Goal: Task Accomplishment & Management: Manage account settings

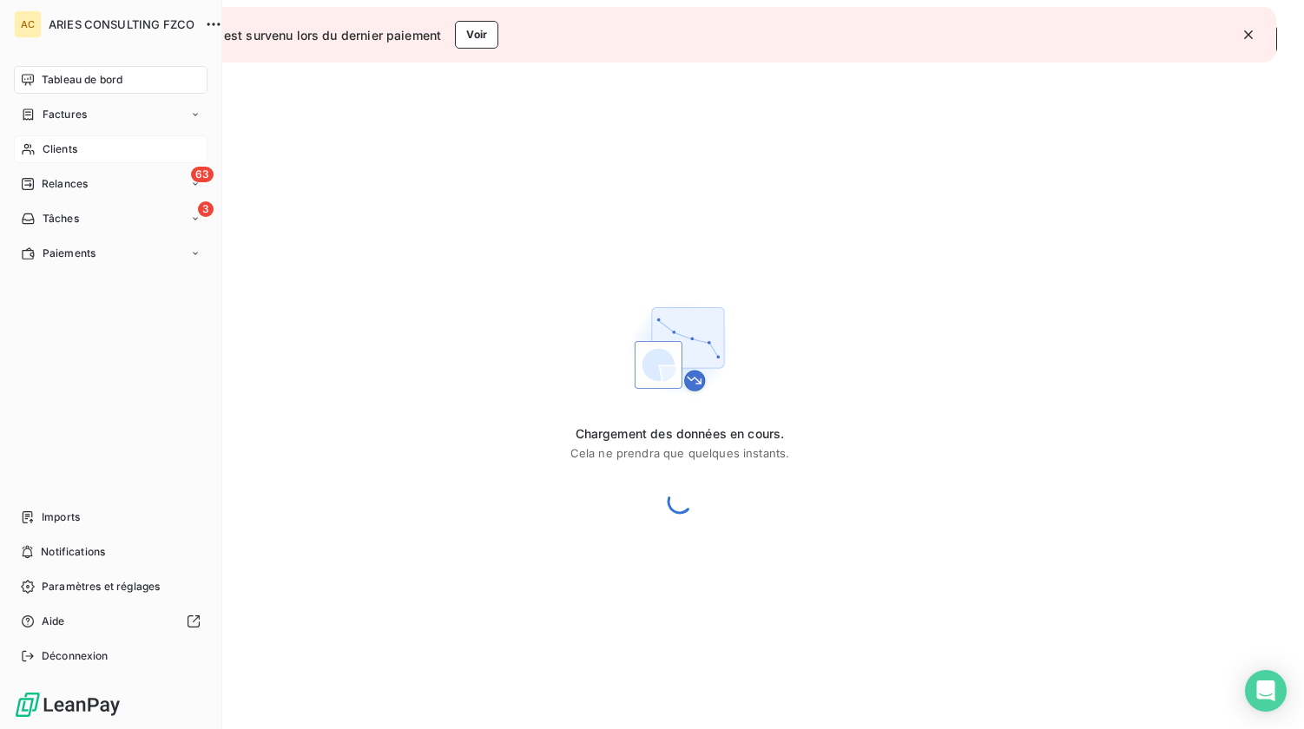
click at [47, 144] on span "Clients" at bounding box center [60, 150] width 35 height 16
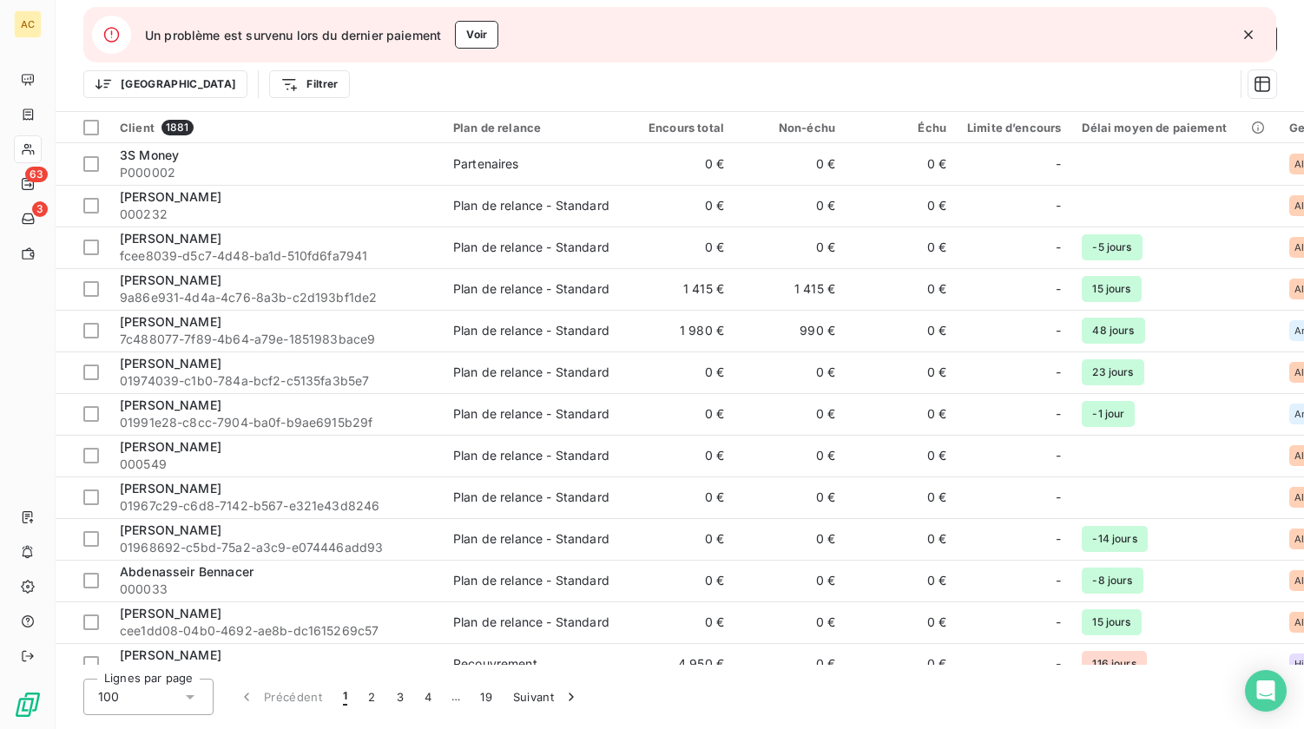
click at [1251, 37] on icon "button" at bounding box center [1248, 34] width 9 height 9
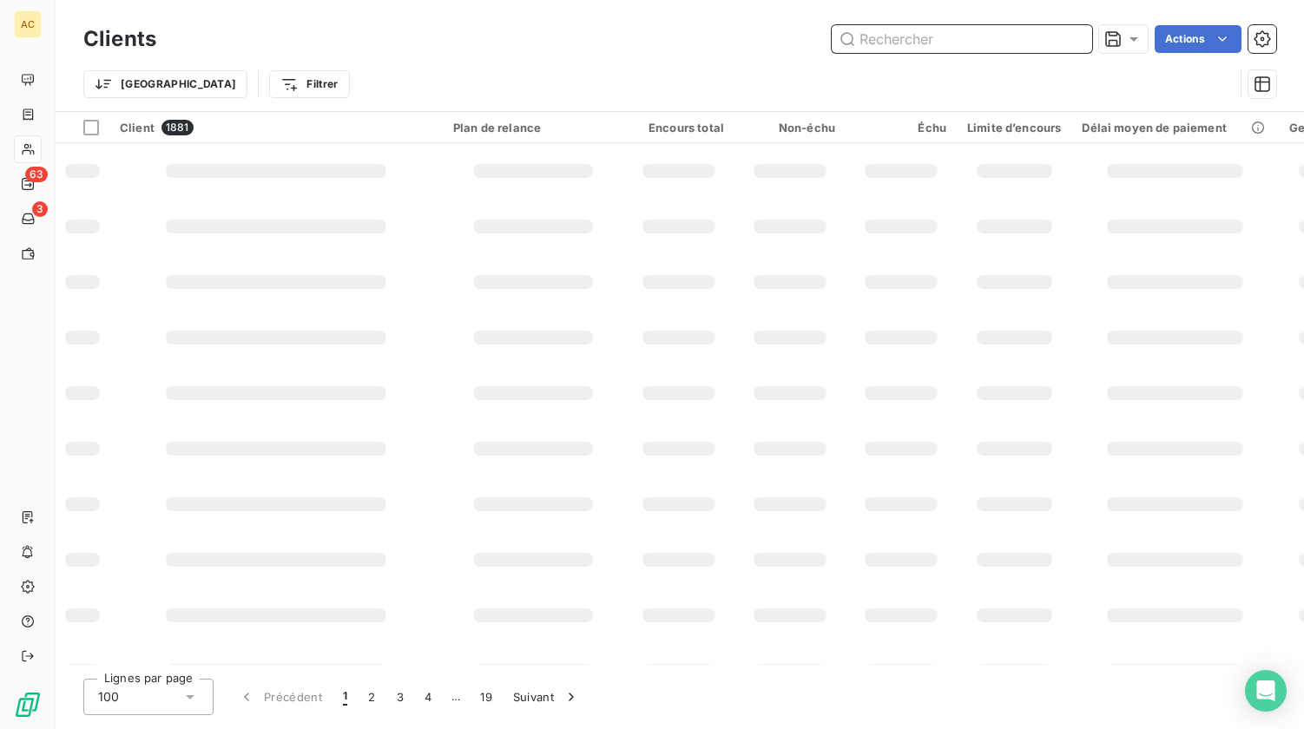
click at [886, 40] on input "text" at bounding box center [962, 39] width 261 height 28
type input "parreira"
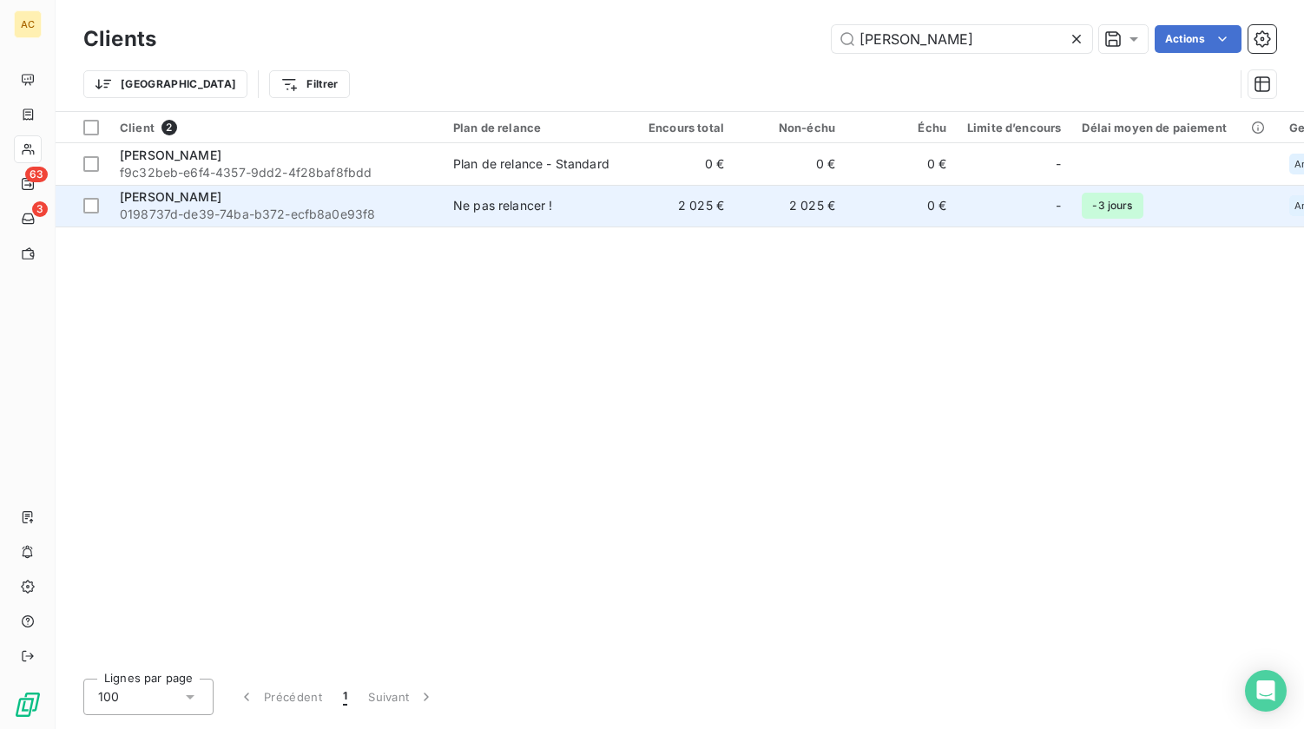
click at [184, 199] on span "ludovic parreira" at bounding box center [171, 196] width 102 height 15
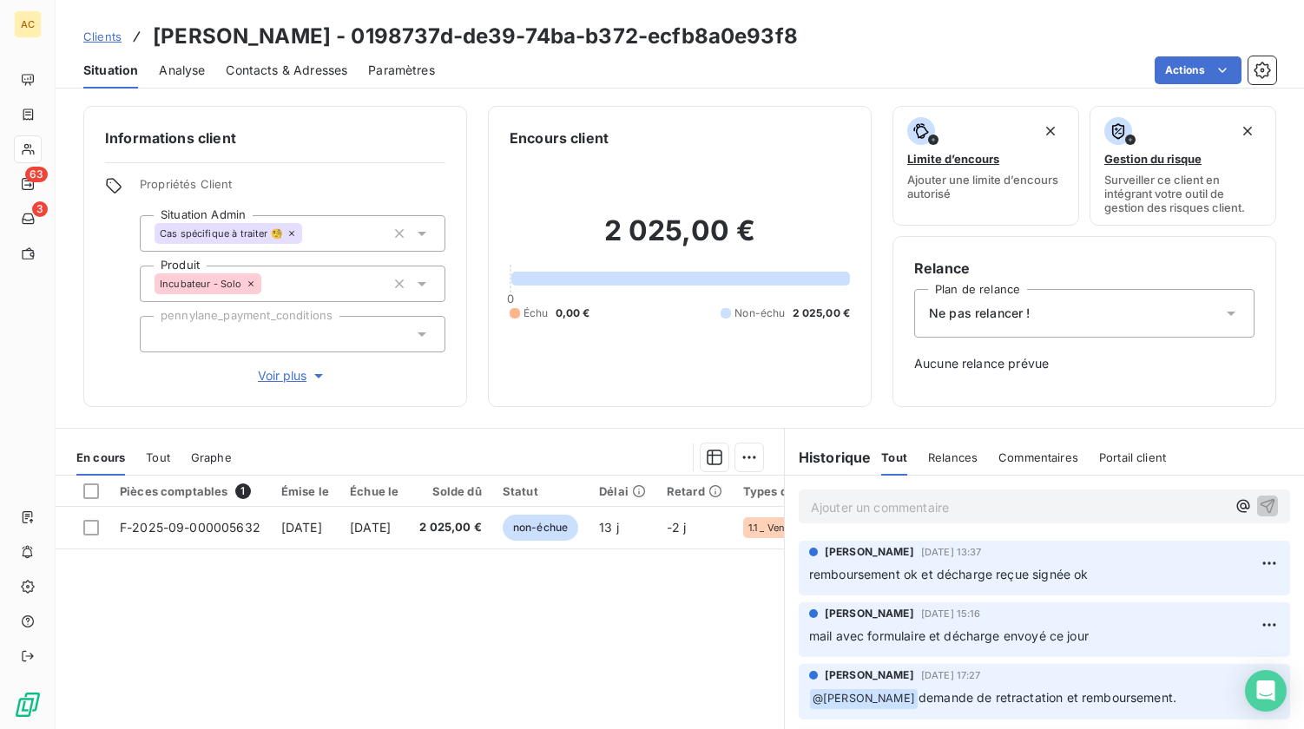
click at [295, 68] on span "Contacts & Adresses" at bounding box center [287, 70] width 122 height 17
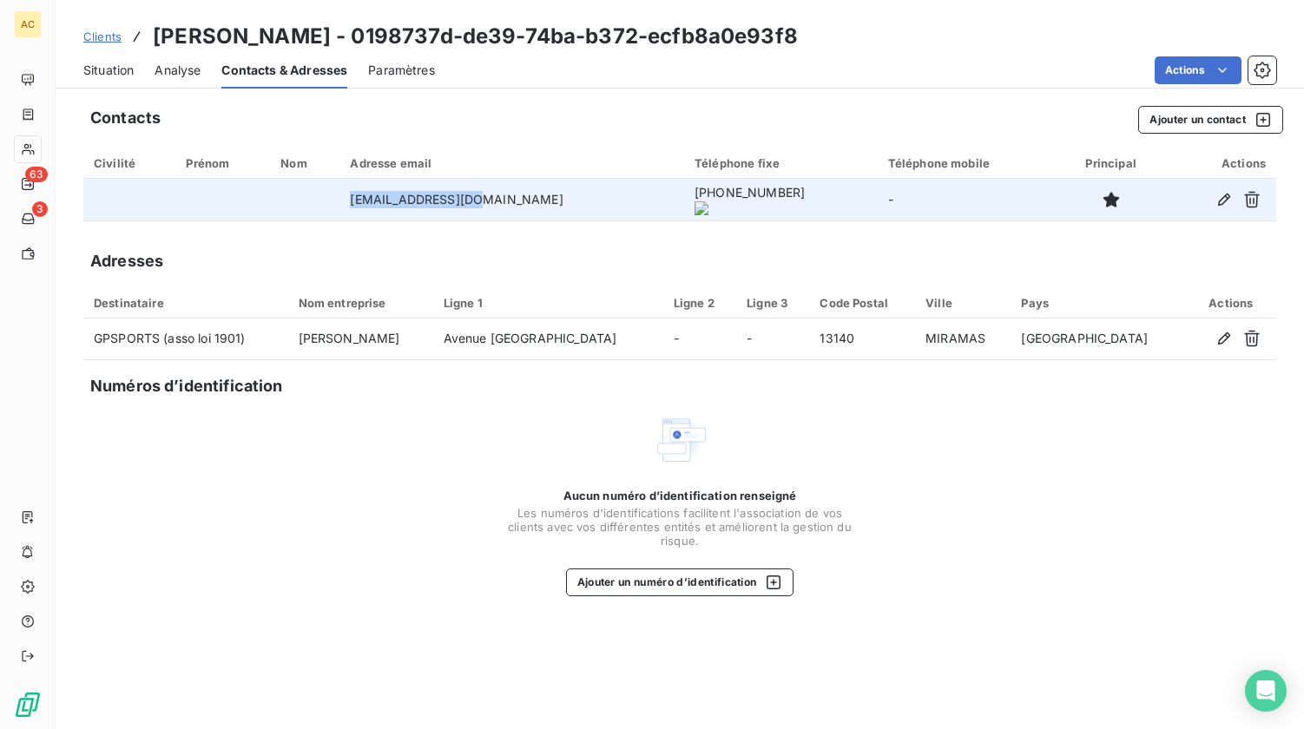
drag, startPoint x: 370, startPoint y: 198, endPoint x: 493, endPoint y: 196, distance: 123.3
click at [493, 196] on td "ludo.23@hotmail.fr" at bounding box center [512, 200] width 345 height 42
copy td "ludo.23@hotmail.fr"
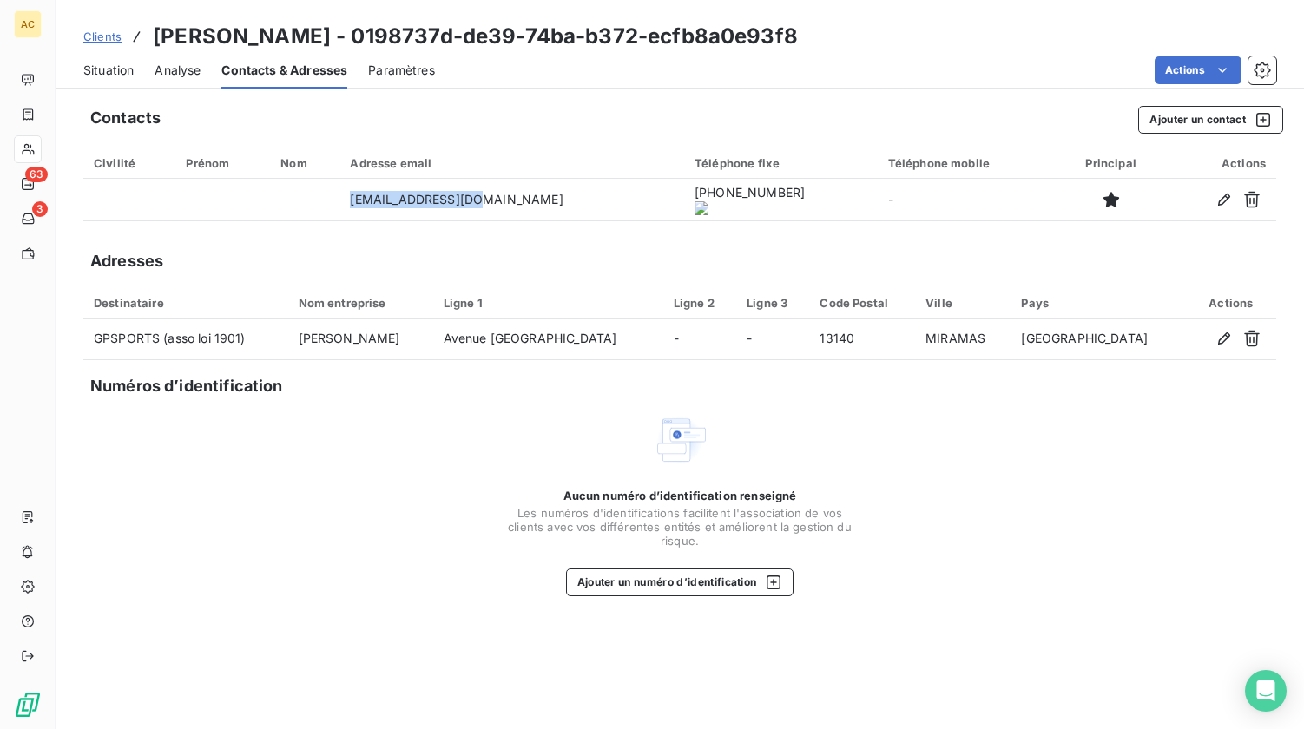
click at [102, 66] on span "Situation" at bounding box center [108, 70] width 50 height 17
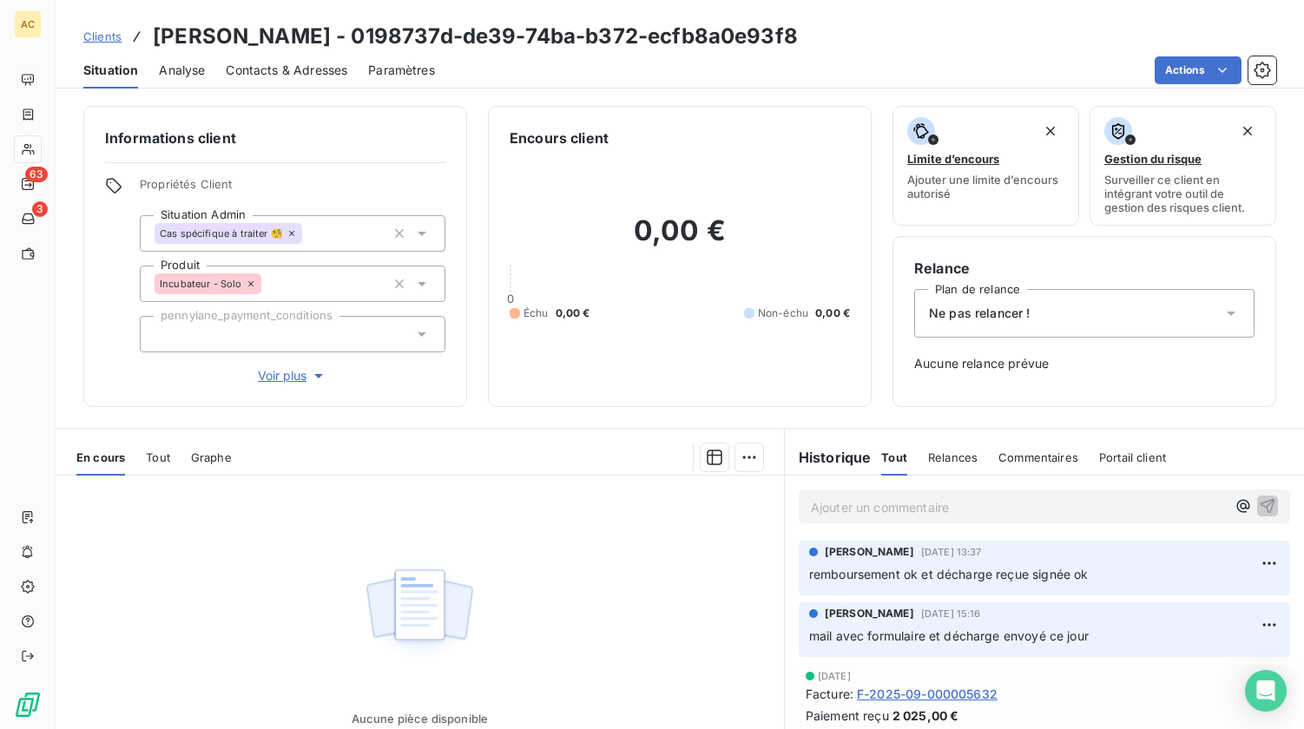
click at [161, 457] on span "Tout" at bounding box center [158, 458] width 24 height 14
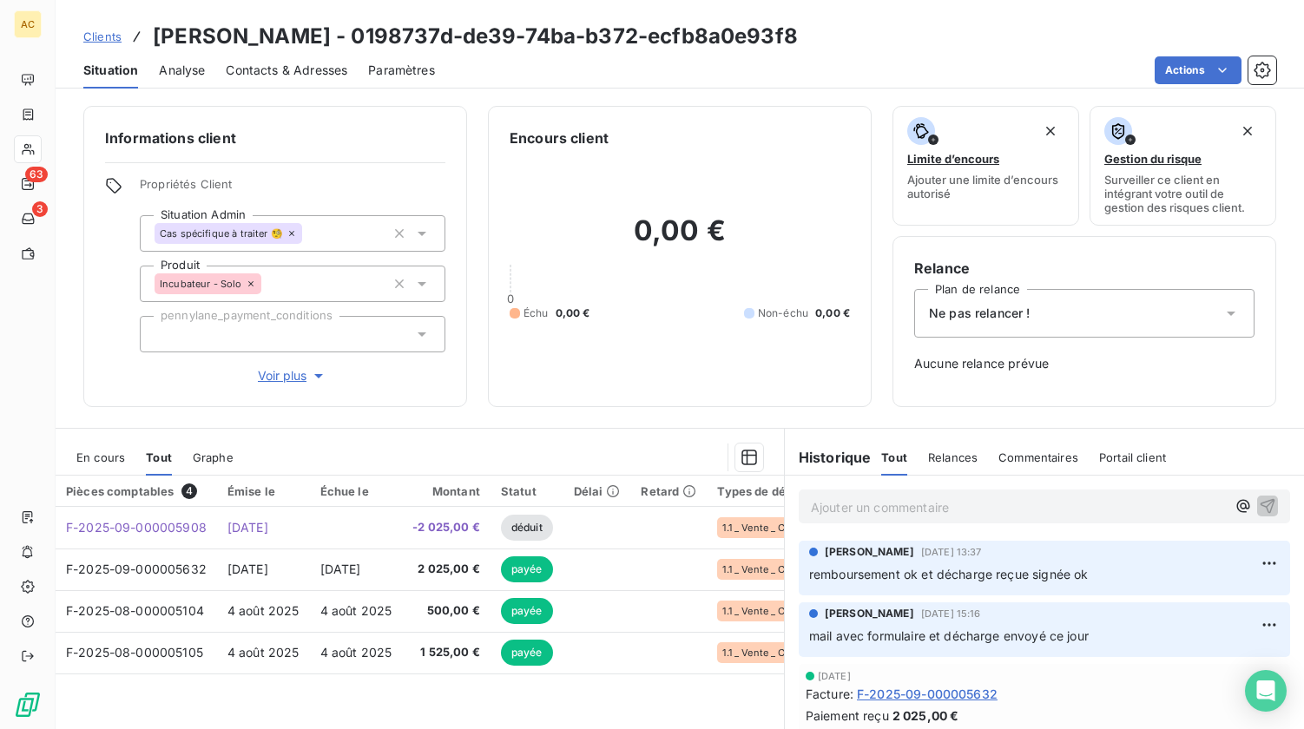
scroll to position [133, 0]
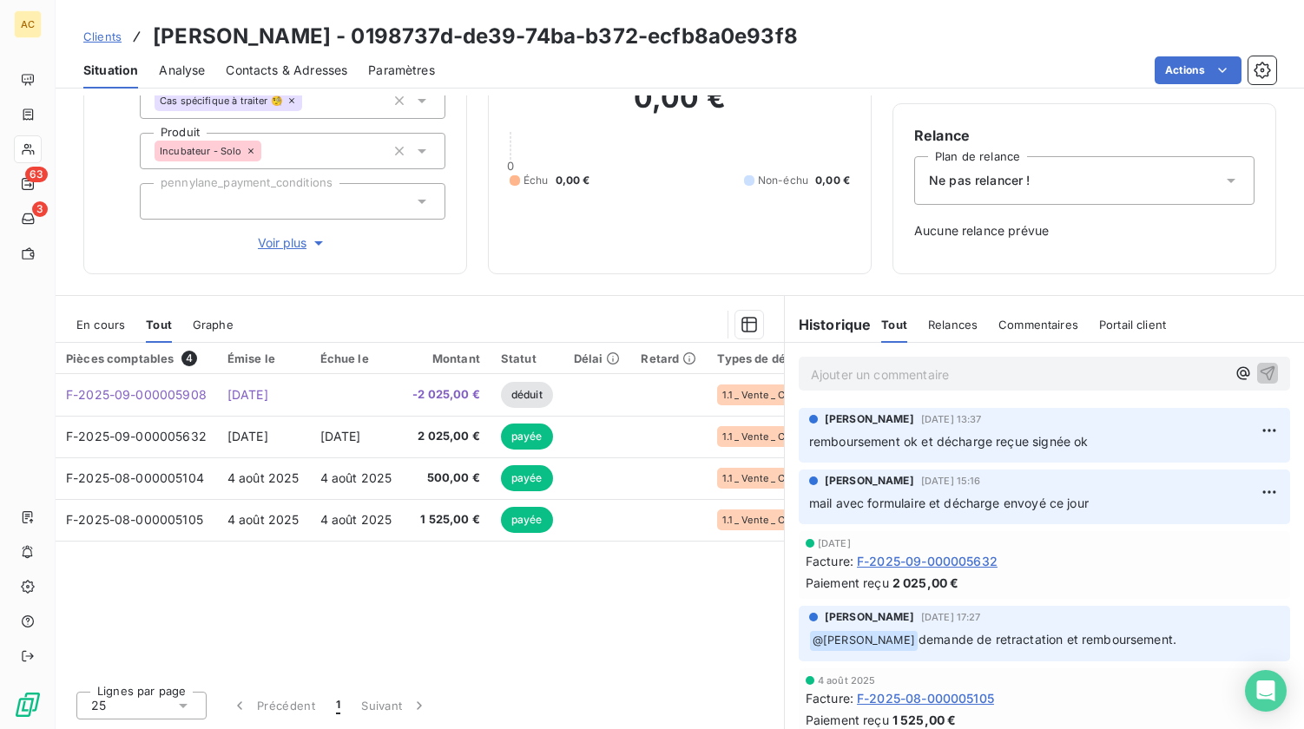
click at [1046, 184] on div "Ne pas relancer !" at bounding box center [1084, 180] width 340 height 49
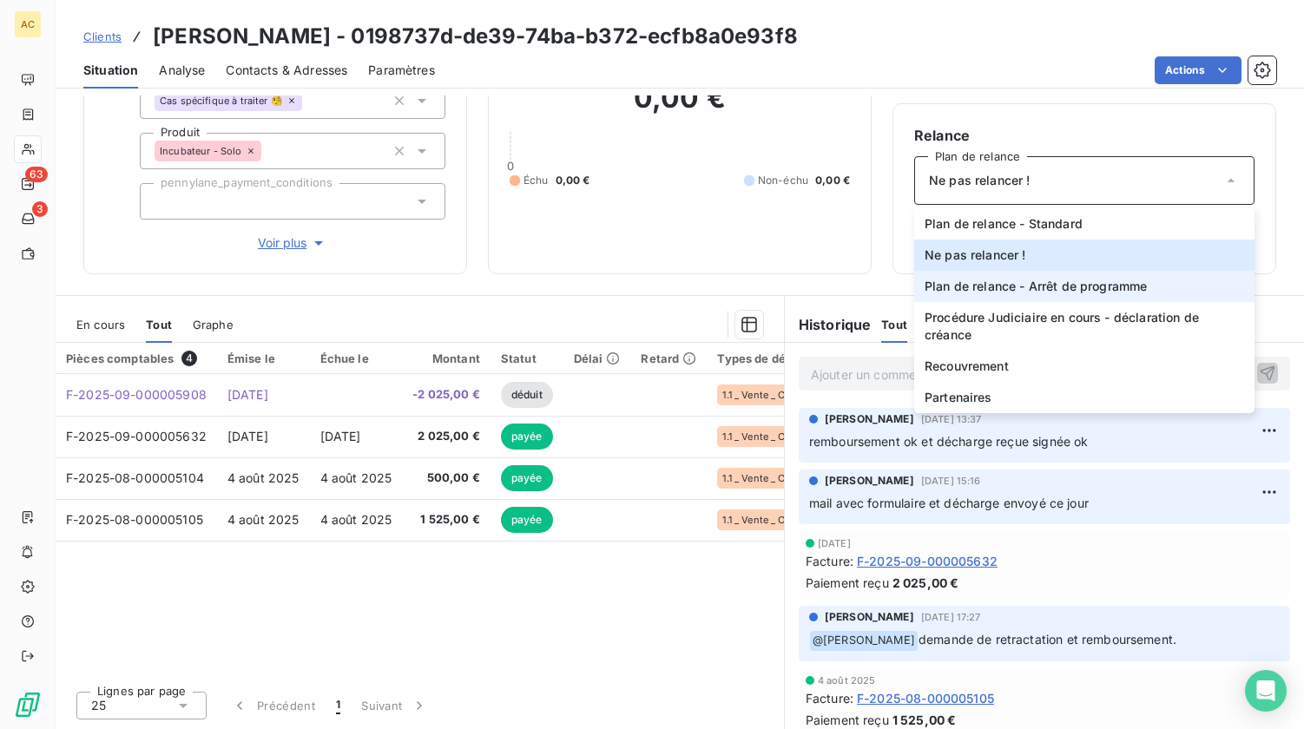
click at [1025, 289] on span "Plan de relance - Arrêt de programme" at bounding box center [1036, 286] width 222 height 17
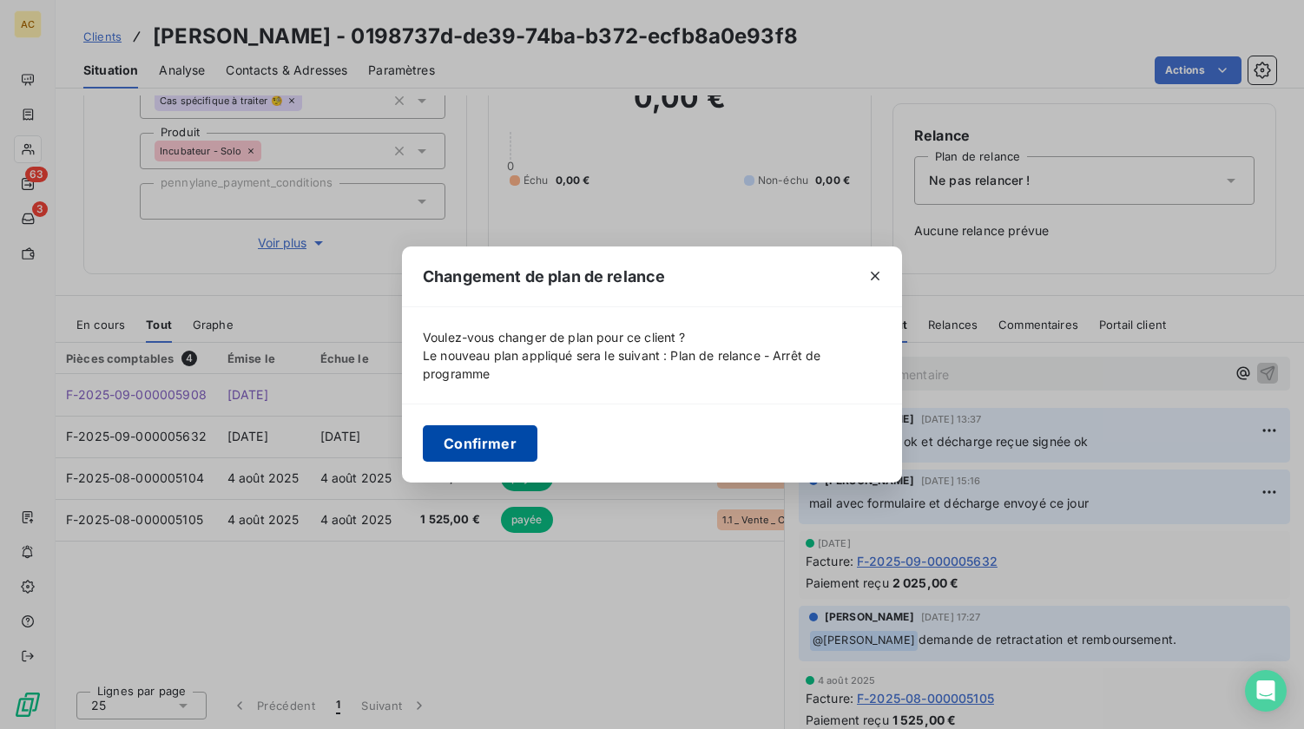
click at [486, 445] on button "Confirmer" at bounding box center [480, 443] width 115 height 36
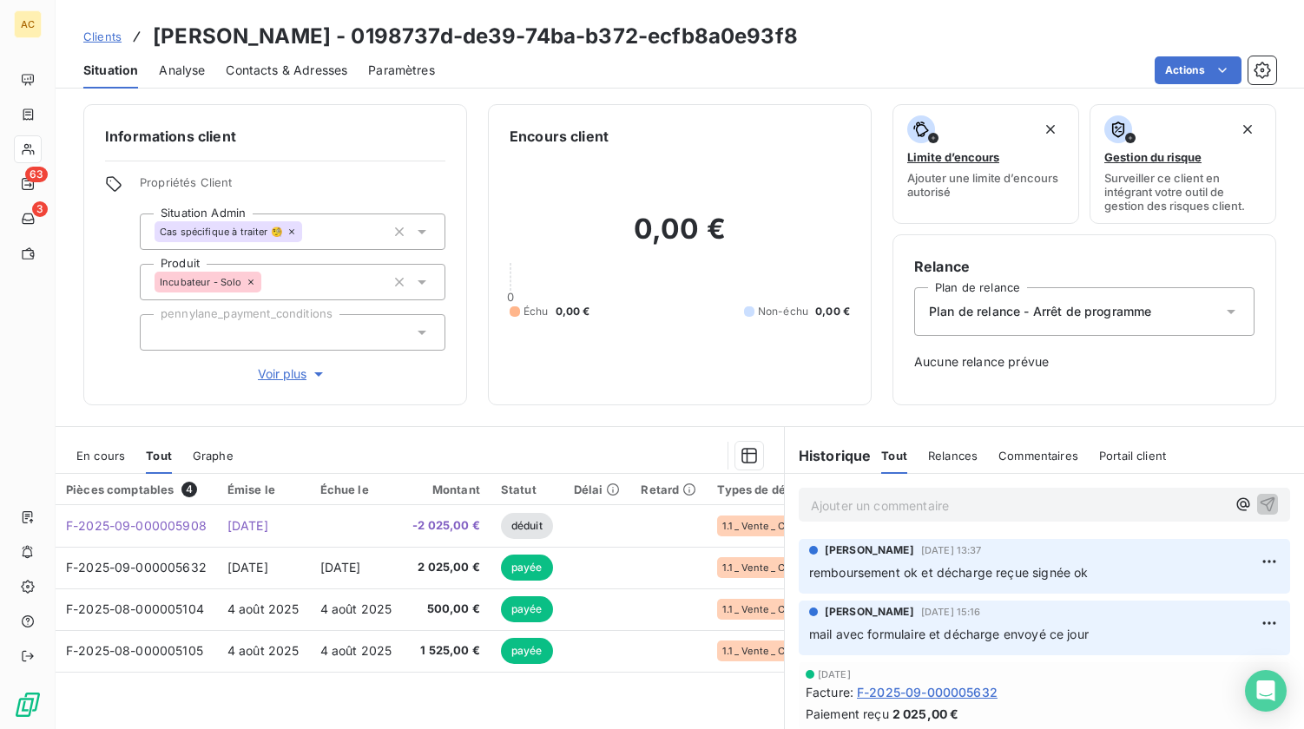
scroll to position [0, 0]
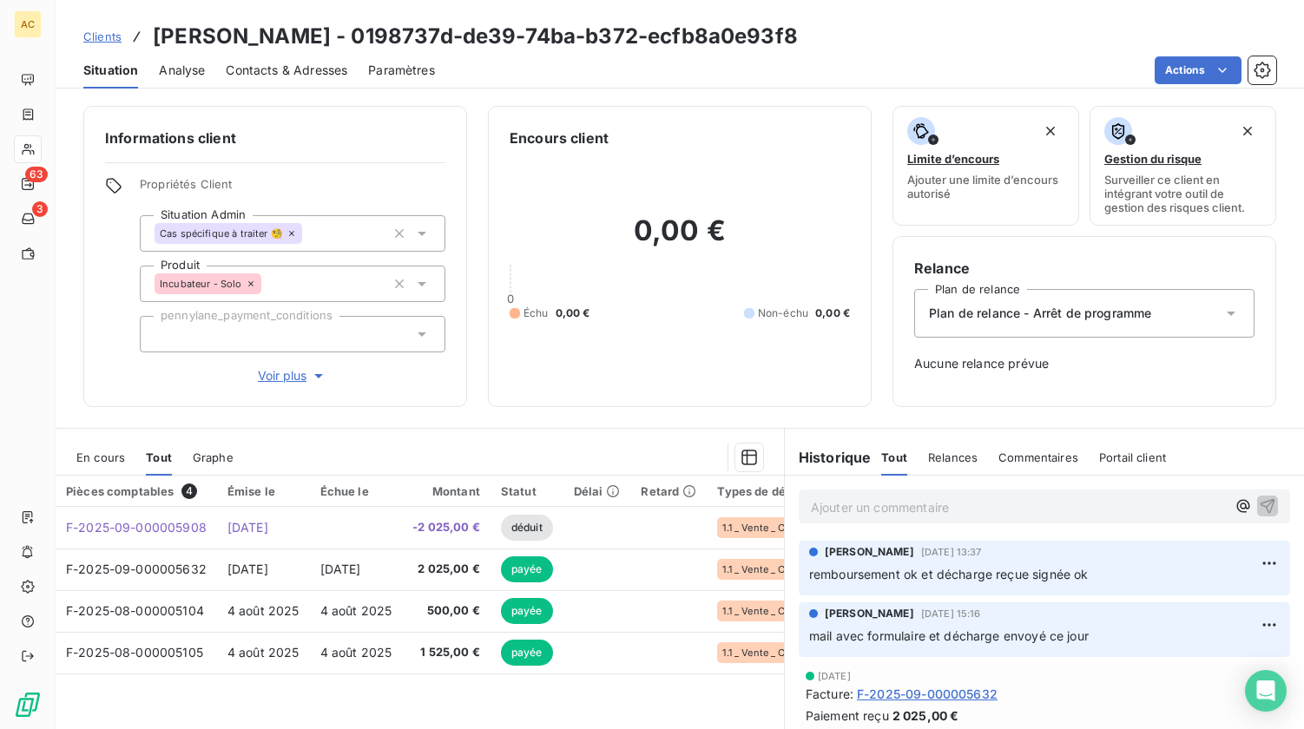
click at [853, 511] on p "Ajouter un commentaire ﻿" at bounding box center [1018, 508] width 415 height 22
drag, startPoint x: 896, startPoint y: 505, endPoint x: 898, endPoint y: 513, distance: 8.9
click at [894, 505] on span "dossier cloturé ok" at bounding box center [862, 505] width 103 height 15
click at [1140, 513] on p "dossier clôturé dans PL et AT à jour - tout est ok" at bounding box center [1018, 507] width 415 height 20
click at [1261, 502] on icon "button" at bounding box center [1268, 505] width 15 height 15
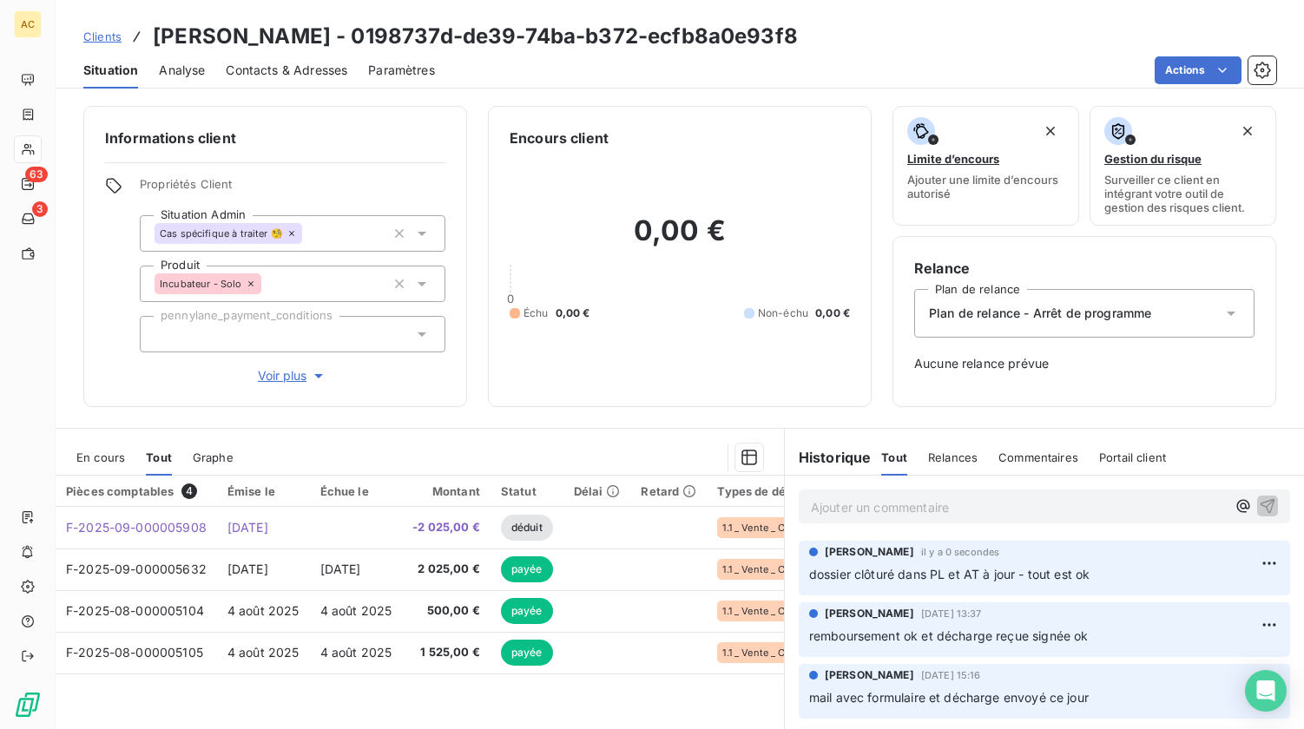
click at [109, 41] on span "Clients" at bounding box center [102, 37] width 38 height 14
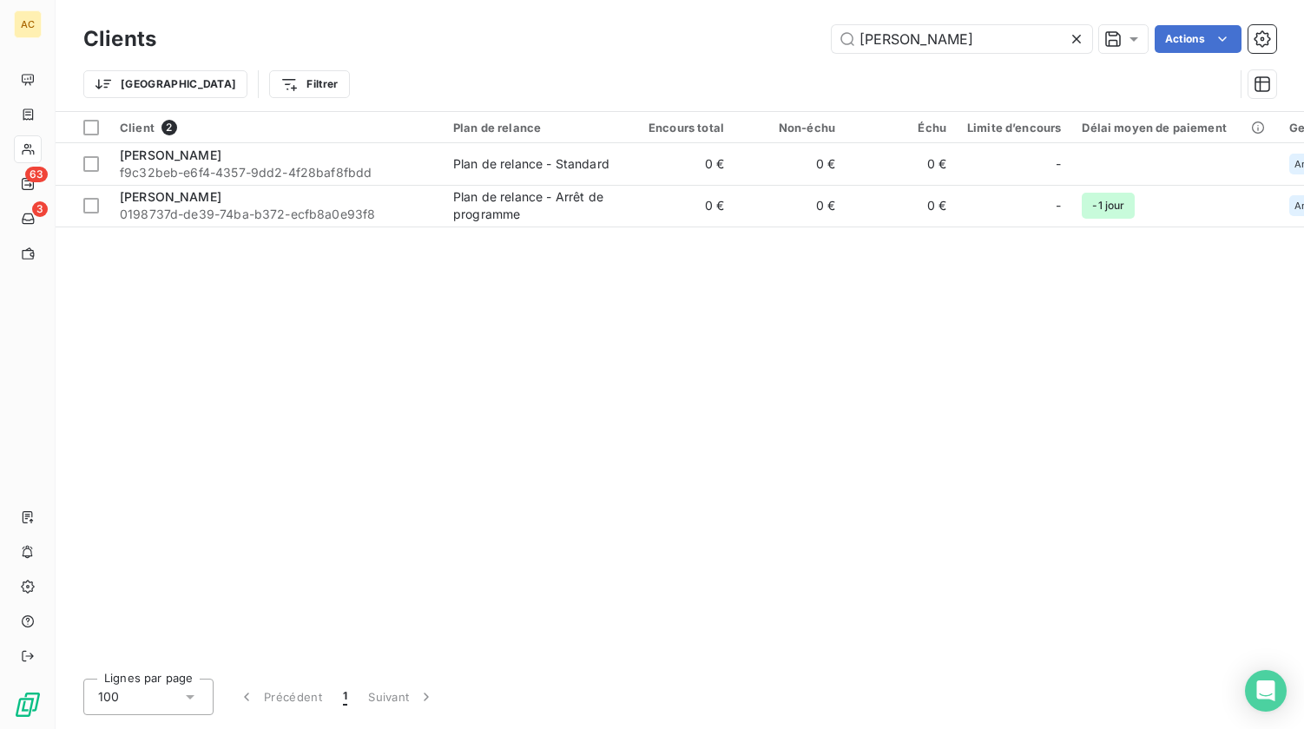
drag, startPoint x: 896, startPoint y: 36, endPoint x: 766, endPoint y: 18, distance: 131.5
click at [766, 18] on div "Clients parreira Actions Trier Filtrer" at bounding box center [680, 55] width 1249 height 111
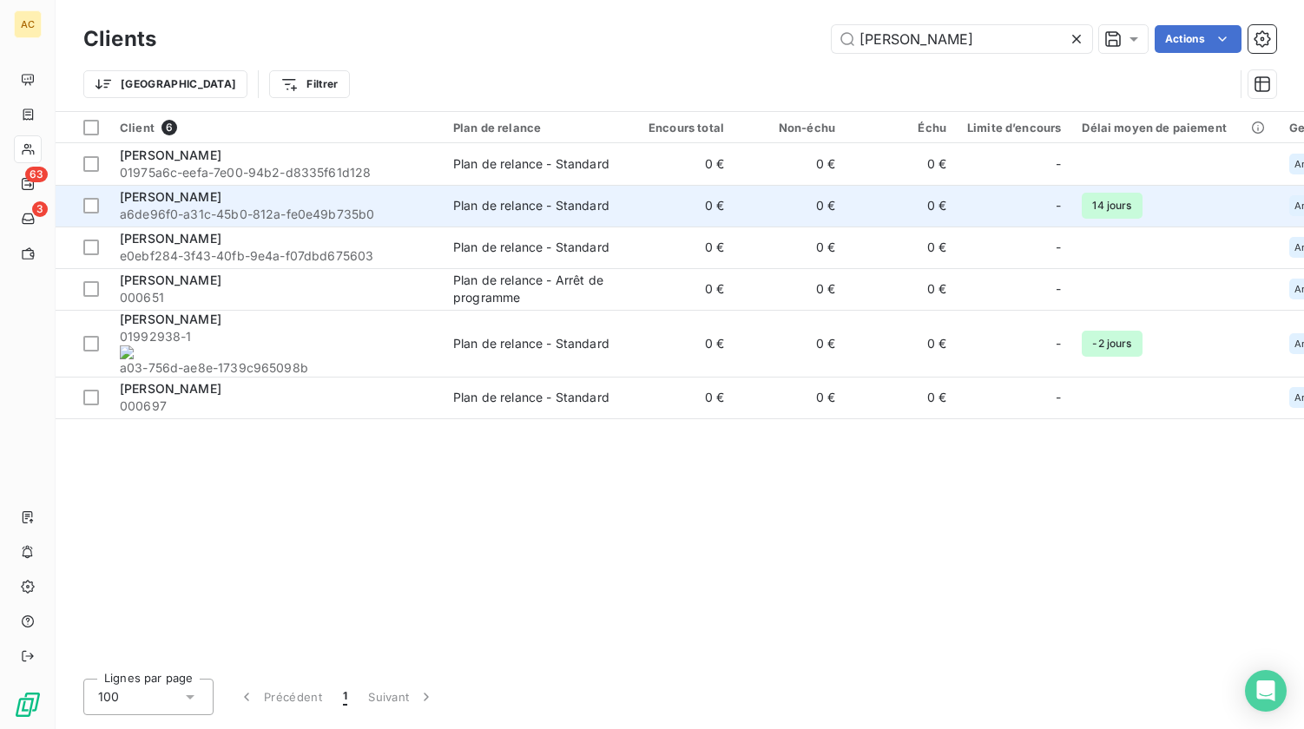
type input "elodie"
click at [438, 208] on td "Elodie Germanovitch a6de96f0-a31c-45b0-812a-fe0e49b735b0" at bounding box center [275, 206] width 333 height 42
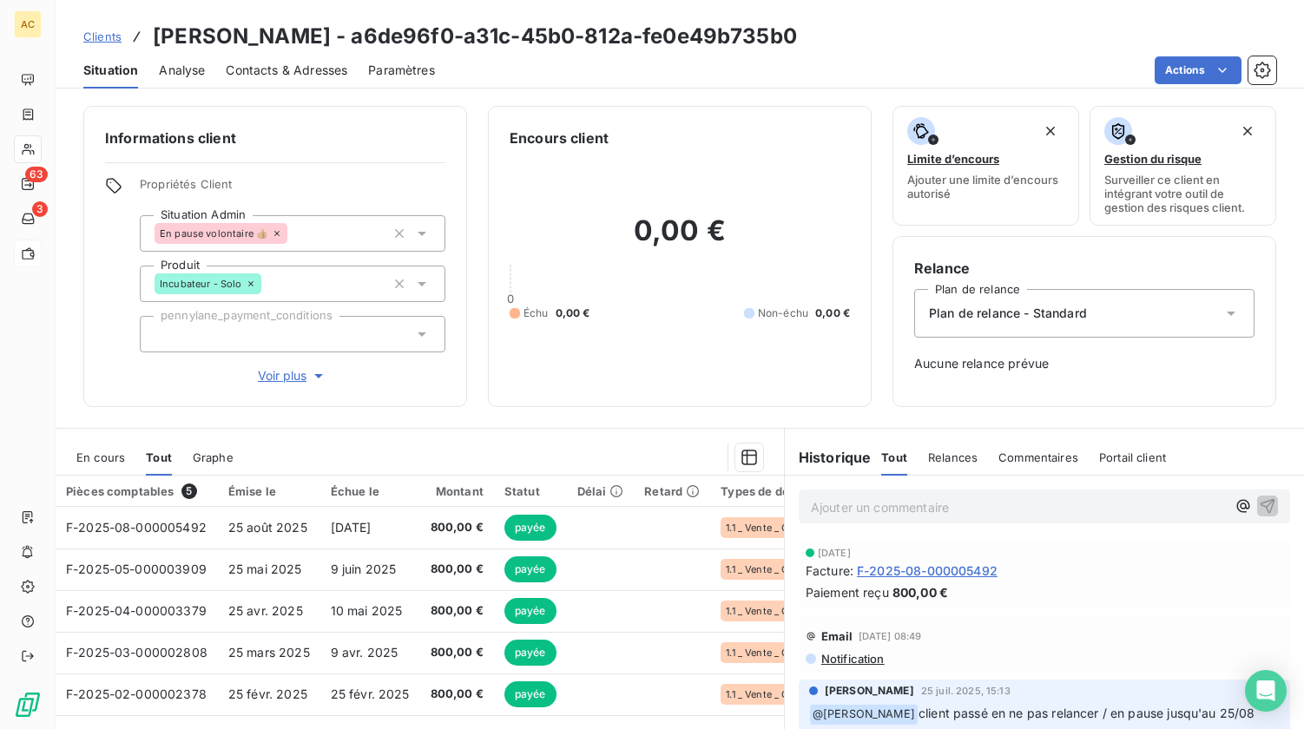
scroll to position [133, 0]
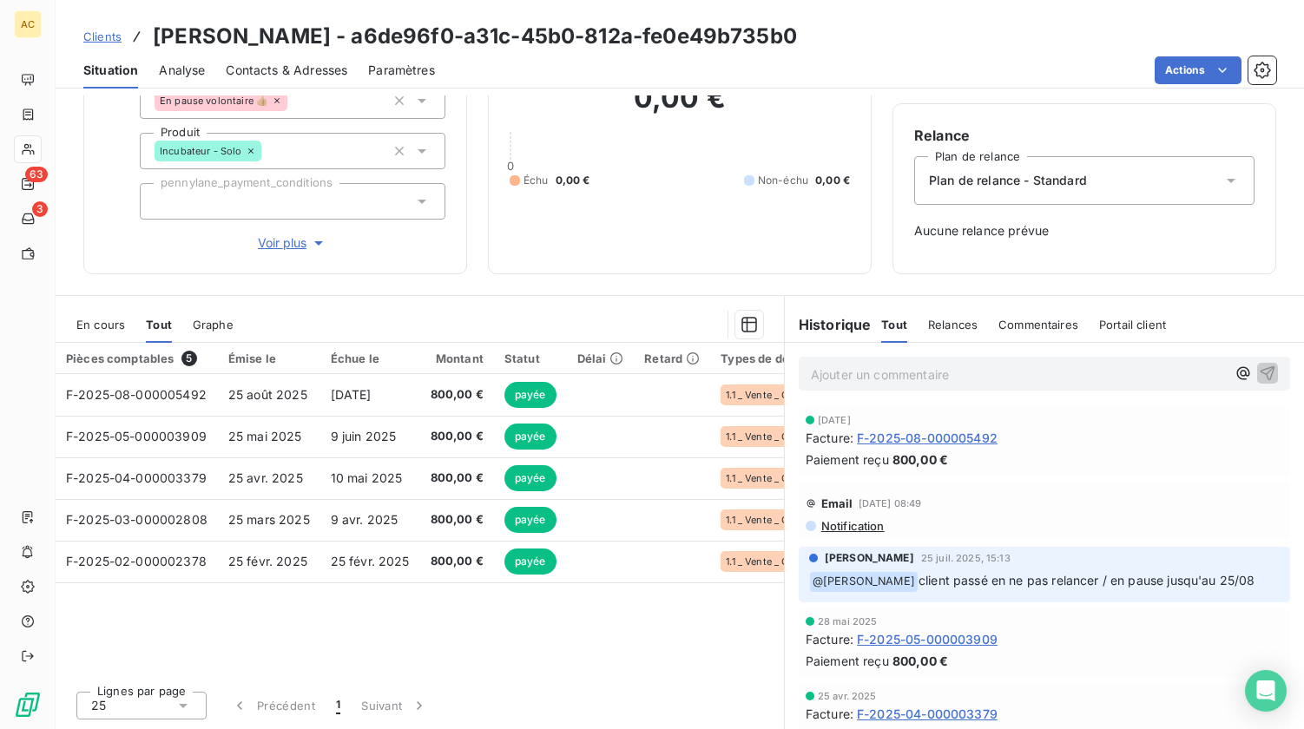
click at [106, 36] on span "Clients" at bounding box center [102, 37] width 38 height 14
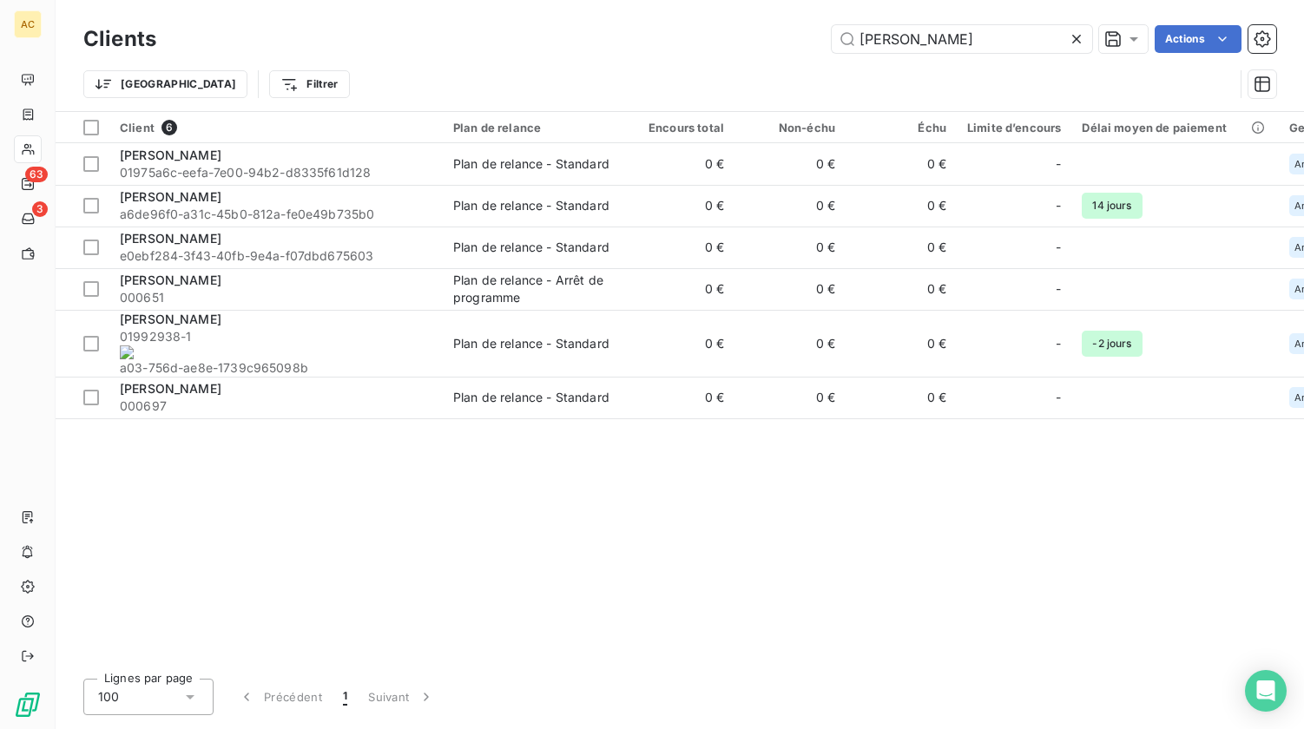
drag, startPoint x: 939, startPoint y: 38, endPoint x: 824, endPoint y: 39, distance: 114.6
click at [824, 39] on div "elodie Actions" at bounding box center [726, 39] width 1099 height 28
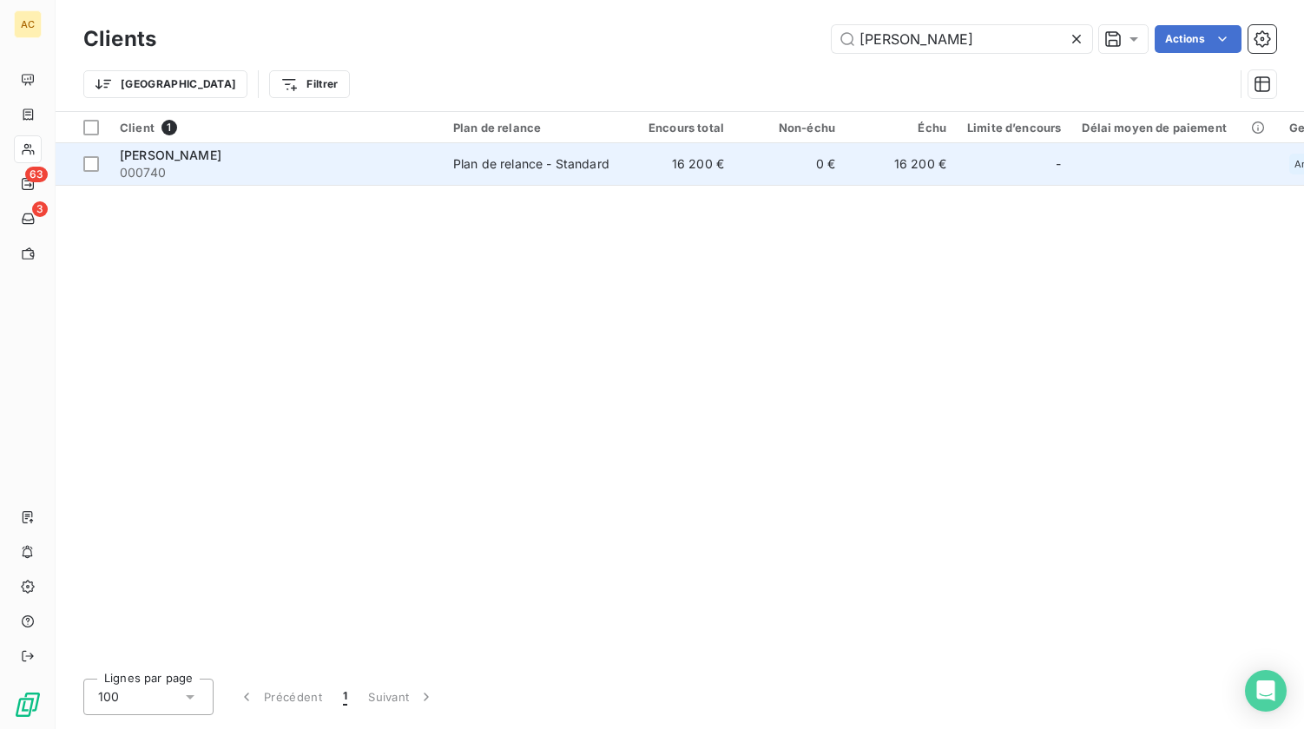
type input "eric agu"
click at [475, 164] on div "Plan de relance - Standard" at bounding box center [531, 163] width 156 height 17
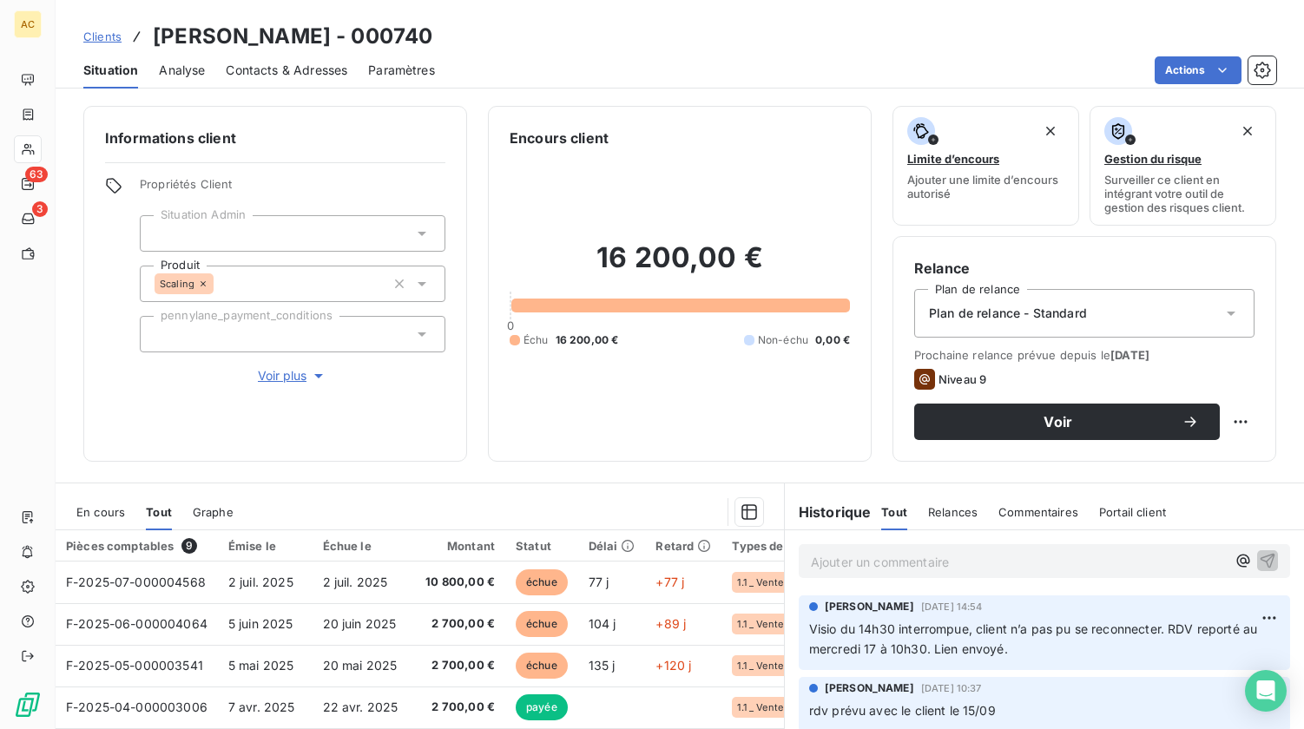
click at [841, 567] on p "Ajouter un commentaire ﻿" at bounding box center [1018, 562] width 415 height 22
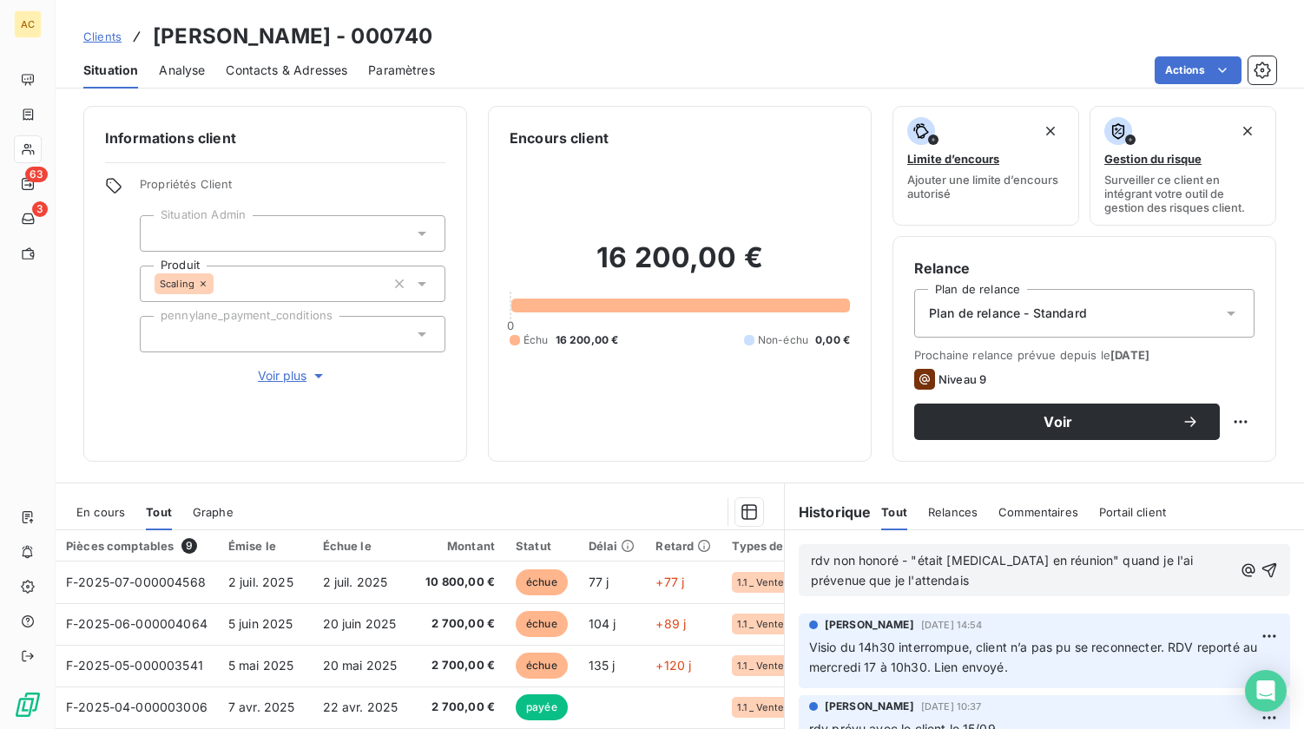
click at [1178, 560] on span "rdv non honoré - "était encore en réunion" quand je l'ai prévenue que je l'atte…" at bounding box center [1004, 570] width 386 height 35
click at [927, 585] on p "rdv non honoré - "était encore en réunion" quand je l'ai prévenu que je l'atten…" at bounding box center [1022, 571] width 422 height 40
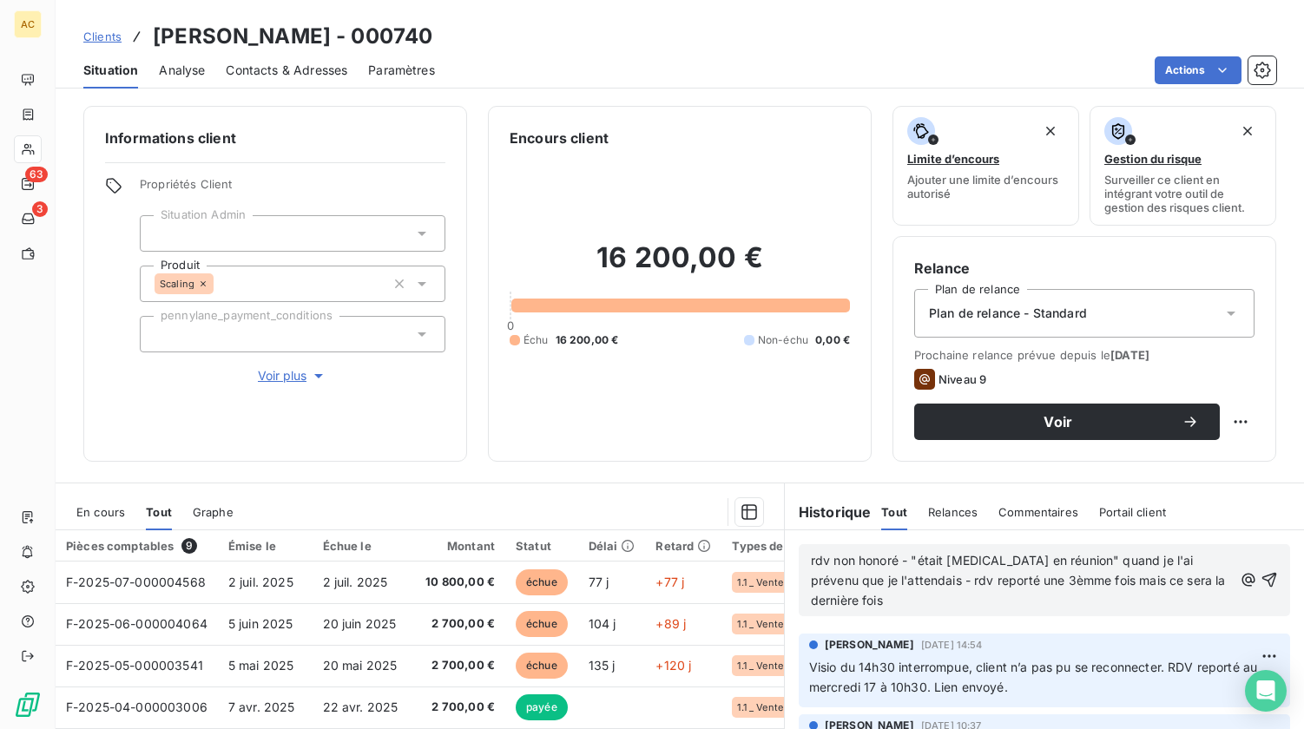
click at [900, 557] on span "rdv non honoré - "était encore en réunion" quand je l'ai prévenu que je l'atten…" at bounding box center [1020, 580] width 419 height 55
click at [937, 564] on span "rdv non honoré : "était encore en réunion" quand je l'ai prévenu que je l'atten…" at bounding box center [1020, 580] width 419 height 55
click at [906, 553] on span "rdv non honoré : "était "encore en réunion" quand je l'ai prévenu que je l'atte…" at bounding box center [1020, 580] width 419 height 55
click at [1059, 580] on span "rdv non honoré : était "encore en réunion" quand je l'ai prévenu que je l'atten…" at bounding box center [1020, 580] width 419 height 55
click at [1009, 602] on p "rdv non honoré : était "encore en réunion" quand je l'ai prévenu que je l'atten…" at bounding box center [1022, 581] width 422 height 60
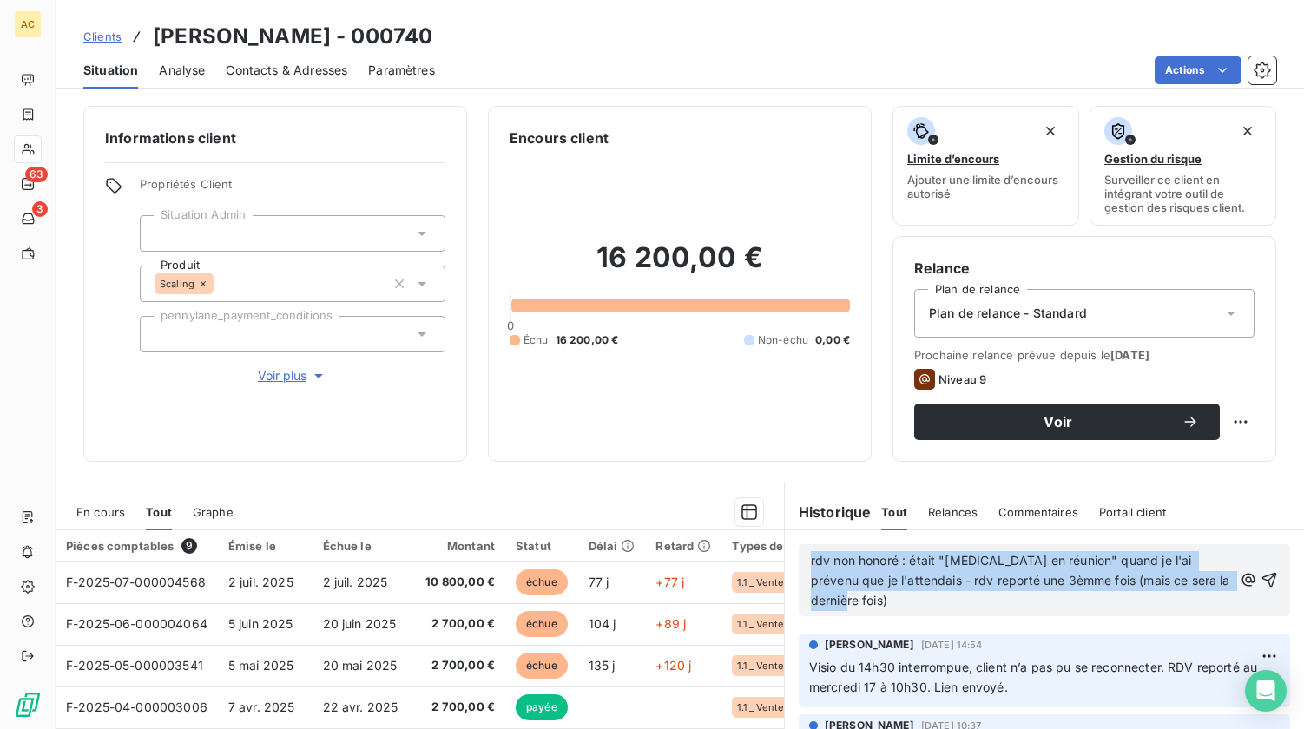
drag, startPoint x: 854, startPoint y: 602, endPoint x: 796, endPoint y: 557, distance: 73.6
click at [799, 557] on div "rdv non honoré : était "encore en réunion" quand je l'ai prévenu que je l'atten…" at bounding box center [1044, 580] width 491 height 72
copy span "rdv non honoré : était "encore en réunion" quand je l'ai prévenu que je l'atten…"
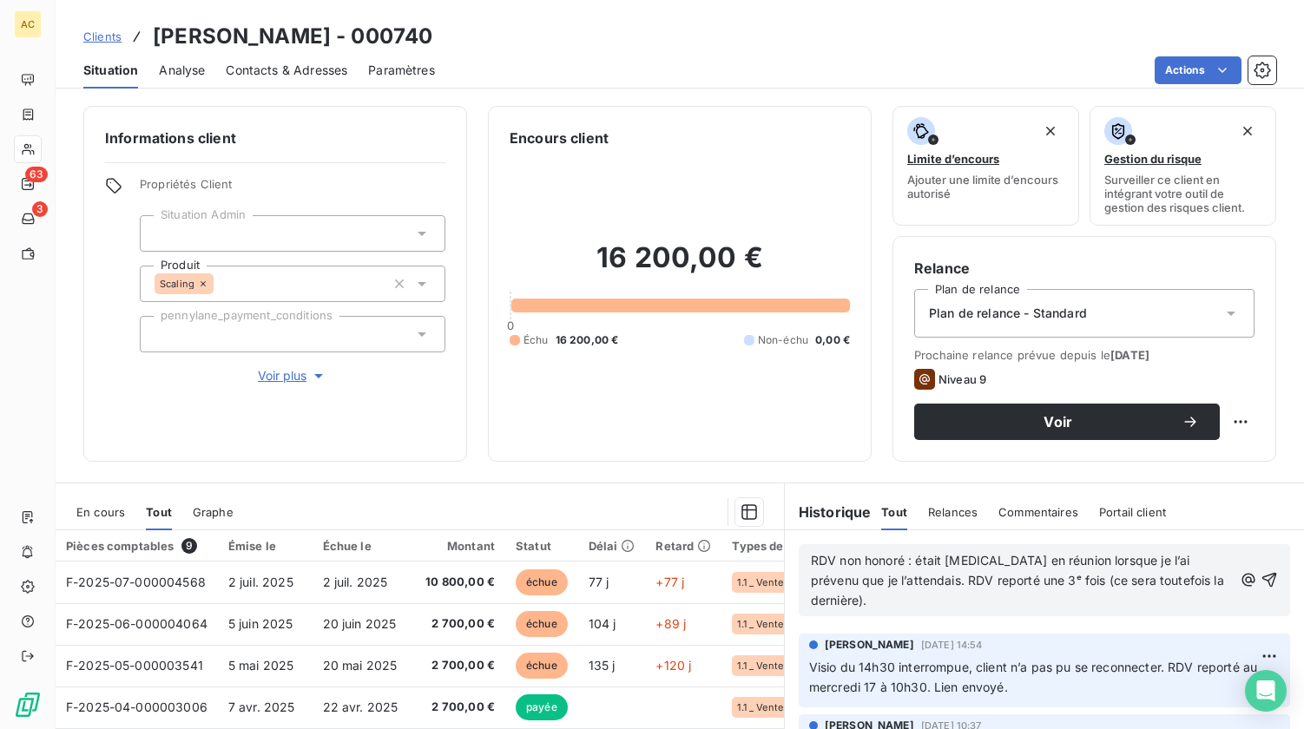
click at [1191, 580] on span "RDV non honoré : était encore en réunion lorsque je l’ai prévenu que je l’atten…" at bounding box center [1019, 580] width 417 height 55
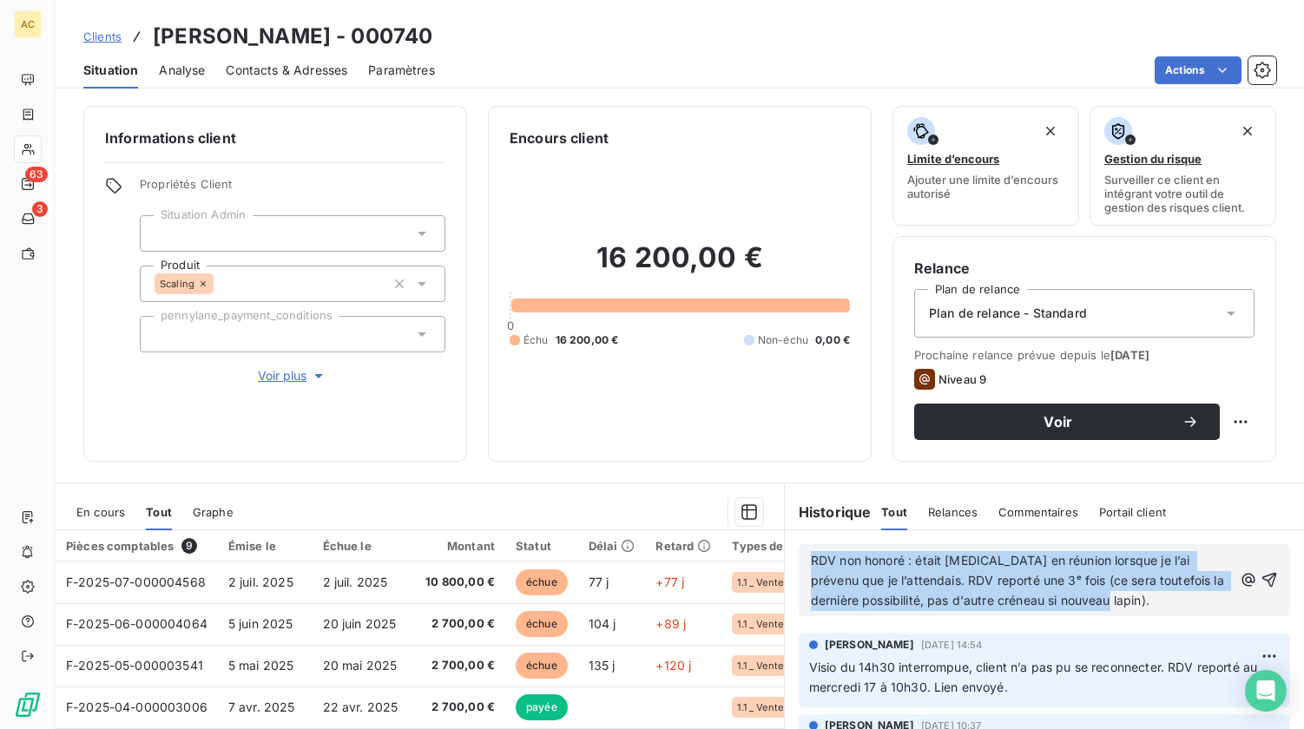
drag, startPoint x: 1093, startPoint y: 595, endPoint x: 783, endPoint y: 557, distance: 312.4
click at [785, 557] on div "RDV non honoré : était encore en réunion lorsque je l’ai prévenu que je l’atten…" at bounding box center [1044, 581] width 519 height 100
copy span "RDV non honoré : était encore en réunion lorsque je l’ai prévenu que je l’atten…"
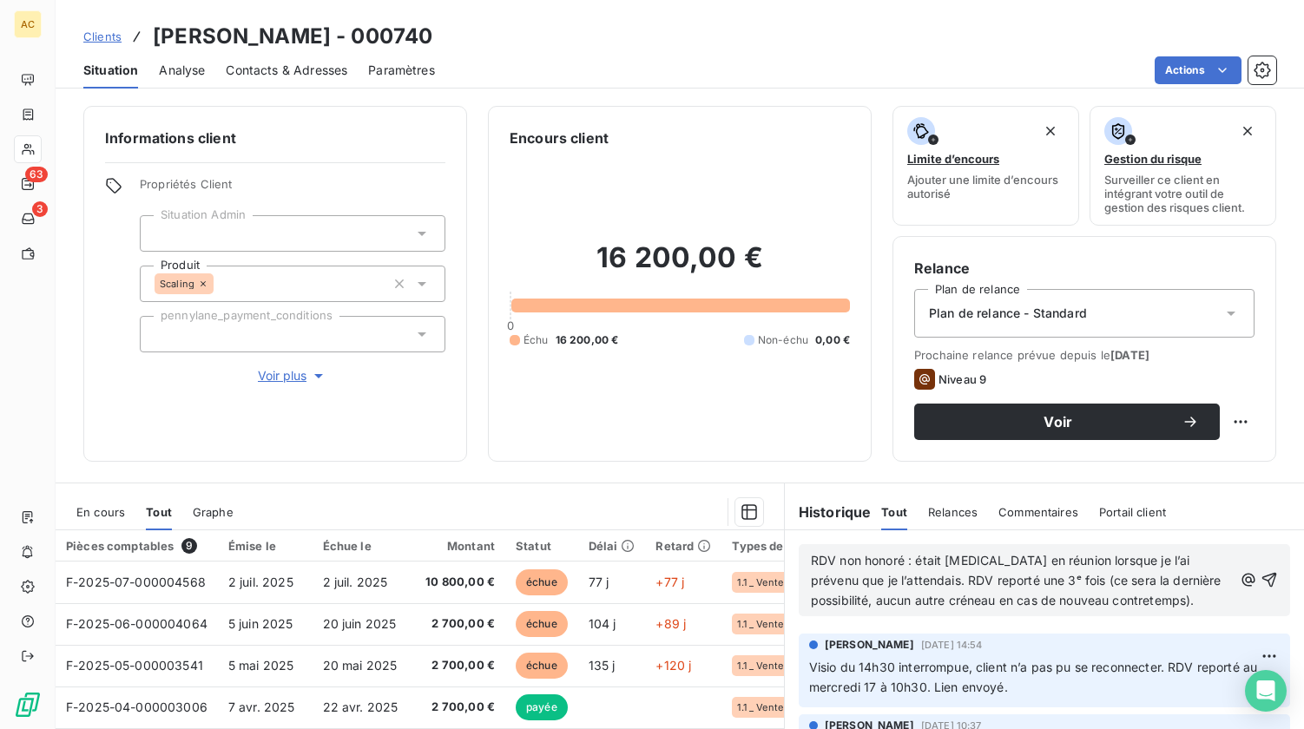
click at [939, 558] on span "RDV non honoré : était encore en réunion lorsque je l’ai prévenu que je l’atten…" at bounding box center [1018, 580] width 414 height 55
click at [1049, 558] on span "RDV non honoré : était "encore en réunion lorsque je l’ai prévenu que je l’atte…" at bounding box center [1018, 580] width 414 height 55
click at [1056, 577] on span "RDV non honoré : était "encore en réunion" lorsque je l’ai prévenu que je l’att…" at bounding box center [1018, 580] width 414 height 55
click at [1197, 610] on div "RDV non honoré : était "encore en réunion" lorsque je l’ai prévenu que je l’att…" at bounding box center [1044, 580] width 491 height 72
click at [1261, 584] on icon "button" at bounding box center [1269, 579] width 17 height 17
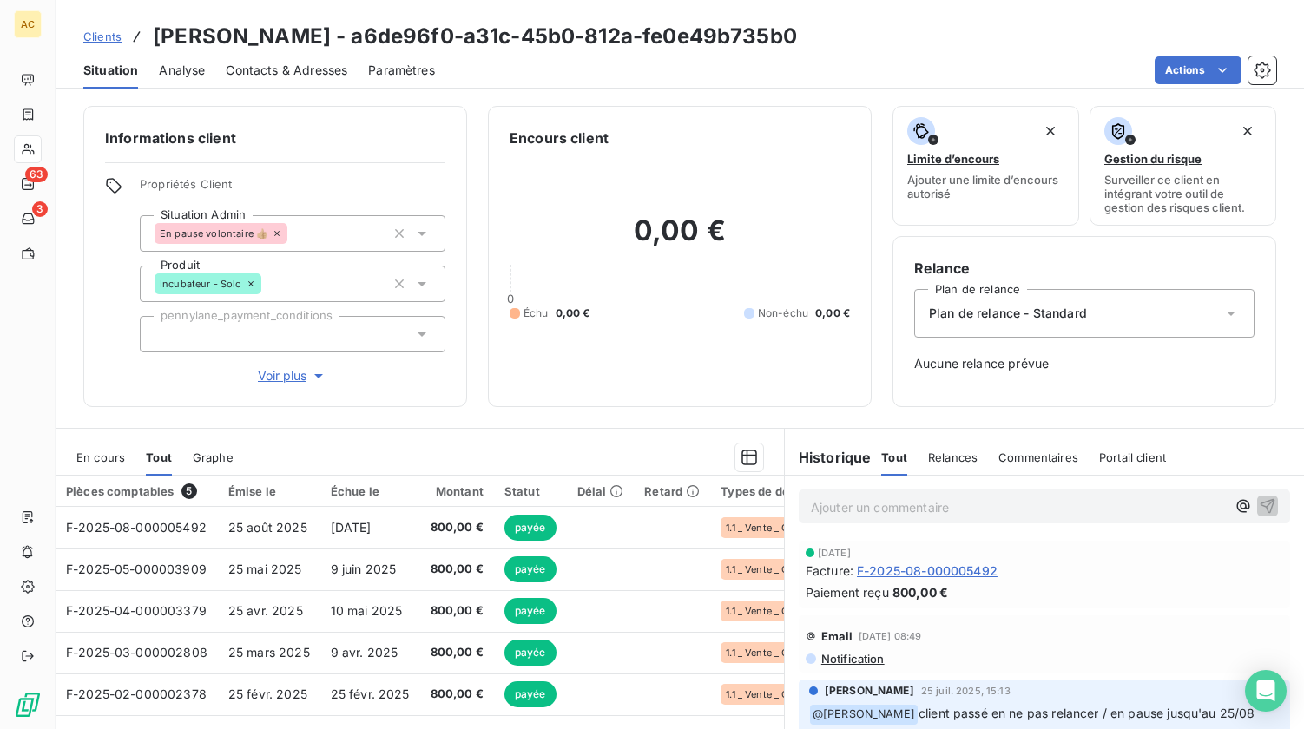
click at [850, 512] on p "Ajouter un commentaire ﻿" at bounding box center [1018, 508] width 415 height 22
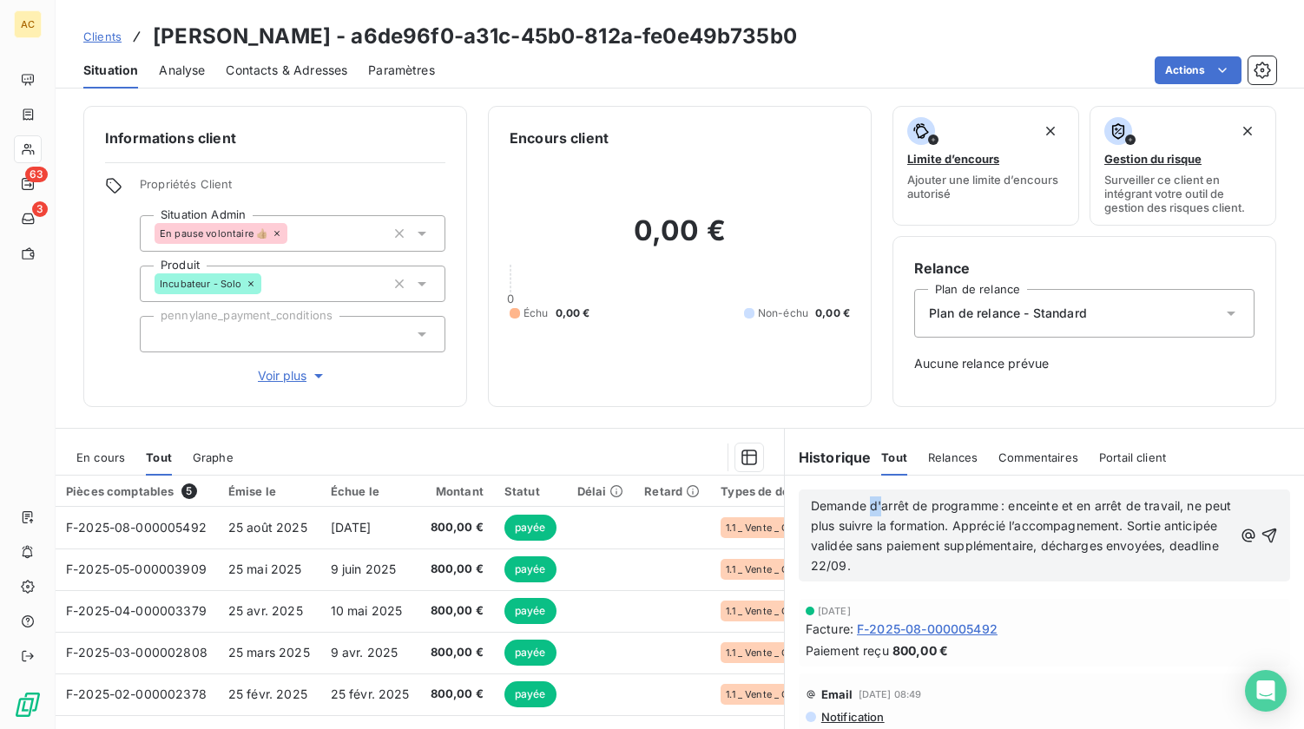
drag, startPoint x: 877, startPoint y: 505, endPoint x: 863, endPoint y: 507, distance: 14.0
click at [865, 506] on span "Demande d'arrêt de programme : enceinte et en arrêt de travail, ne peut plus su…" at bounding box center [1023, 535] width 425 height 75
click at [1085, 551] on span "Demande arrêt de programme : enceinte et en arrêt de travail, ne peut plus suiv…" at bounding box center [1017, 535] width 413 height 75
click at [861, 562] on span "Demande arrêt de programme : enceinte et en arrêt de travail, ne peut plus suiv…" at bounding box center [1017, 535] width 413 height 75
click at [917, 566] on span "Demande arrêt de programme : enceinte et en arrêt de travail, ne peut plus suiv…" at bounding box center [1017, 535] width 413 height 75
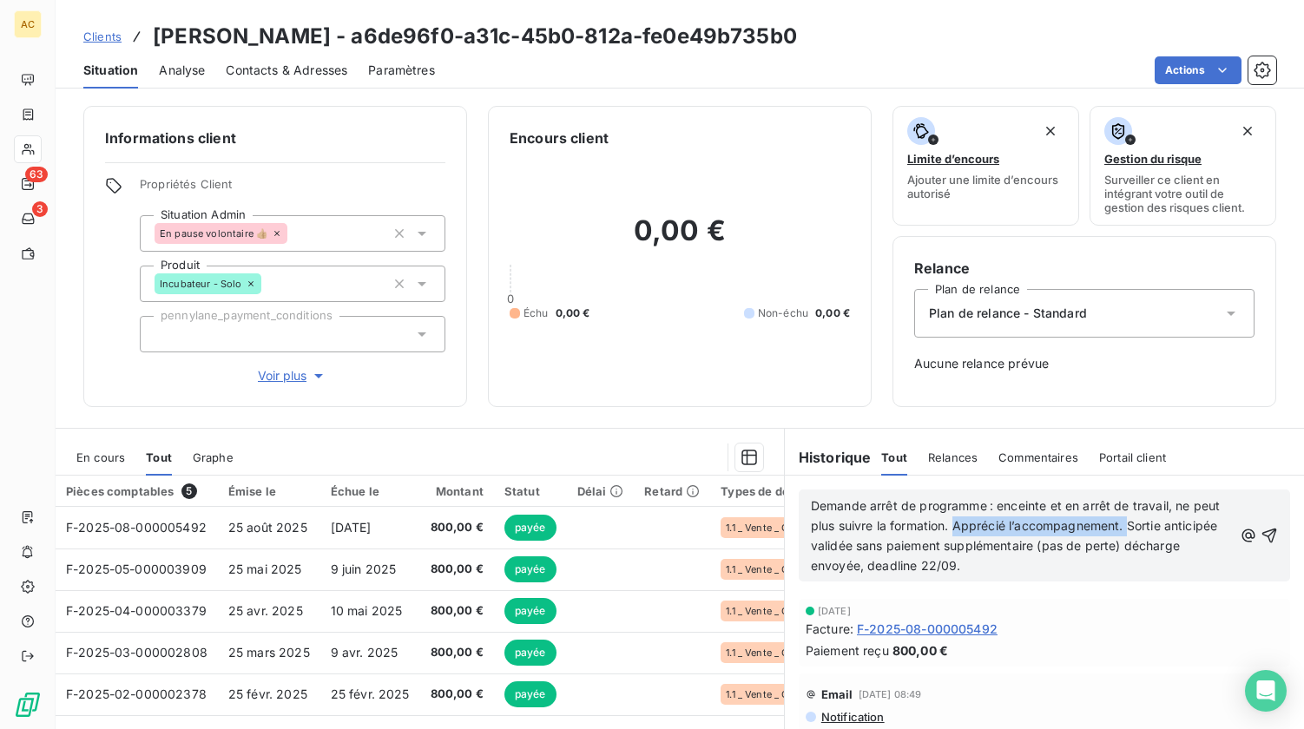
drag, startPoint x: 977, startPoint y: 529, endPoint x: 1151, endPoint y: 523, distance: 174.6
click at [1151, 523] on span "Demande arrêt de programme : enceinte et en arrêt de travail, ne peut plus suiv…" at bounding box center [1017, 535] width 413 height 75
click at [1145, 526] on span "Demande arrêt de programme : enceinte et en arrêt de travail, ne peut plus suiv…" at bounding box center [1017, 535] width 413 height 75
drag, startPoint x: 1144, startPoint y: 530, endPoint x: 978, endPoint y: 530, distance: 165.9
click at [978, 530] on span "Demande arrêt de programme : enceinte et en arrêt de travail, ne peut plus suiv…" at bounding box center [1017, 535] width 413 height 75
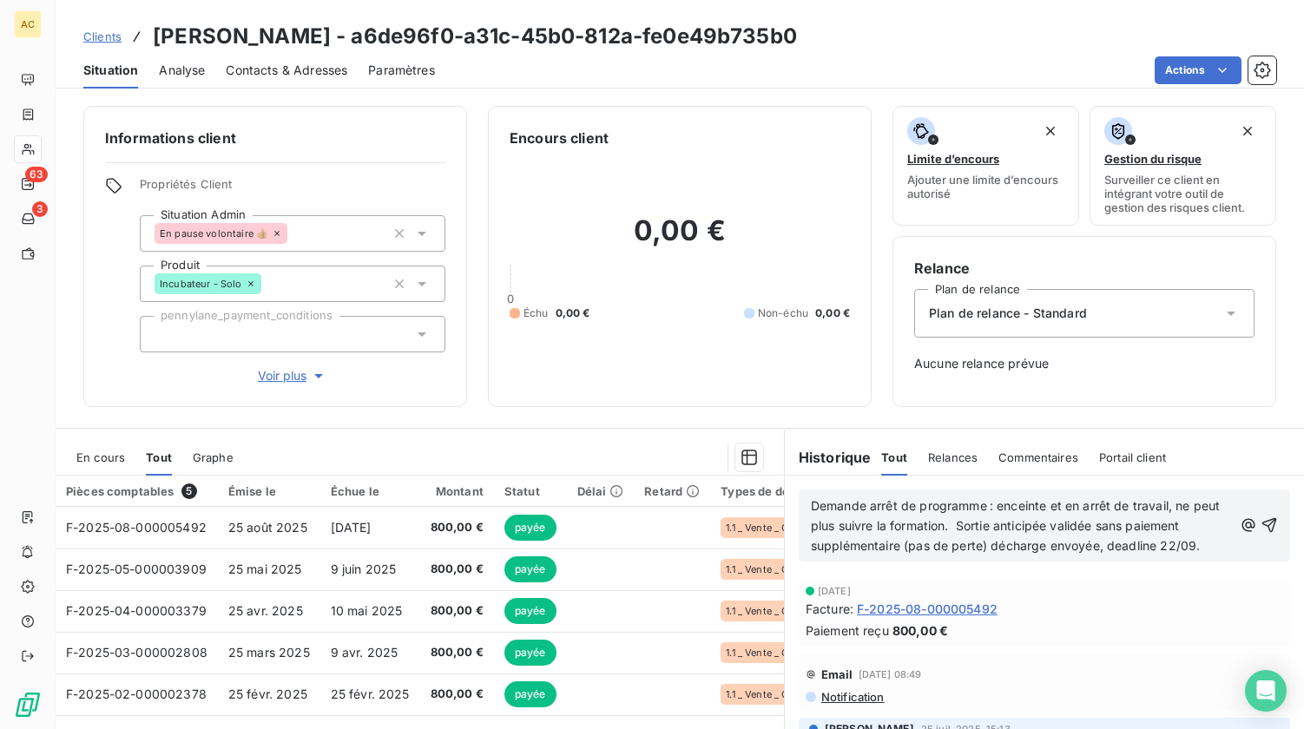
click at [1167, 505] on span "Demande arrêt de programme : enceinte et en arrêt de travail, ne peut plus suiv…" at bounding box center [1017, 525] width 413 height 55
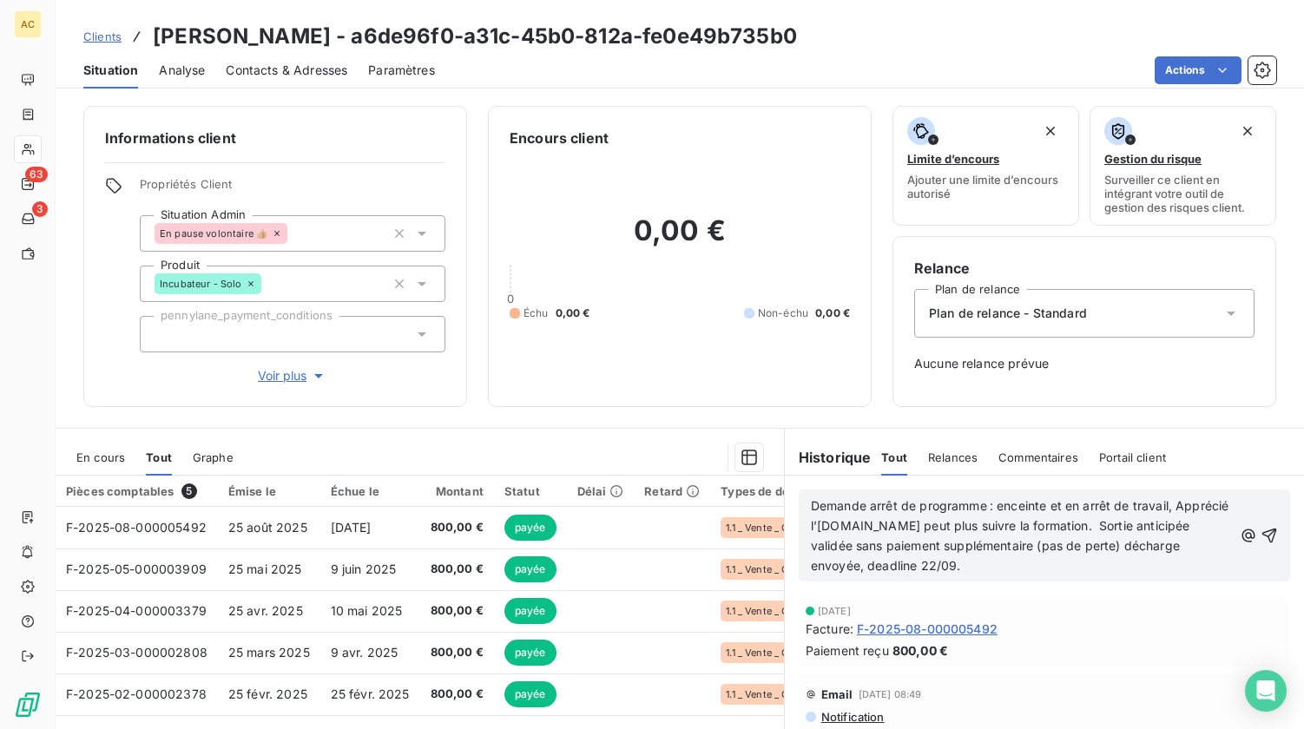
click at [811, 527] on span "Demande arrêt de programme : enceinte et en arrêt de travail, Apprécié l’accomp…" at bounding box center [1022, 535] width 422 height 75
click at [972, 530] on span "Demande arrêt de programme : enceinte et en arrêt de travail, a apprécié l’acco…" at bounding box center [1001, 535] width 381 height 75
click at [1090, 568] on p "Demande arrêt de programme : enceinte et en arrêt de travail, a apprécié l’acco…" at bounding box center [1022, 537] width 422 height 80
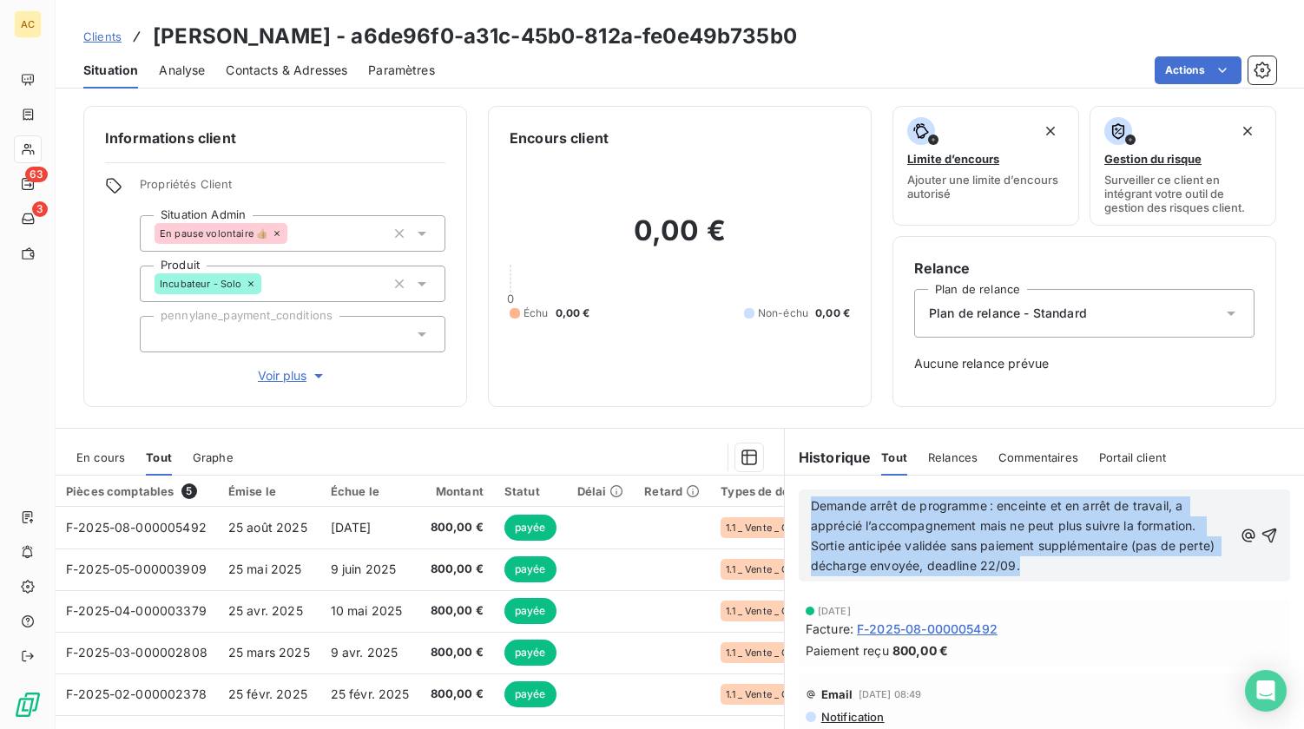
drag, startPoint x: 1072, startPoint y: 567, endPoint x: 796, endPoint y: 511, distance: 281.9
click at [799, 511] on div "Demande arrêt de programme : enceinte et en arrêt de travail, a apprécié l’acco…" at bounding box center [1044, 536] width 491 height 92
copy span "Demande arrêt de programme : enceinte et en arrêt de travail, a apprécié l’acco…"
click at [1261, 538] on icon "button" at bounding box center [1269, 535] width 17 height 17
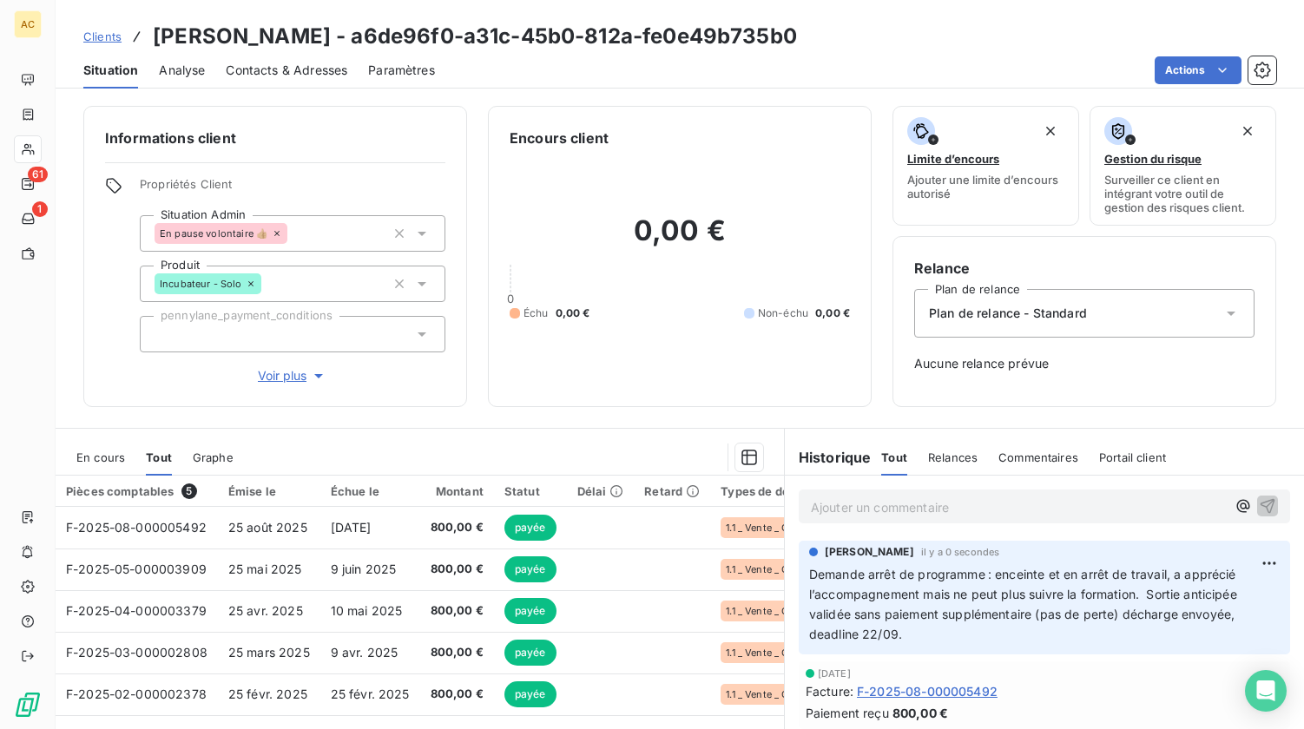
click at [96, 43] on link "Clients" at bounding box center [102, 36] width 38 height 17
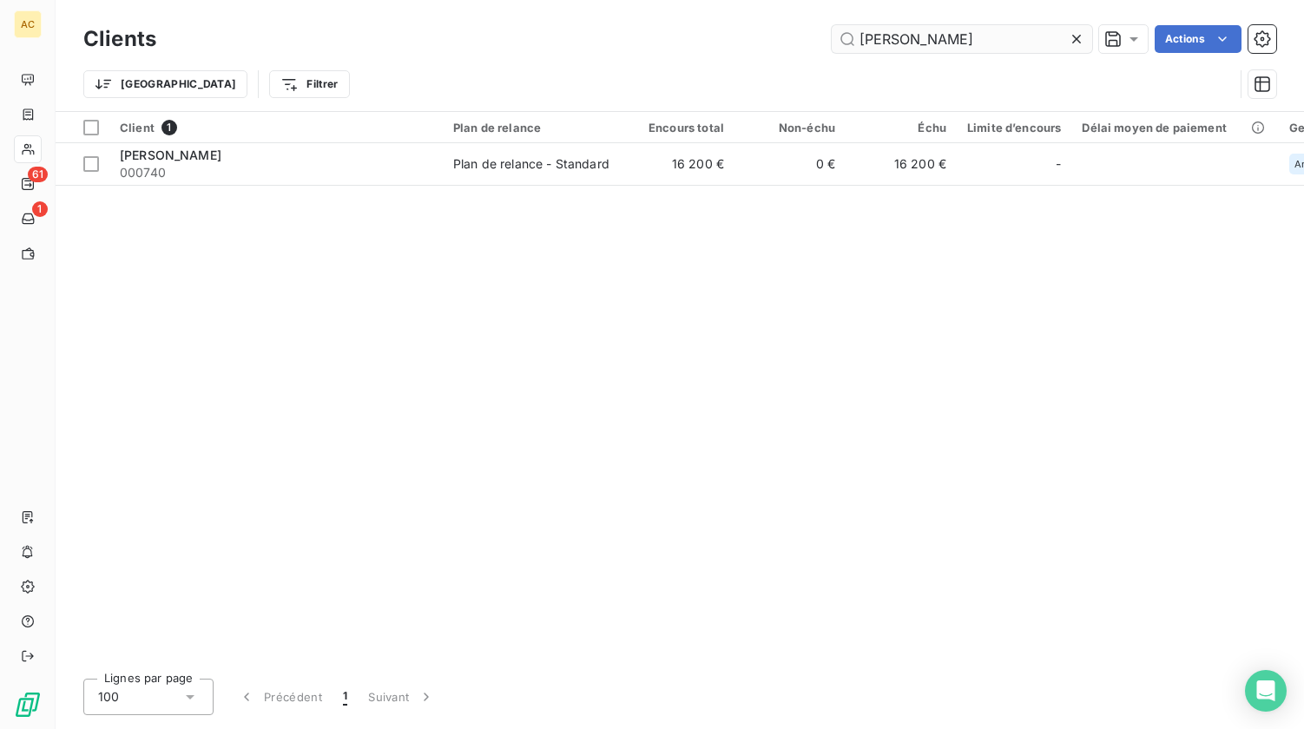
drag, startPoint x: 1006, startPoint y: 44, endPoint x: 855, endPoint y: 42, distance: 151.1
click at [855, 42] on input "eric agu" at bounding box center [962, 39] width 261 height 28
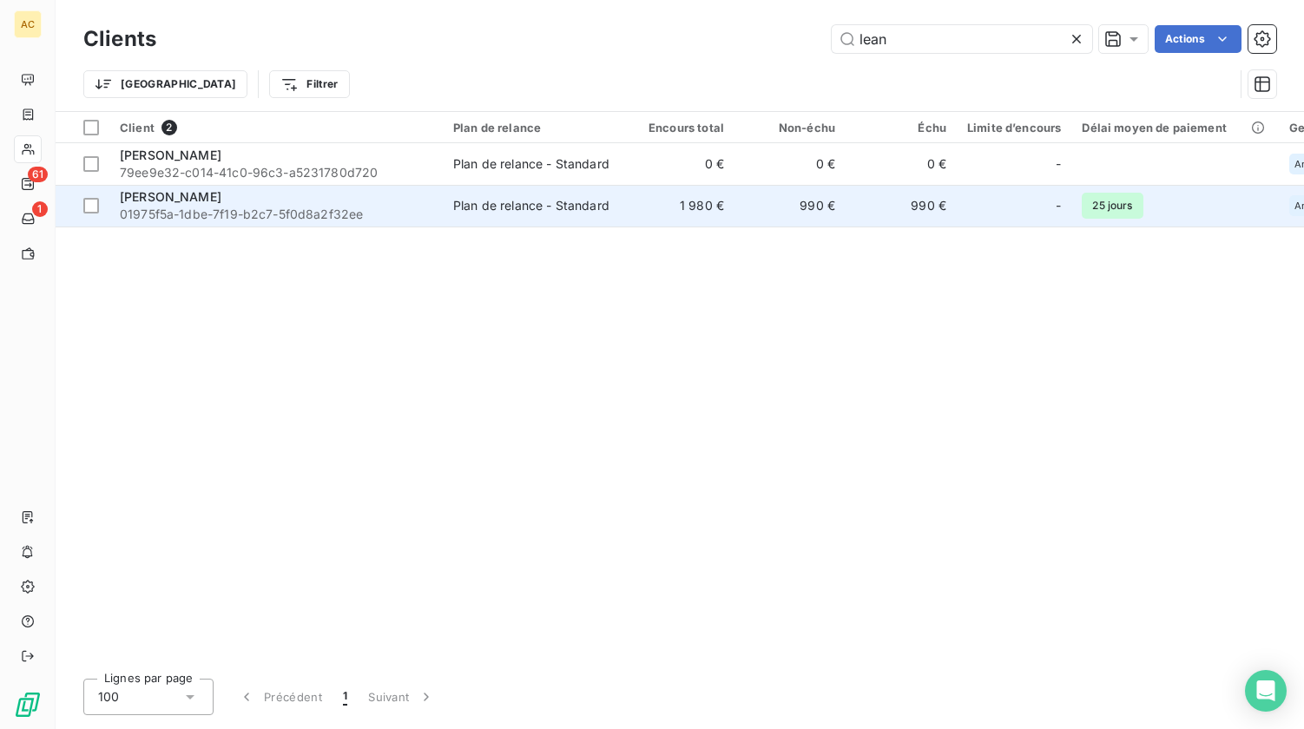
type input "lean"
click at [274, 198] on div "Leandre Moreton" at bounding box center [276, 196] width 313 height 17
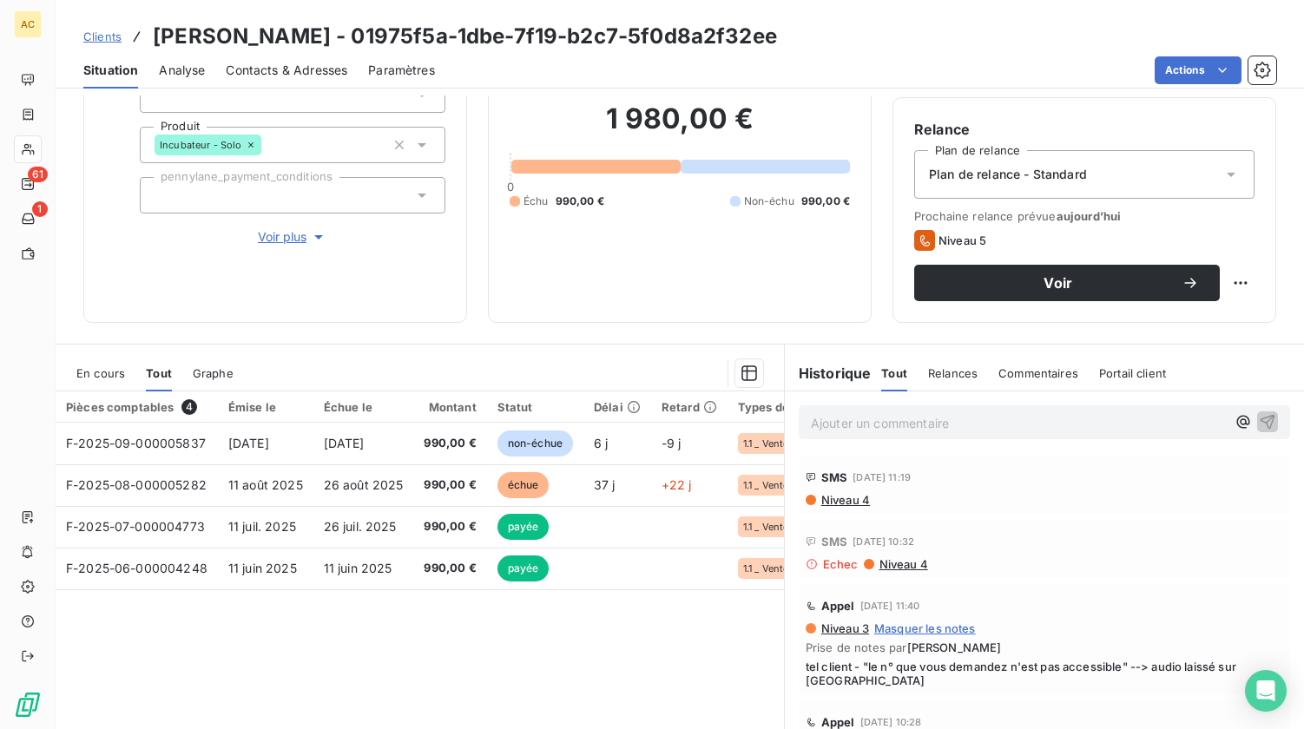
scroll to position [142, 0]
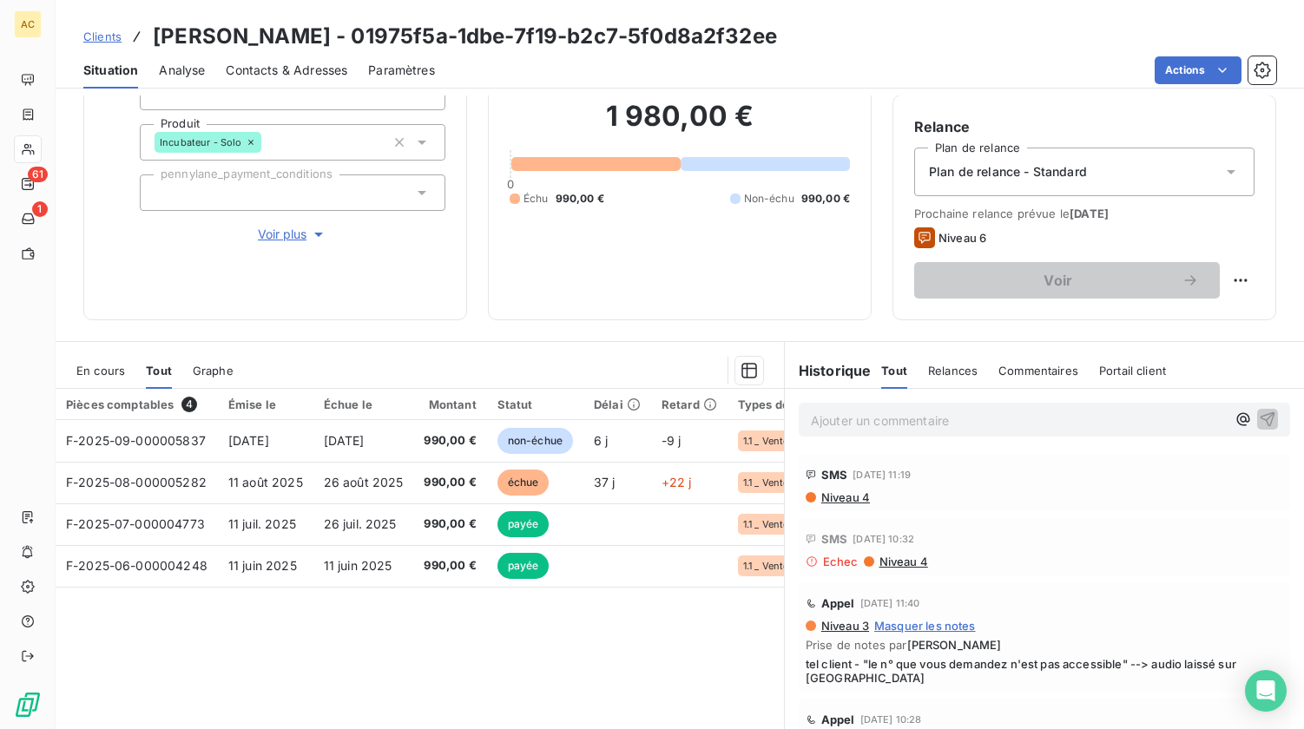
click at [307, 76] on span "Contacts & Adresses" at bounding box center [287, 70] width 122 height 17
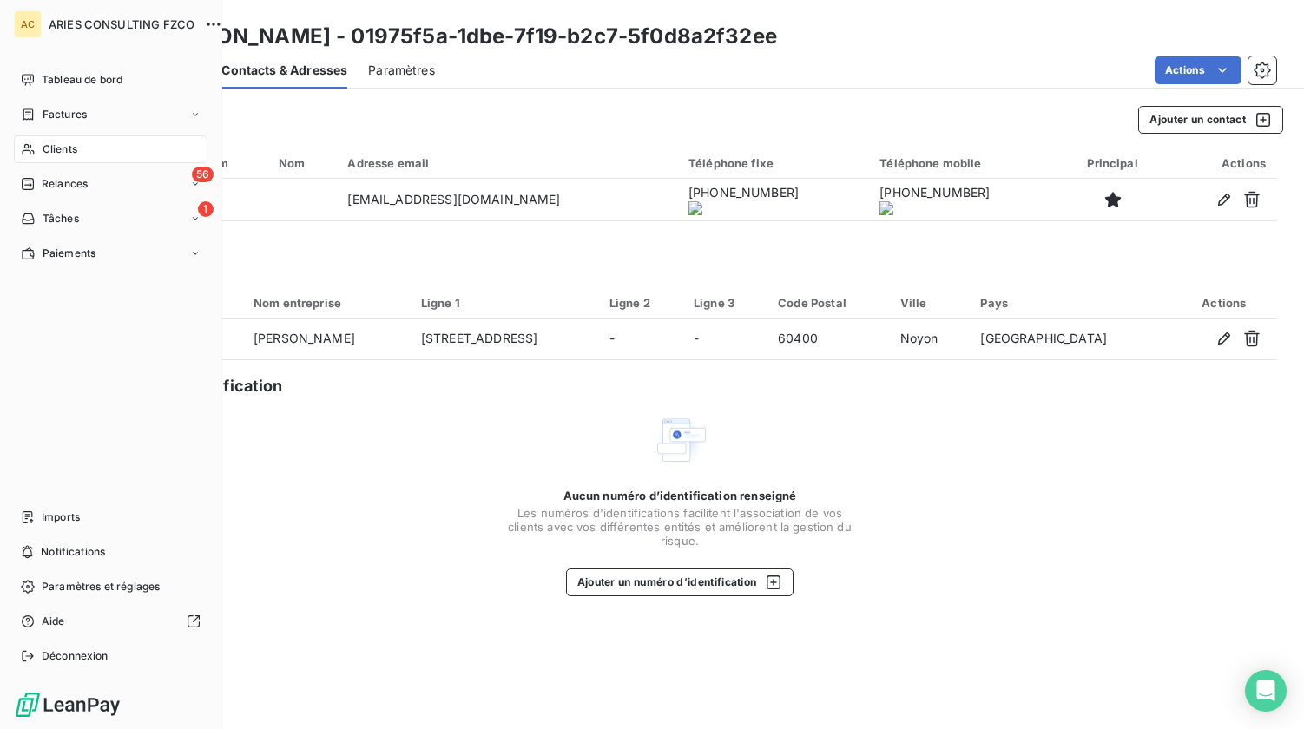
click at [43, 147] on span "Clients" at bounding box center [60, 150] width 35 height 16
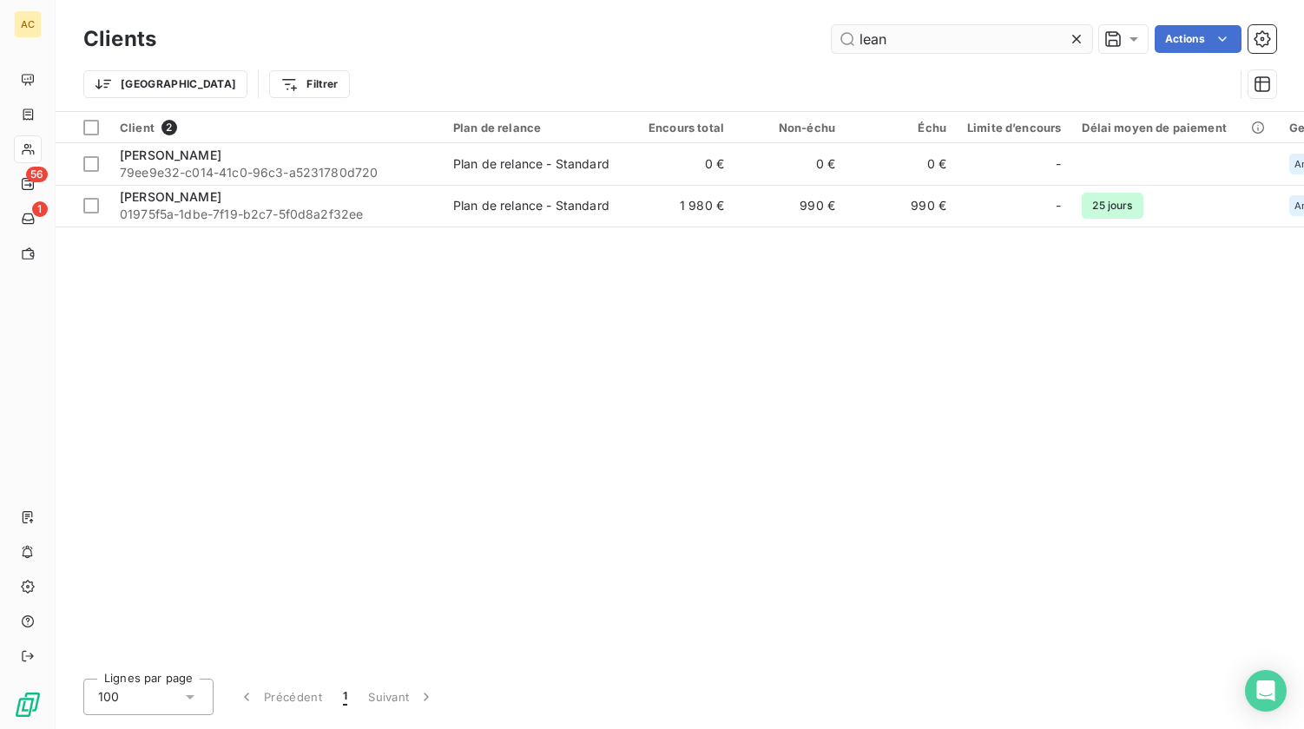
drag, startPoint x: 927, startPoint y: 43, endPoint x: 848, endPoint y: 47, distance: 78.2
click at [848, 47] on input "lean" at bounding box center [962, 39] width 261 height 28
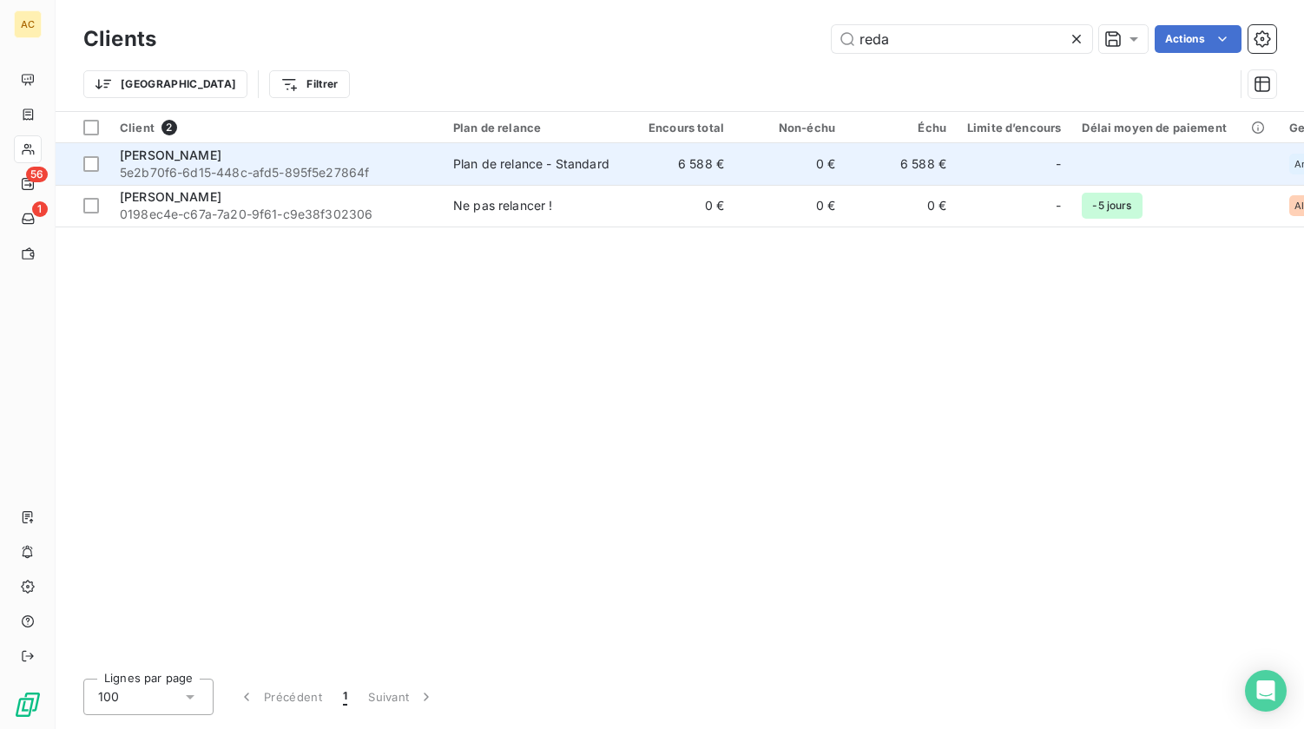
type input "reda"
click at [274, 168] on span "5e2b70f6-6d15-448c-afd5-895f5e27864f" at bounding box center [276, 172] width 313 height 17
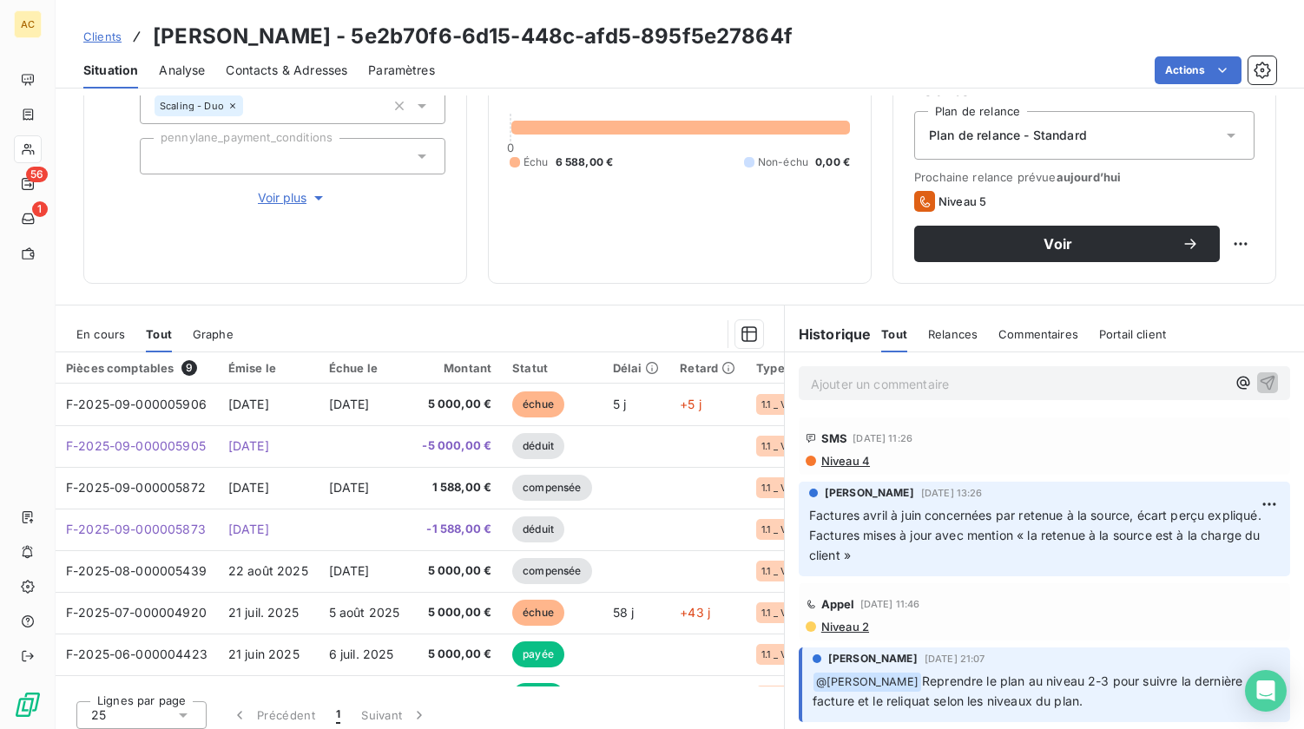
scroll to position [188, 0]
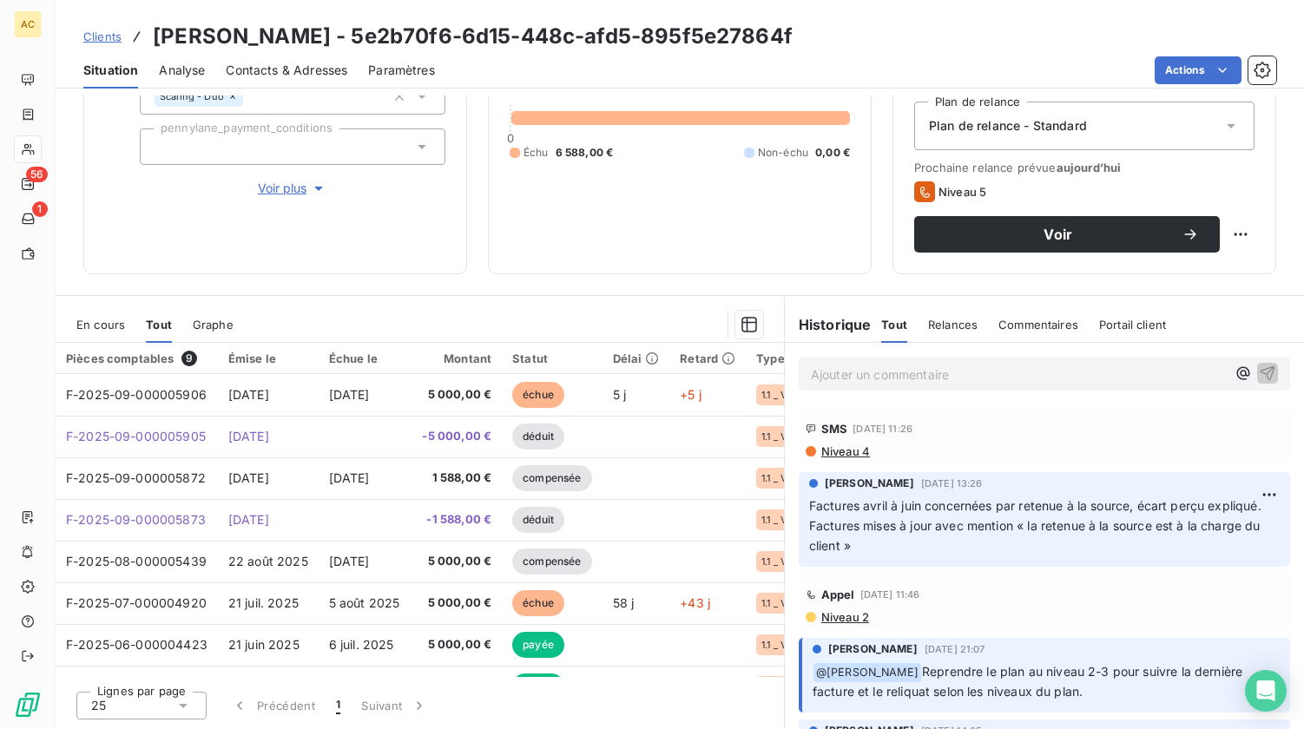
click at [936, 376] on p "Ajouter un commentaire ﻿" at bounding box center [1018, 375] width 415 height 22
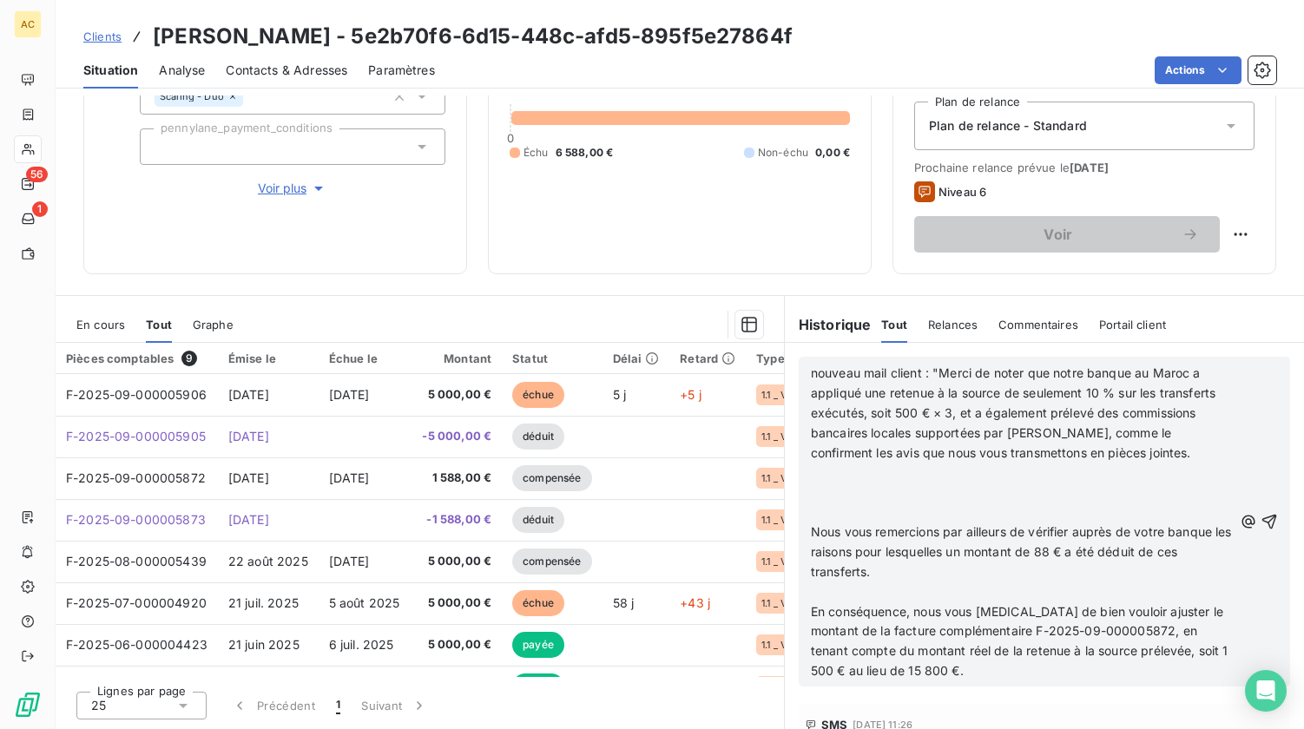
click at [882, 496] on p at bounding box center [1022, 493] width 422 height 20
click at [870, 510] on p "﻿" at bounding box center [1022, 513] width 422 height 20
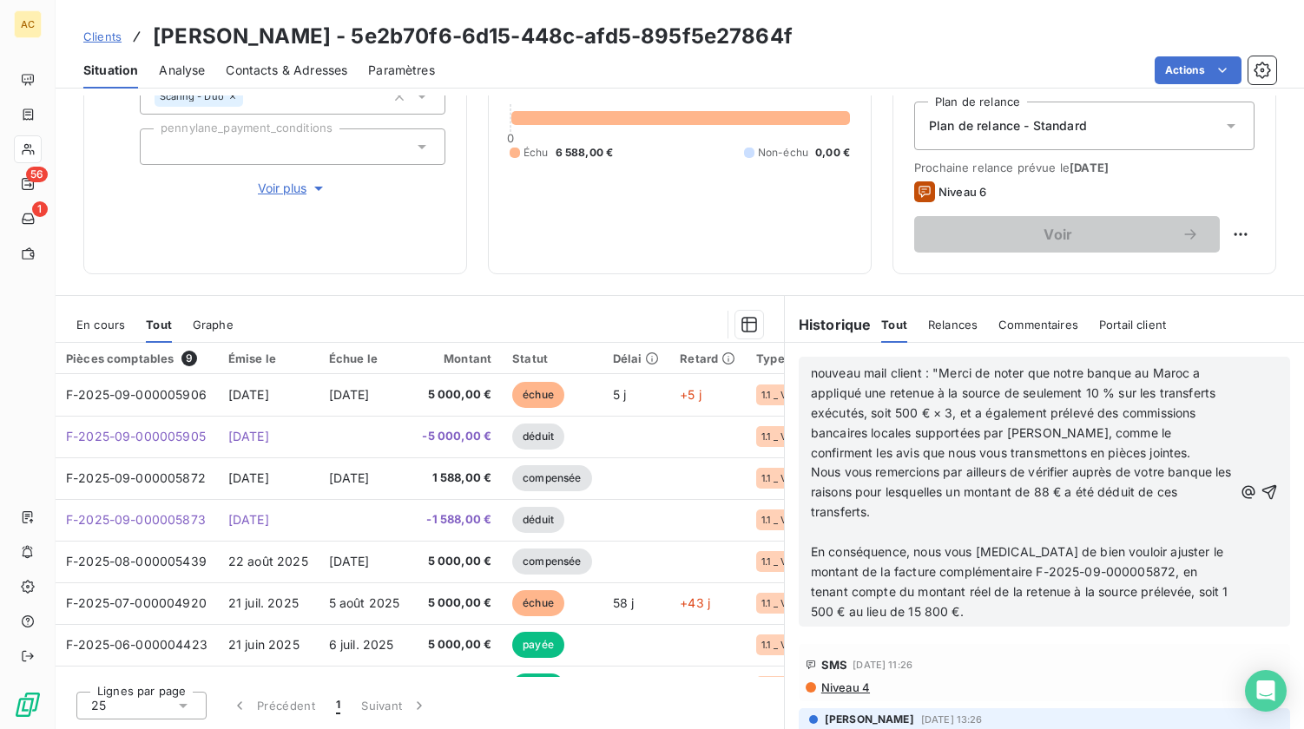
click at [848, 538] on p "﻿" at bounding box center [1022, 533] width 422 height 20
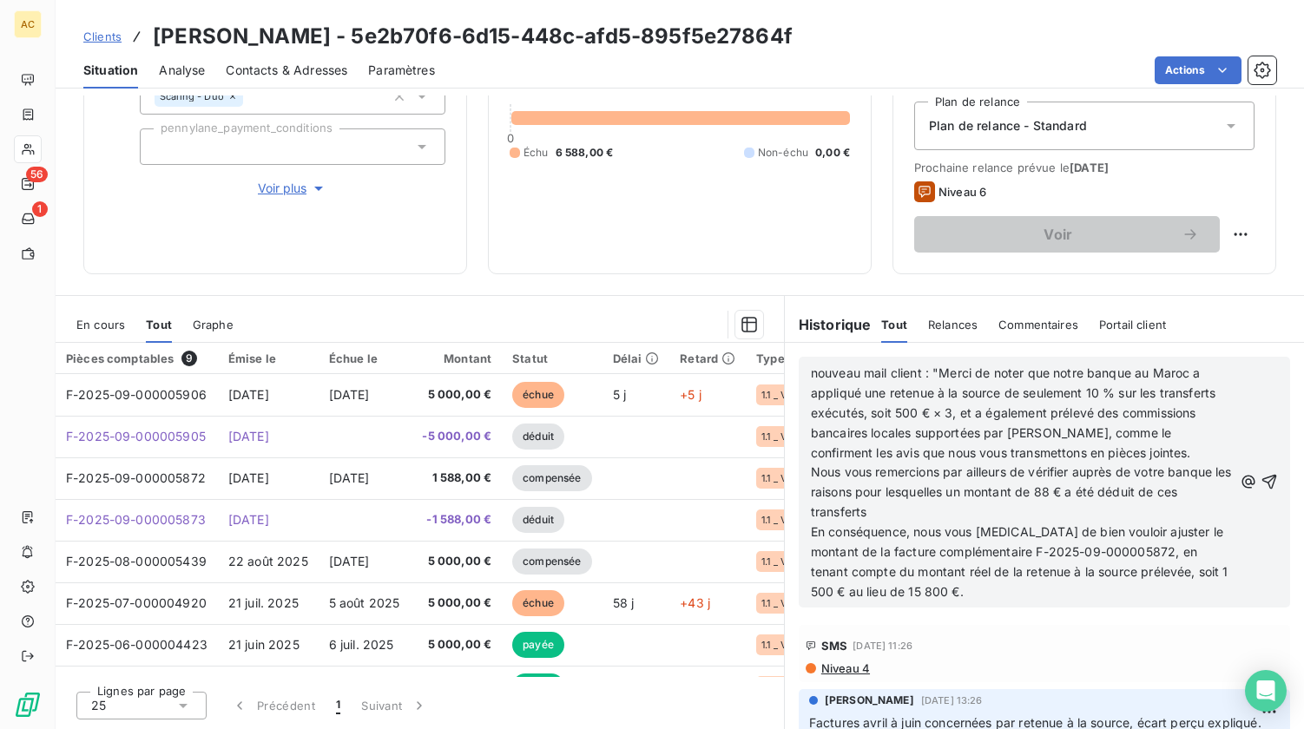
click at [993, 590] on p "En conséquence, nous vous prions de bien vouloir ajuster le montant de la factu…" at bounding box center [1022, 563] width 422 height 80
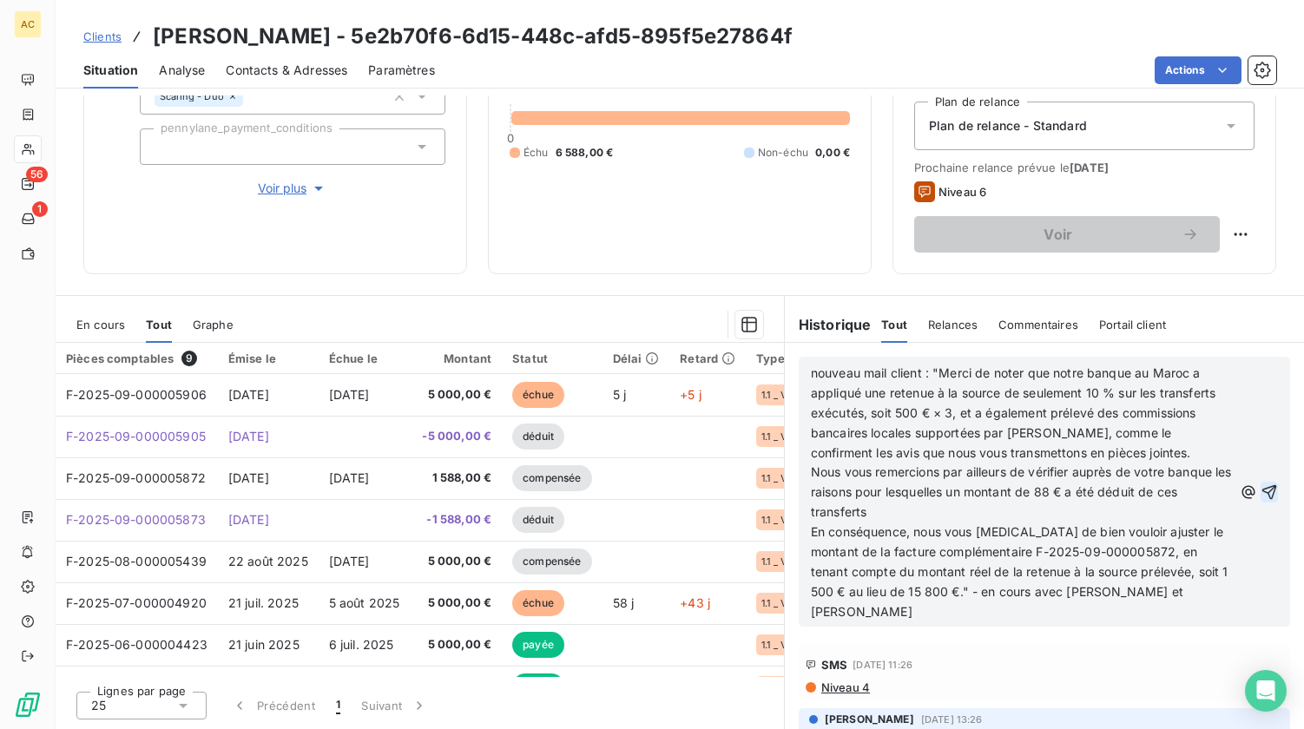
click at [1261, 484] on icon "button" at bounding box center [1269, 492] width 17 height 17
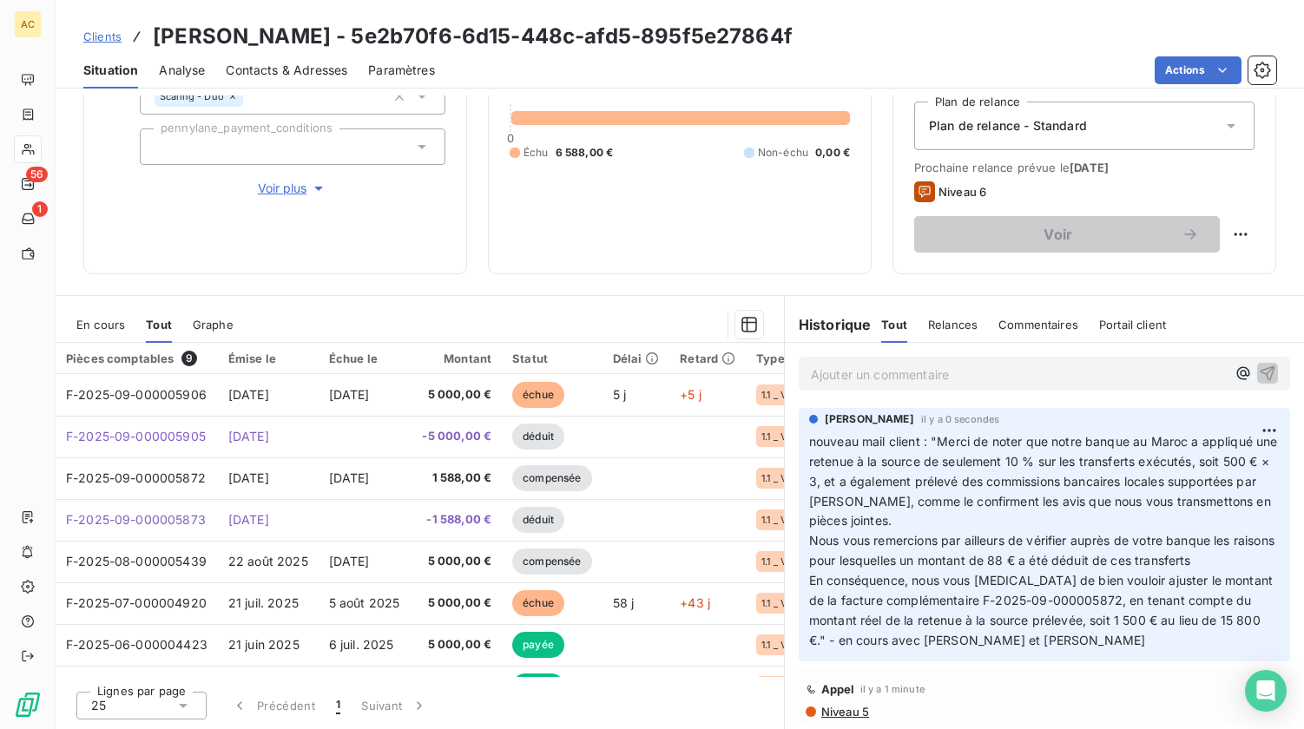
click at [104, 40] on span "Clients" at bounding box center [102, 37] width 38 height 14
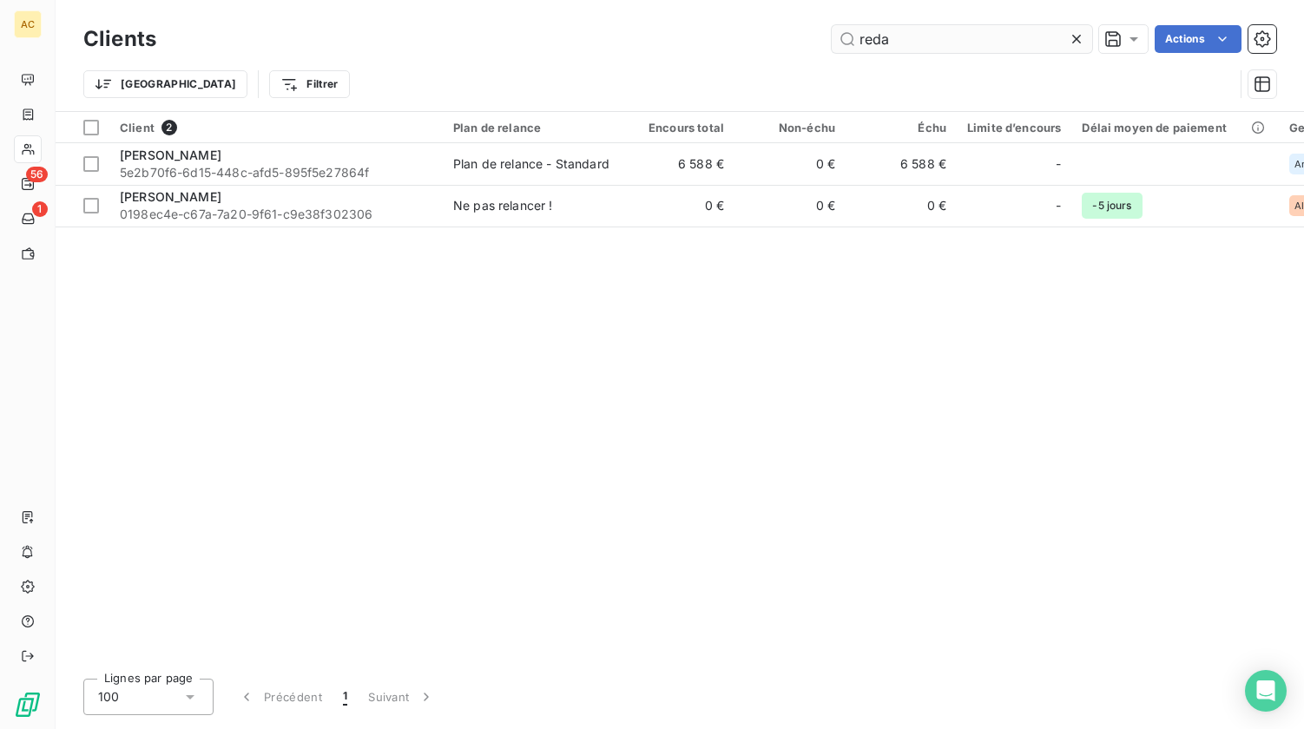
drag, startPoint x: 937, startPoint y: 44, endPoint x: 845, endPoint y: 44, distance: 92.0
click at [845, 44] on input "reda" at bounding box center [962, 39] width 261 height 28
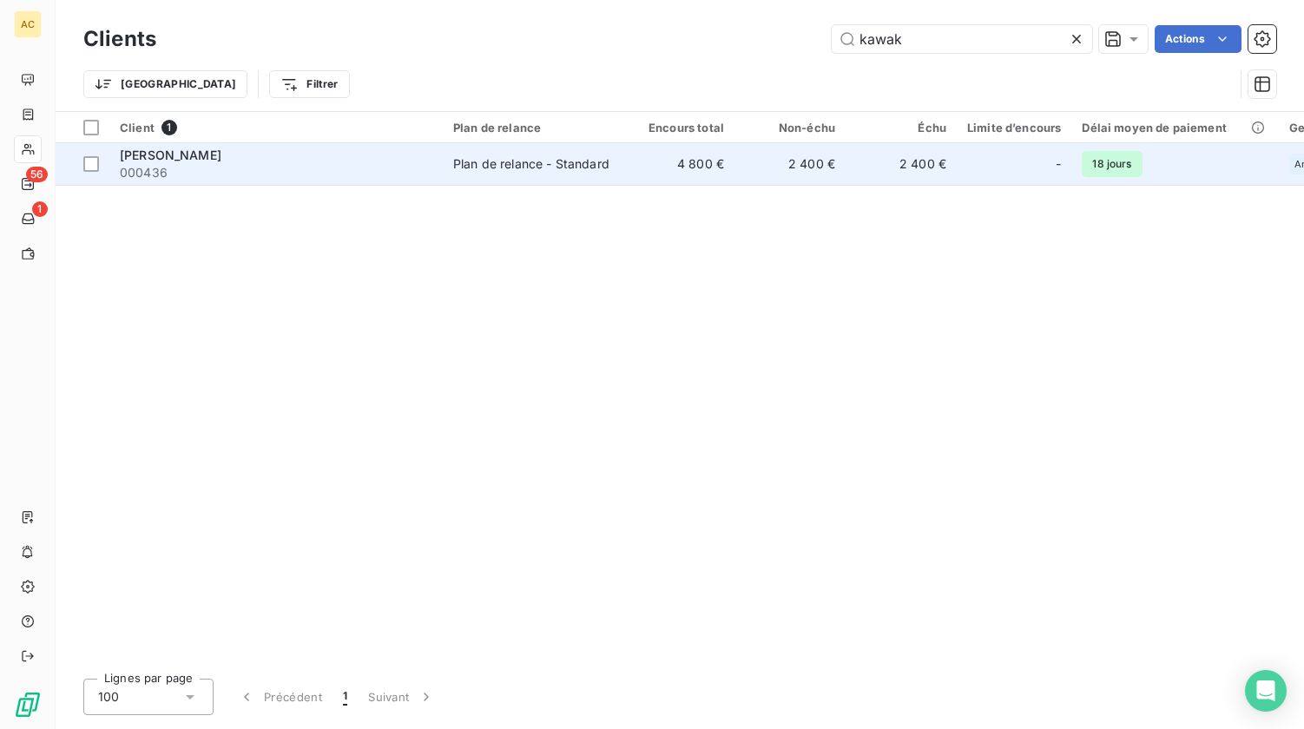
type input "kawak"
click at [584, 167] on div "Plan de relance - Standard" at bounding box center [531, 163] width 156 height 17
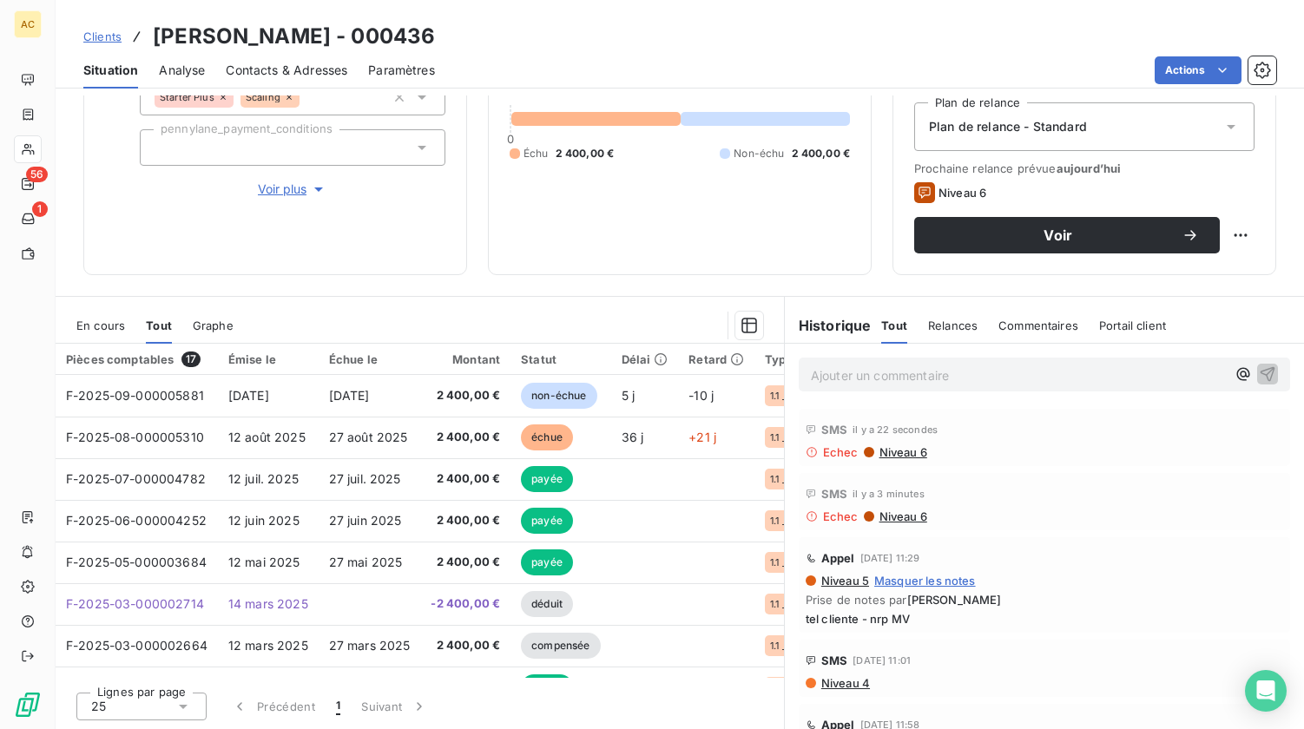
scroll to position [188, 0]
click at [1269, 691] on icon "Open Intercom Messenger" at bounding box center [1266, 691] width 20 height 23
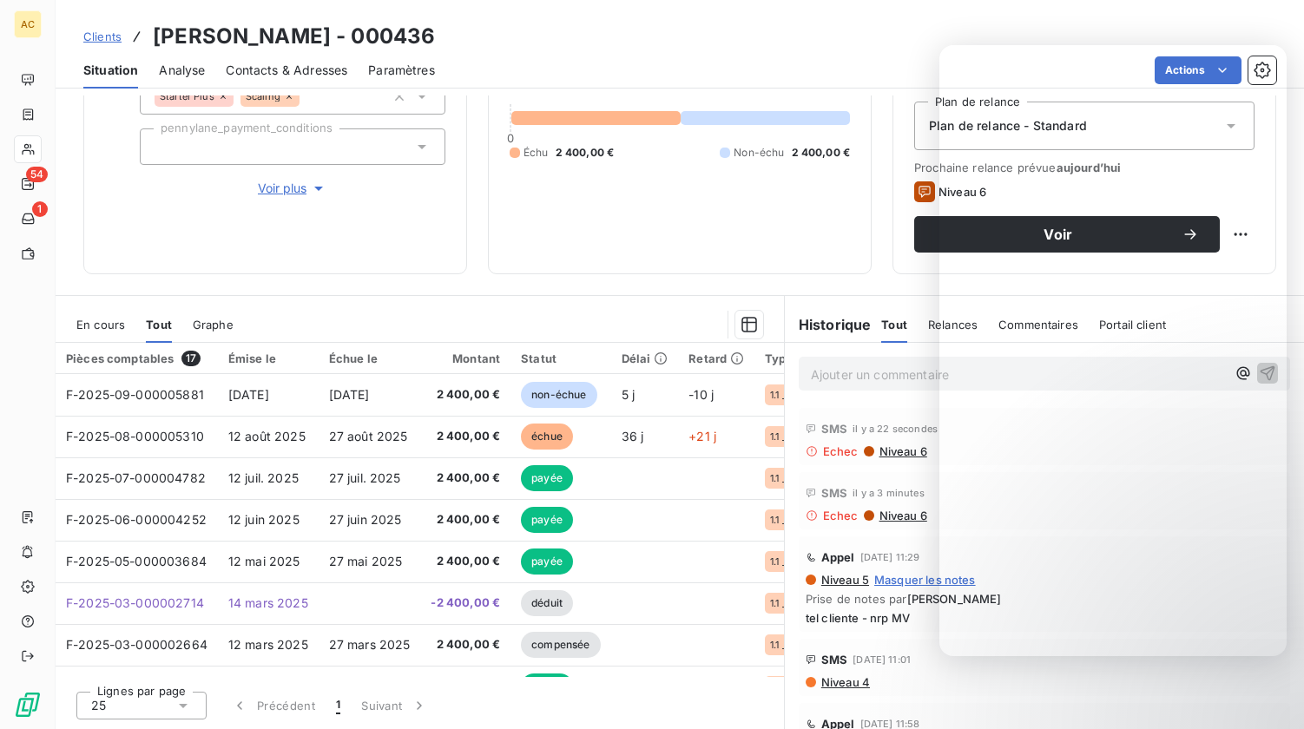
click at [110, 39] on span "Clients" at bounding box center [102, 37] width 38 height 14
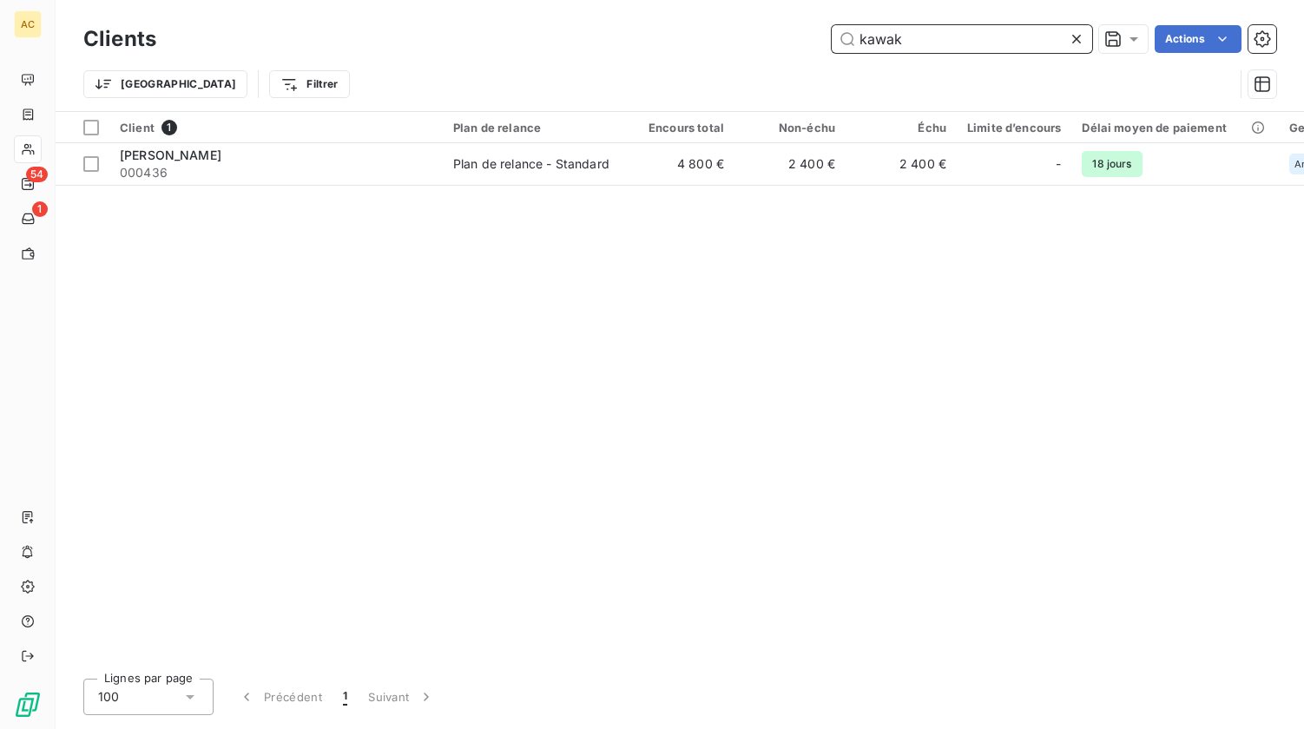
drag, startPoint x: 906, startPoint y: 40, endPoint x: 848, endPoint y: 47, distance: 57.7
click at [848, 46] on input "kawak" at bounding box center [962, 39] width 261 height 28
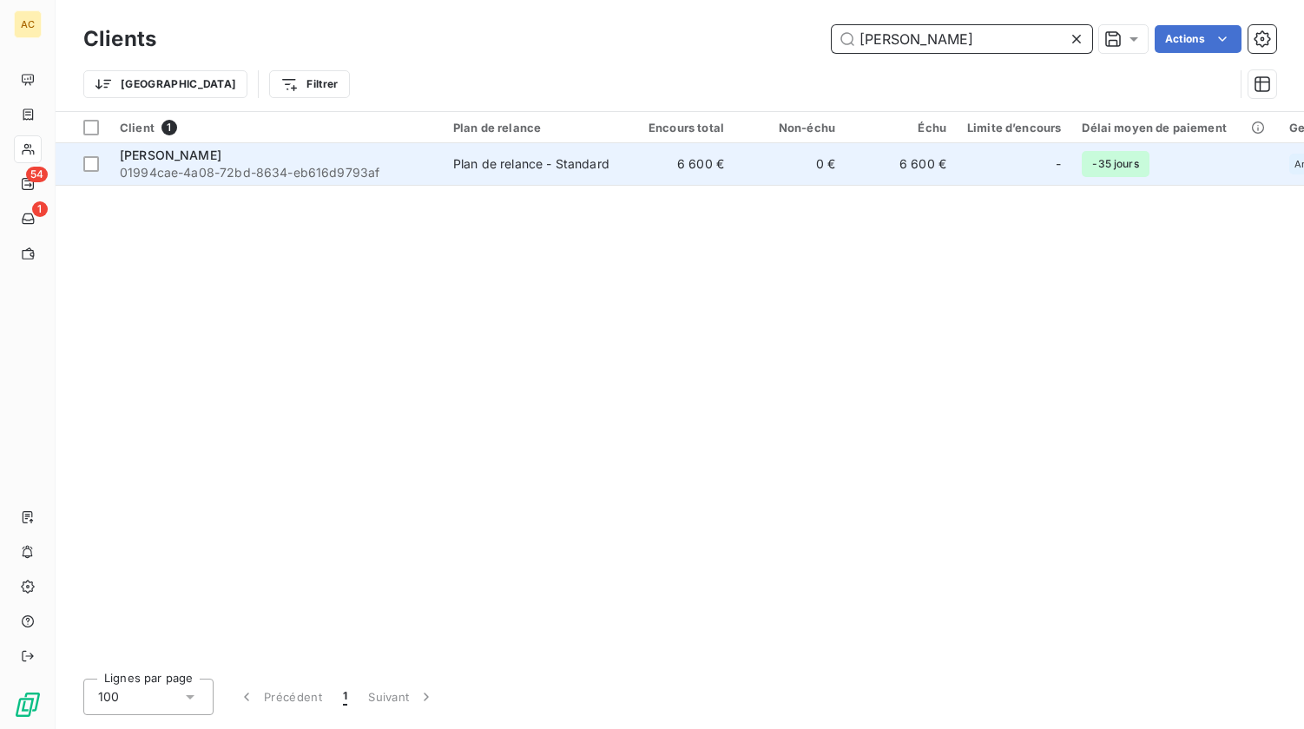
type input "jeanroy"
click at [292, 162] on div "Frédéric Jeanroy" at bounding box center [276, 155] width 313 height 17
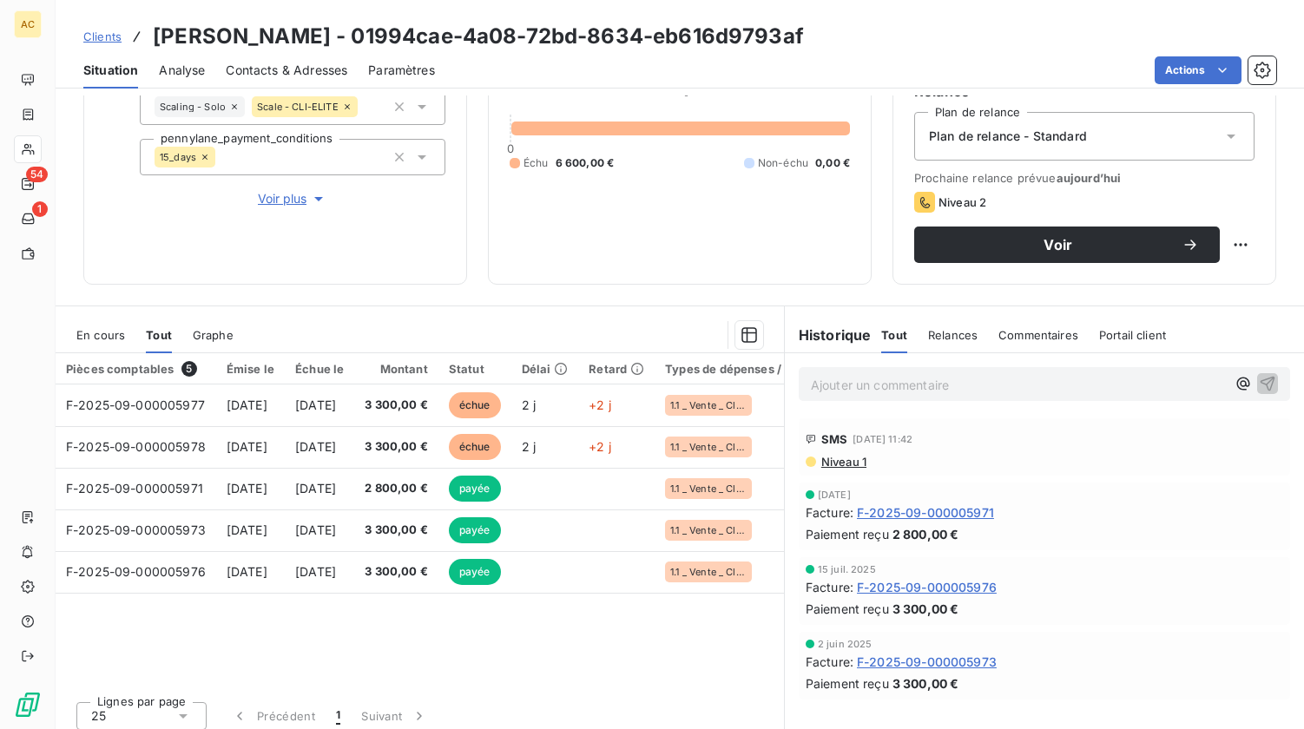
scroll to position [188, 0]
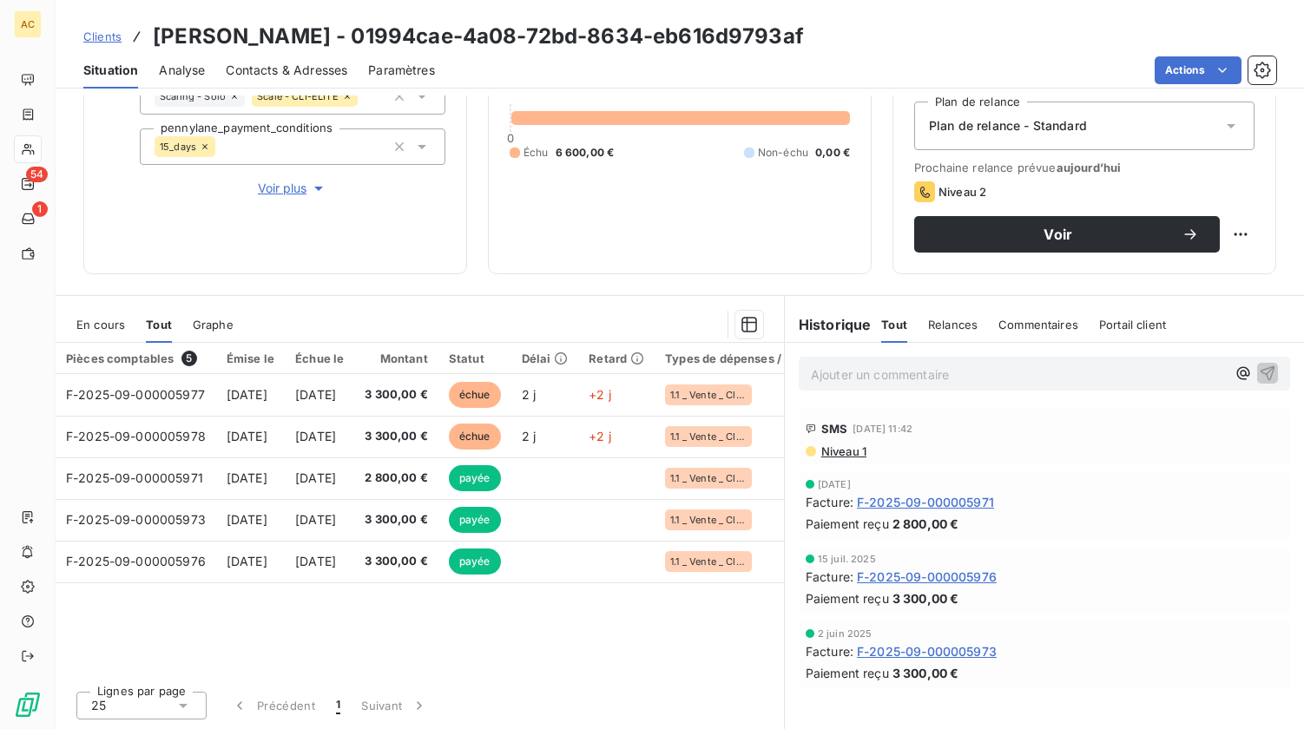
click at [288, 190] on span "Voir plus" at bounding box center [292, 188] width 69 height 17
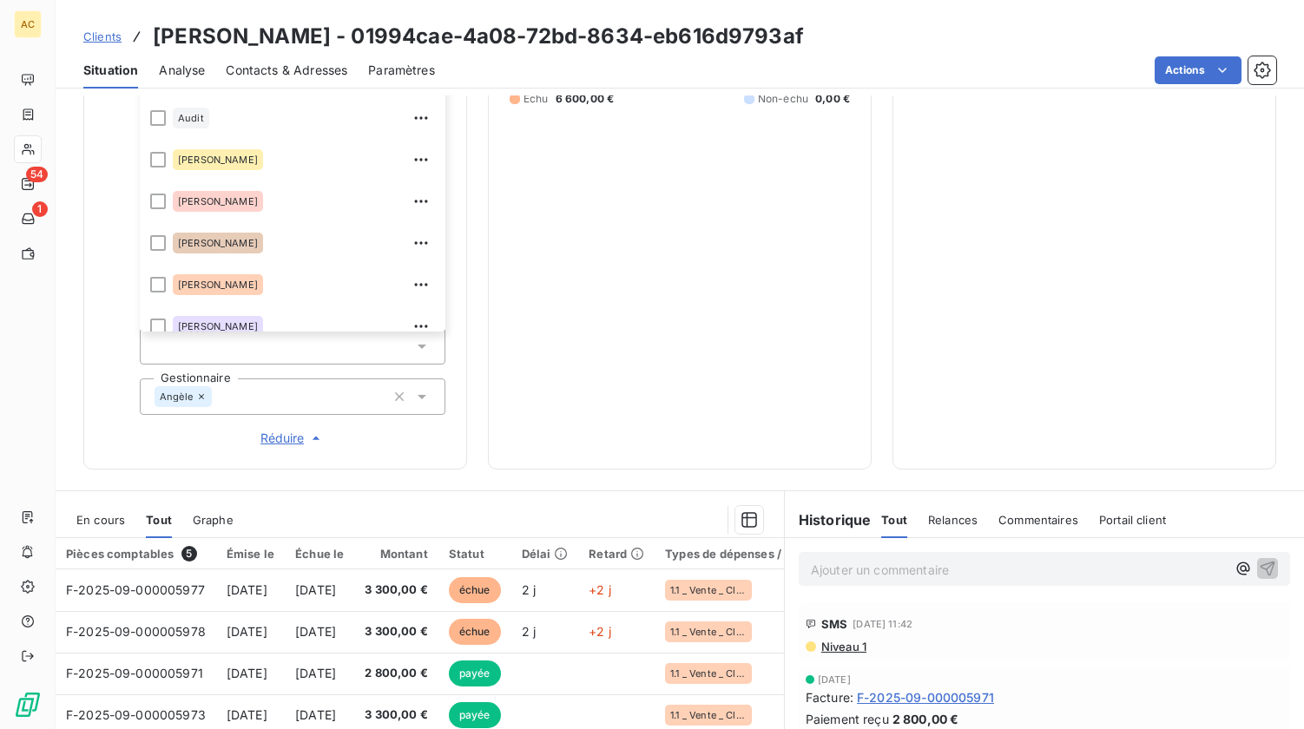
scroll to position [687, 0]
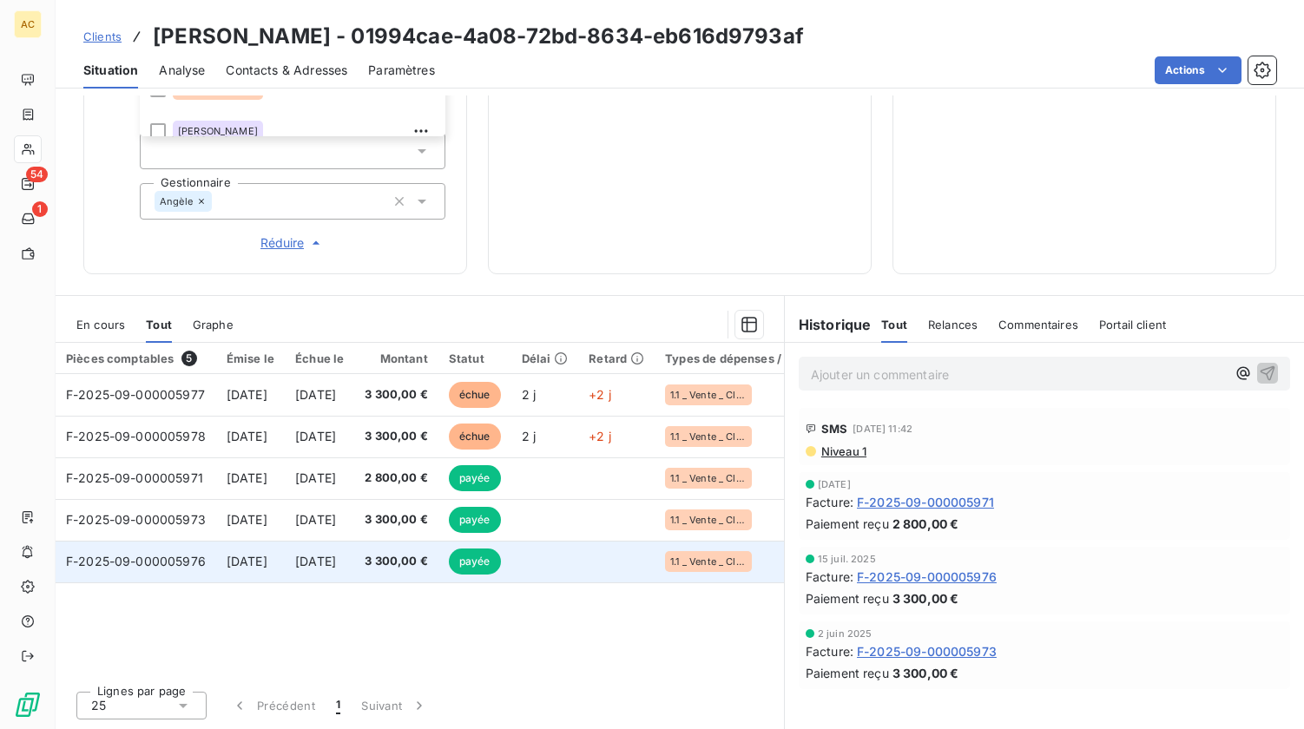
click at [236, 568] on span "15 sept. 2025" at bounding box center [247, 561] width 41 height 15
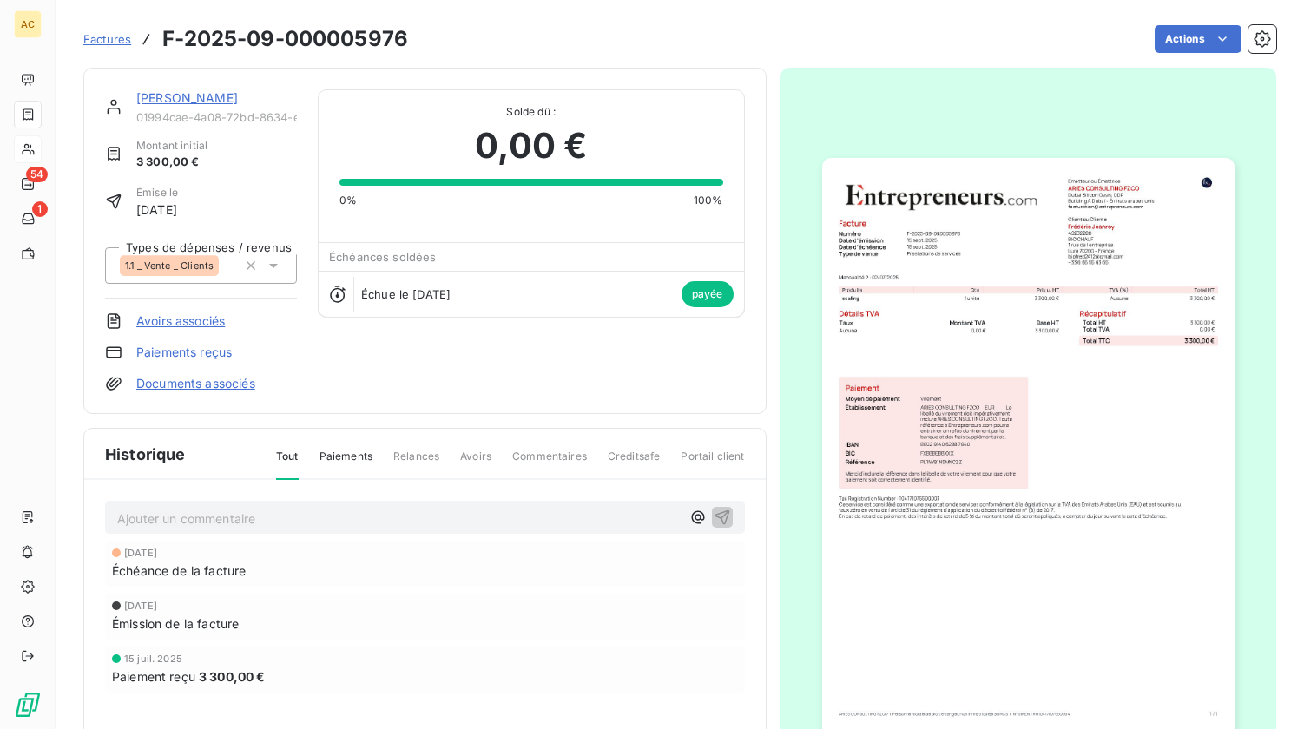
click at [907, 480] on img "button" at bounding box center [1028, 449] width 412 height 583
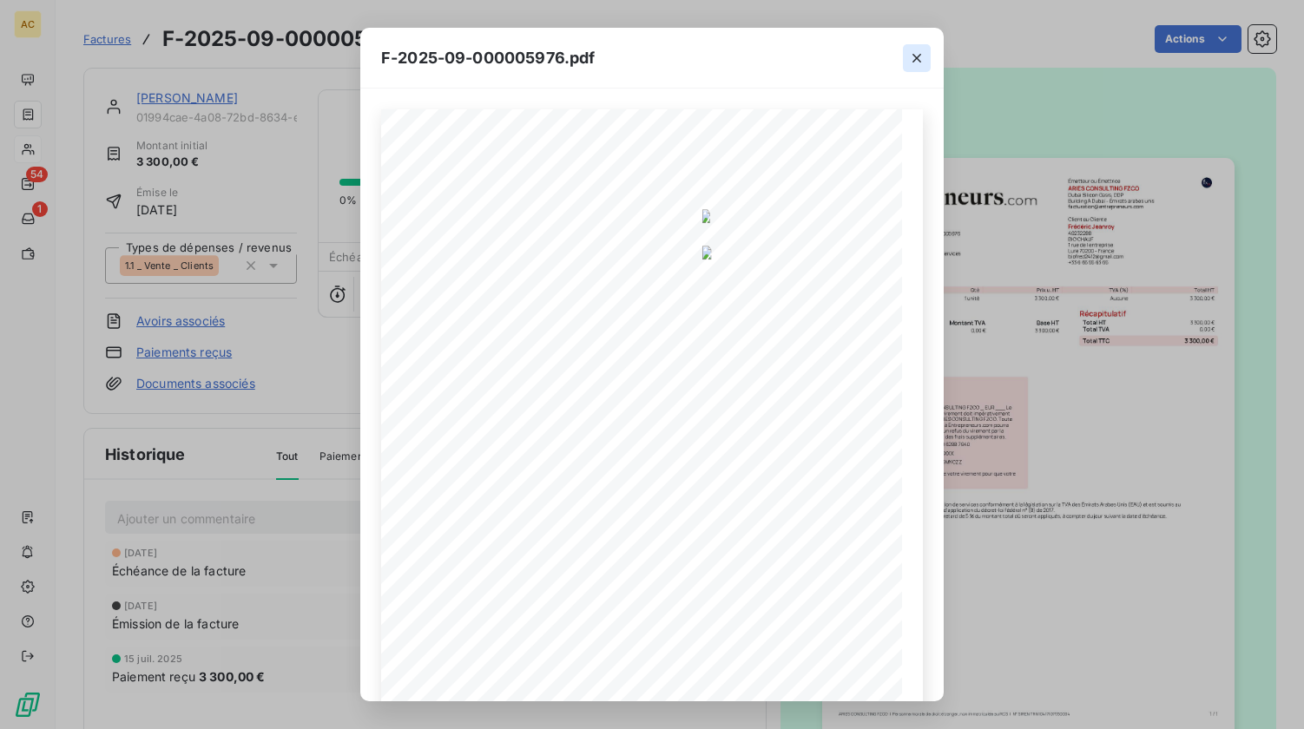
click at [919, 63] on icon "button" at bounding box center [916, 57] width 17 height 17
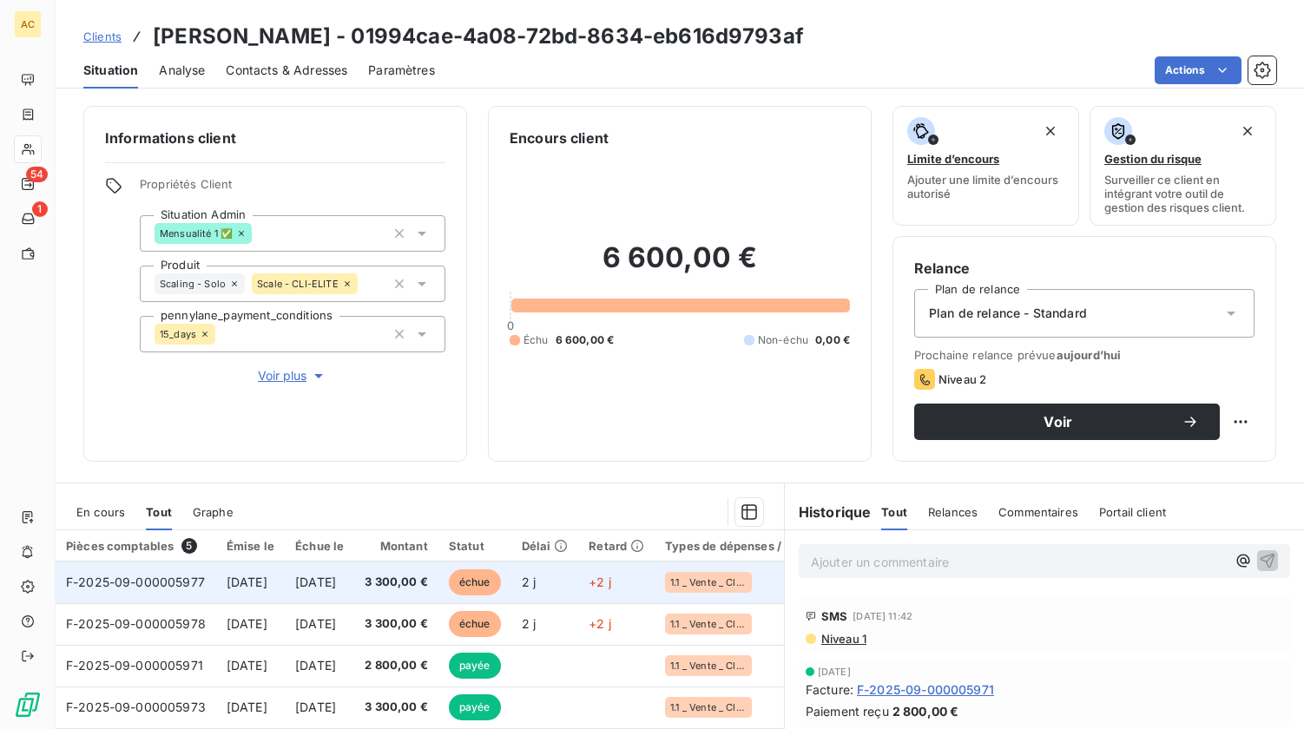
scroll to position [188, 0]
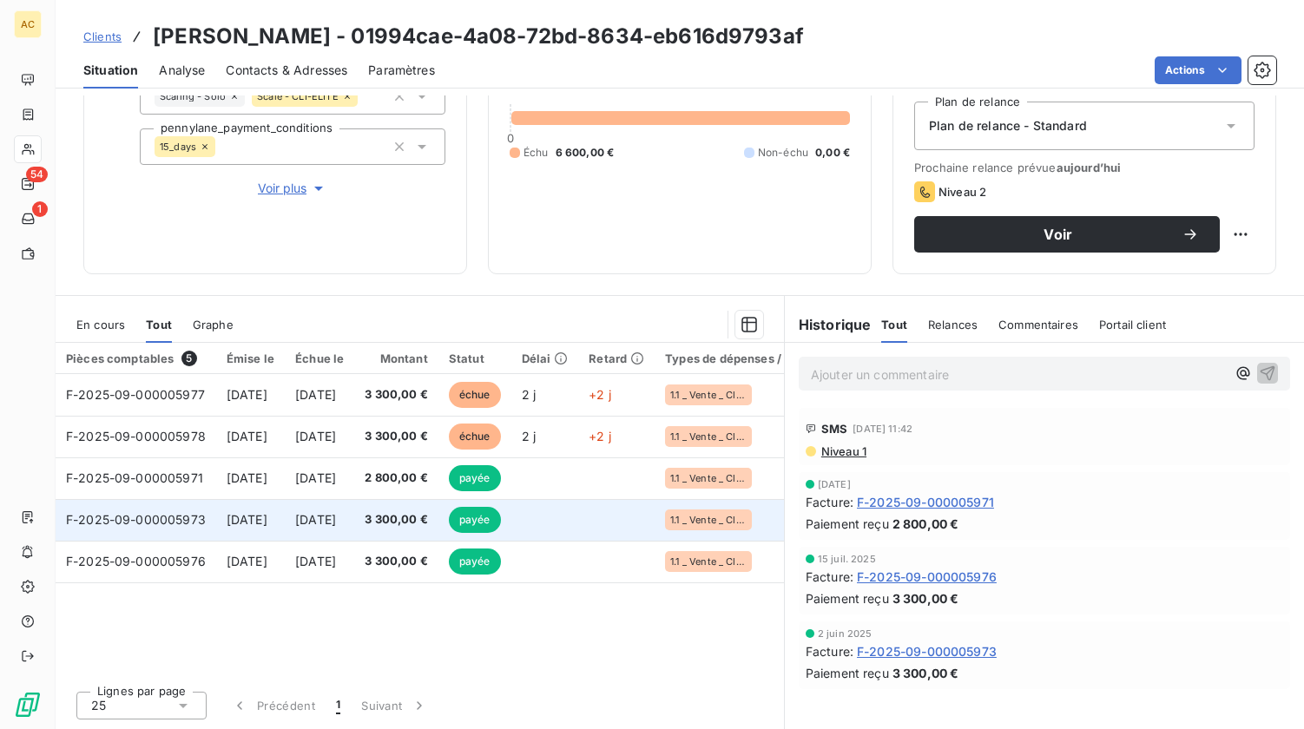
click at [320, 523] on td "15 sept. 2025" at bounding box center [319, 520] width 69 height 42
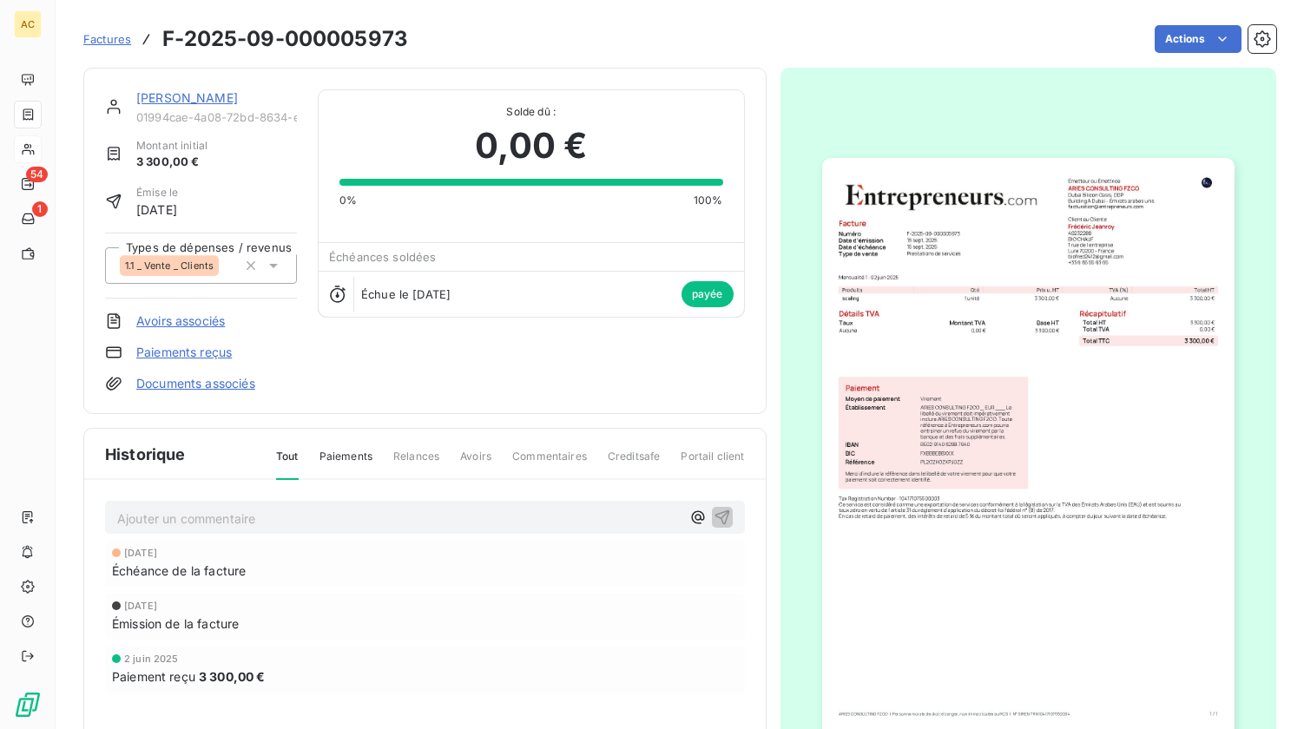
click at [883, 407] on img "button" at bounding box center [1028, 449] width 412 height 583
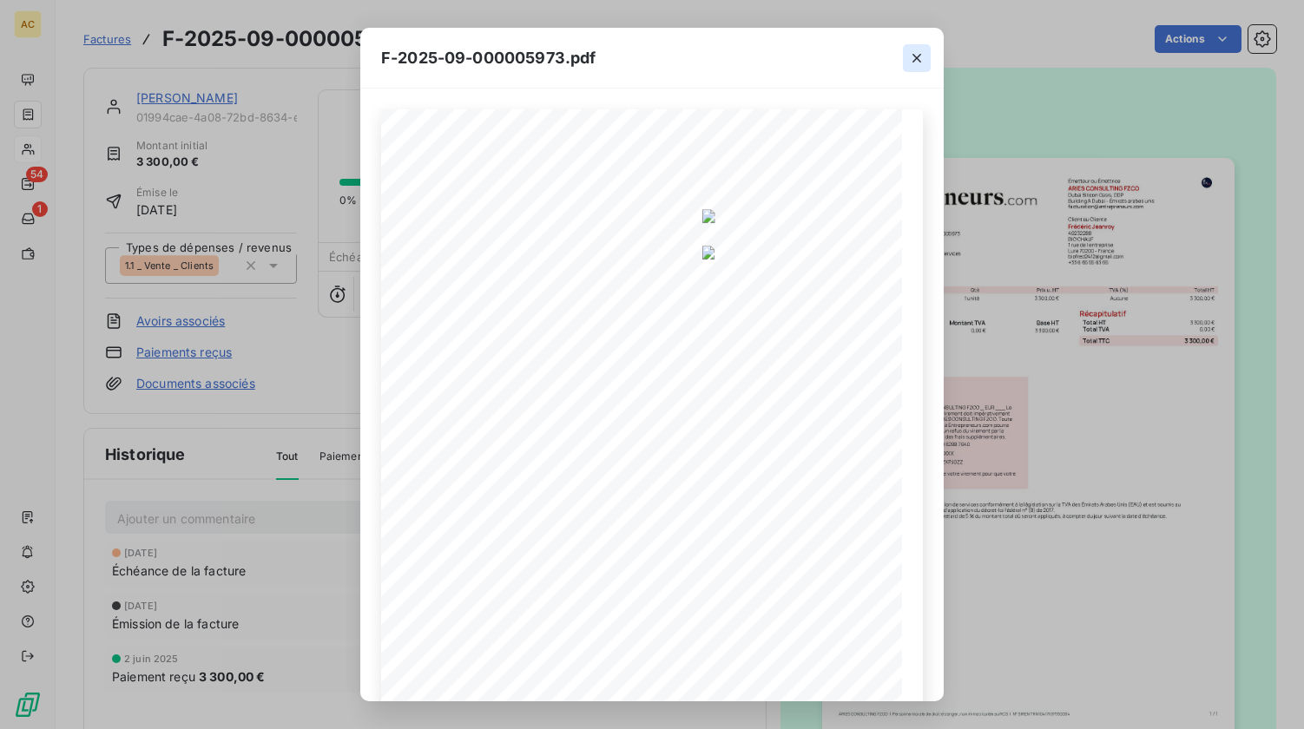
click at [915, 57] on icon "button" at bounding box center [917, 58] width 9 height 9
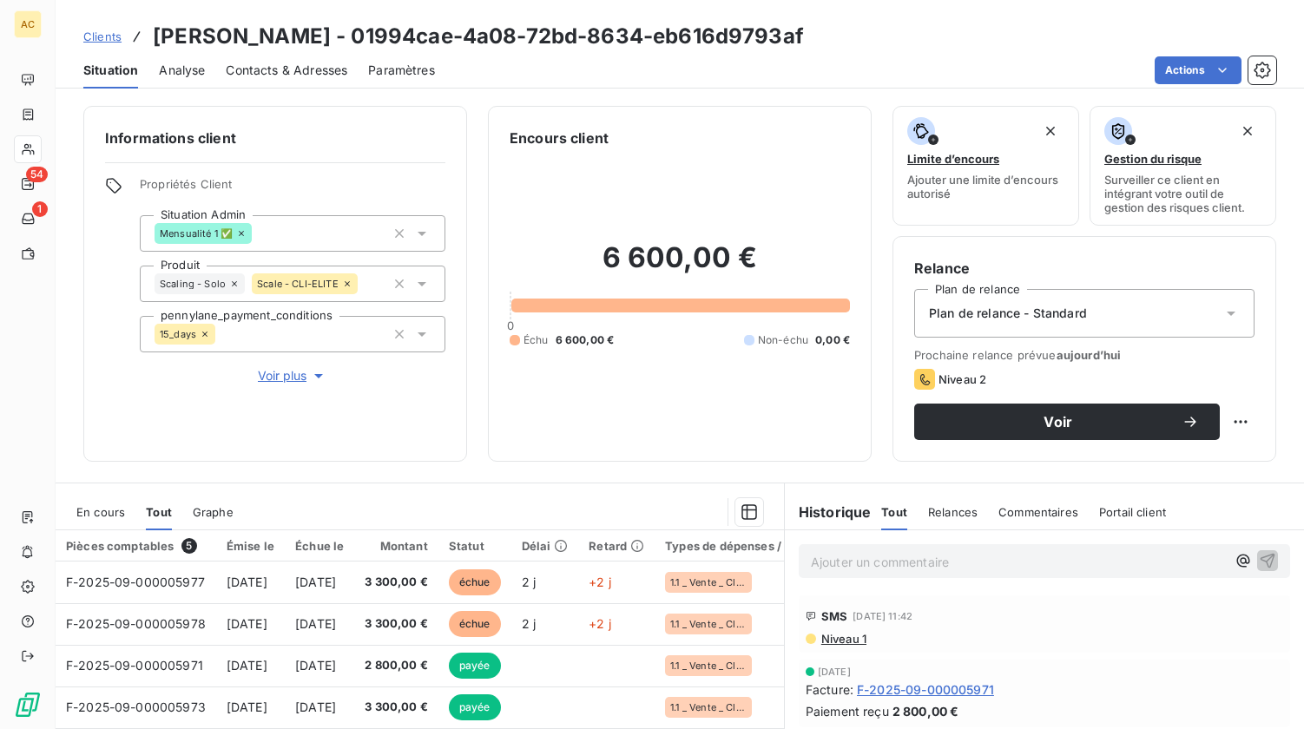
scroll to position [188, 0]
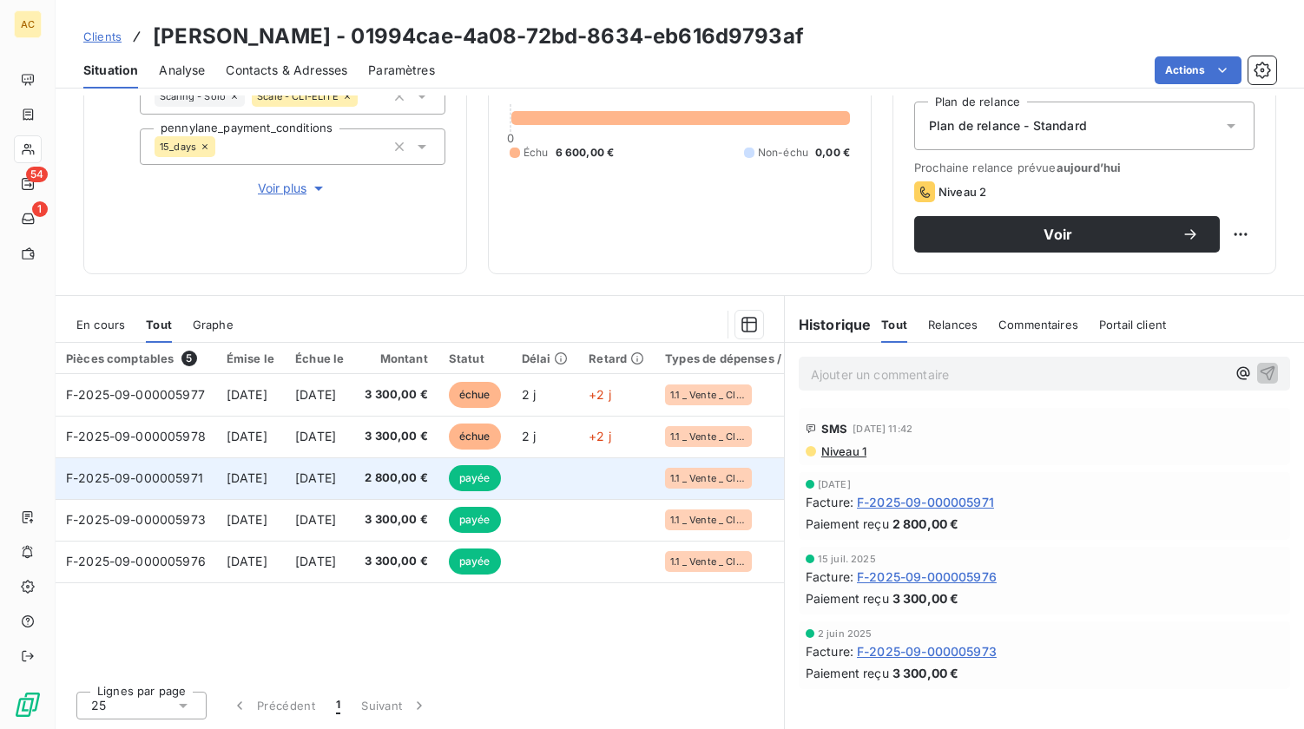
click at [336, 483] on span "15 sept. 2025" at bounding box center [315, 478] width 41 height 15
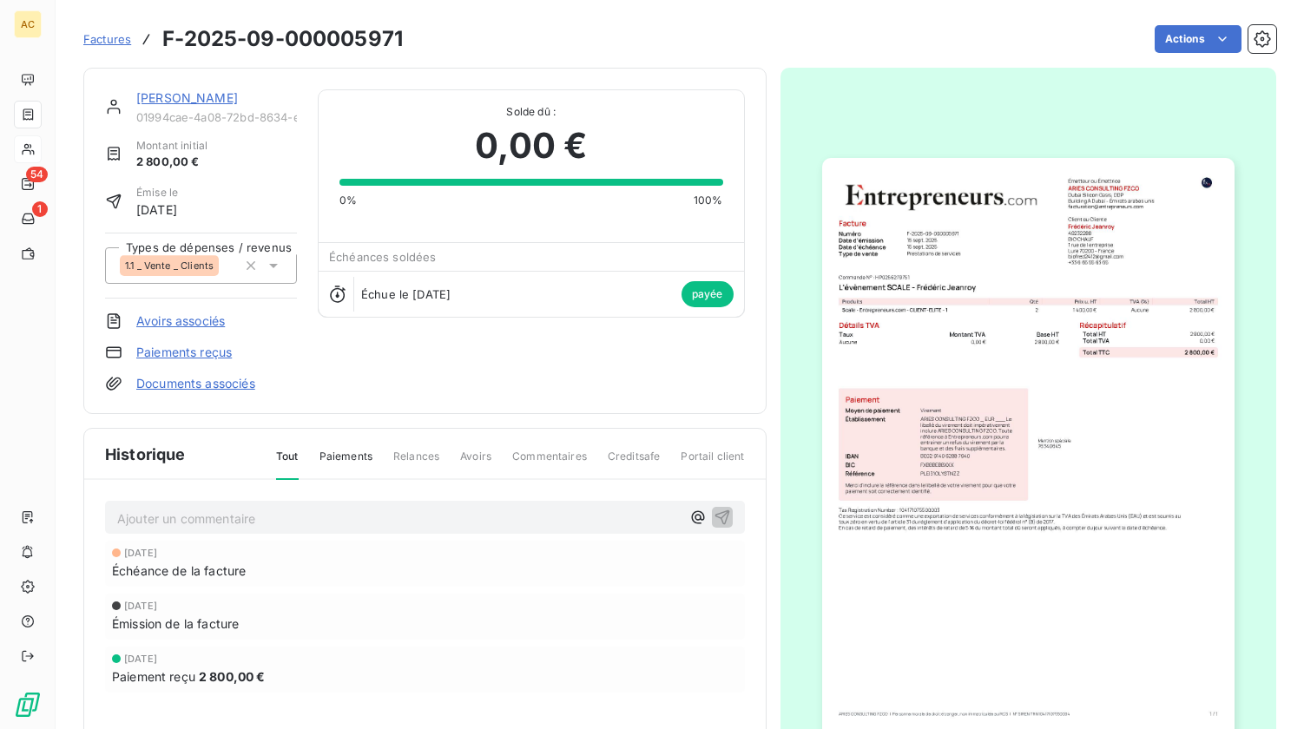
click at [959, 419] on img "button" at bounding box center [1028, 449] width 412 height 583
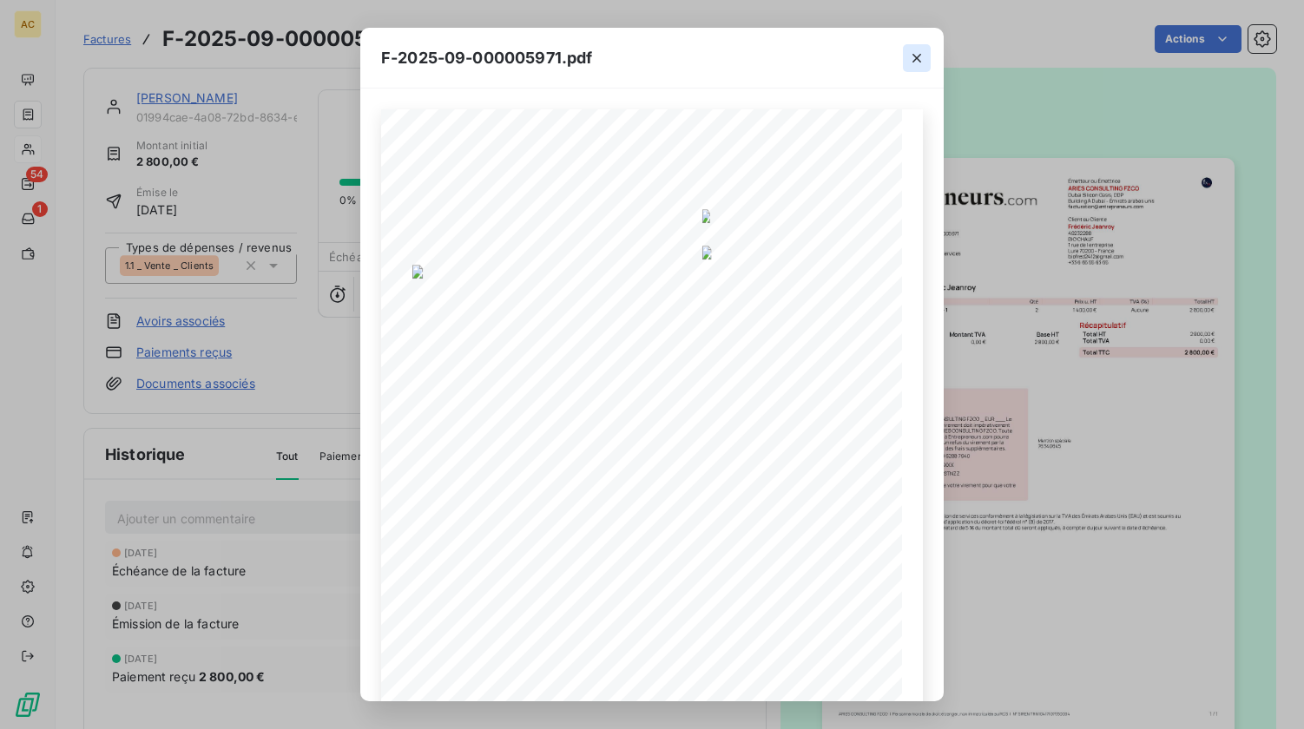
click at [914, 63] on icon "button" at bounding box center [916, 57] width 17 height 17
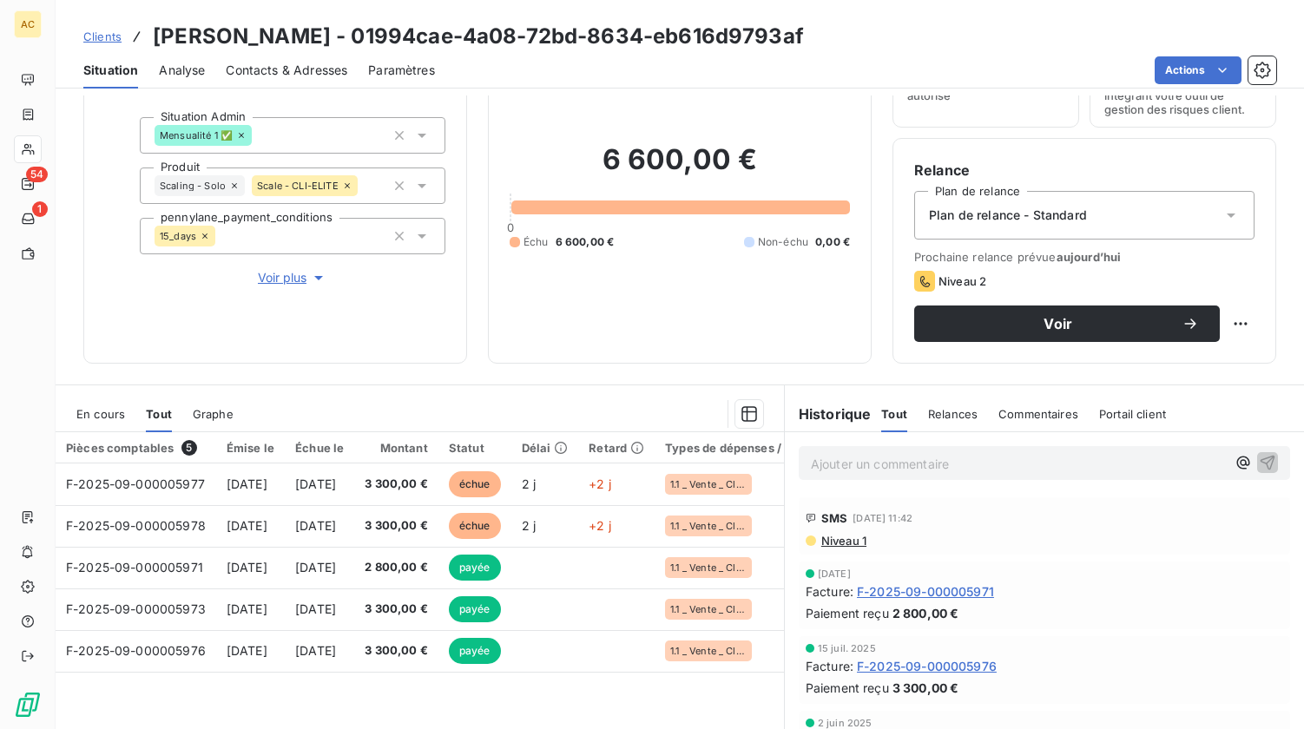
scroll to position [188, 0]
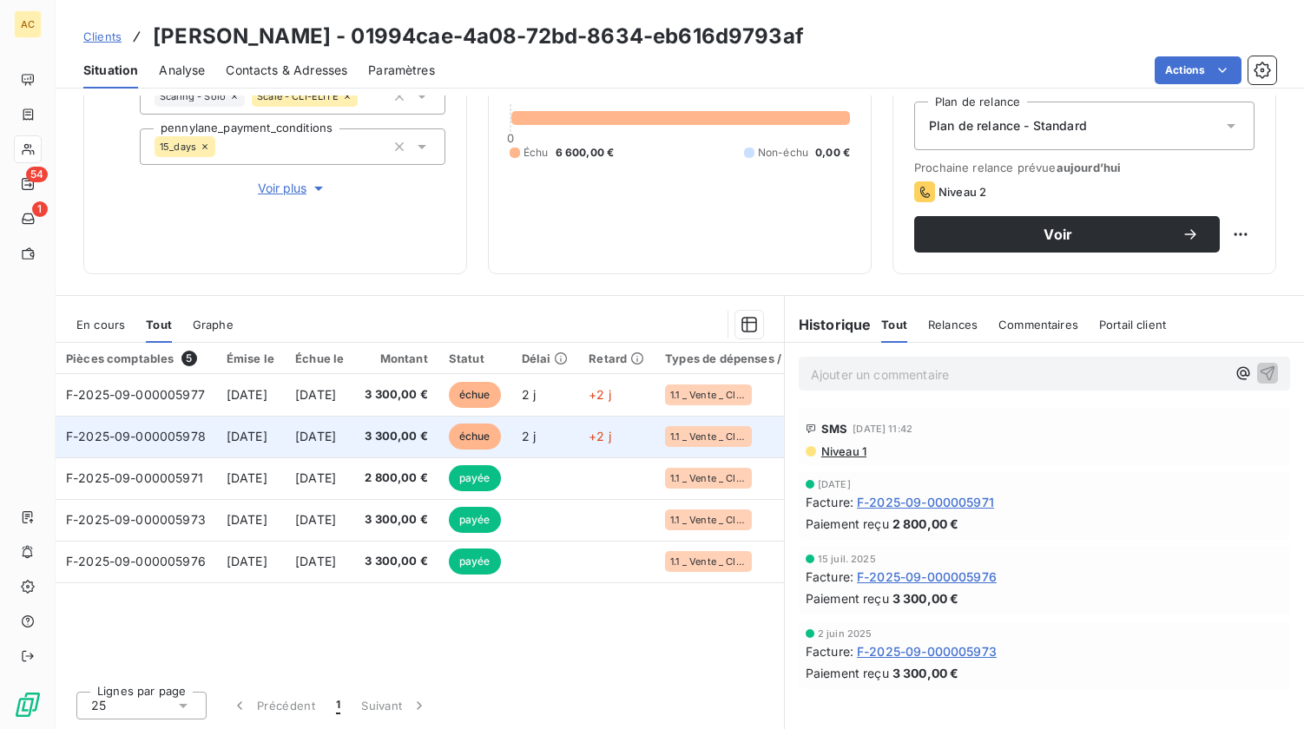
click at [267, 439] on span "15 sept. 2025" at bounding box center [247, 436] width 41 height 15
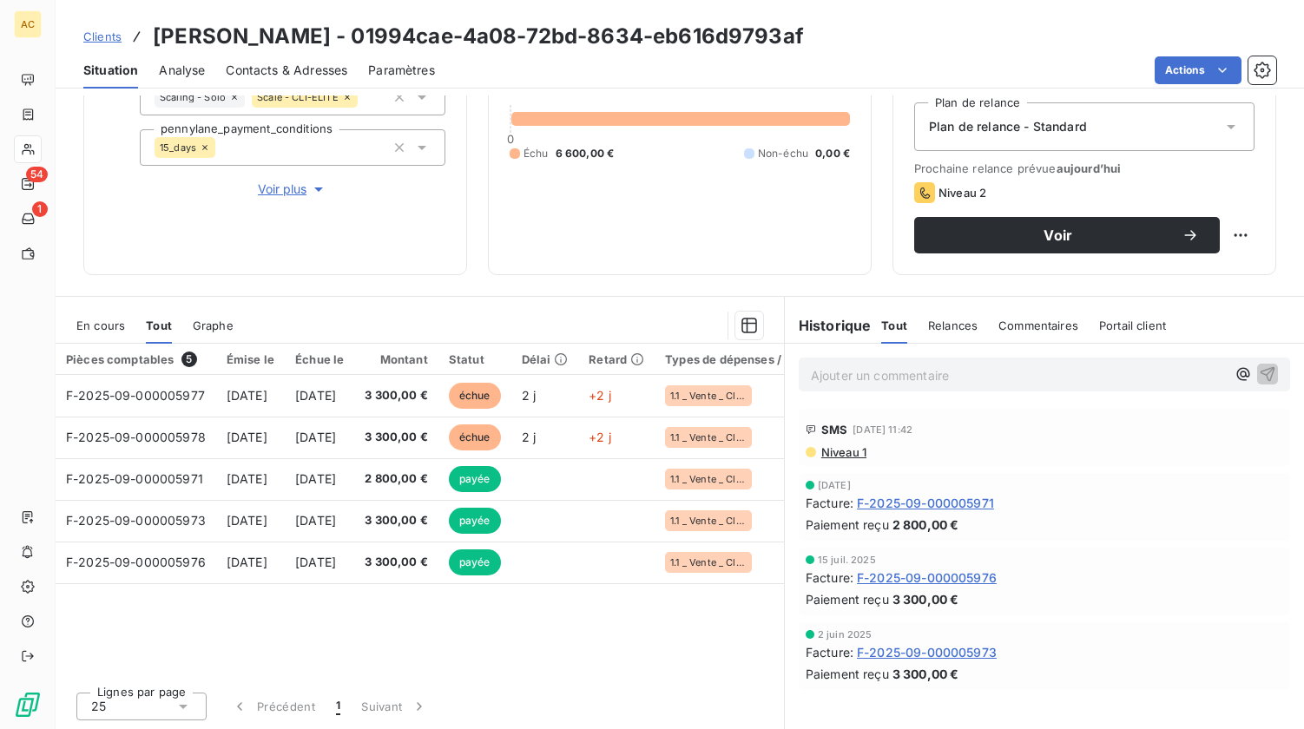
scroll to position [188, 0]
click at [281, 74] on span "Contacts & Adresses" at bounding box center [287, 70] width 122 height 17
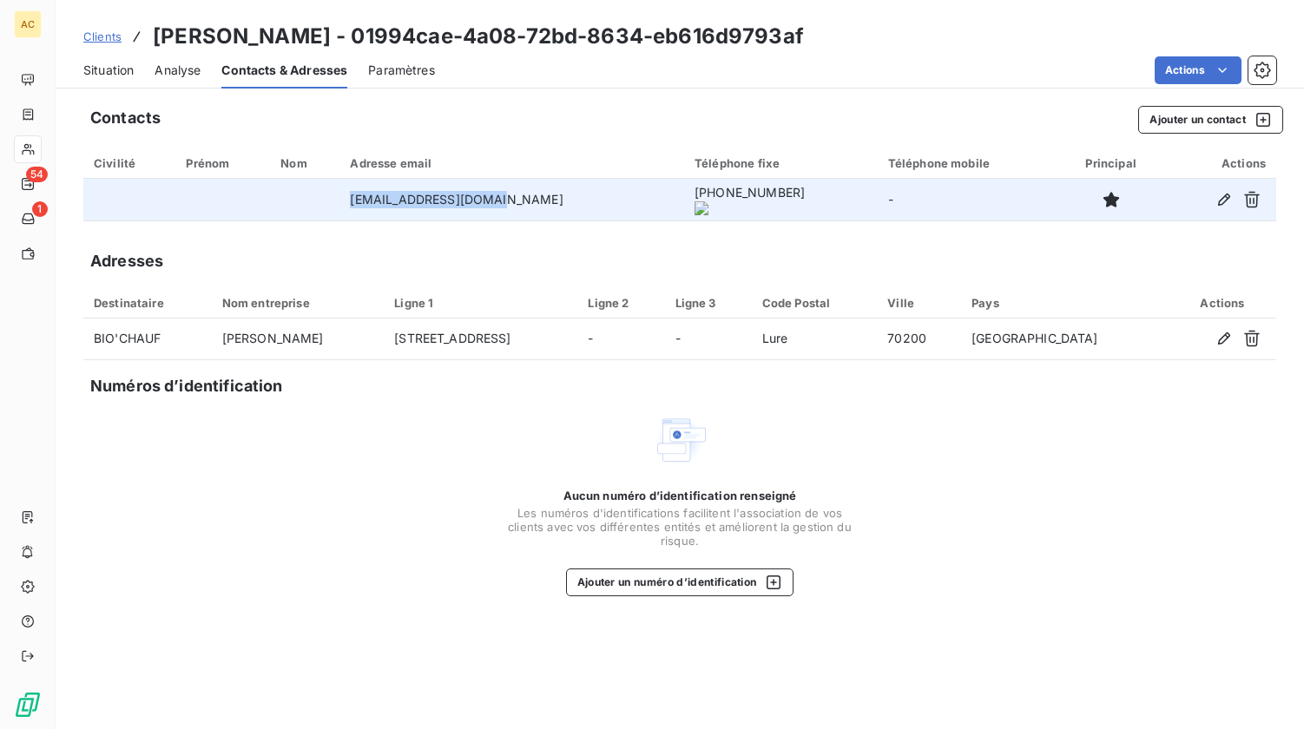
drag, startPoint x: 328, startPoint y: 195, endPoint x: 507, endPoint y: 196, distance: 178.9
click at [516, 196] on tr "biofred2412@gmail.com +33 6 65 55 63 65 -" at bounding box center [679, 200] width 1193 height 42
copy tr "biofred2412@gmail.com"
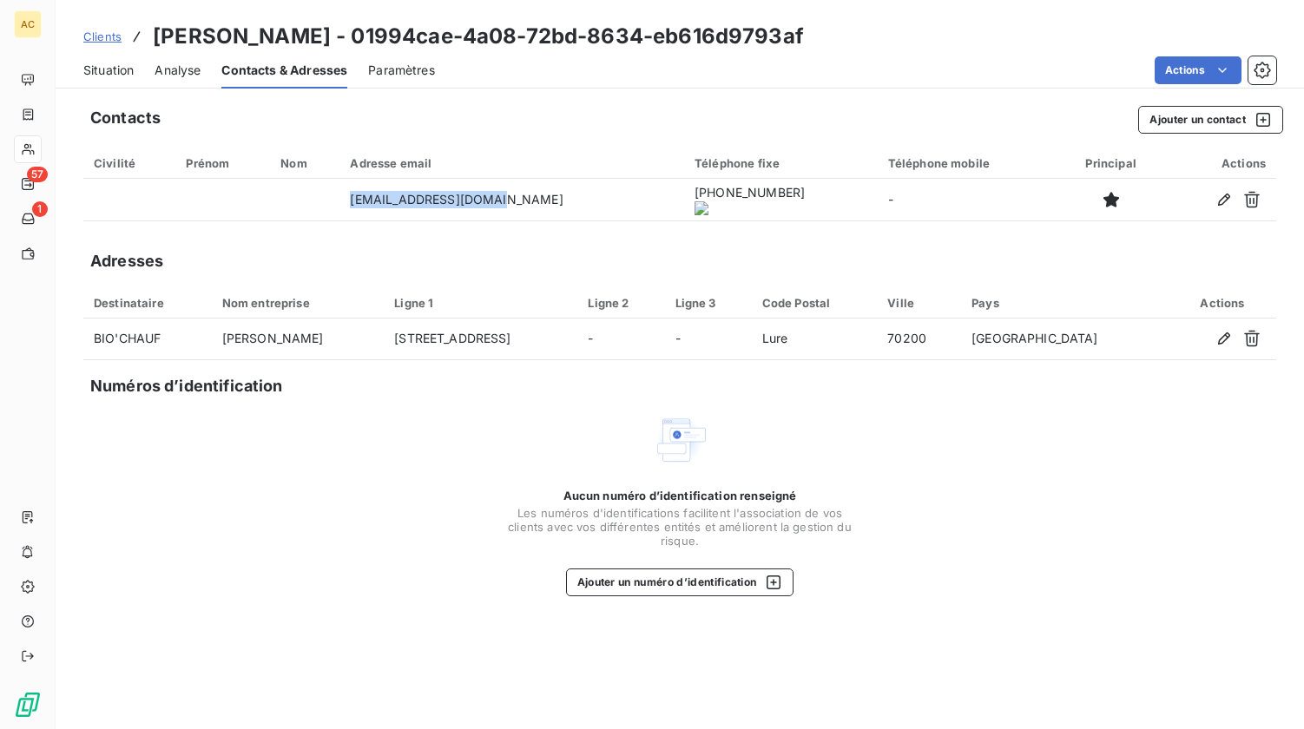
click at [113, 36] on span "Clients" at bounding box center [102, 37] width 38 height 14
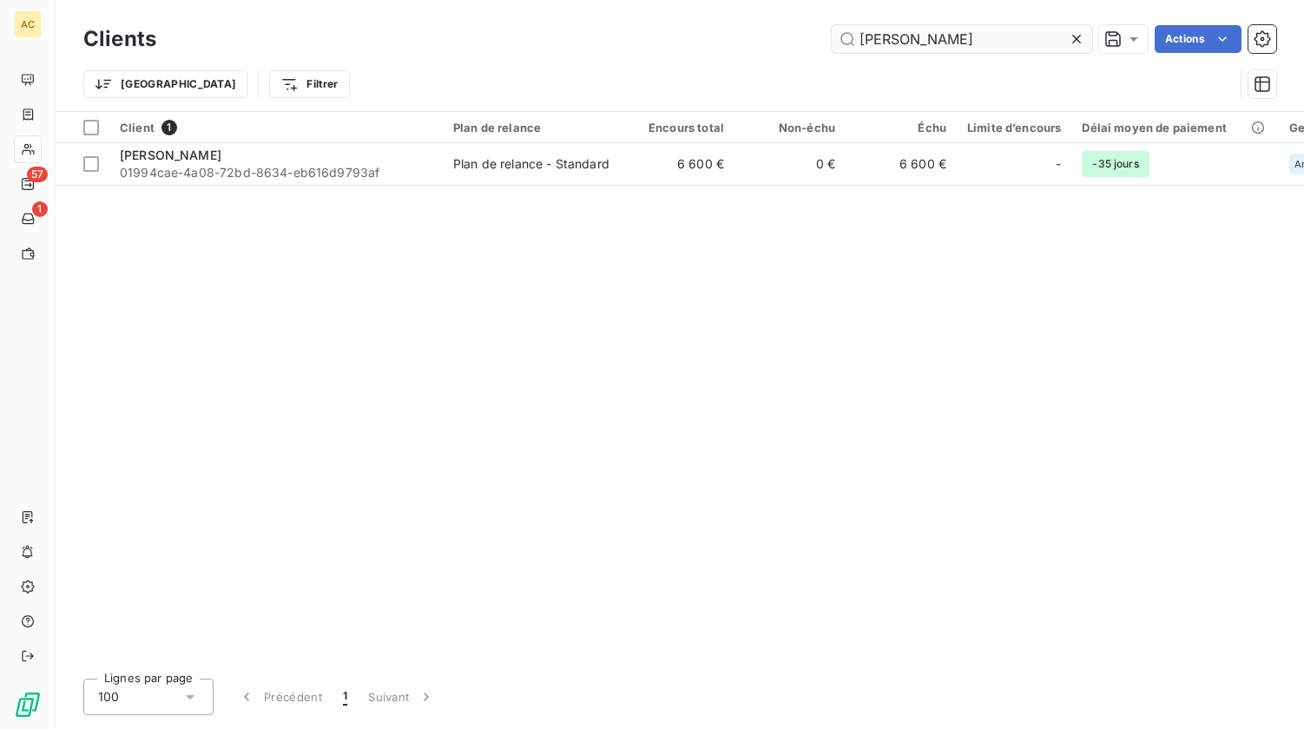
click at [894, 38] on input "jeanroy" at bounding box center [962, 39] width 261 height 28
drag, startPoint x: 911, startPoint y: 38, endPoint x: 848, endPoint y: 43, distance: 63.5
click at [848, 43] on input "jeanroy" at bounding box center [962, 39] width 261 height 28
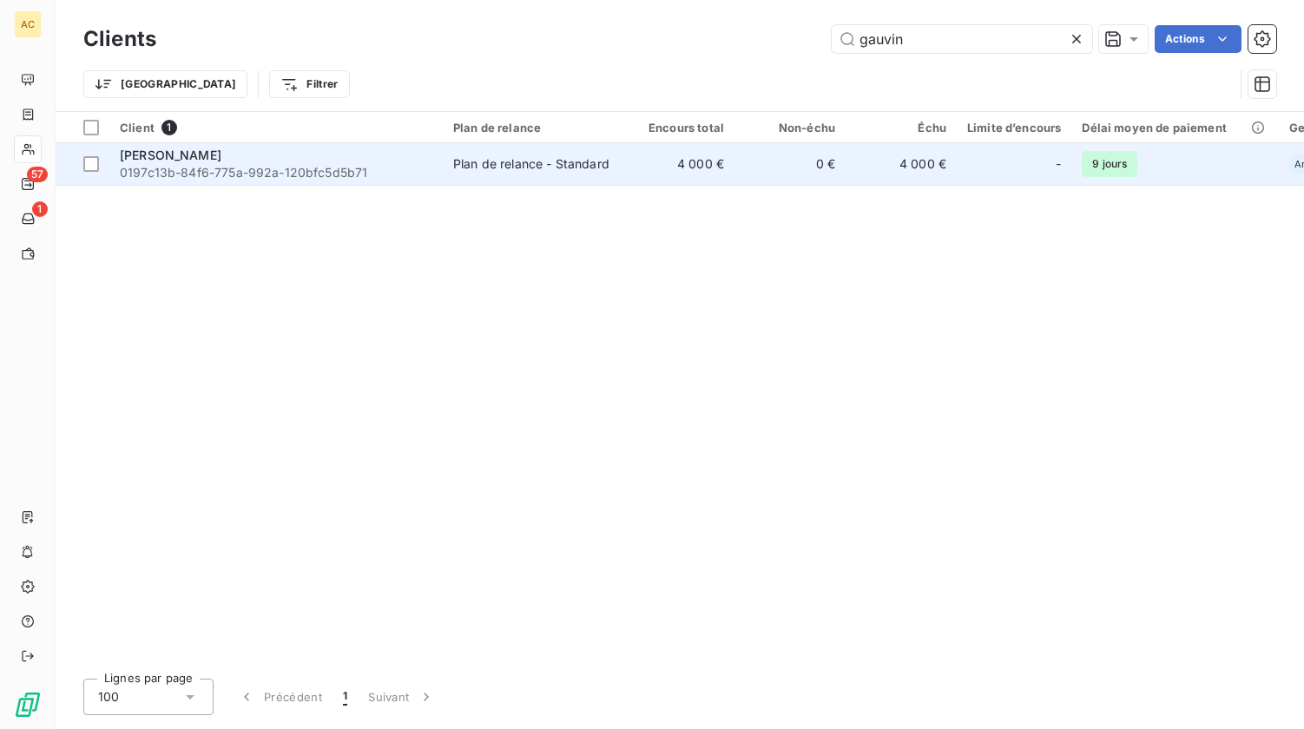
type input "gauvin"
click at [505, 161] on div "Plan de relance - Standard" at bounding box center [531, 163] width 156 height 17
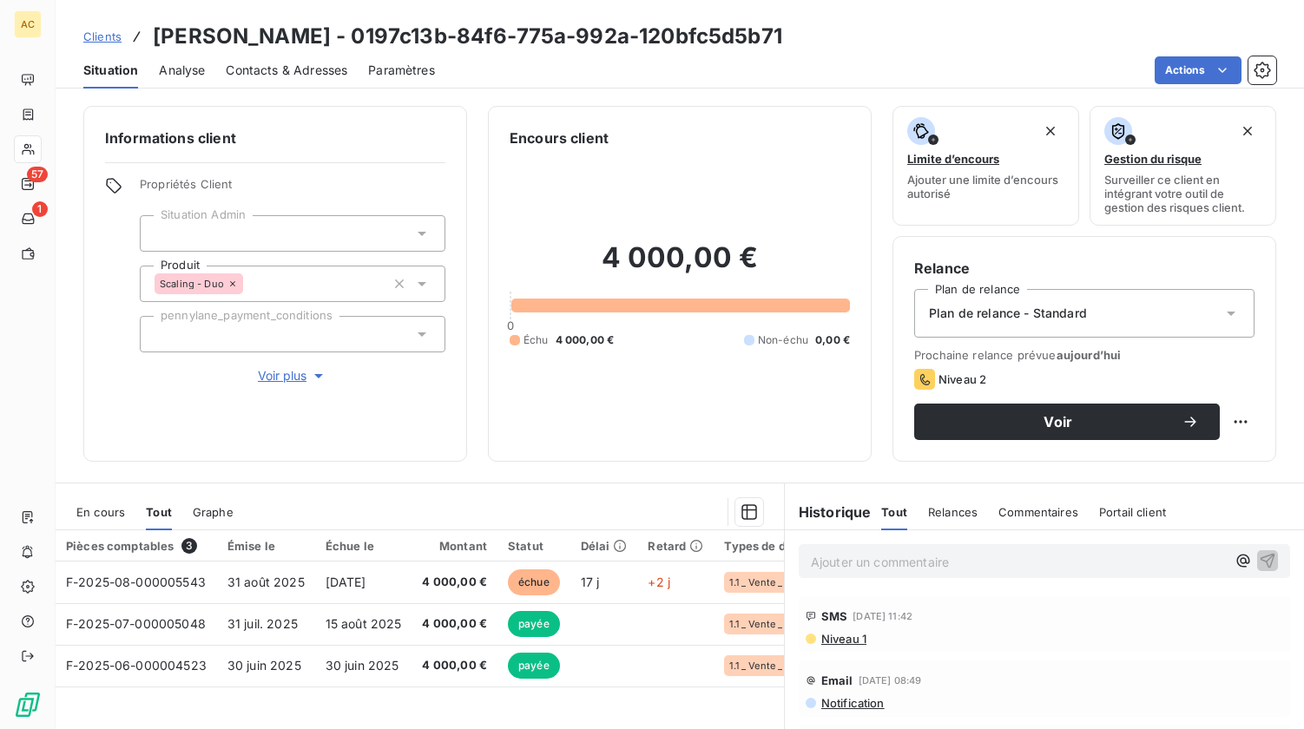
click at [323, 76] on span "Contacts & Adresses" at bounding box center [287, 70] width 122 height 17
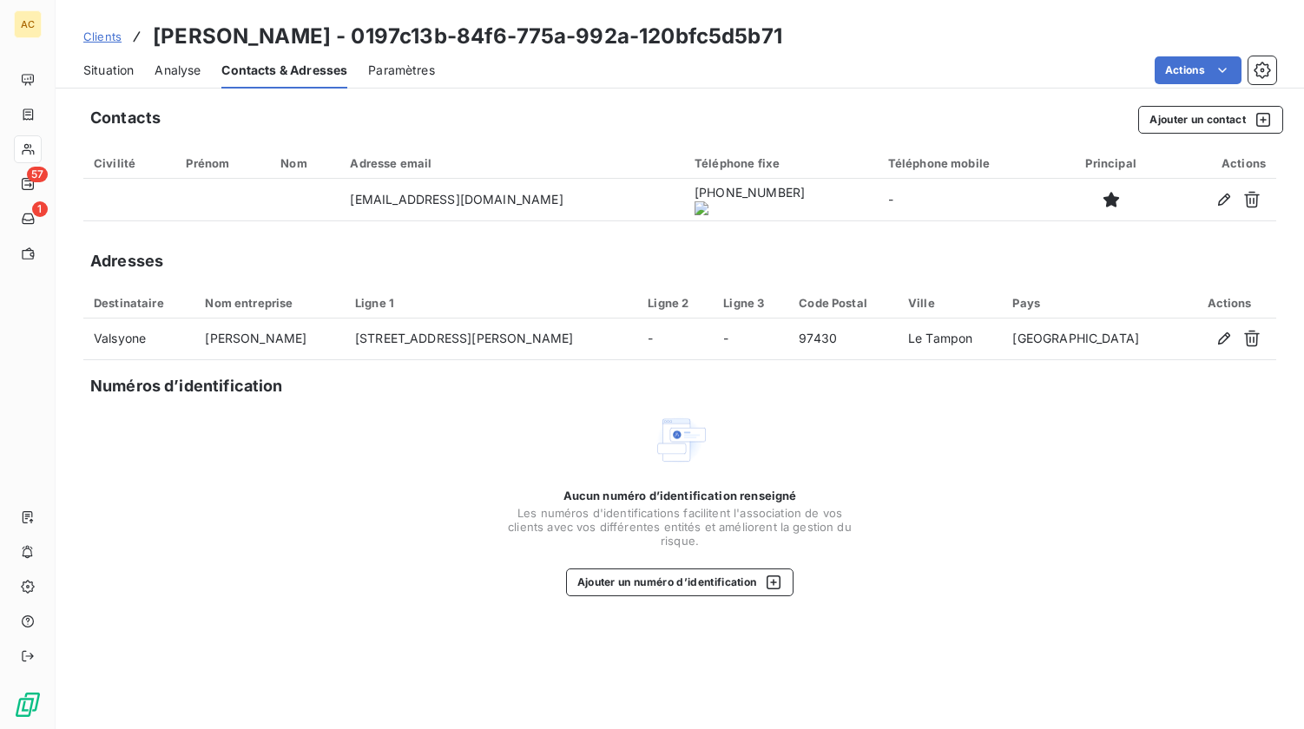
click at [109, 74] on span "Situation" at bounding box center [108, 70] width 50 height 17
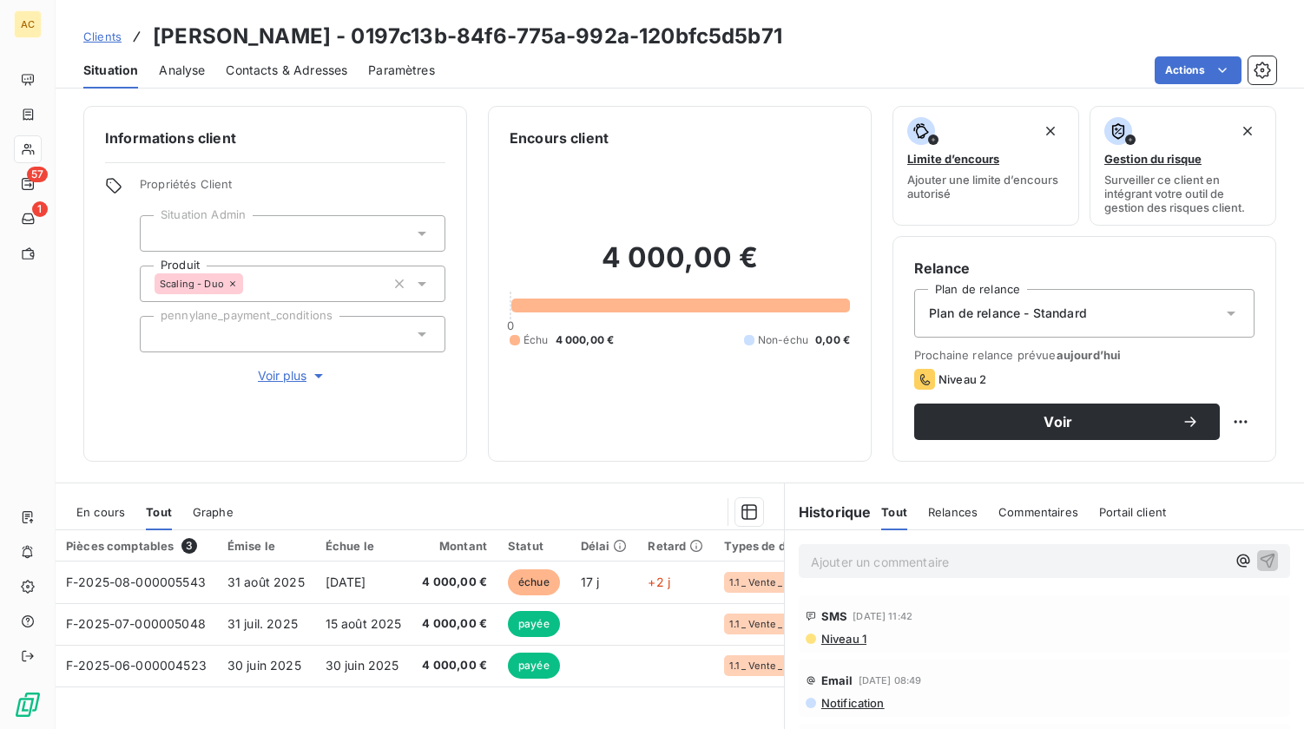
click at [284, 381] on span "Voir plus" at bounding box center [292, 375] width 69 height 17
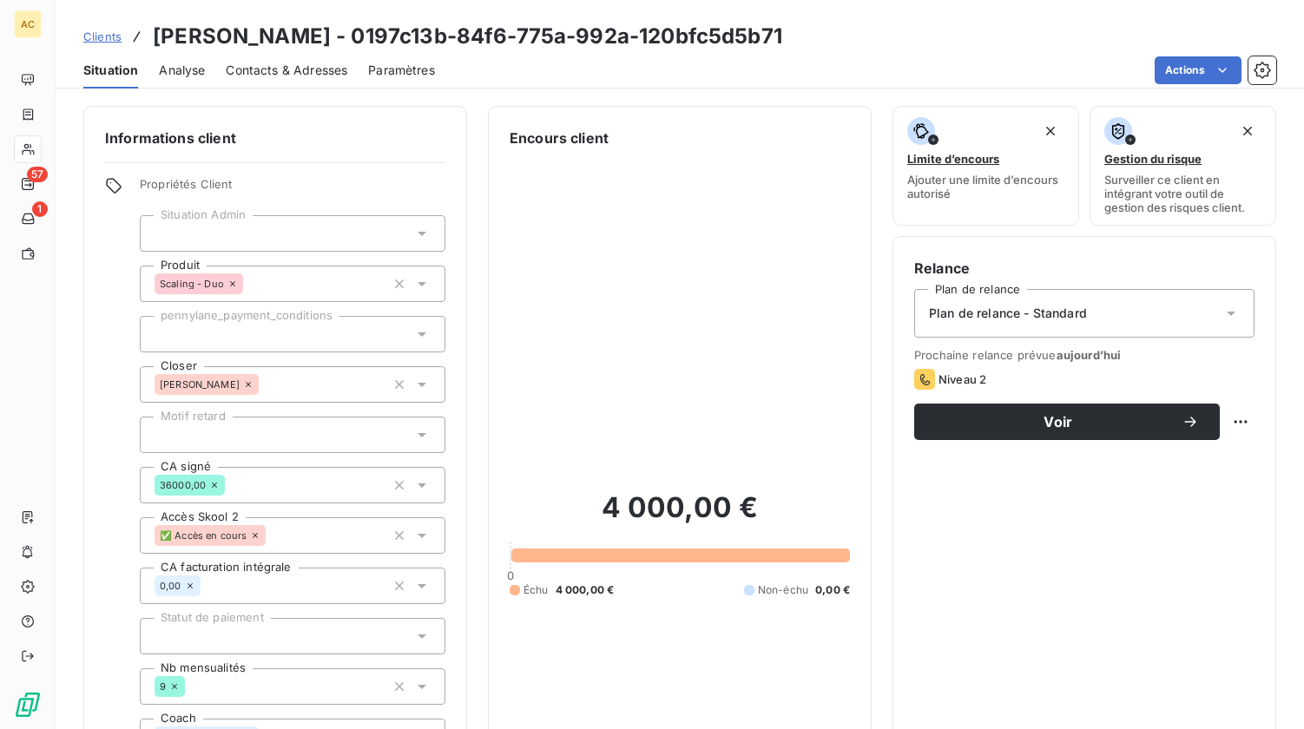
click at [259, 441] on div at bounding box center [293, 435] width 306 height 36
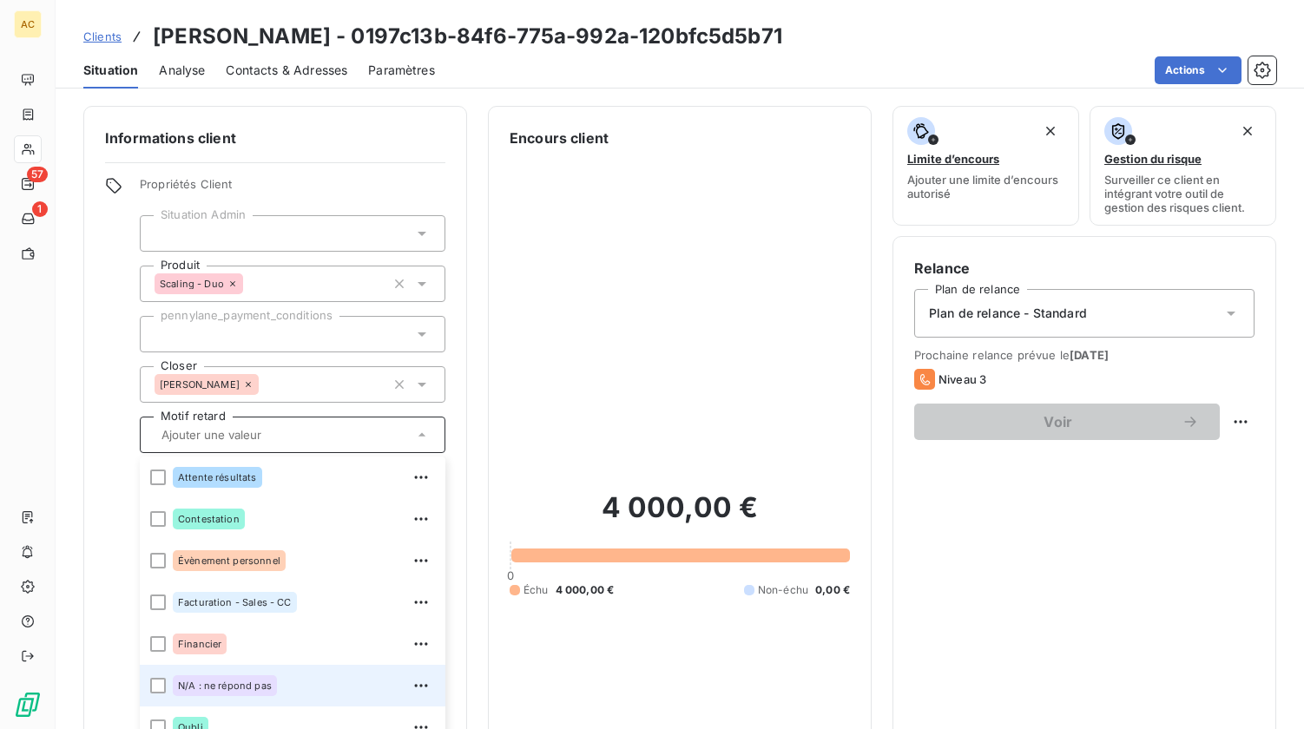
click at [242, 686] on span "N/A : ne répond pas" at bounding box center [225, 686] width 94 height 10
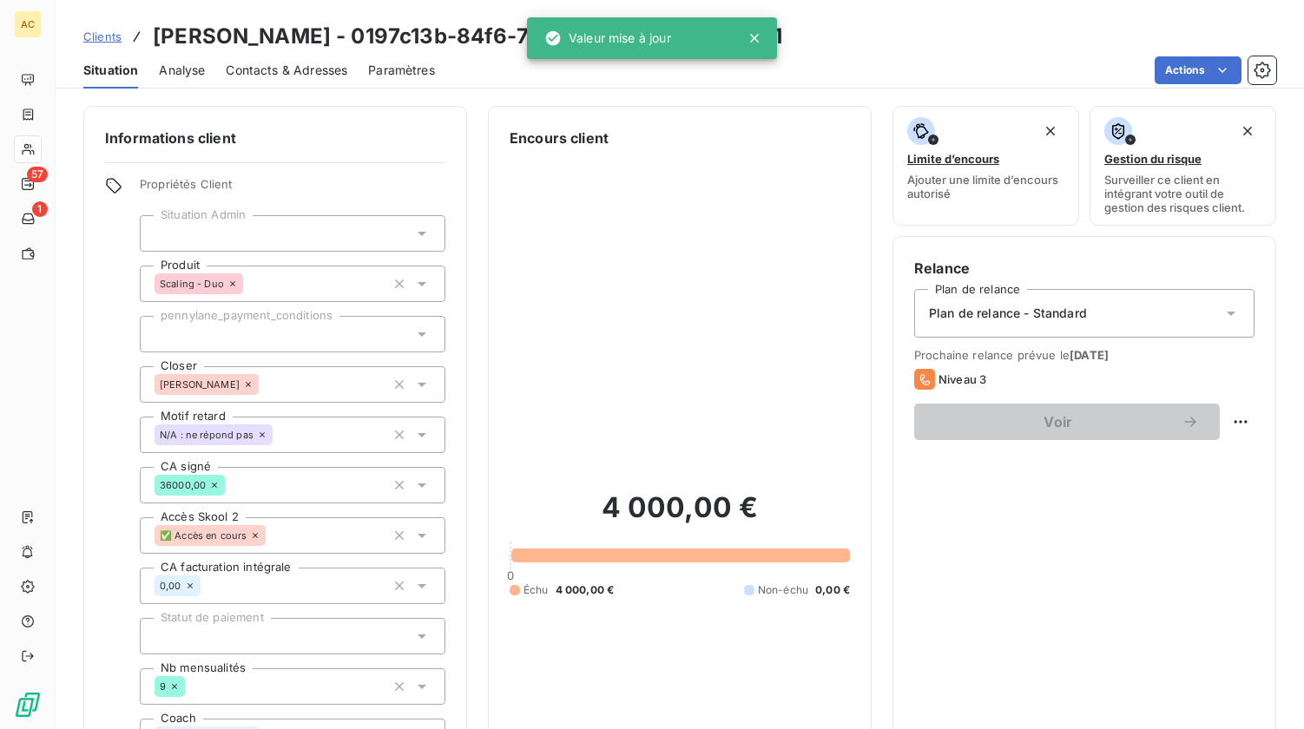
click at [101, 38] on span "Clients" at bounding box center [102, 37] width 38 height 14
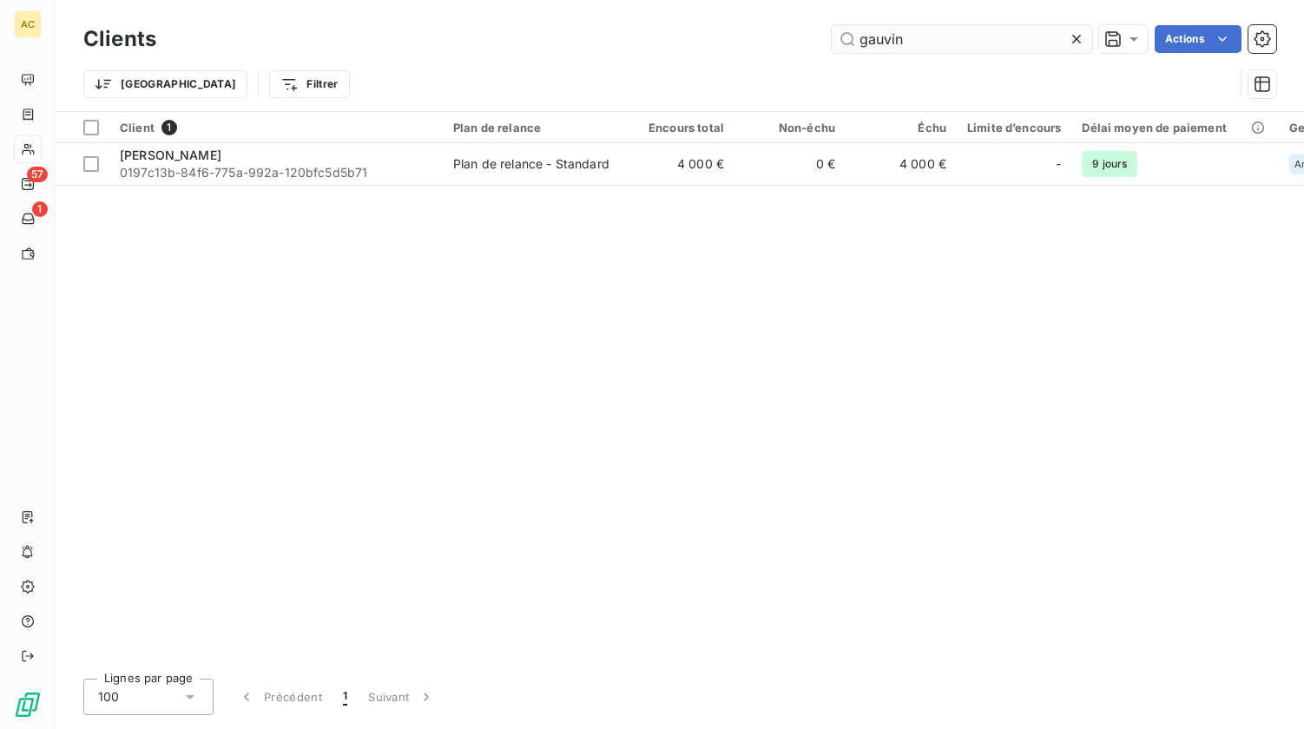
drag, startPoint x: 910, startPoint y: 39, endPoint x: 845, endPoint y: 39, distance: 65.1
click at [845, 39] on input "gauvin" at bounding box center [962, 39] width 261 height 28
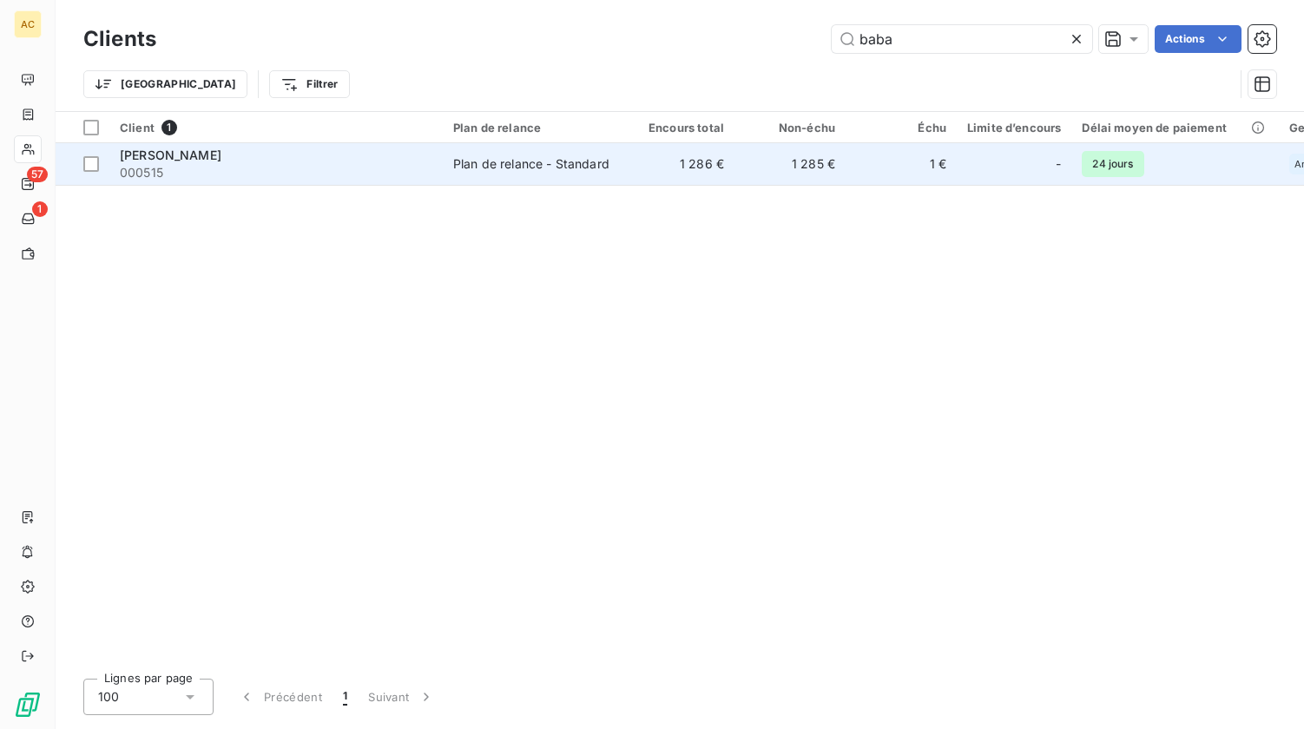
type input "baba"
click at [290, 171] on span "000515" at bounding box center [276, 172] width 313 height 17
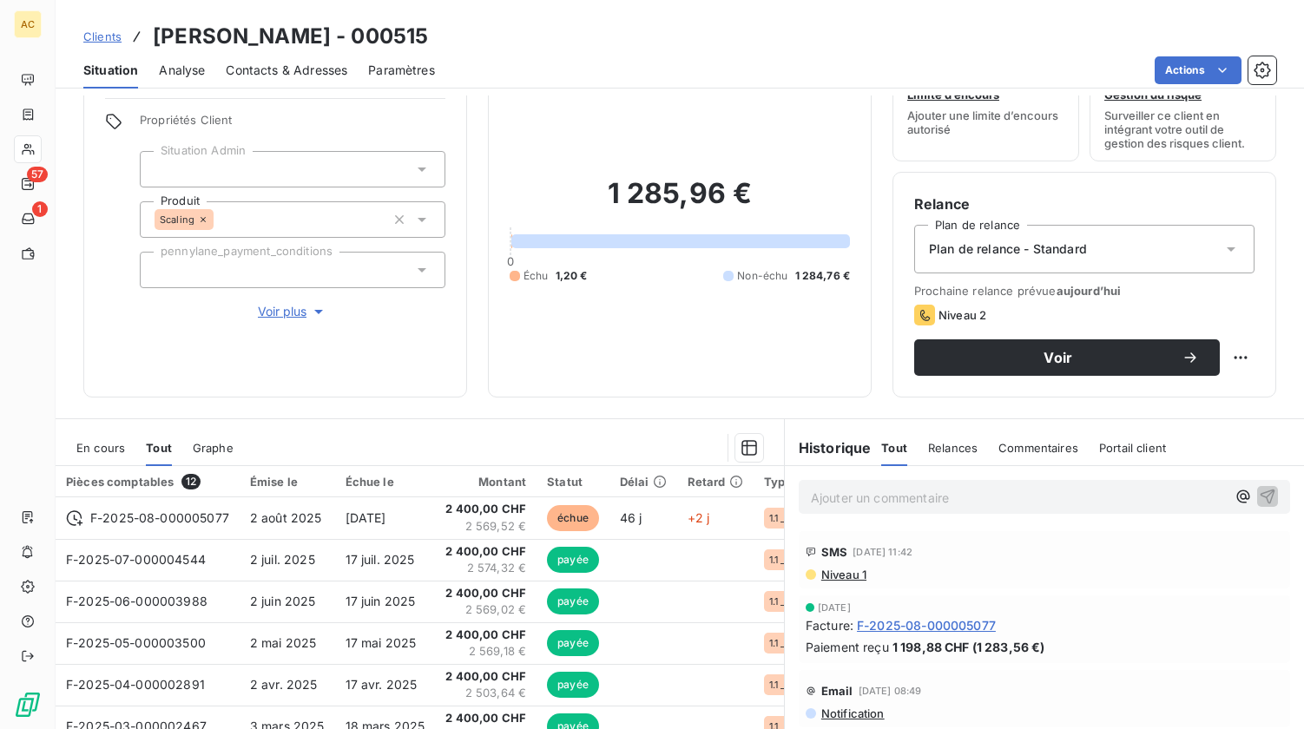
scroll to position [188, 0]
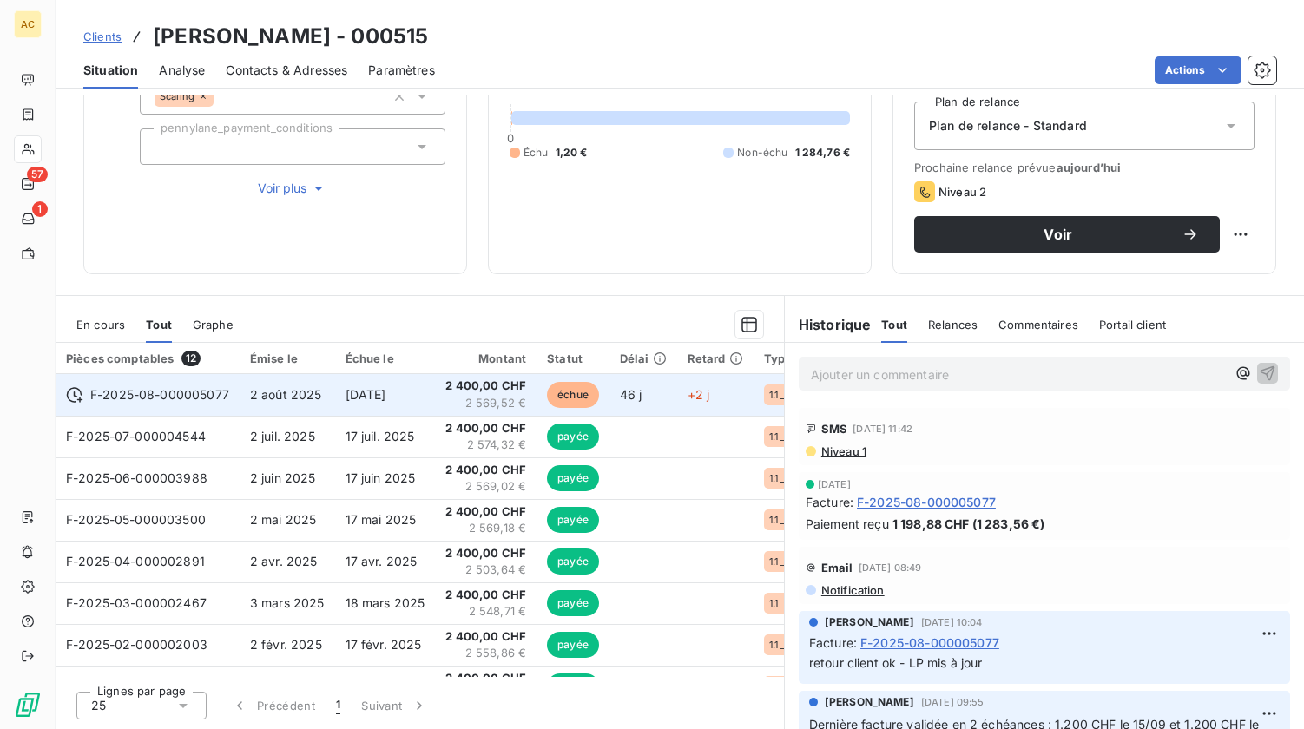
click at [465, 401] on span "2 569,52 €" at bounding box center [485, 403] width 81 height 17
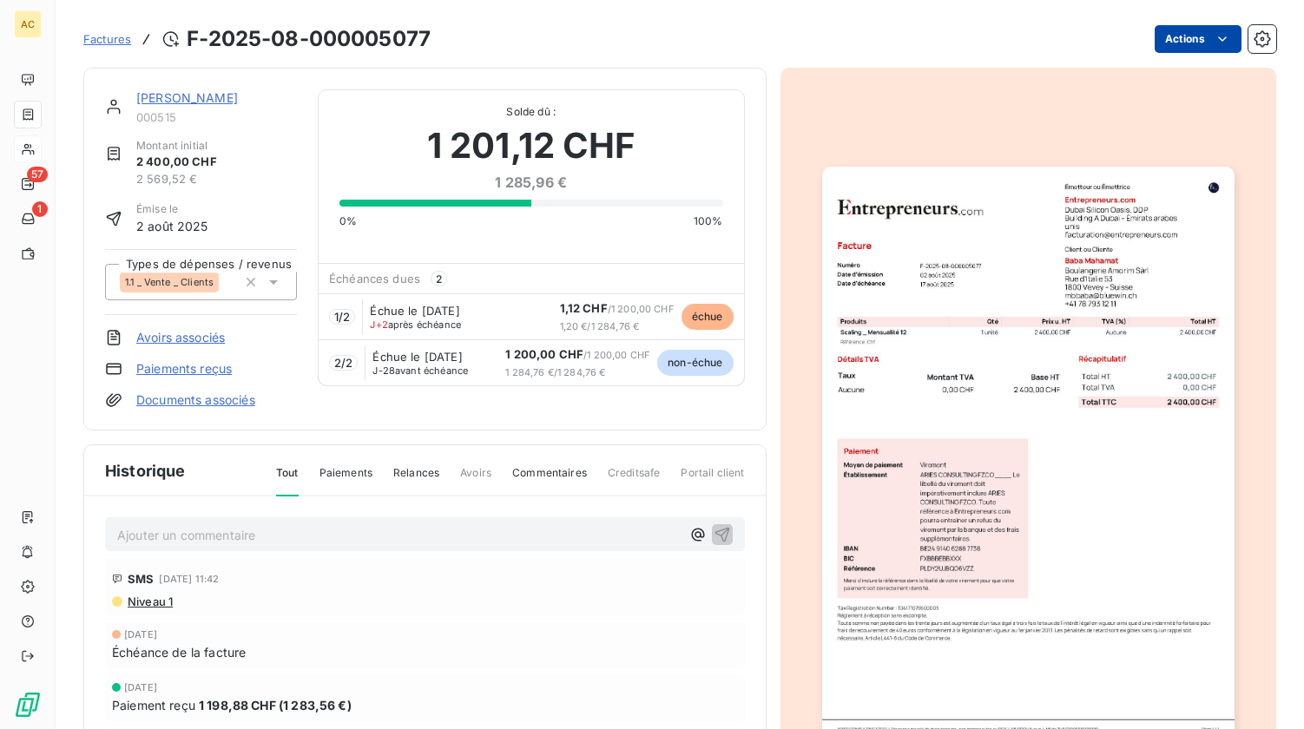
click at [1183, 43] on html "AC 57 1 Factures F-2025-08-000005077 Actions Baba Mahamat 000515 Montant initia…" at bounding box center [652, 364] width 1304 height 729
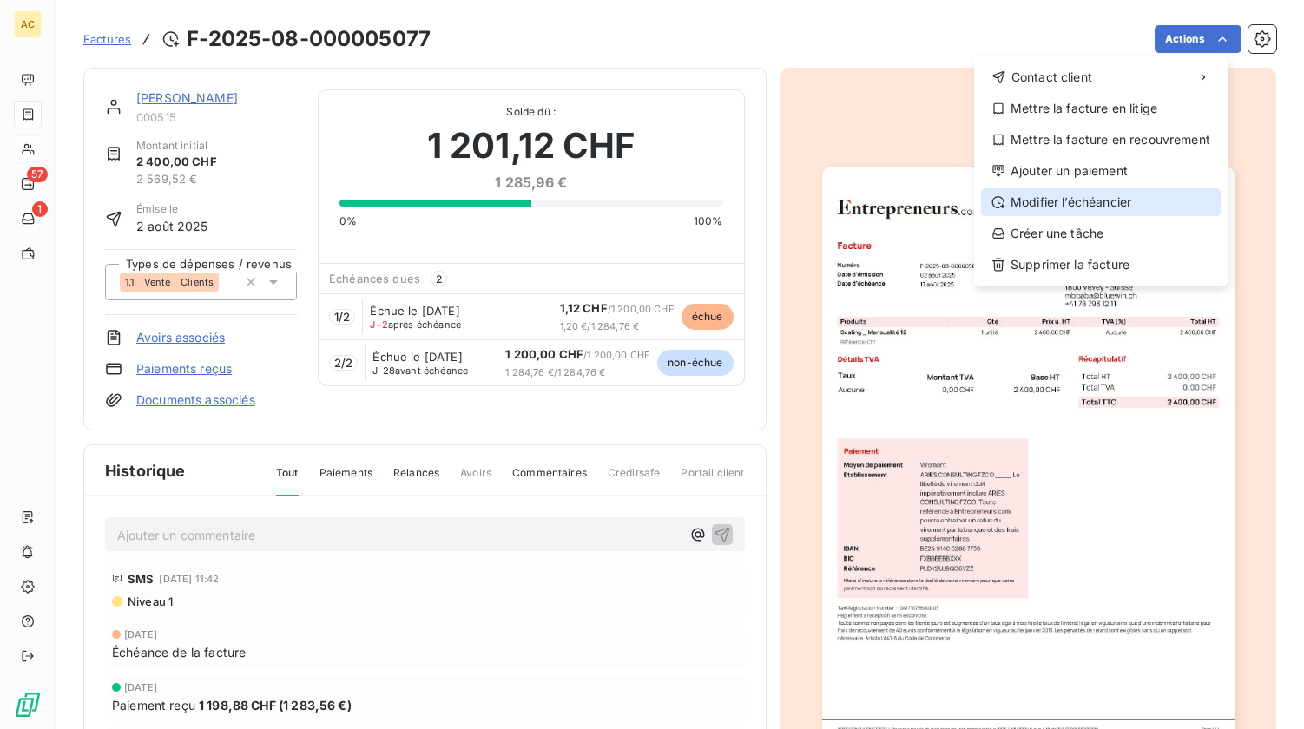
click at [1105, 205] on div "Modifier l’échéancier" at bounding box center [1101, 202] width 240 height 28
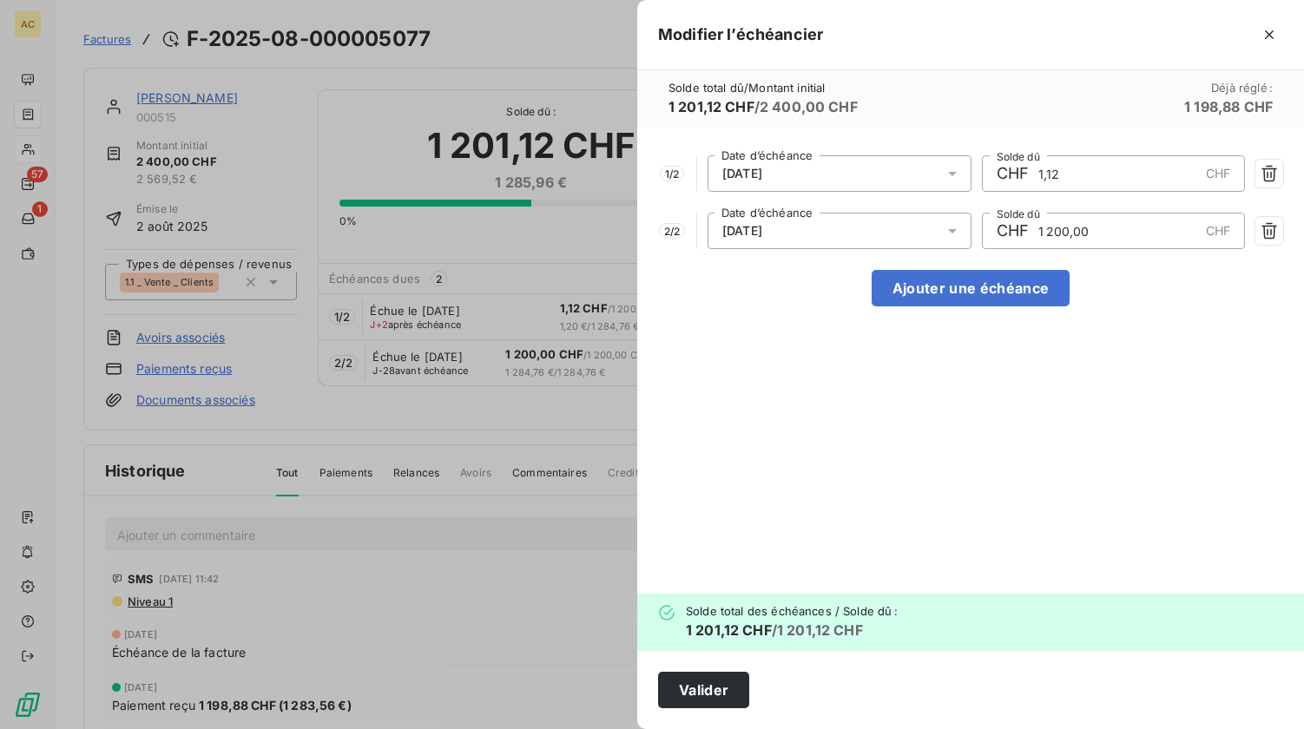
drag, startPoint x: 1069, startPoint y: 173, endPoint x: 1032, endPoint y: 170, distance: 36.6
click at [1032, 170] on div "CHF 1,12 CHF Solde dû" at bounding box center [1114, 173] width 264 height 36
click at [1269, 234] on icon "button" at bounding box center [1269, 230] width 17 height 17
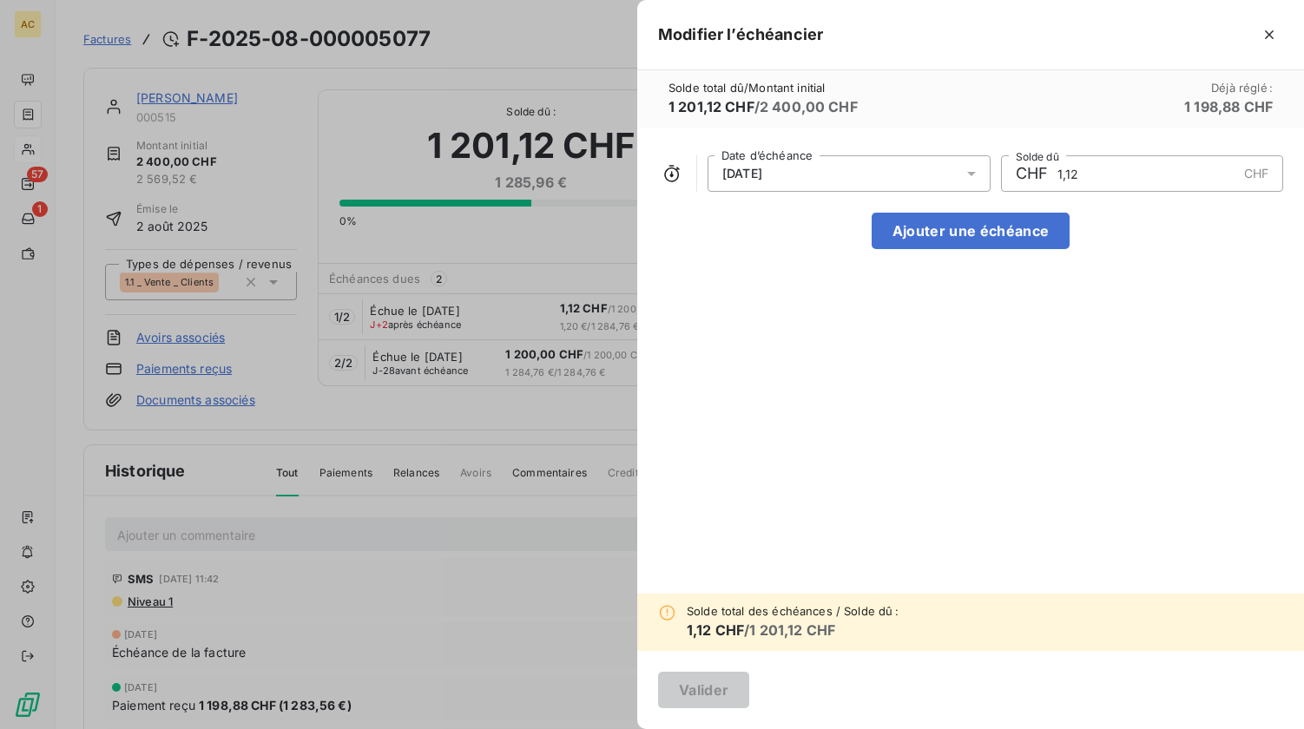
drag, startPoint x: 1098, startPoint y: 173, endPoint x: 1021, endPoint y: 165, distance: 76.8
click at [1032, 172] on div "CHF 1,12 CHF Solde dû" at bounding box center [1142, 173] width 283 height 36
click at [1018, 354] on div "15/09/2025 Date d’échéance CHF 1 001,12 CHF Solde dû Ajouter une échéance" at bounding box center [970, 361] width 667 height 466
click at [1072, 175] on input "1 001,12" at bounding box center [1146, 173] width 181 height 35
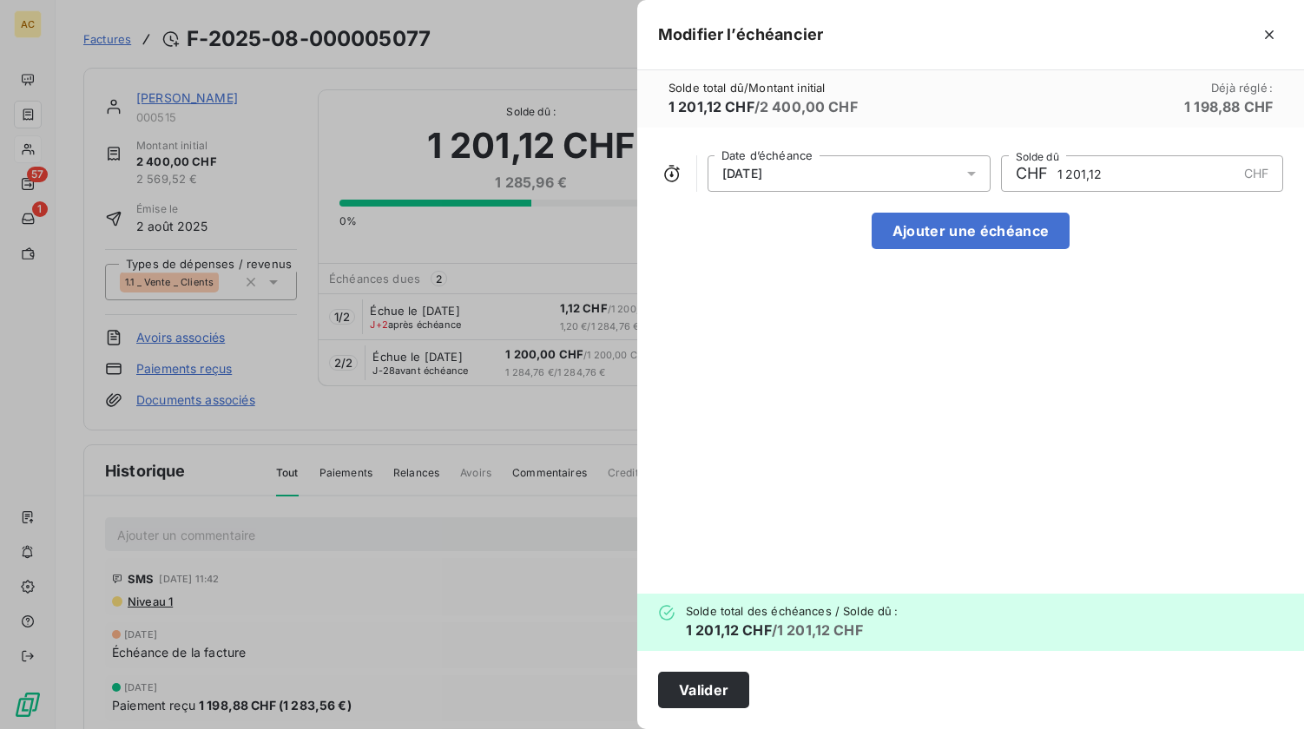
type input "1 201,12"
click at [979, 340] on div "15/09/2025 Date d’échéance CHF 1 201,12 CHF Solde dû Ajouter une échéance" at bounding box center [970, 361] width 667 height 466
click at [970, 171] on icon at bounding box center [971, 173] width 17 height 17
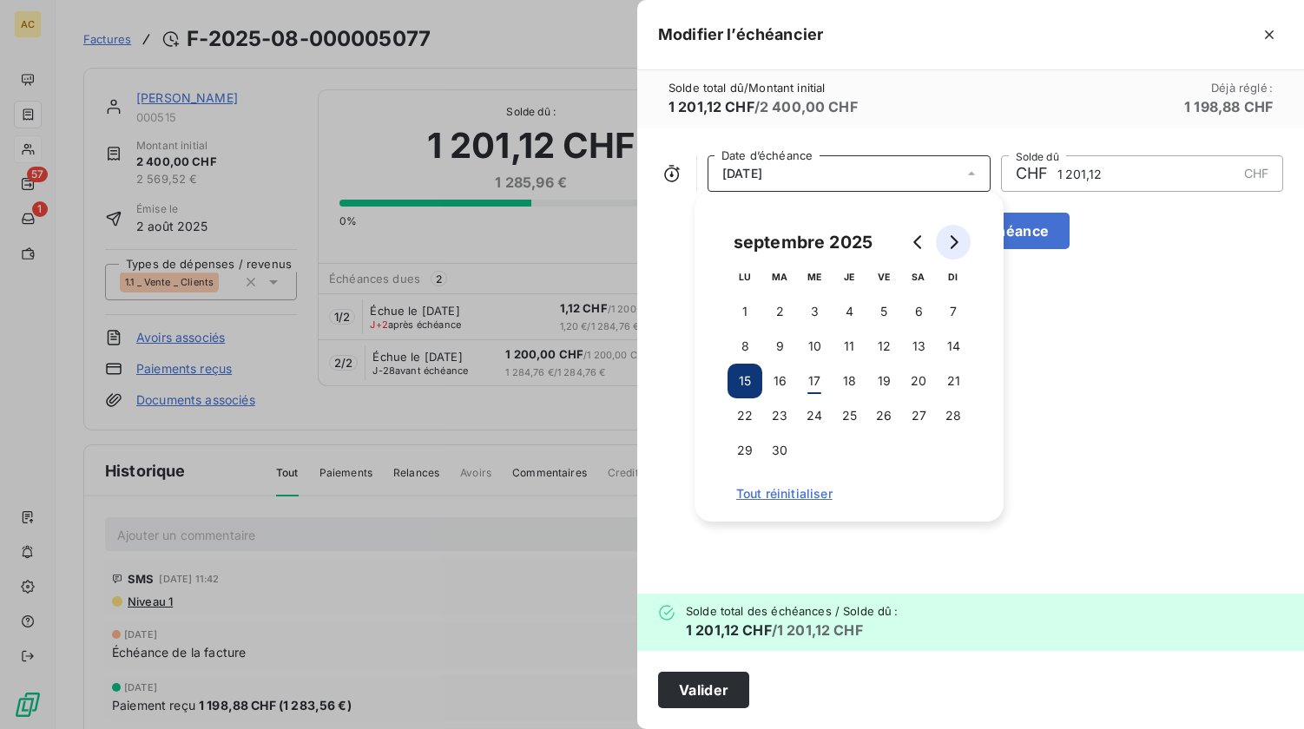
click at [947, 247] on icon "Go to next month" at bounding box center [954, 242] width 14 height 14
click at [820, 383] on button "15" at bounding box center [814, 381] width 35 height 35
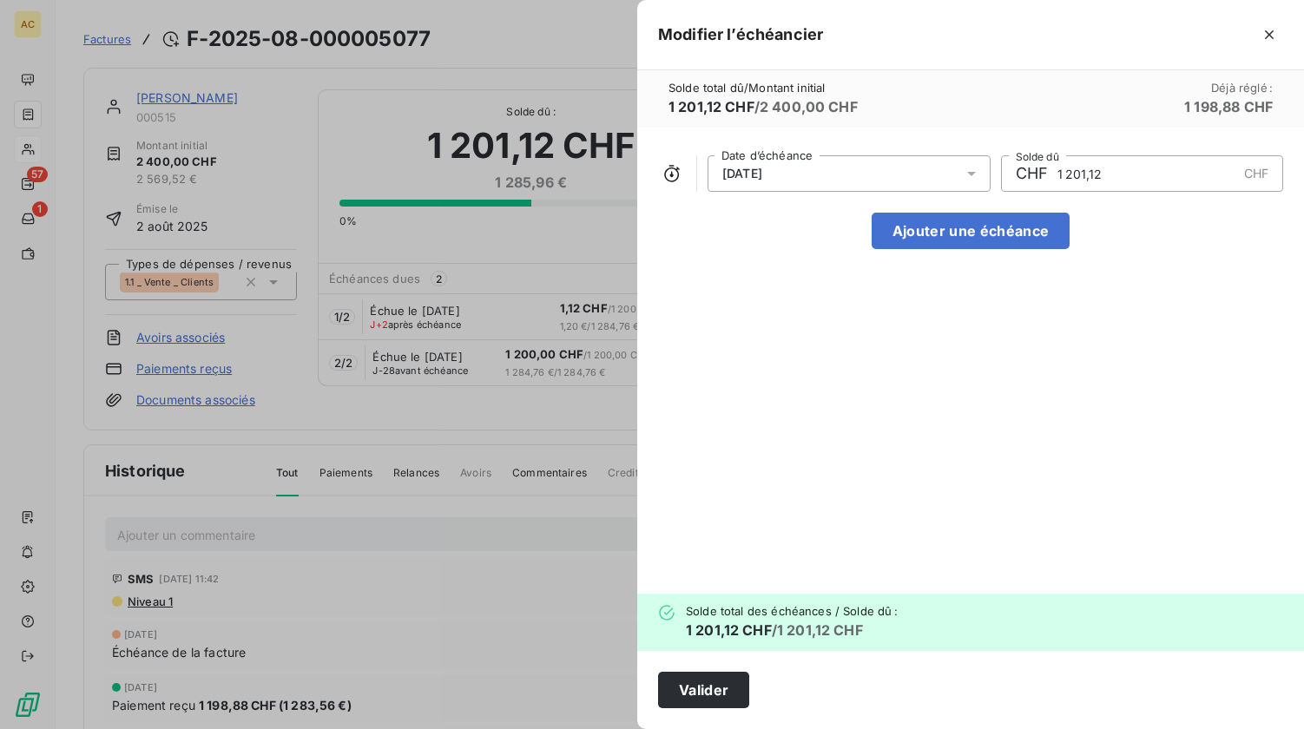
click at [1135, 411] on div "15/10/2025 Date d’échéance CHF 1 201,12 CHF Solde dû Ajouter une échéance" at bounding box center [970, 361] width 667 height 466
click at [695, 688] on button "Valider" at bounding box center [703, 690] width 91 height 36
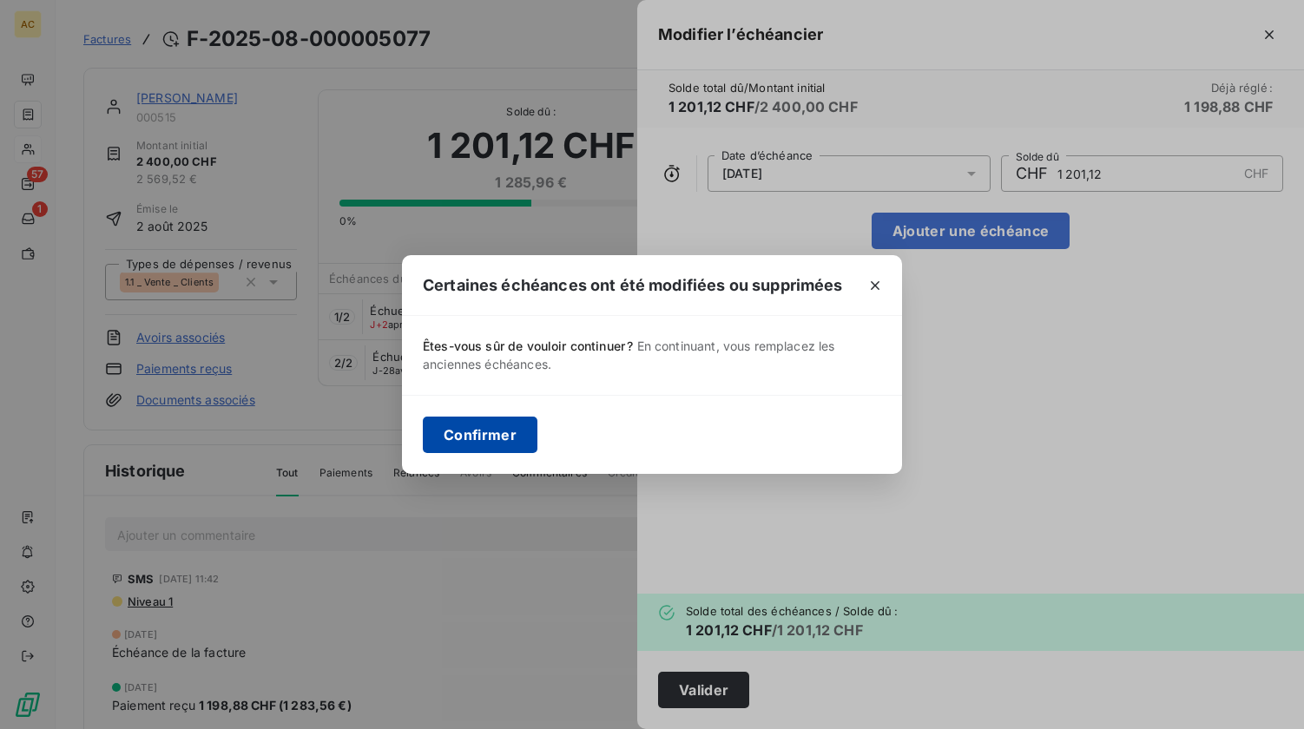
click at [495, 443] on button "Confirmer" at bounding box center [480, 435] width 115 height 36
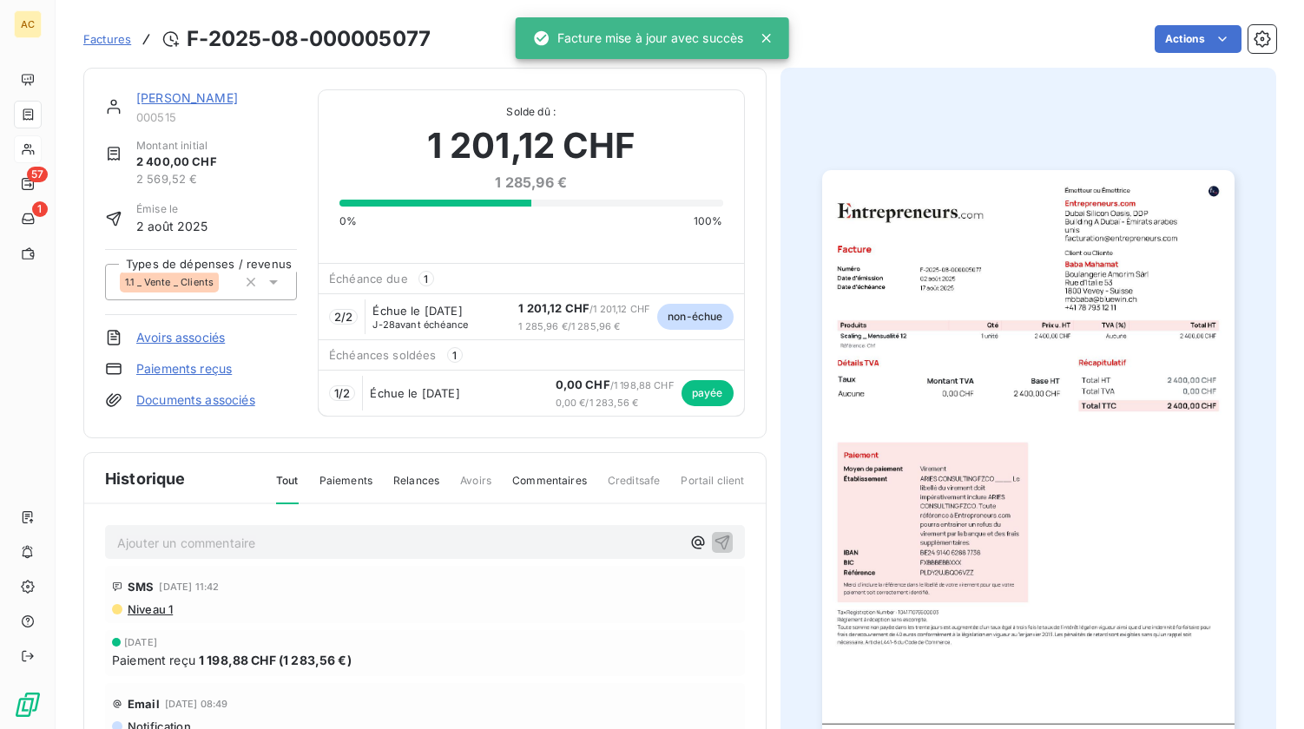
click at [193, 107] on div "Baba Mahamat 000515" at bounding box center [216, 106] width 161 height 35
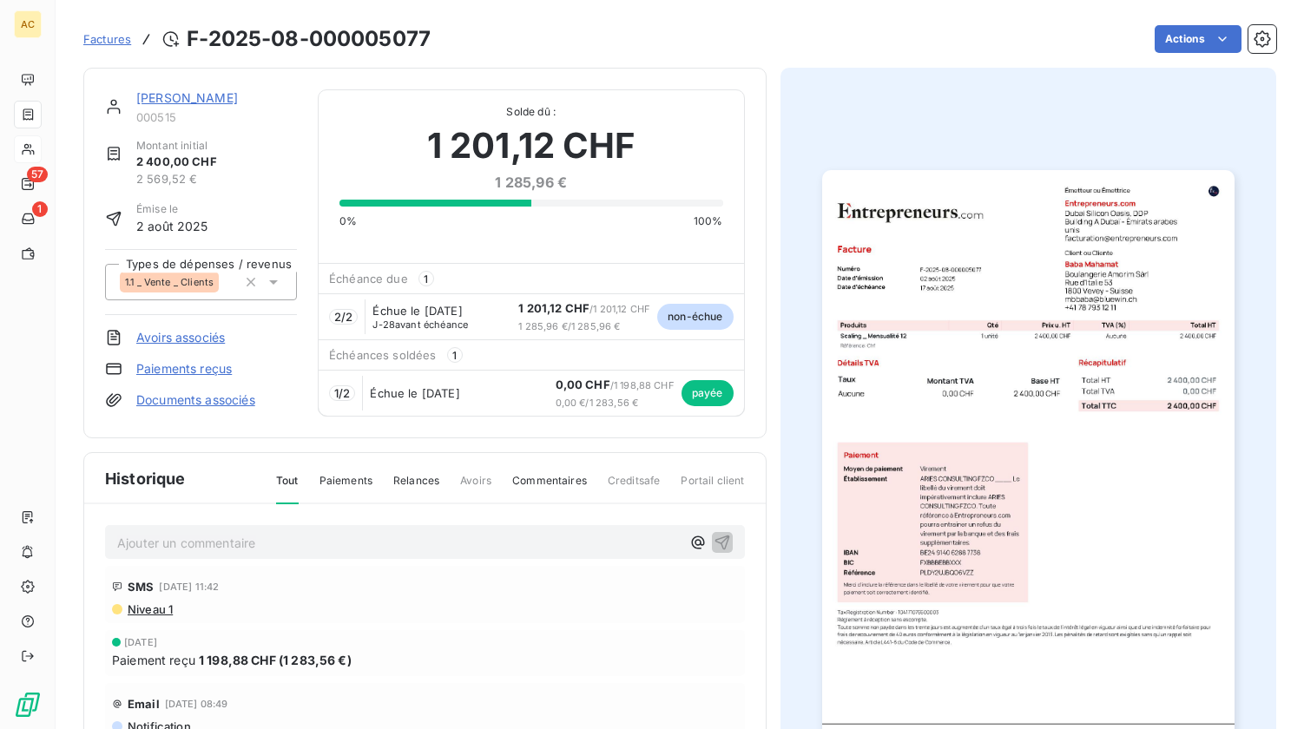
click at [167, 104] on link "Baba Mahamat" at bounding box center [187, 97] width 102 height 15
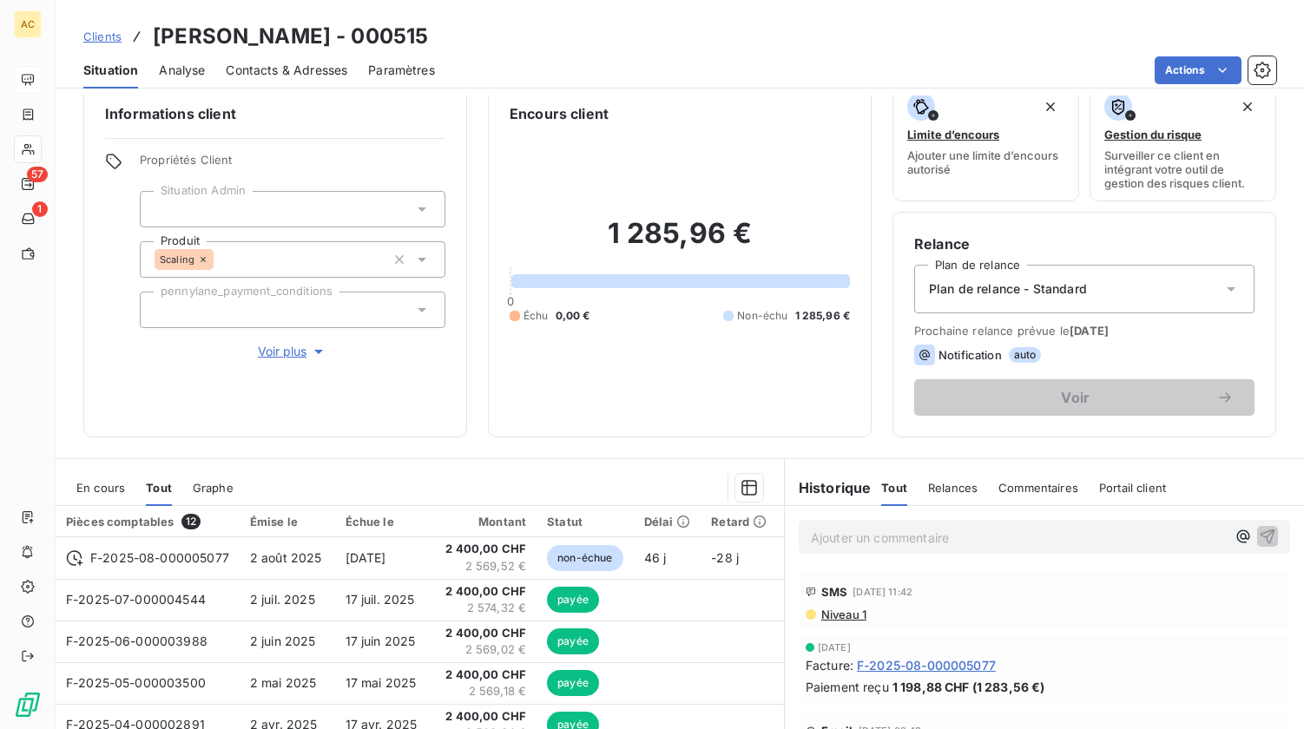
scroll to position [33, 0]
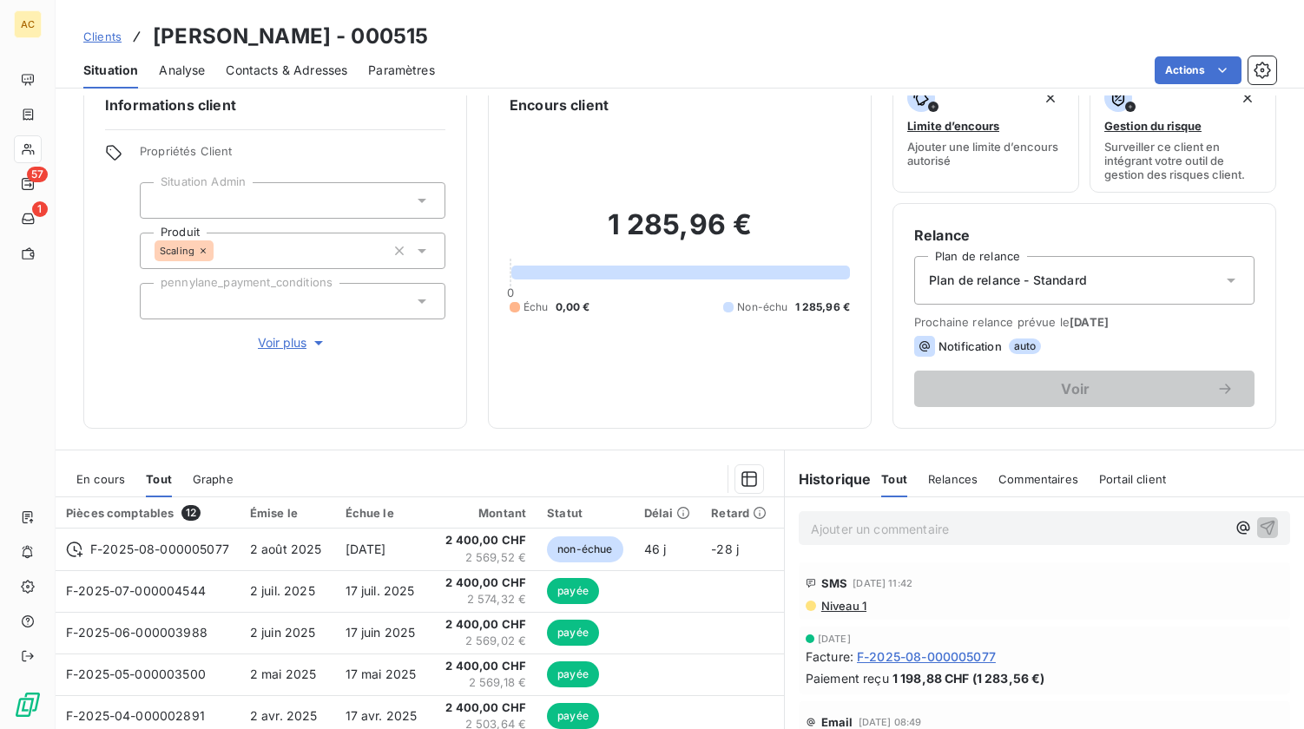
click at [102, 36] on span "Clients" at bounding box center [102, 37] width 38 height 14
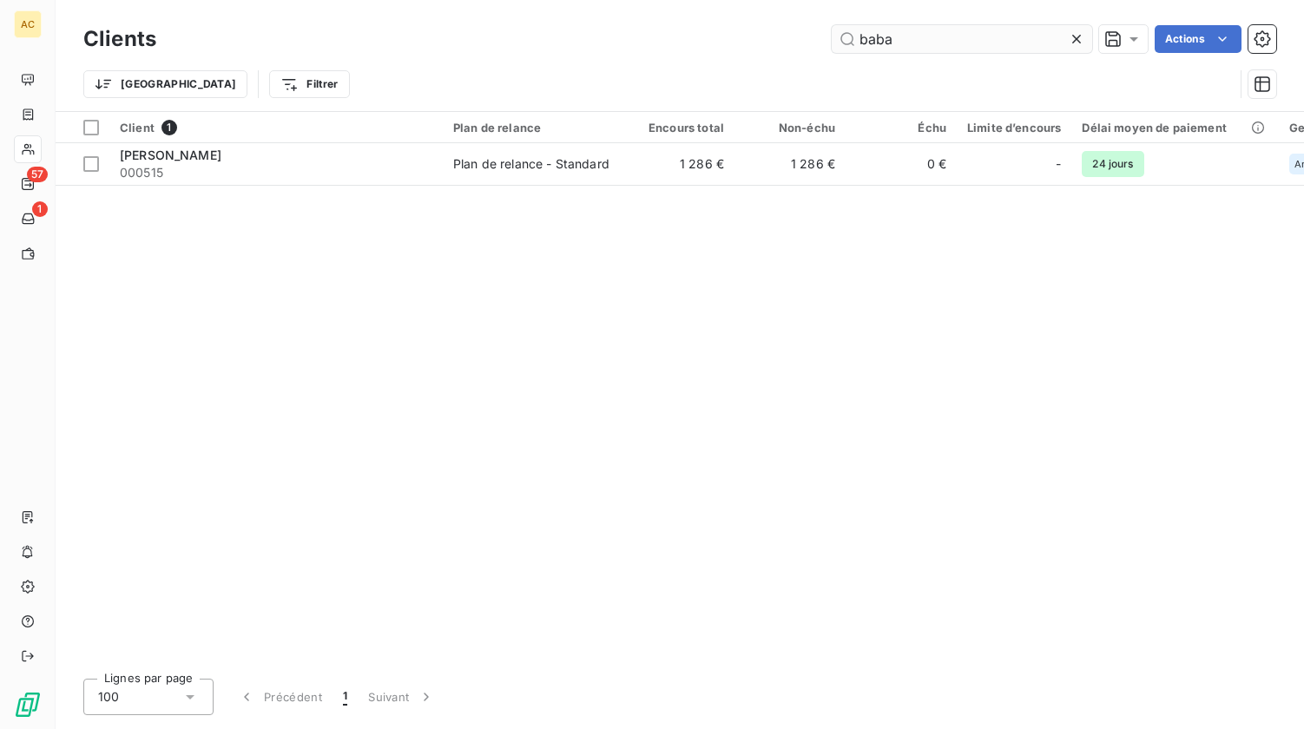
drag, startPoint x: 929, startPoint y: 32, endPoint x: 850, endPoint y: 35, distance: 79.1
click at [850, 35] on input "baba" at bounding box center [962, 39] width 261 height 28
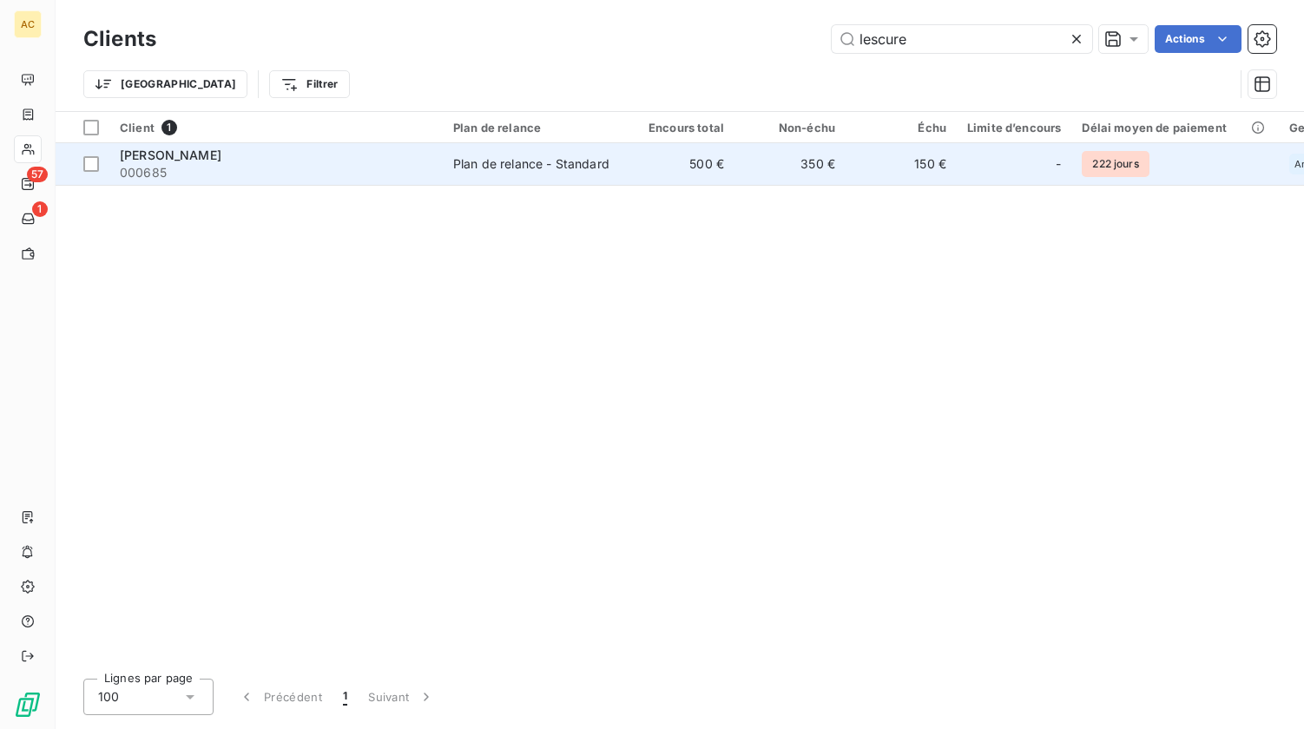
type input "lescure"
click at [336, 179] on span "000685" at bounding box center [276, 172] width 313 height 17
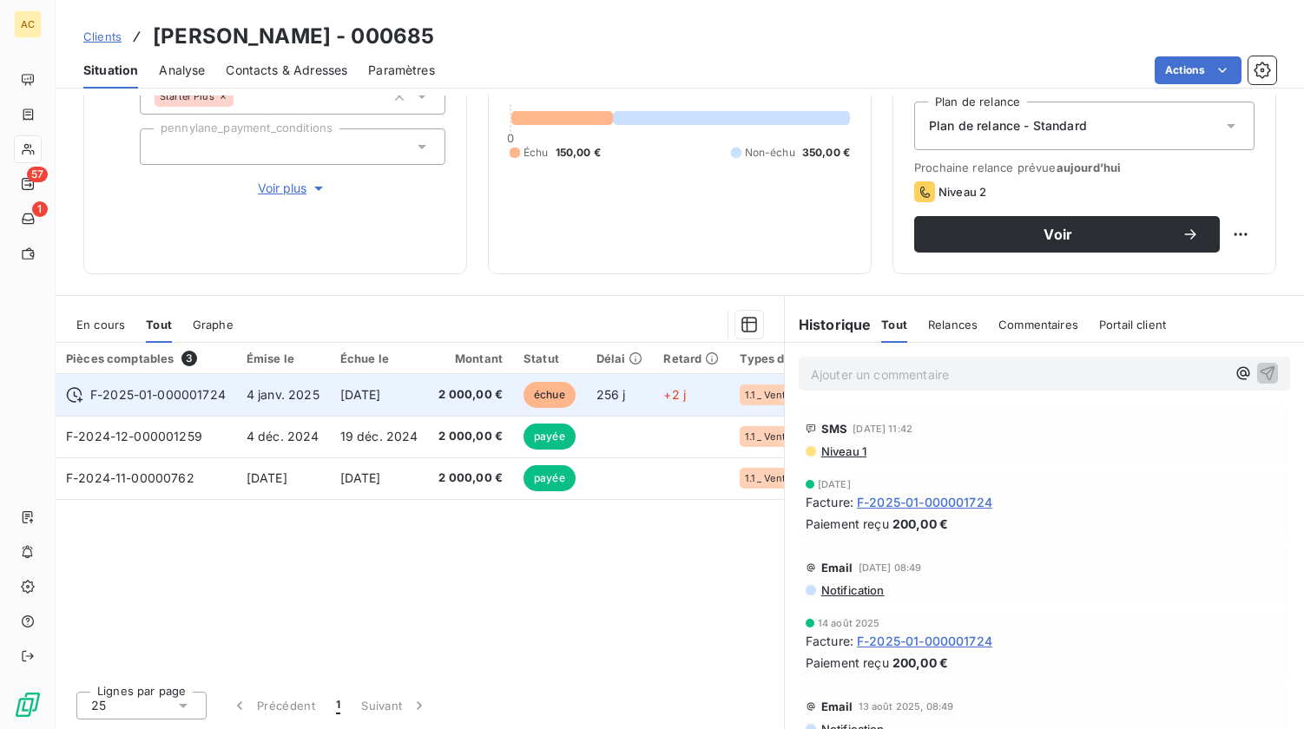
click at [315, 405] on td "4 janv. 2025" at bounding box center [283, 395] width 94 height 42
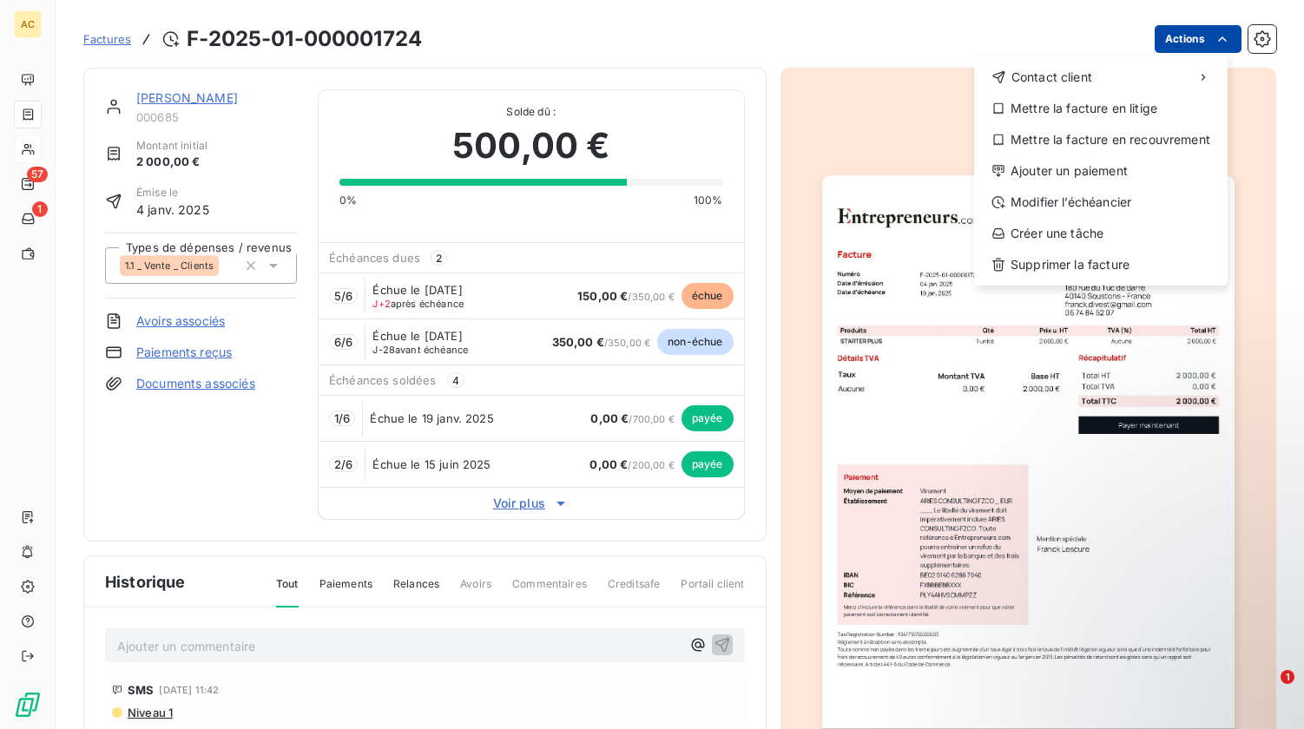
click at [1189, 48] on html "AC 57 1 Factures F-2025-01-000001724 Actions Contact client Mettre la facture e…" at bounding box center [652, 364] width 1304 height 729
click at [1095, 205] on div "Modifier l’échéancier" at bounding box center [1101, 202] width 240 height 28
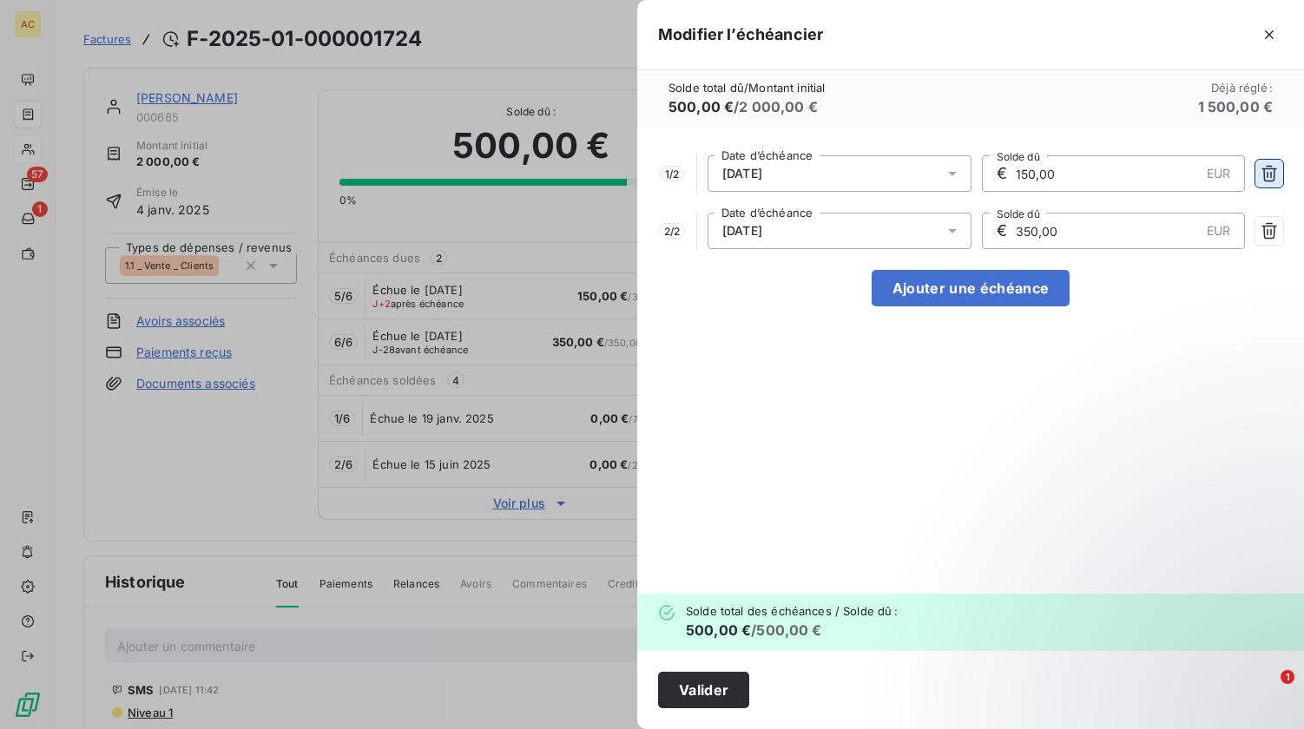
click at [1270, 171] on icon "button" at bounding box center [1269, 173] width 17 height 17
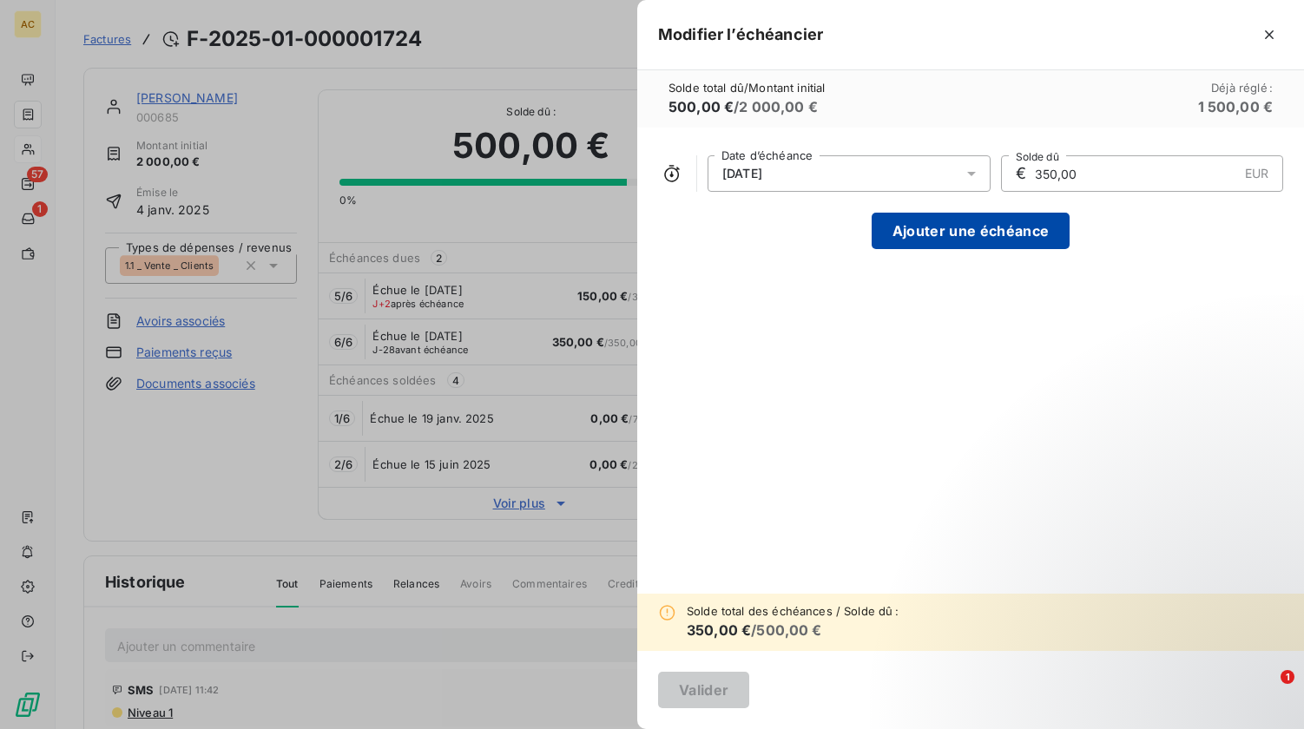
click at [1025, 221] on button "Ajouter une échéance" at bounding box center [971, 231] width 198 height 36
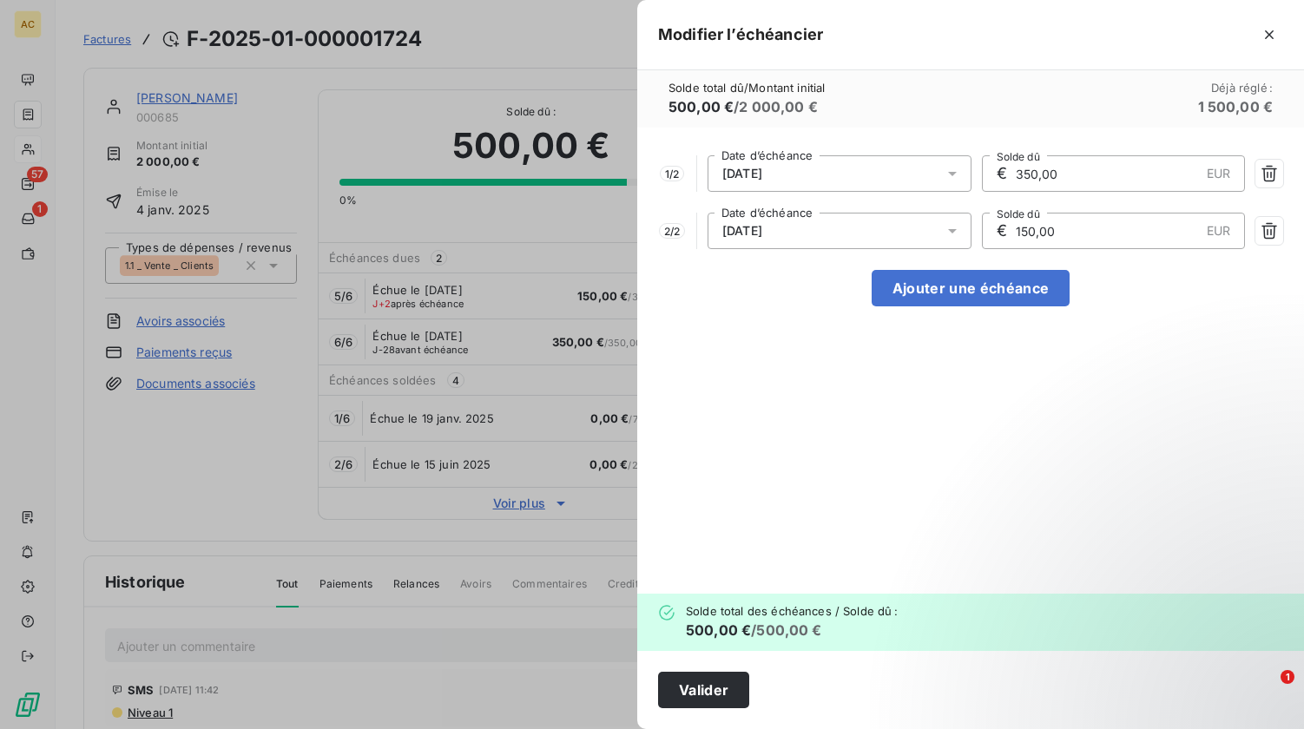
drag, startPoint x: 1055, startPoint y: 174, endPoint x: 951, endPoint y: 152, distance: 106.4
click at [951, 152] on div "1 / 2 15/10/2025 Date d’échéance € 350,00 EUR Solde dû 2 / 2 15/11/2025 Date d’…" at bounding box center [970, 361] width 667 height 466
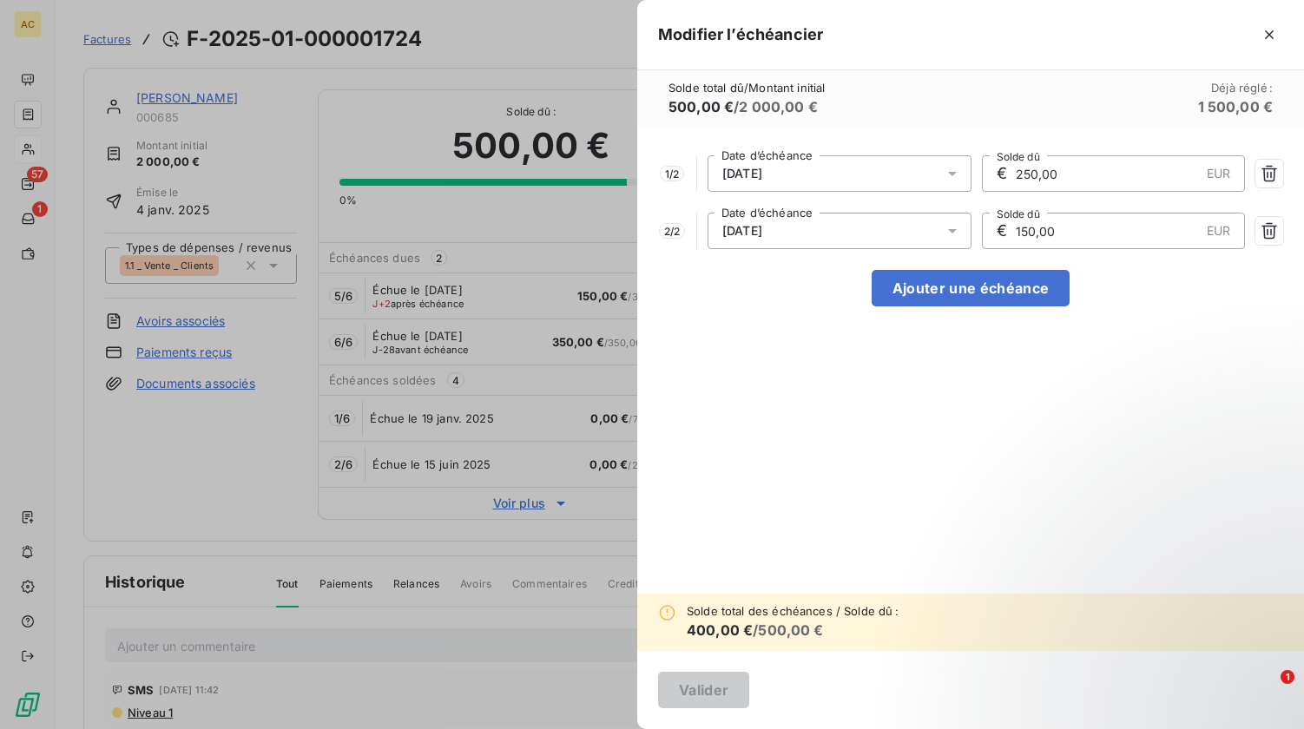
type input "250,00"
drag, startPoint x: 1059, startPoint y: 233, endPoint x: 993, endPoint y: 223, distance: 65.8
click at [993, 223] on div "€ 150,00 EUR Solde dû" at bounding box center [1114, 231] width 264 height 36
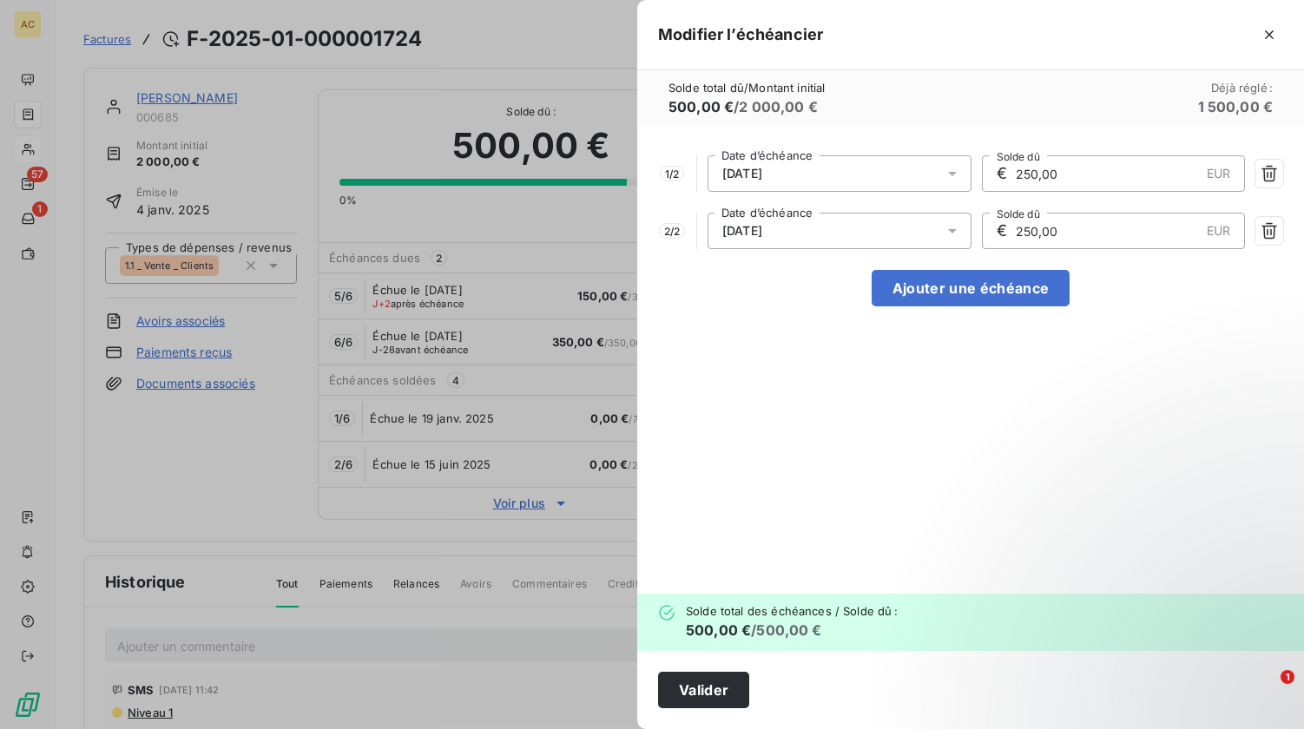
type input "250,00"
click at [903, 380] on div "1 / 2 15/10/2025 Date d’échéance € 250,00 EUR Solde dû 2 / 2 15/11/2025 Date d’…" at bounding box center [970, 361] width 667 height 466
click at [708, 693] on button "Valider" at bounding box center [703, 690] width 91 height 36
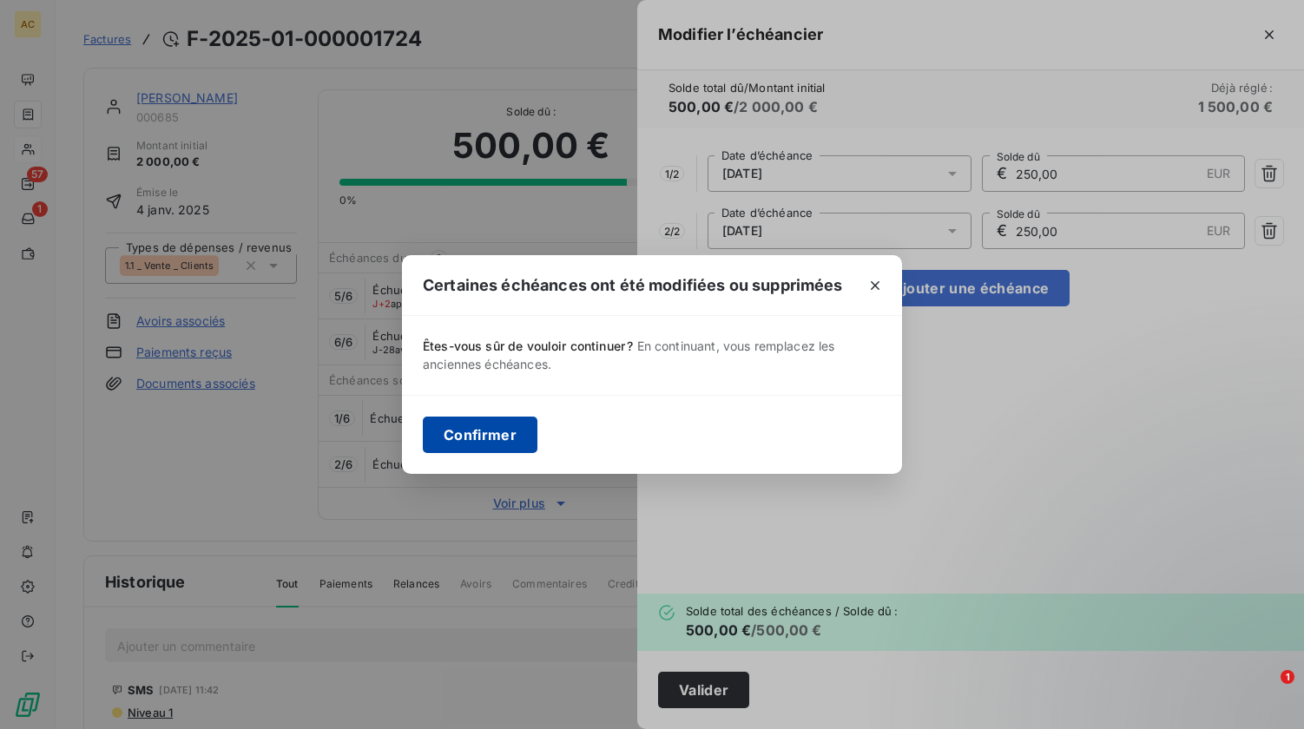
click at [455, 433] on button "Confirmer" at bounding box center [480, 435] width 115 height 36
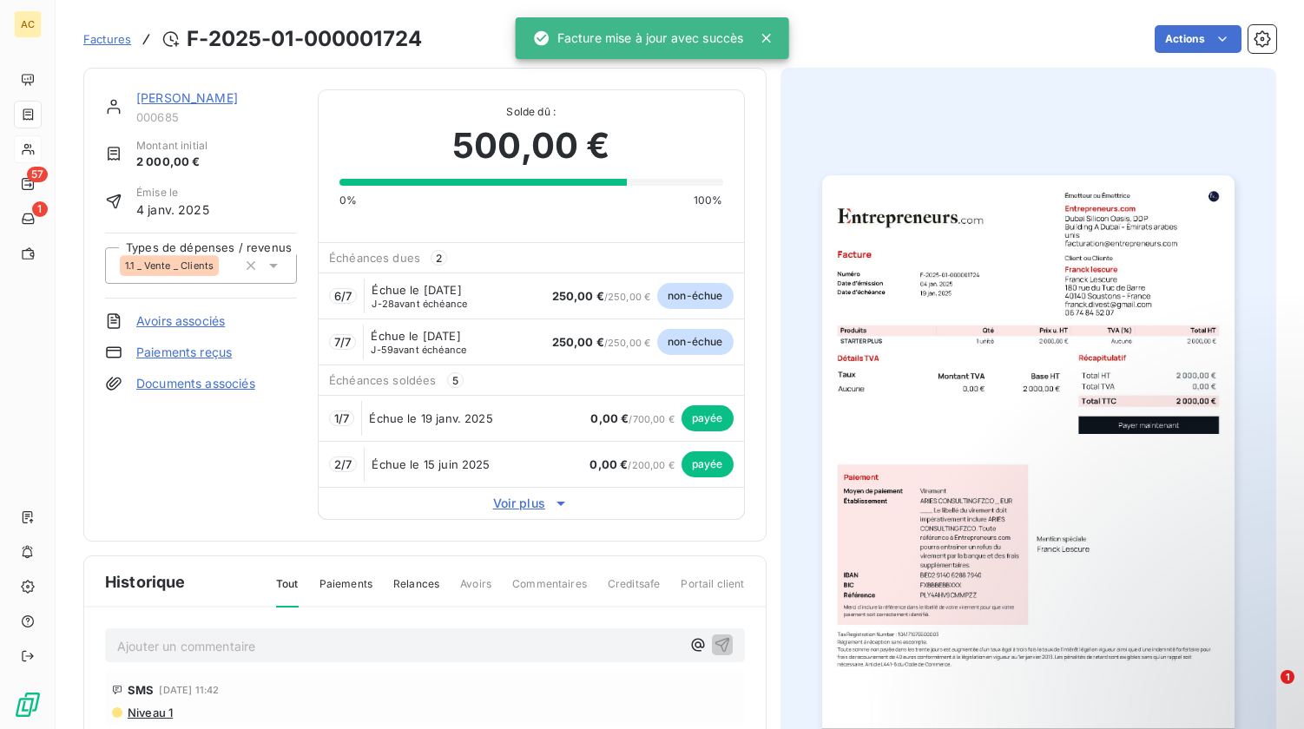
click at [497, 505] on span "Voir plus" at bounding box center [531, 503] width 425 height 17
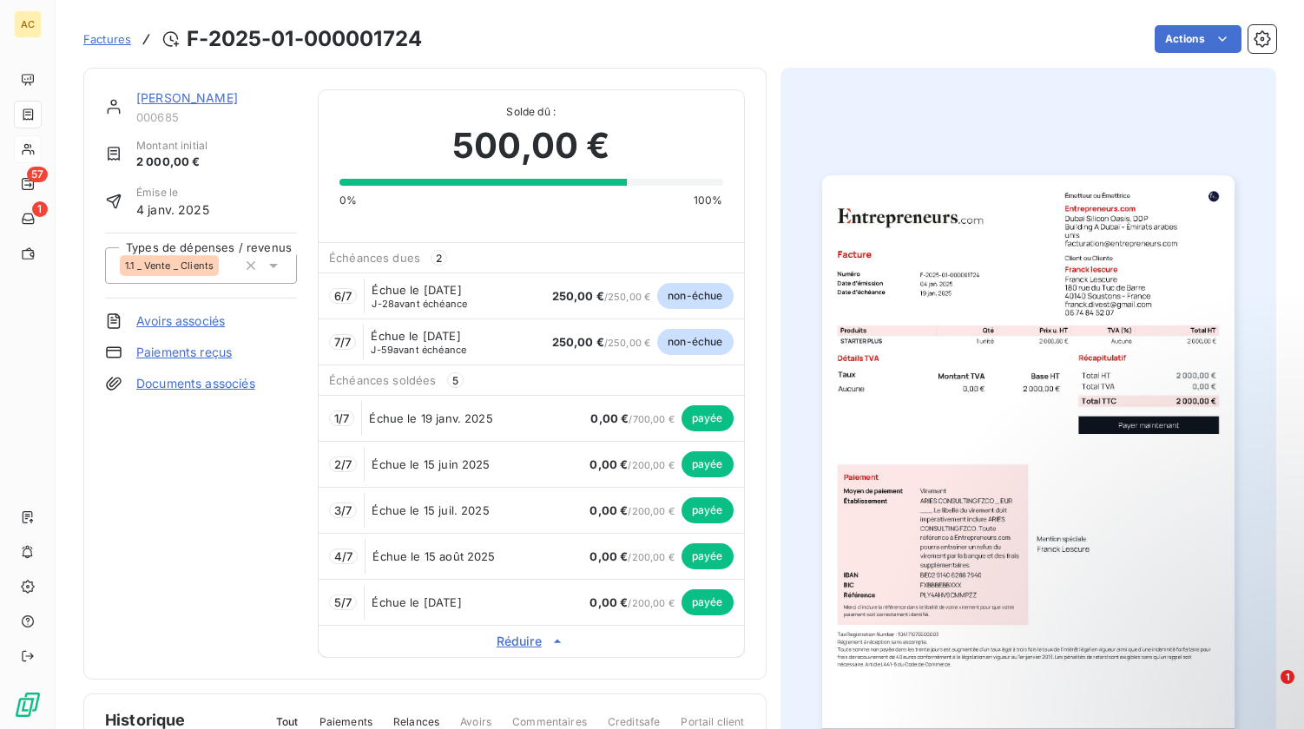
click at [251, 484] on div "Franck lescure 000685 Montant initial 2 000,00 € Émise le 4 janv. 2025 Types de…" at bounding box center [201, 373] width 192 height 569
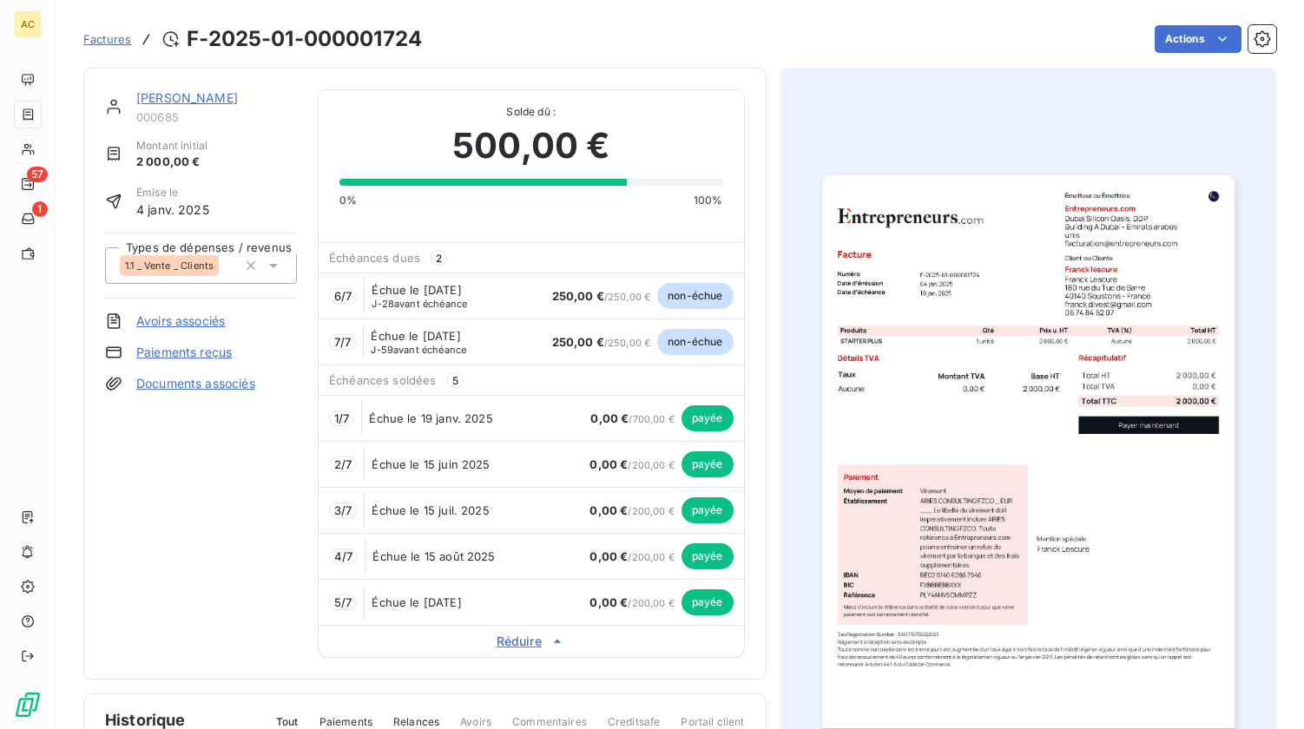
click at [155, 92] on link "Franck lescure" at bounding box center [187, 97] width 102 height 15
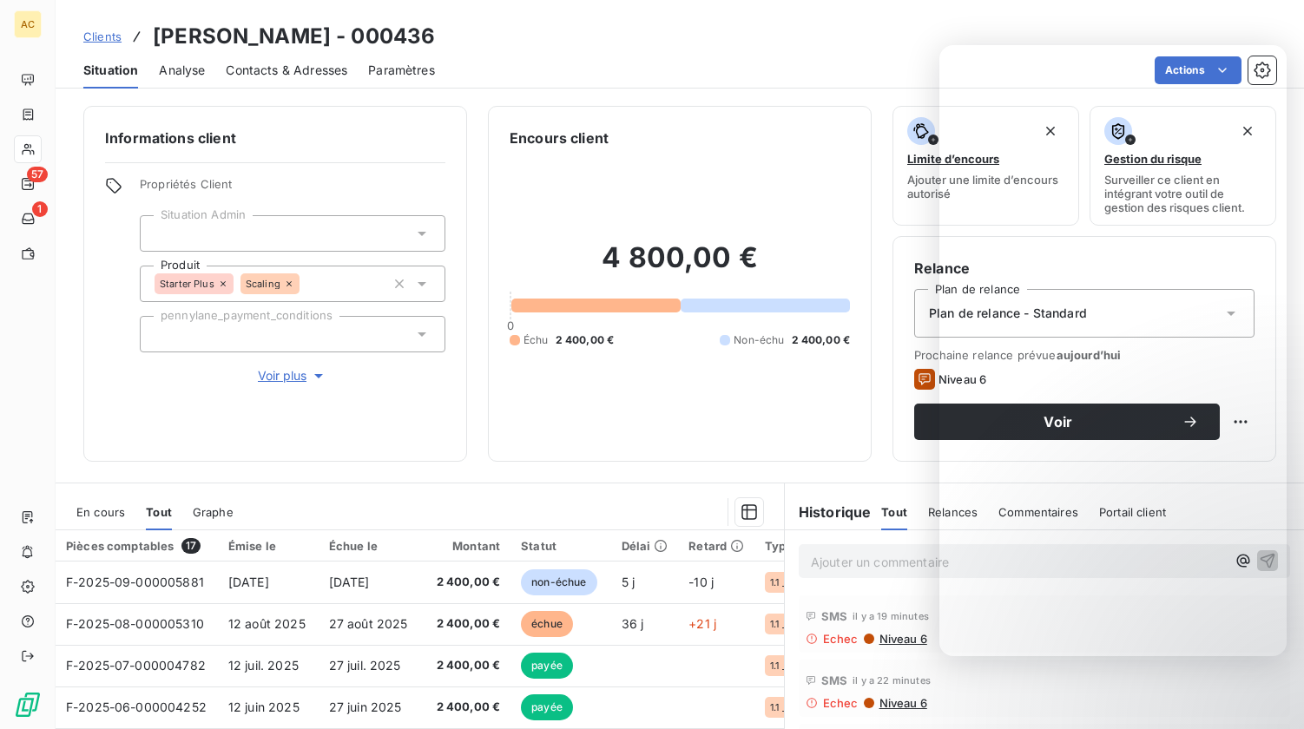
click at [94, 39] on span "Clients" at bounding box center [102, 37] width 38 height 14
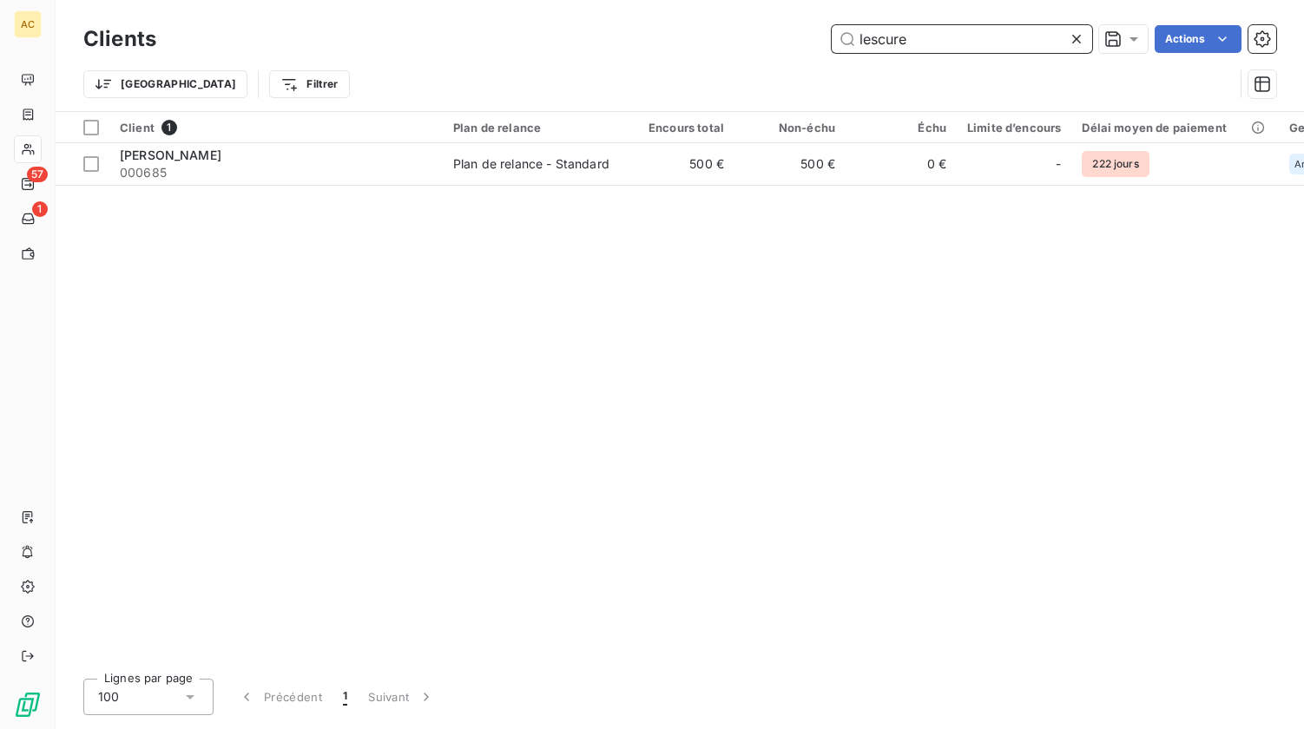
drag, startPoint x: 927, startPoint y: 43, endPoint x: 709, endPoint y: 17, distance: 218.5
click at [709, 17] on div "Clients lescure Actions Trier Filtrer" at bounding box center [680, 55] width 1249 height 111
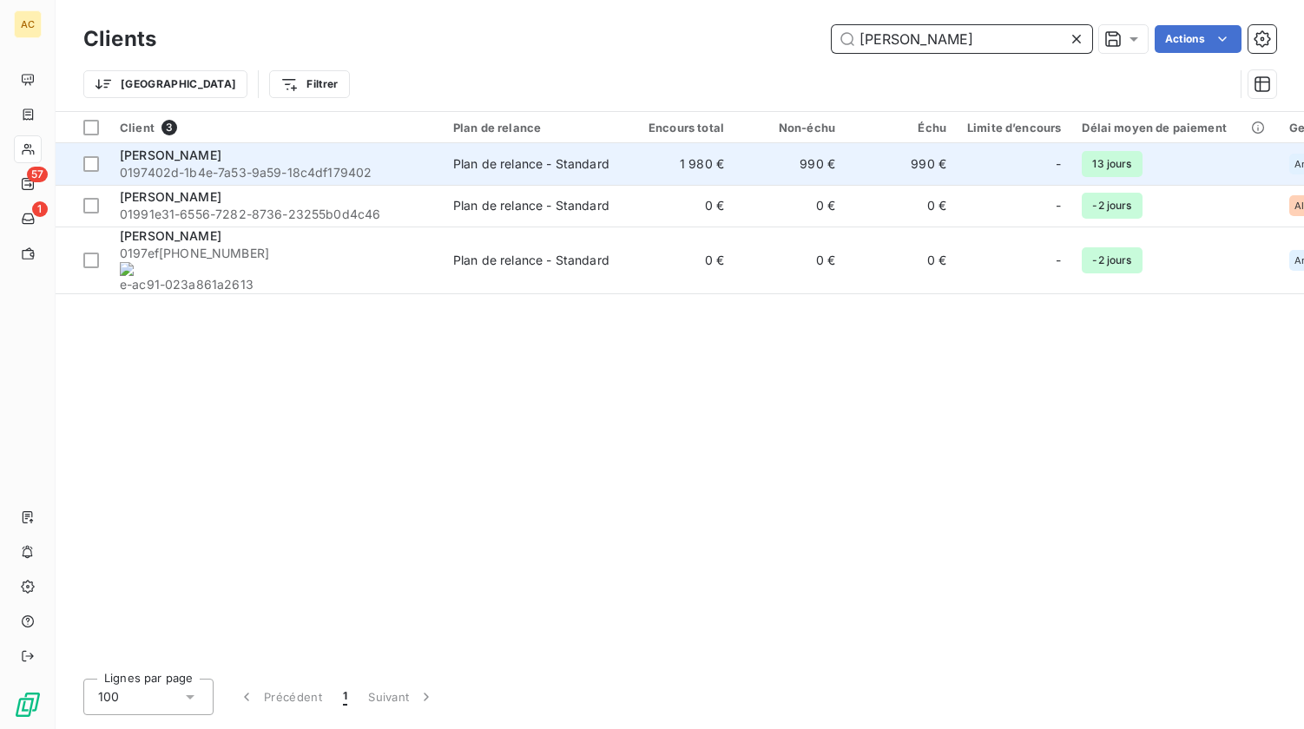
type input "dubois"
click at [399, 169] on span "0197402d-1b4e-7a53-9a59-18c4df179402" at bounding box center [276, 172] width 313 height 17
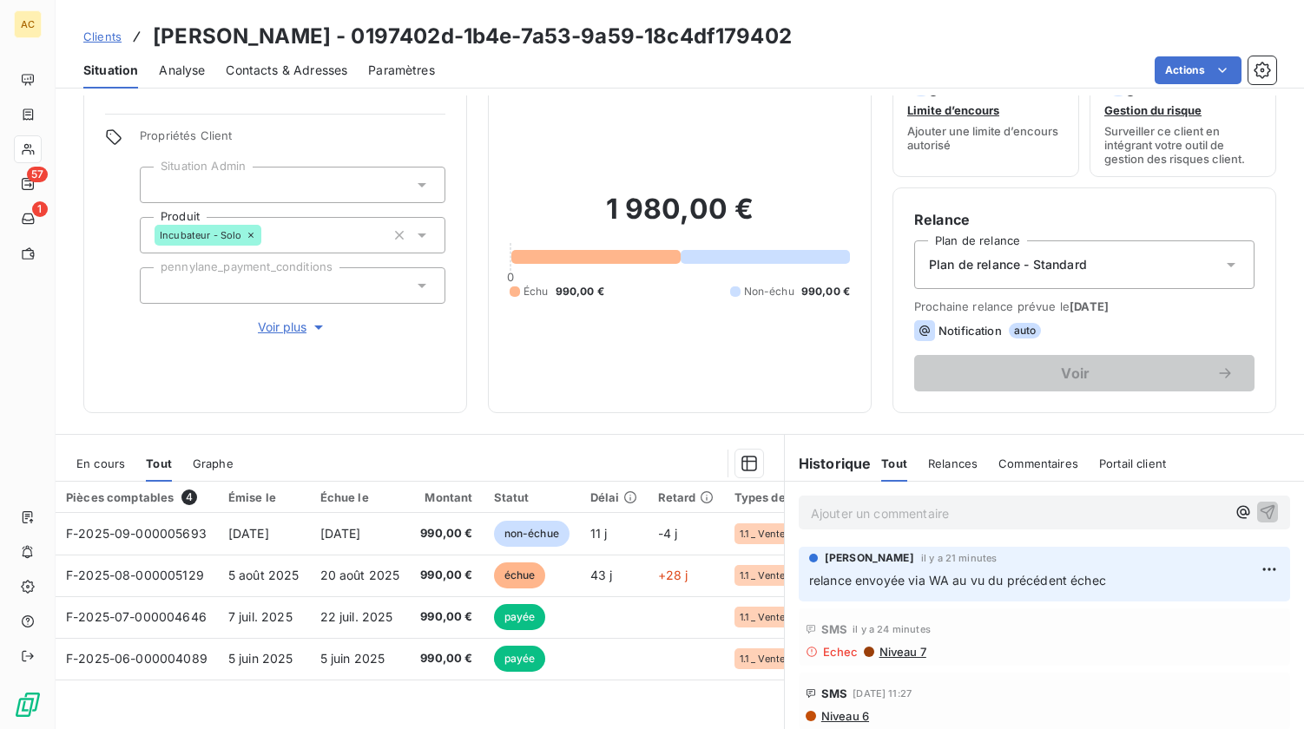
scroll to position [188, 0]
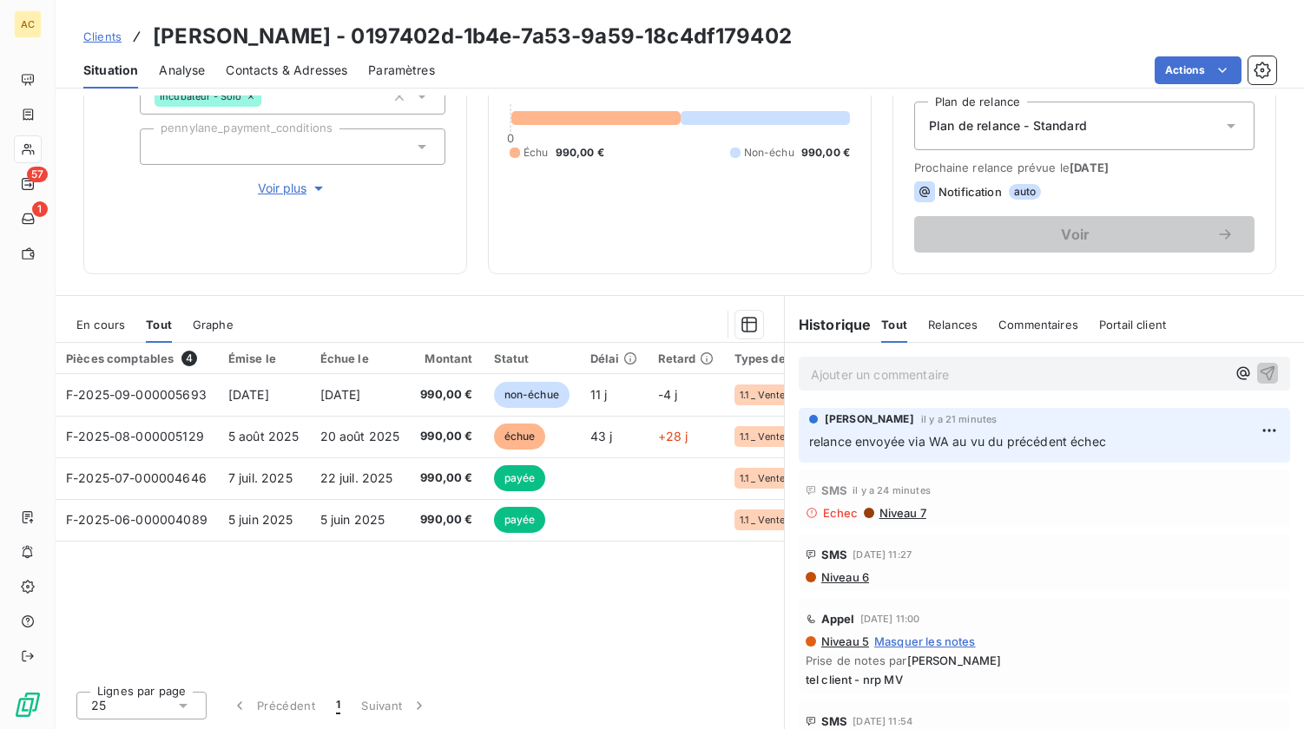
click at [104, 36] on span "Clients" at bounding box center [102, 37] width 38 height 14
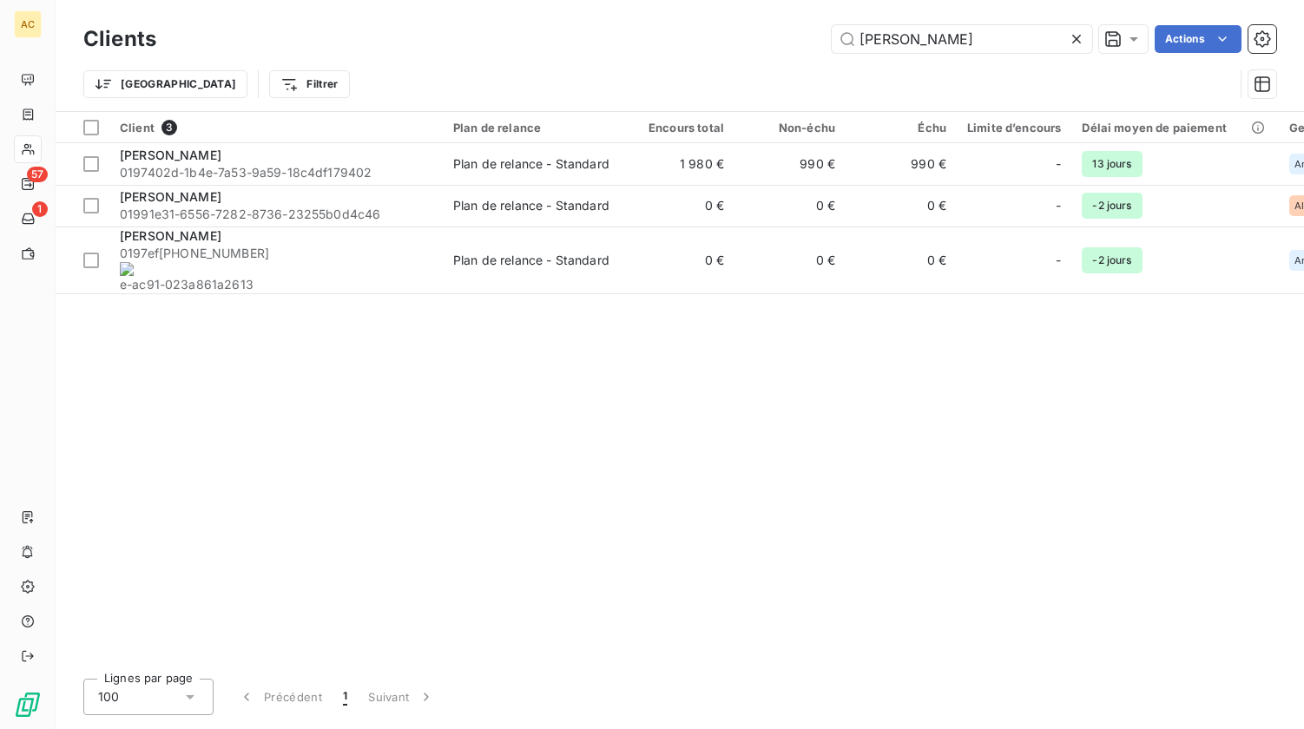
drag, startPoint x: 941, startPoint y: 37, endPoint x: 821, endPoint y: 38, distance: 119.8
click at [821, 38] on div "dubois Actions" at bounding box center [726, 39] width 1099 height 28
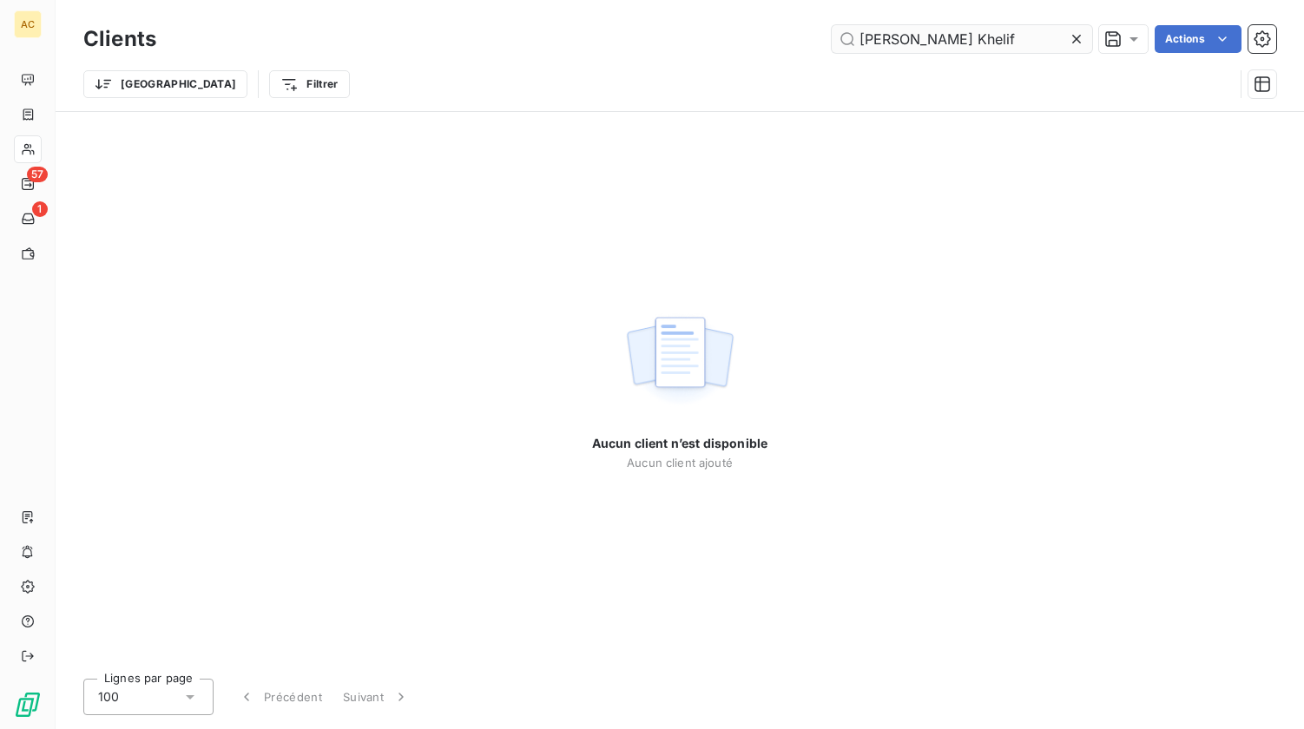
drag, startPoint x: 998, startPoint y: 41, endPoint x: 922, endPoint y: 42, distance: 75.6
click at [922, 42] on input "Sofiene Khelif Khelif" at bounding box center [962, 39] width 261 height 28
drag, startPoint x: 899, startPoint y: 29, endPoint x: 842, endPoint y: 30, distance: 56.5
click at [842, 30] on input "Sof" at bounding box center [962, 39] width 261 height 28
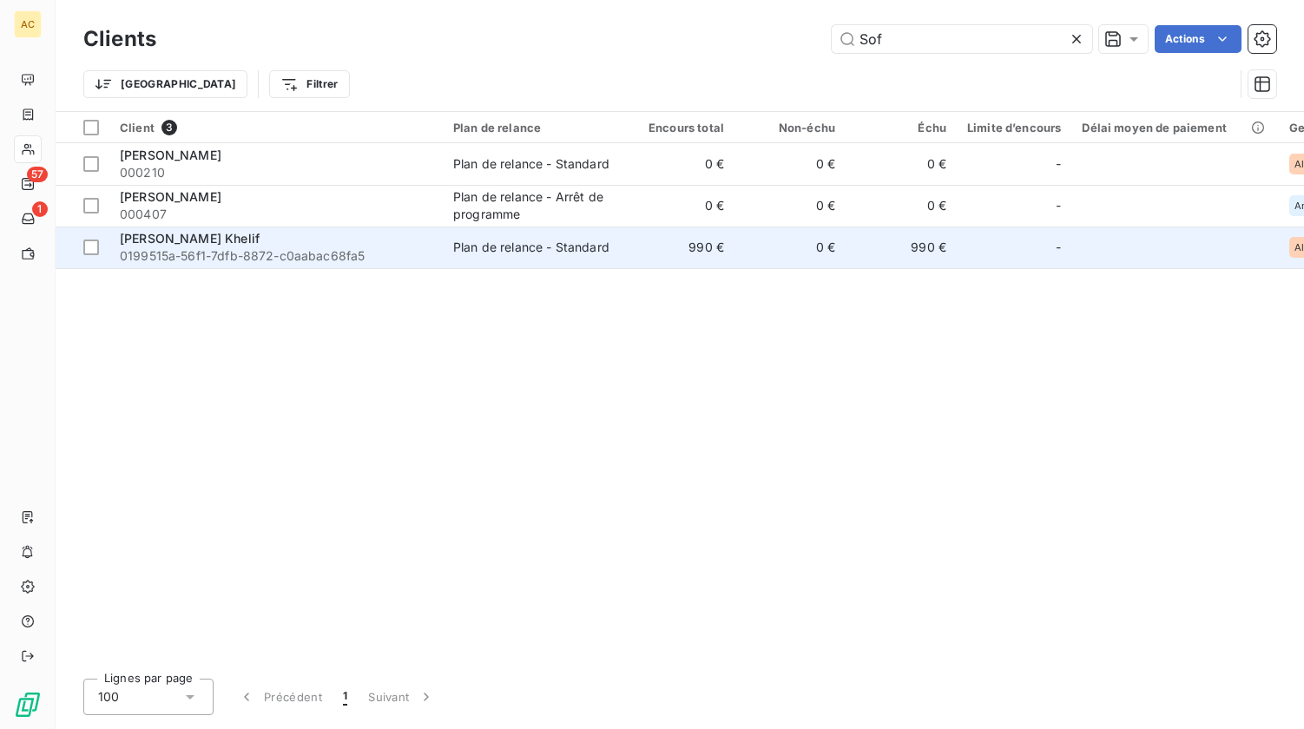
type input "Sof"
click at [186, 247] on span "0199515a-56f1-7dfb-8872-c0aabac68fa5" at bounding box center [276, 255] width 313 height 17
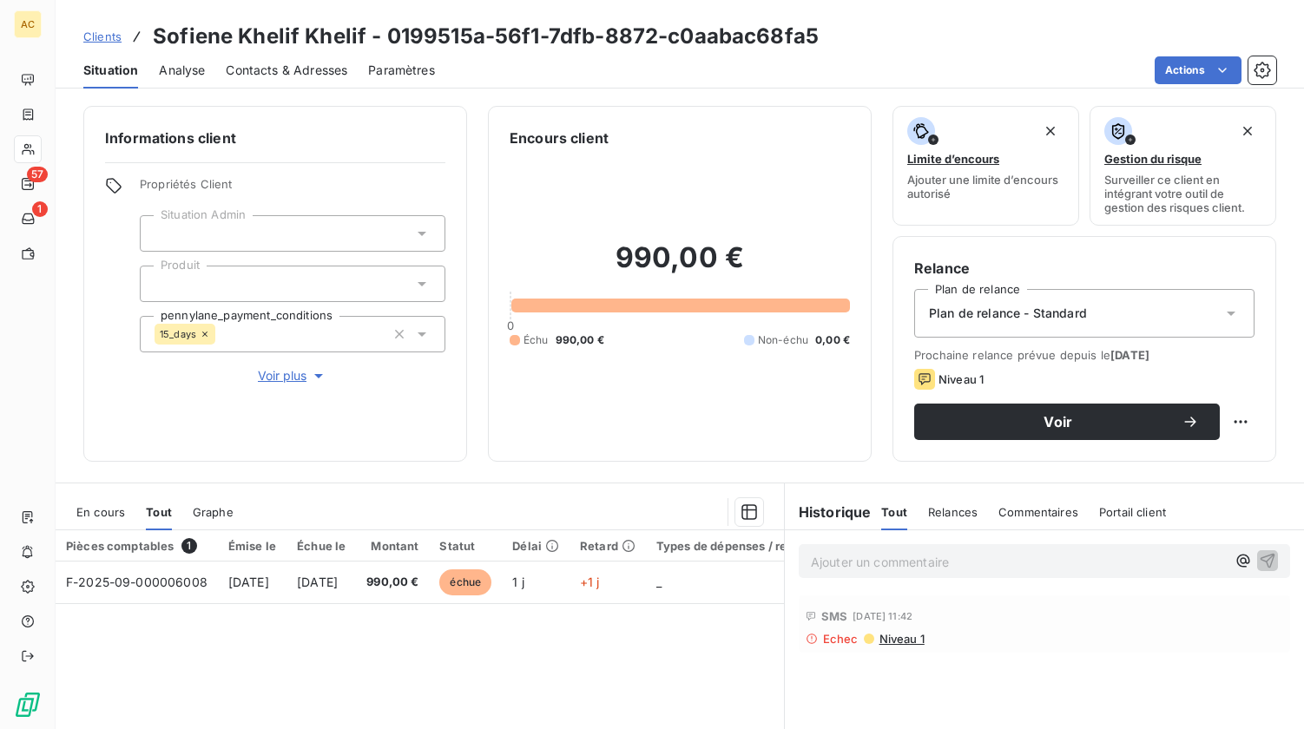
scroll to position [188, 0]
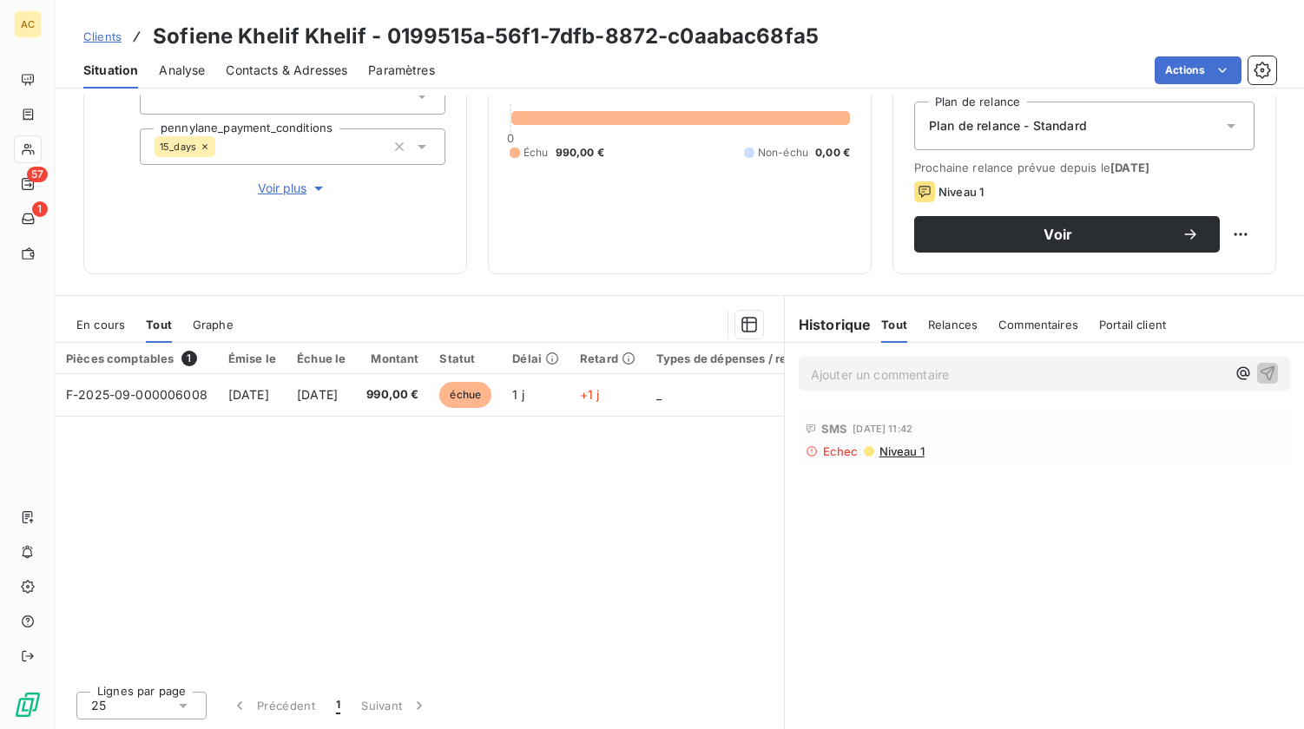
click at [115, 41] on span "Clients" at bounding box center [102, 37] width 38 height 14
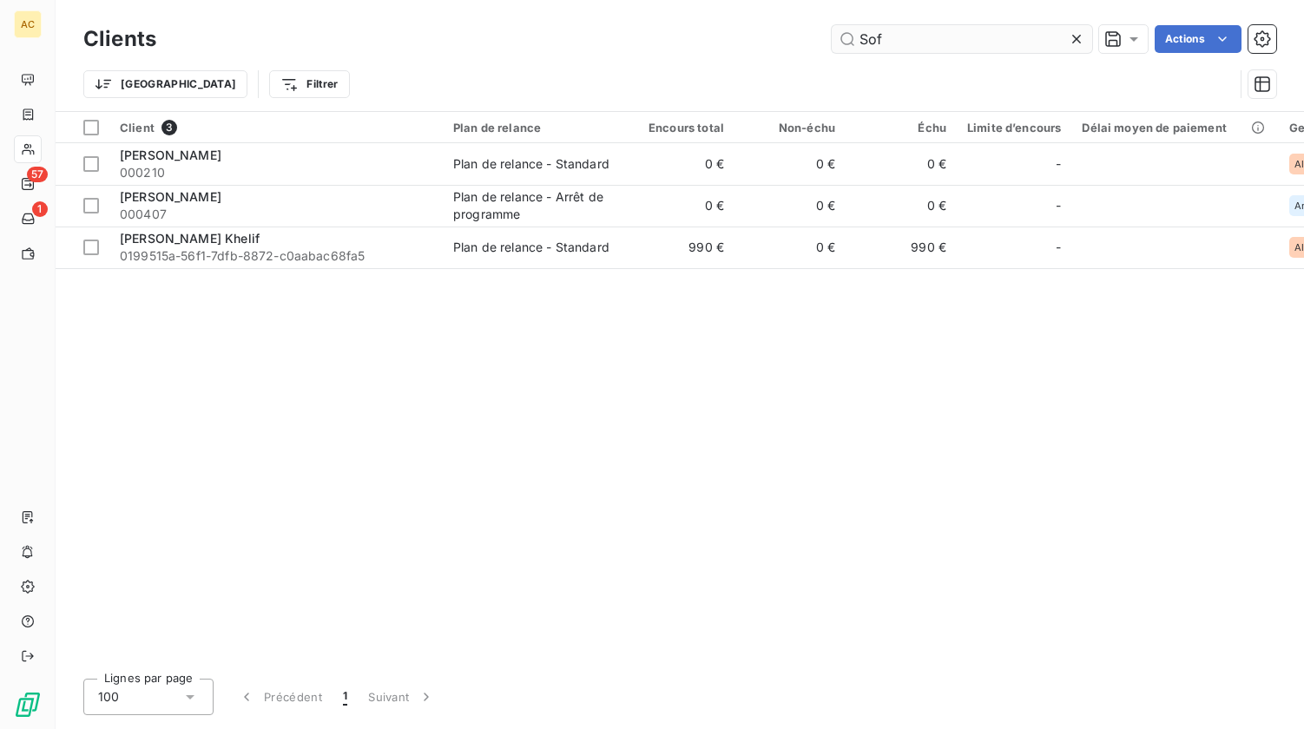
drag, startPoint x: 883, startPoint y: 33, endPoint x: 854, endPoint y: 38, distance: 29.1
click at [854, 38] on input "Sof" at bounding box center [962, 39] width 261 height 28
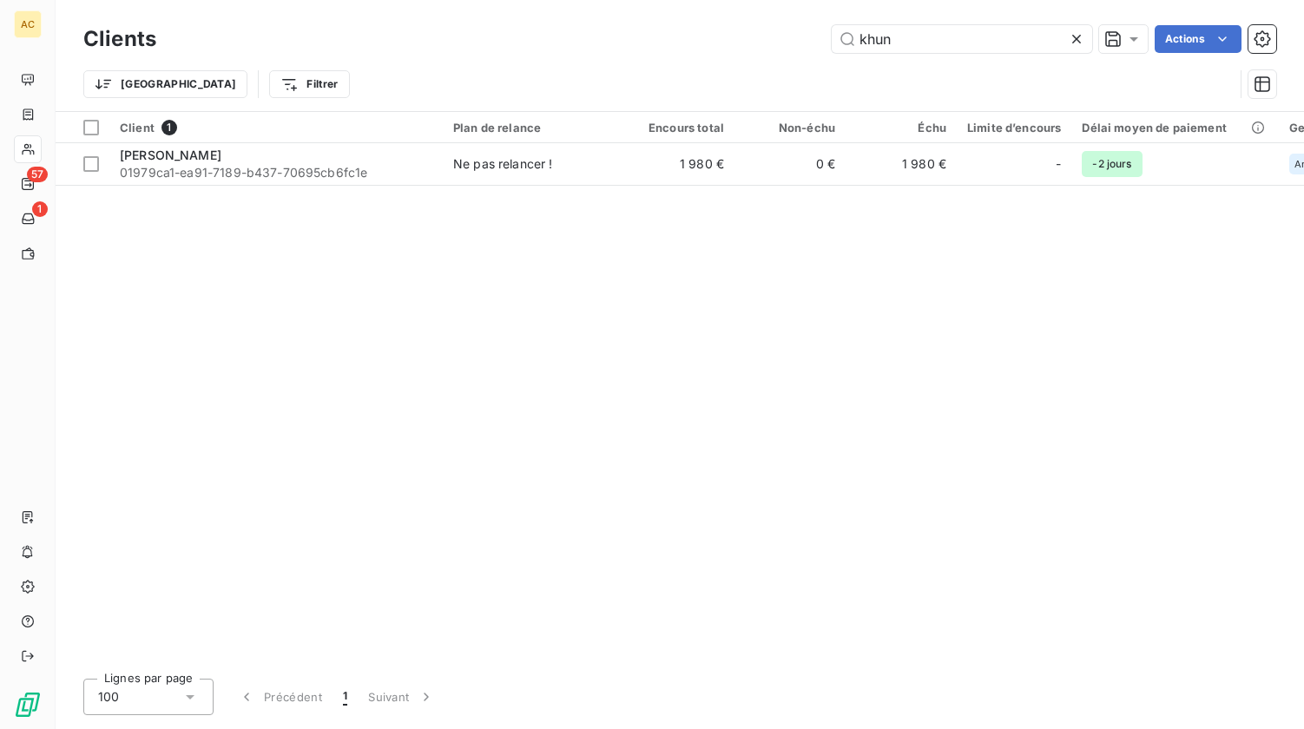
drag, startPoint x: 908, startPoint y: 41, endPoint x: 800, endPoint y: 40, distance: 108.5
click at [800, 40] on div "khun Actions" at bounding box center [726, 39] width 1099 height 28
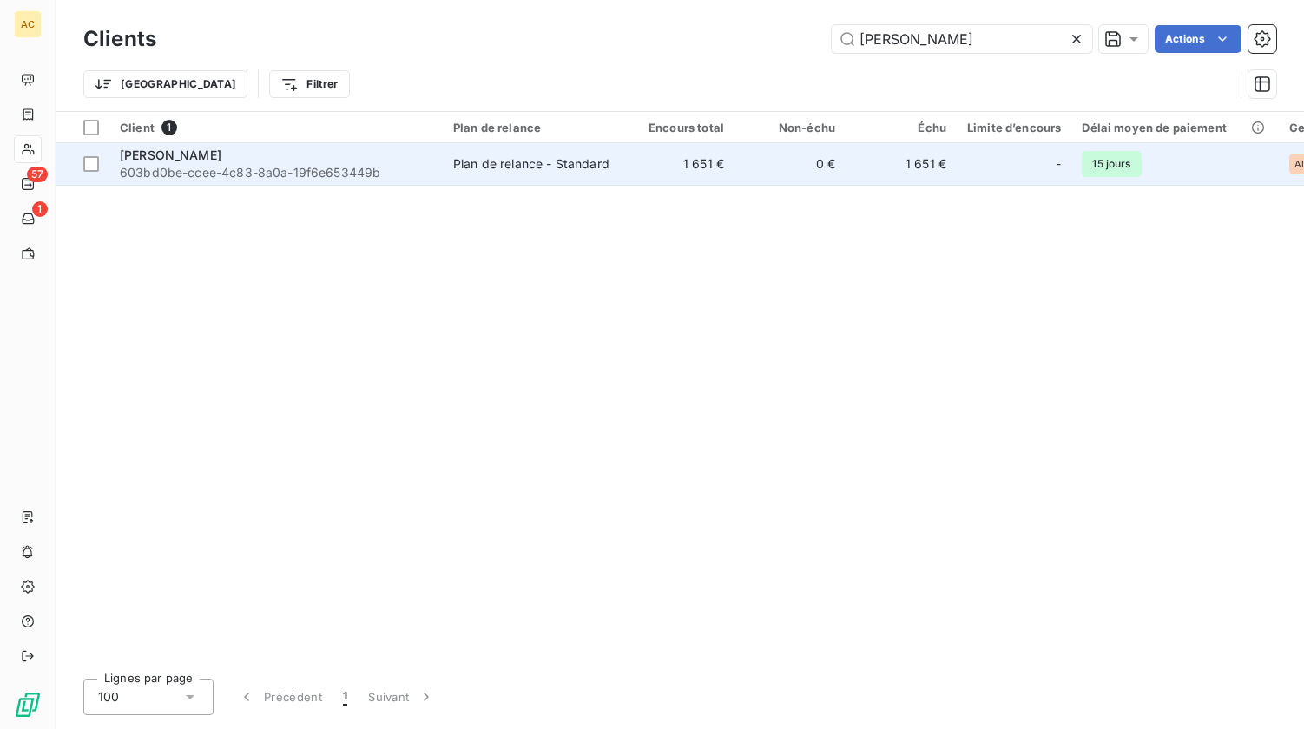
type input "julien ku"
click at [314, 162] on div "Julien Kuhn" at bounding box center [276, 155] width 313 height 17
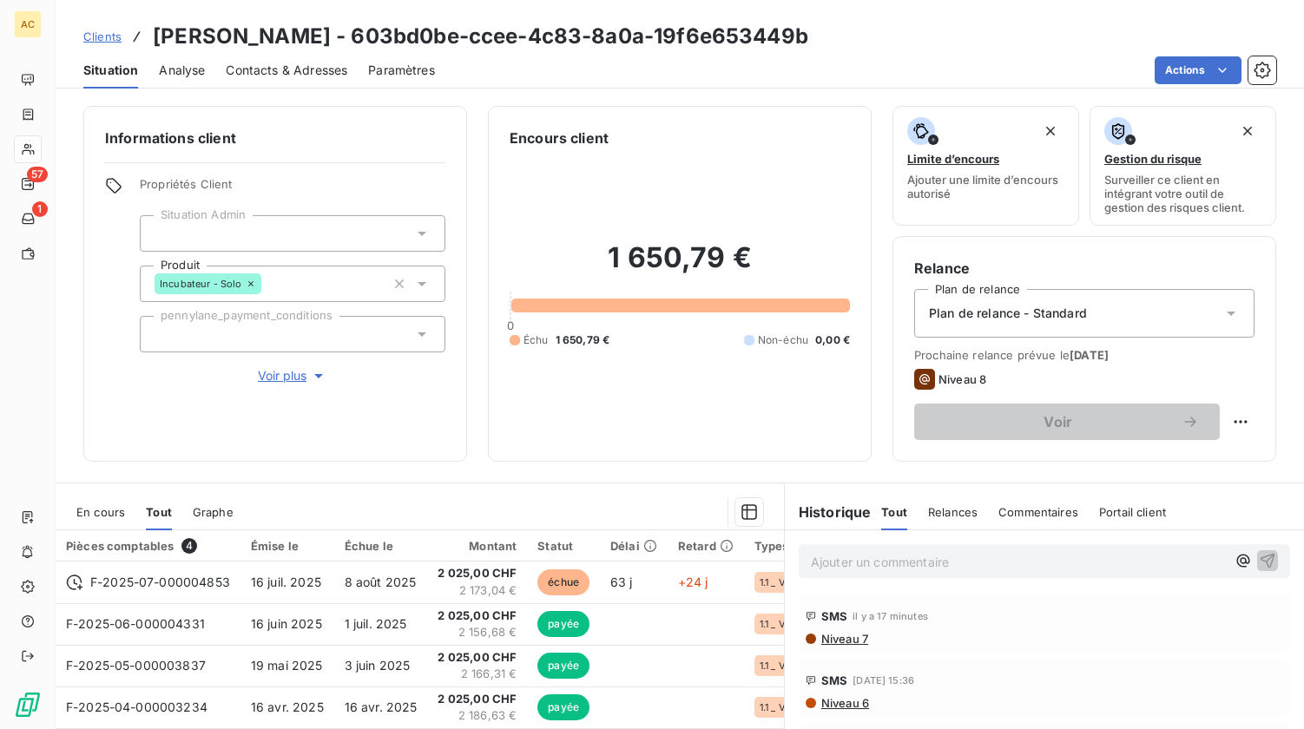
click at [108, 38] on span "Clients" at bounding box center [102, 37] width 38 height 14
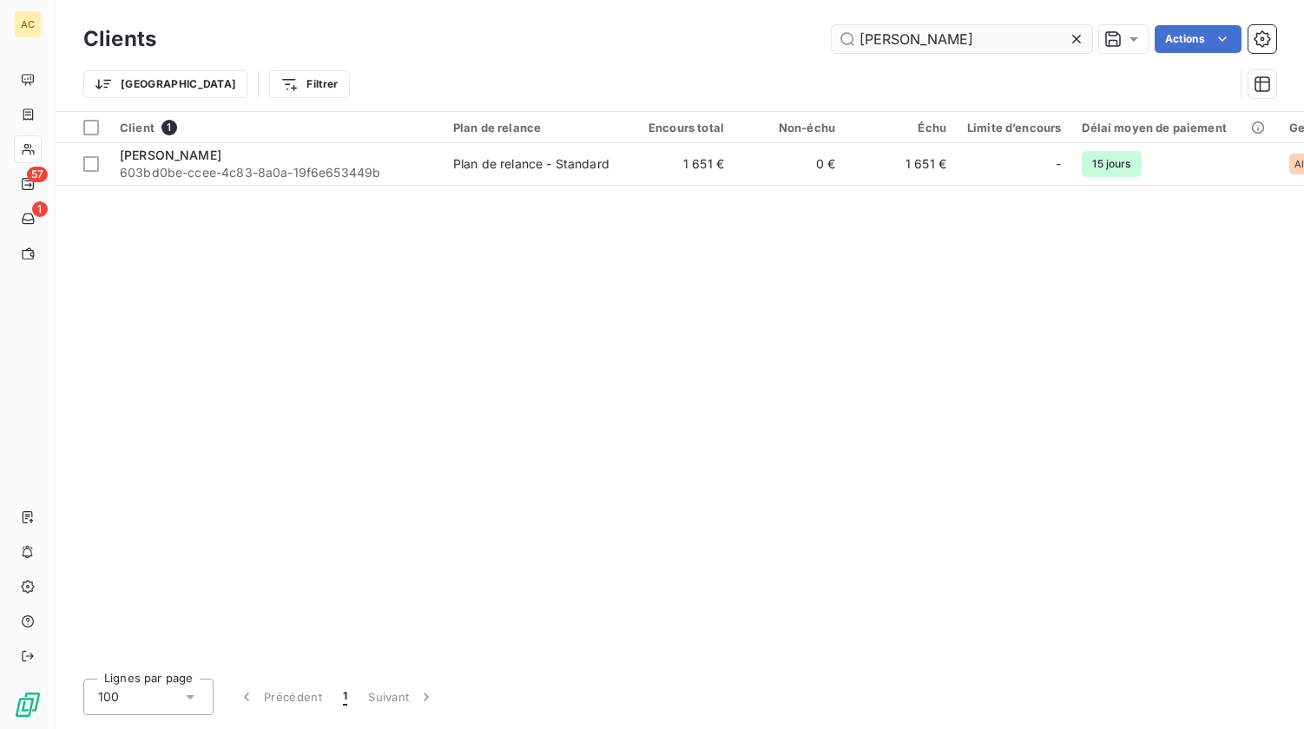
drag, startPoint x: 869, startPoint y: 31, endPoint x: 850, endPoint y: 36, distance: 19.6
click at [850, 36] on input "julien ku" at bounding box center [962, 39] width 261 height 28
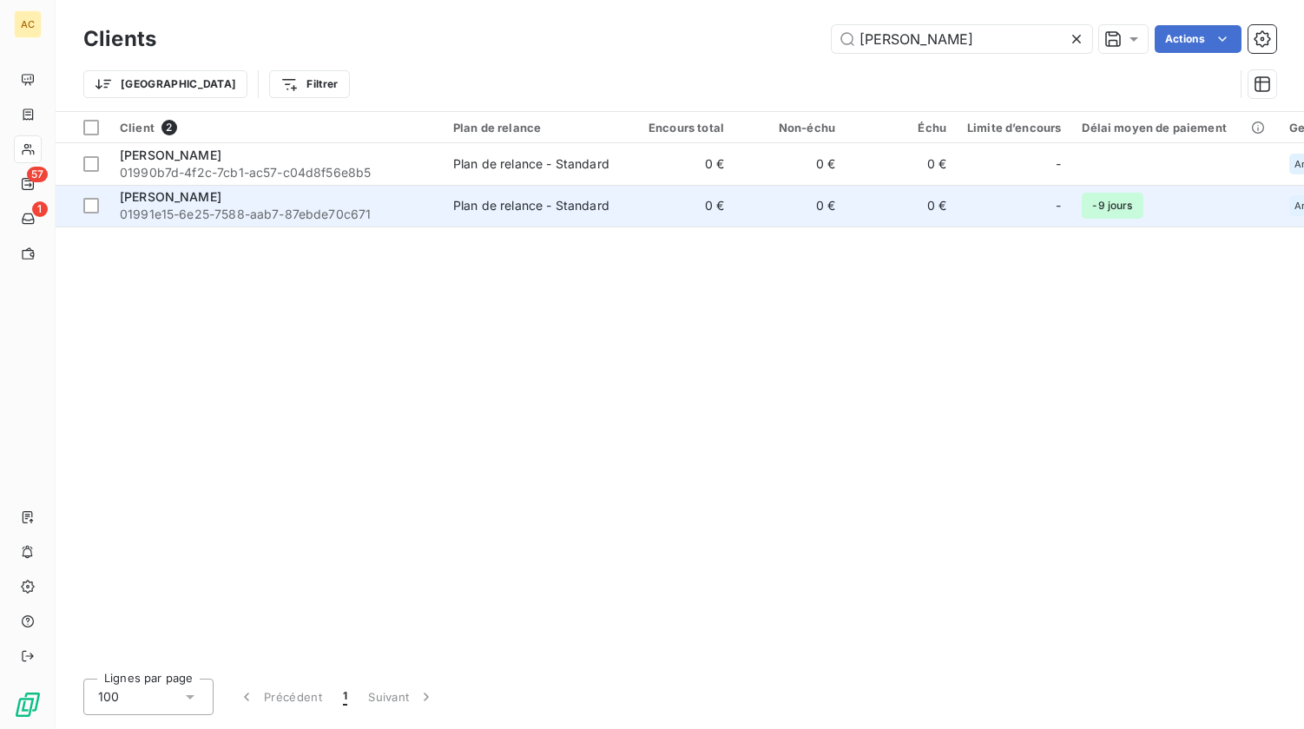
type input "alain bonn"
click at [283, 214] on span "01991e15-6e25-7588-aab7-87ebde70c671" at bounding box center [276, 214] width 313 height 17
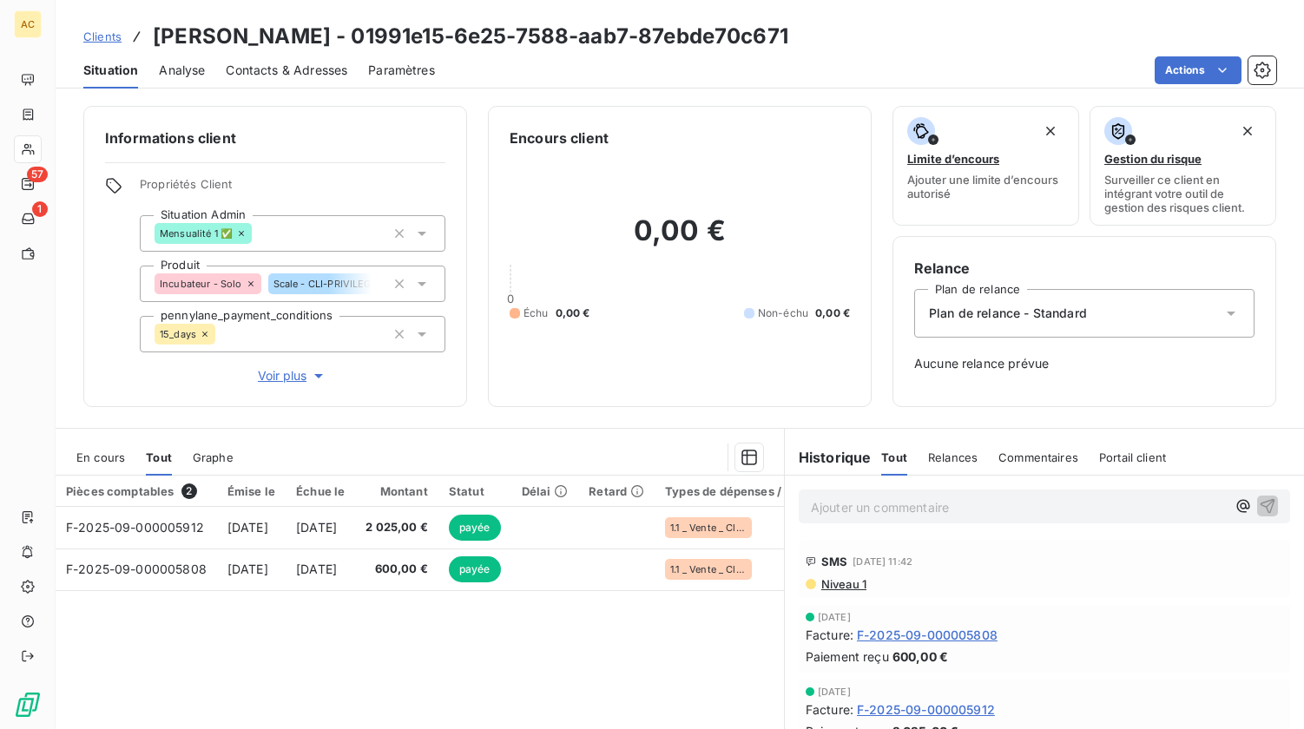
scroll to position [42, 0]
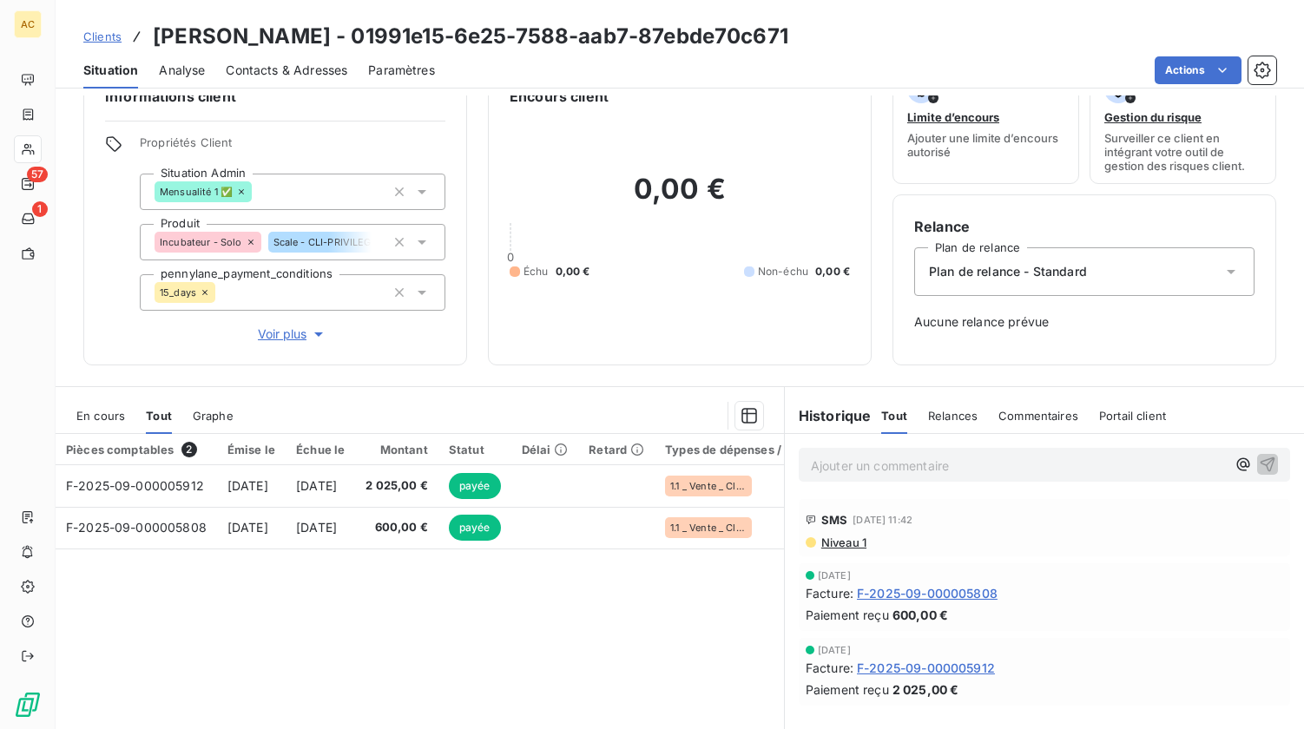
click at [99, 41] on span "Clients" at bounding box center [102, 37] width 38 height 14
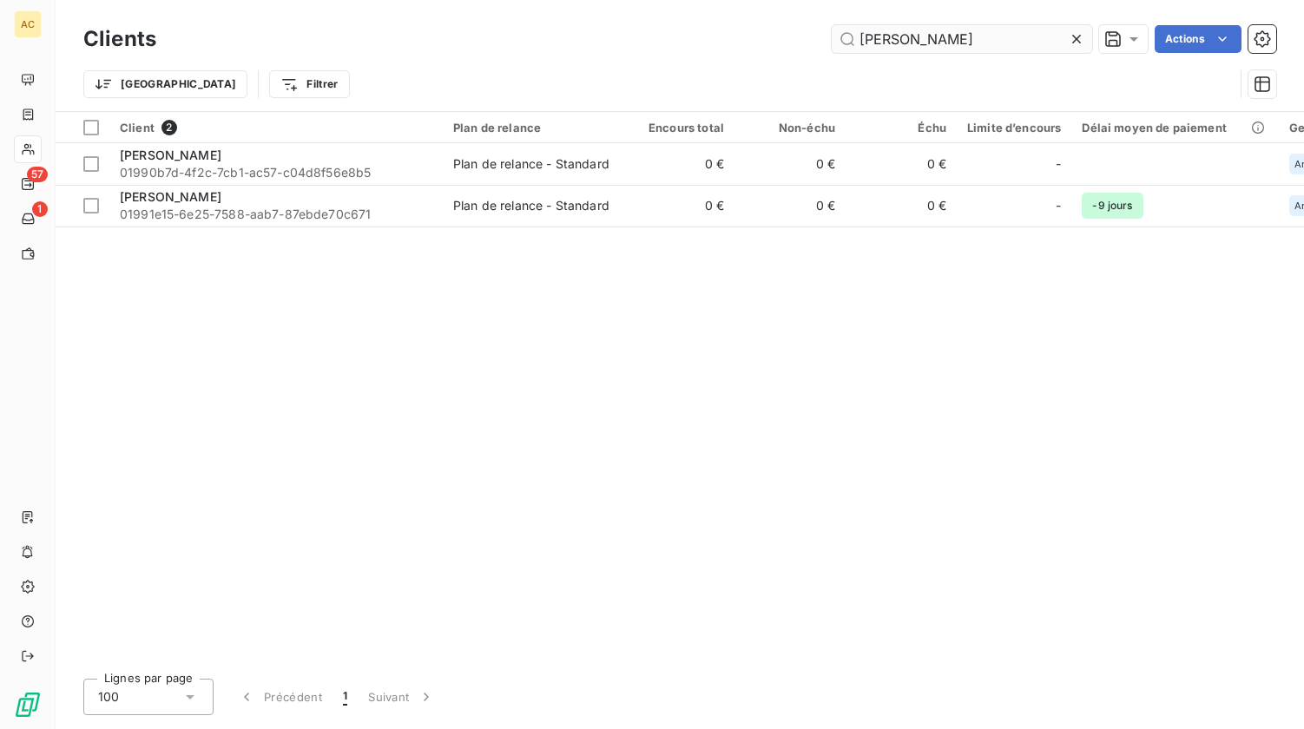
drag, startPoint x: 937, startPoint y: 48, endPoint x: 831, endPoint y: 36, distance: 106.6
click at [832, 36] on input "alain bonn" at bounding box center [962, 39] width 261 height 28
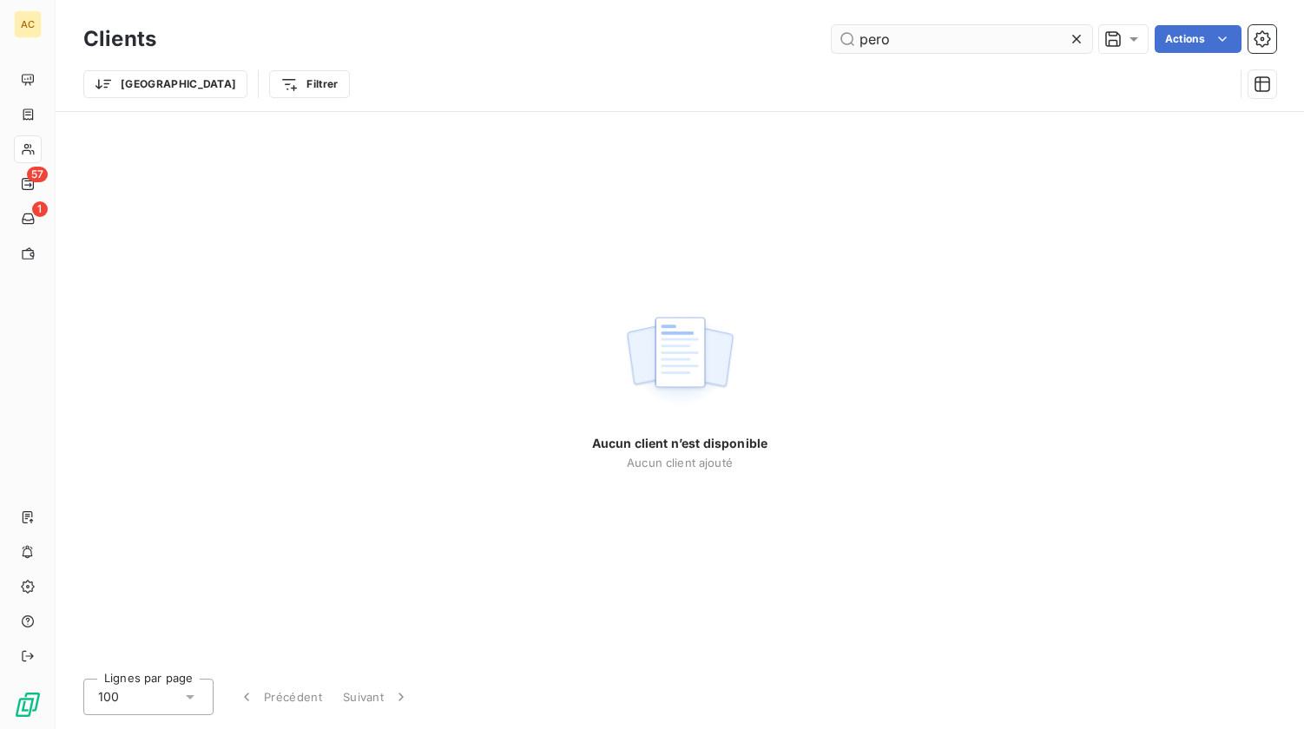
click at [874, 36] on input "pero" at bounding box center [962, 39] width 261 height 28
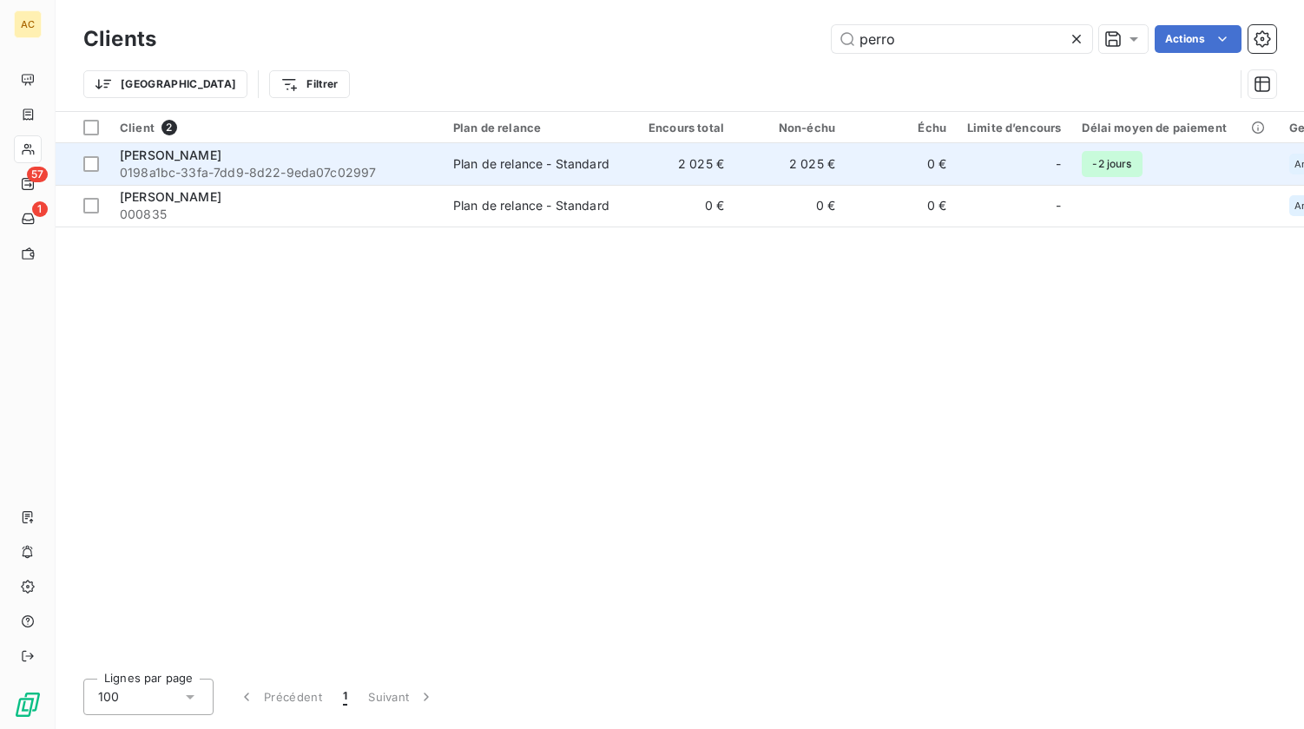
type input "perro"
click at [261, 168] on span "0198a1bc-33fa-7dd9-8d22-9eda07c02997" at bounding box center [276, 172] width 313 height 17
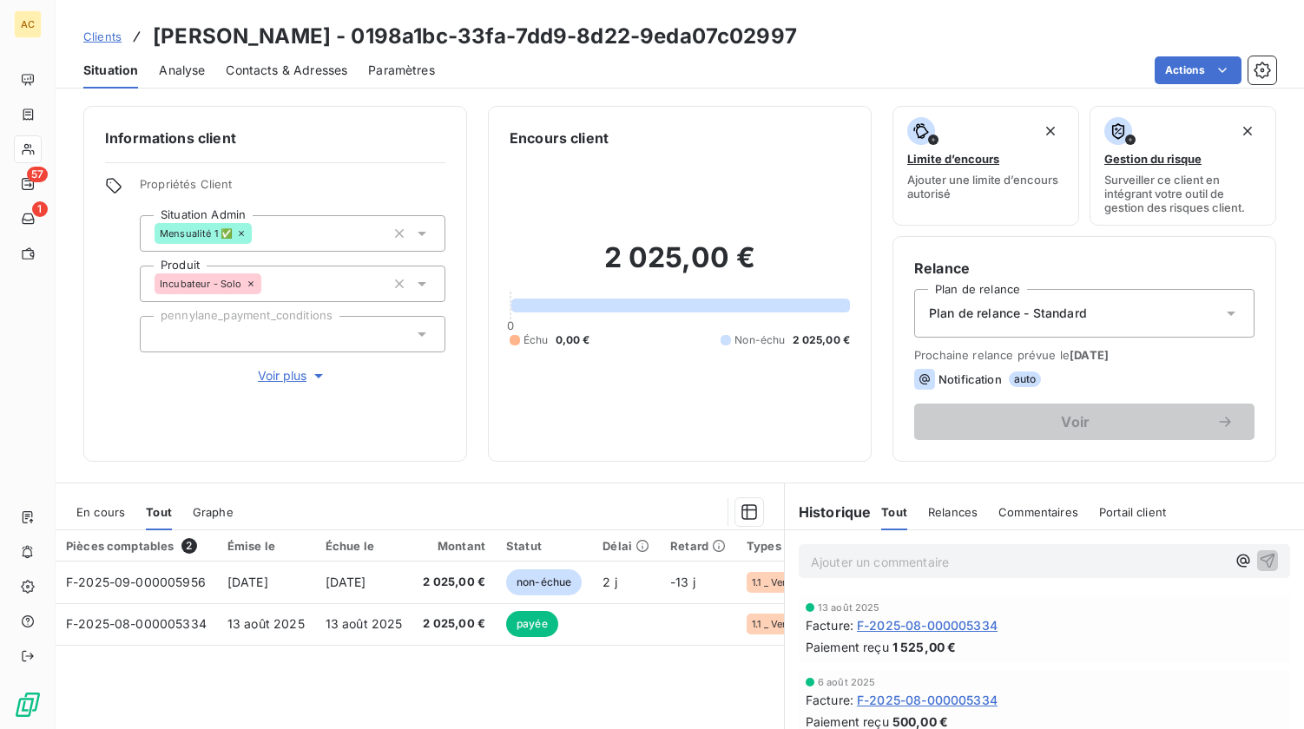
scroll to position [42, 0]
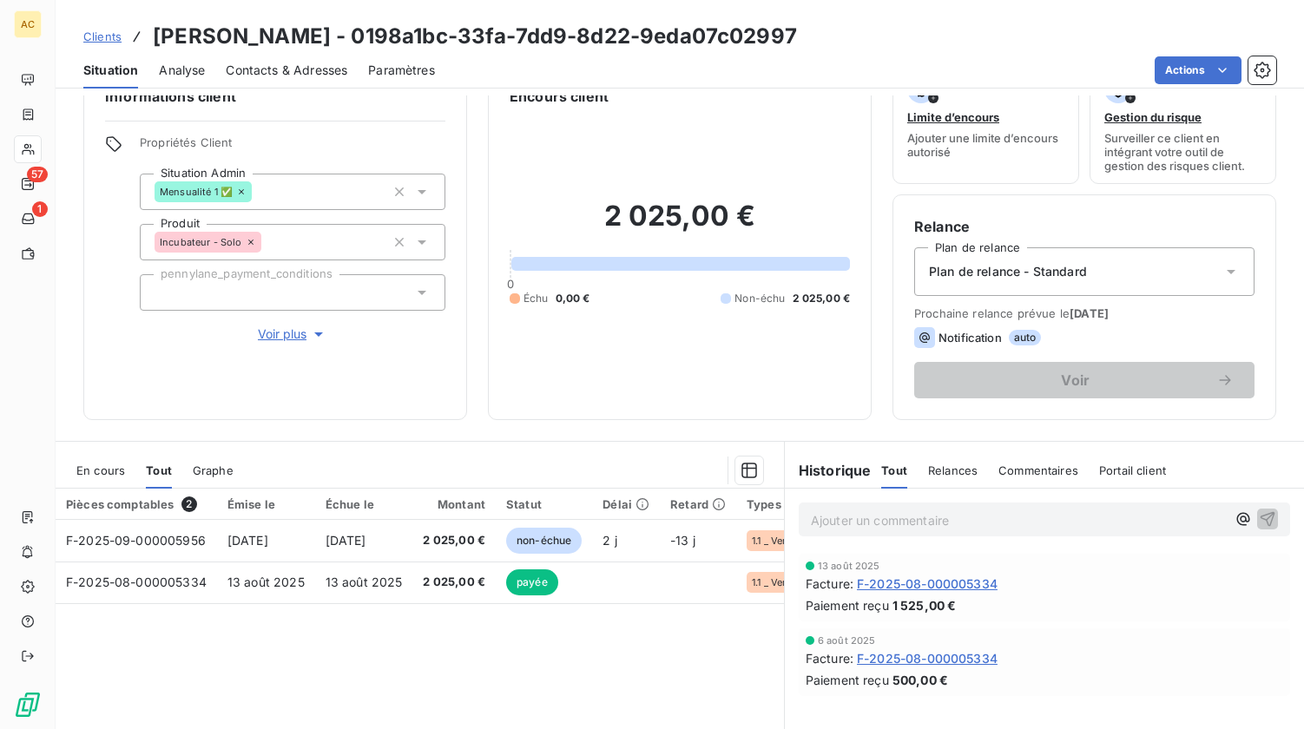
click at [272, 337] on span "Voir plus" at bounding box center [292, 334] width 69 height 17
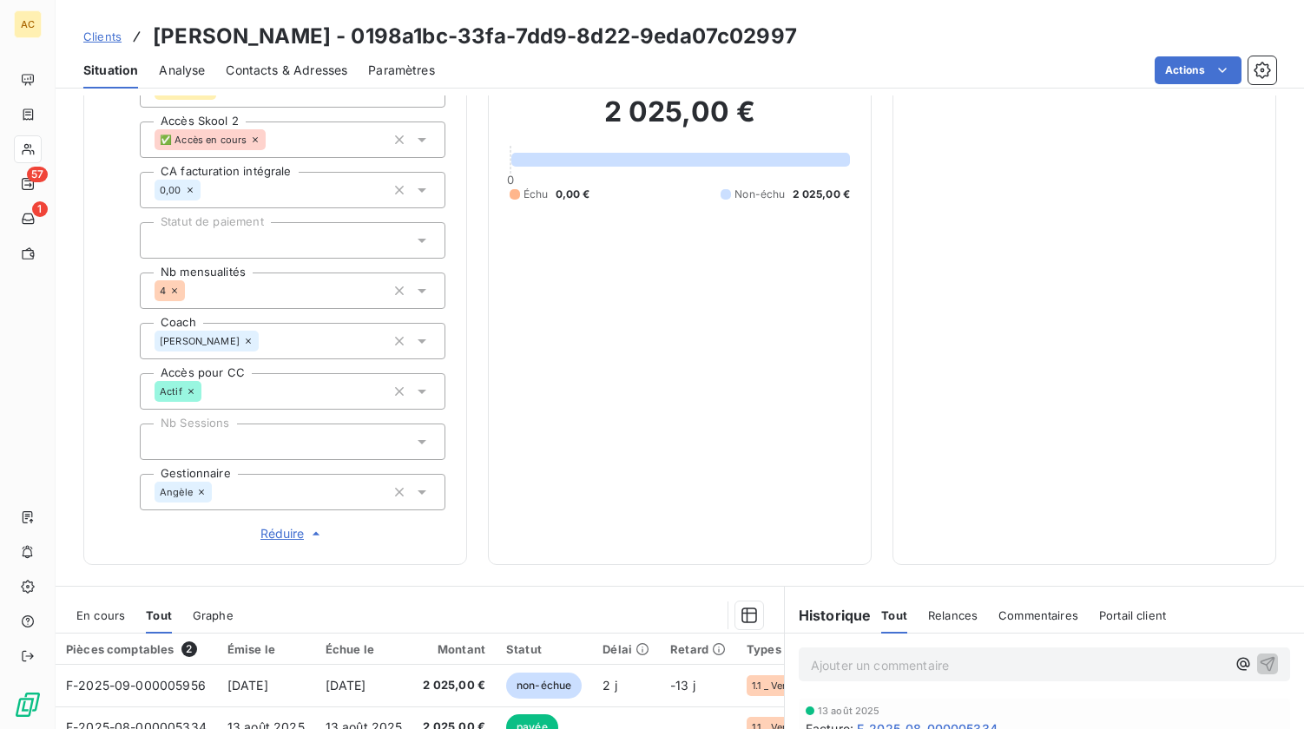
scroll to position [687, 0]
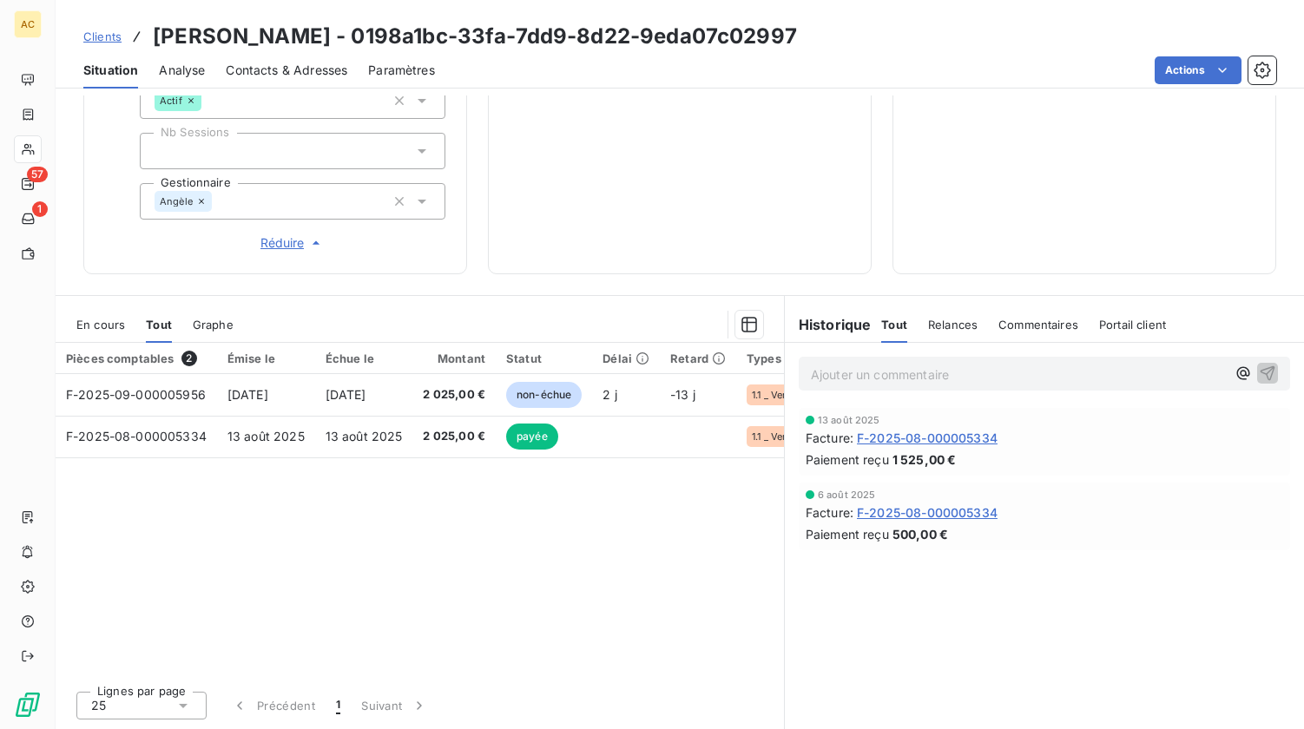
click at [454, 476] on div "Pièces comptables 2 Émise le Échue le Montant Statut Délai Retard Types de dépe…" at bounding box center [420, 510] width 729 height 334
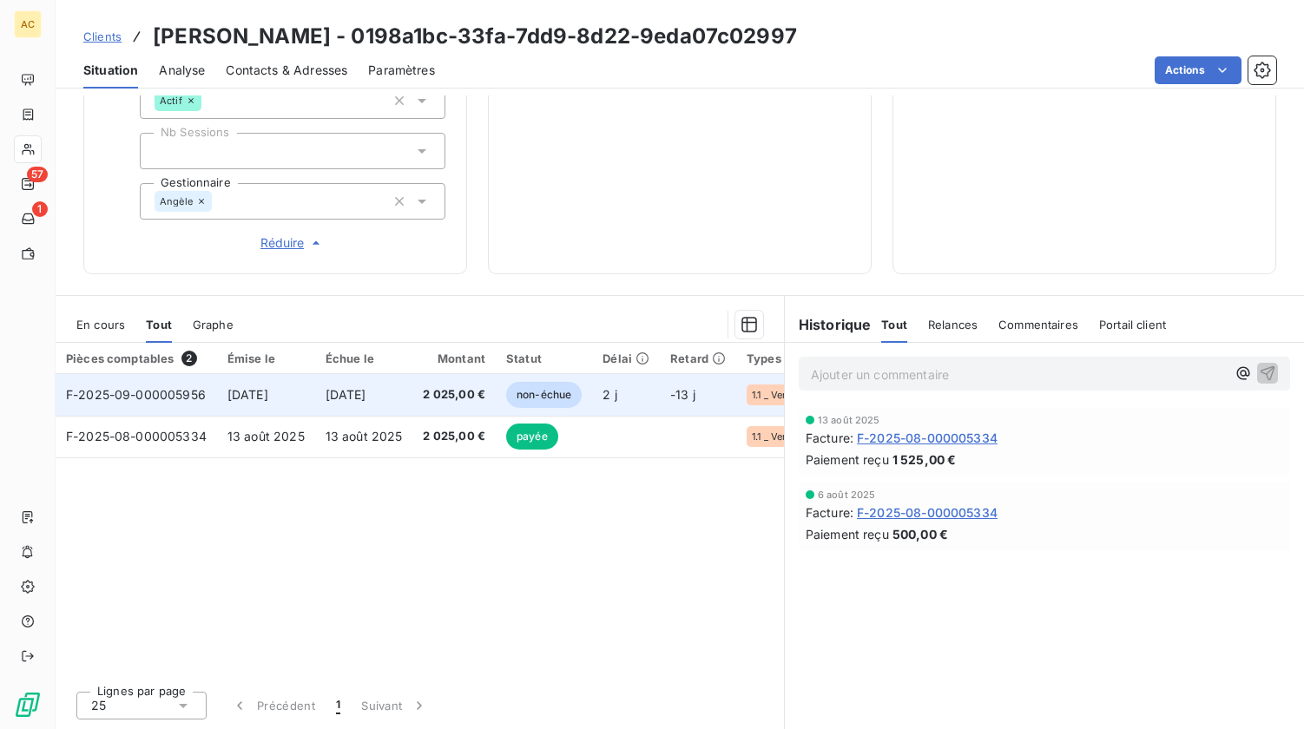
click at [377, 405] on td "30 sept. 2025" at bounding box center [364, 395] width 98 height 42
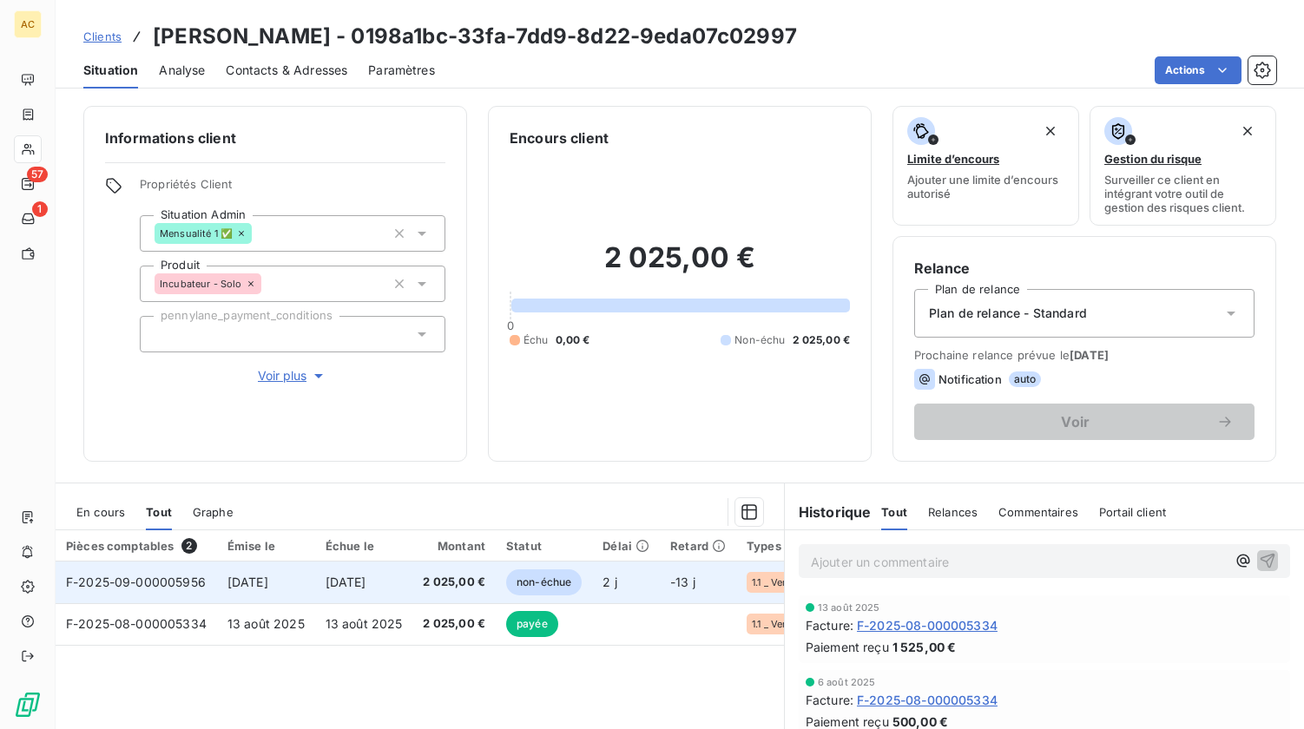
click at [444, 585] on span "2 025,00 €" at bounding box center [454, 582] width 63 height 17
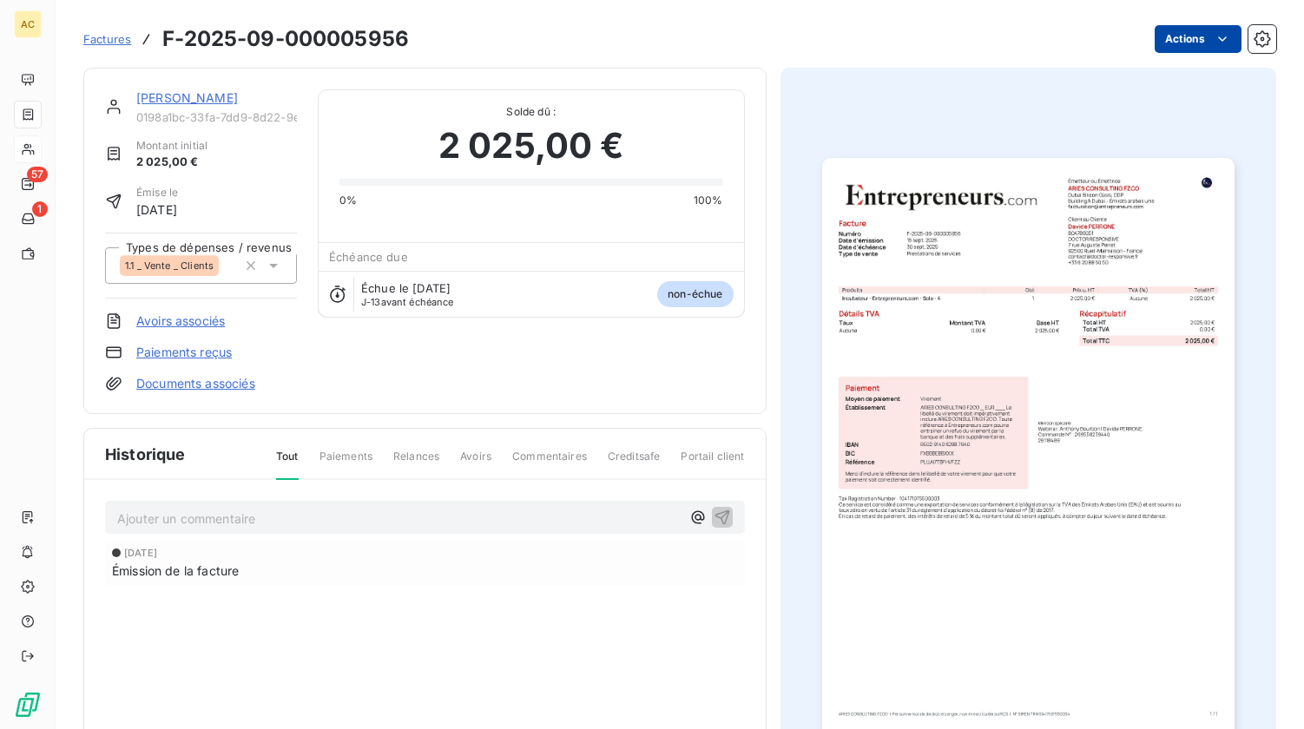
click at [1174, 42] on html "AC 57 1 Factures F-2025-09-000005956 Actions Davide PERRONE 0198a1bc-33fa-7dd9-…" at bounding box center [652, 364] width 1304 height 729
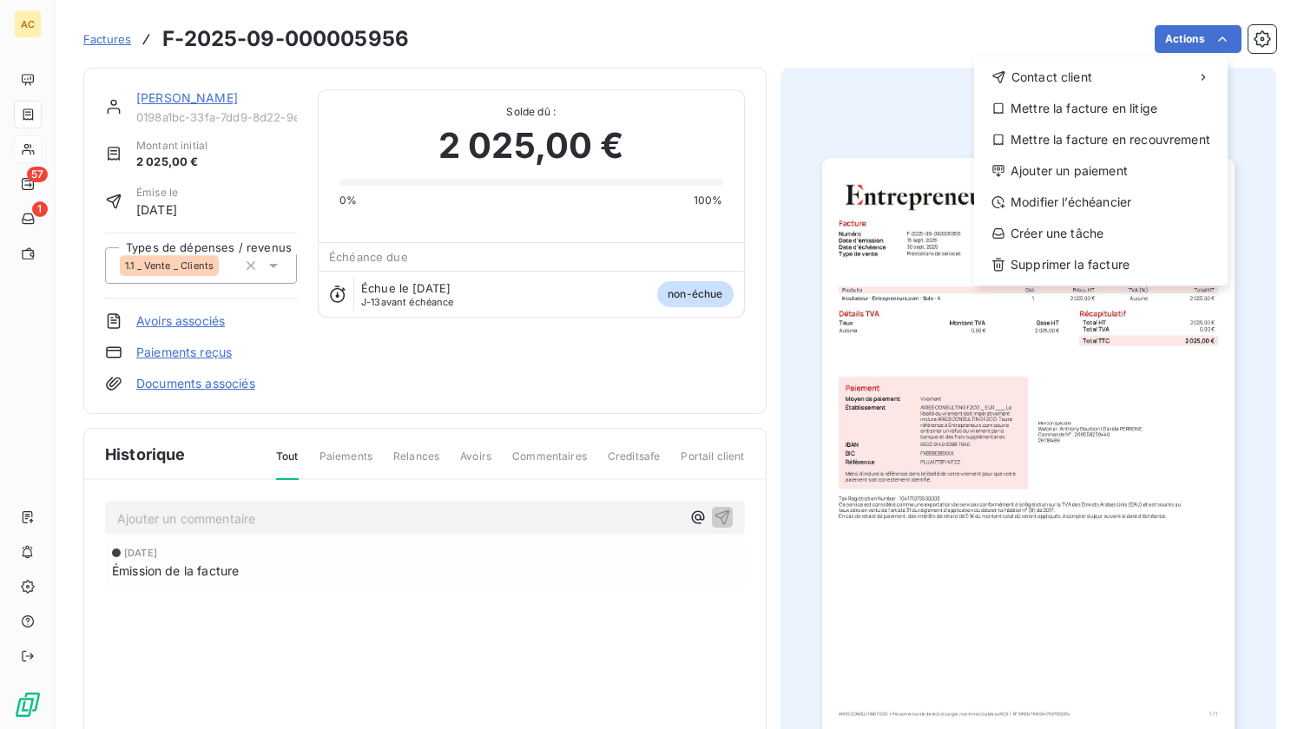
click at [429, 345] on html "AC 57 1 Factures F-2025-09-000005956 Actions Contact client Mettre la facture e…" at bounding box center [652, 364] width 1304 height 729
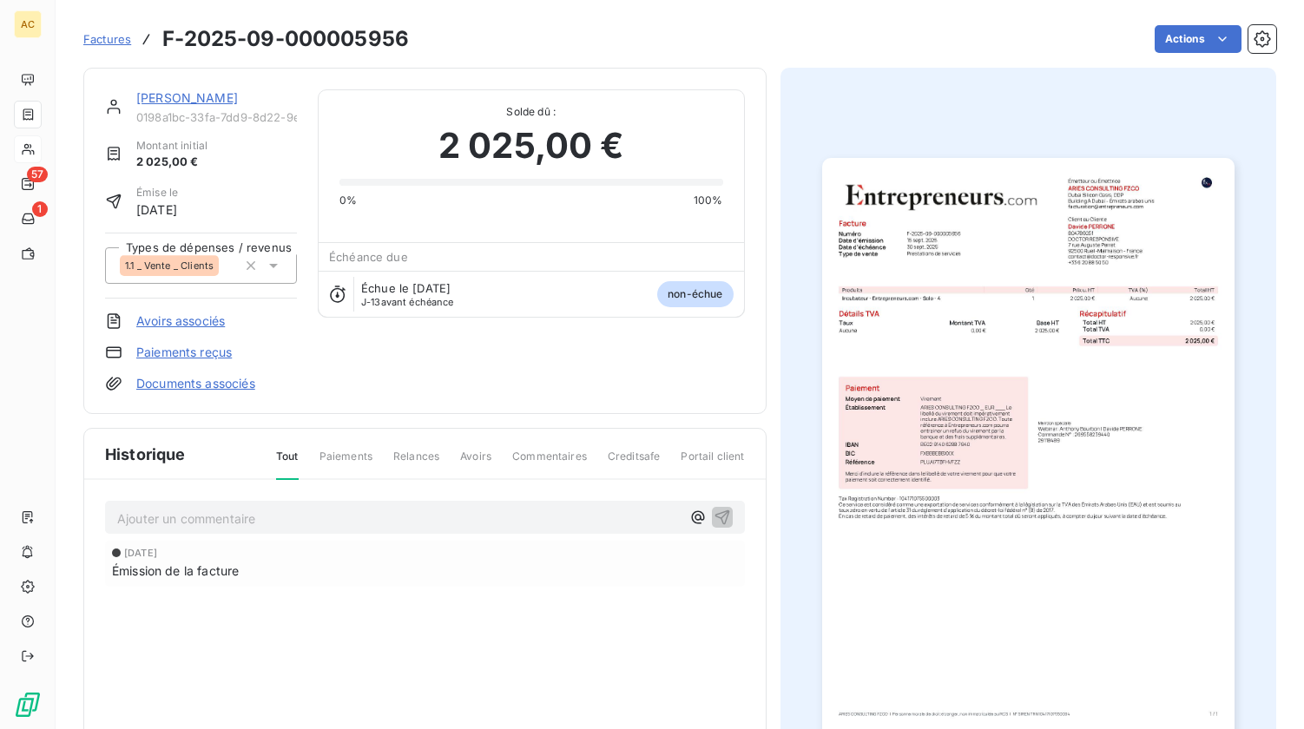
click at [190, 353] on link "Paiements reçus" at bounding box center [184, 352] width 96 height 17
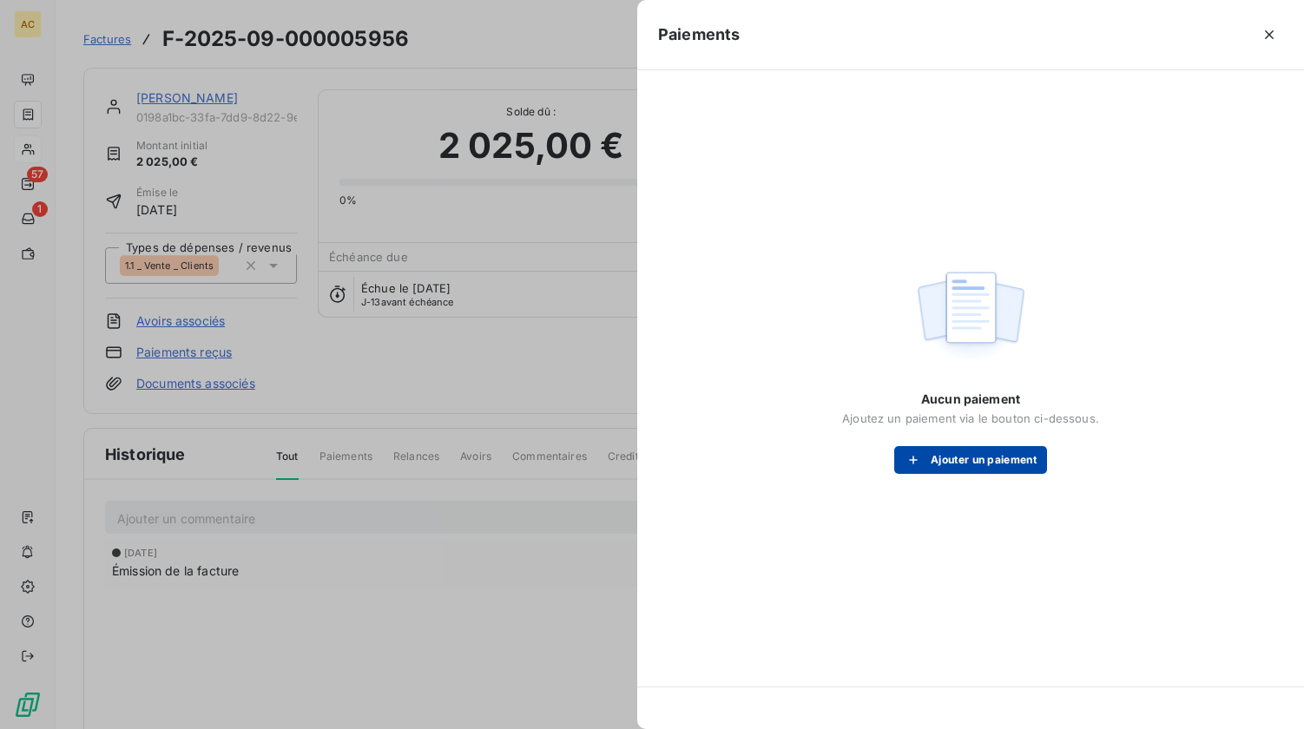
click at [947, 447] on button "Ajouter un paiement" at bounding box center [970, 460] width 153 height 28
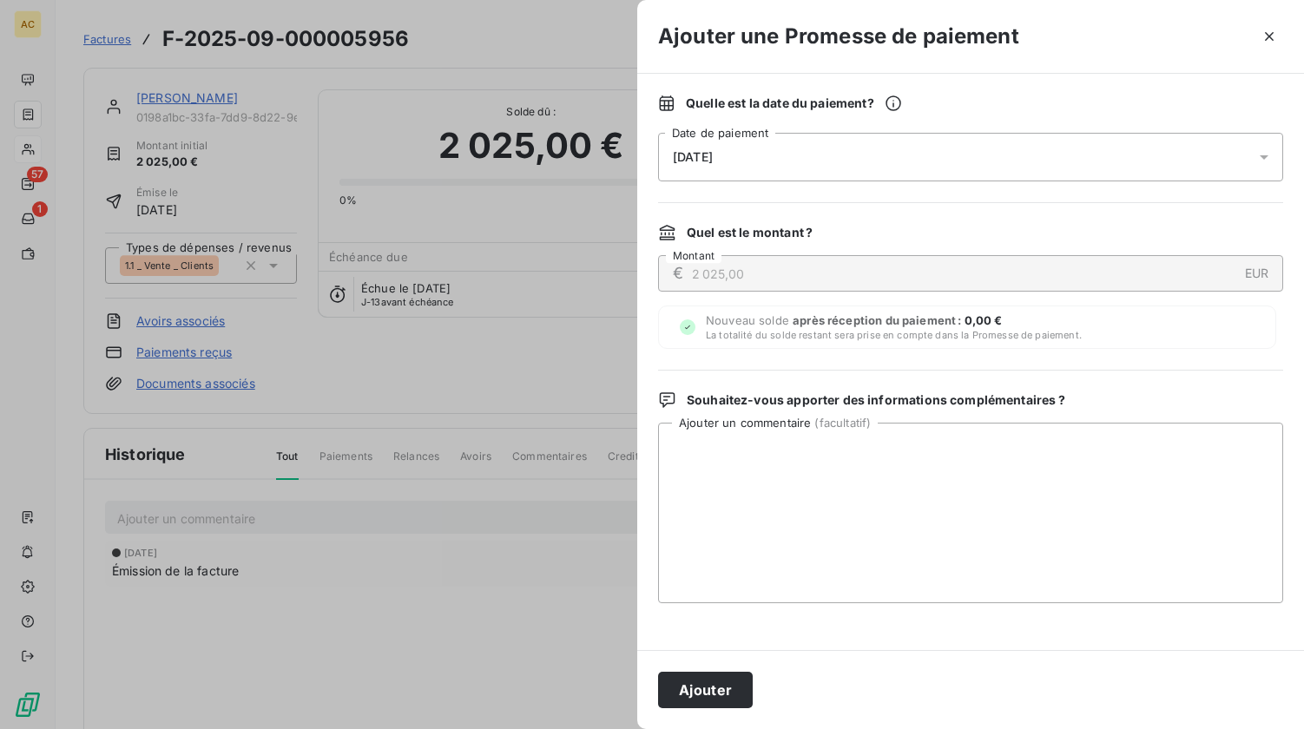
click at [850, 163] on div "18/09/2025" at bounding box center [970, 157] width 625 height 49
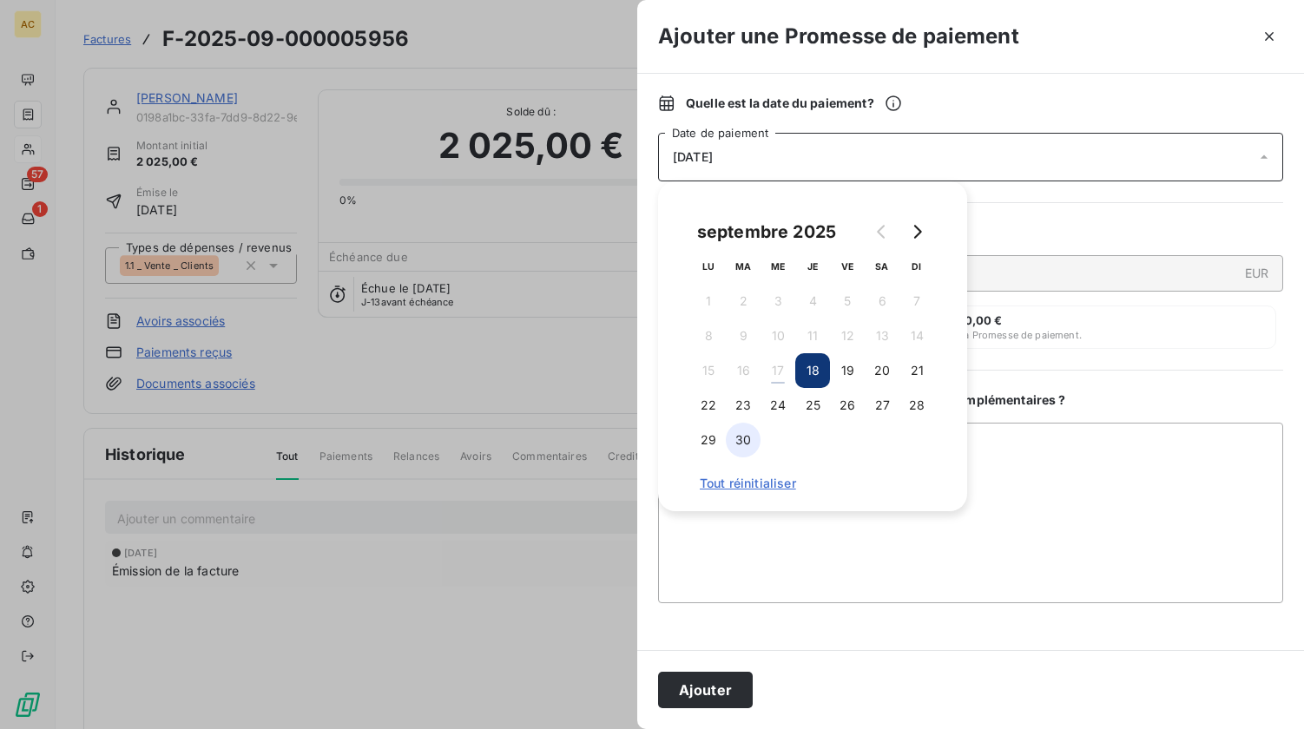
click at [751, 442] on button "30" at bounding box center [743, 440] width 35 height 35
click at [1134, 412] on div "Souhaitez-vous apporter des informations complémentaires ? Ajouter un commentai…" at bounding box center [970, 498] width 625 height 212
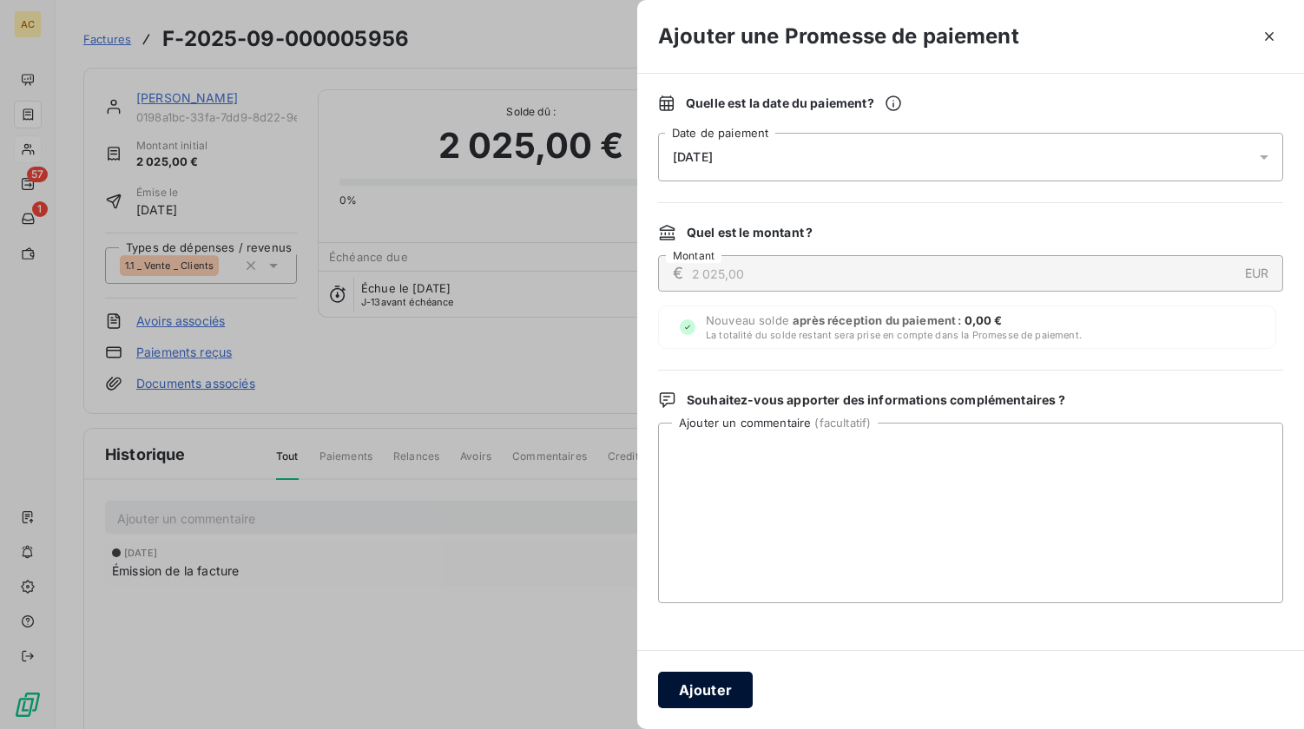
click at [716, 691] on button "Ajouter" at bounding box center [705, 690] width 95 height 36
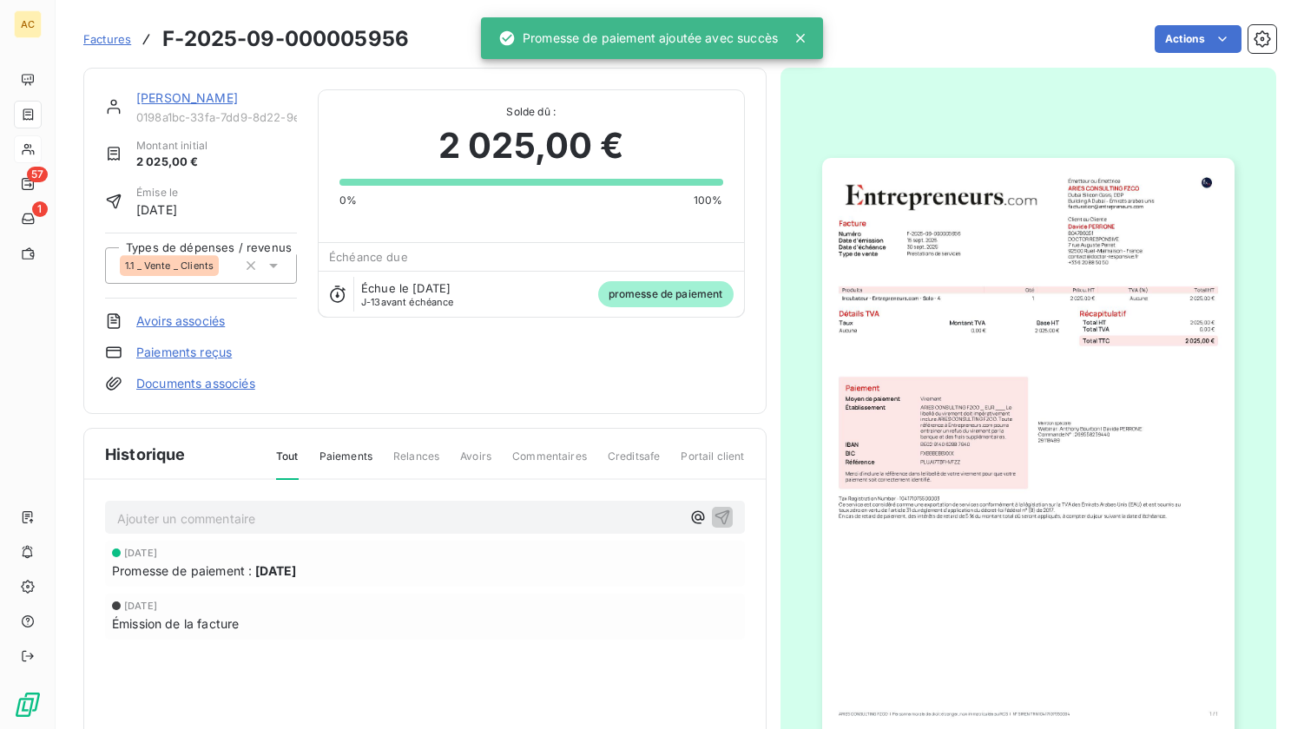
click at [197, 100] on link "Davide PERRONE" at bounding box center [187, 97] width 102 height 15
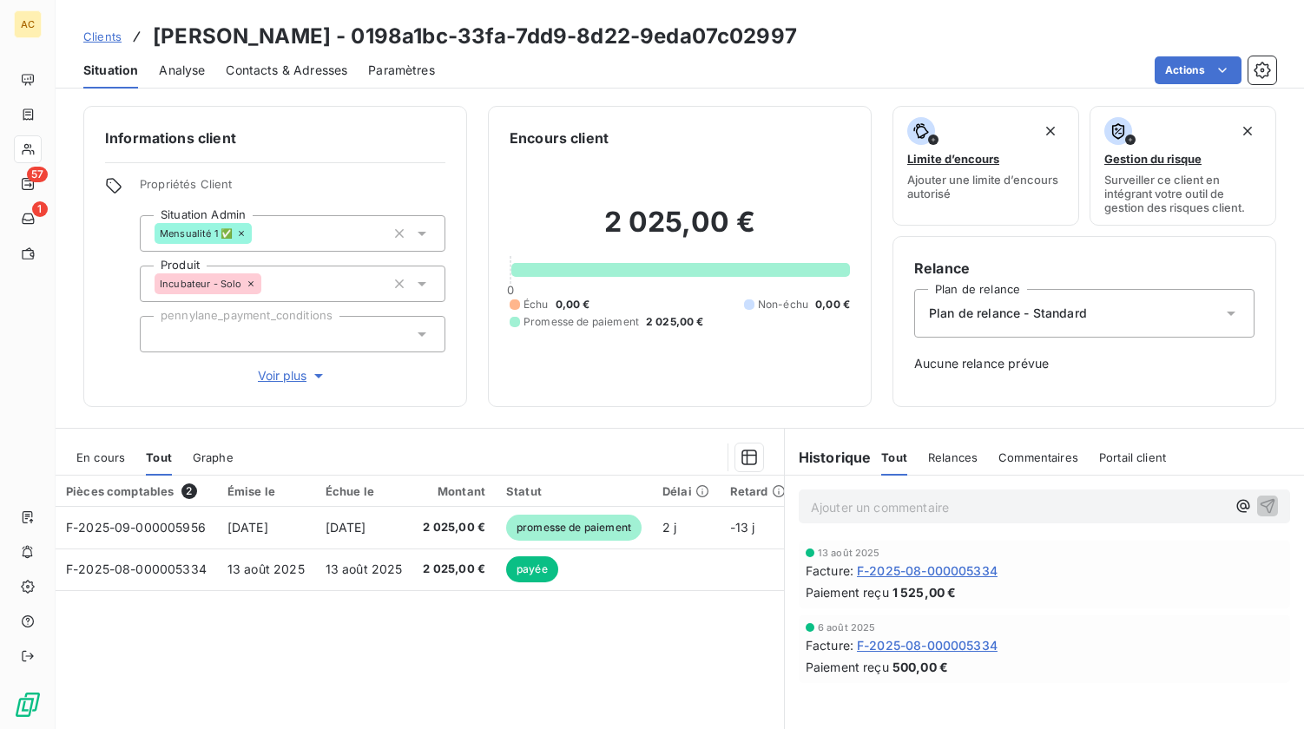
click at [825, 507] on p "Ajouter un commentaire ﻿" at bounding box center [1018, 508] width 415 height 22
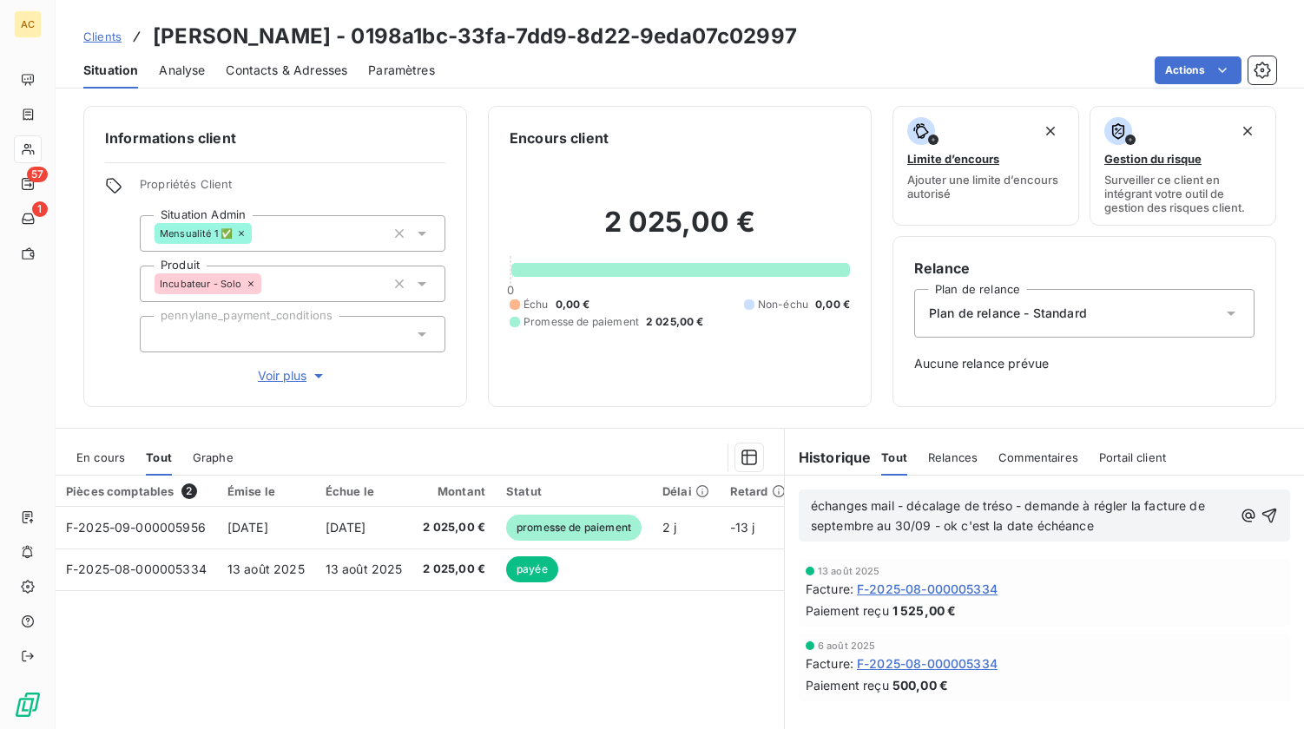
click at [937, 528] on span "échanges mail - décalage de tréso - demande à régler la facture de septembre au…" at bounding box center [1010, 515] width 398 height 35
click at [1093, 525] on p "échanges mail - décalage de tréso - demande à régler la facture de septembre au…" at bounding box center [1022, 517] width 422 height 40
click at [1263, 514] on icon "button" at bounding box center [1270, 516] width 15 height 15
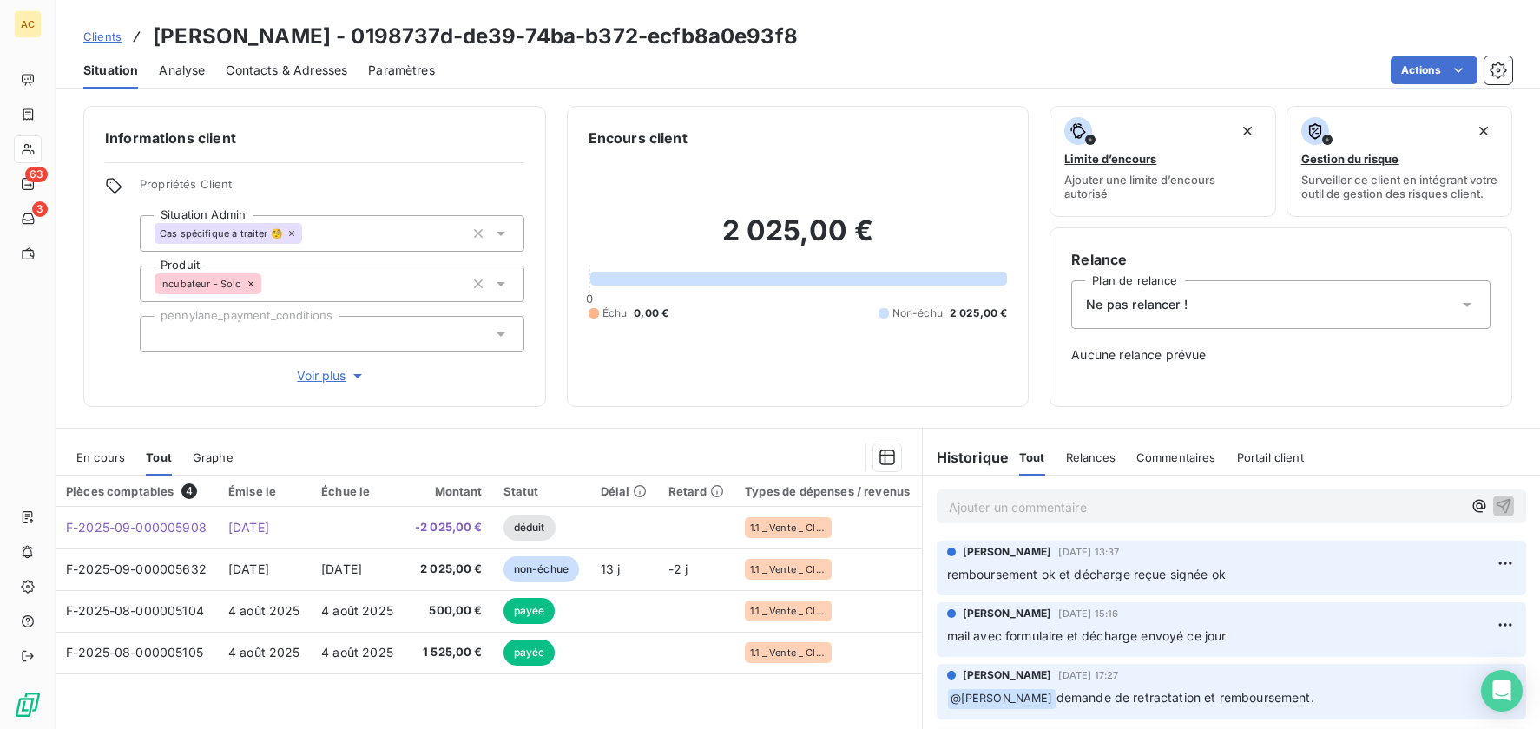
scroll to position [42, 0]
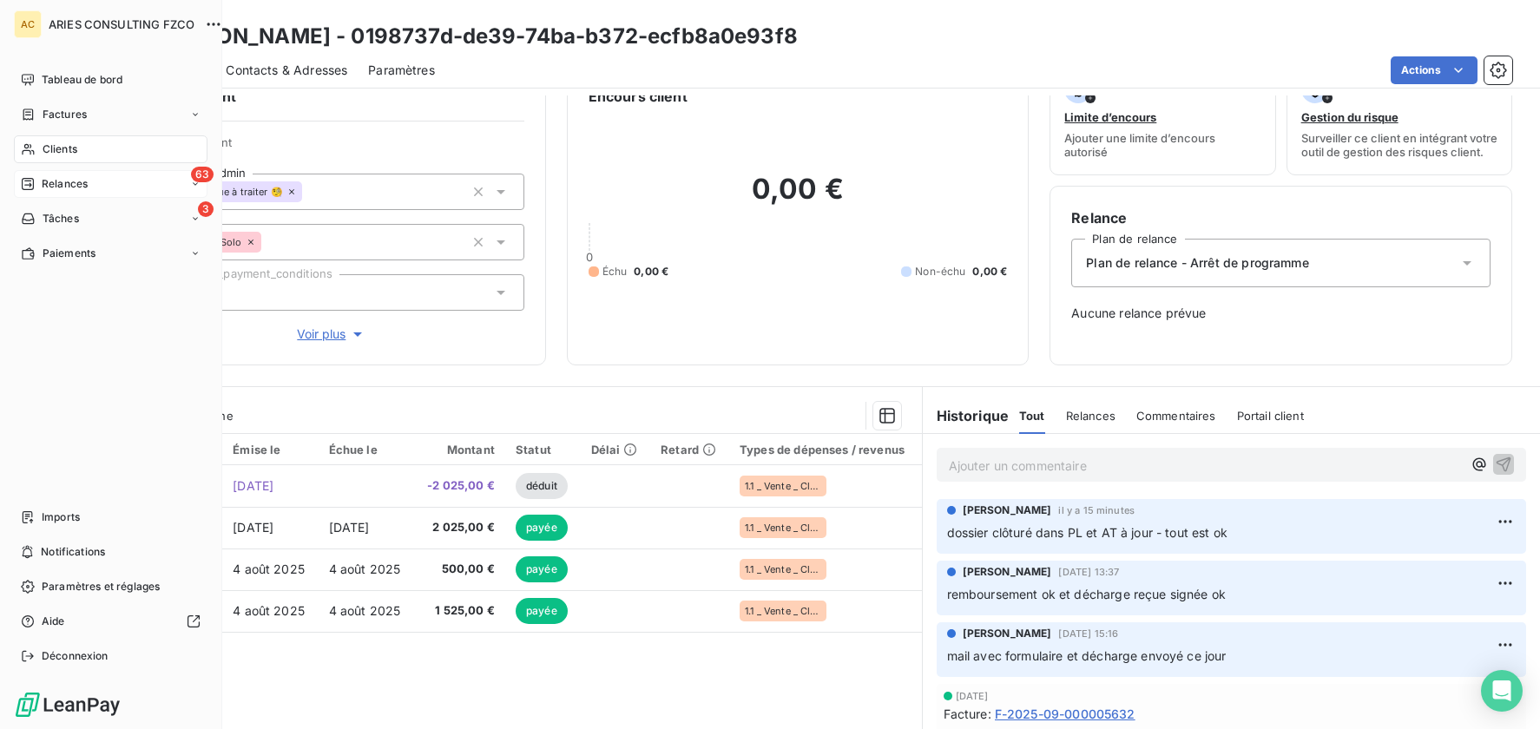
click at [36, 182] on div "Relances" at bounding box center [54, 184] width 67 height 16
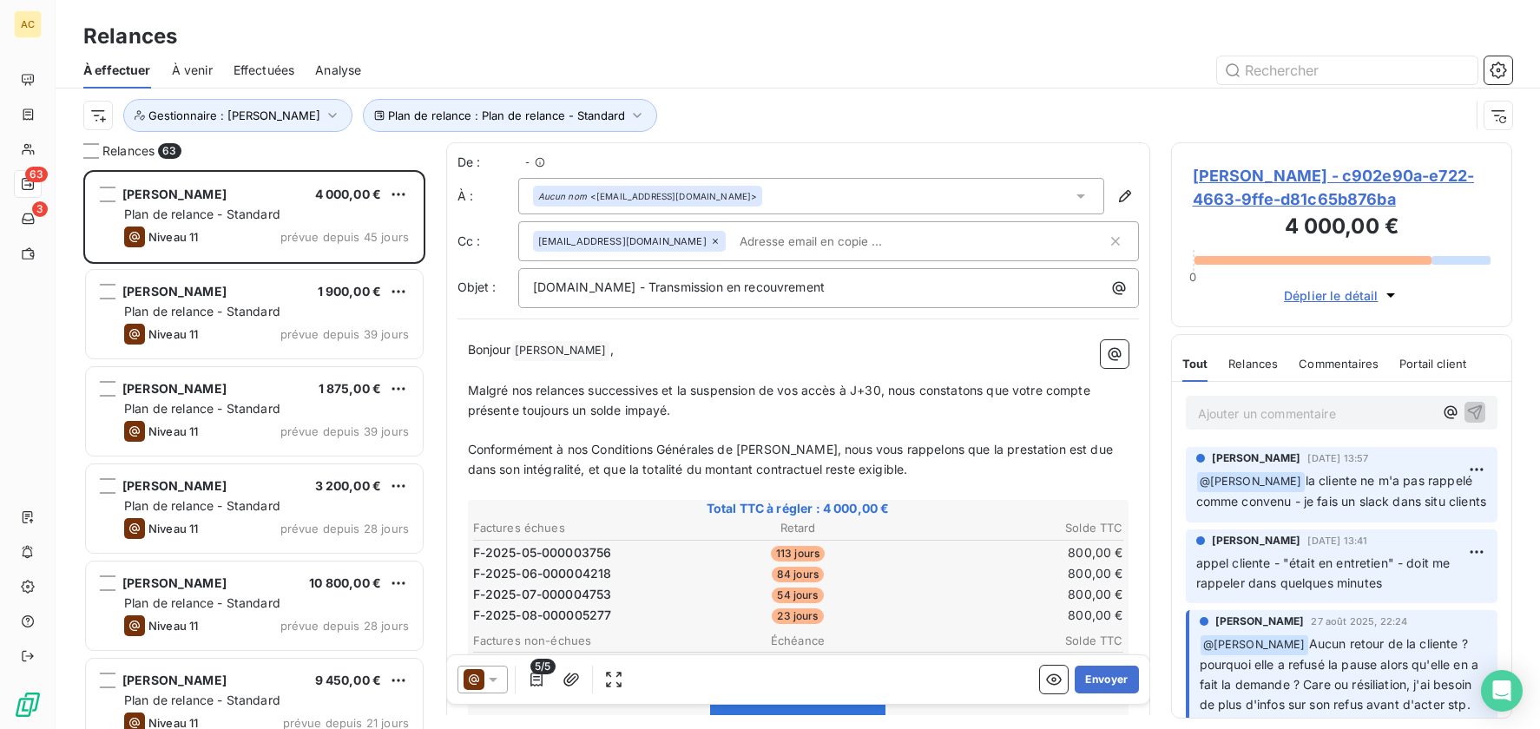
scroll to position [546, 328]
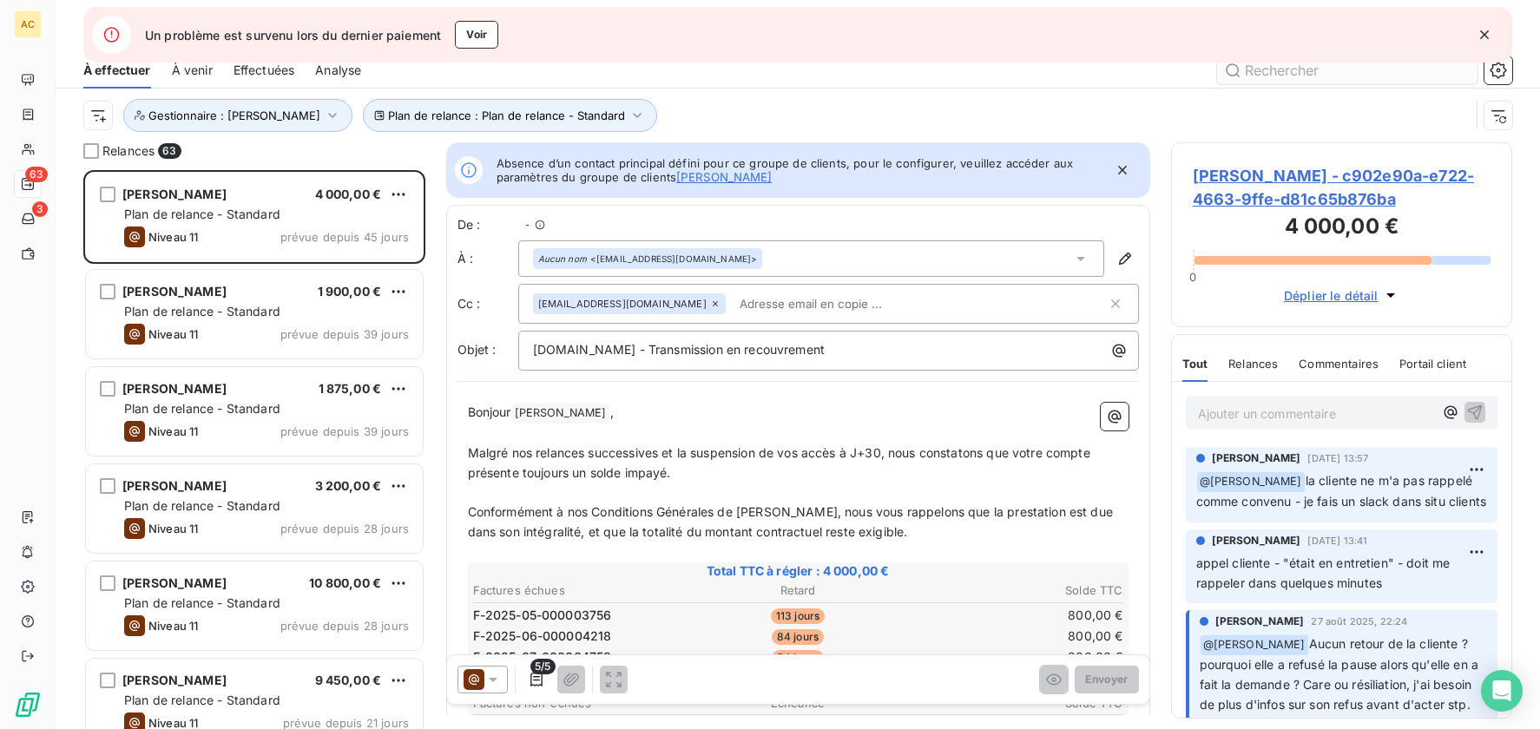
scroll to position [14, 14]
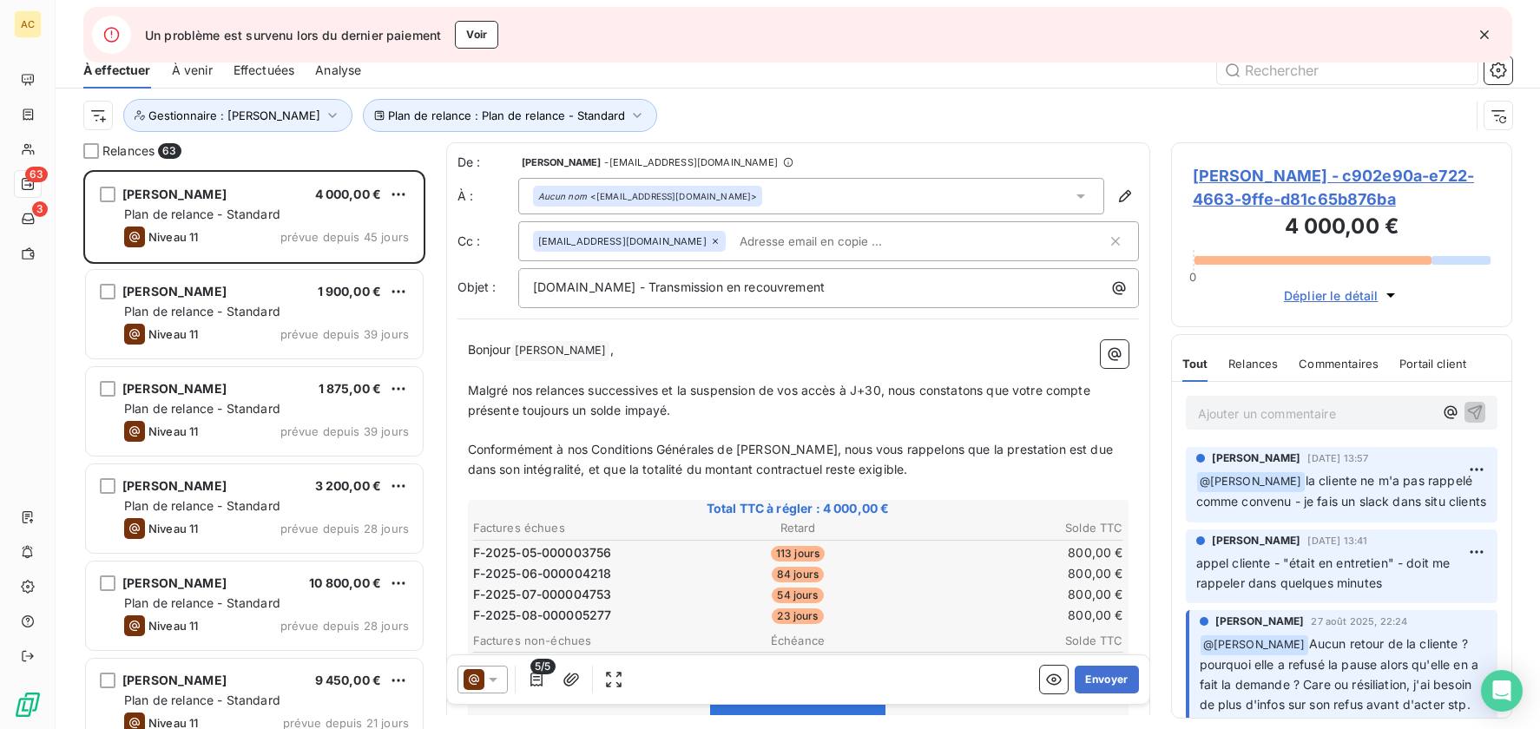
click at [1485, 37] on icon "button" at bounding box center [1484, 34] width 17 height 17
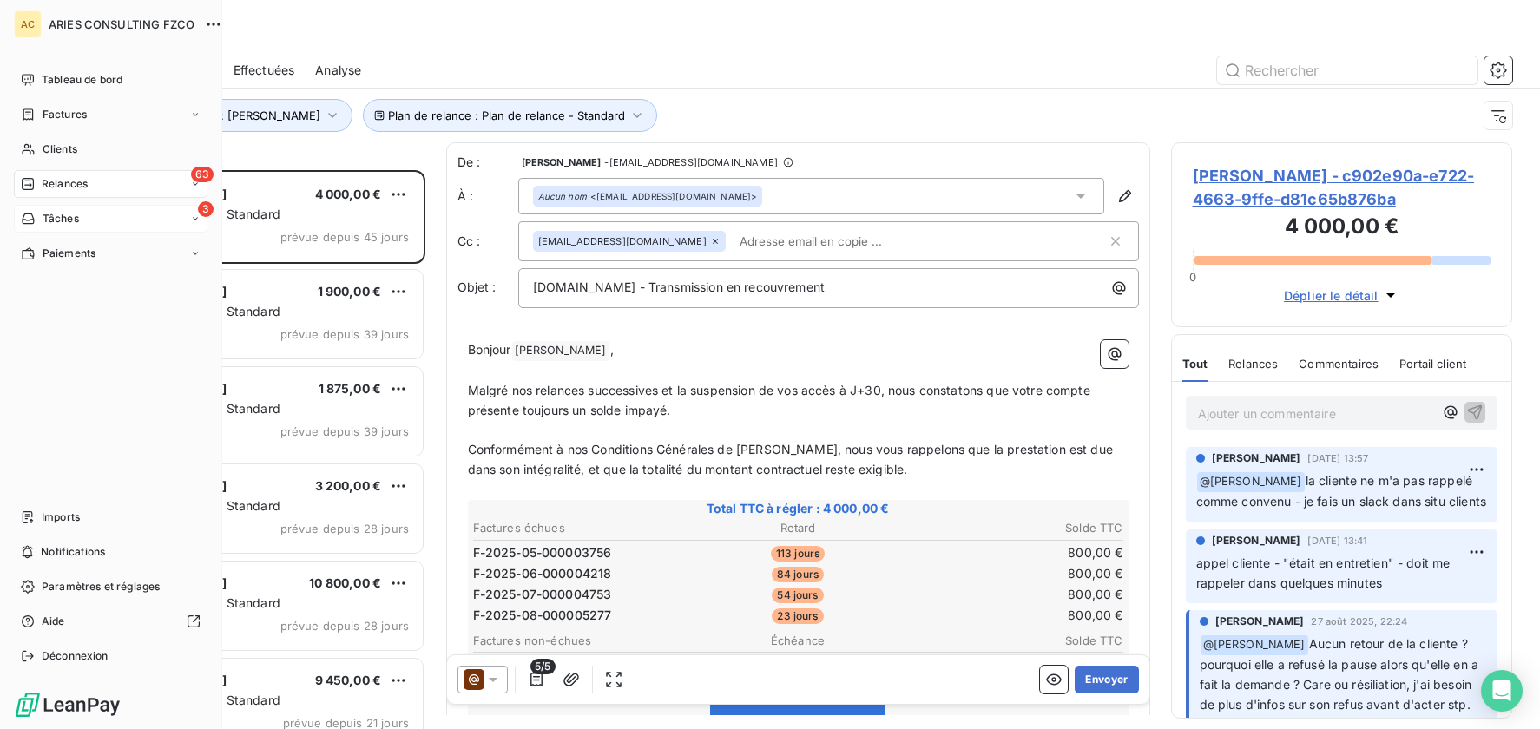
click at [48, 221] on span "Tâches" at bounding box center [61, 219] width 36 height 16
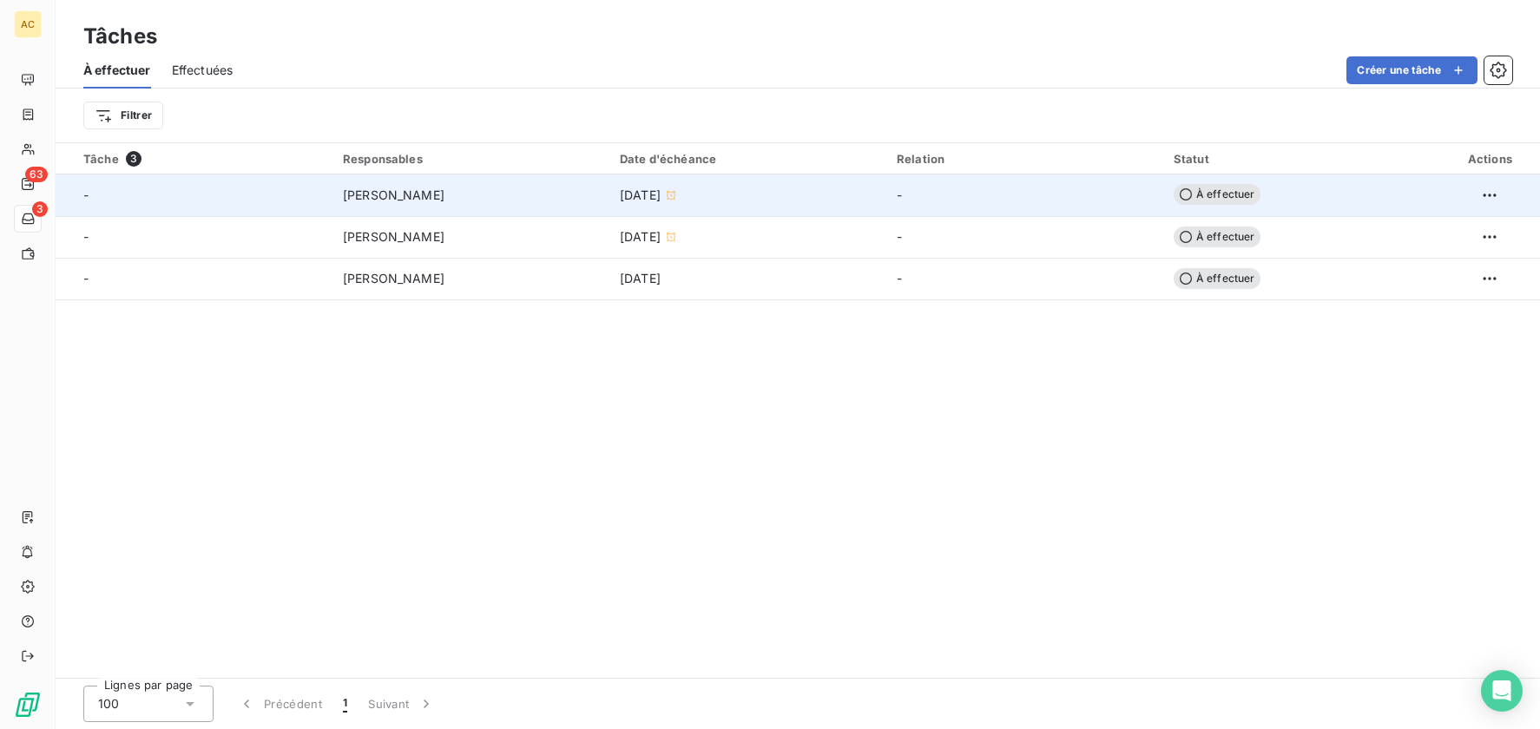
click at [1195, 191] on span "À effectuer" at bounding box center [1217, 194] width 87 height 21
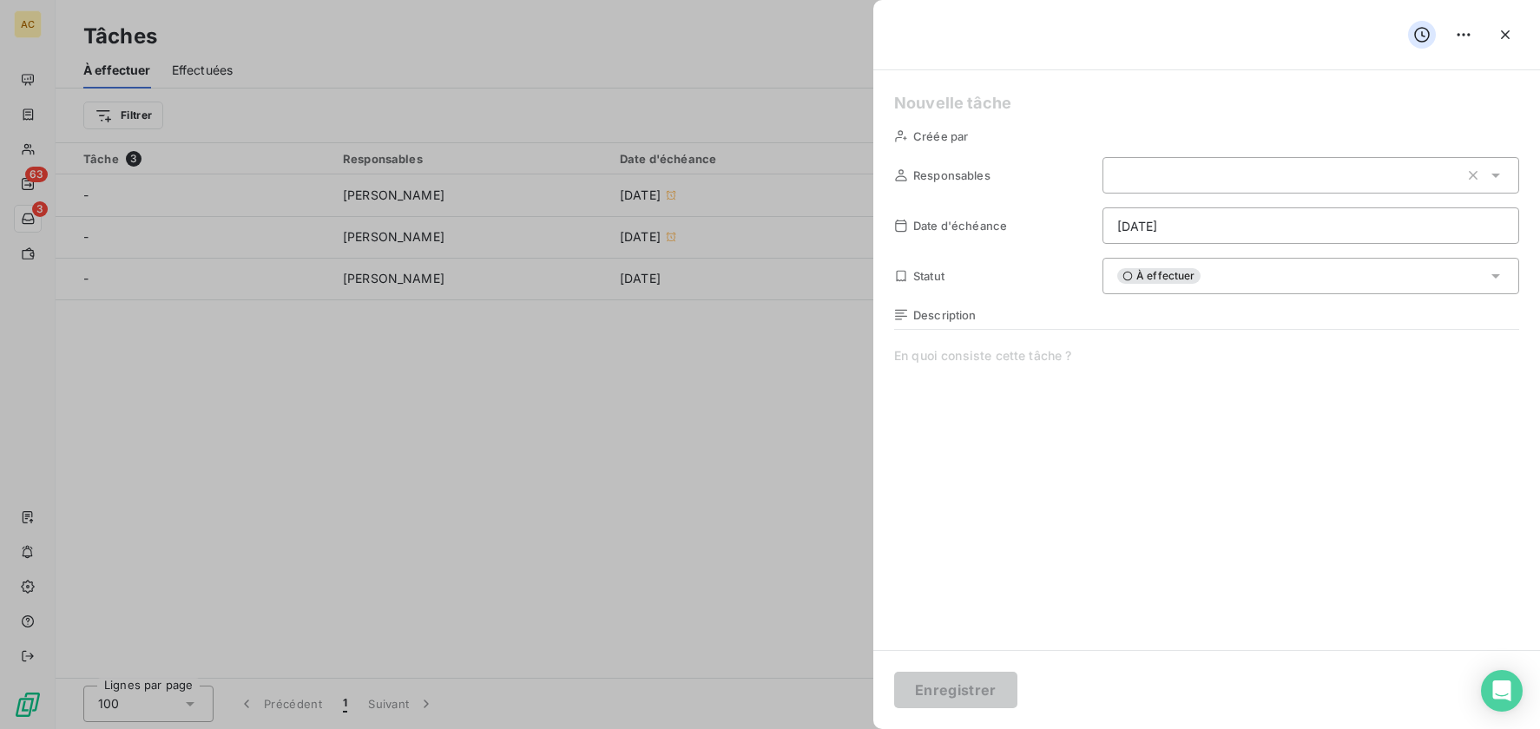
type input "15/09/2025"
click at [1190, 274] on span "À effectuer" at bounding box center [1159, 280] width 83 height 16
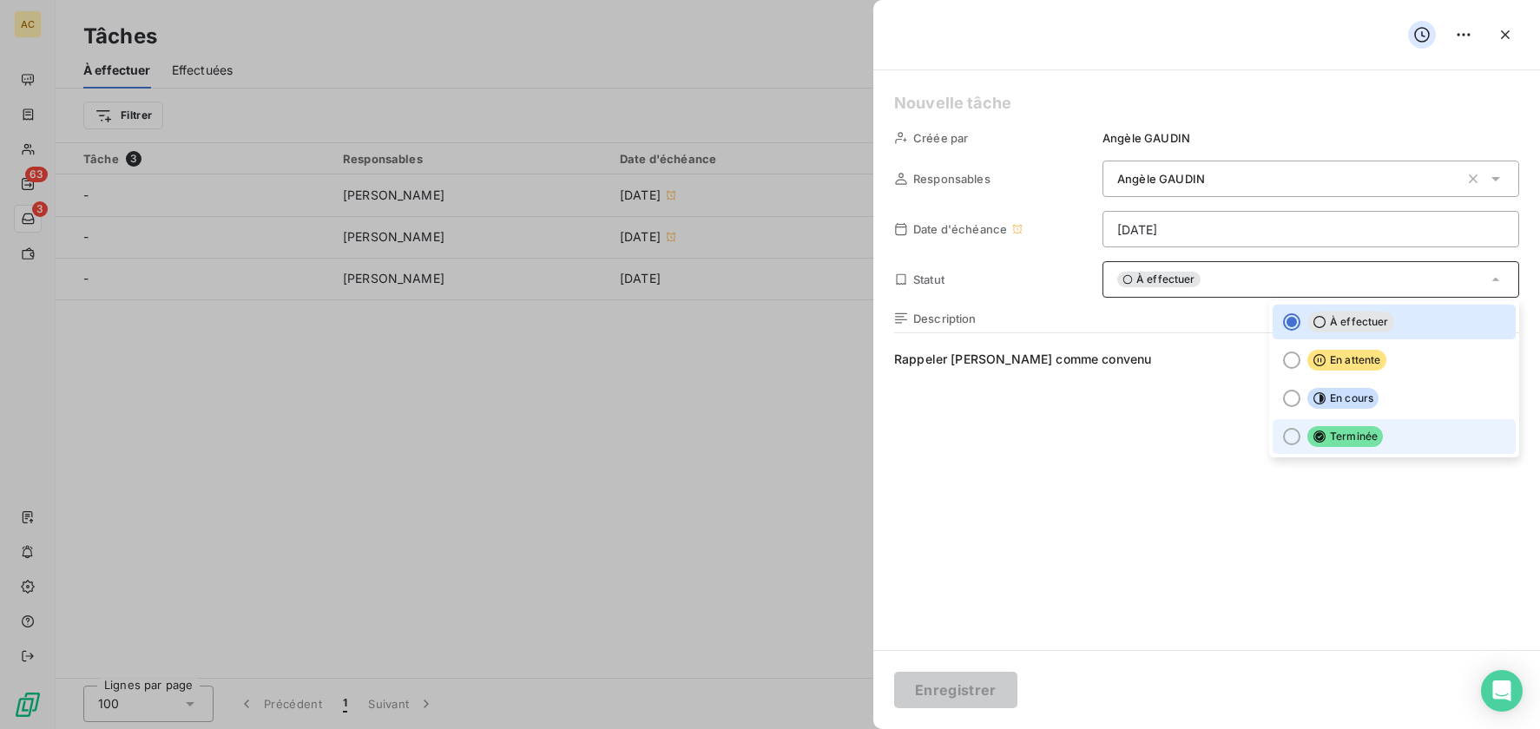
click at [1325, 434] on span "Terminée" at bounding box center [1346, 436] width 76 height 21
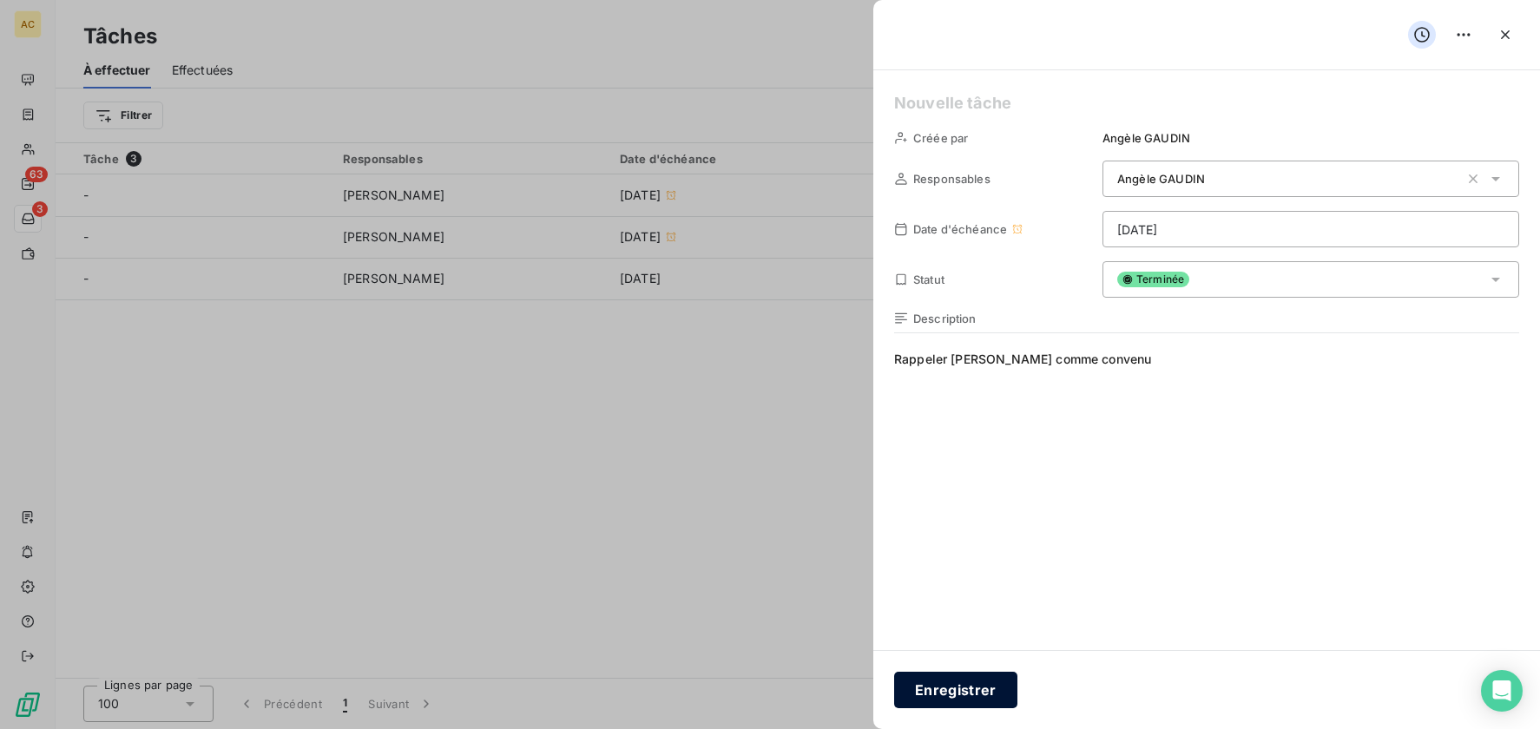
click at [951, 694] on button "Enregistrer" at bounding box center [955, 690] width 123 height 36
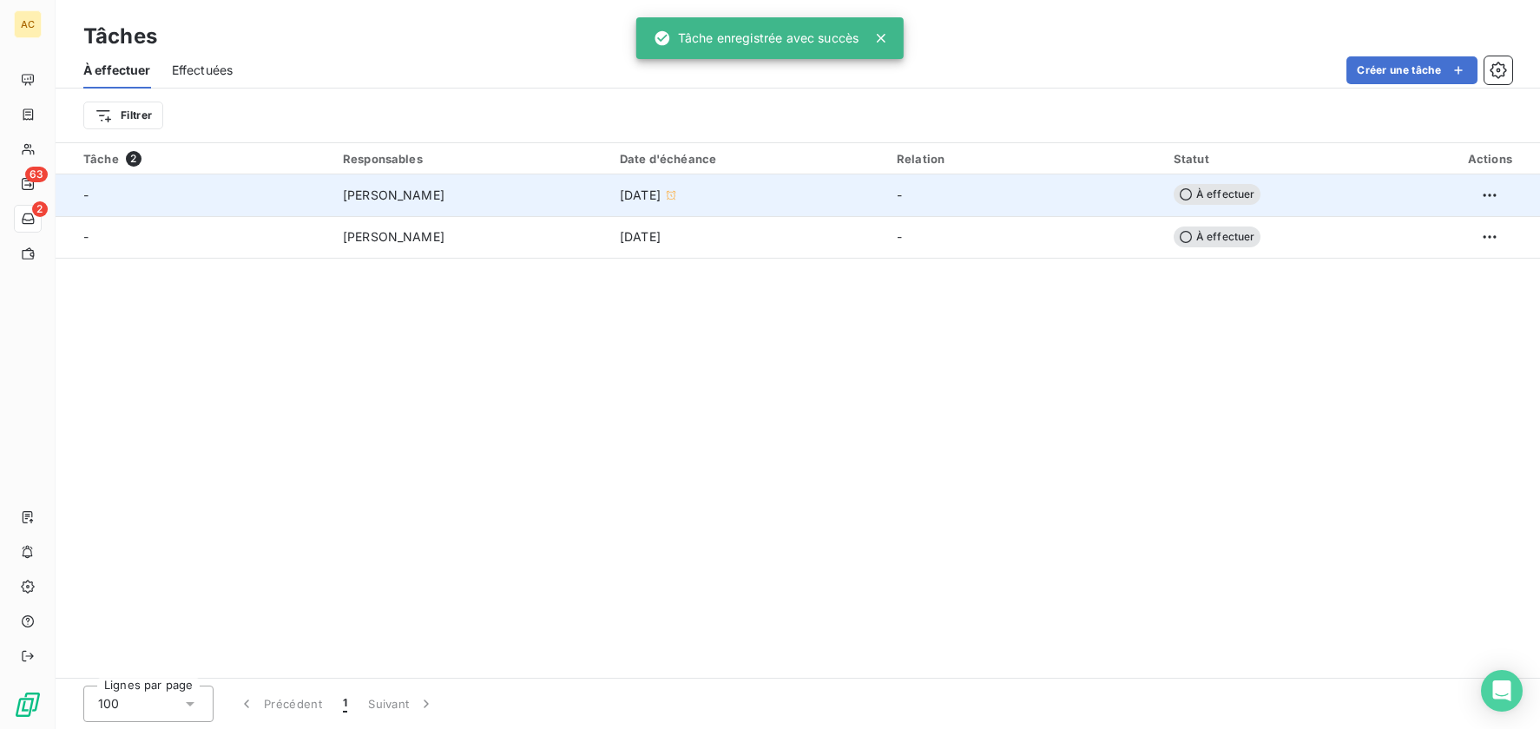
click at [1230, 193] on span "À effectuer" at bounding box center [1217, 194] width 87 height 21
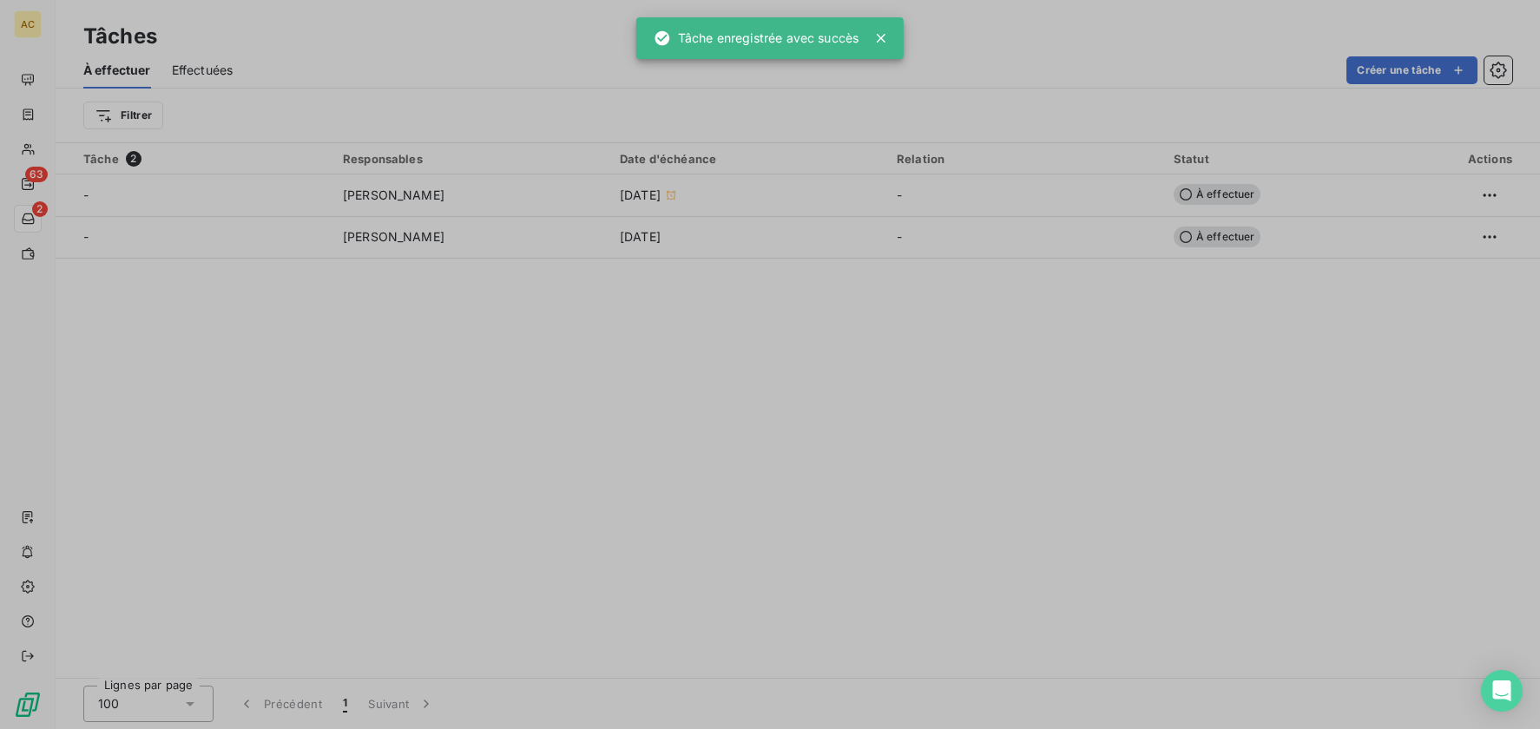
type input "16/09/2025"
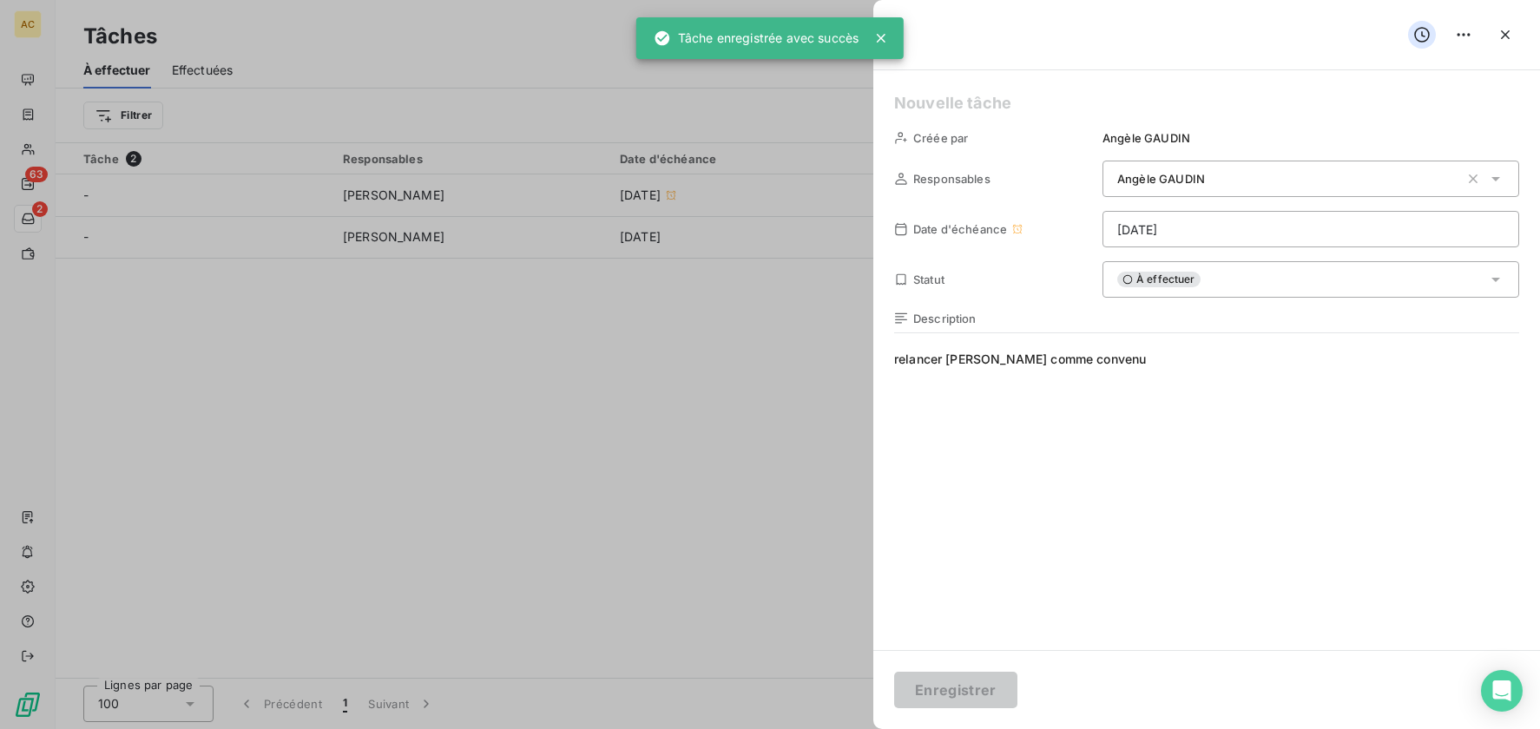
click at [1187, 280] on span "À effectuer" at bounding box center [1159, 280] width 83 height 16
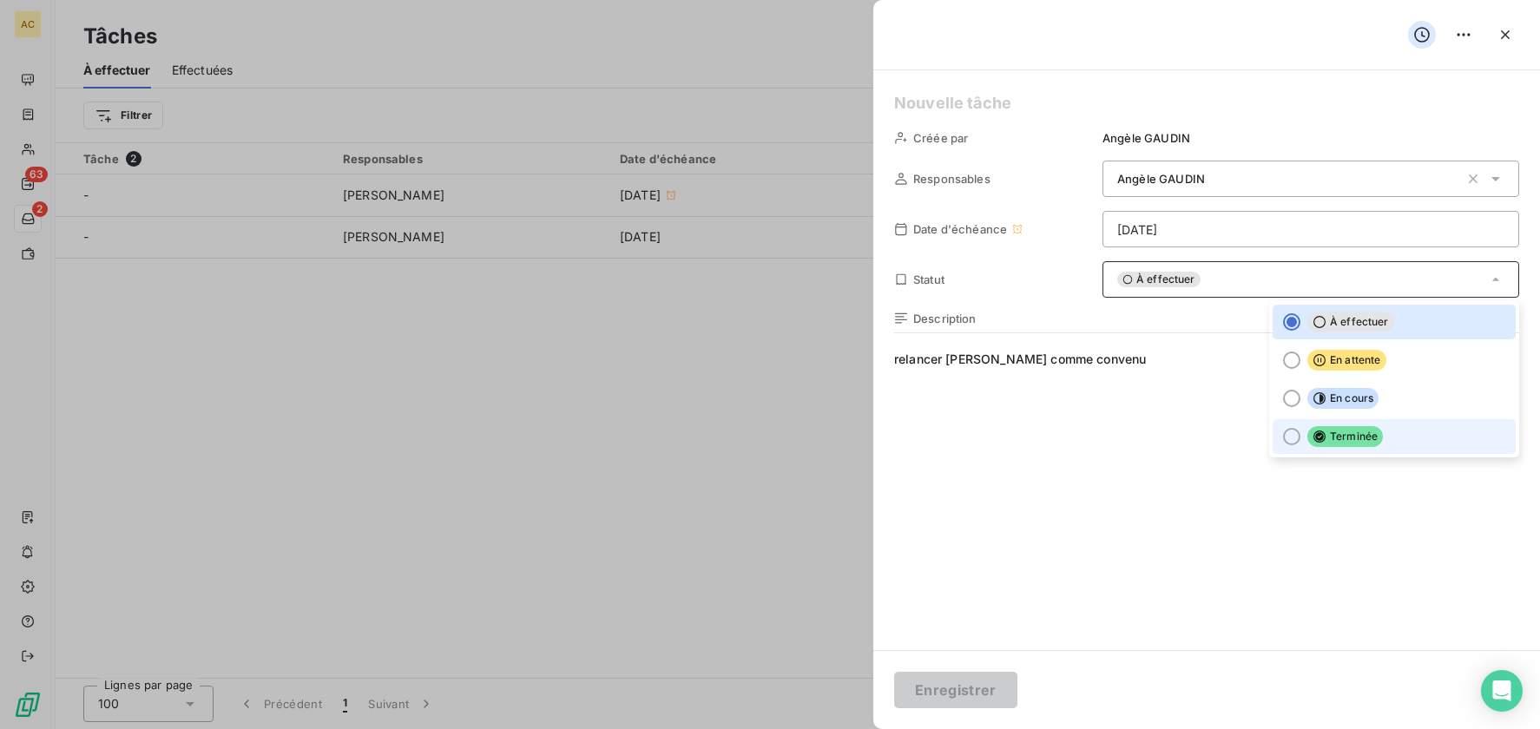
click at [1316, 437] on span "Terminée" at bounding box center [1346, 436] width 76 height 21
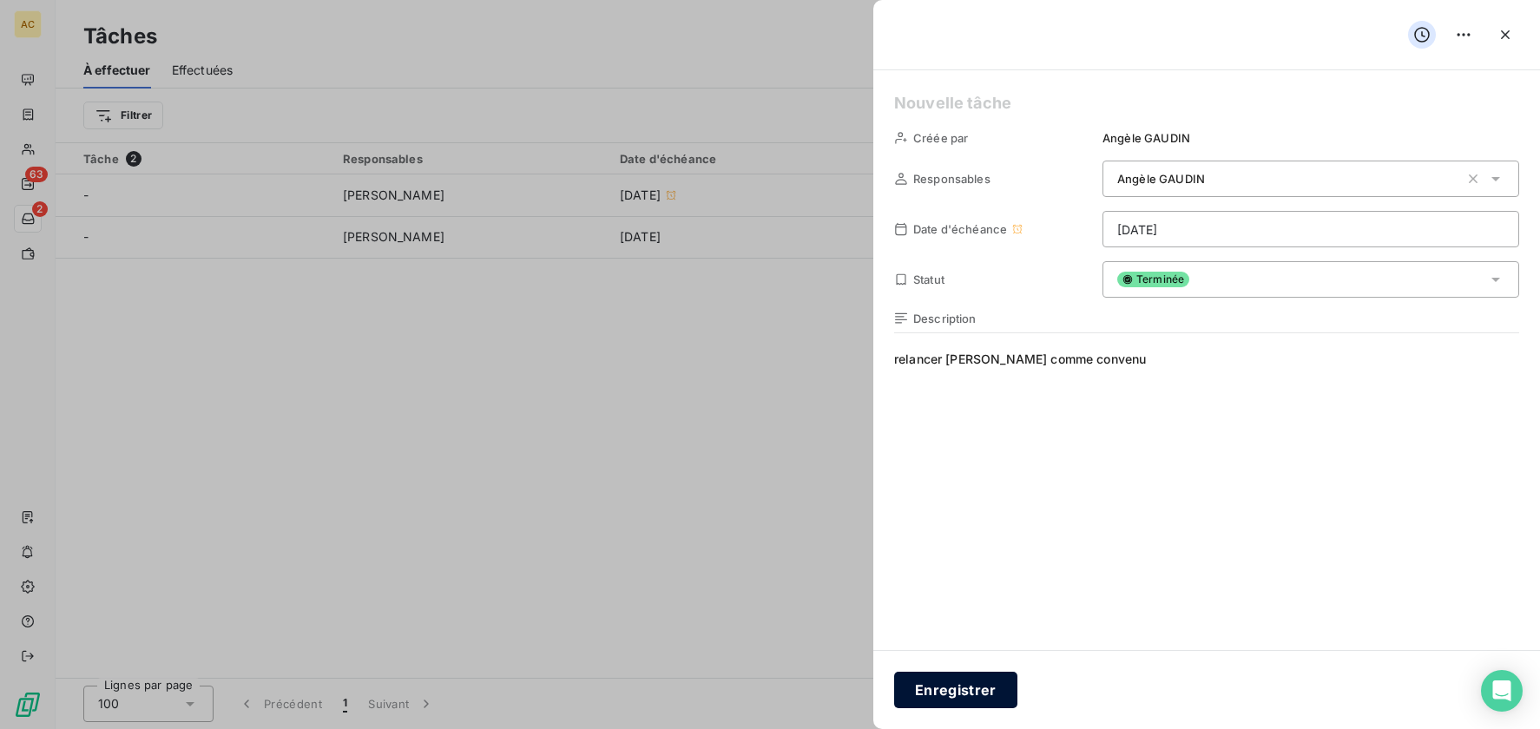
click at [974, 684] on button "Enregistrer" at bounding box center [955, 690] width 123 height 36
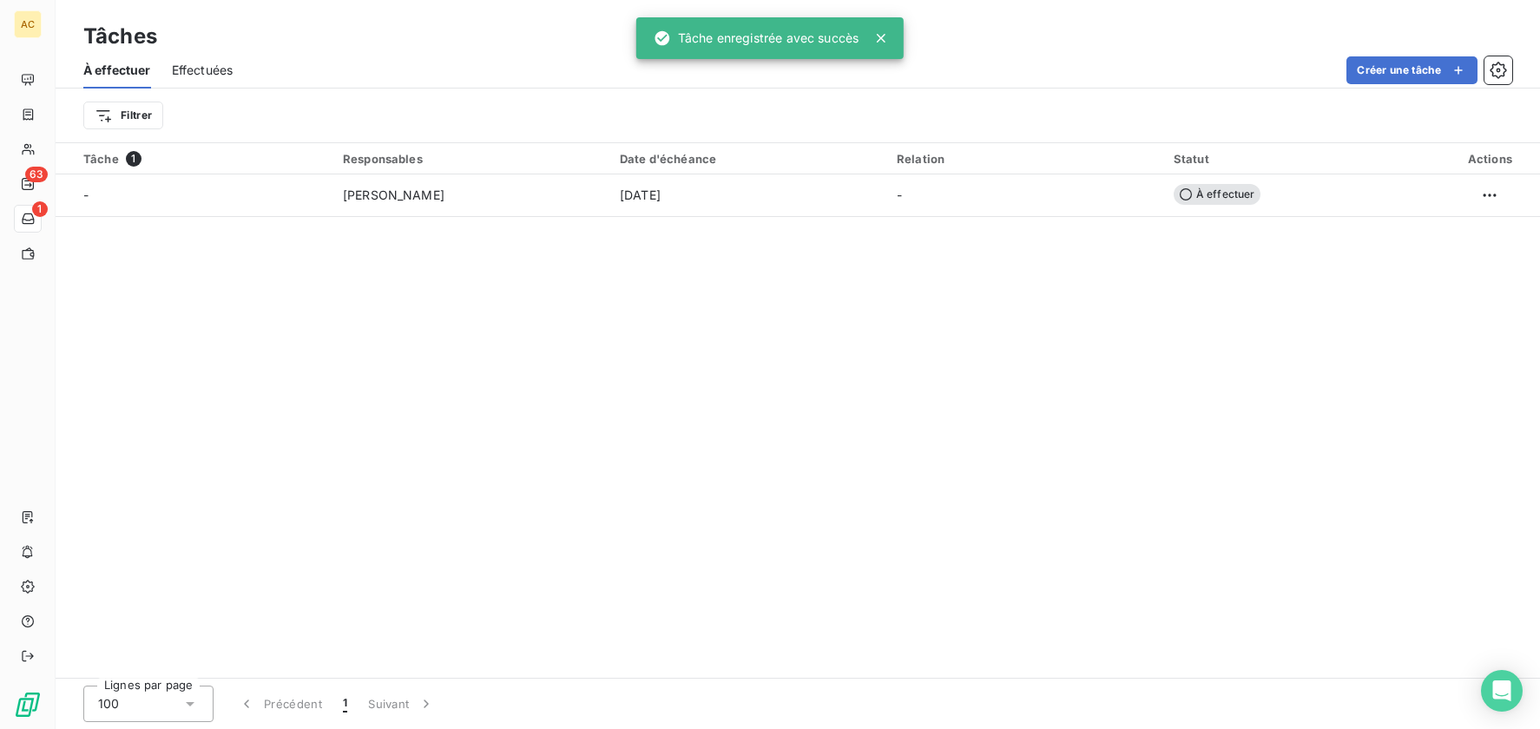
click at [822, 470] on div "Tâche 1 Responsables Date d'échéance Relation Statut Actions - Angèle GAUDIN 22…" at bounding box center [798, 410] width 1485 height 535
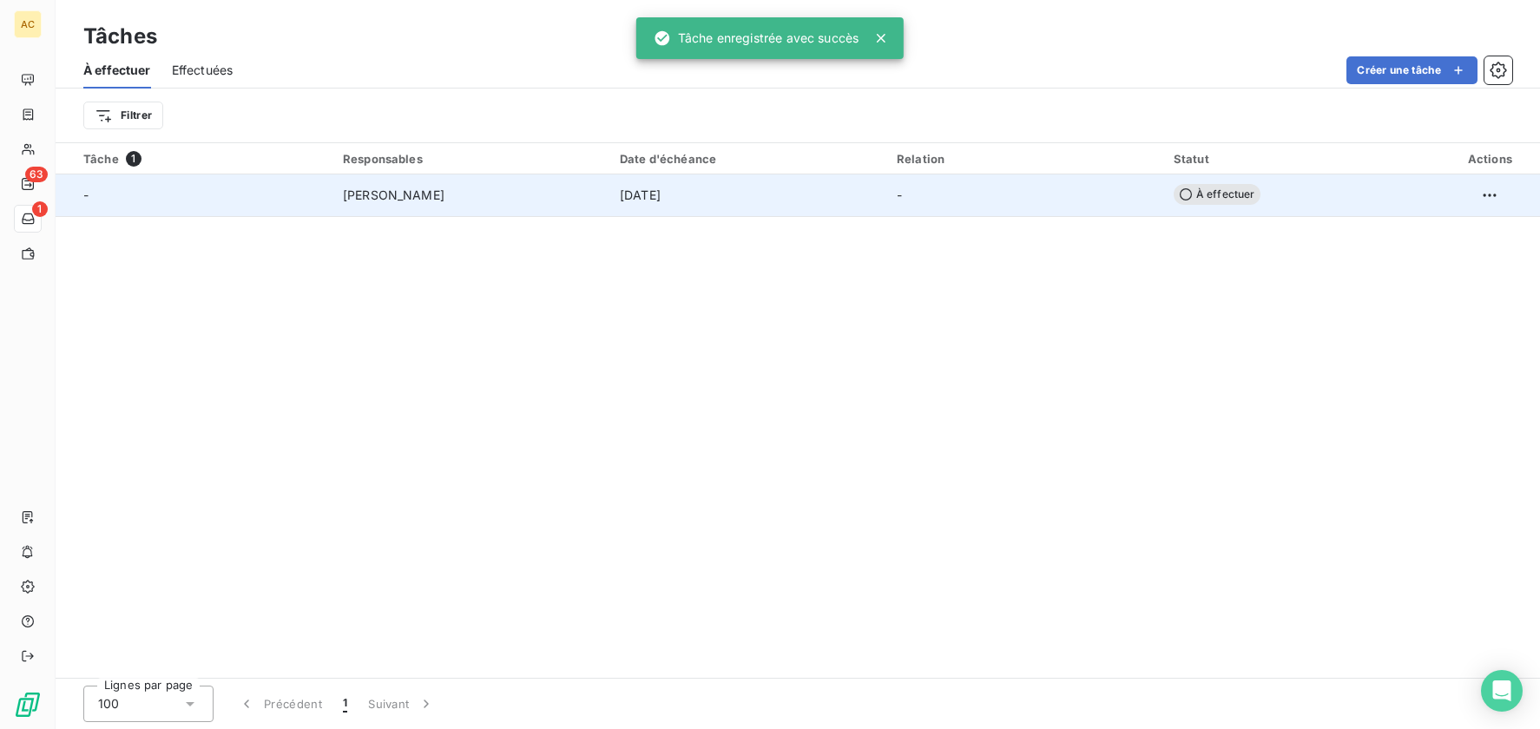
click at [721, 201] on div "22 sept. 2025" at bounding box center [748, 195] width 256 height 17
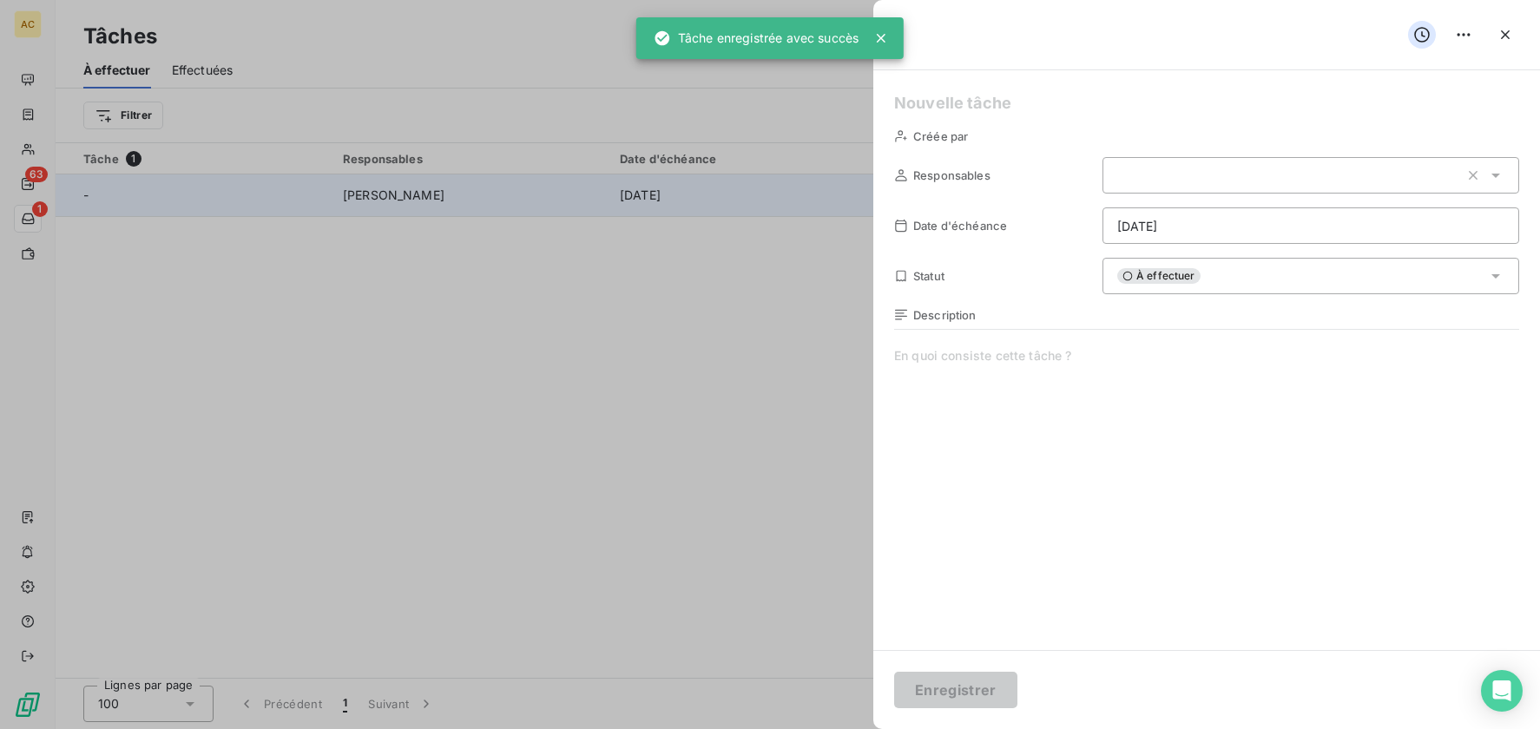
type input "22/09/2025"
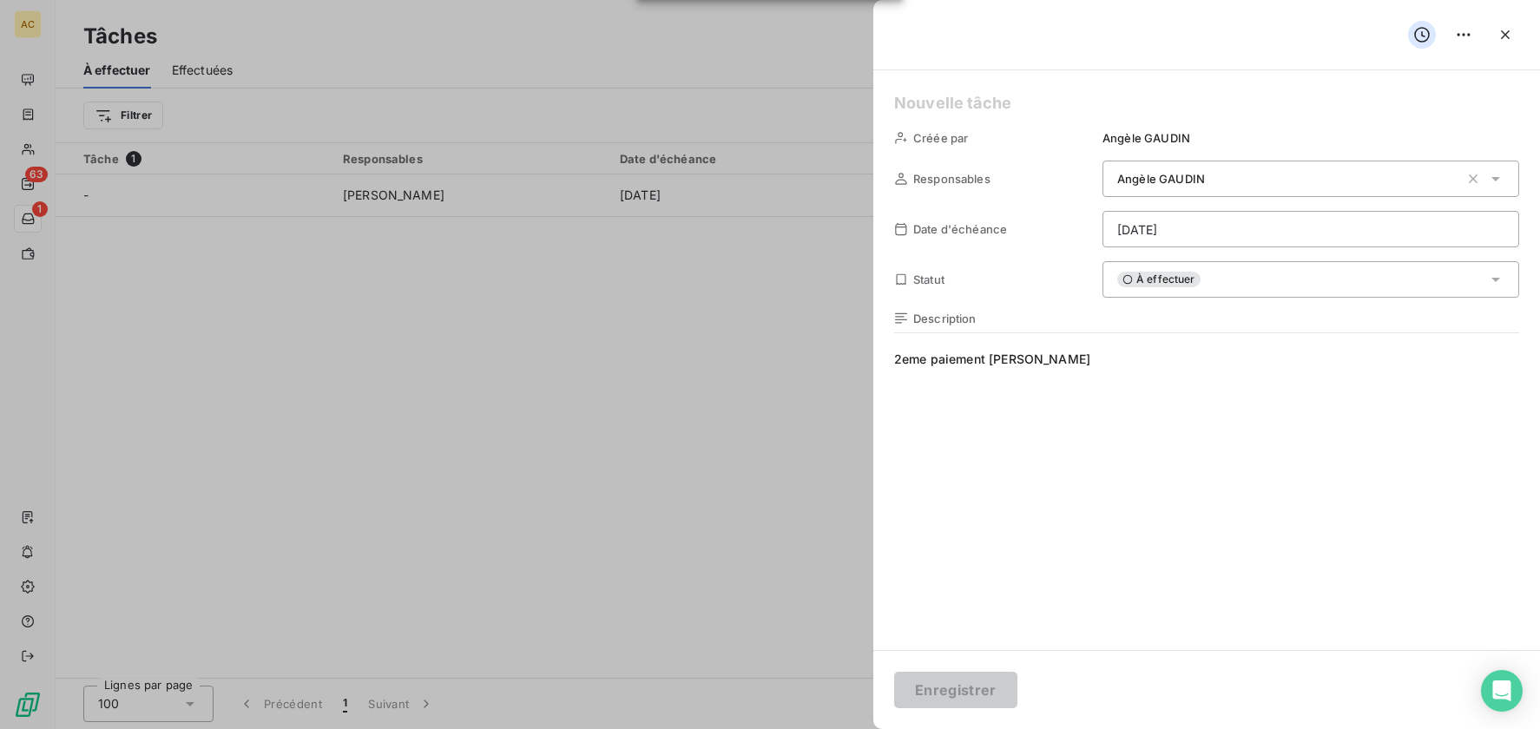
click at [669, 278] on div at bounding box center [770, 364] width 1540 height 729
click at [1506, 39] on icon "button" at bounding box center [1505, 34] width 17 height 17
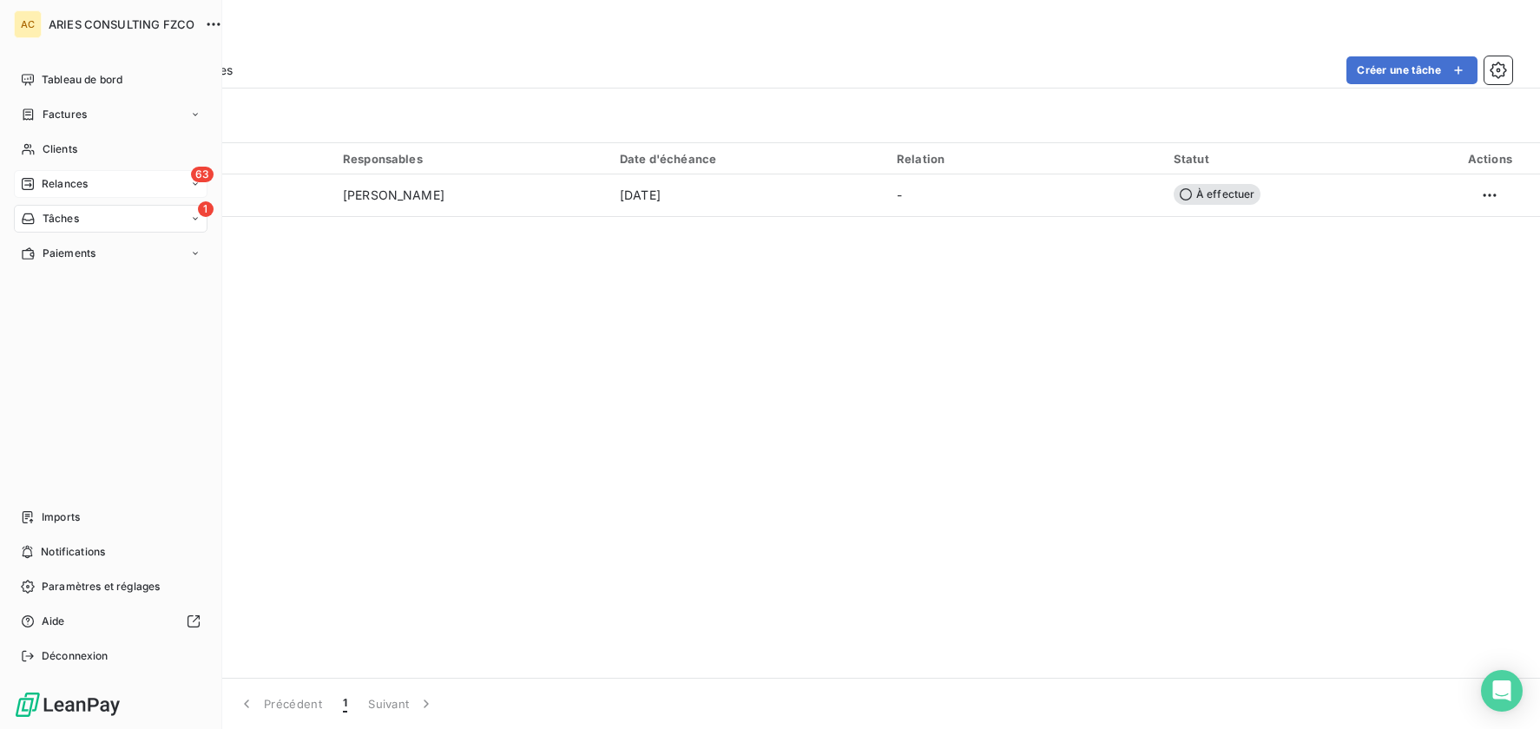
click at [72, 180] on span "Relances" at bounding box center [65, 184] width 46 height 16
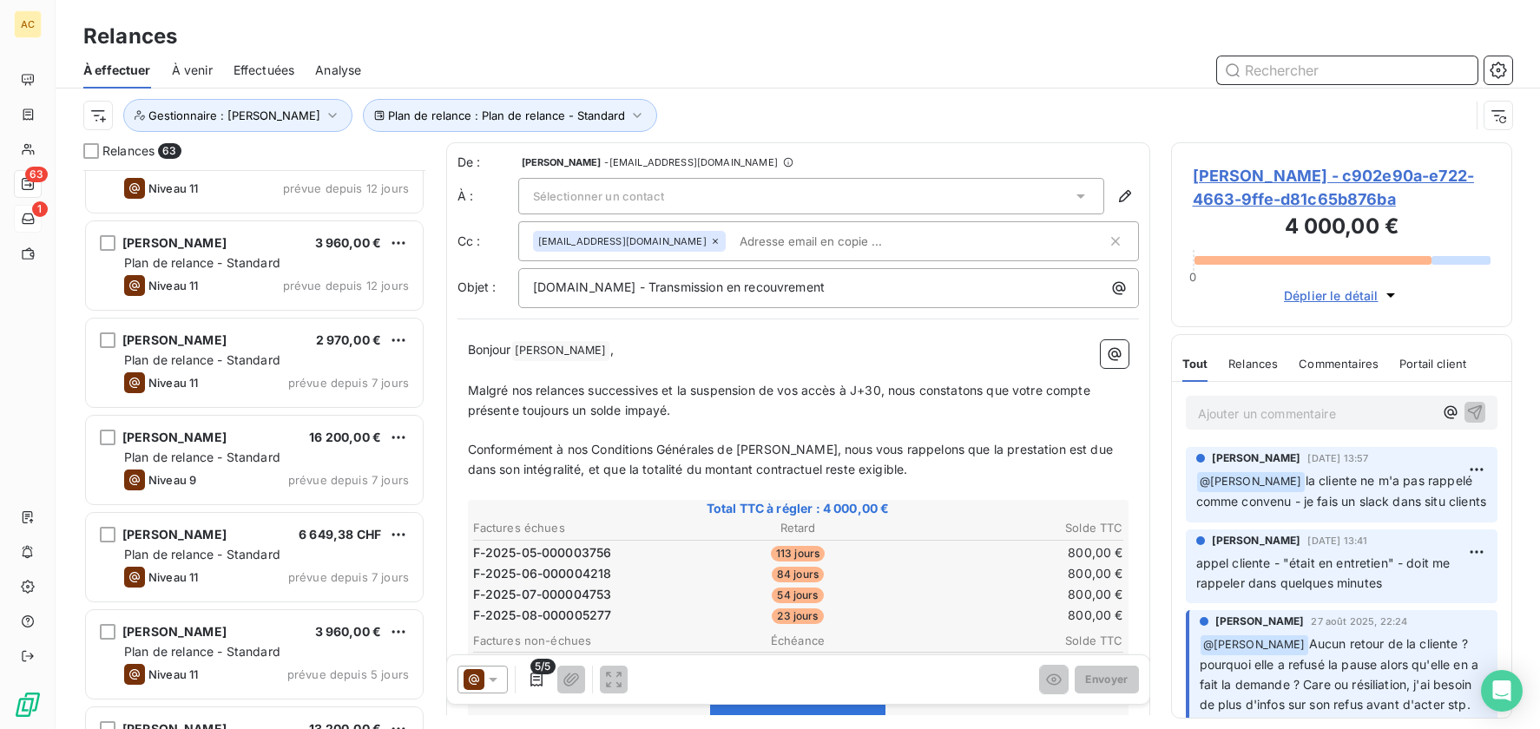
scroll to position [1232, 0]
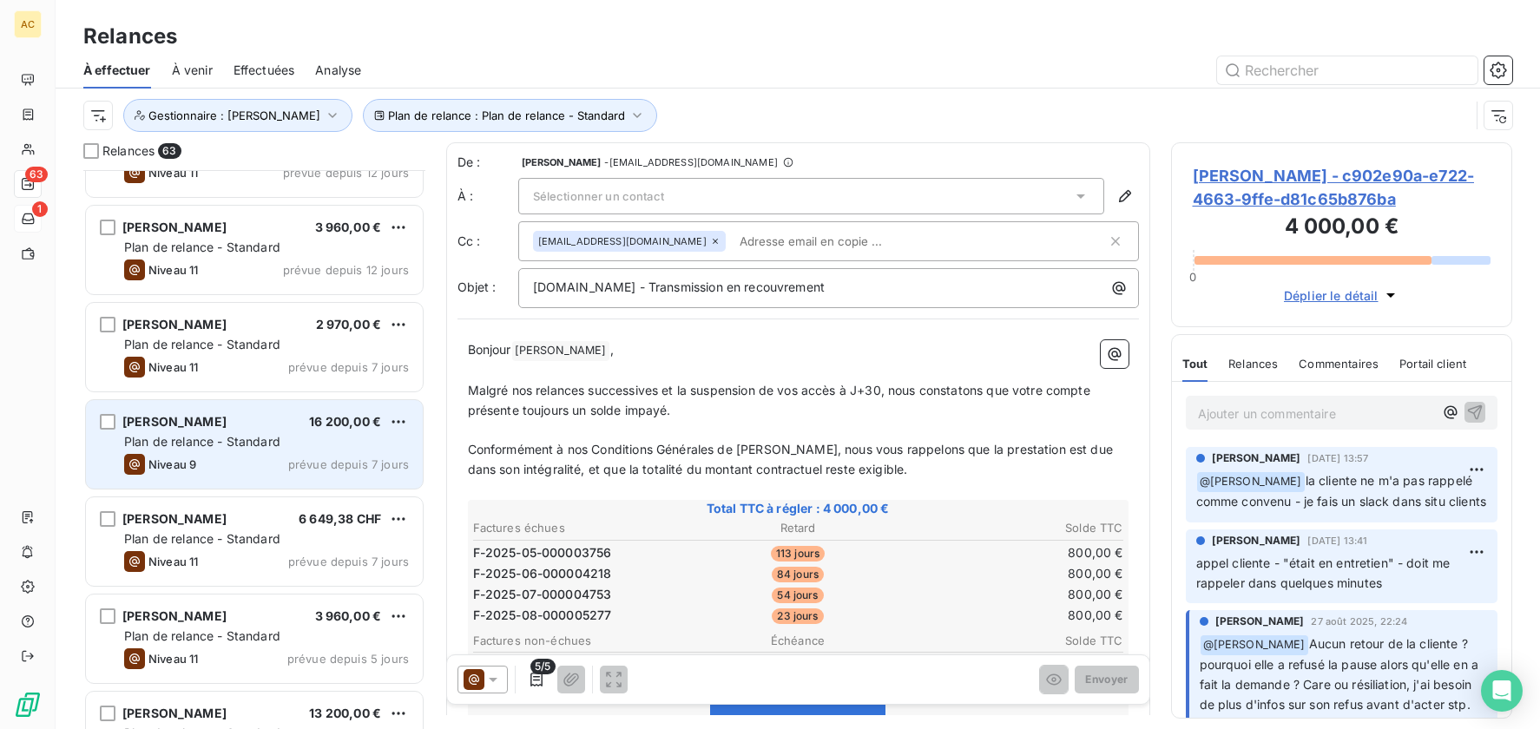
click at [247, 455] on div "Niveau 9 prévue depuis 7 jours" at bounding box center [266, 464] width 285 height 21
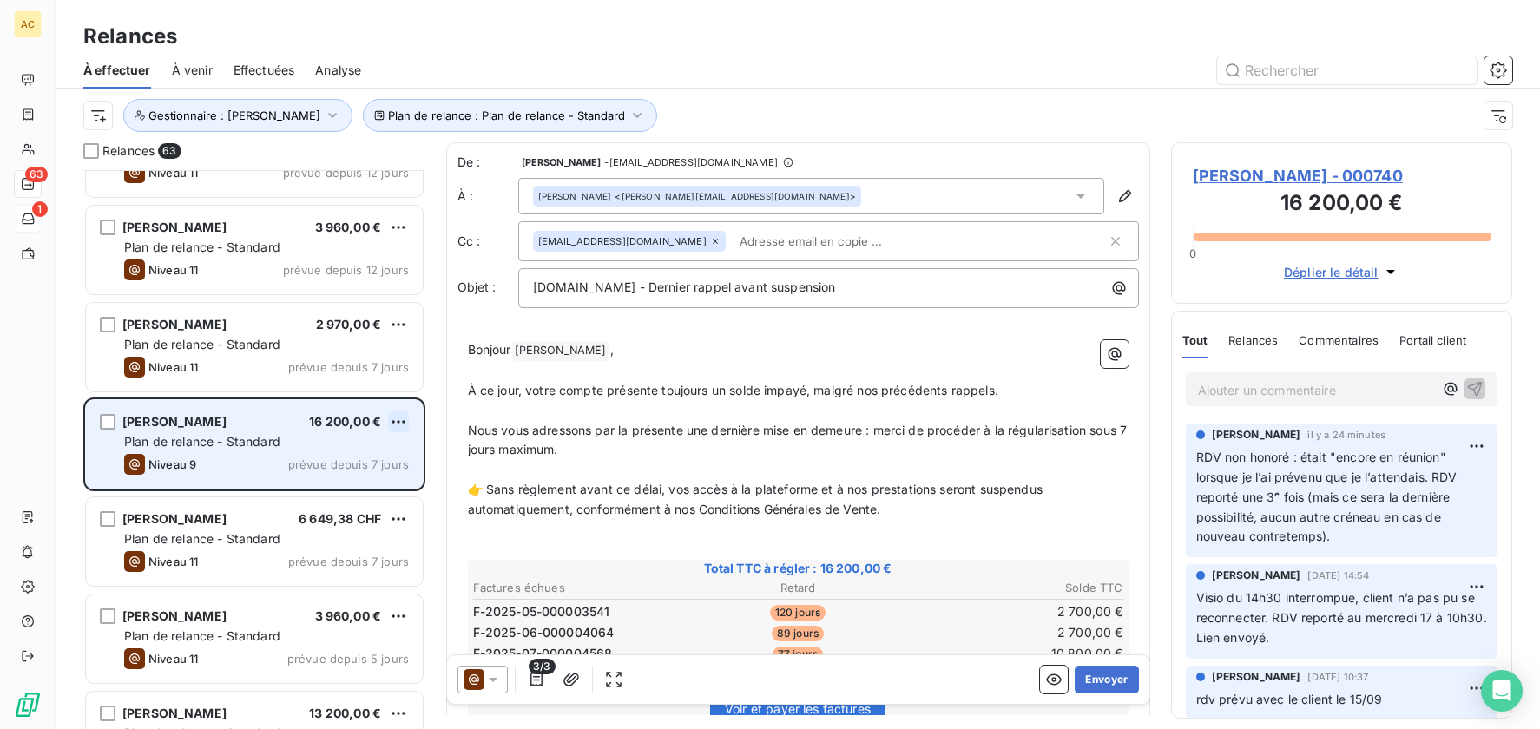
click at [404, 416] on html "AC 63 1 Relances À effectuer À venir Effectuées Analyse Plan de relance : Plan …" at bounding box center [770, 364] width 1540 height 729
click at [352, 484] on div "Passer cette action" at bounding box center [323, 488] width 155 height 28
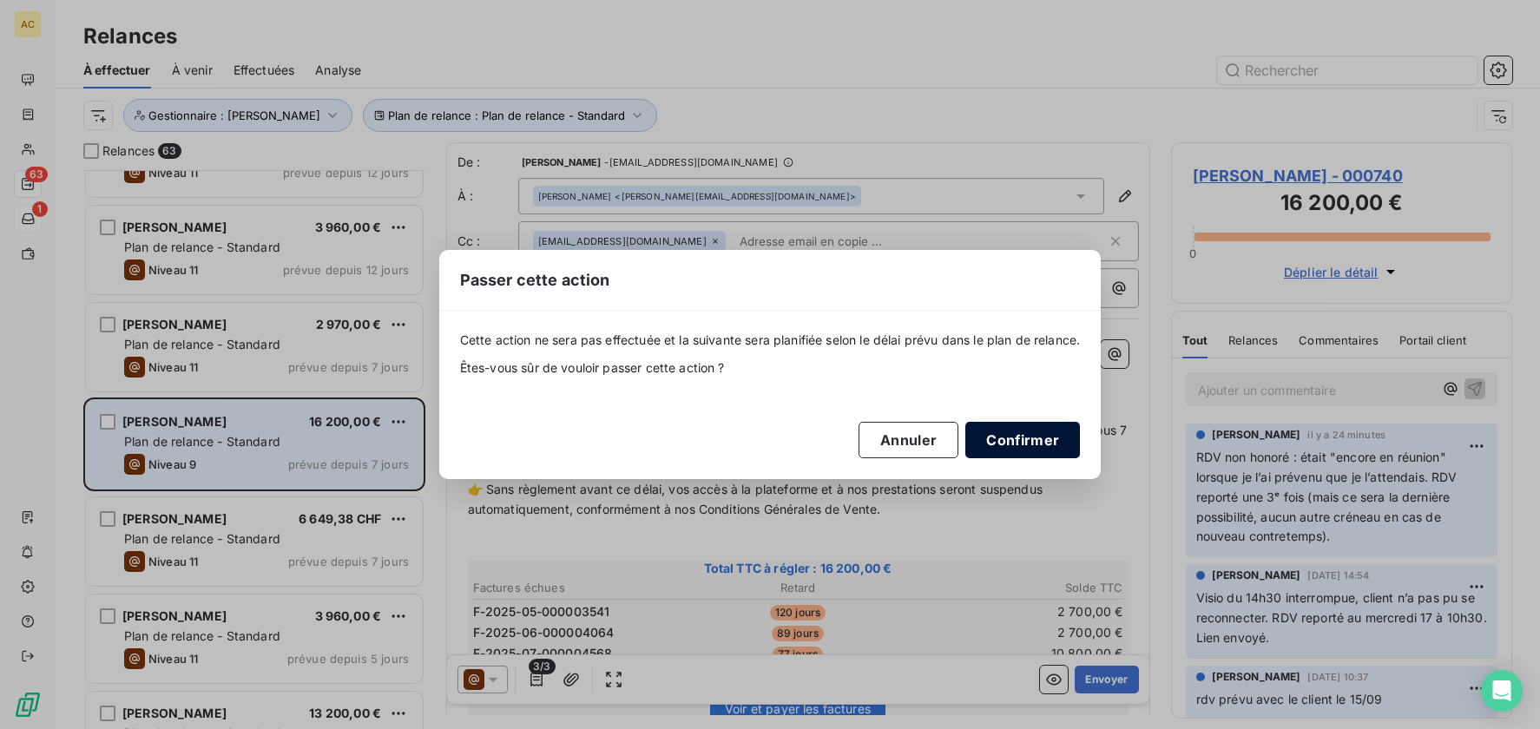
click at [1032, 437] on button "Confirmer" at bounding box center [1023, 440] width 115 height 36
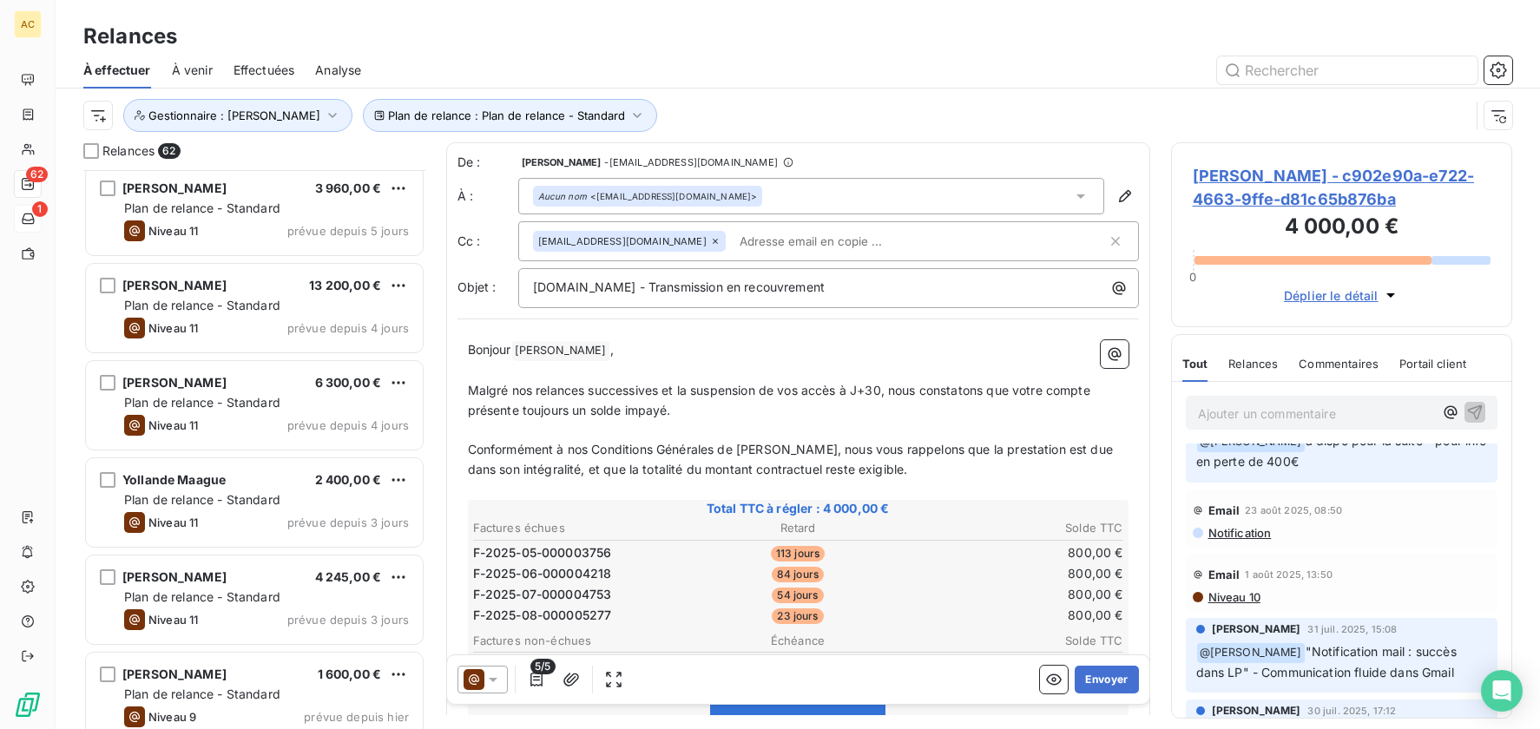
scroll to position [1614, 0]
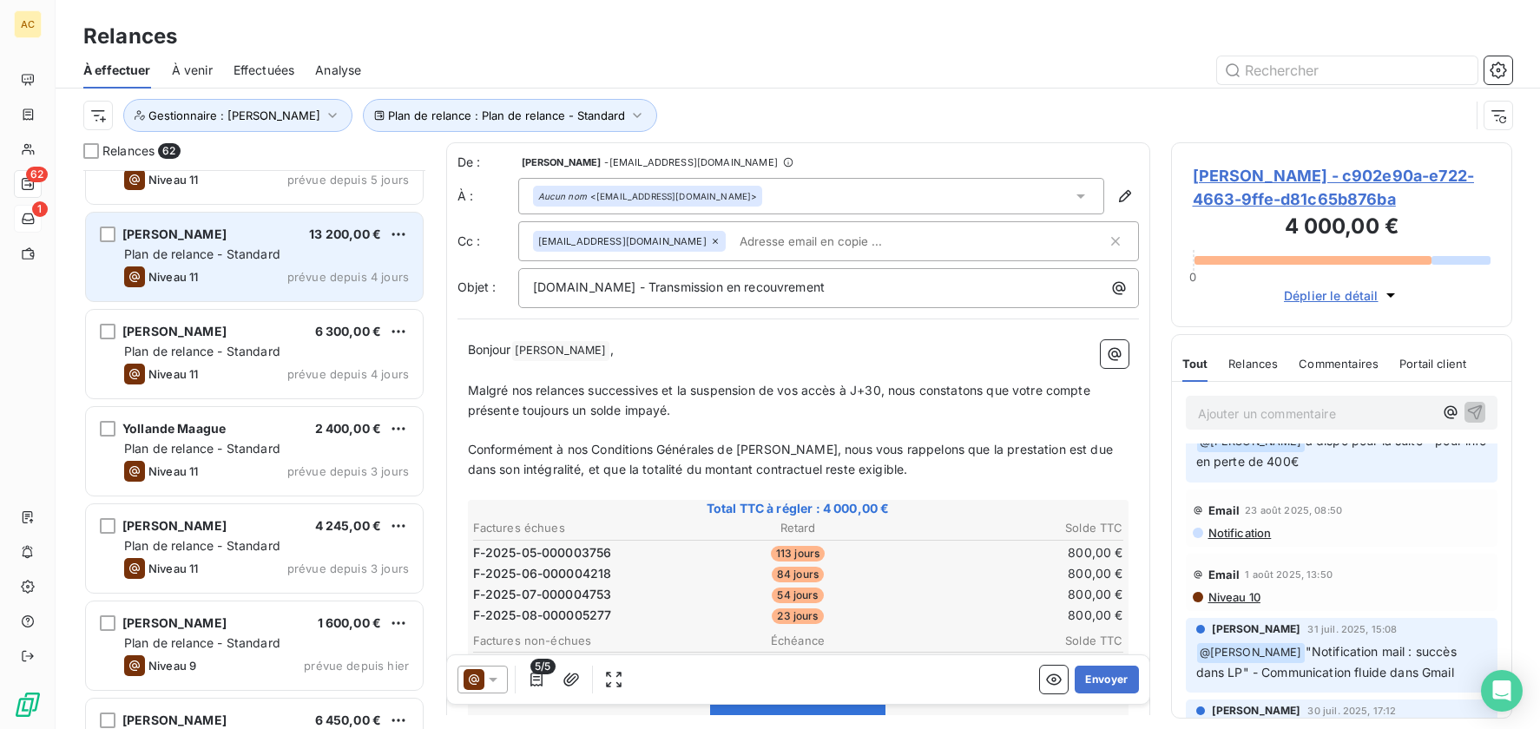
click at [276, 259] on span "Plan de relance - Standard" at bounding box center [202, 254] width 156 height 15
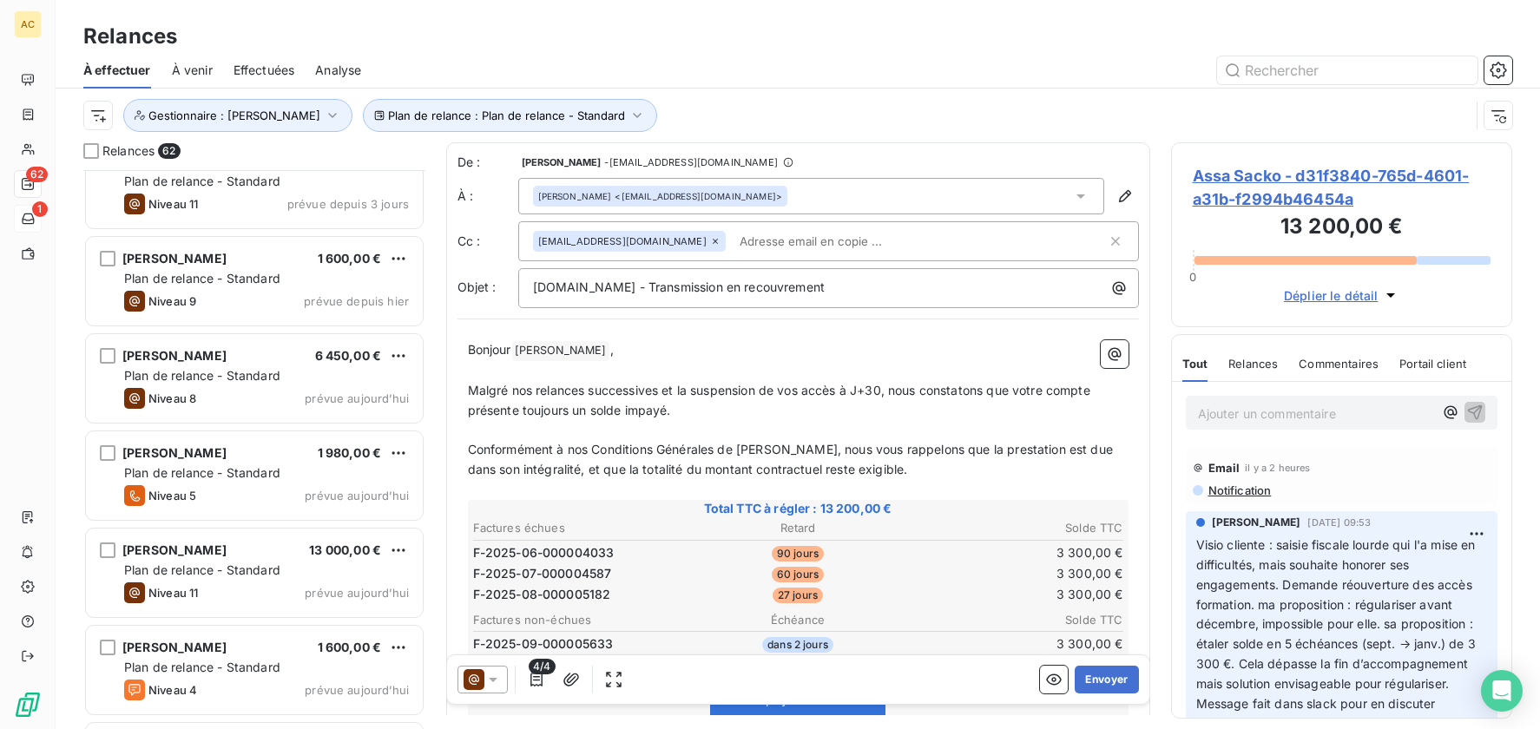
scroll to position [1983, 0]
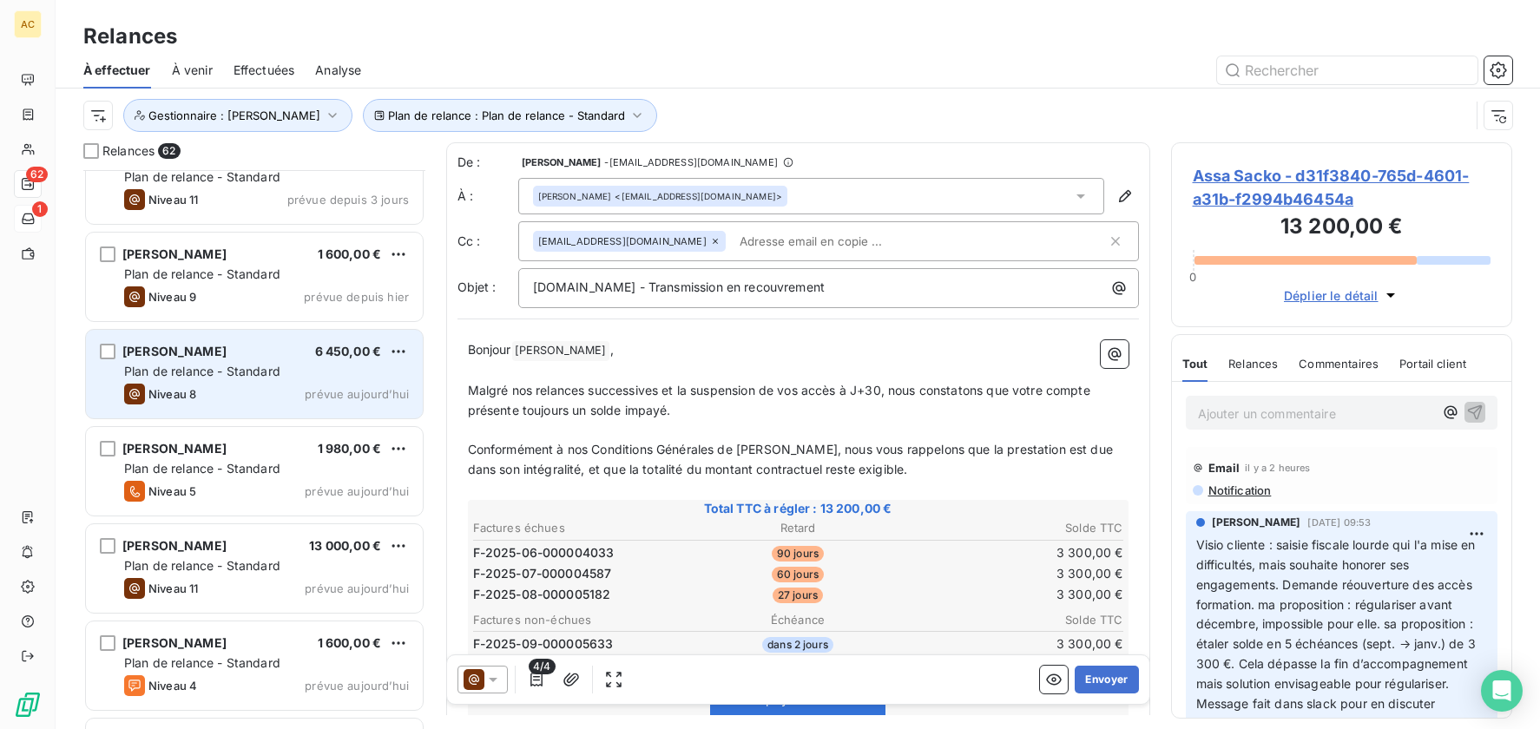
click at [293, 390] on div "Niveau 8 prévue aujourd’hui" at bounding box center [266, 394] width 285 height 21
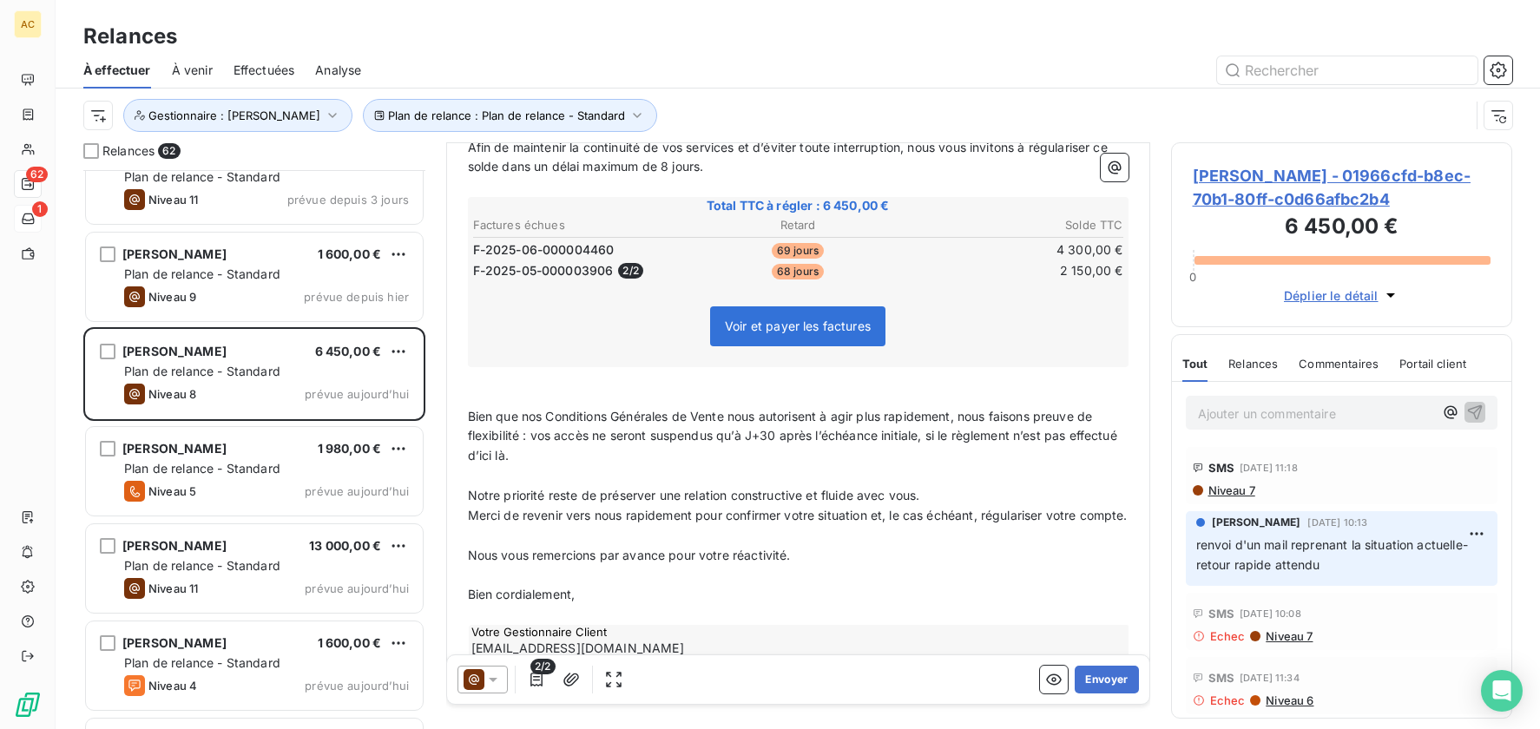
scroll to position [381, 0]
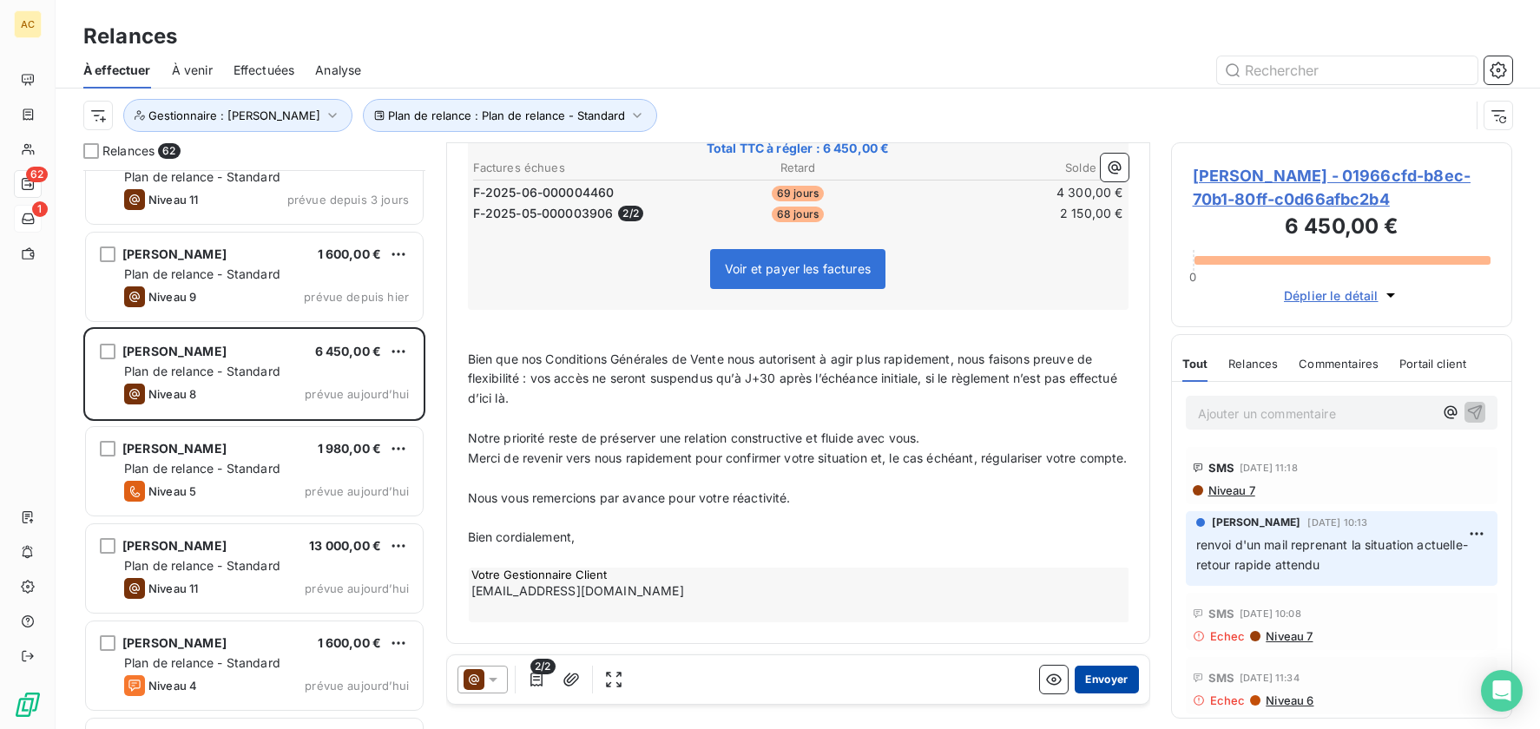
click at [1094, 680] on button "Envoyer" at bounding box center [1106, 680] width 63 height 28
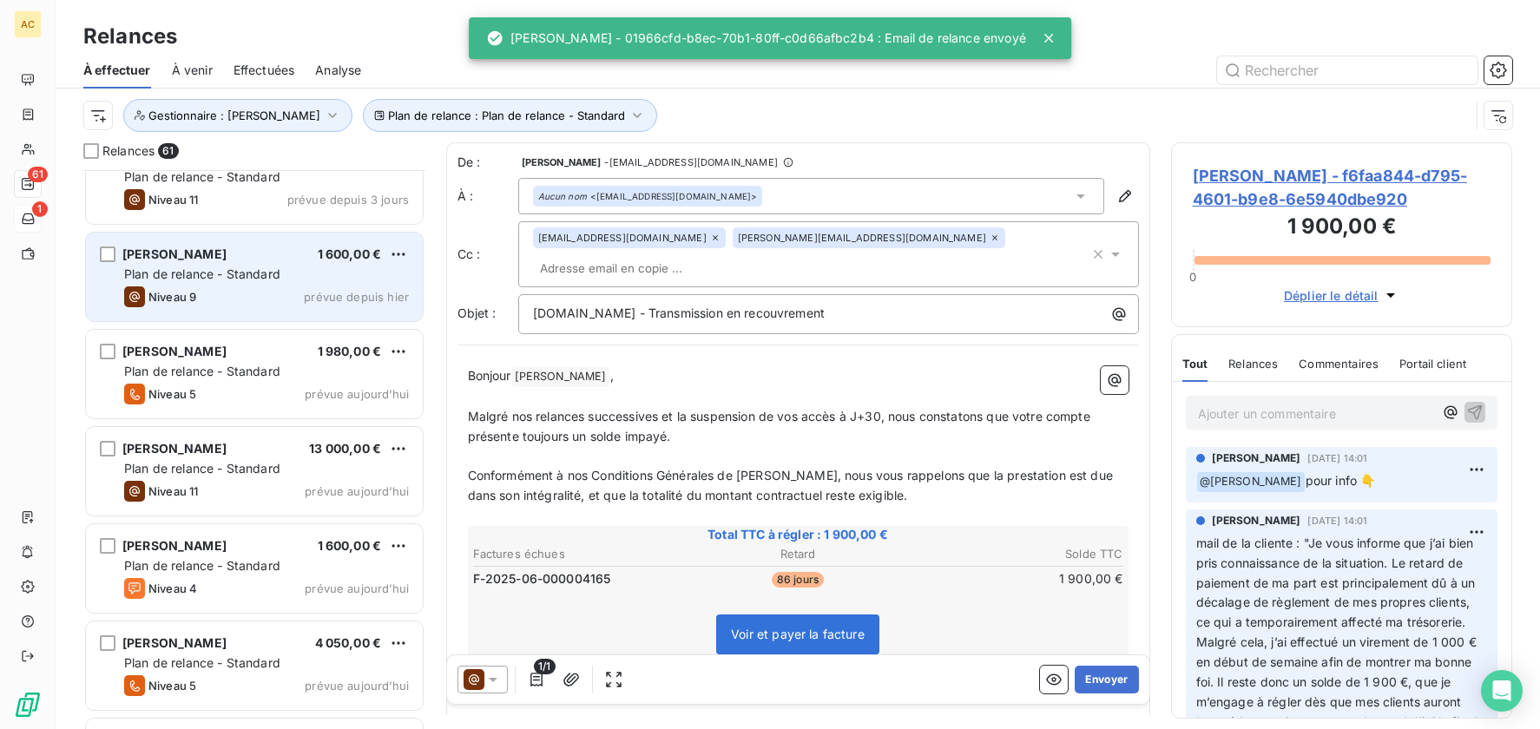
click at [248, 298] on div "Niveau 9 prévue depuis hier" at bounding box center [266, 297] width 285 height 21
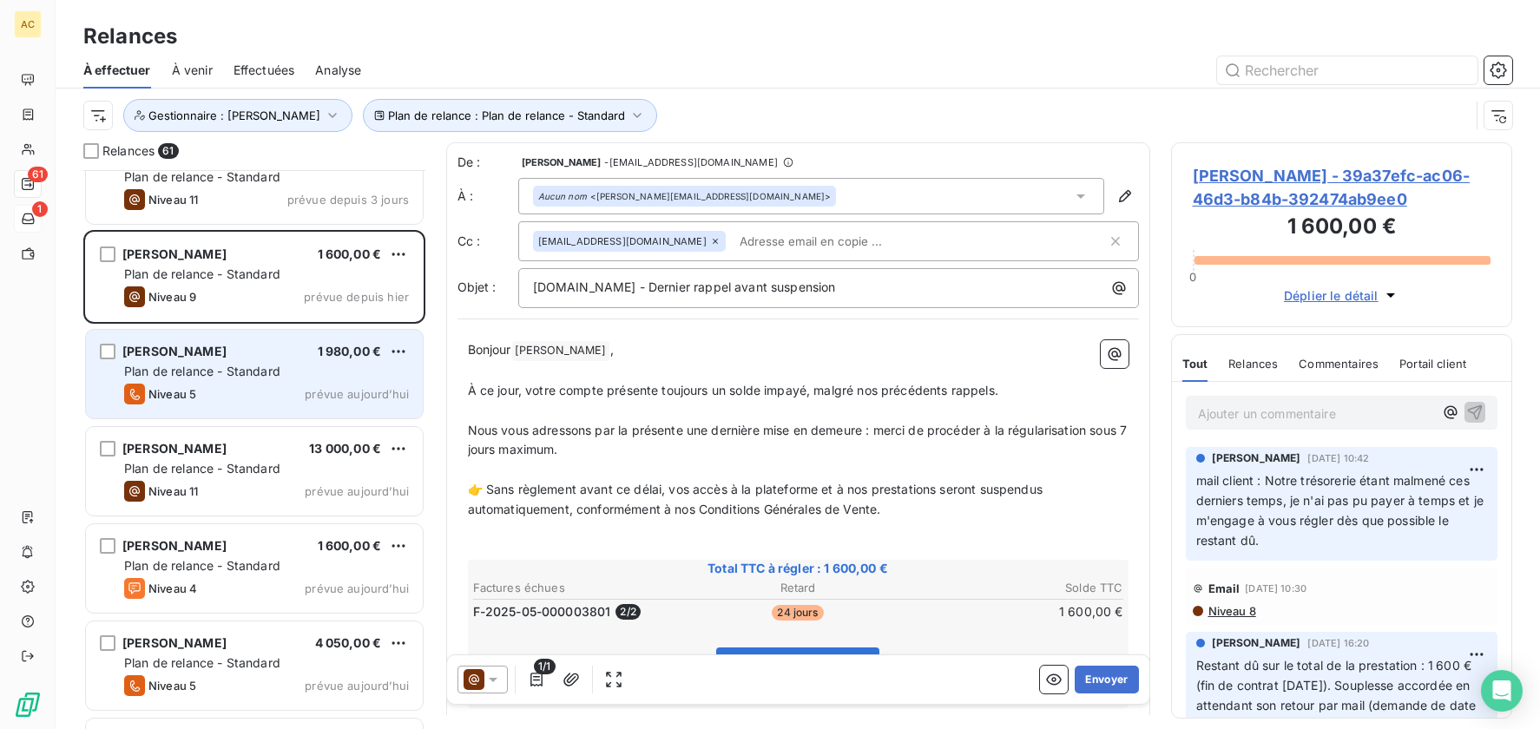
click at [252, 374] on span "Plan de relance - Standard" at bounding box center [202, 371] width 156 height 15
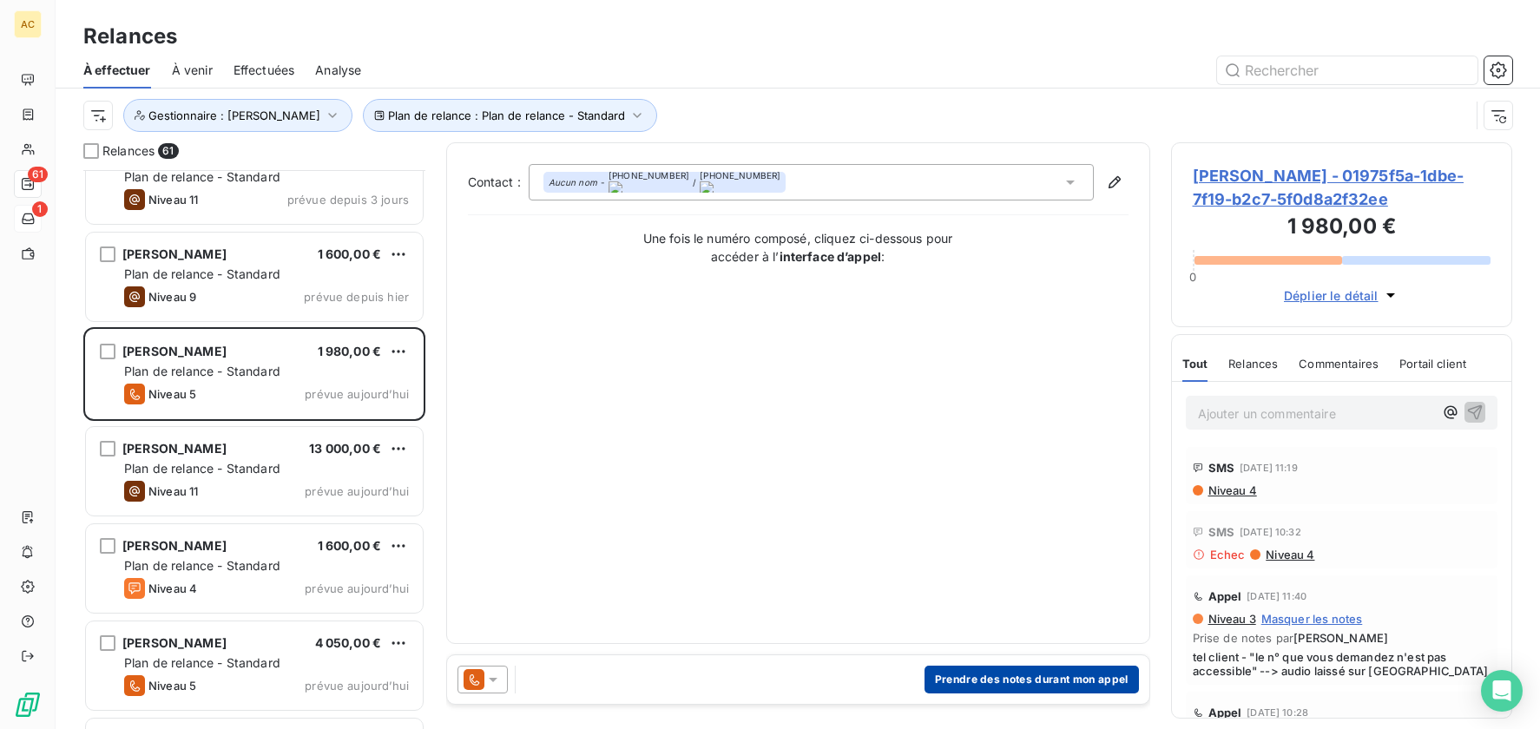
click at [990, 677] on button "Prendre des notes durant mon appel" at bounding box center [1032, 680] width 214 height 28
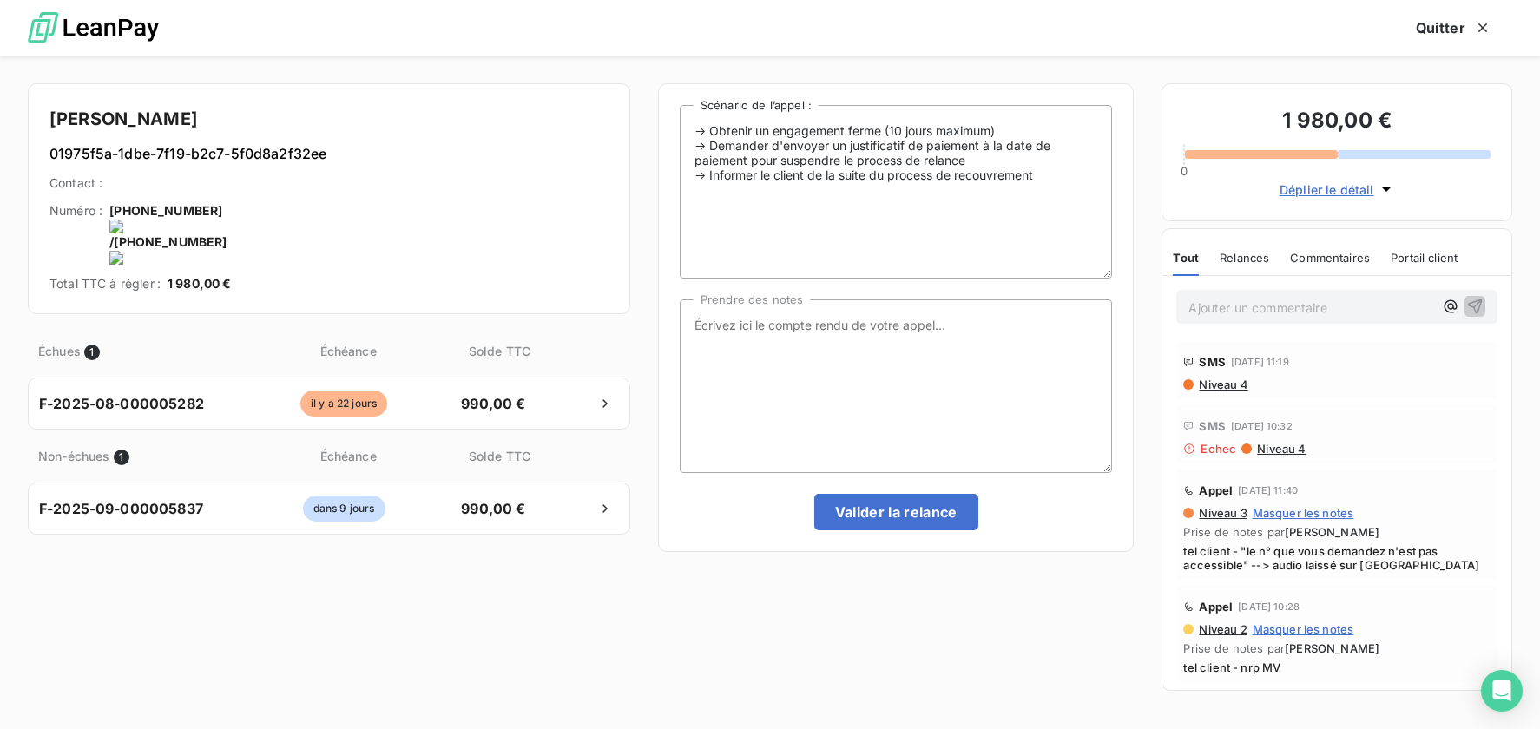
drag, startPoint x: 379, startPoint y: 215, endPoint x: 412, endPoint y: 248, distance: 47.3
click at [360, 188] on onoff-telecom-ce-actions-button at bounding box center [360, 188] width 0 height 0
click at [1200, 554] on span "tel client - "le n° que vous demandez n'est pas accessible" --> audio laissé su…" at bounding box center [1337, 558] width 307 height 28
drag, startPoint x: 1185, startPoint y: 549, endPoint x: 1382, endPoint y: 569, distance: 198.1
click at [1382, 569] on span "tel client - "le n° que vous demandez n'est pas accessible" --> audio laissé su…" at bounding box center [1337, 558] width 307 height 28
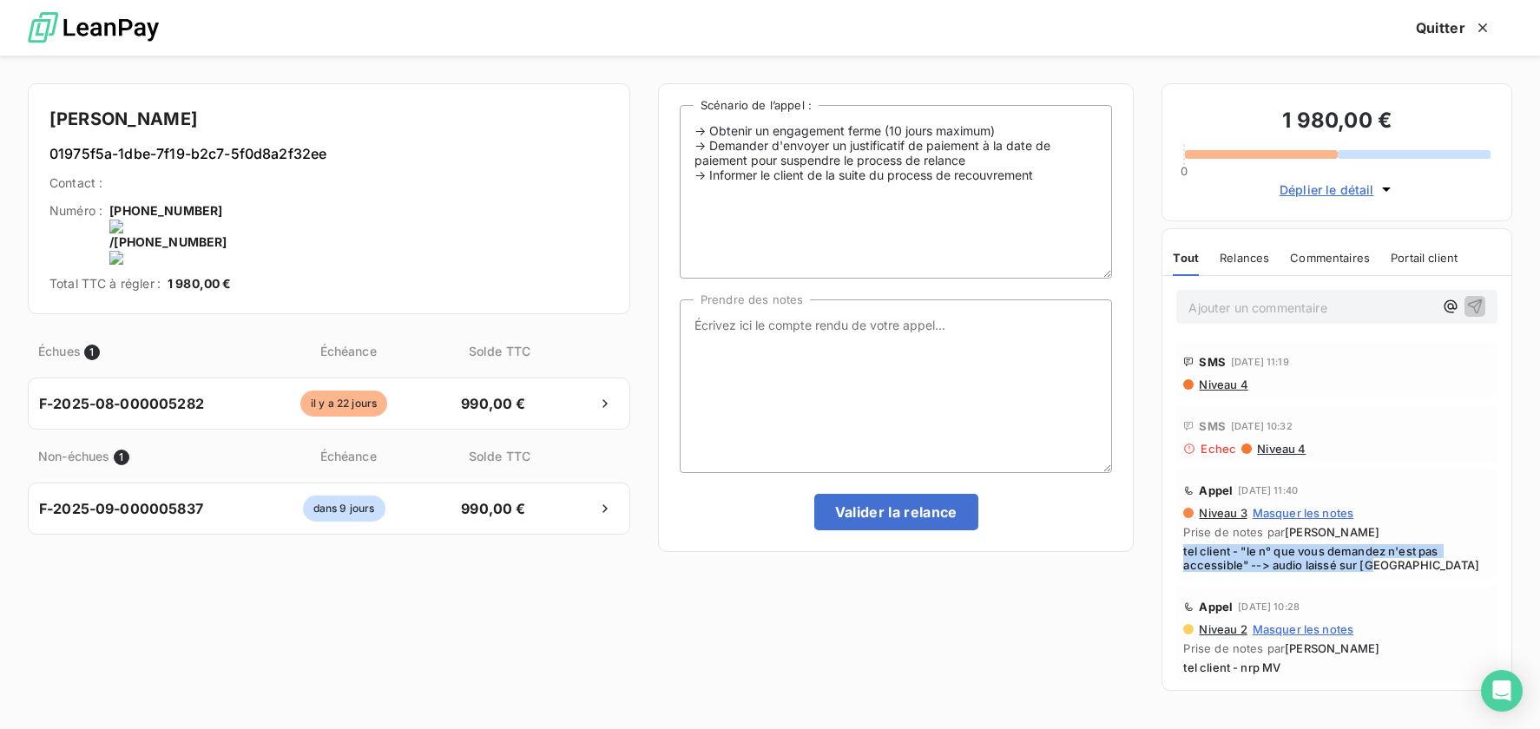
copy span "tel client - "le n° que vous demandez n'est pas accessible" --> audio laissé su…"
click at [778, 341] on textarea "Prendre des notes" at bounding box center [896, 387] width 433 height 174
paste textarea "tel client - "le n° que vous demandez n'est pas accessible" --> audio laissé su…"
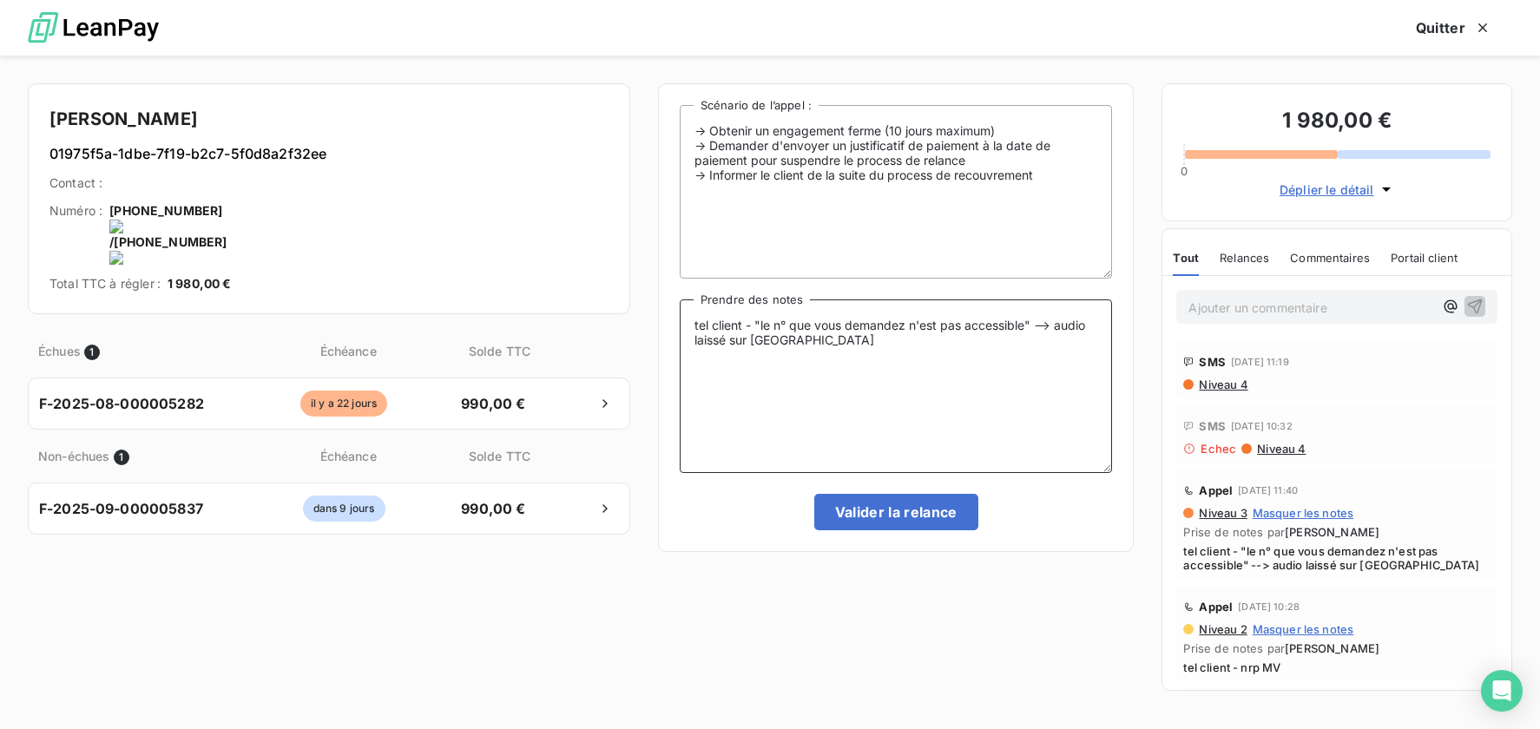
click at [753, 323] on textarea "tel client - "le n° que vous demandez n'est pas accessible" --> audio laissé su…" at bounding box center [896, 387] width 433 height 174
click at [841, 342] on textarea "tel client - toujours "le n° que vous demandez n'est pas accessible" --> audio …" at bounding box center [896, 387] width 433 height 174
drag, startPoint x: 250, startPoint y: 209, endPoint x: 354, endPoint y: 210, distance: 104.2
click at [227, 234] on onoff-telecom-ce-phone-number-wrapper "+33 6 21 10 19 83" at bounding box center [170, 241] width 113 height 15
click at [297, 275] on div "Total TTC à régler : 1 980,00 €" at bounding box center [328, 283] width 559 height 17
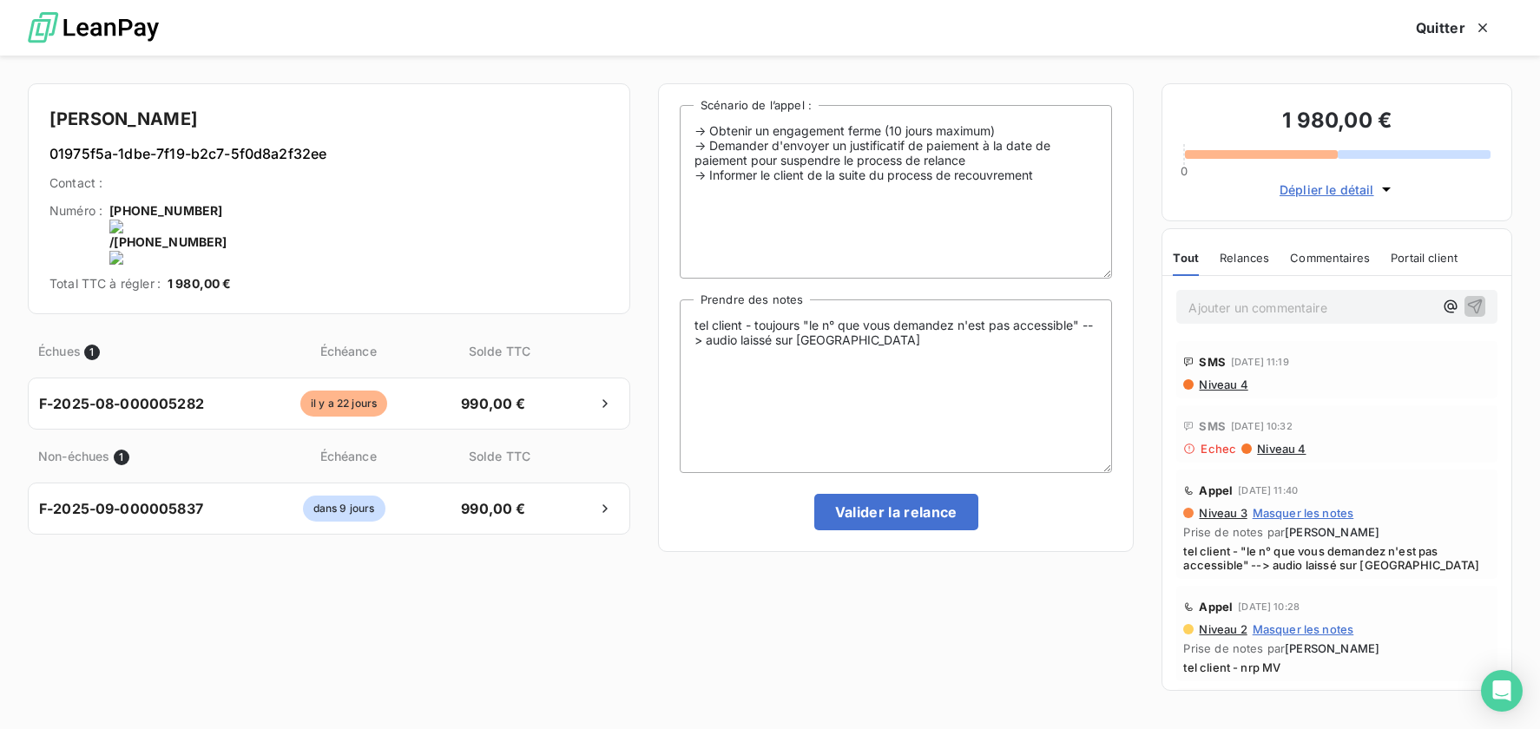
drag, startPoint x: 254, startPoint y: 212, endPoint x: 353, endPoint y: 214, distance: 99.9
click at [227, 234] on onoff-telecom-ce-phone-number-wrapper "+33 6 21 10 19 83" at bounding box center [170, 241] width 113 height 15
copy onoff-telecom-ce-phone-number-wrapper "+33 6 21 10 19 83"
click at [833, 347] on textarea "tel client - toujours "le n° que vous demandez n'est pas accessible" --> audio …" at bounding box center [896, 387] width 433 height 174
click at [708, 339] on textarea "tel client - toujours "le n° que vous demandez n'est pas accessible" --> audio …" at bounding box center [896, 387] width 433 height 174
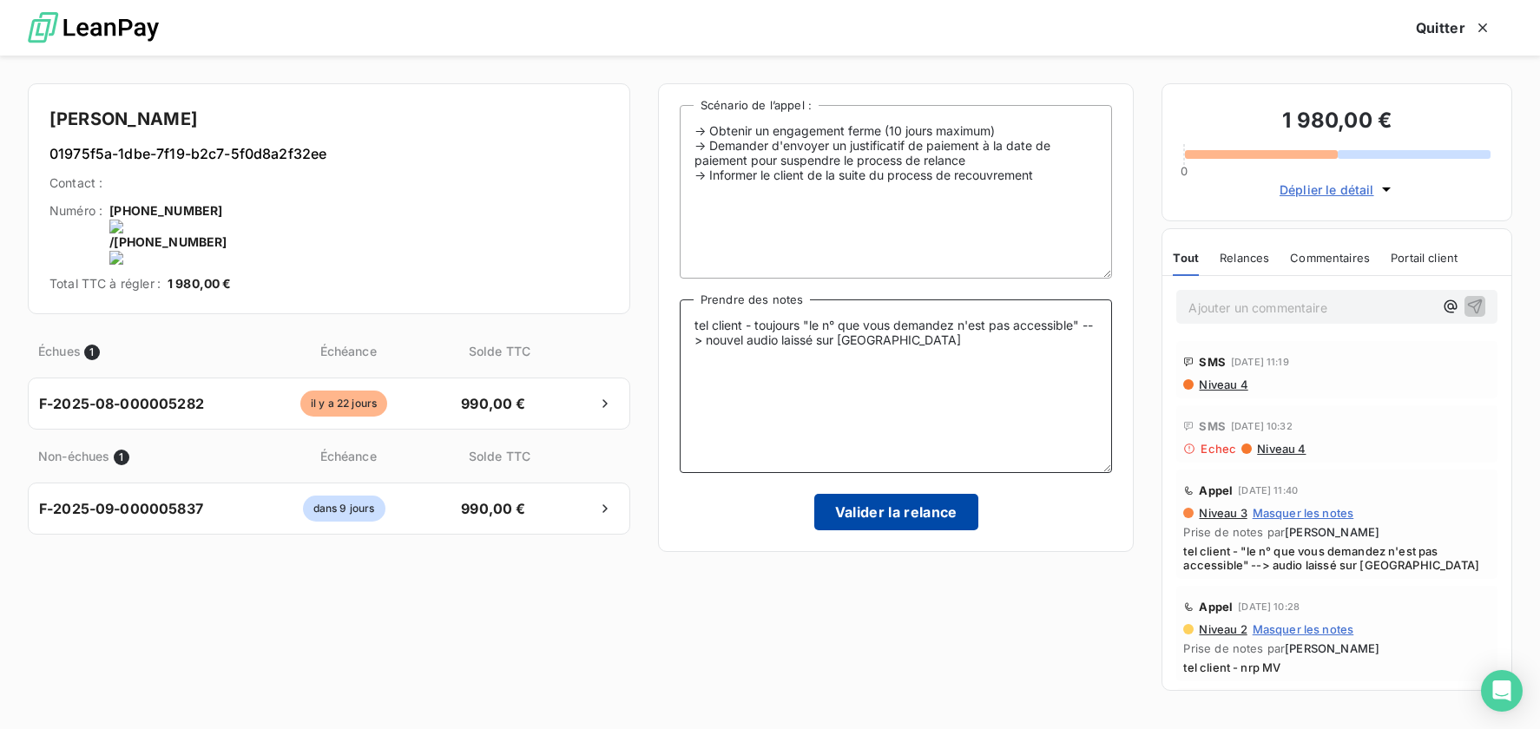
type textarea "tel client - toujours "le n° que vous demandez n'est pas accessible" --> nouvel…"
click at [926, 511] on button "Valider la relance" at bounding box center [897, 512] width 164 height 36
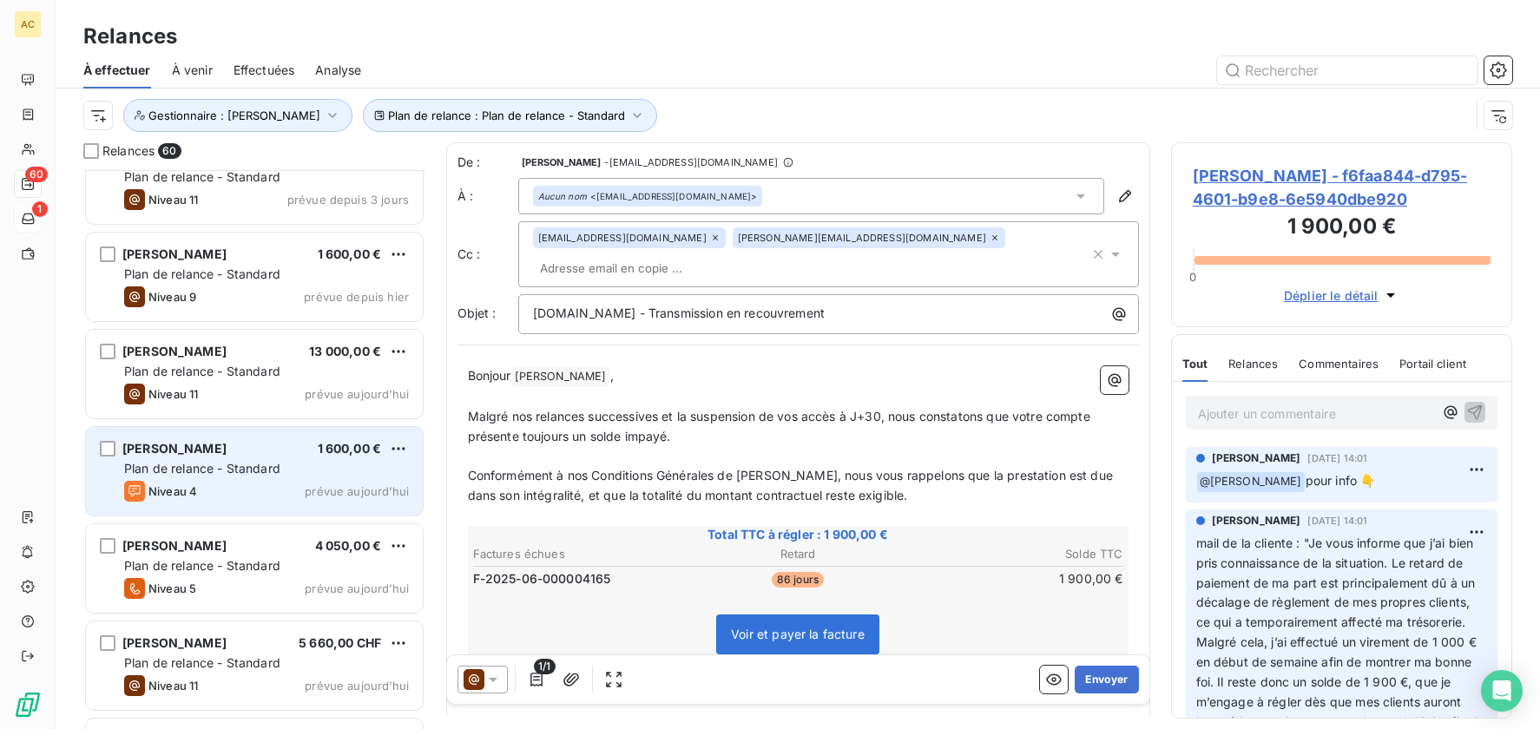
click at [290, 478] on div "Mahaba SYLLA 1 600,00 € Plan de relance - Standard Niveau 4 prévue aujourd’hui" at bounding box center [254, 471] width 337 height 89
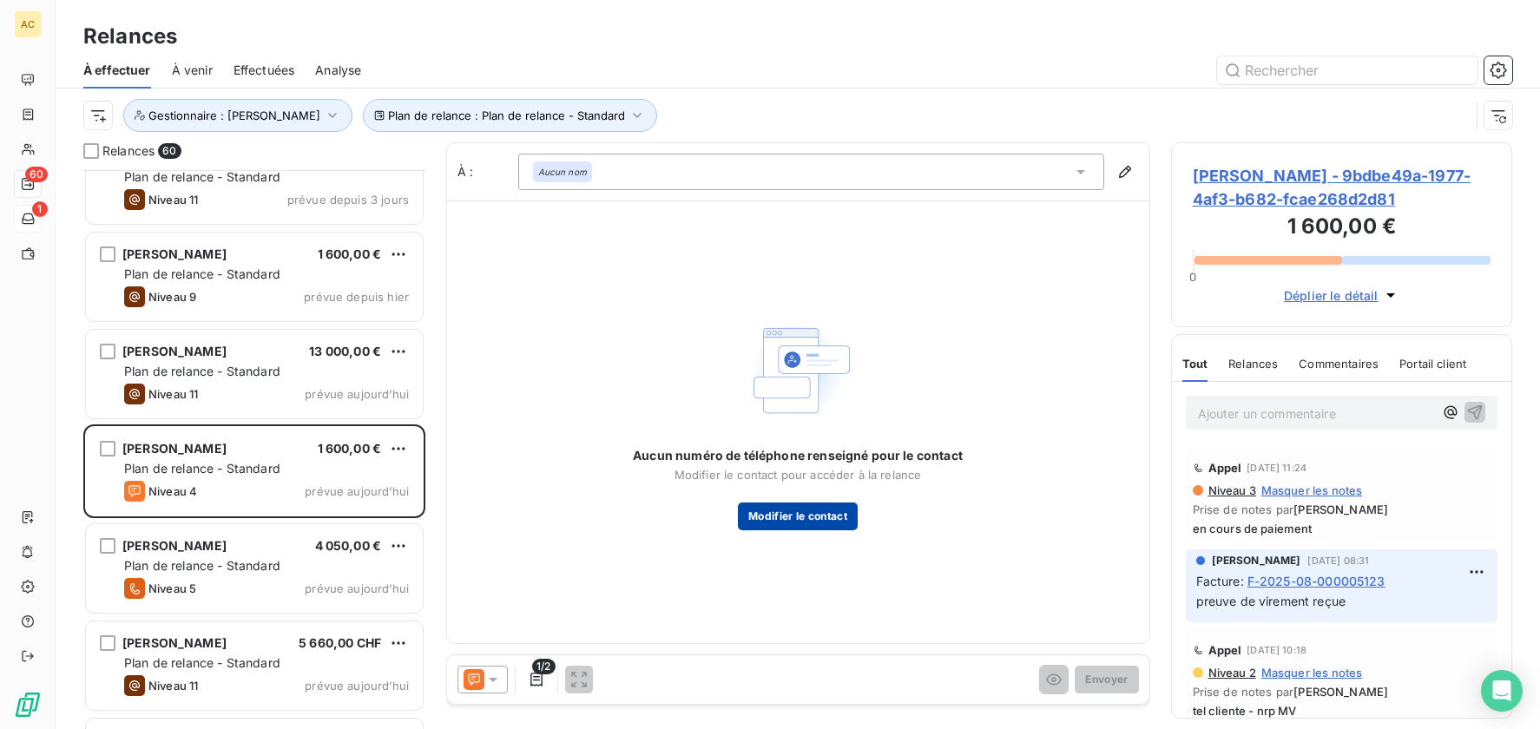
click at [834, 520] on button "Modifier le contact" at bounding box center [798, 517] width 120 height 28
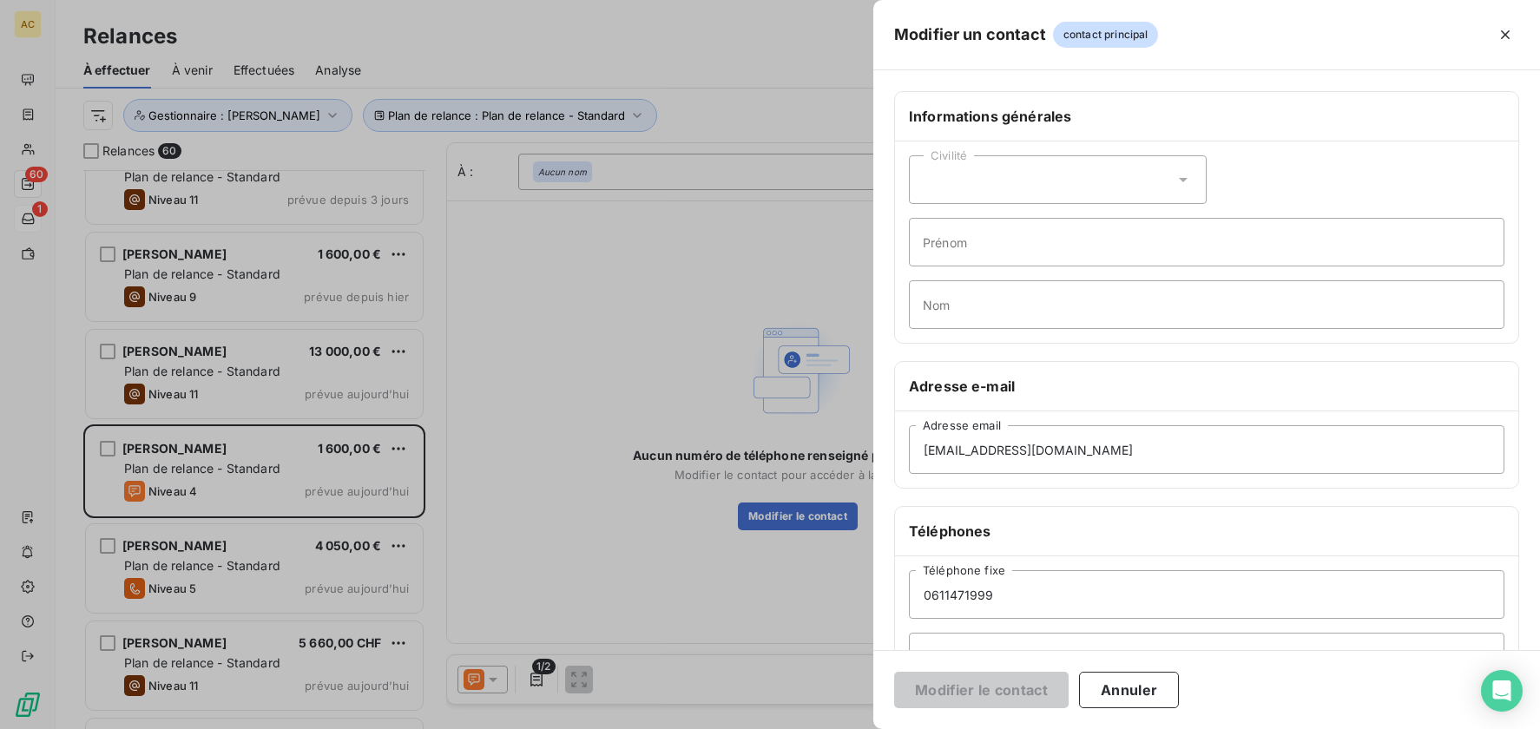
click at [795, 550] on div at bounding box center [770, 364] width 1540 height 729
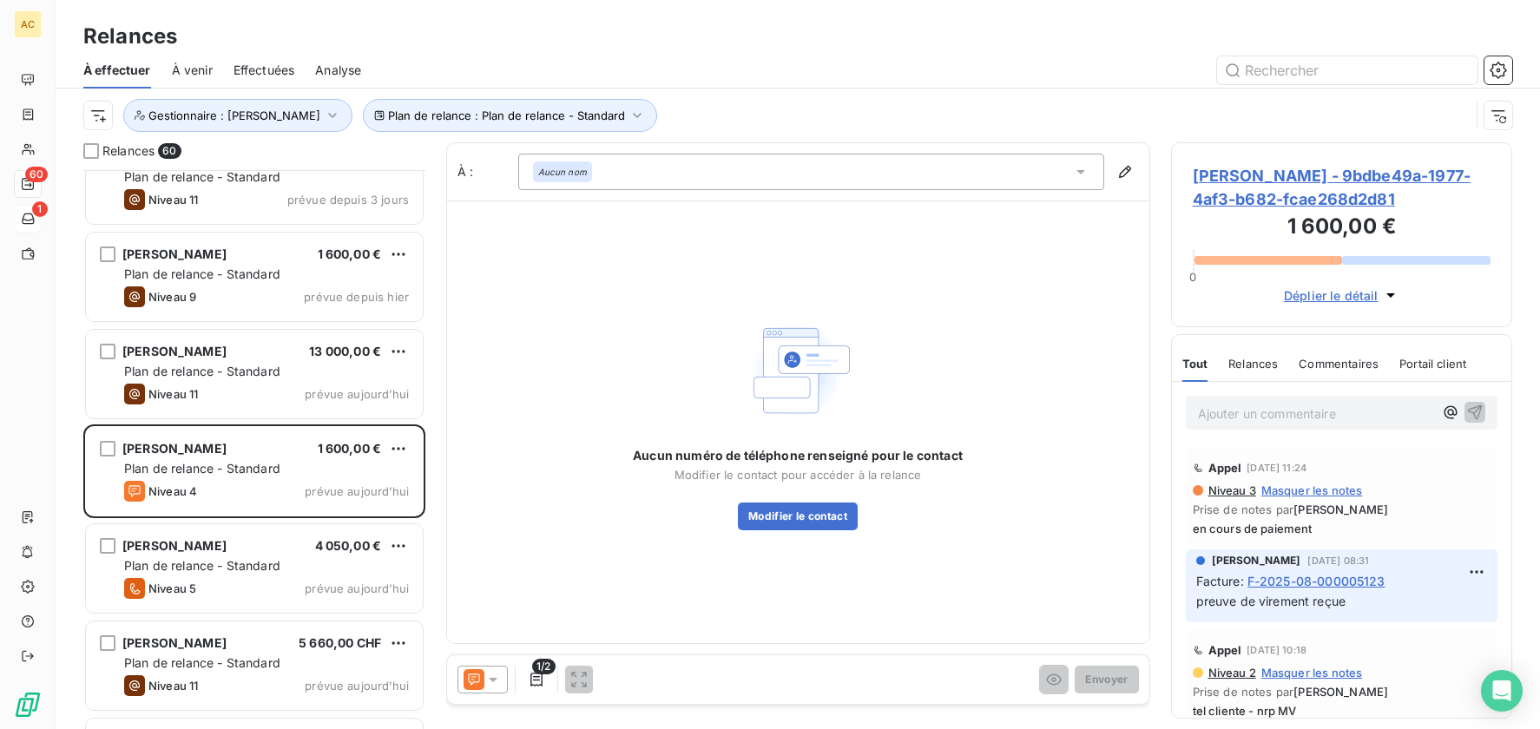
click at [1257, 412] on p "Ajouter un commentaire ﻿" at bounding box center [1316, 414] width 236 height 22
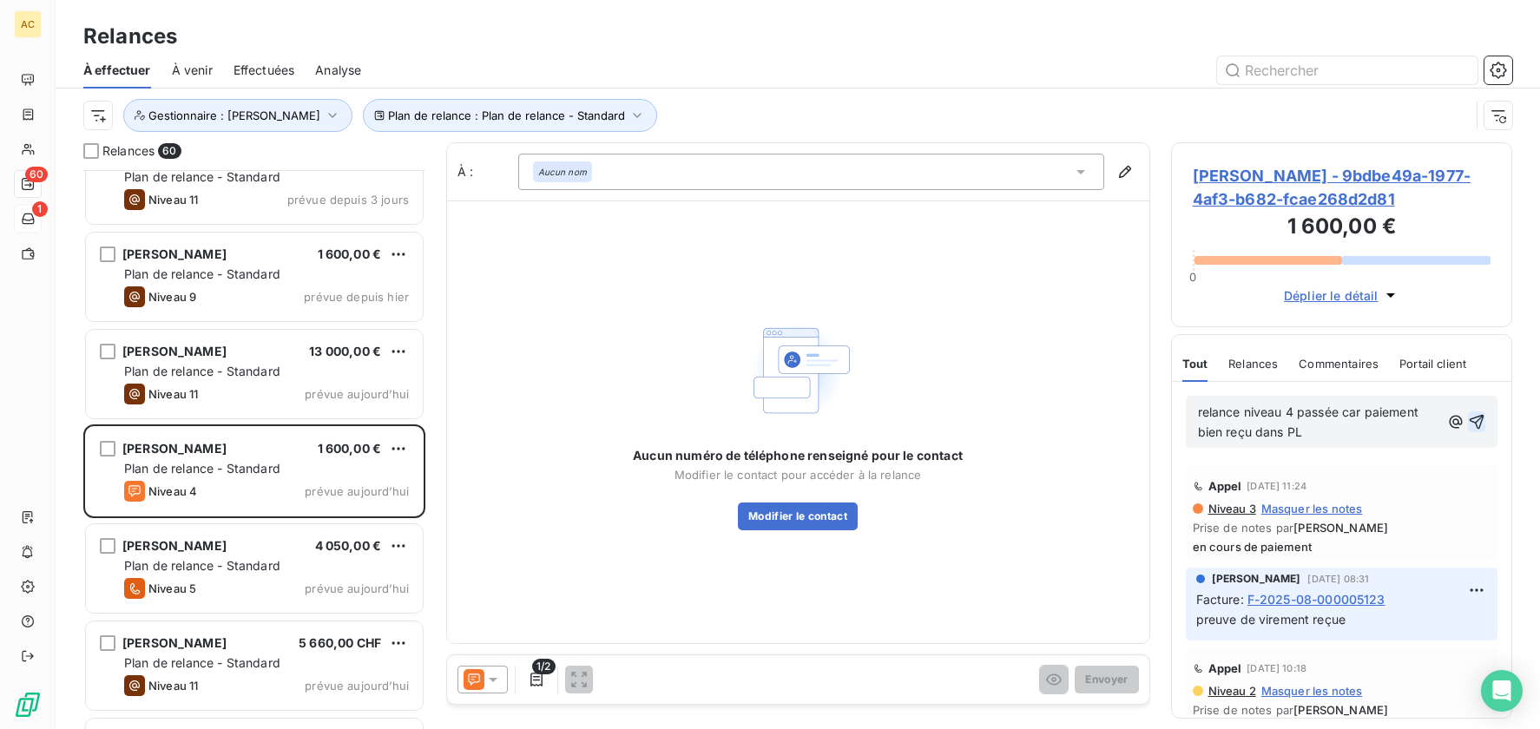
click at [1470, 422] on icon "button" at bounding box center [1477, 422] width 15 height 15
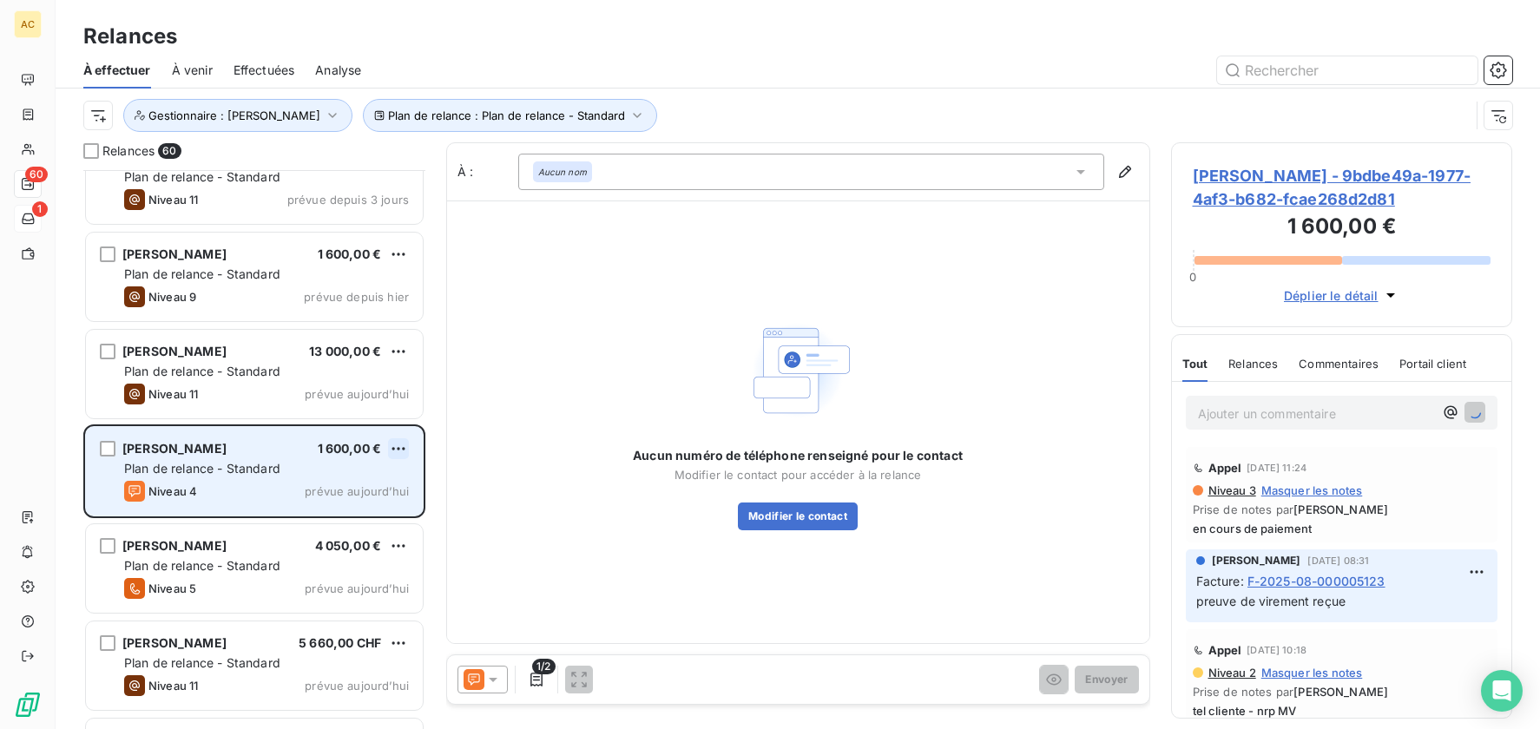
click at [399, 451] on html "AC 60 1 Relances À effectuer À venir Effectuées Analyse Plan de relance : Plan …" at bounding box center [770, 364] width 1540 height 729
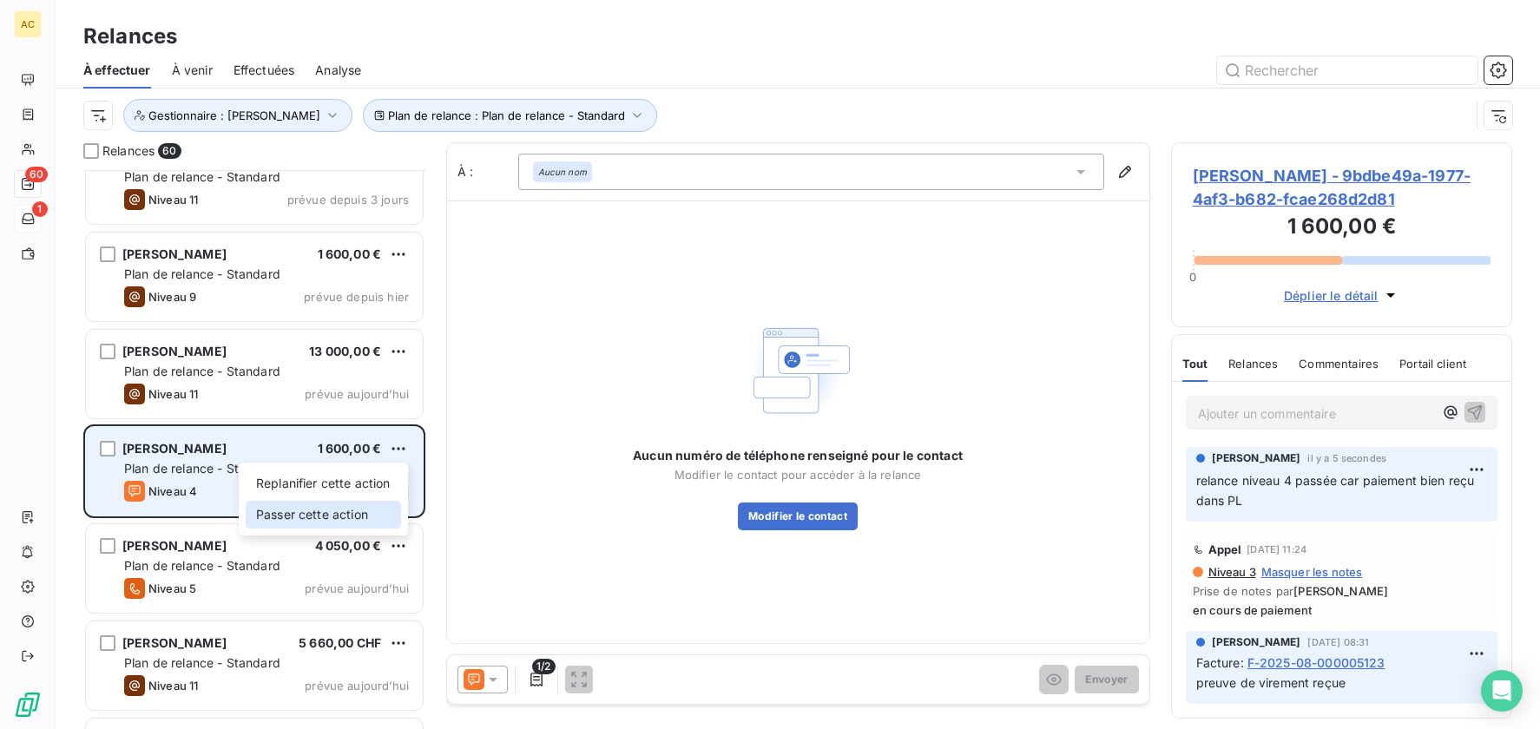
click at [325, 518] on div "Passer cette action" at bounding box center [323, 515] width 155 height 28
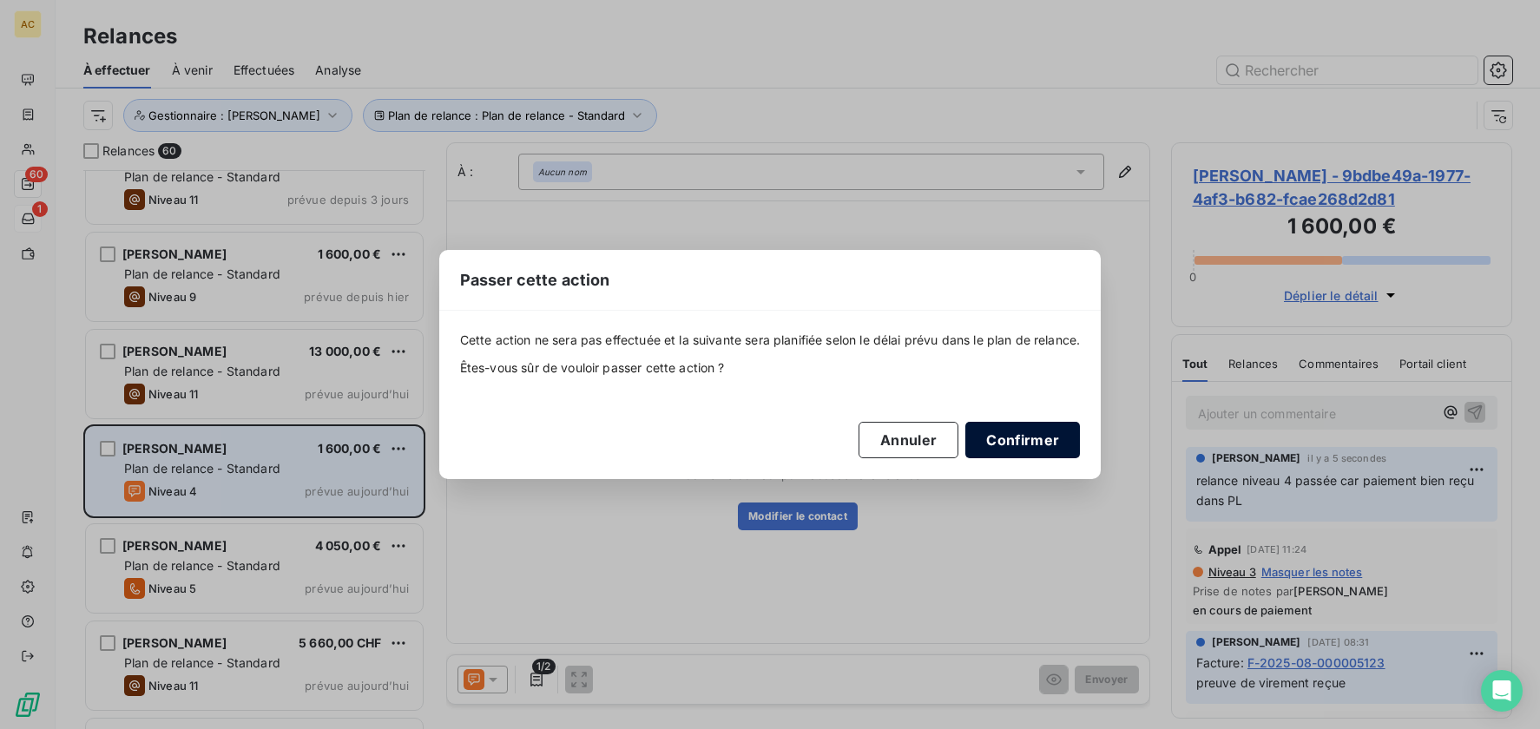
click at [1064, 446] on button "Confirmer" at bounding box center [1023, 440] width 115 height 36
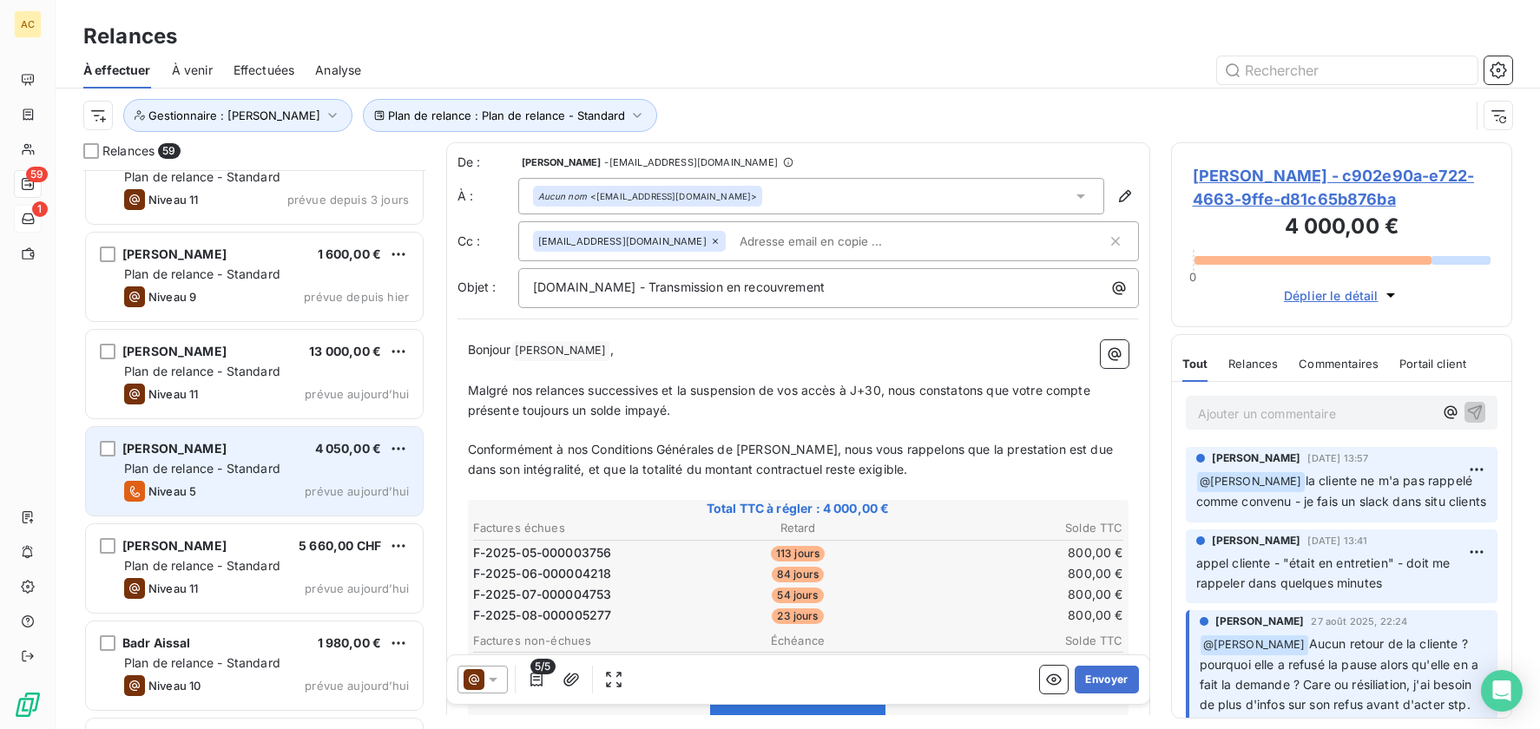
click at [251, 468] on span "Plan de relance - Standard" at bounding box center [202, 468] width 156 height 15
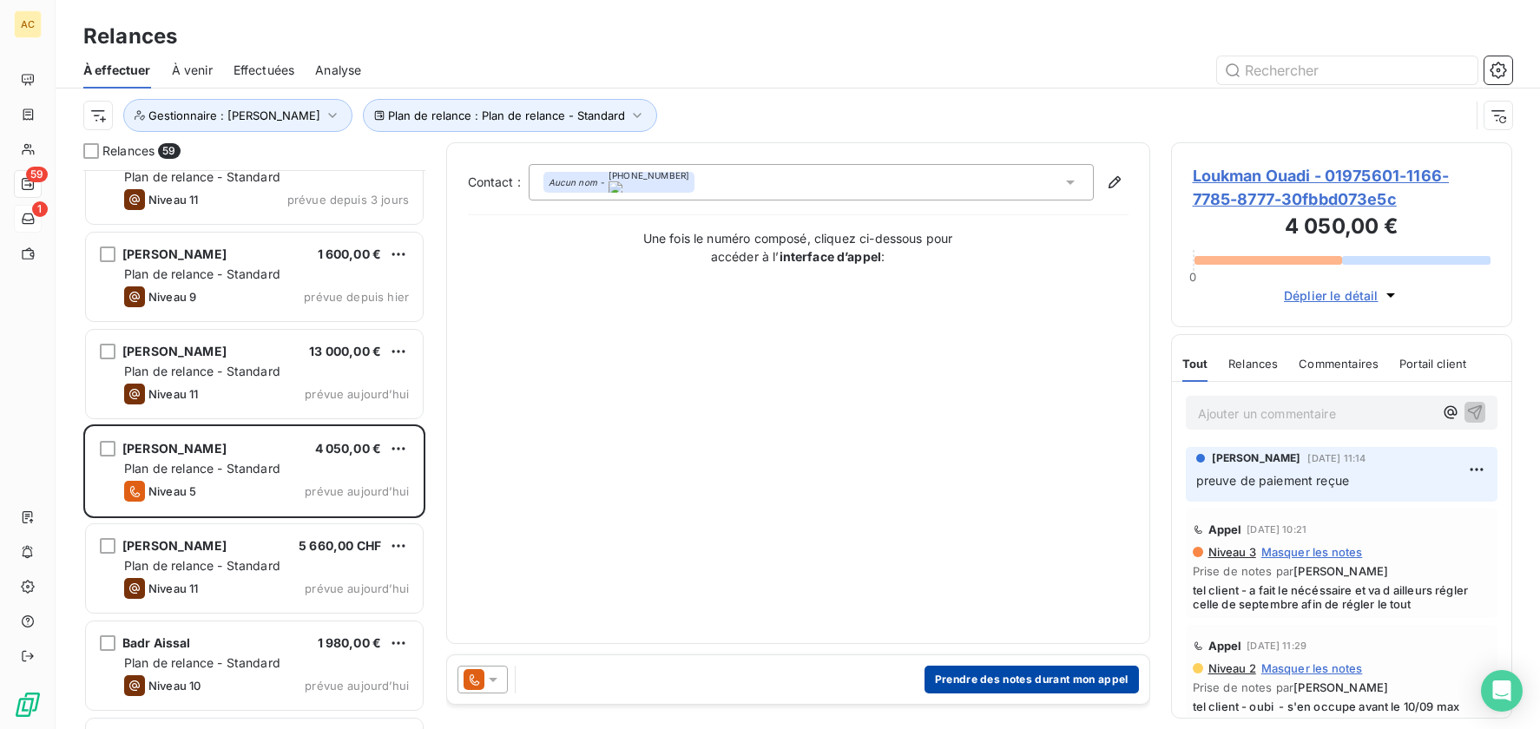
click at [1042, 682] on button "Prendre des notes durant mon appel" at bounding box center [1032, 680] width 214 height 28
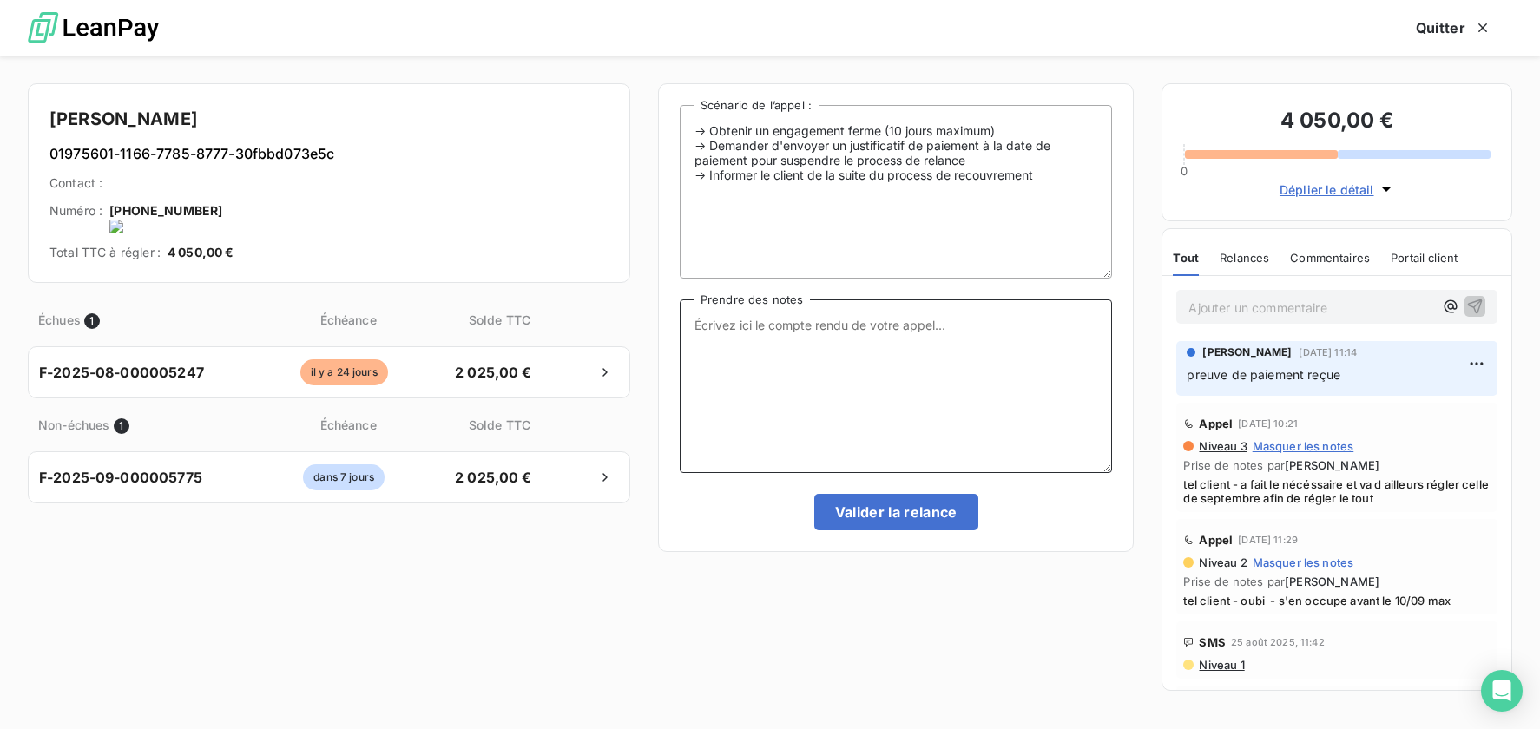
click at [791, 342] on textarea "Prendre des notes" at bounding box center [896, 387] width 433 height 174
type textarea "2x2025€ bien reçus dans PL"
click at [907, 511] on button "Valider la relance" at bounding box center [897, 512] width 164 height 36
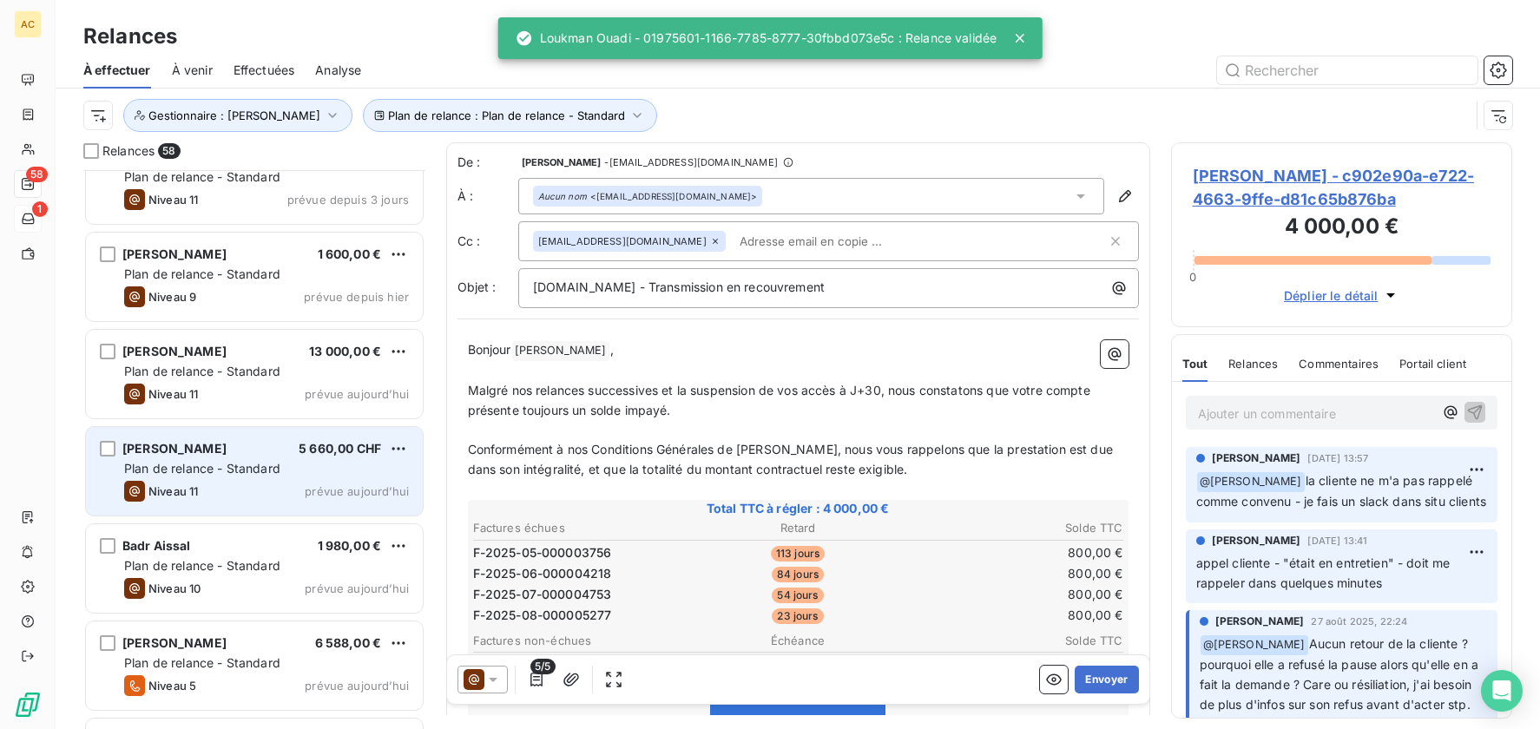
click at [307, 473] on div "Plan de relance - Standard" at bounding box center [266, 468] width 285 height 17
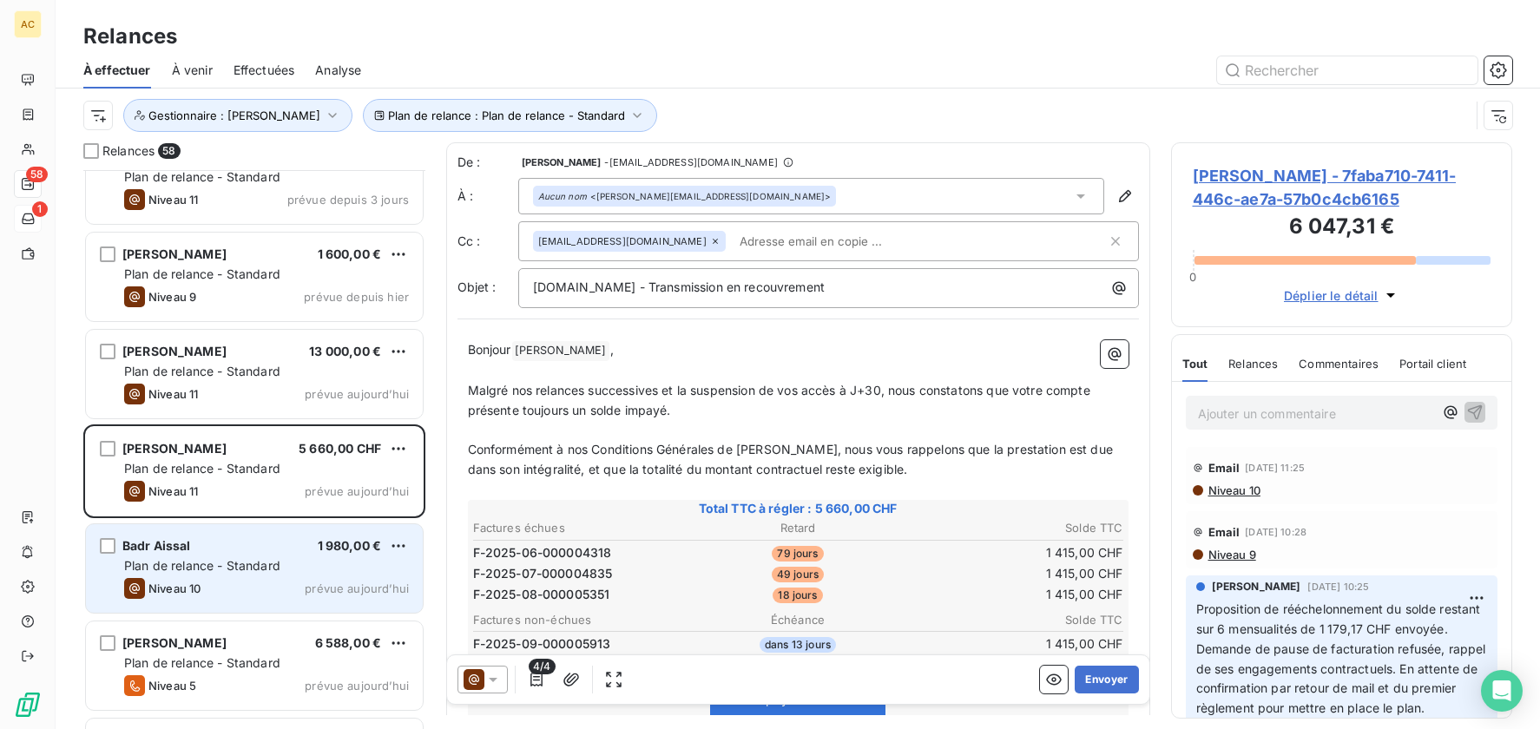
click at [320, 567] on div "Plan de relance - Standard" at bounding box center [266, 565] width 285 height 17
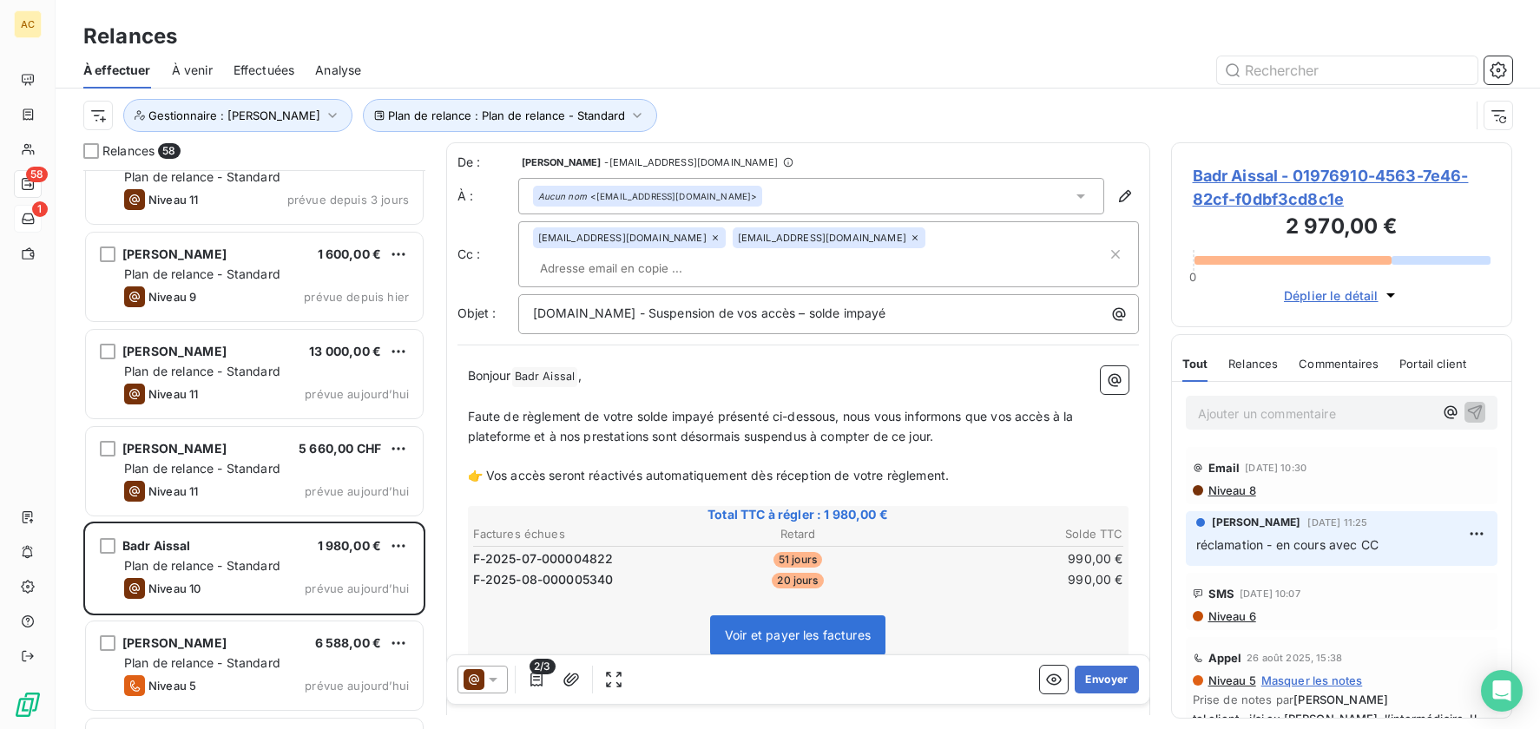
click at [1253, 412] on p "Ajouter un commentaire ﻿" at bounding box center [1316, 414] width 236 height 22
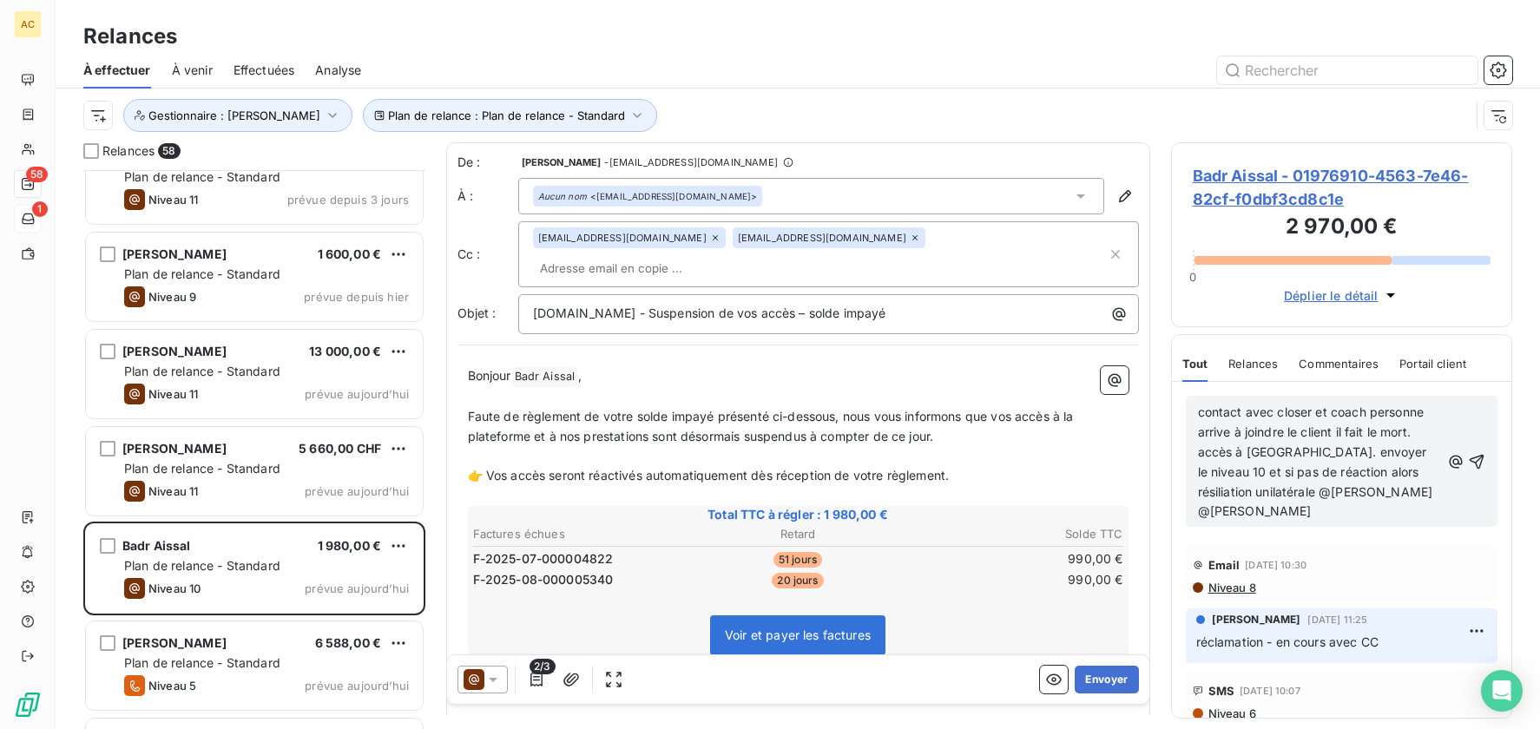
click at [1198, 418] on span "contact avec closer et coach personne arrive à joindre le client il fait le mor…" at bounding box center [1317, 462] width 239 height 114
click at [1299, 506] on p "AT : "contact avec closer et coach personne arrive à joindre le client il fait …" at bounding box center [1319, 462] width 243 height 119
click at [1468, 458] on icon "button" at bounding box center [1476, 461] width 17 height 17
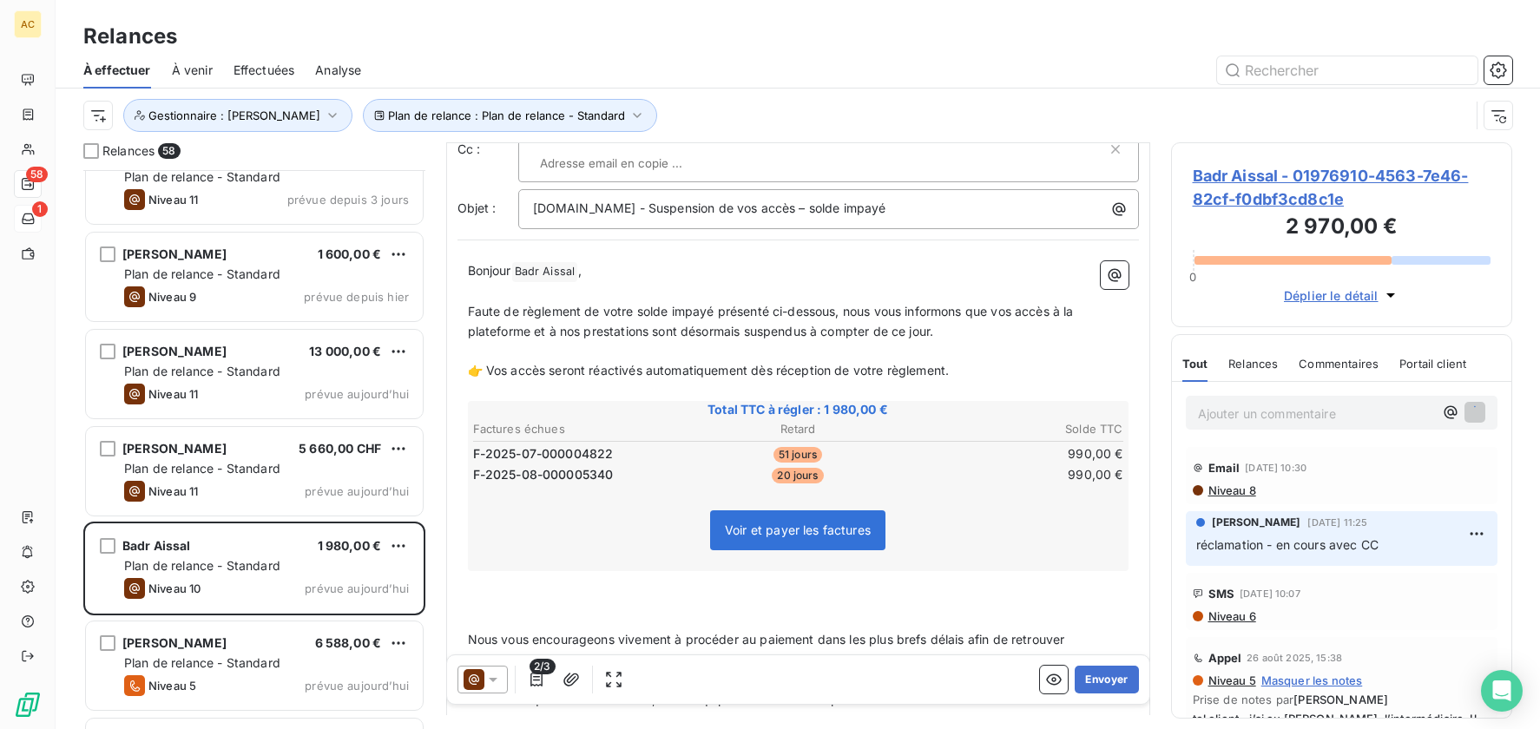
scroll to position [137, 0]
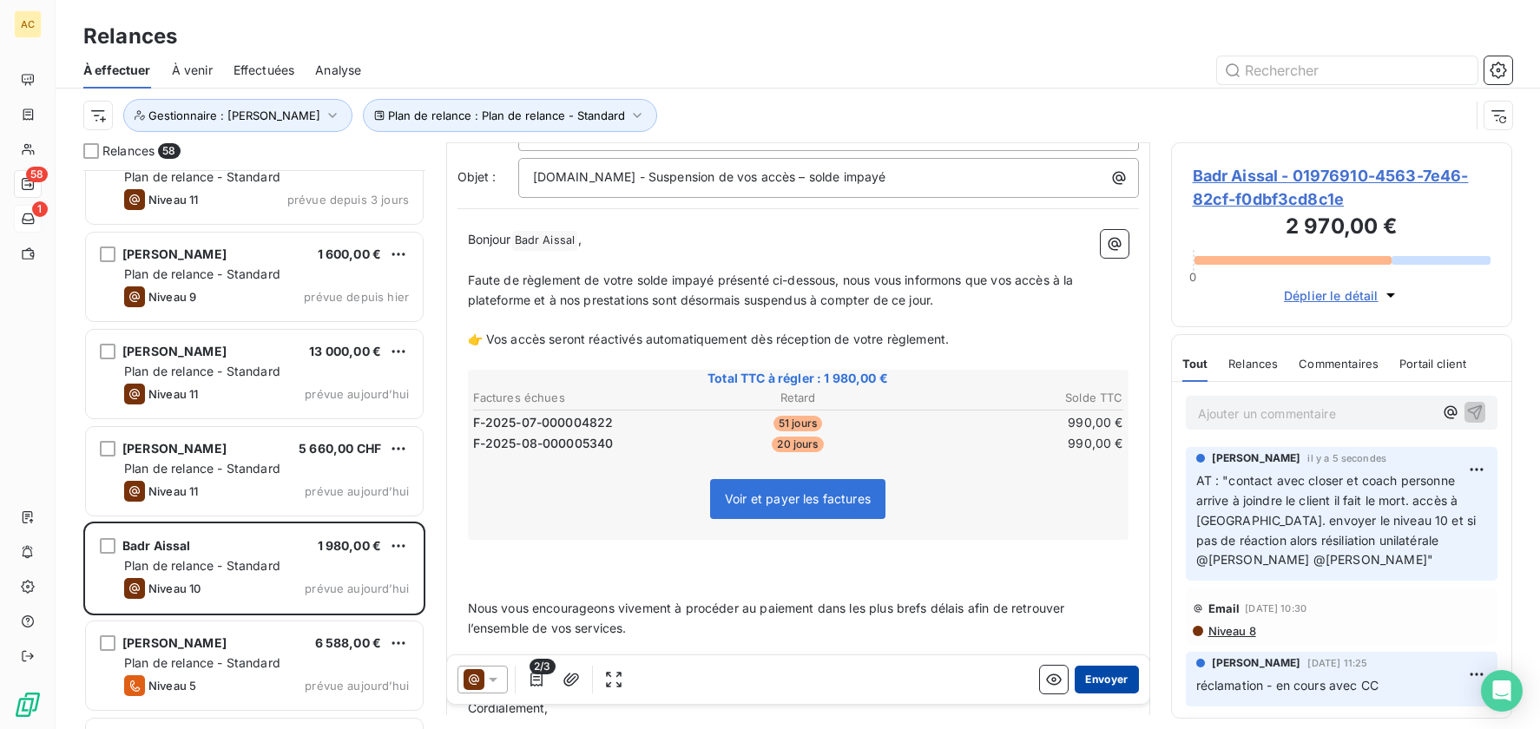
click at [1092, 674] on button "Envoyer" at bounding box center [1106, 680] width 63 height 28
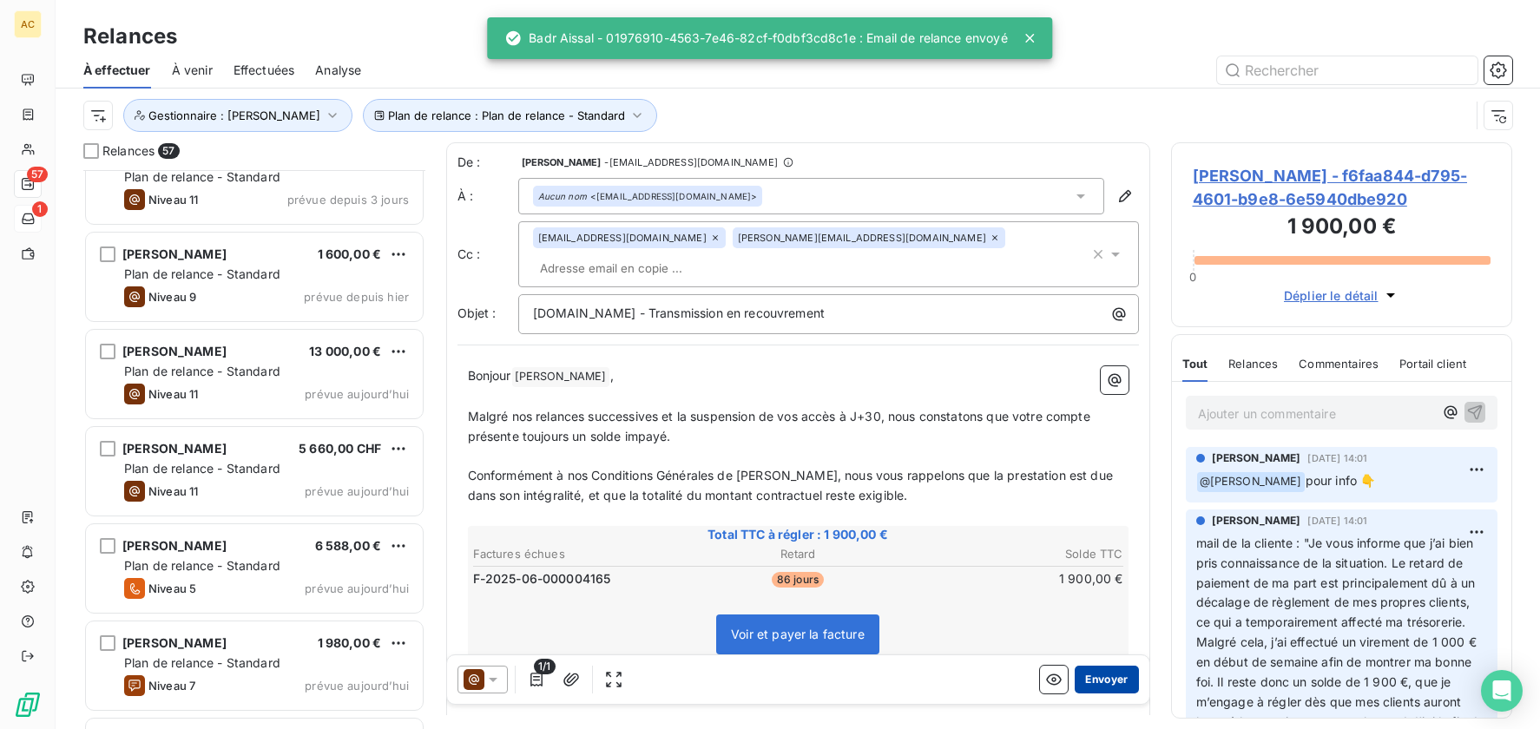
click at [1081, 683] on button "Envoyer" at bounding box center [1106, 680] width 63 height 28
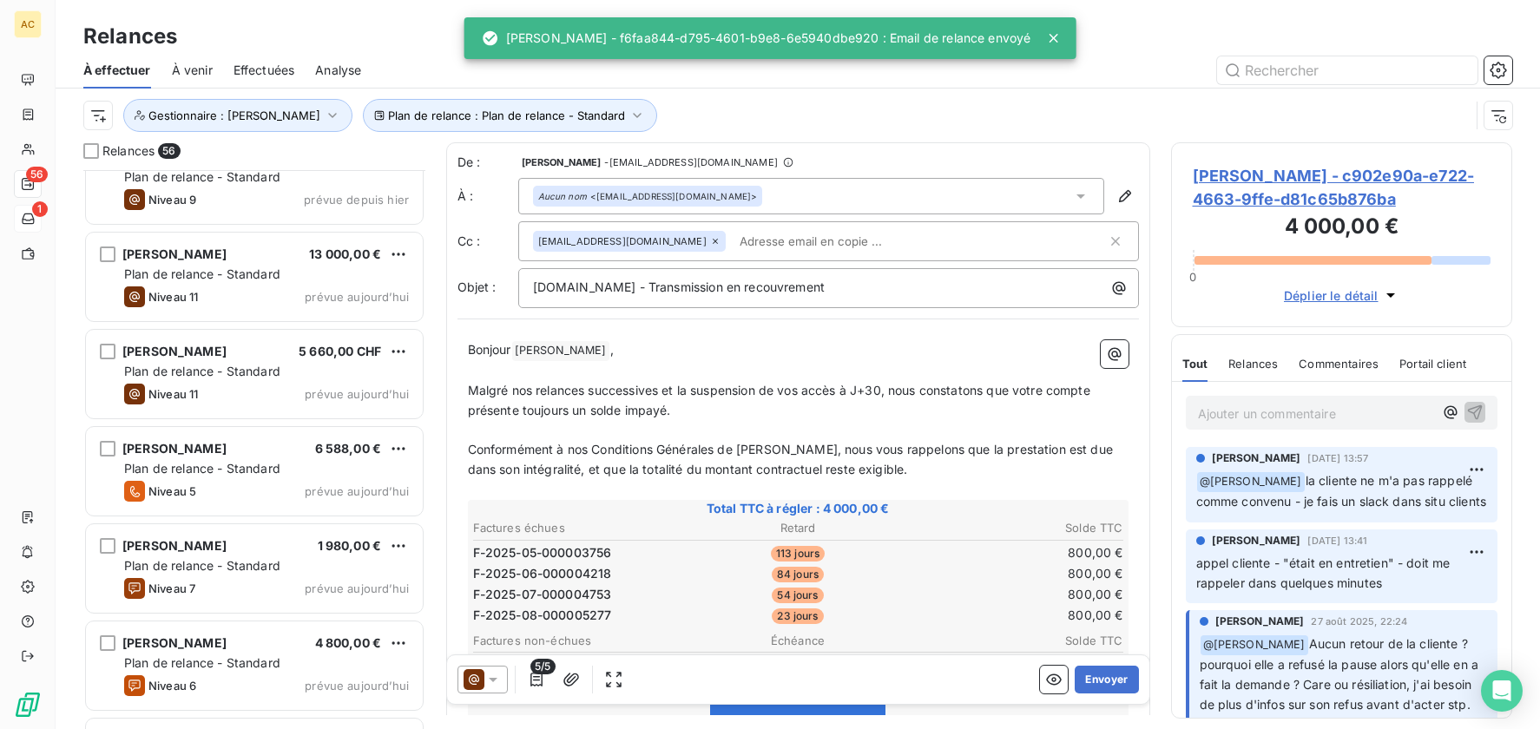
click at [1058, 36] on icon at bounding box center [1053, 38] width 9 height 9
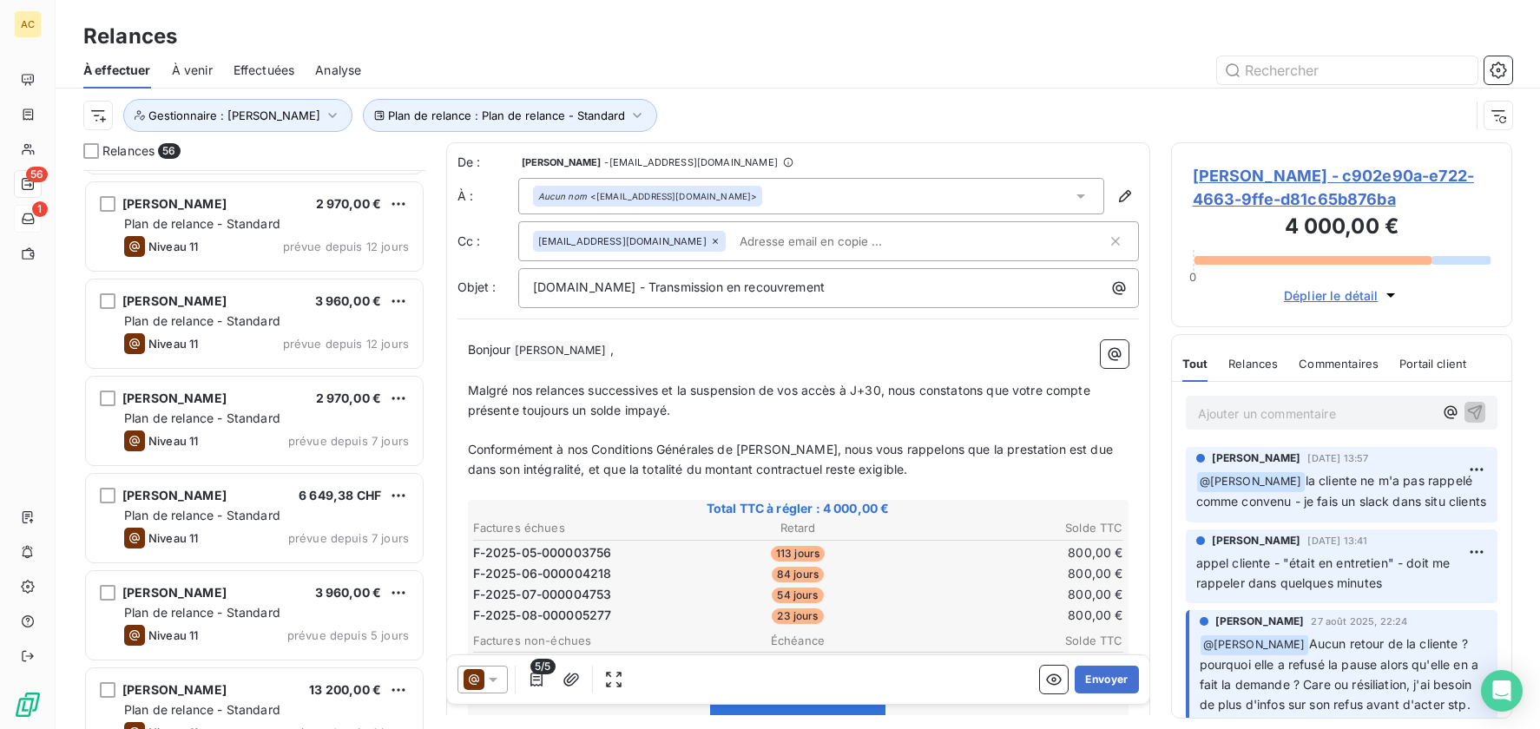
scroll to position [1048, 0]
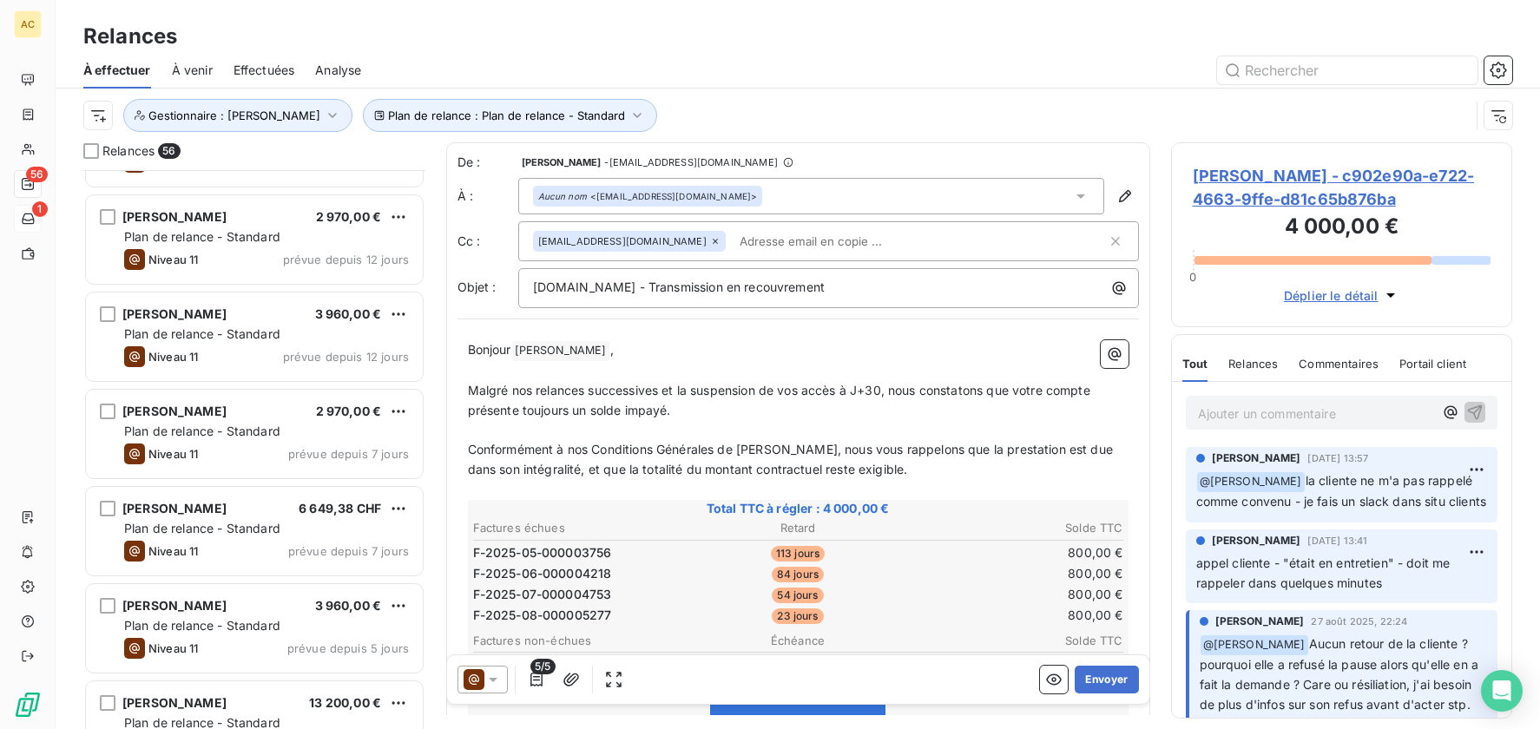
click at [254, 71] on span "Effectuées" at bounding box center [265, 70] width 62 height 17
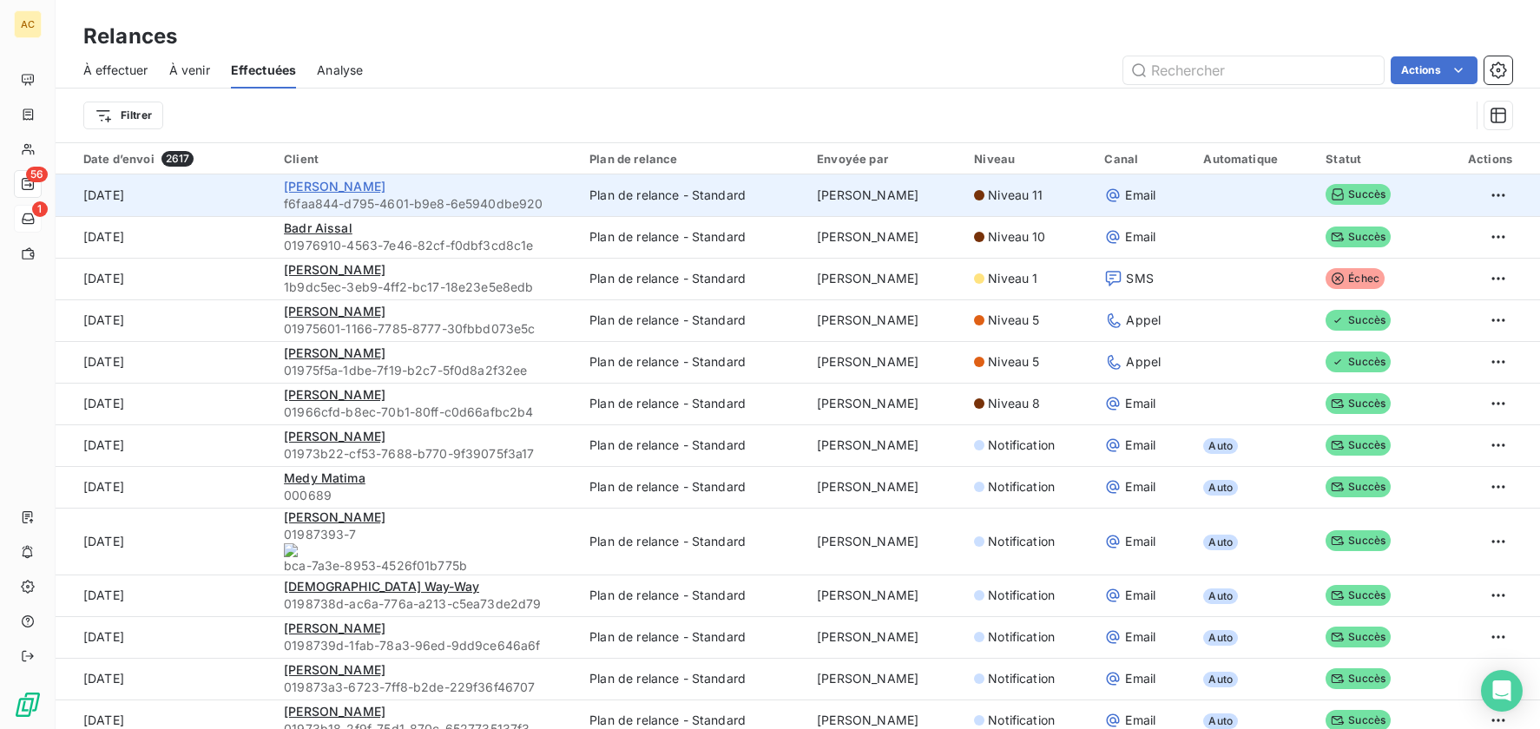
click at [318, 189] on span "Chahinaz RICHARD" at bounding box center [335, 186] width 102 height 15
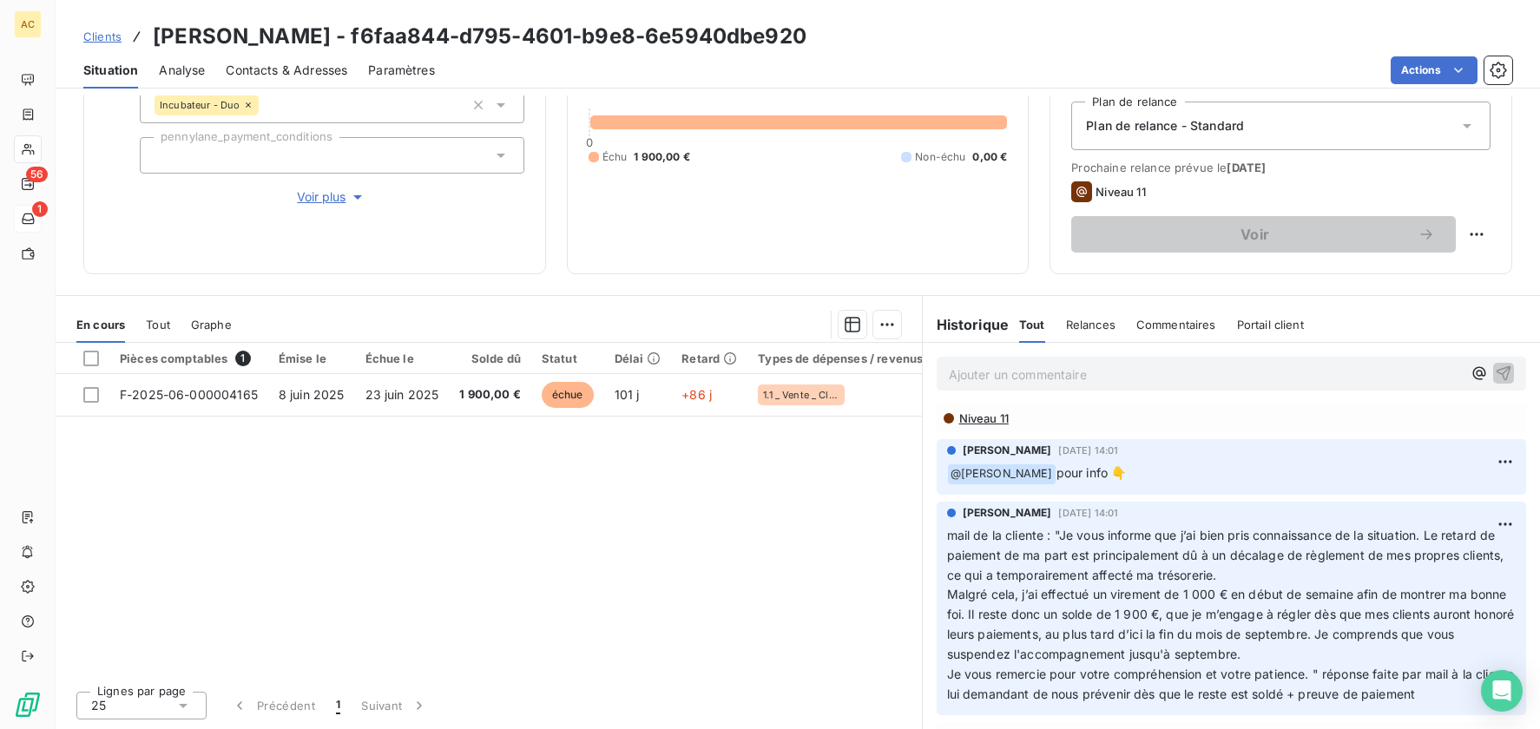
scroll to position [35, 0]
click at [163, 327] on span "Tout" at bounding box center [158, 325] width 24 height 14
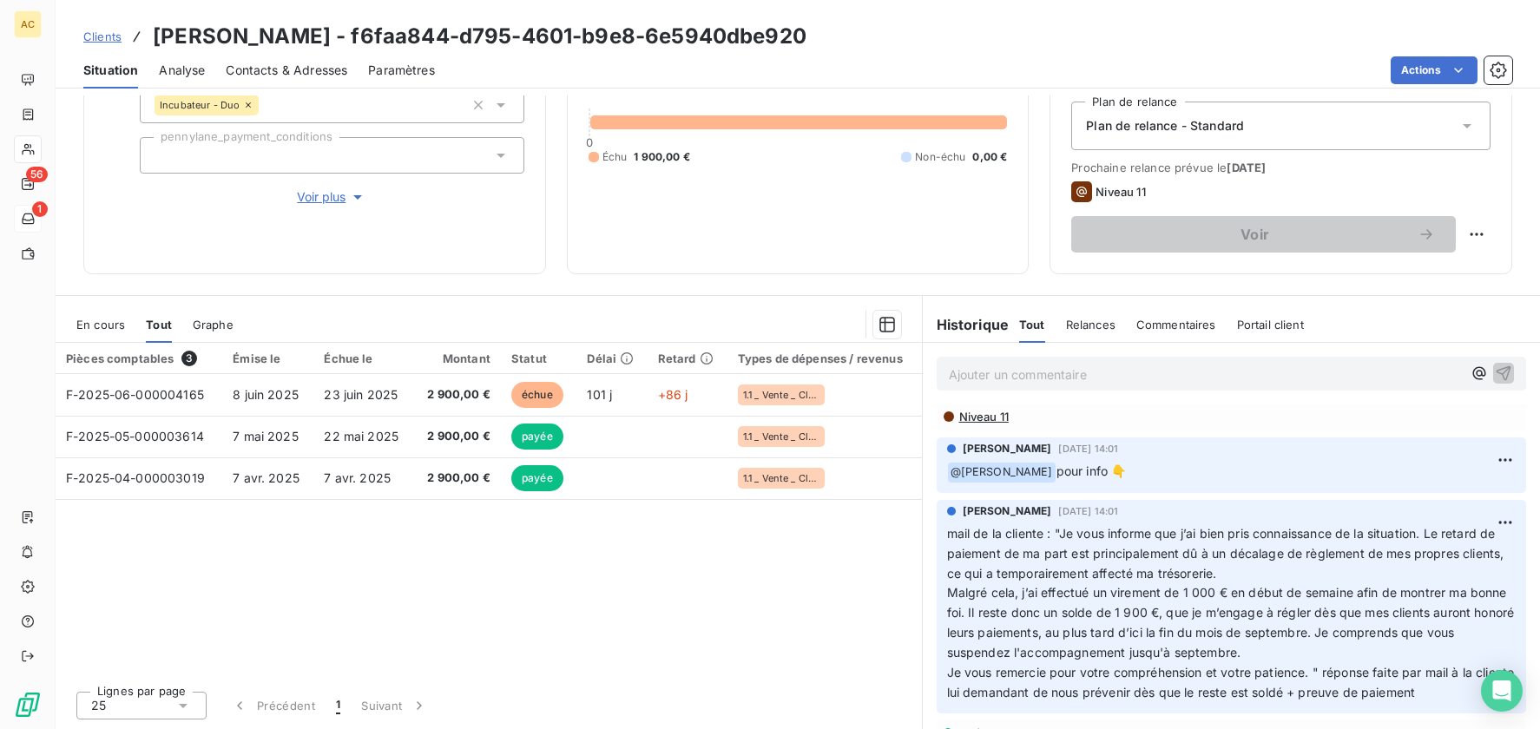
click at [549, 267] on div "Informations client Propriétés Client Situation Admin Produit Incubateur - Duo …" at bounding box center [798, 100] width 1485 height 347
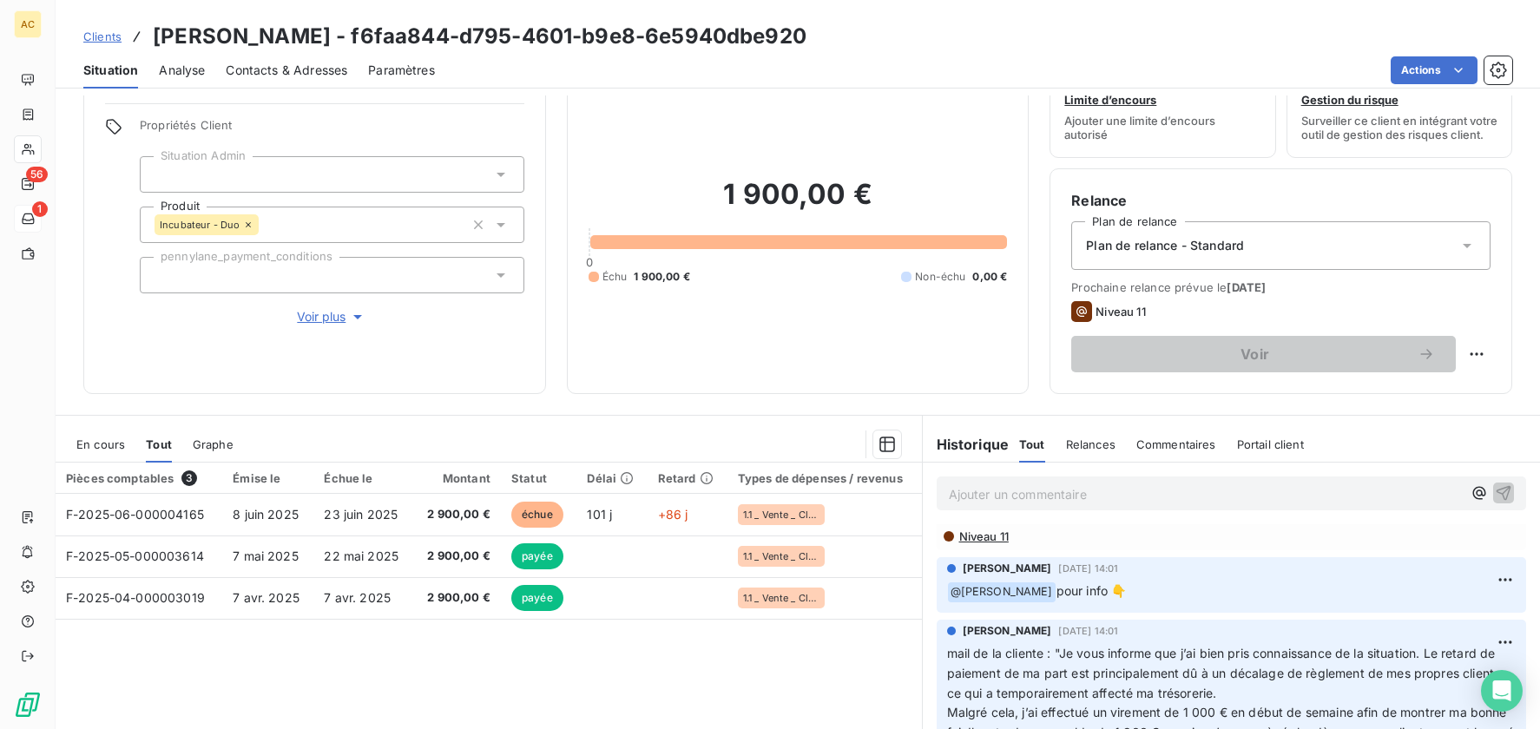
scroll to position [0, 0]
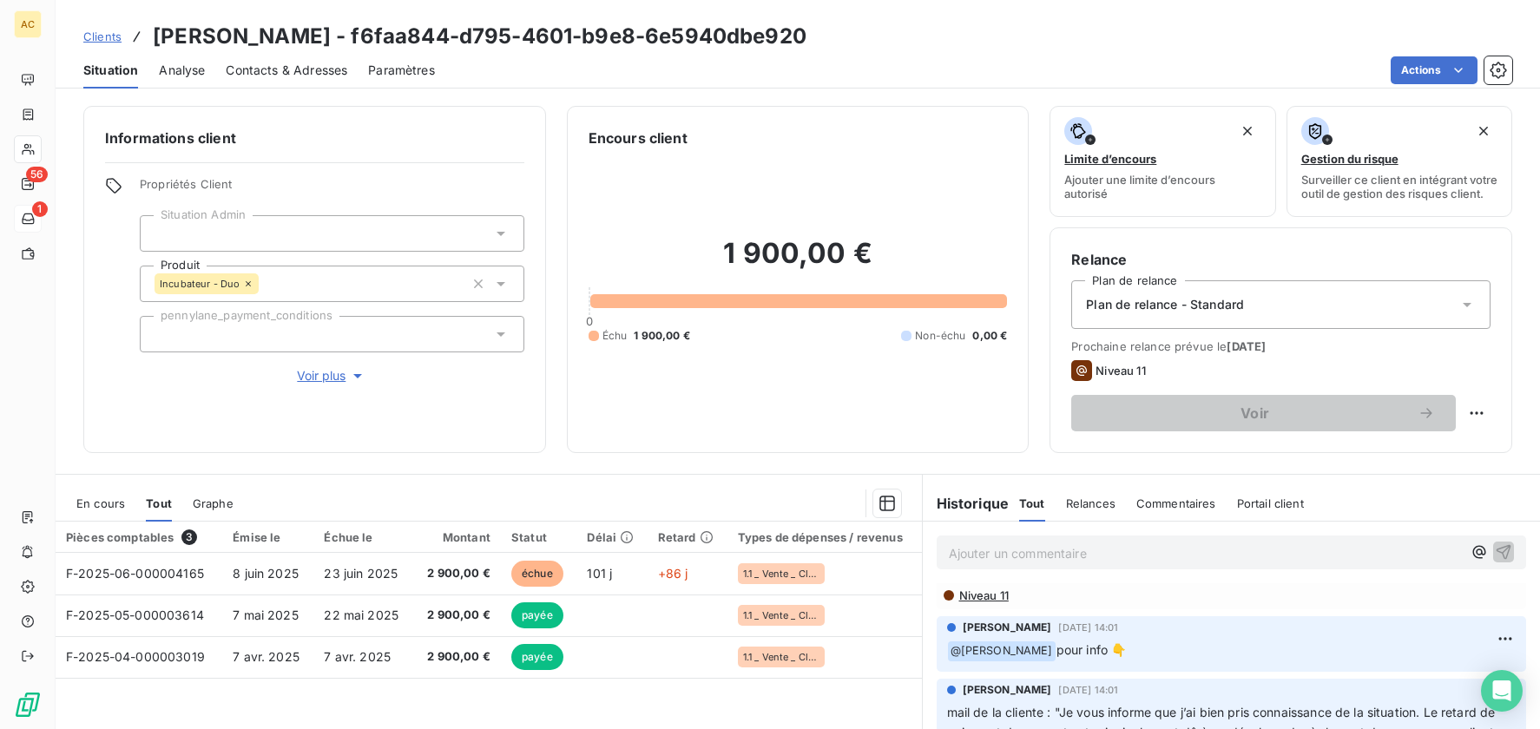
click at [284, 75] on span "Contacts & Adresses" at bounding box center [287, 70] width 122 height 17
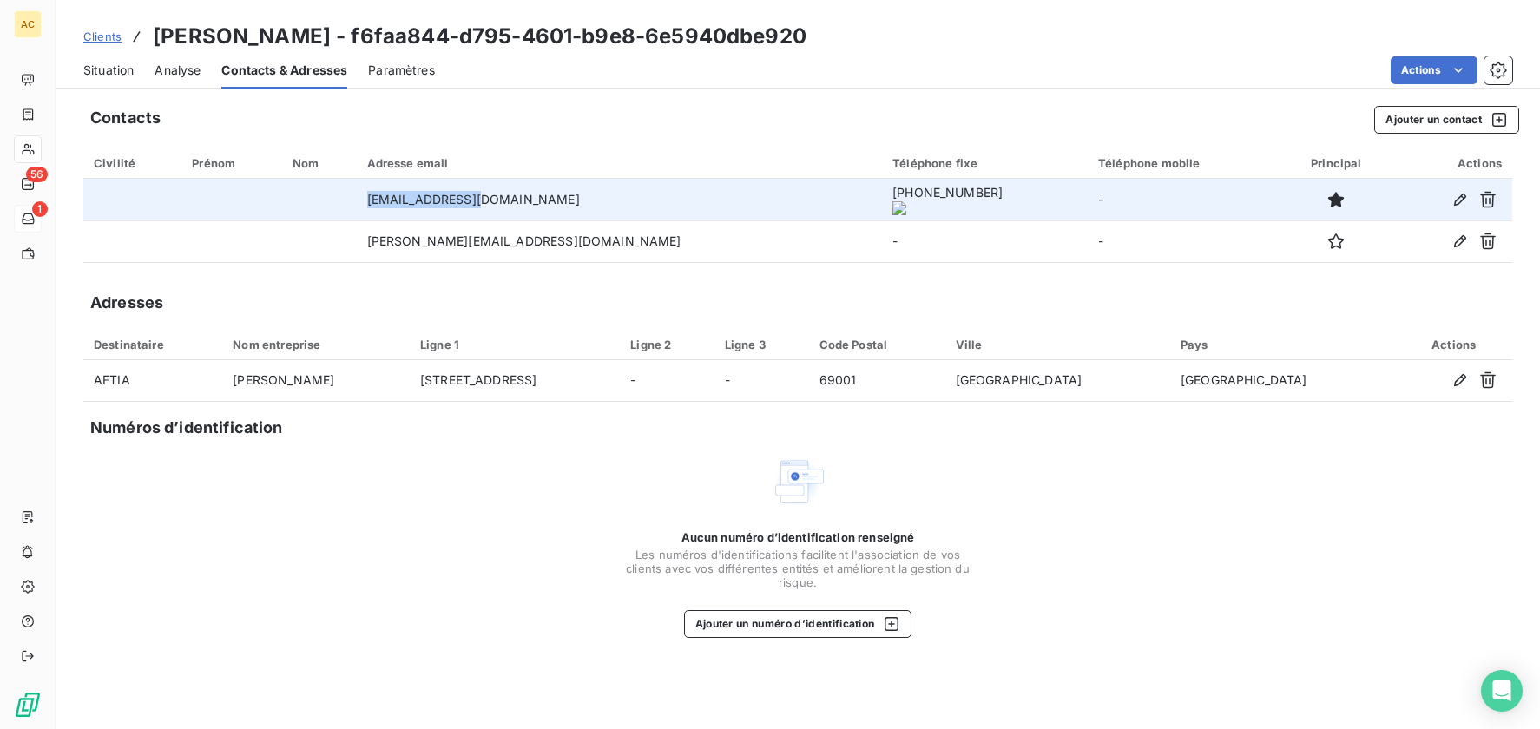
drag, startPoint x: 406, startPoint y: 201, endPoint x: 591, endPoint y: 198, distance: 185.9
click at [591, 198] on td "contact@aftia.fr" at bounding box center [620, 200] width 526 height 42
copy td "contact@aftia.fr"
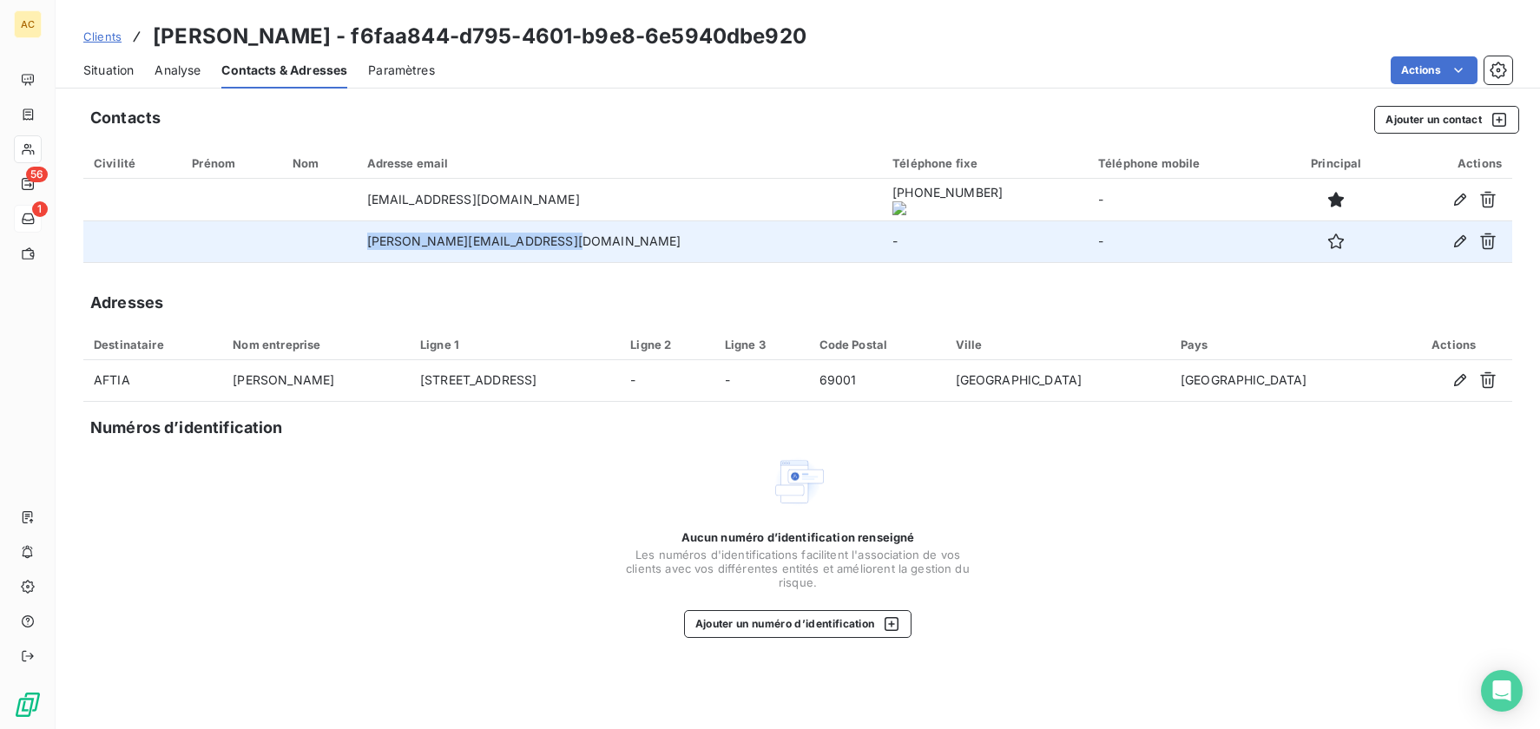
drag, startPoint x: 403, startPoint y: 242, endPoint x: 610, endPoint y: 241, distance: 206.7
click at [610, 241] on td "benjamin.richard010@gmail.com" at bounding box center [620, 242] width 526 height 42
copy td "benjamin.richard010@gmail.com"
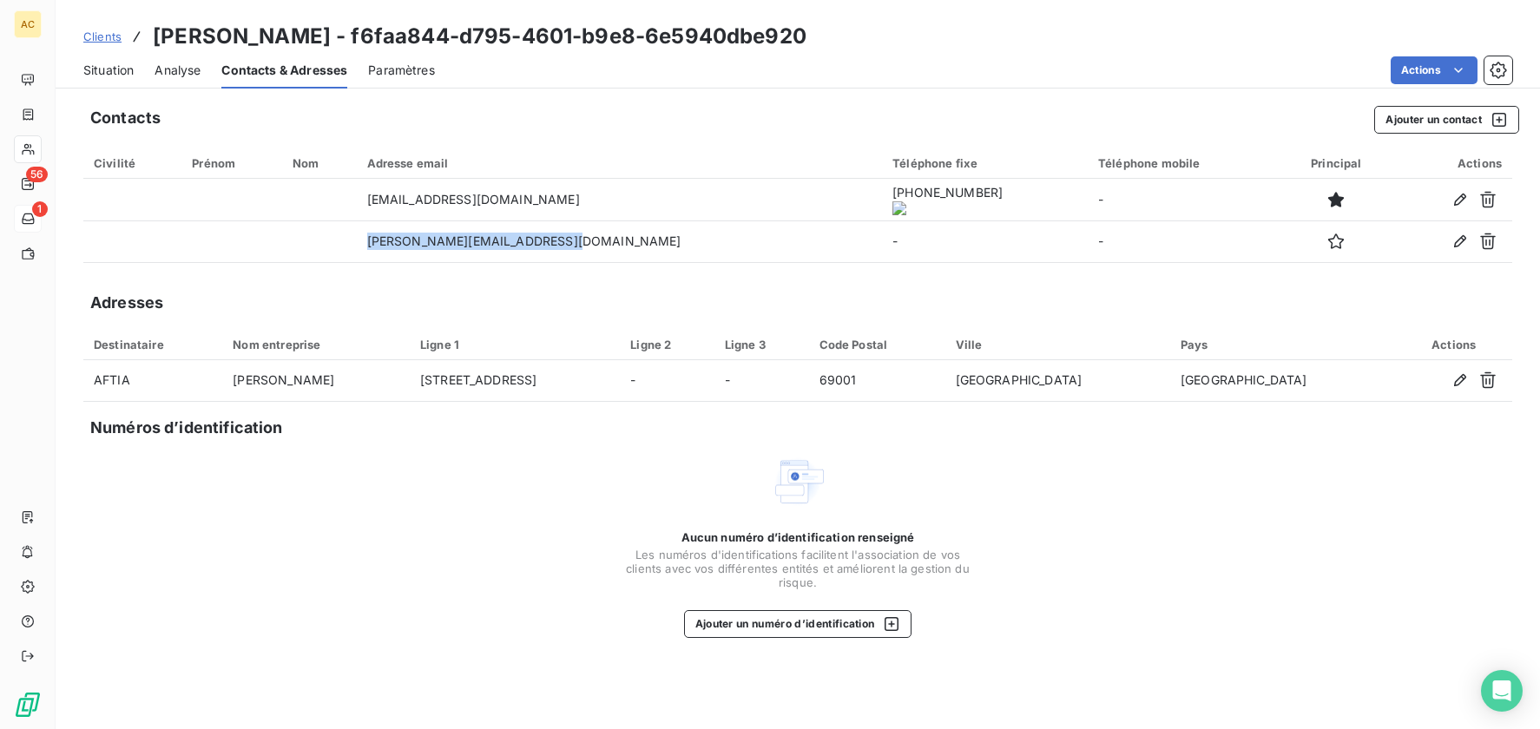
click at [117, 68] on span "Situation" at bounding box center [108, 70] width 50 height 17
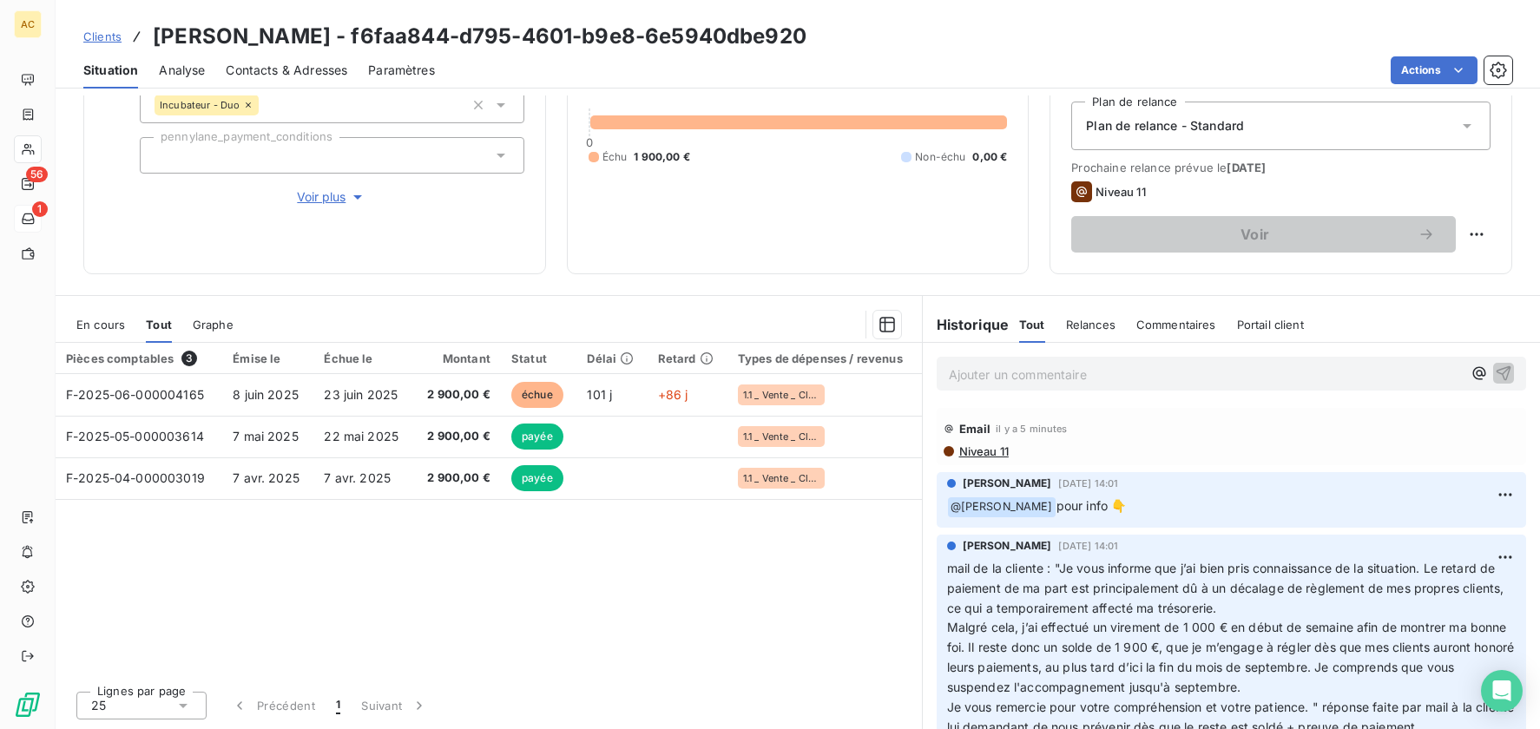
scroll to position [53, 0]
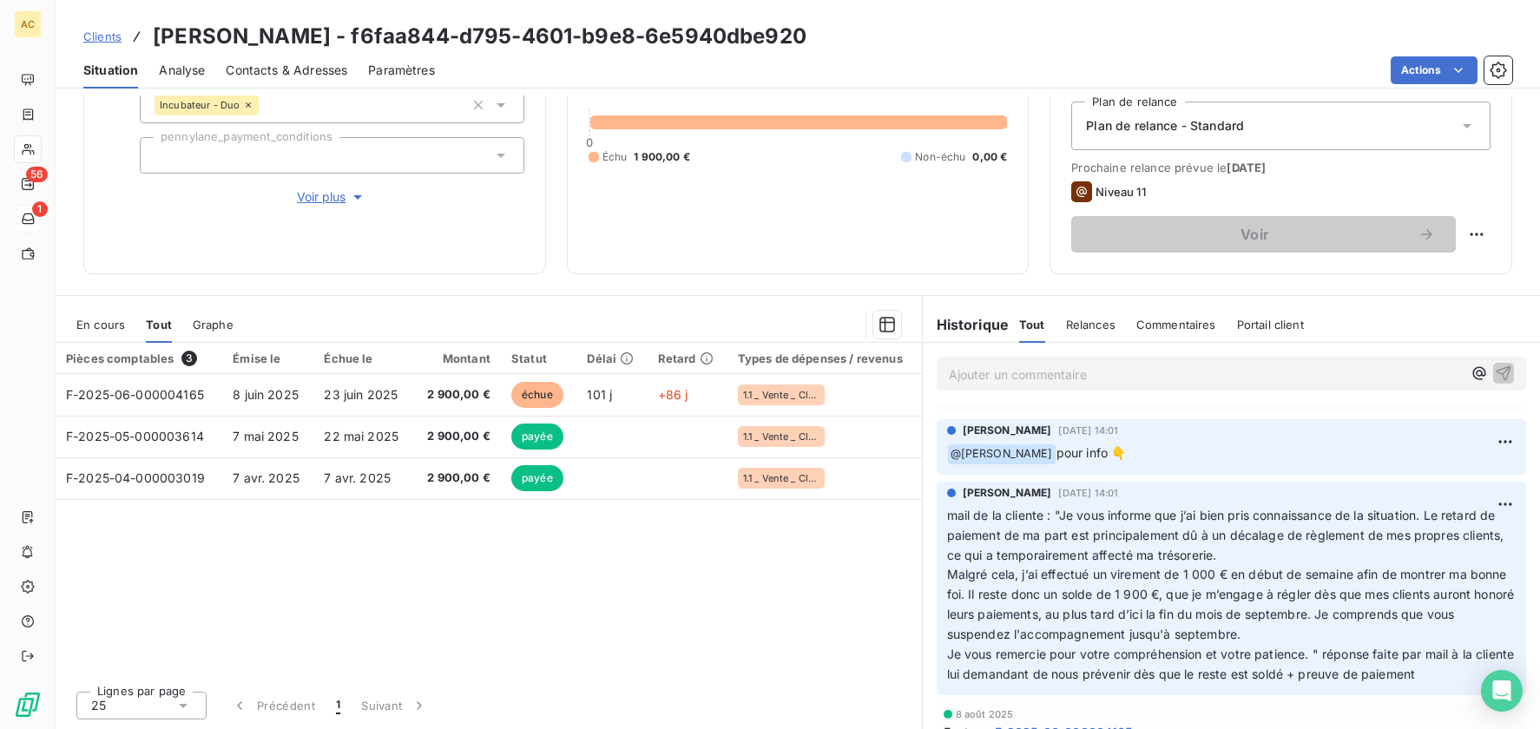
click at [1006, 378] on p "Ajouter un commentaire ﻿" at bounding box center [1206, 375] width 514 height 22
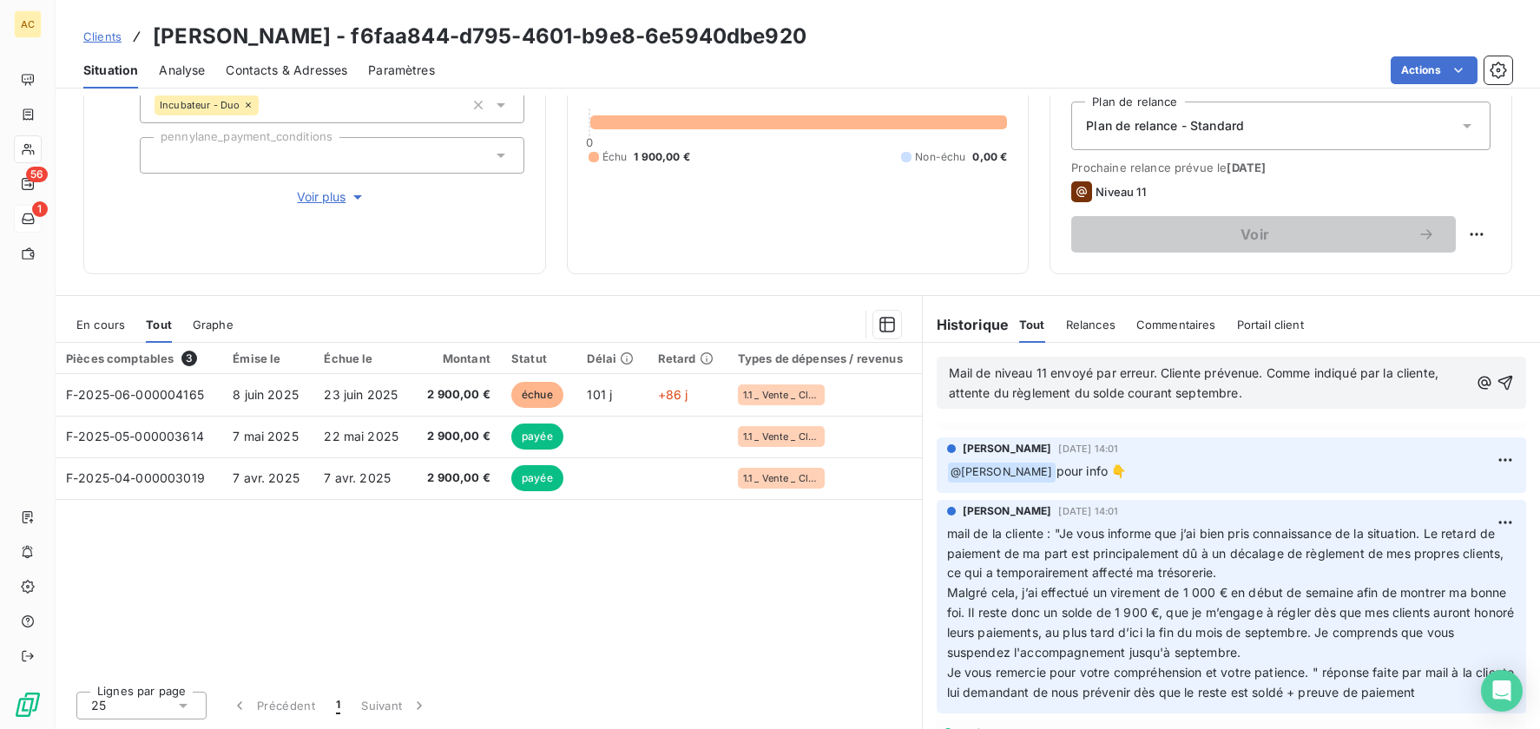
scroll to position [71, 0]
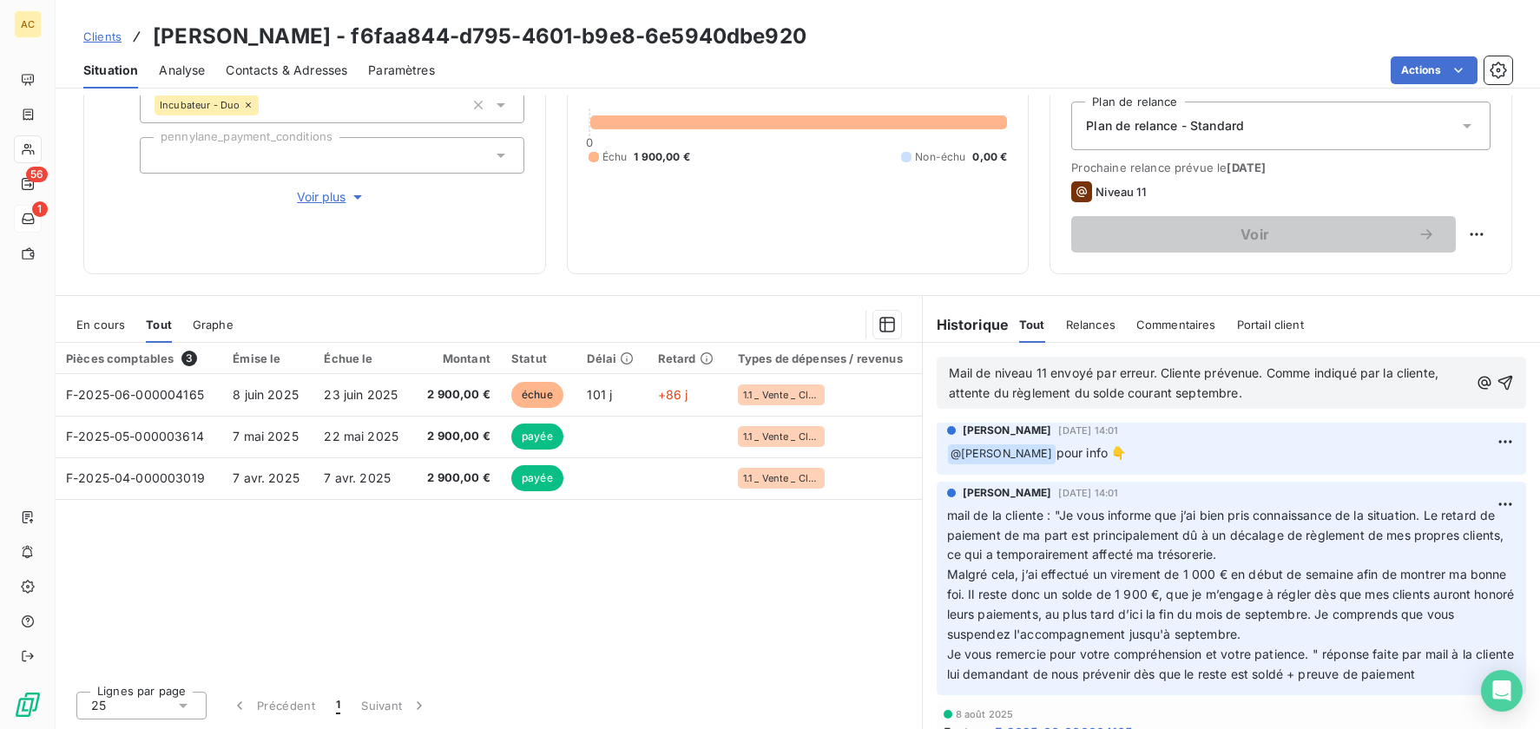
click at [1148, 370] on span "Mail de niveau 11 envoyé par erreur. Cliente prévenue. Comme indiqué par la cli…" at bounding box center [1196, 383] width 494 height 35
click at [1326, 394] on p "Mail de niveau 11 envoyé par erreur de manip. Cliente prévenue. Comme indiqué p…" at bounding box center [1209, 384] width 521 height 40
click at [1497, 381] on icon "button" at bounding box center [1505, 382] width 17 height 17
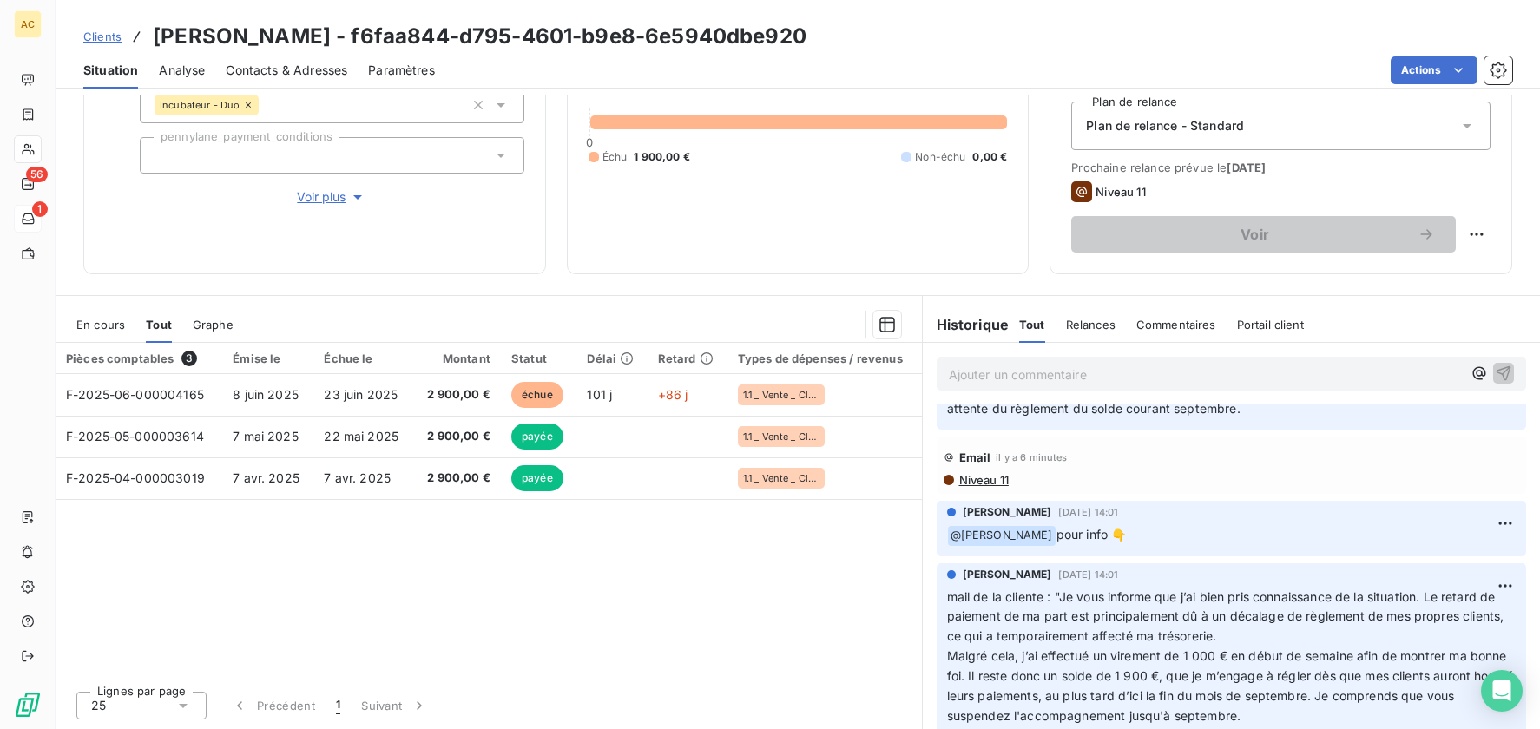
scroll to position [135, 0]
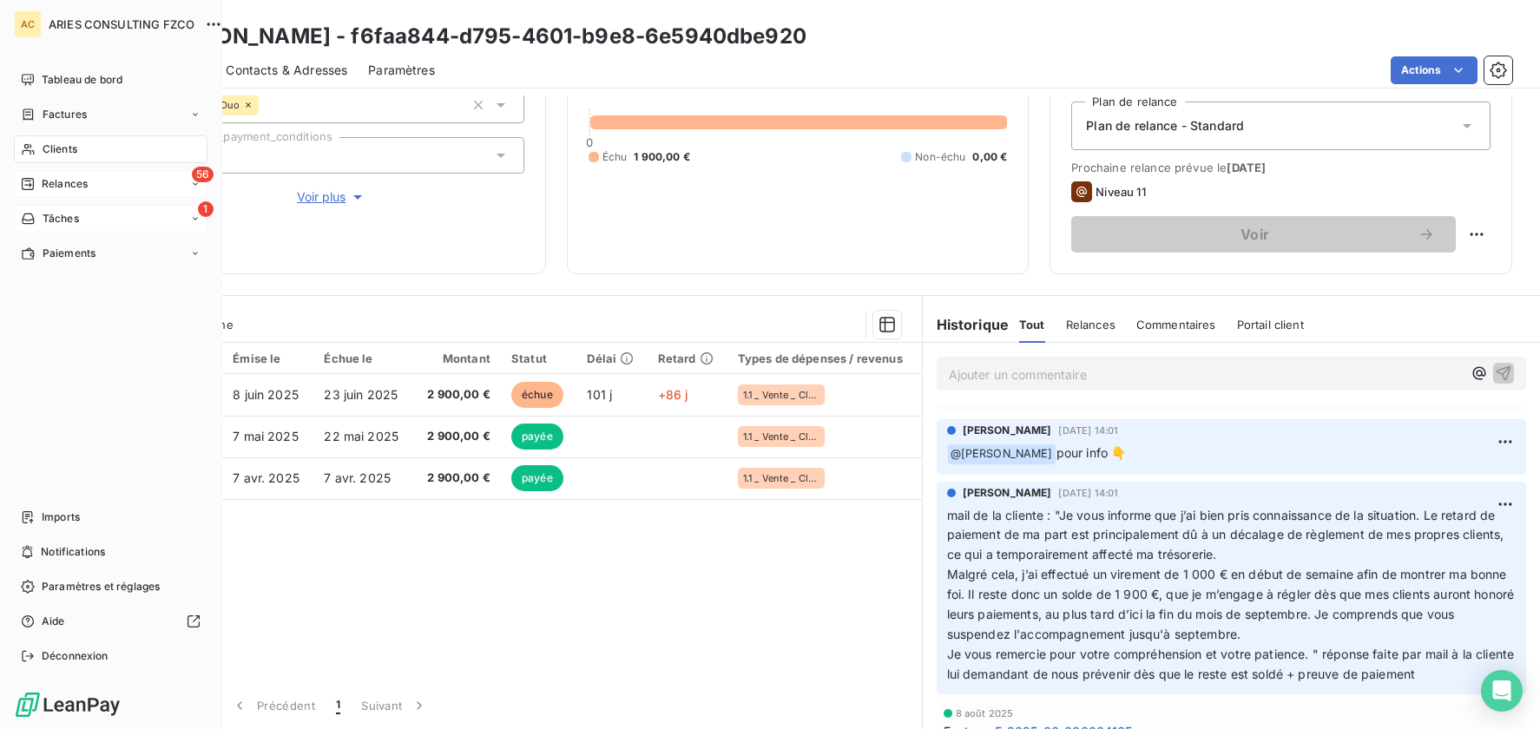
click at [56, 188] on span "Relances" at bounding box center [65, 184] width 46 height 16
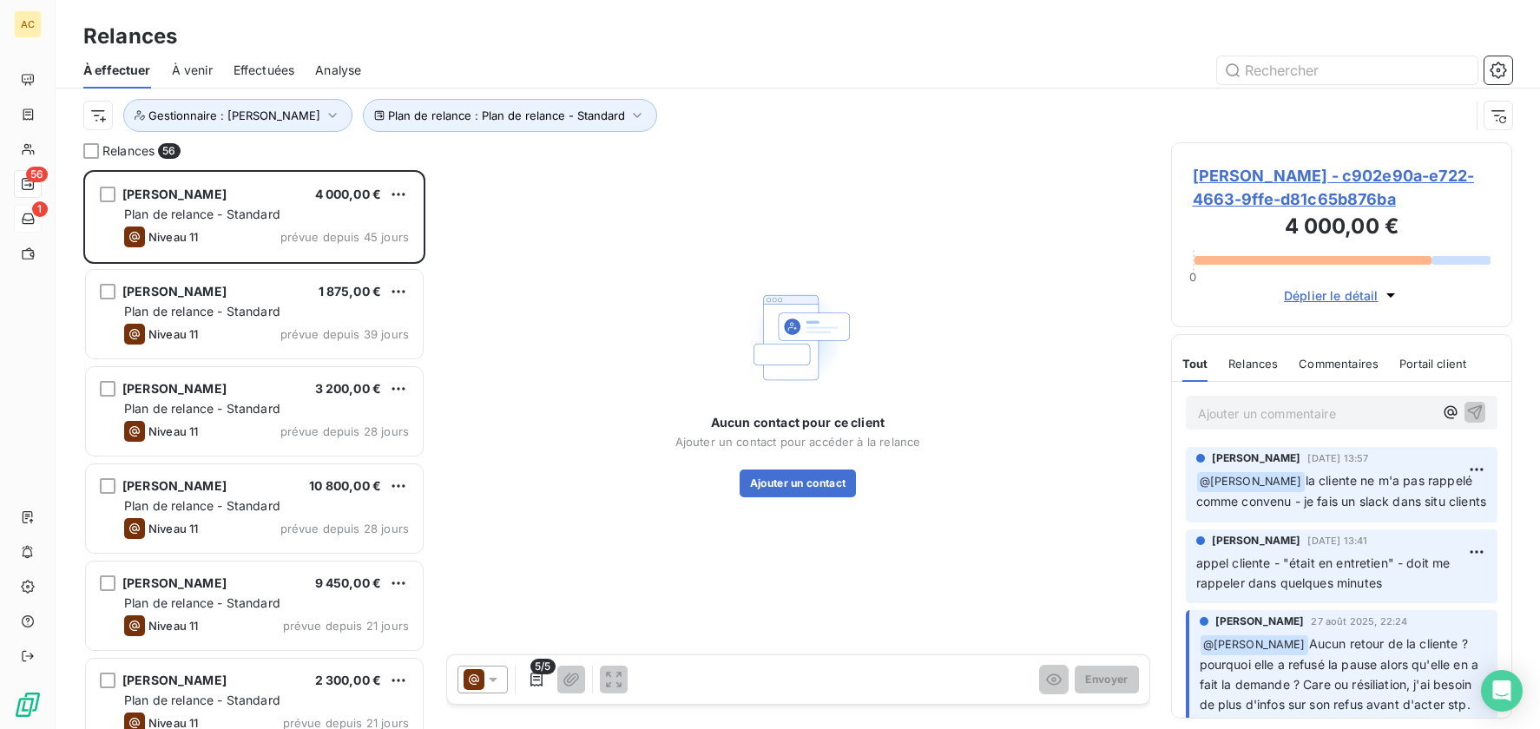
scroll to position [546, 328]
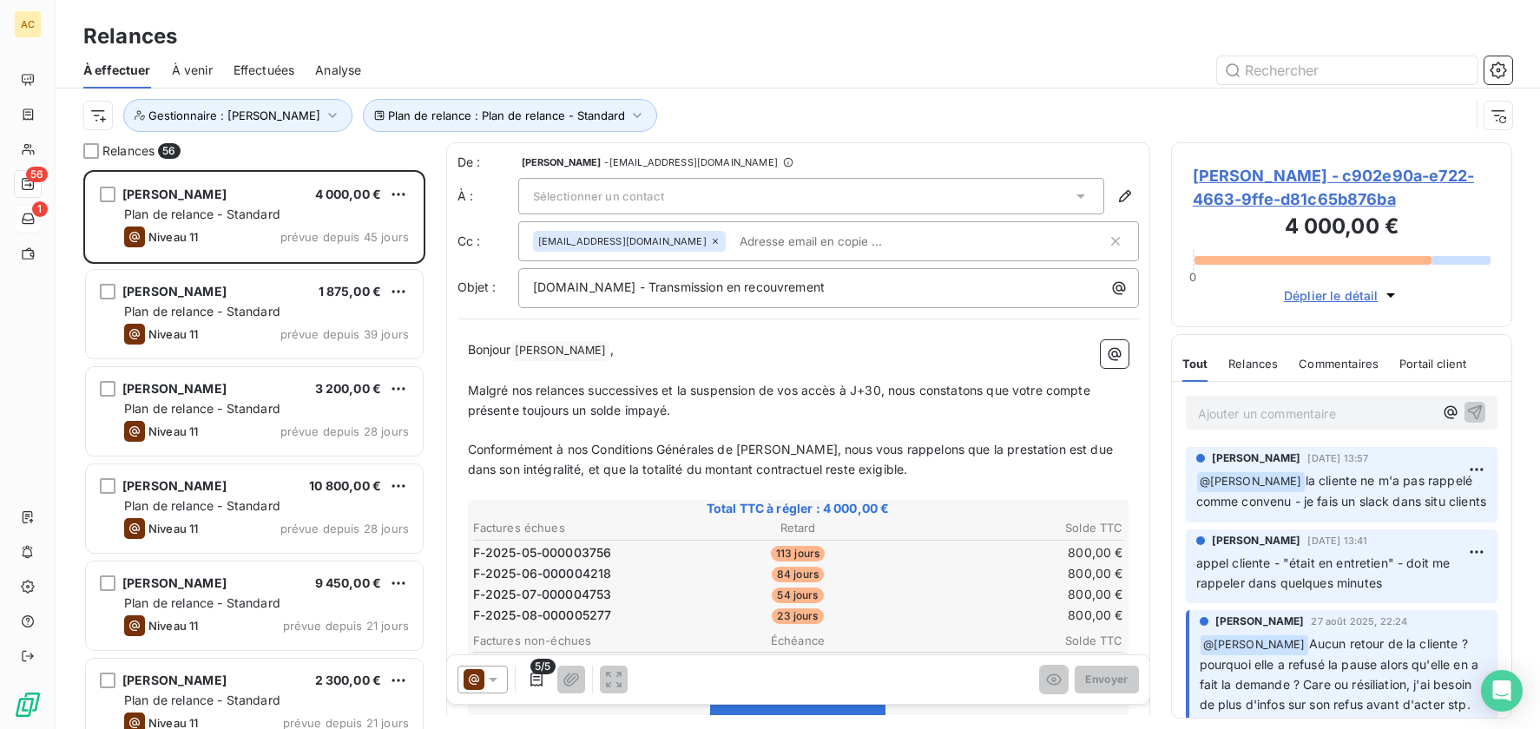
click at [247, 70] on span "Effectuées" at bounding box center [265, 70] width 62 height 17
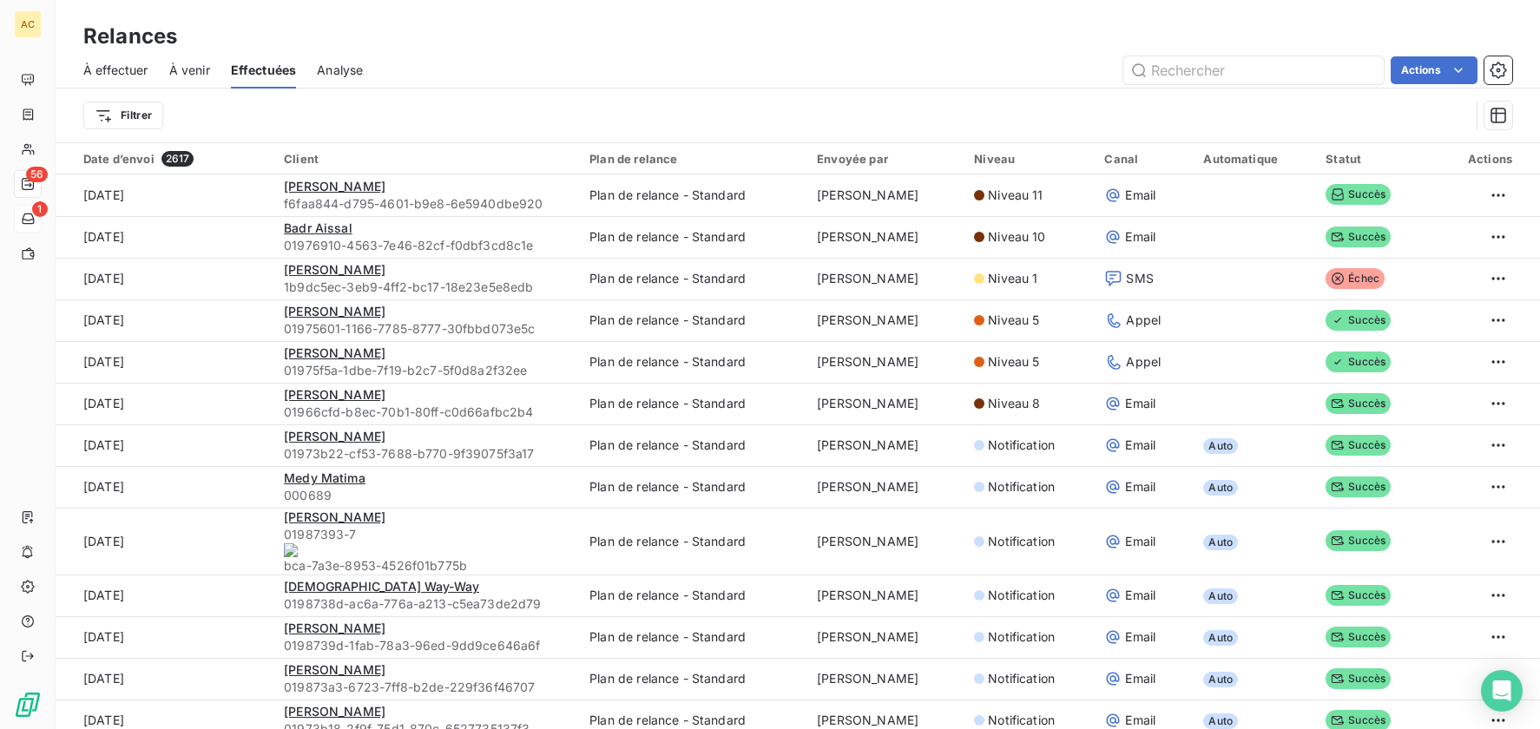
click at [100, 63] on span "À effectuer" at bounding box center [115, 70] width 65 height 17
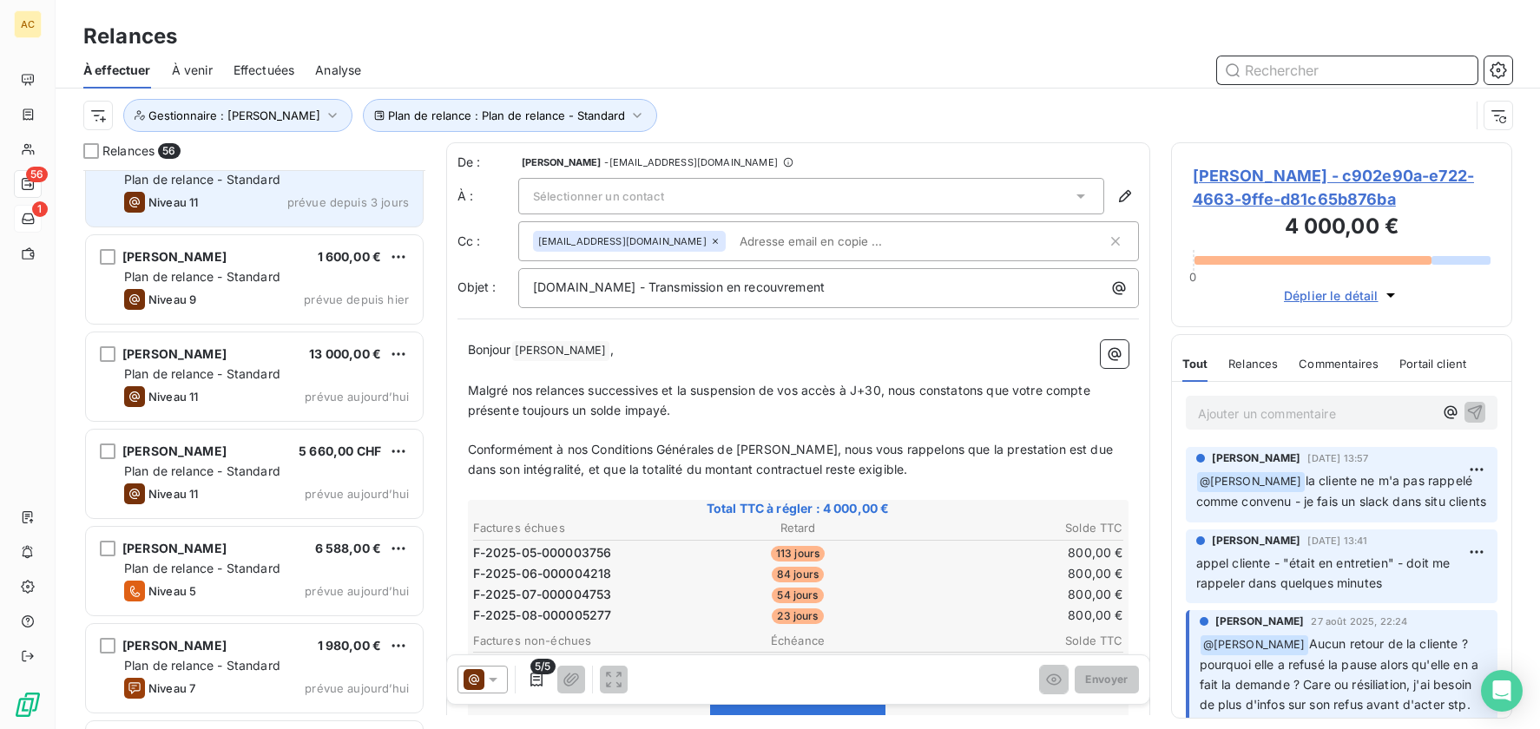
scroll to position [1908, 0]
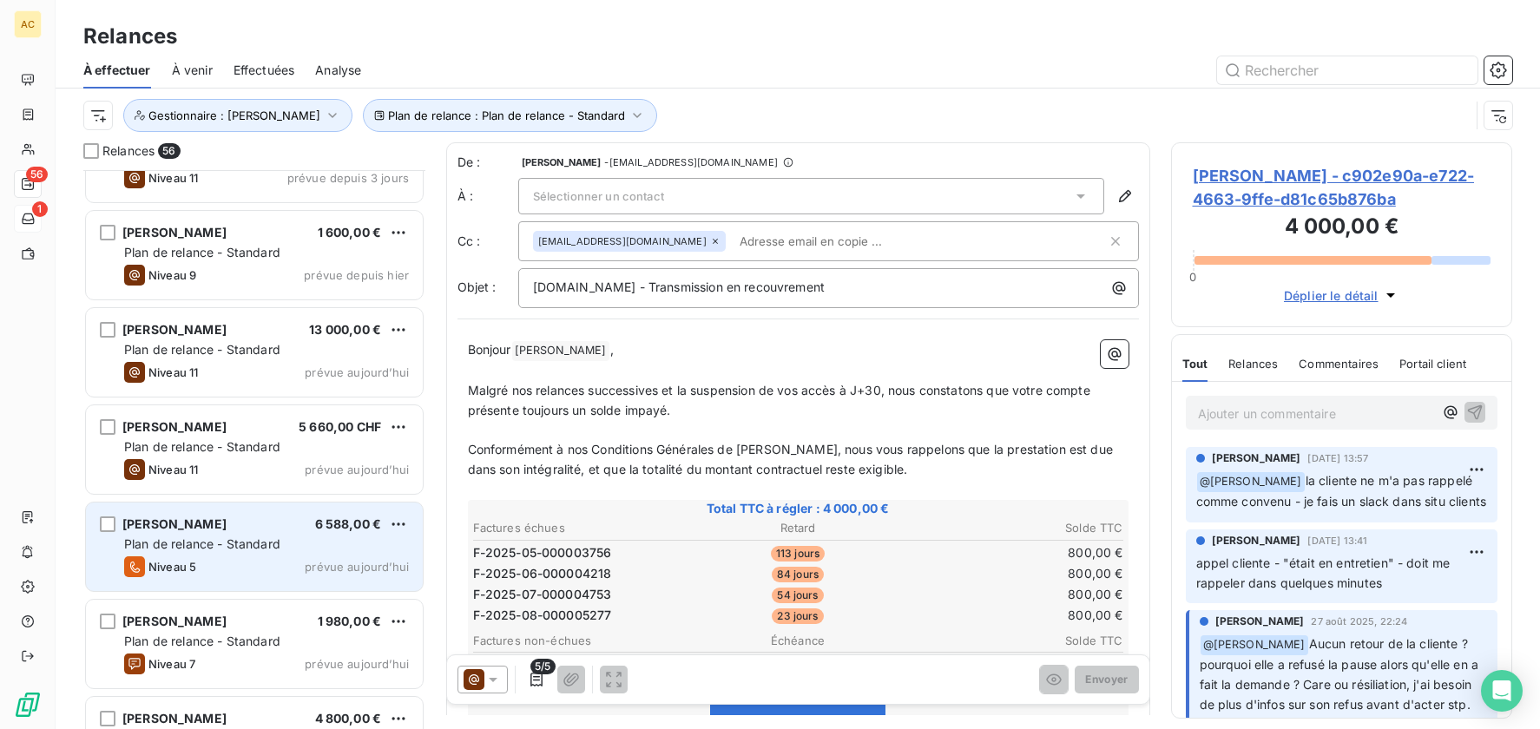
click at [255, 559] on div "Niveau 5 prévue aujourd’hui" at bounding box center [266, 567] width 285 height 21
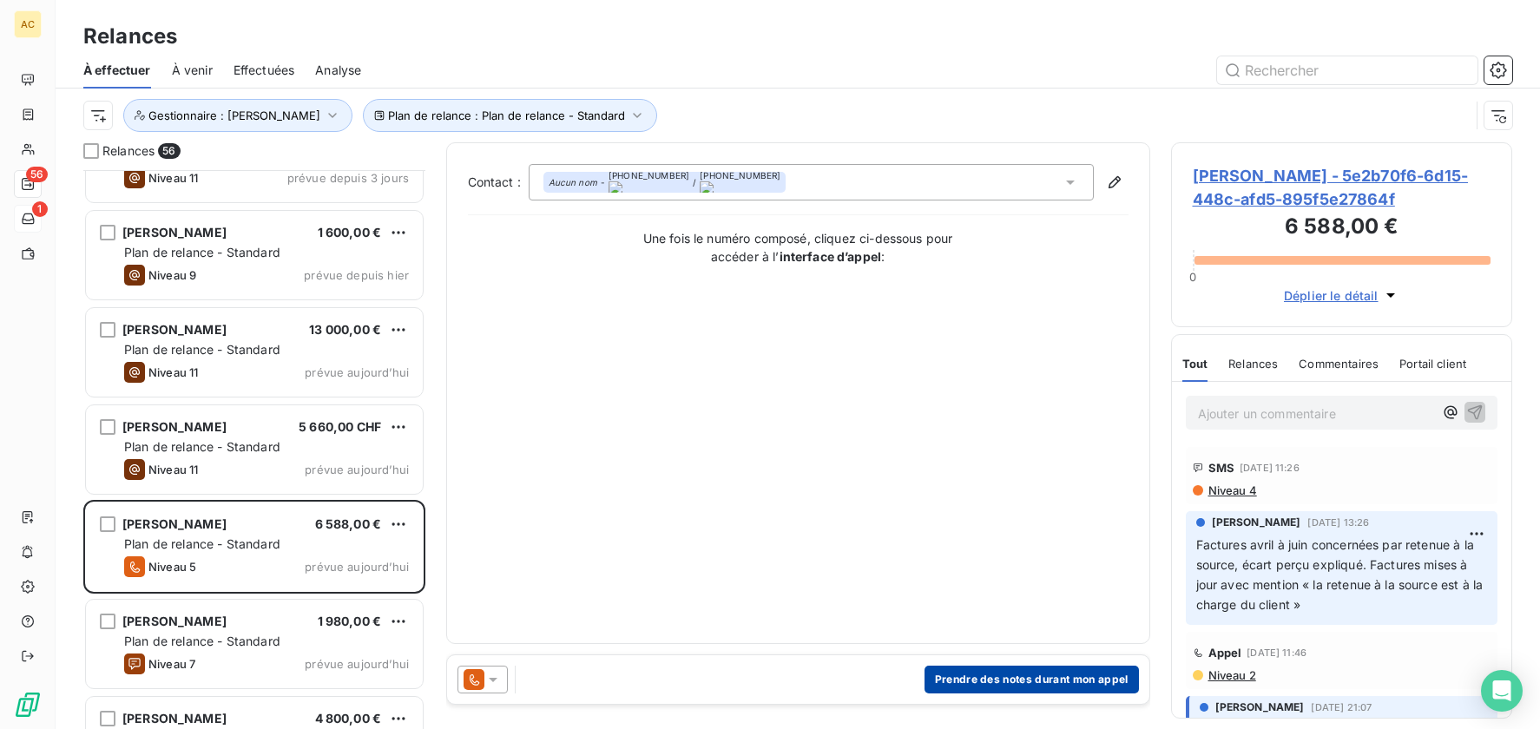
click at [1045, 676] on button "Prendre des notes durant mon appel" at bounding box center [1032, 680] width 214 height 28
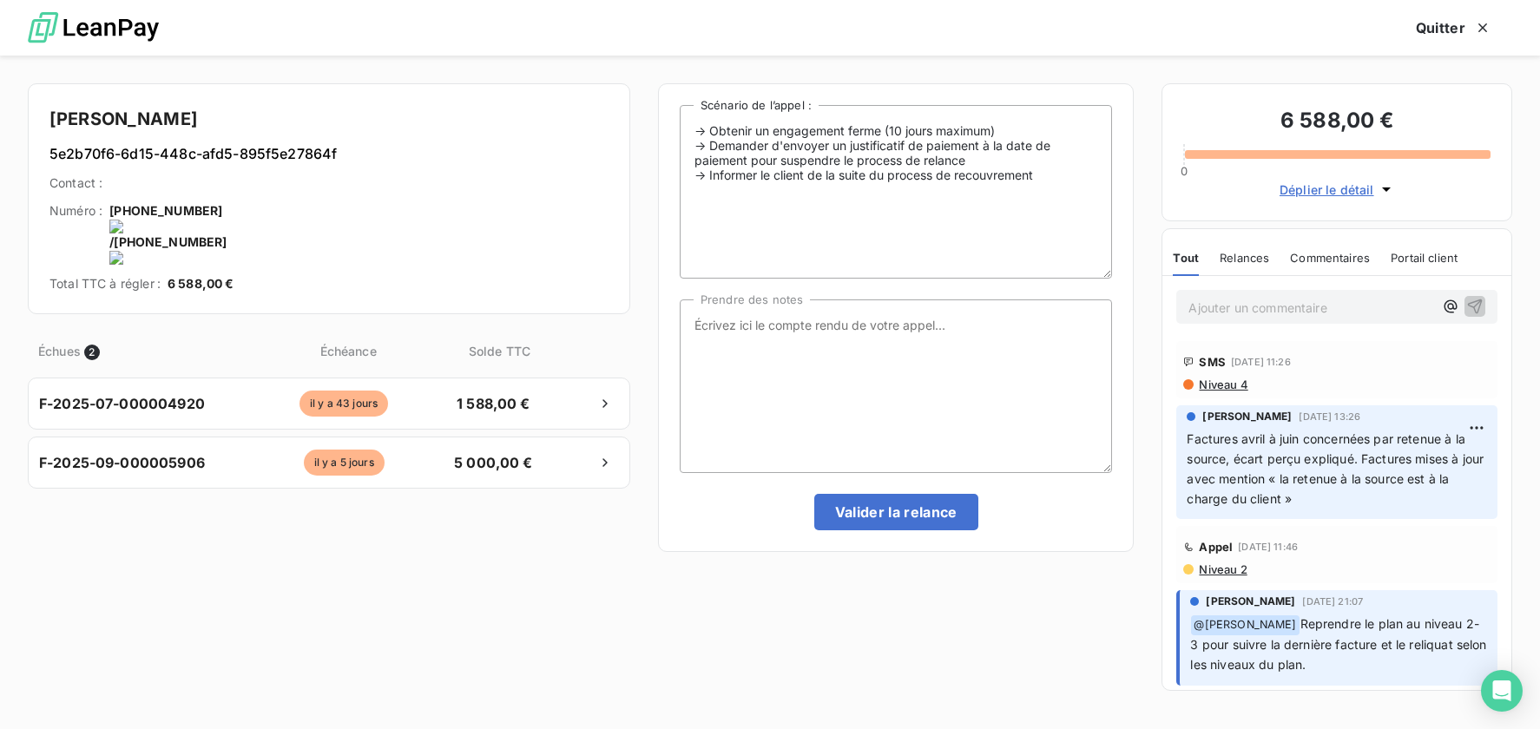
drag, startPoint x: 257, startPoint y: 215, endPoint x: 361, endPoint y: 217, distance: 104.2
click at [227, 234] on onoff-telecom-ce-phone-number-wrapper "+212 663-010805" at bounding box center [170, 241] width 113 height 15
click at [916, 517] on button "Valider la relance" at bounding box center [897, 512] width 164 height 36
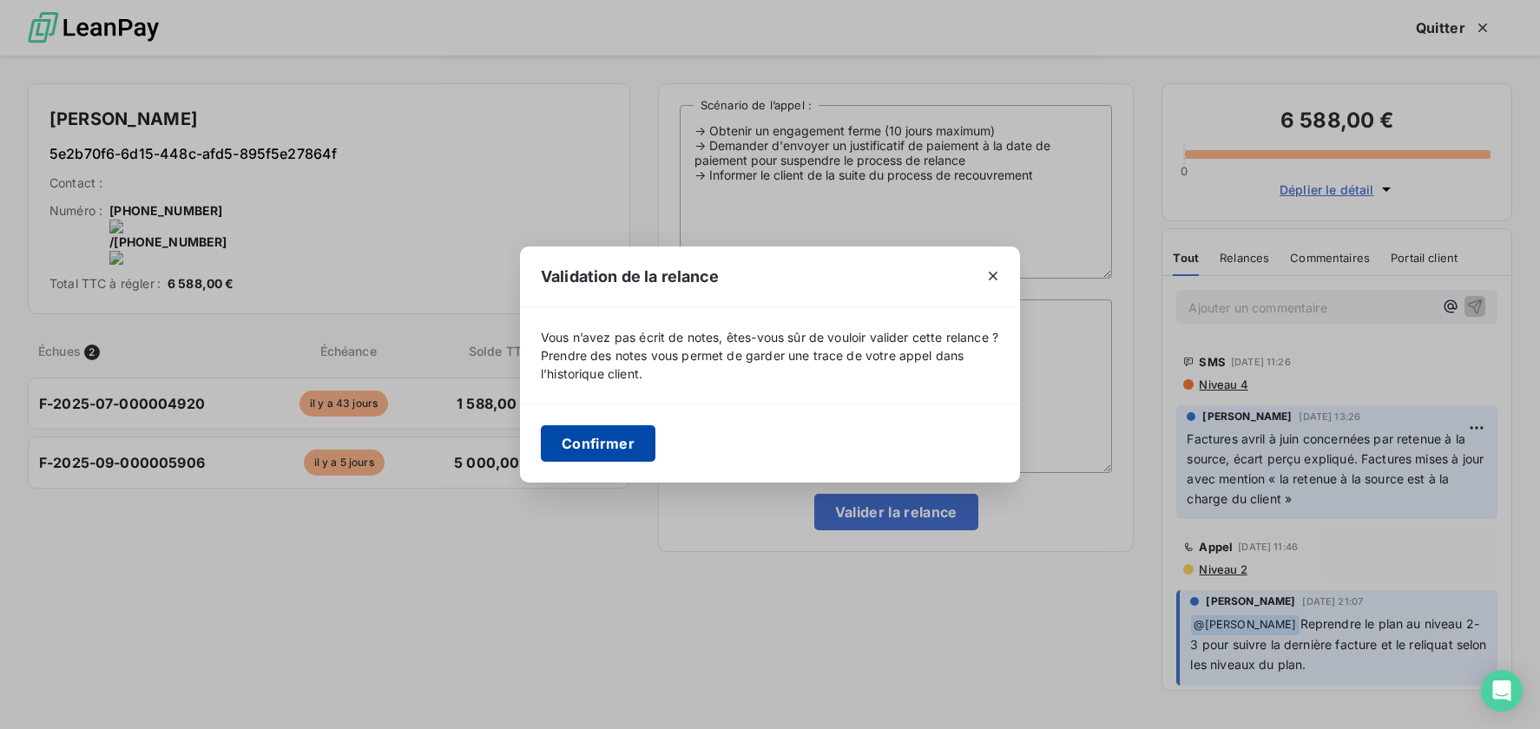
click at [597, 450] on button "Confirmer" at bounding box center [598, 443] width 115 height 36
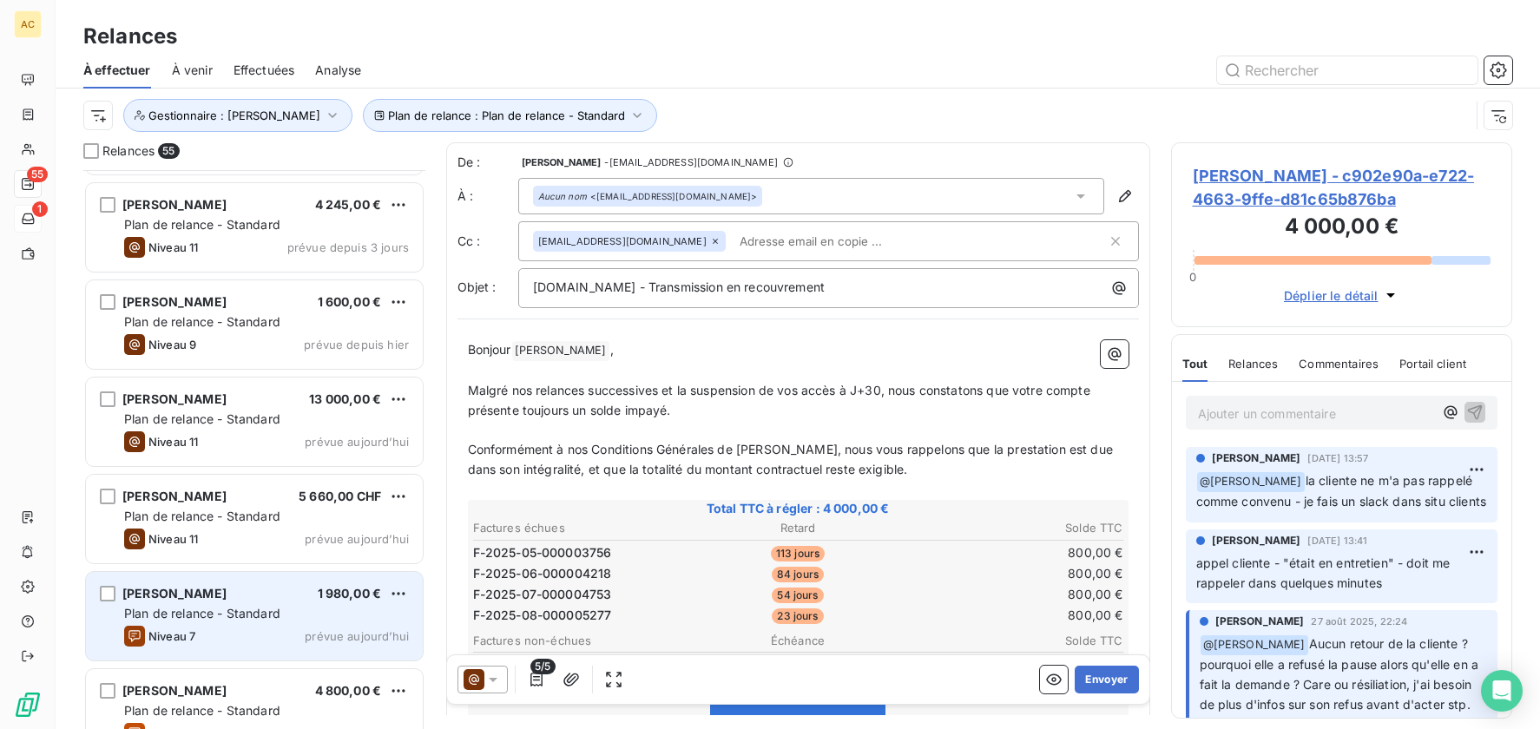
scroll to position [1798, 0]
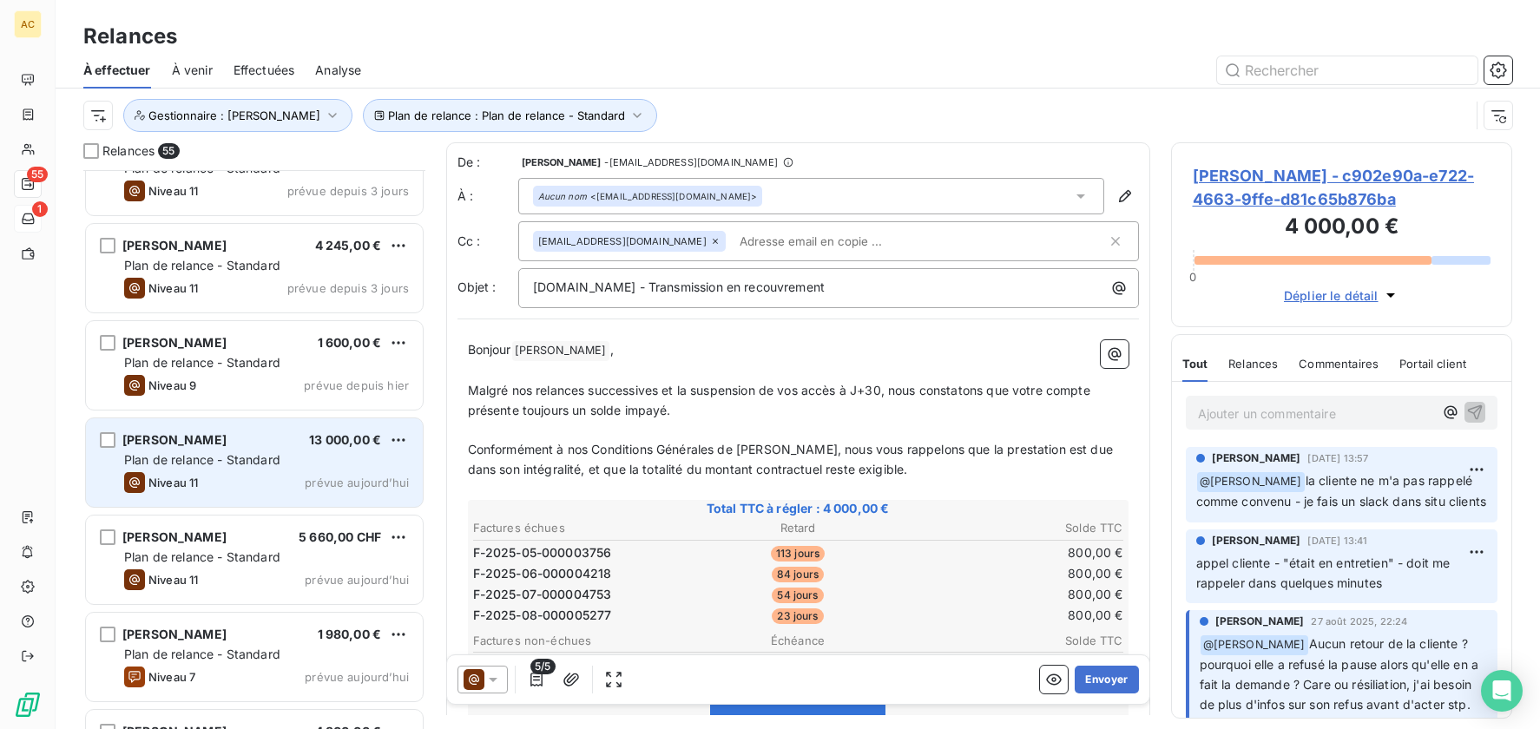
click at [284, 487] on div "Niveau 11 prévue aujourd’hui" at bounding box center [266, 482] width 285 height 21
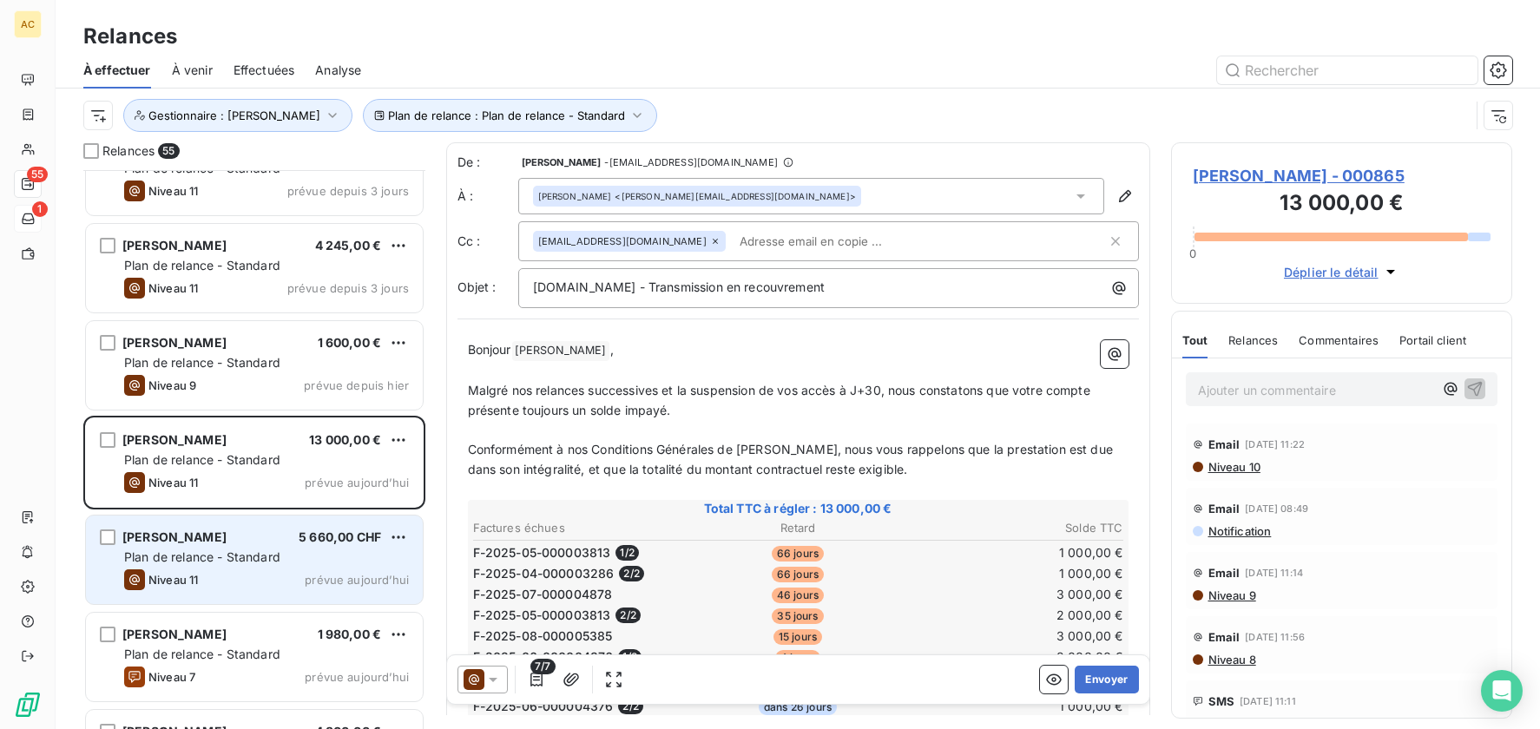
click at [241, 566] on div "emilie Bardettis 5 660,00 CHF Plan de relance - Standard Niveau 11 prévue aujou…" at bounding box center [254, 560] width 337 height 89
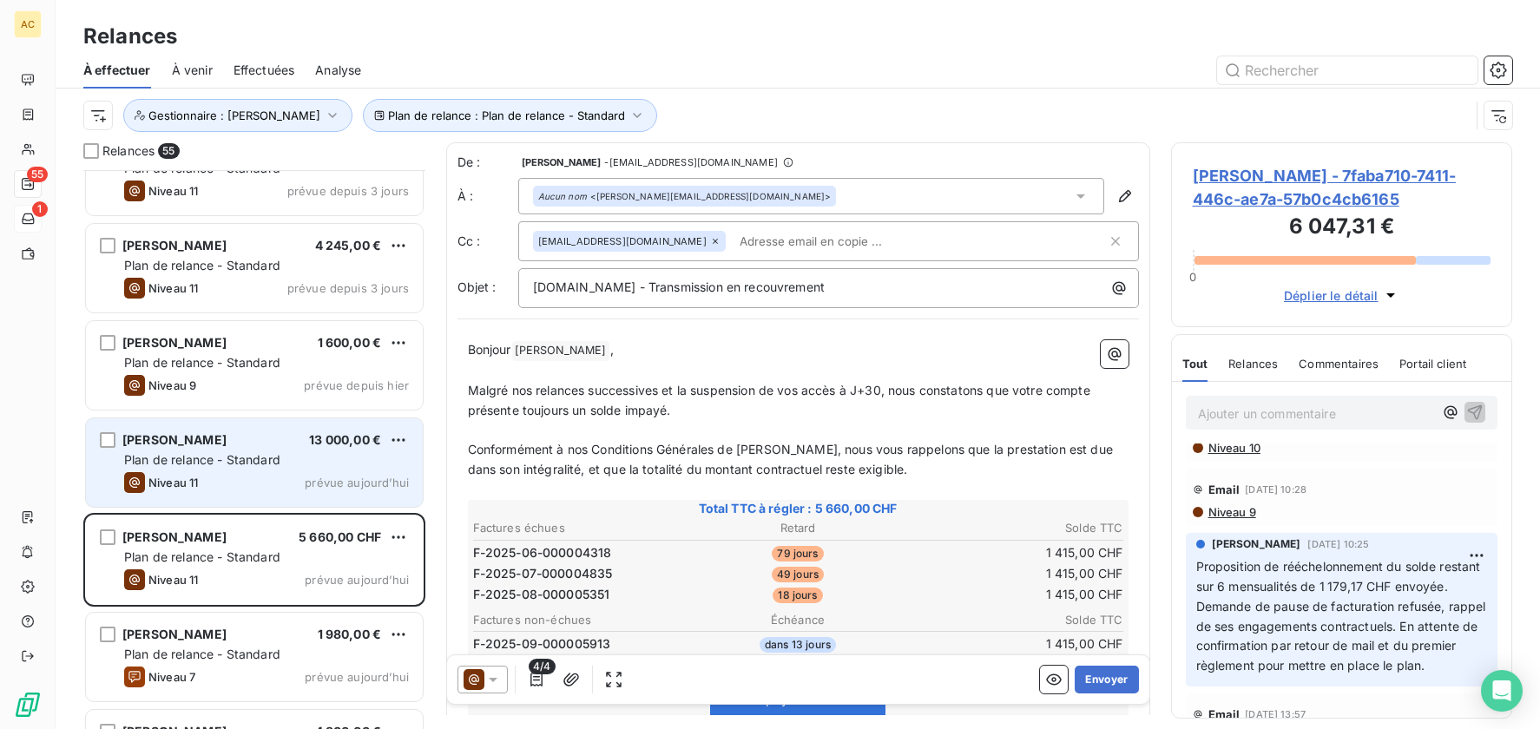
scroll to position [2055, 0]
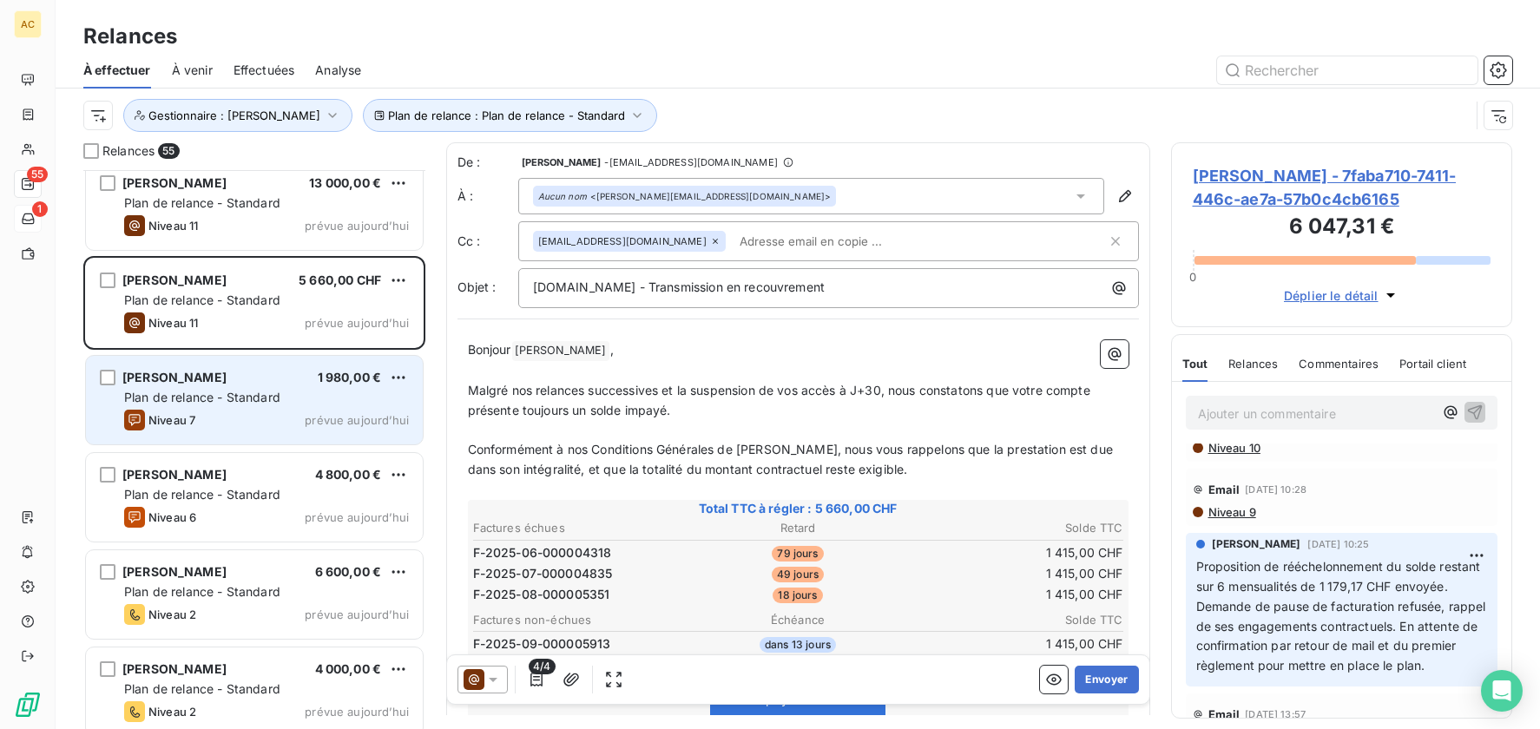
click at [248, 396] on span "Plan de relance - Standard" at bounding box center [202, 397] width 156 height 15
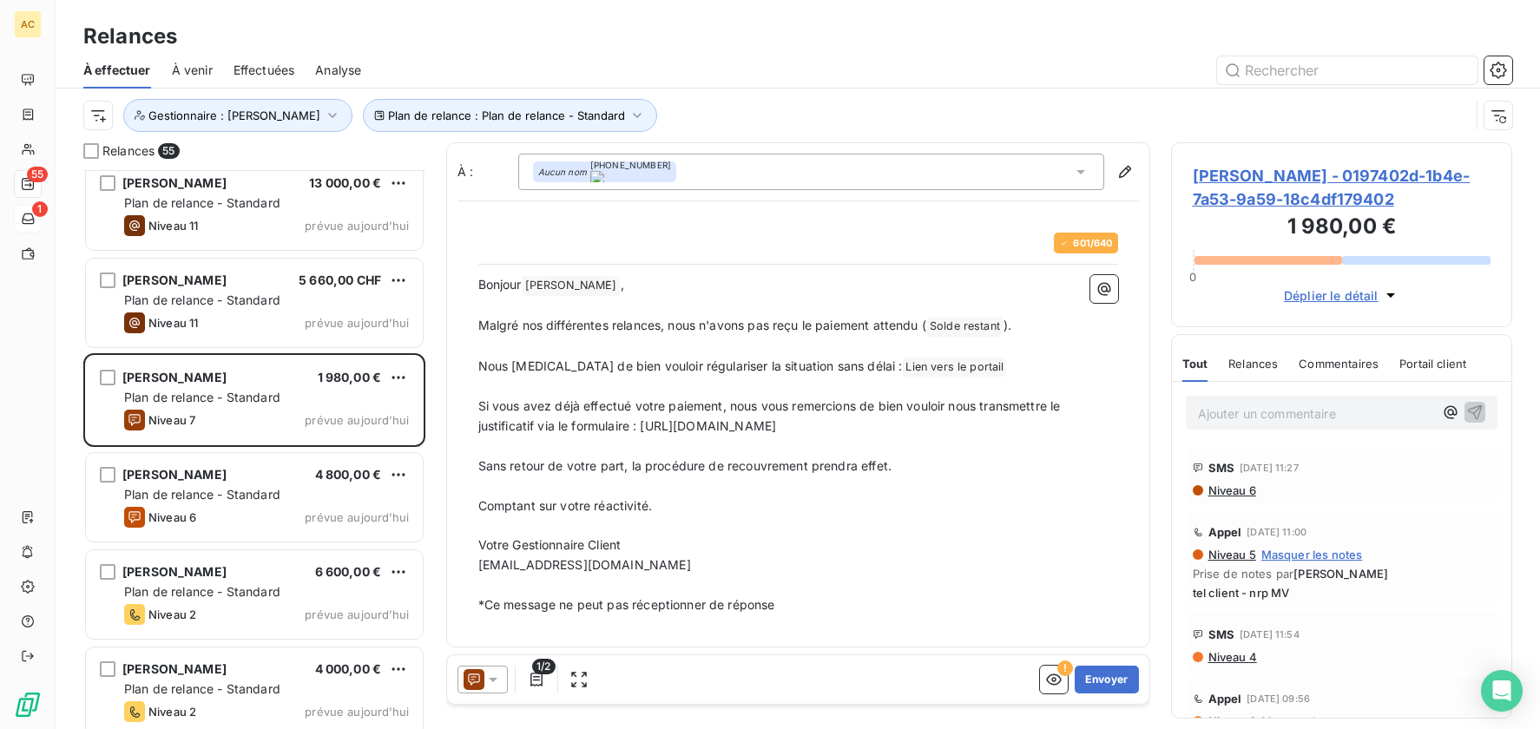
scroll to position [546, 328]
click at [1095, 678] on button "Envoyer" at bounding box center [1106, 680] width 63 height 28
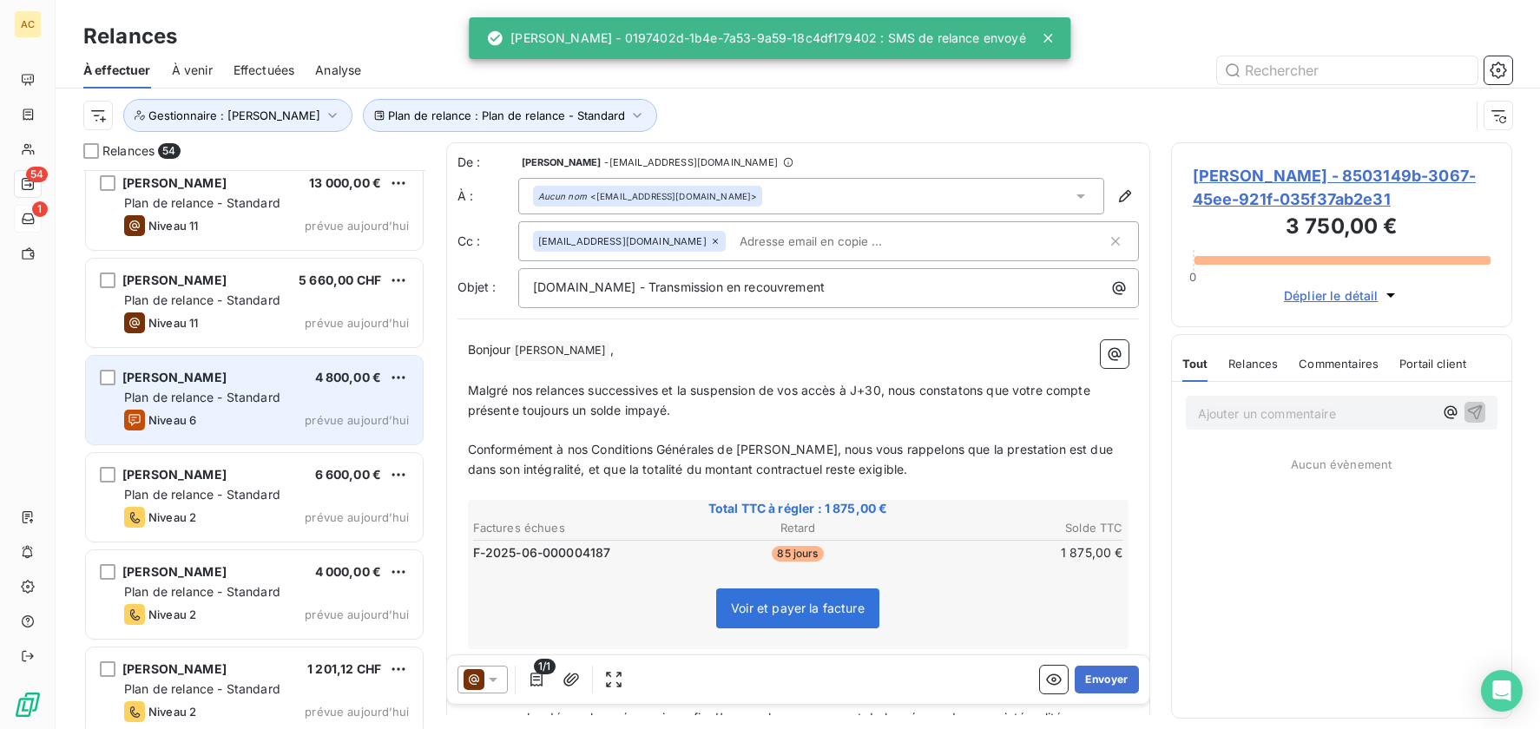
click at [267, 414] on div "Niveau 6 prévue aujourd’hui" at bounding box center [266, 420] width 285 height 21
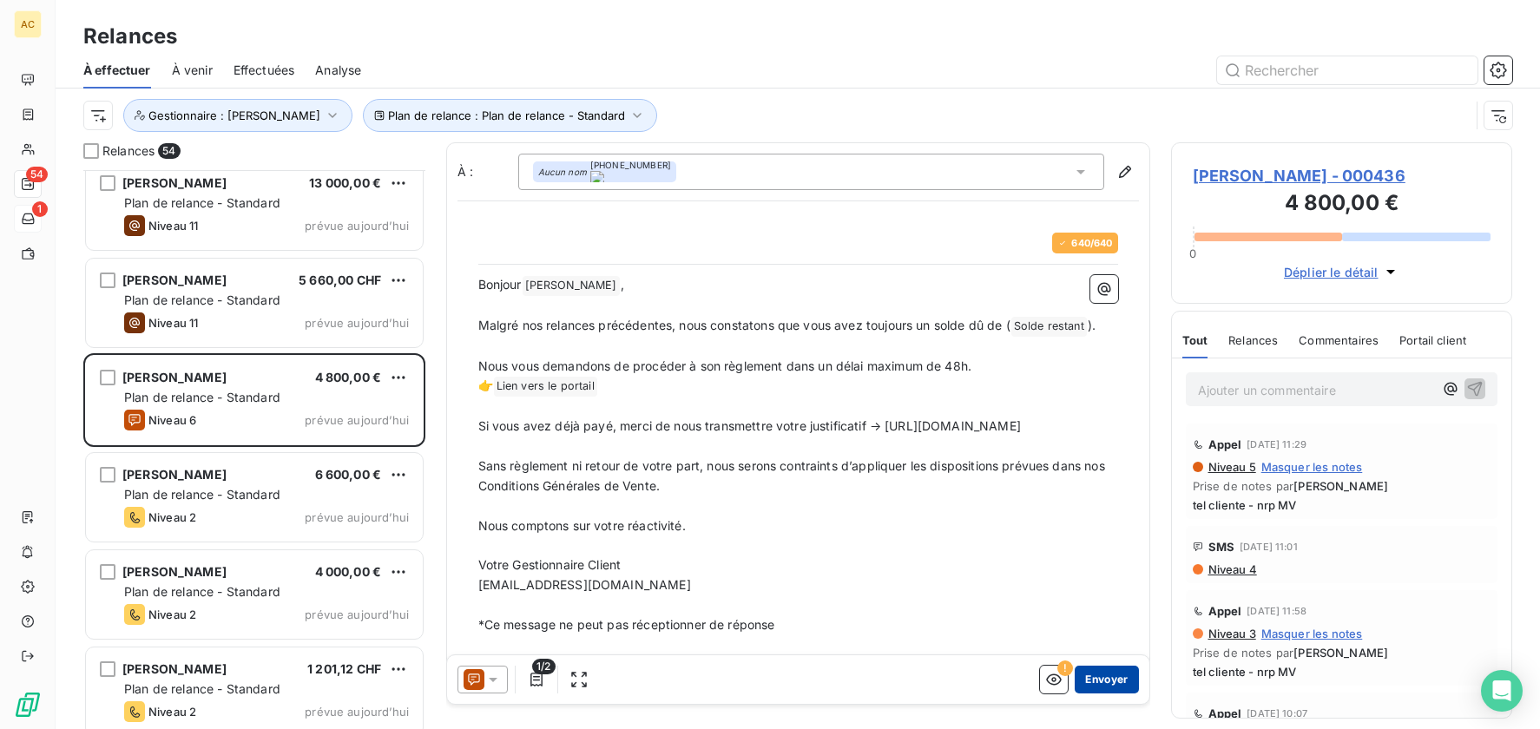
click at [1099, 687] on button "Envoyer" at bounding box center [1106, 680] width 63 height 28
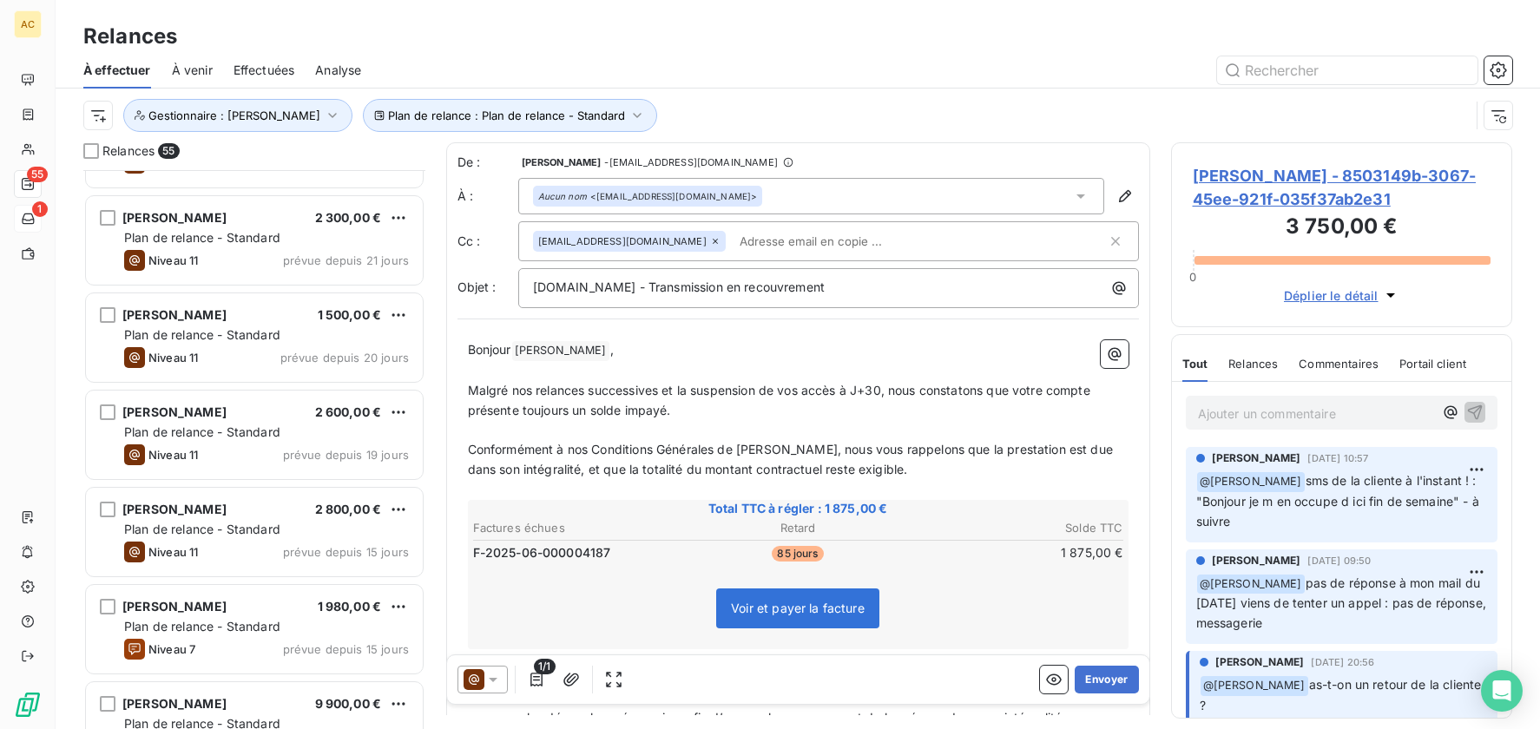
scroll to position [698, 0]
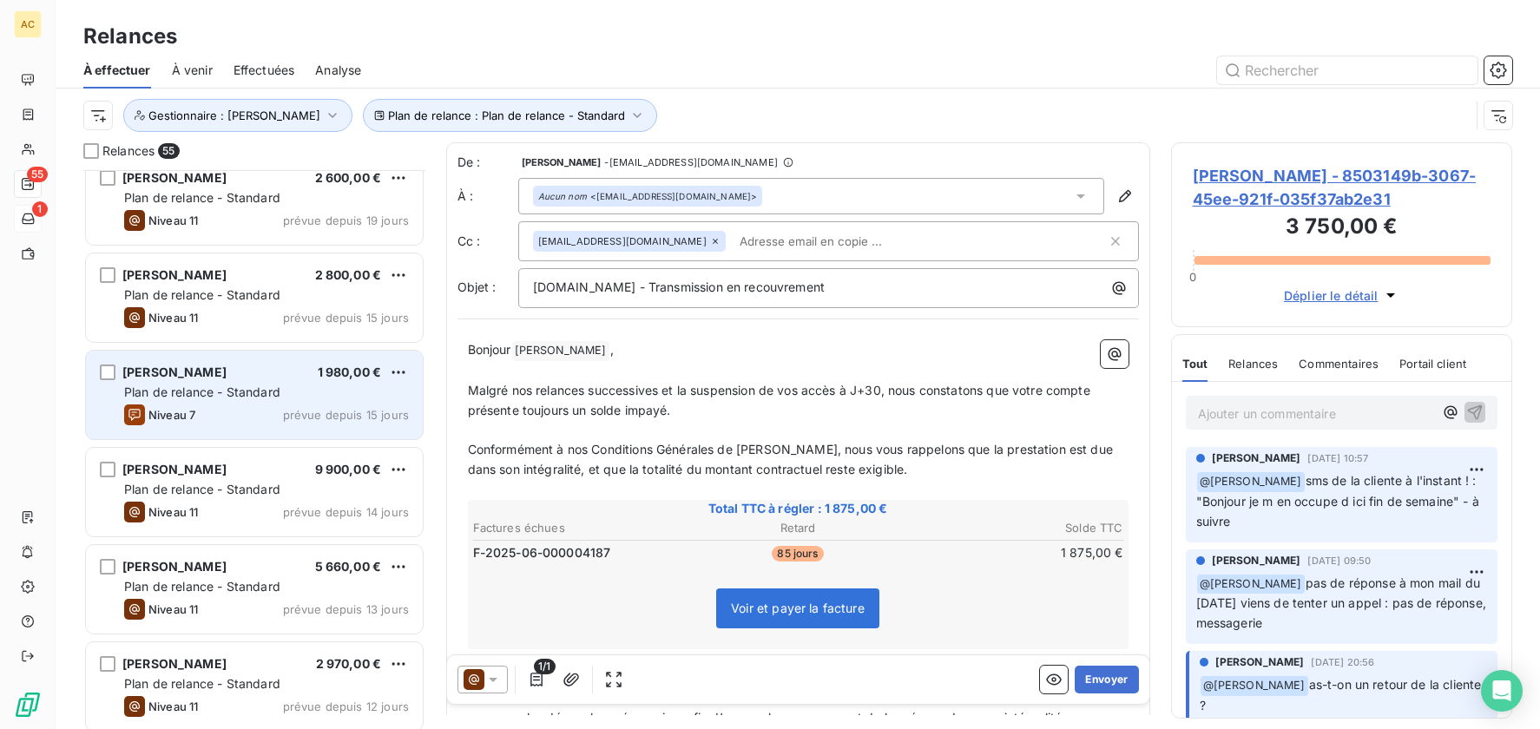
click at [282, 391] on div "Plan de relance - Standard" at bounding box center [266, 392] width 285 height 17
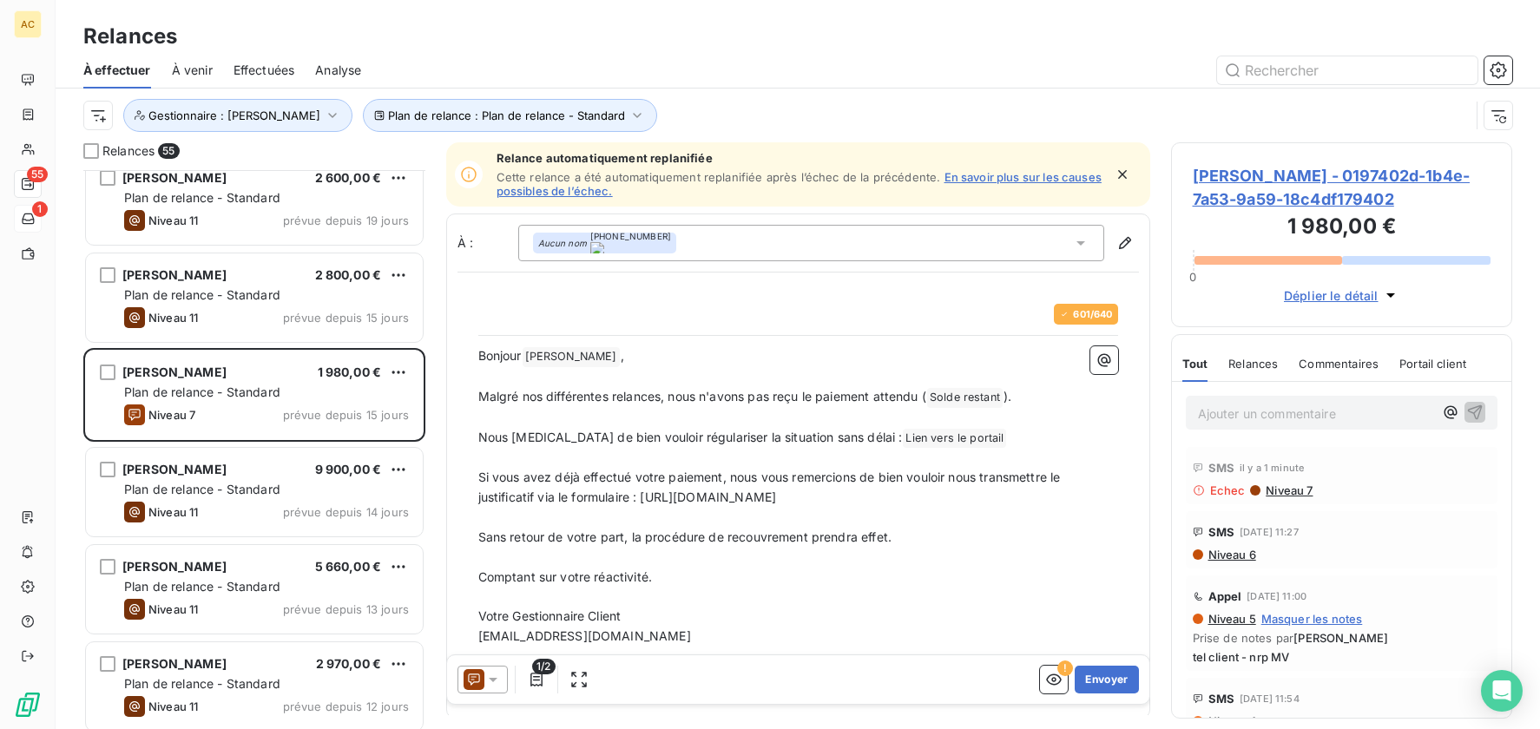
click at [1288, 491] on span "Niveau 7" at bounding box center [1288, 491] width 49 height 14
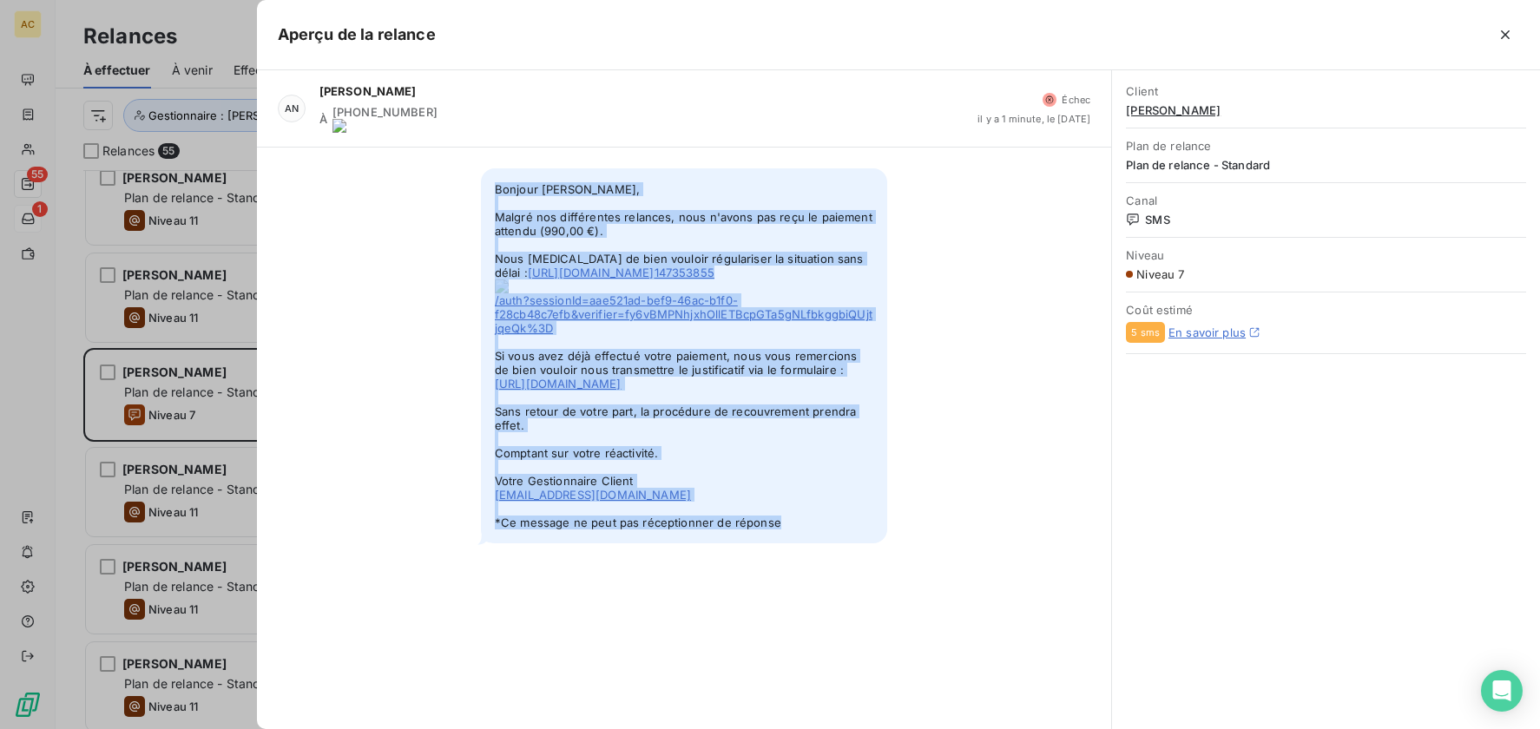
drag, startPoint x: 492, startPoint y: 169, endPoint x: 802, endPoint y: 497, distance: 450.9
click at [802, 497] on span "Bonjour Antoine Dubois, Malgré nos différentes relances, nous n'avons pas reçu …" at bounding box center [684, 355] width 406 height 375
copy span "Bonjour Antoine Dubois, Malgré nos différentes relances, nous n'avons pas reçu …"
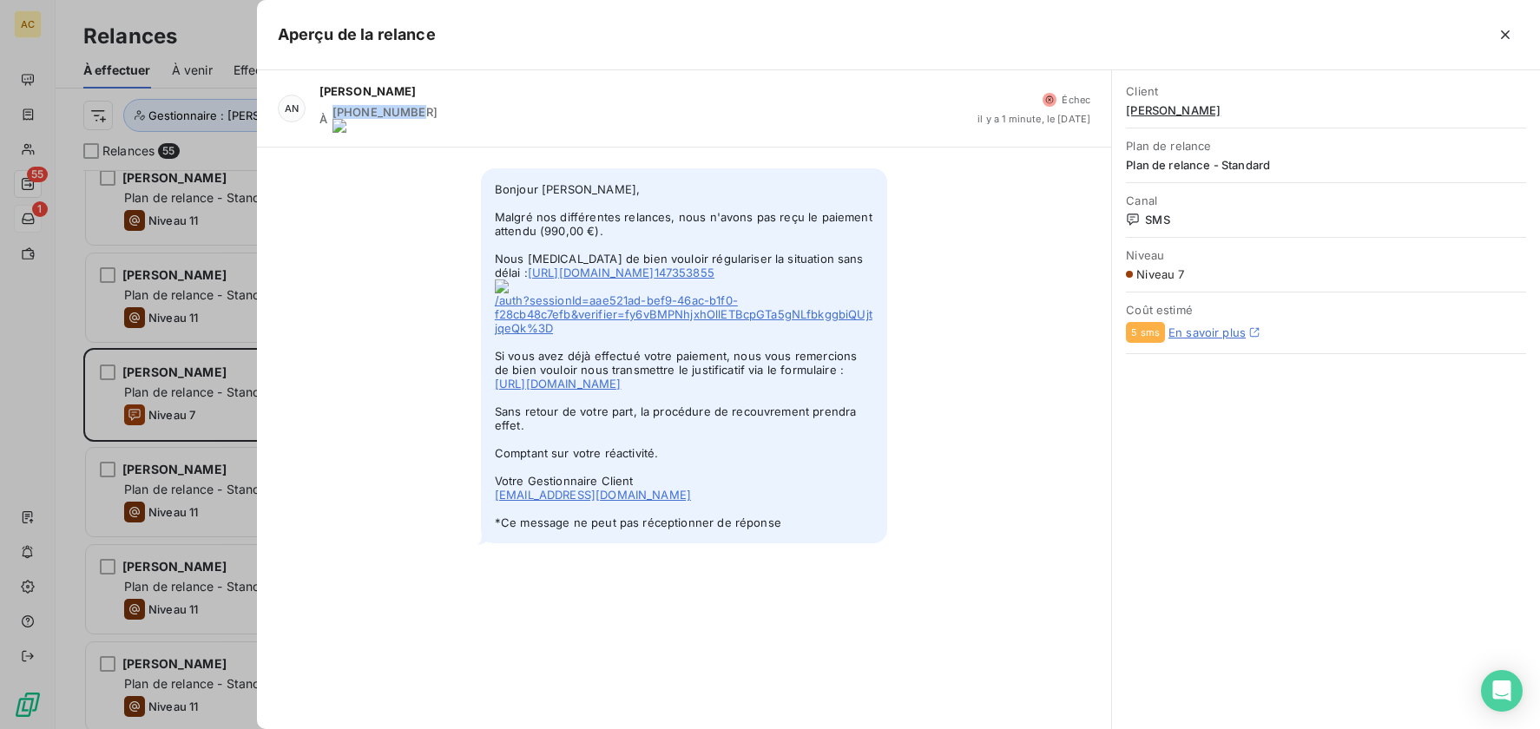
drag, startPoint x: 333, startPoint y: 118, endPoint x: 421, endPoint y: 117, distance: 87.7
click at [421, 117] on onoff-telecom-ce-phone-number "+33635363104" at bounding box center [385, 119] width 105 height 28
copy onoff-telecom-ce-phone-number-wrapper "+33635363104"
drag, startPoint x: 495, startPoint y: 174, endPoint x: 751, endPoint y: 464, distance: 387.0
click at [751, 464] on span "Bonjour Antoine Dubois, Malgré nos différentes relances, nous n'avons pas reçu …" at bounding box center [684, 355] width 406 height 375
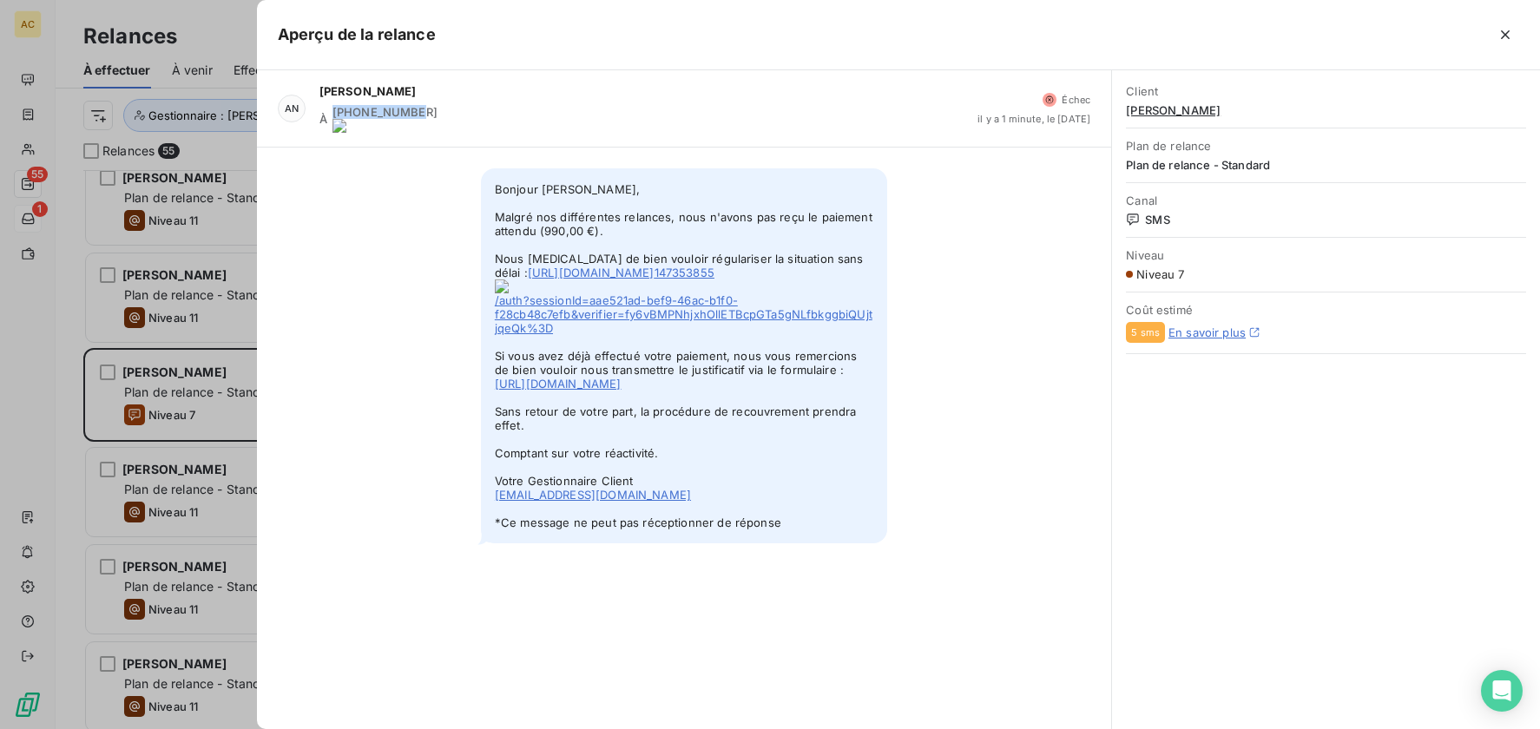
copy span "Bonjour Antoine Dubois, Malgré nos différentes relances, nous n'avons pas reçu …"
click at [743, 105] on div "À +33635363104" at bounding box center [642, 119] width 645 height 28
click at [1504, 35] on icon "button" at bounding box center [1505, 34] width 9 height 9
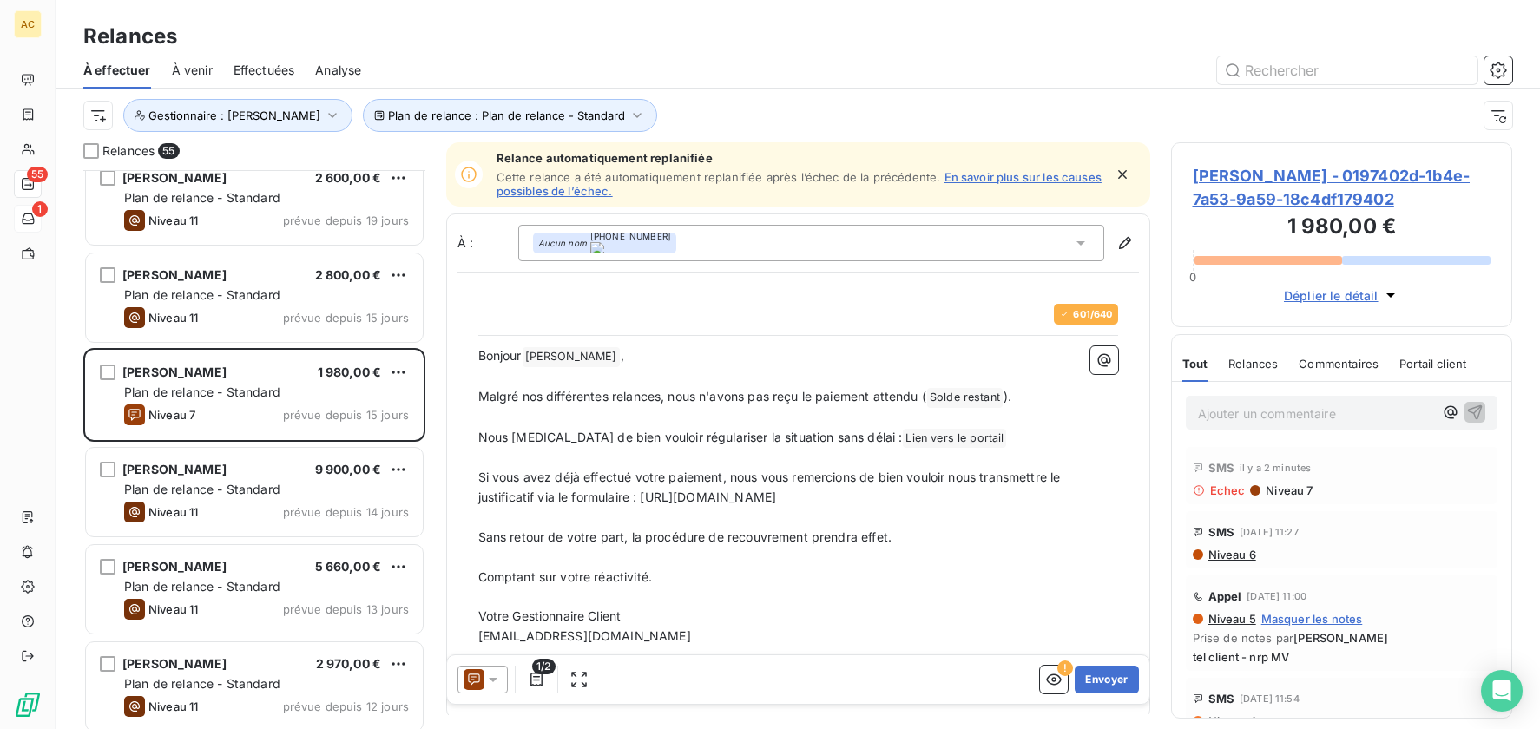
click at [1260, 412] on p "Ajouter un commentaire ﻿" at bounding box center [1316, 414] width 236 height 22
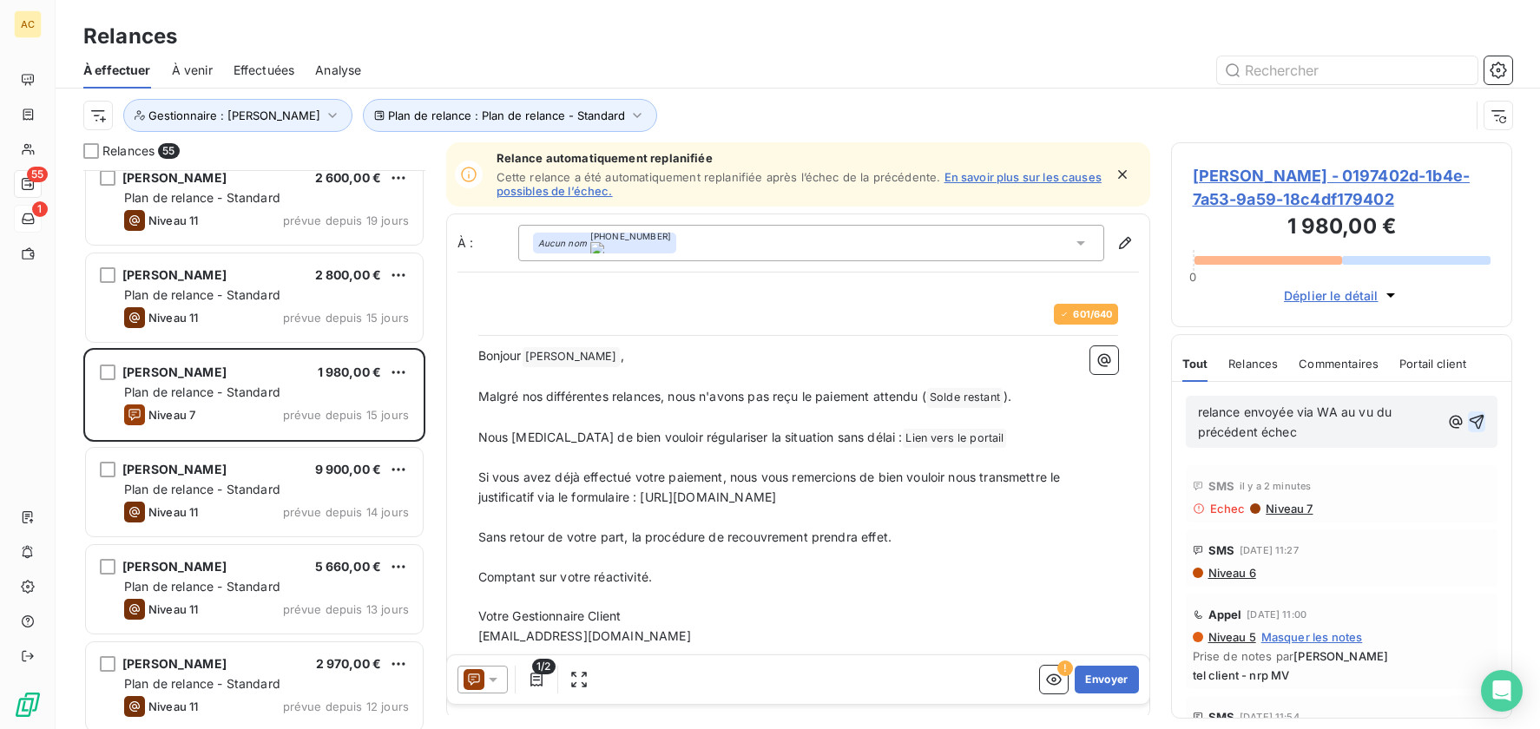
click at [1468, 420] on icon "button" at bounding box center [1476, 421] width 17 height 17
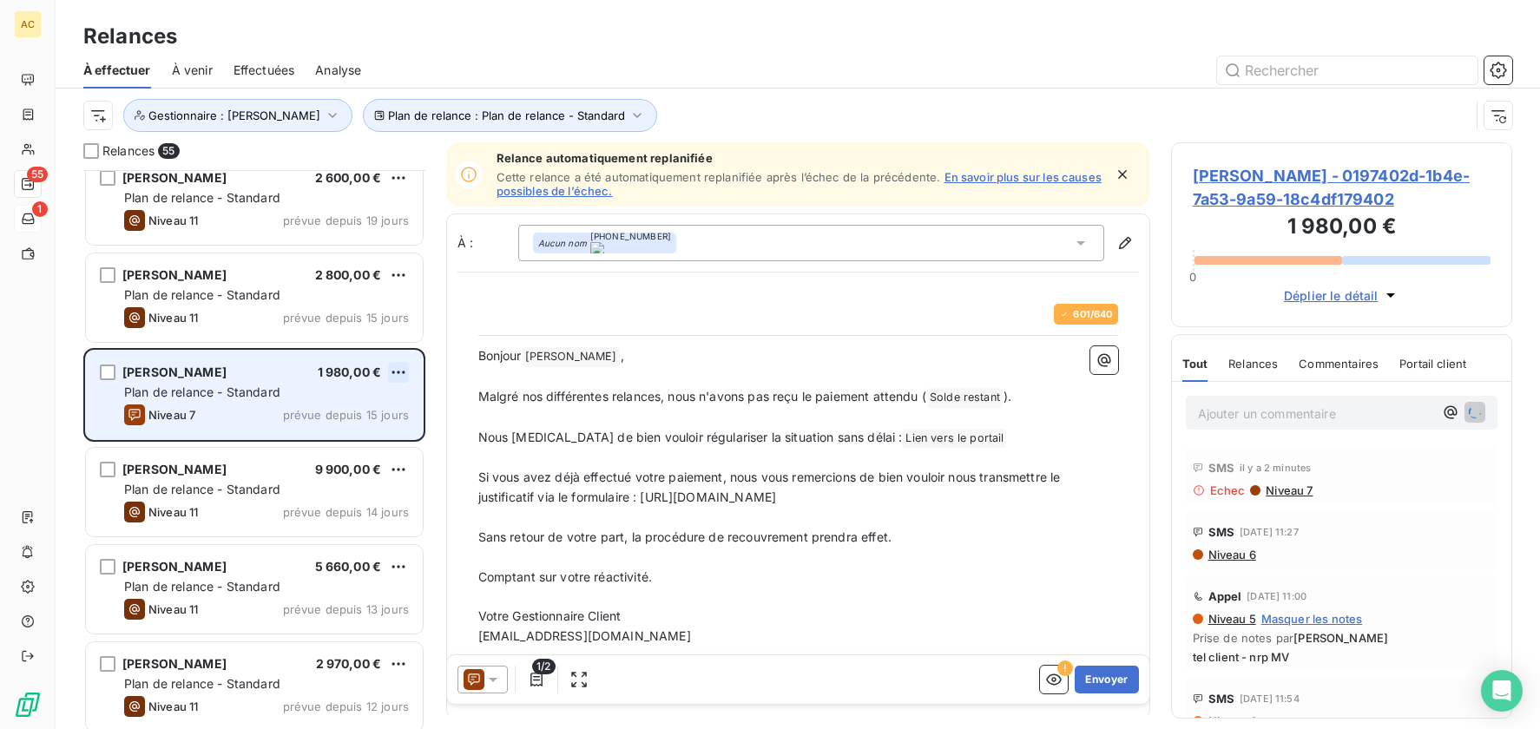
click at [394, 373] on html "AC 55 1 Relances À effectuer À venir Effectuées Analyse Plan de relance : Plan …" at bounding box center [770, 364] width 1540 height 729
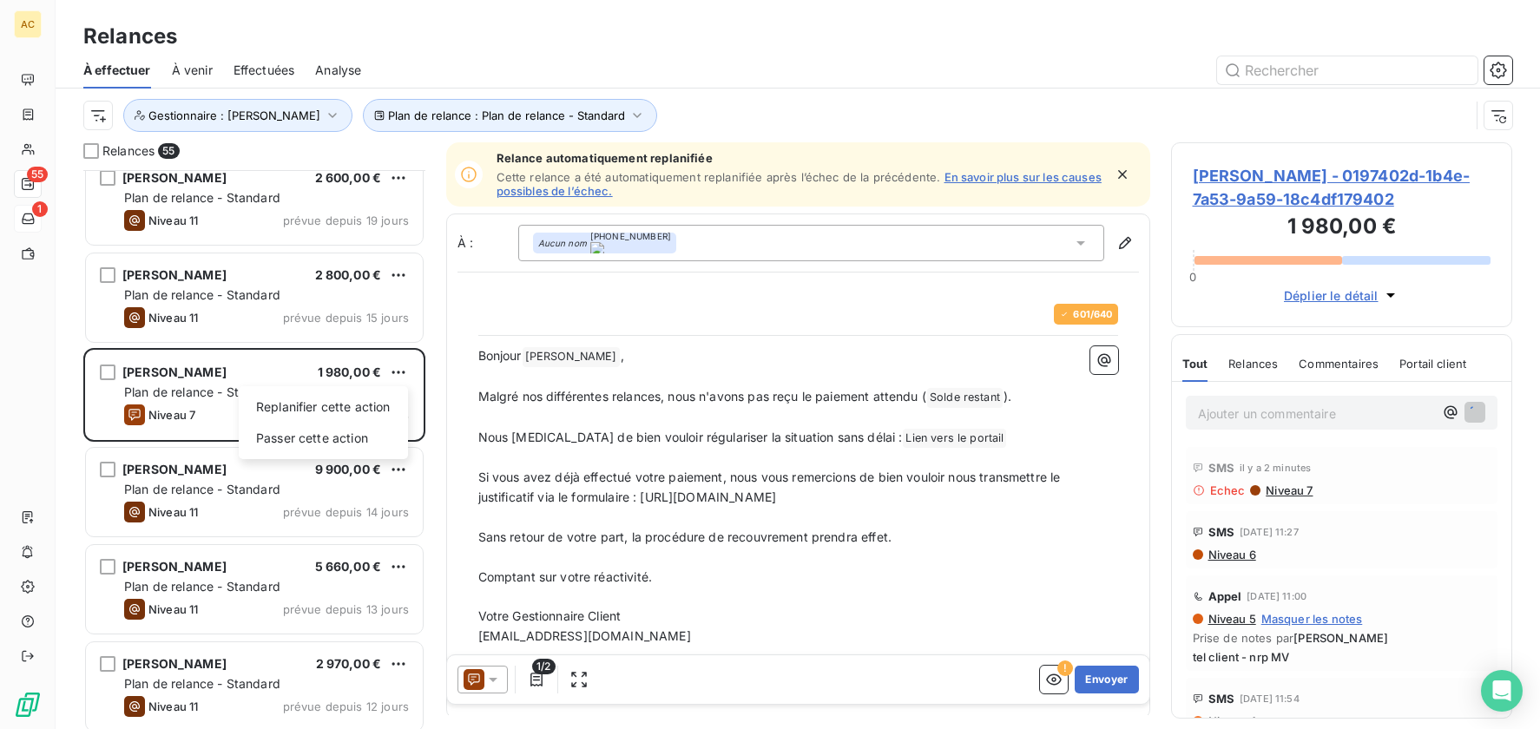
click at [435, 344] on html "AC 55 1 Relances À effectuer À venir Effectuées Analyse Plan de relance : Plan …" at bounding box center [770, 364] width 1540 height 729
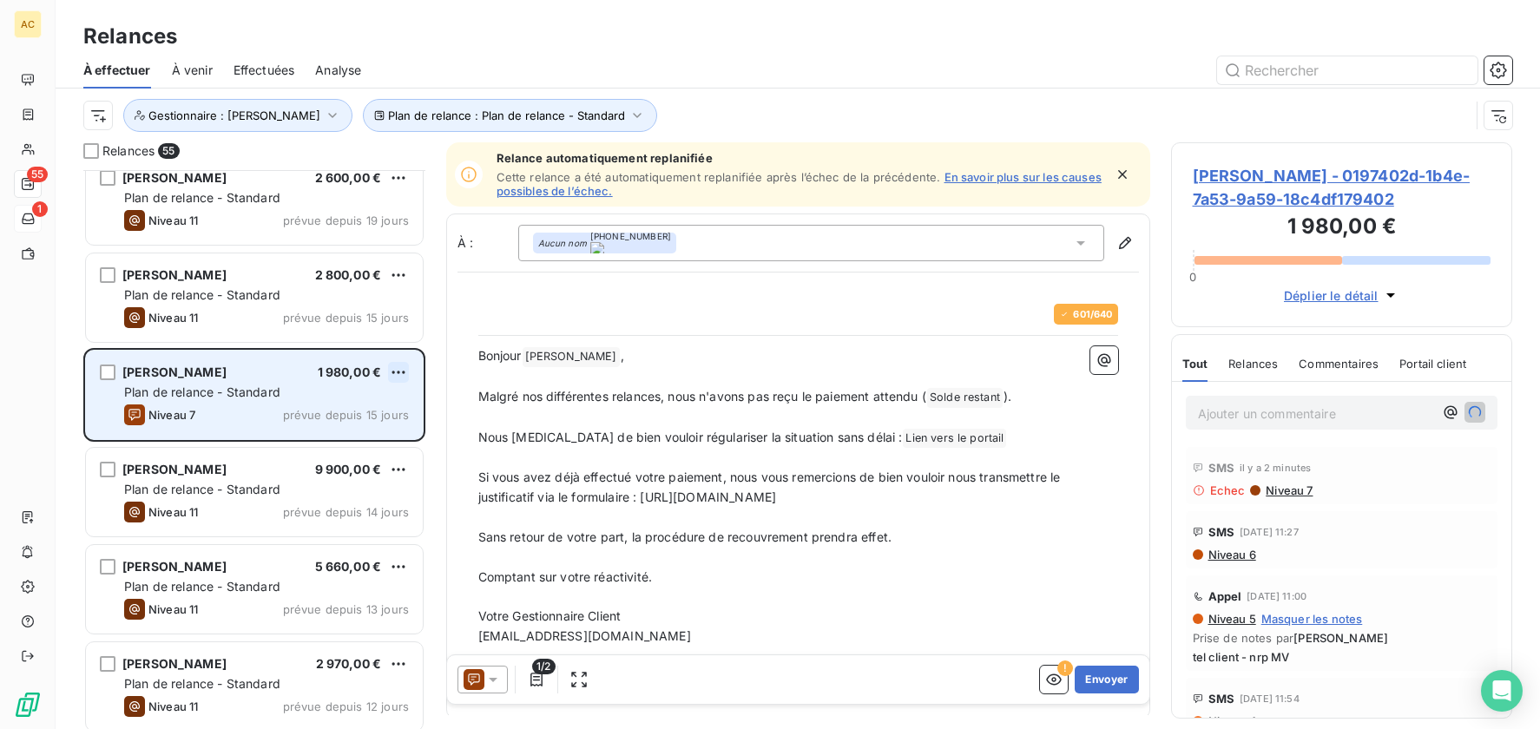
click at [402, 377] on html "AC 55 1 Relances À effectuer À venir Effectuées Analyse Plan de relance : Plan …" at bounding box center [770, 364] width 1540 height 729
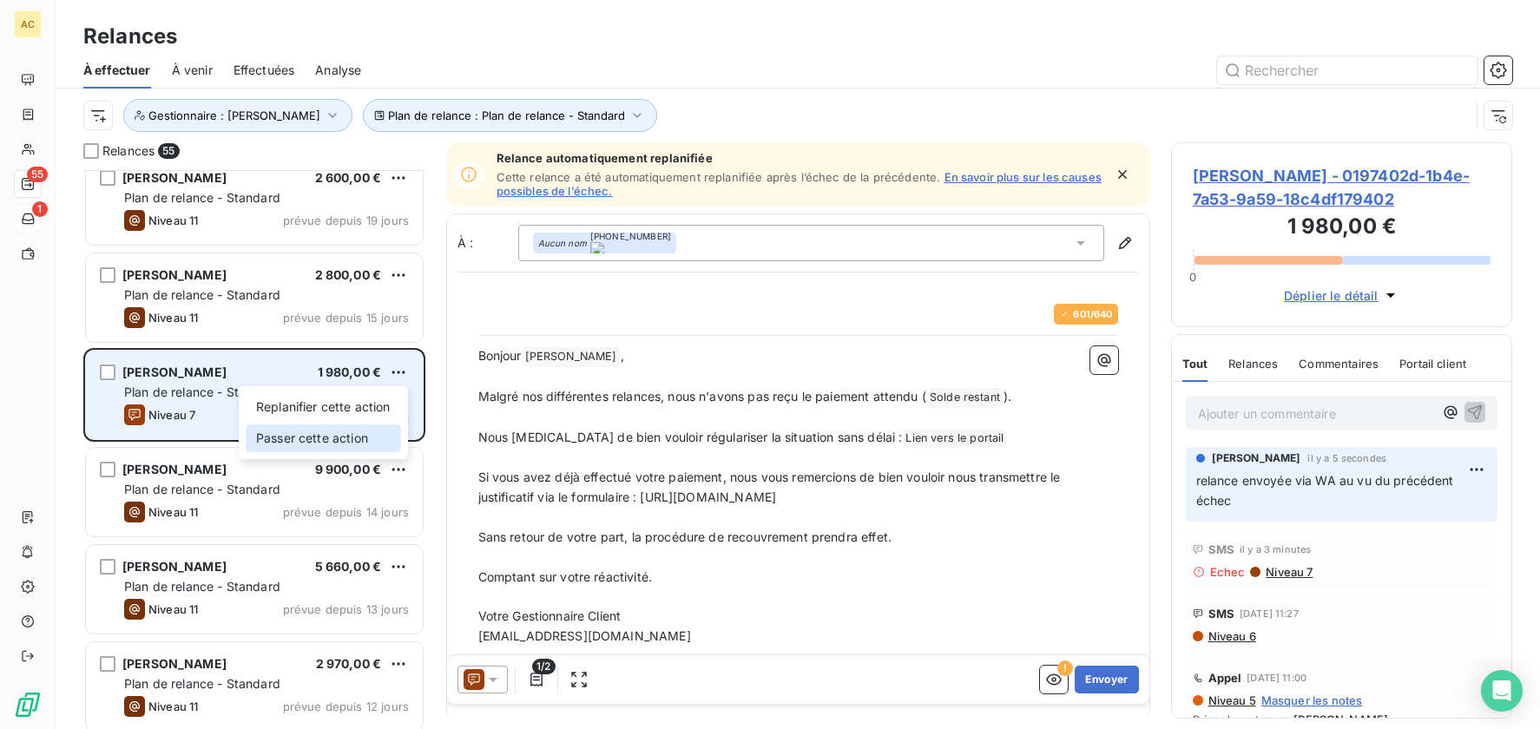
click at [360, 438] on div "Passer cette action" at bounding box center [323, 439] width 155 height 28
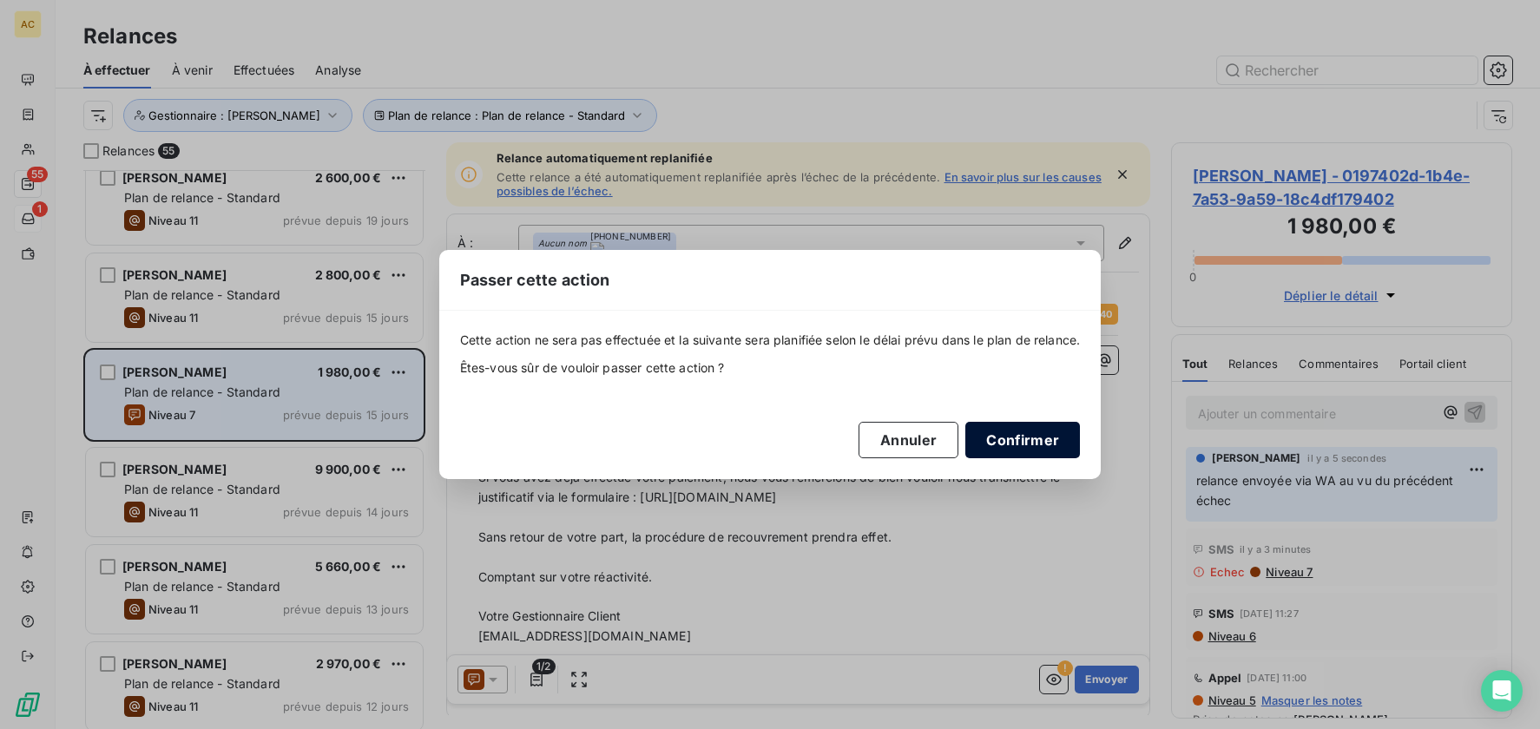
click at [997, 440] on button "Confirmer" at bounding box center [1023, 440] width 115 height 36
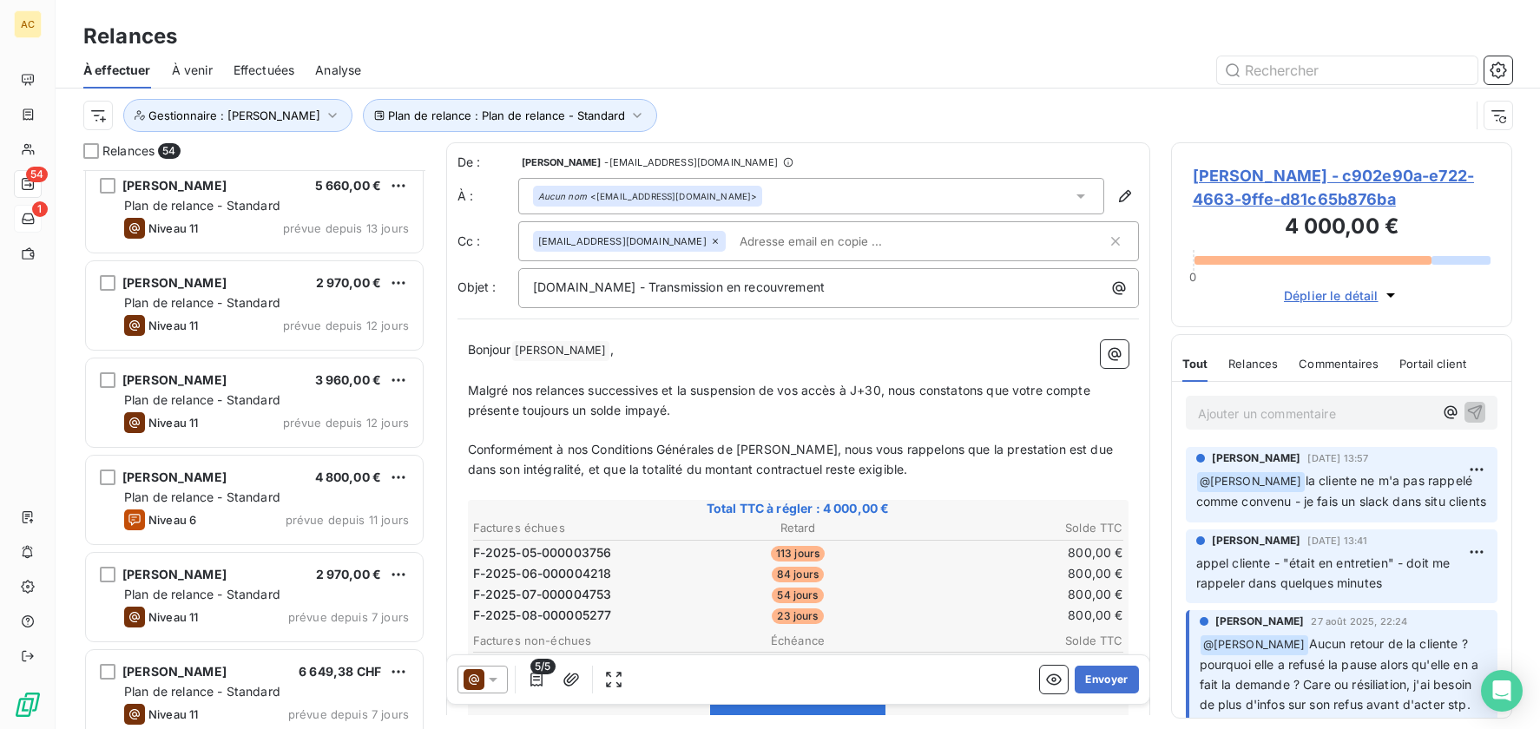
scroll to position [1023, 0]
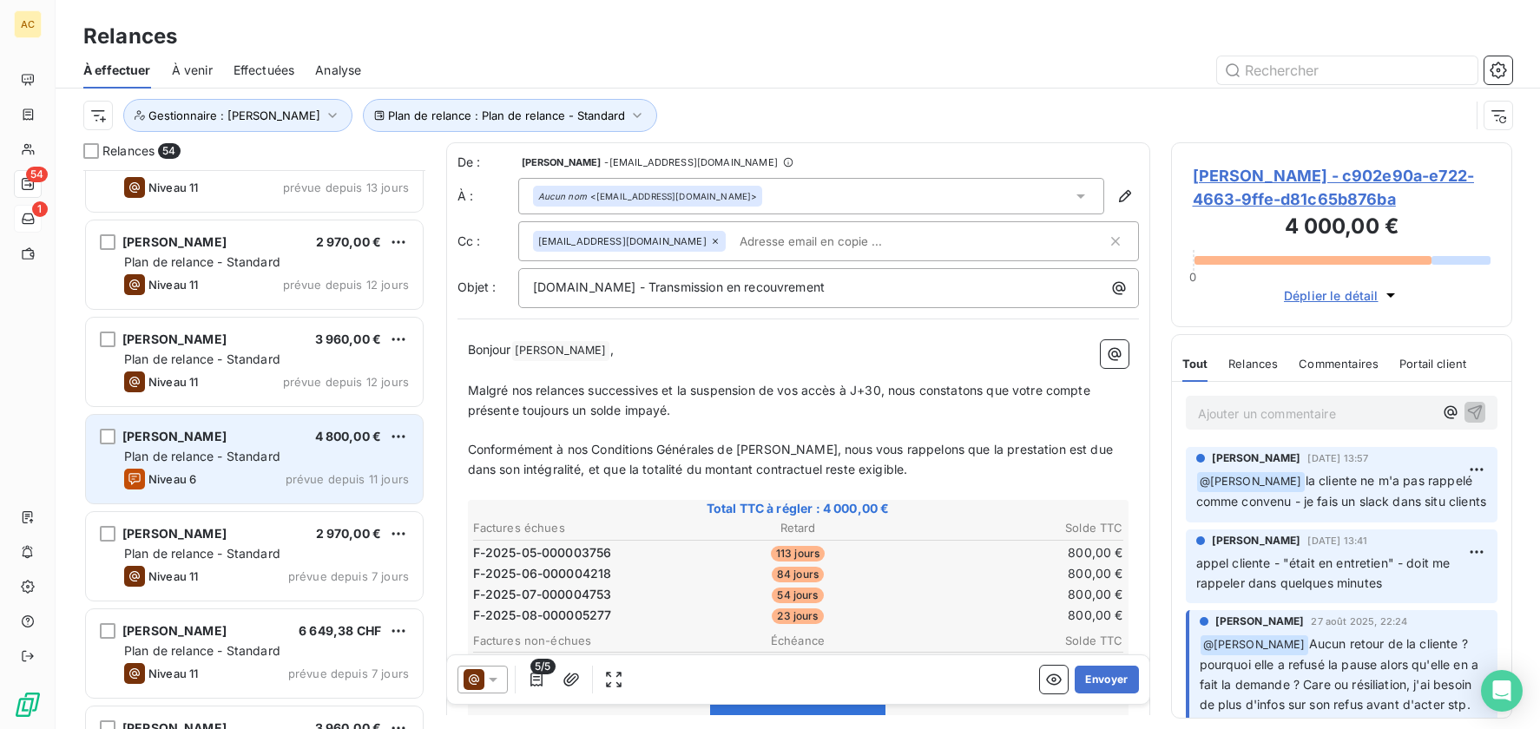
click at [292, 448] on div "Plan de relance - Standard" at bounding box center [266, 456] width 285 height 17
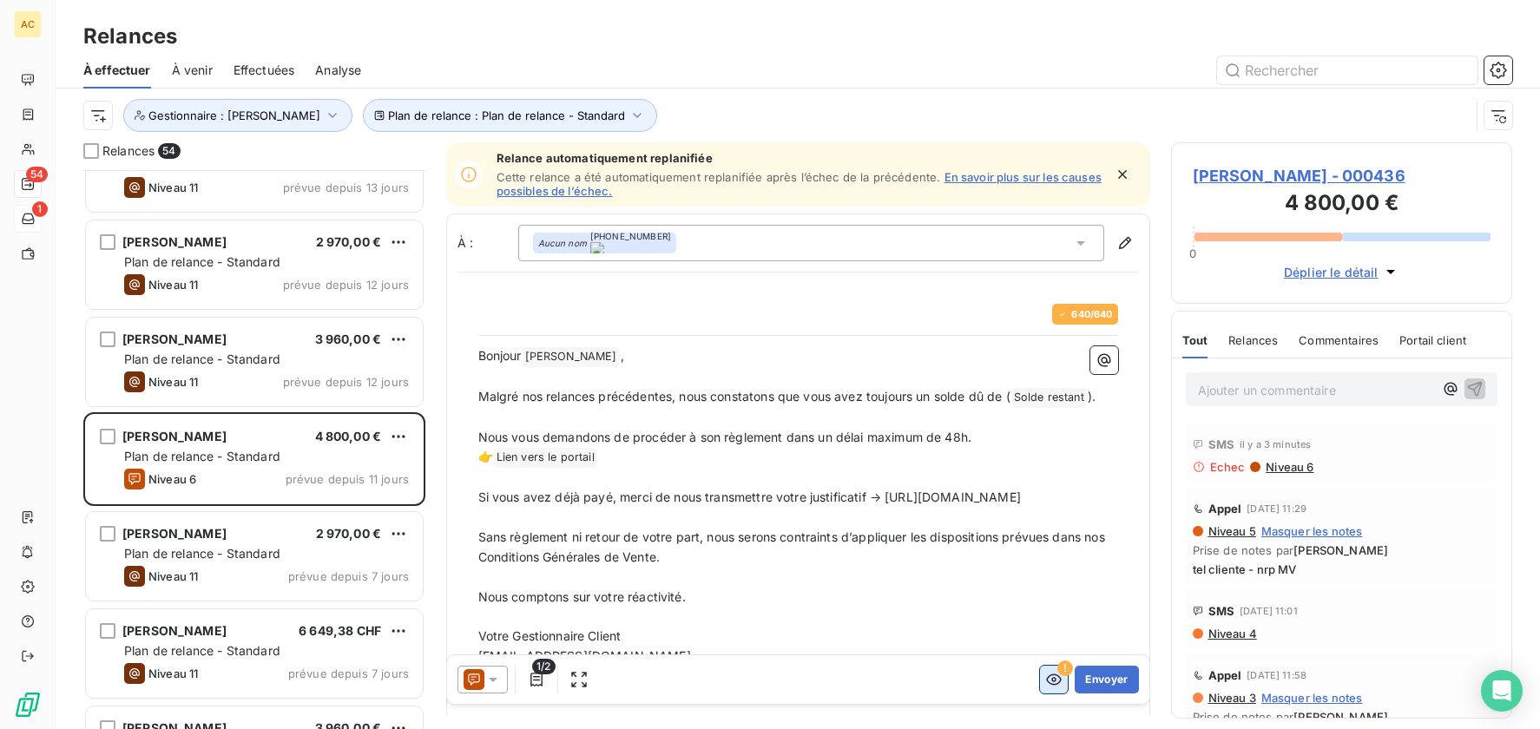
click at [1052, 676] on button "button" at bounding box center [1054, 680] width 28 height 28
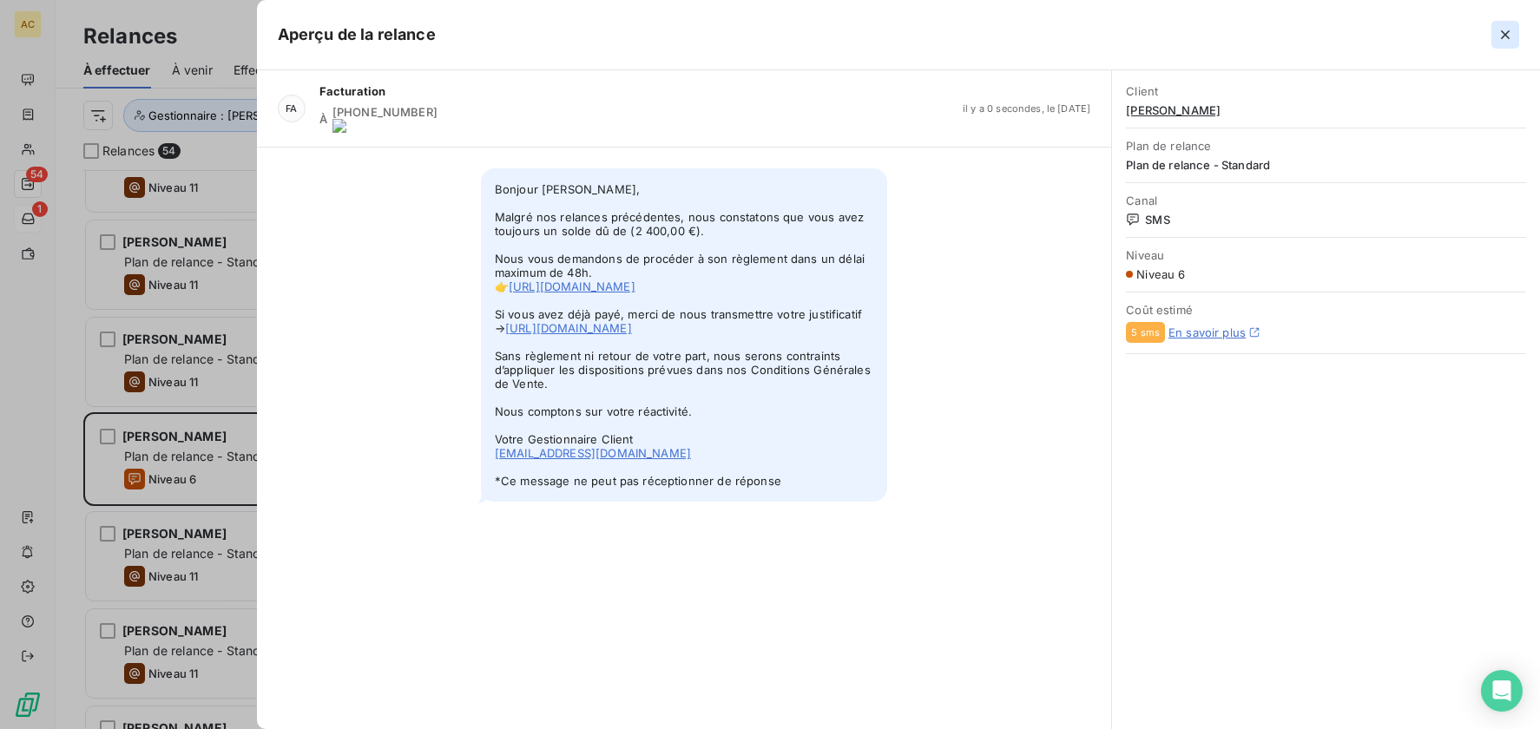
click at [1510, 36] on icon "button" at bounding box center [1505, 34] width 17 height 17
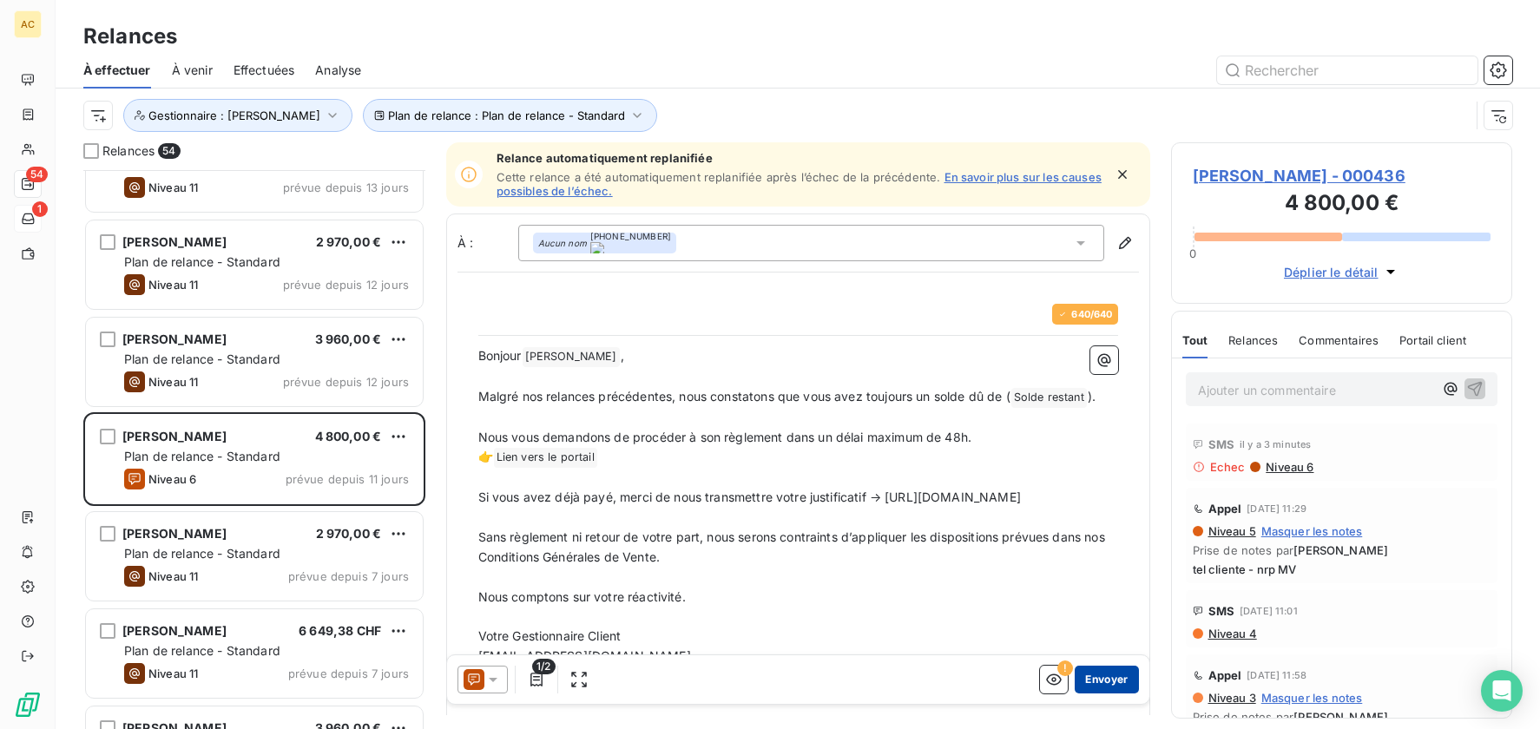
click at [1093, 685] on button "Envoyer" at bounding box center [1106, 680] width 63 height 28
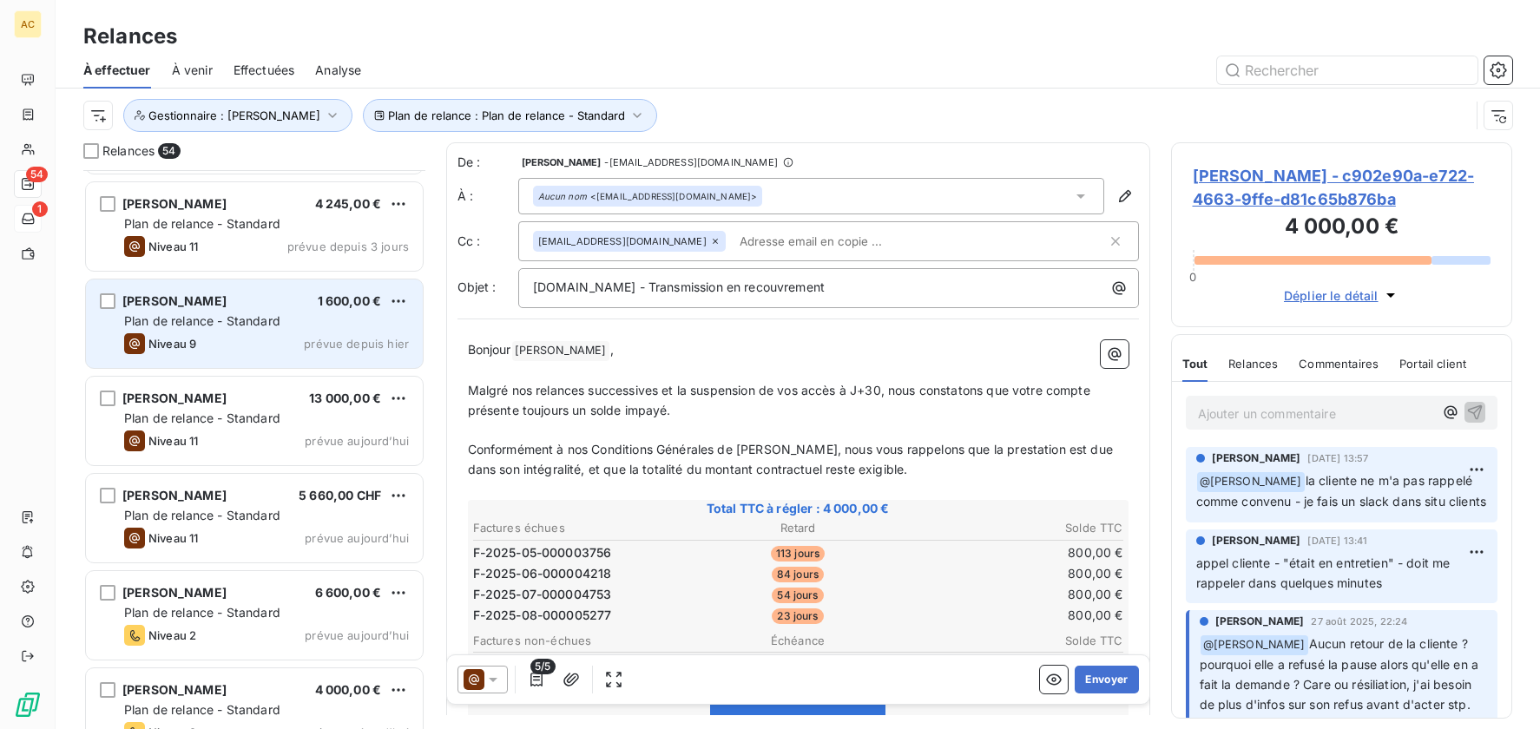
scroll to position [1956, 0]
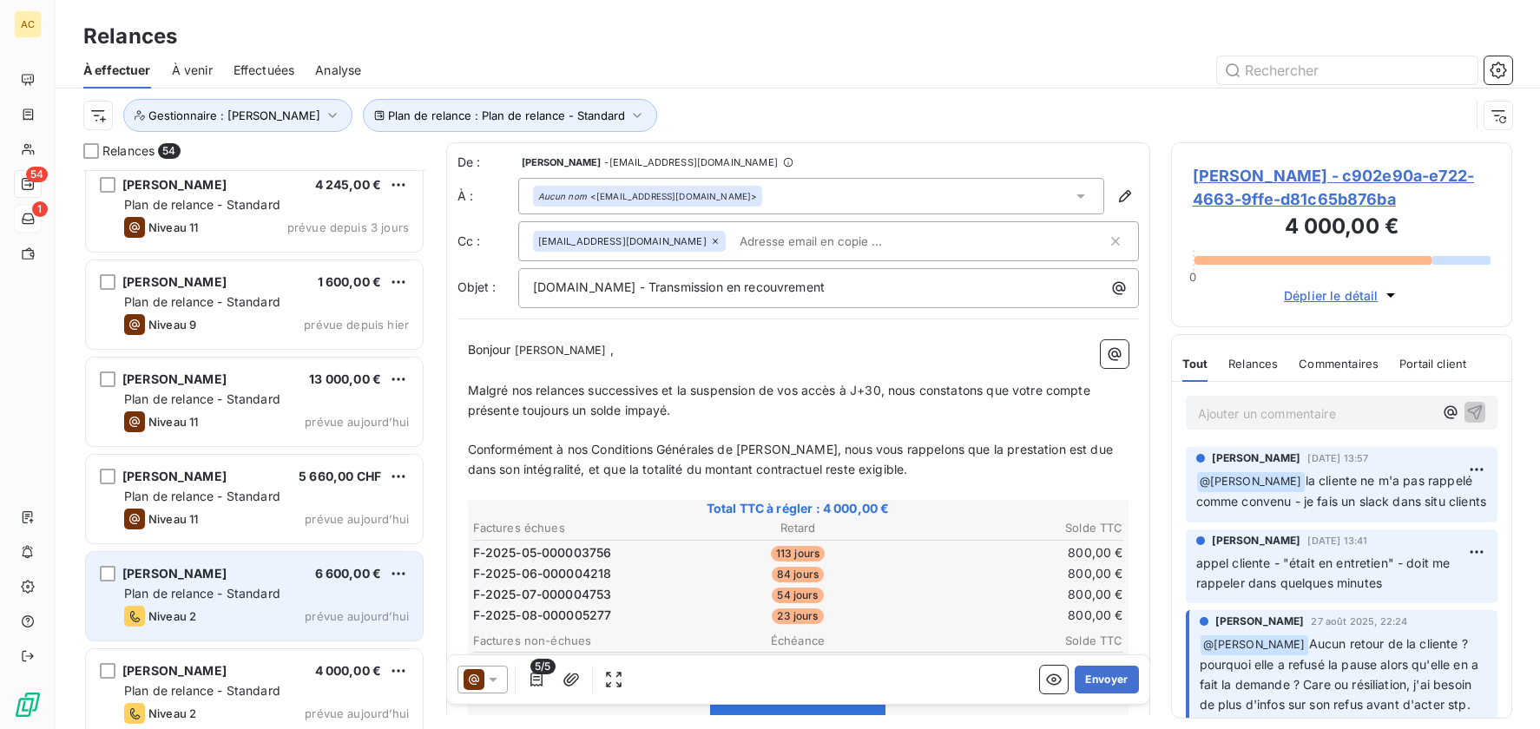
click at [246, 607] on div "Niveau 2 prévue aujourd’hui" at bounding box center [266, 616] width 285 height 21
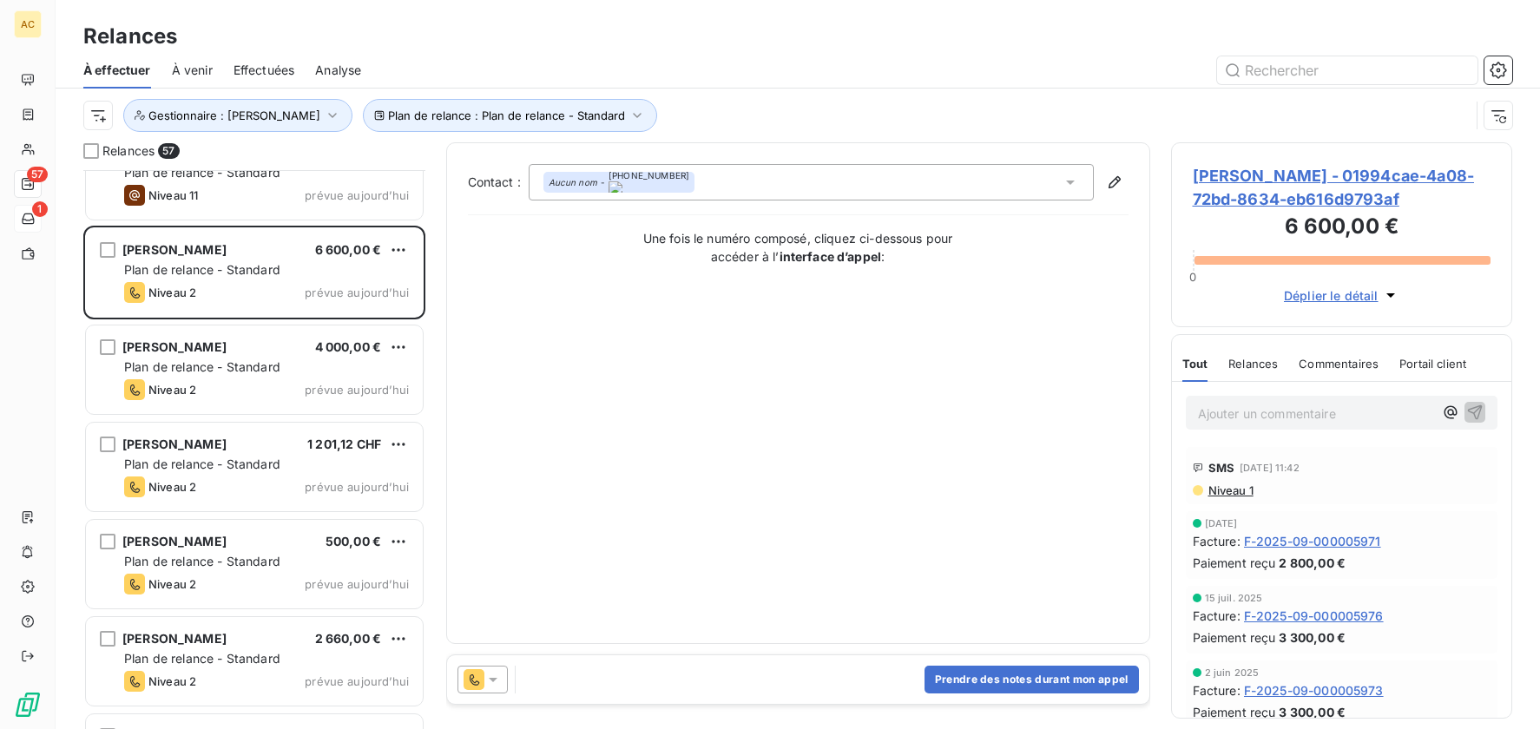
scroll to position [2280, 0]
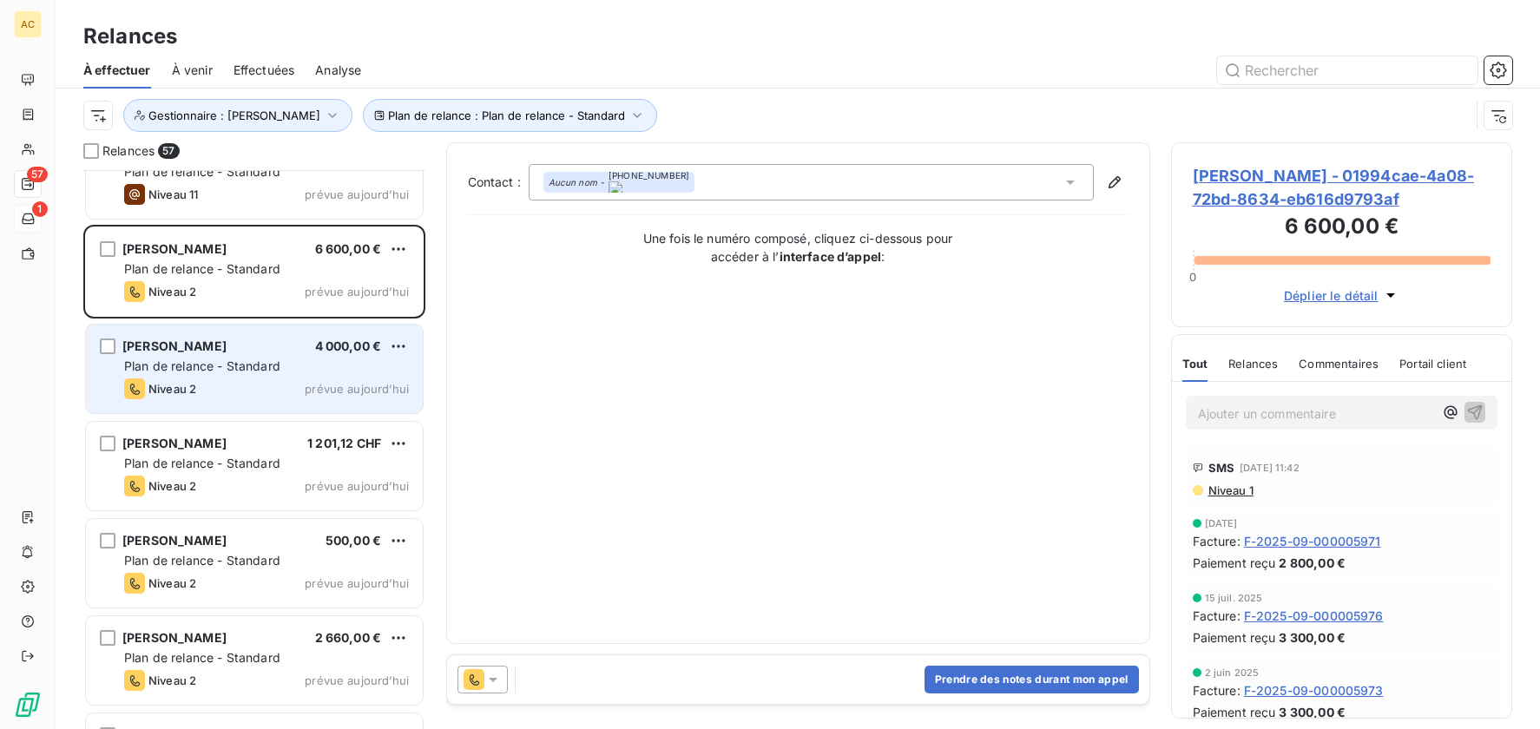
click at [261, 383] on div "Niveau 2 prévue aujourd’hui" at bounding box center [266, 389] width 285 height 21
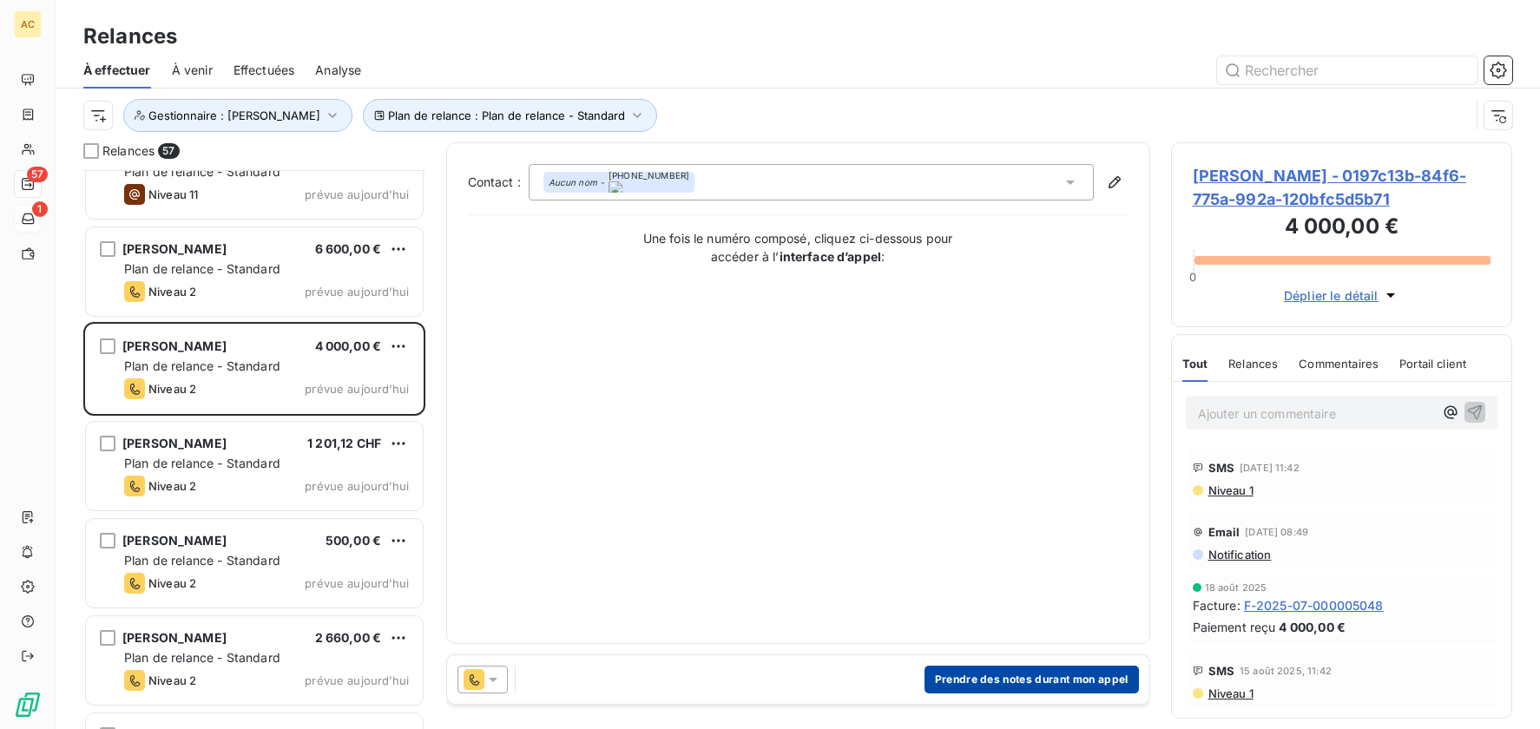
click at [1010, 677] on button "Prendre des notes durant mon appel" at bounding box center [1032, 680] width 214 height 28
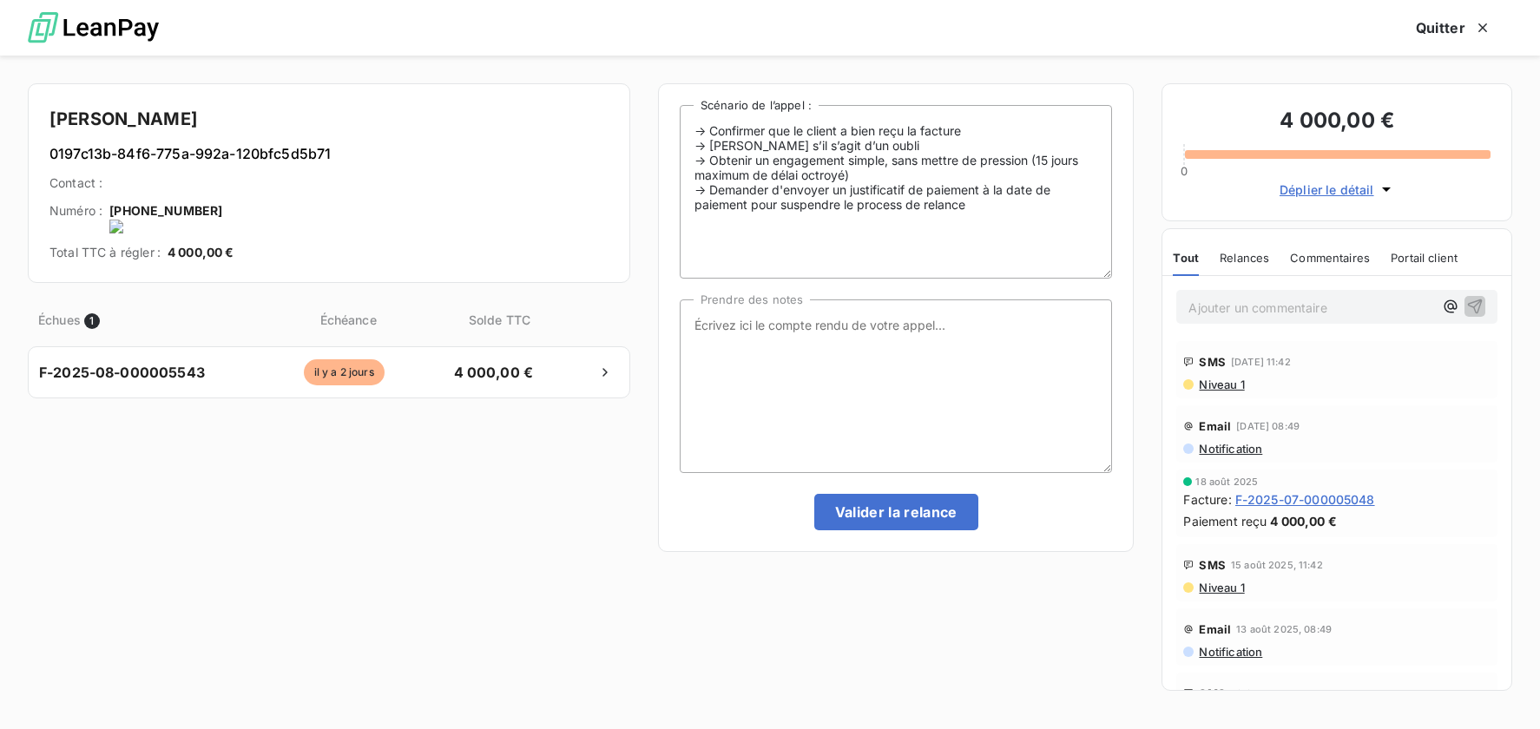
click at [228, 188] on onoff-telecom-ce-actions-button at bounding box center [228, 188] width 0 height 0
click at [919, 349] on textarea "Prendre des notes" at bounding box center [896, 387] width 433 height 174
type textarea "tel cliente - nrp MV"
click at [820, 307] on textarea "tel cliente - nrp MV" at bounding box center [896, 387] width 433 height 174
click at [862, 511] on button "Valider la relance" at bounding box center [897, 512] width 164 height 36
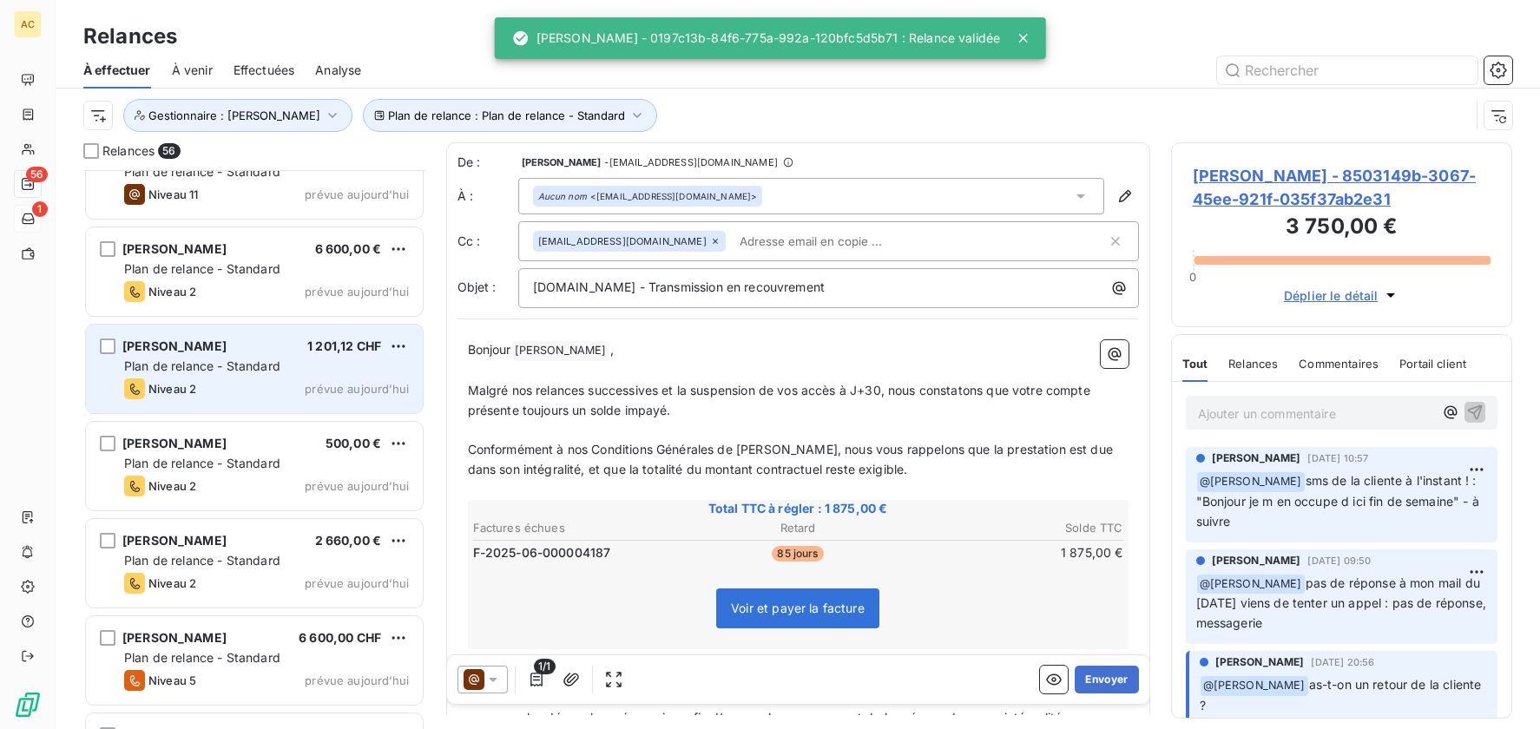
click at [235, 356] on div "Baba Mahamat 1 201,12 CHF Plan de relance - Standard Niveau 2 prévue aujourd’hui" at bounding box center [254, 369] width 337 height 89
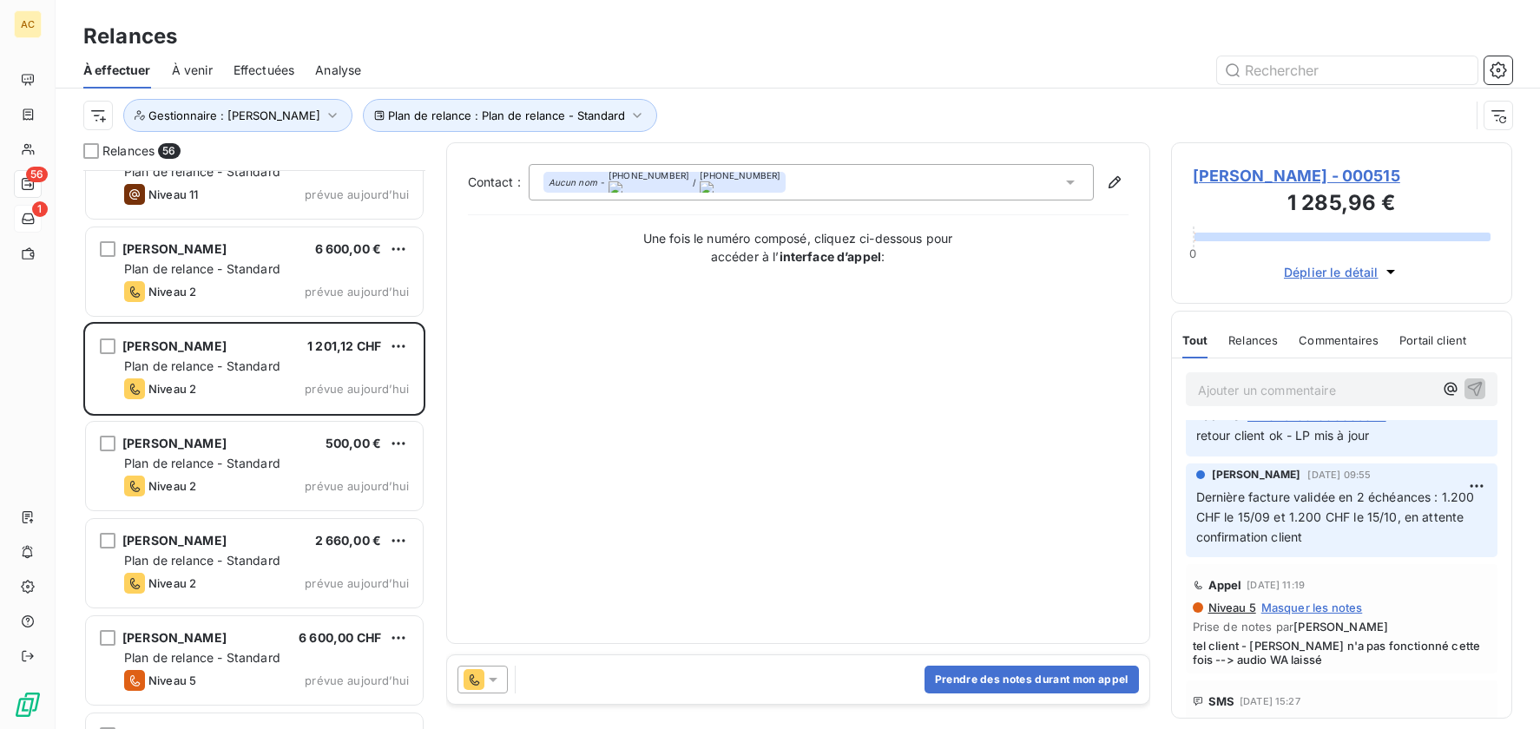
scroll to position [248, 0]
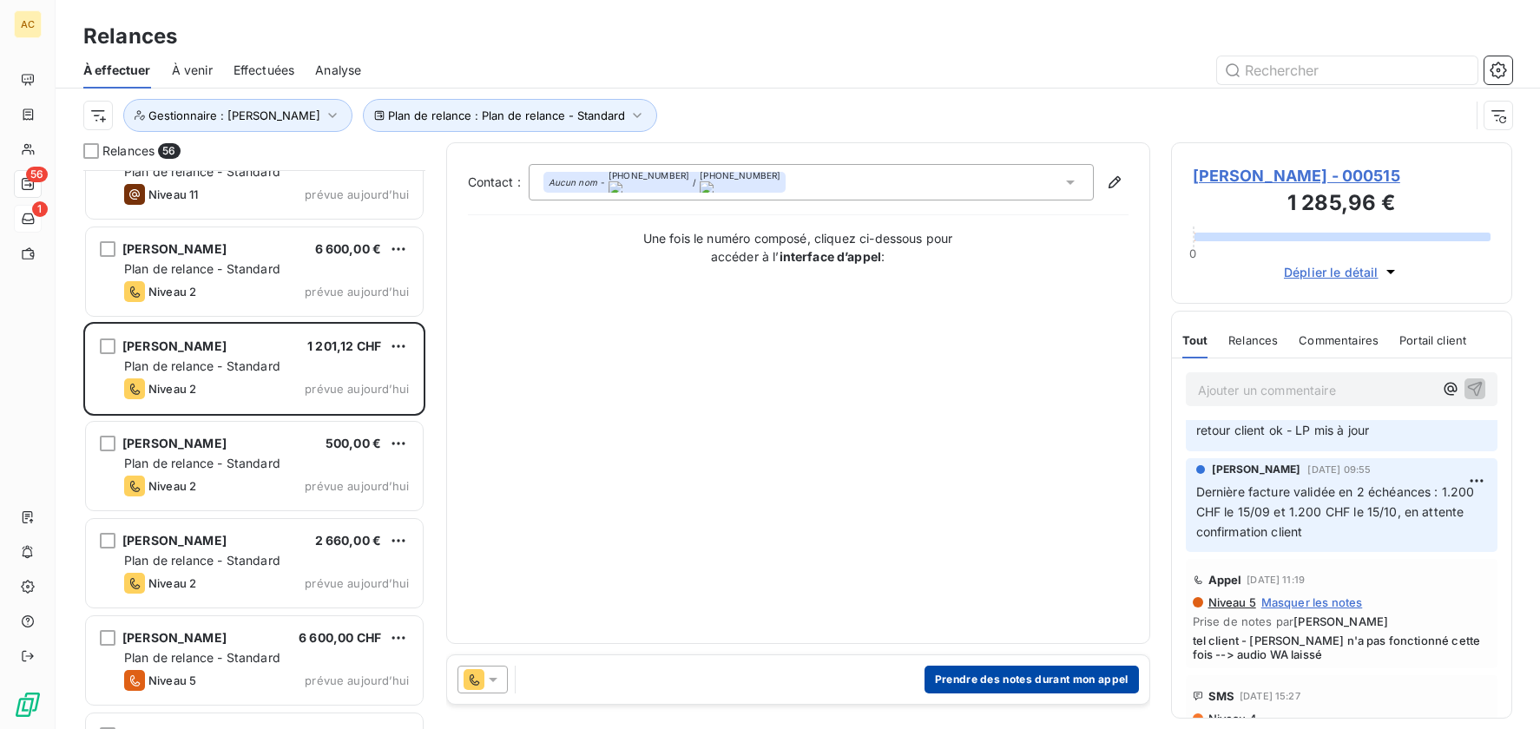
click at [1010, 678] on button "Prendre des notes durant mon appel" at bounding box center [1032, 680] width 214 height 28
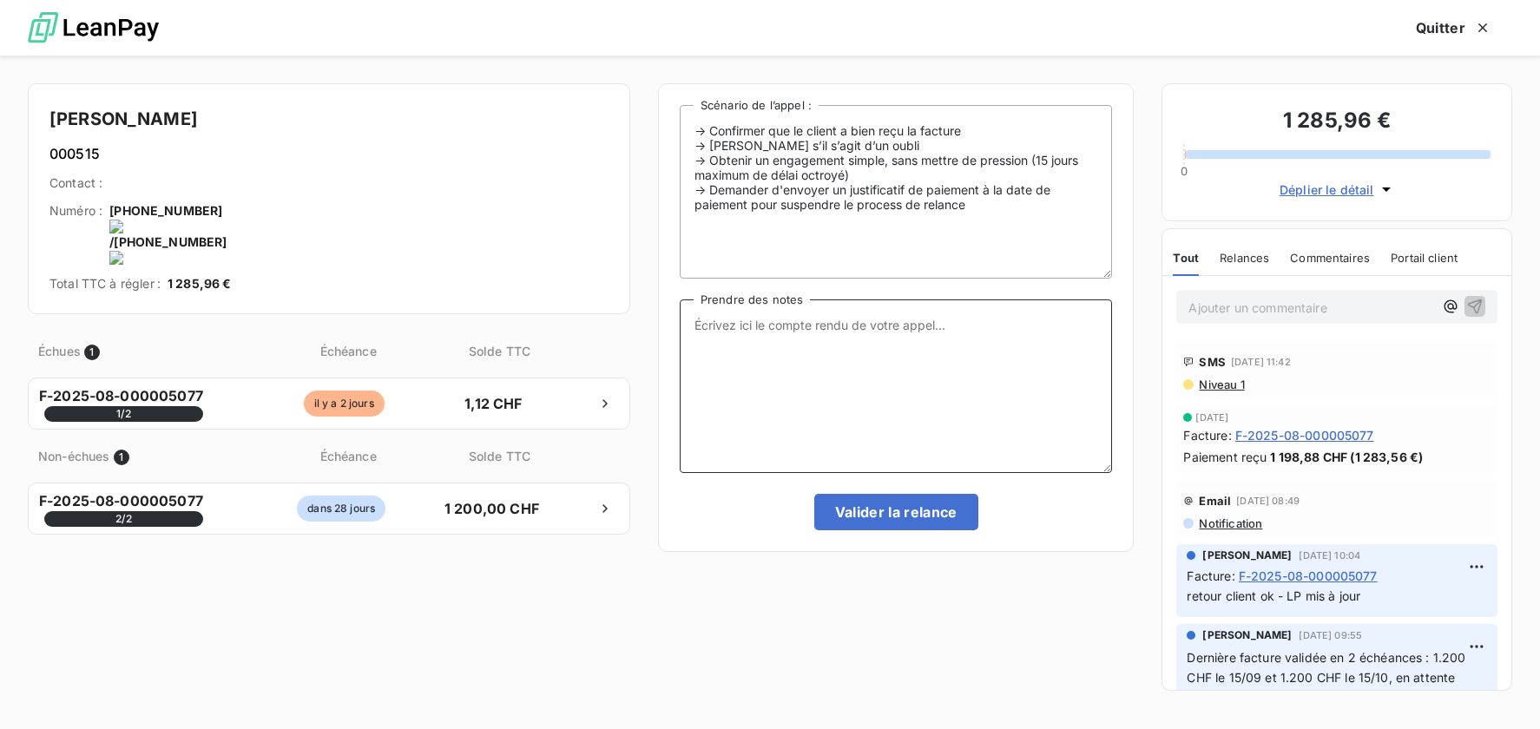
click at [900, 378] on textarea "Prendre des notes" at bounding box center [896, 387] width 433 height 174
type textarea "t"
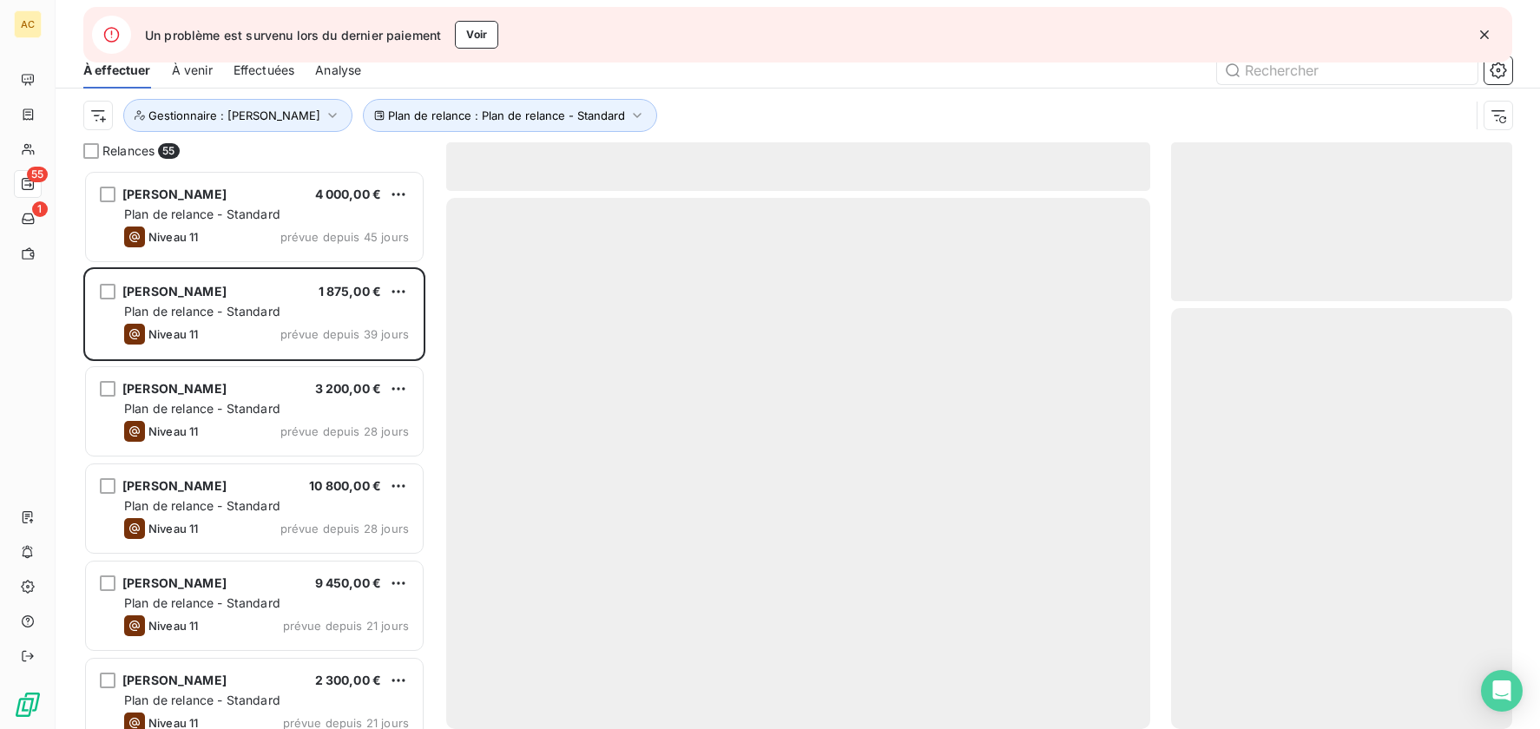
scroll to position [546, 328]
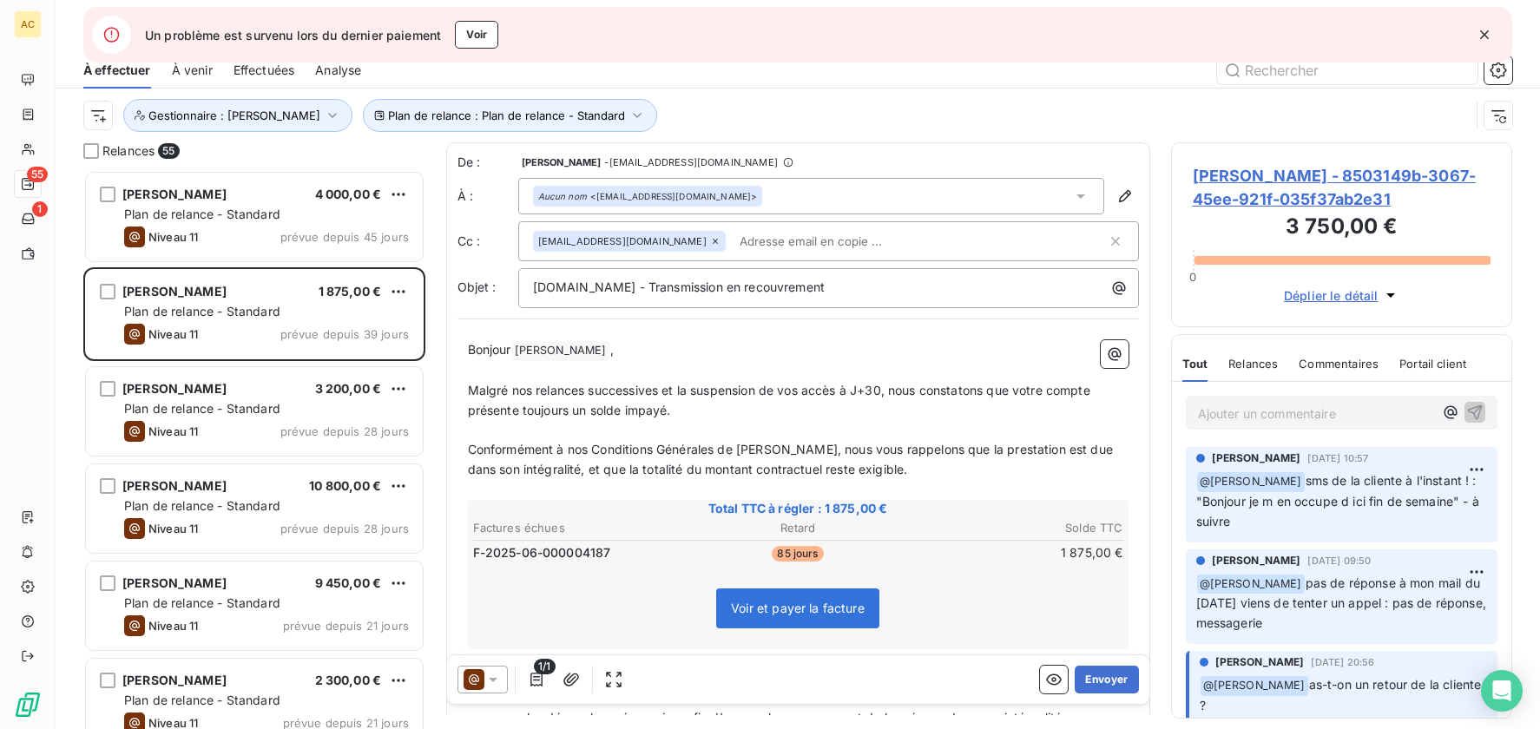
click at [1485, 36] on icon "button" at bounding box center [1484, 34] width 17 height 17
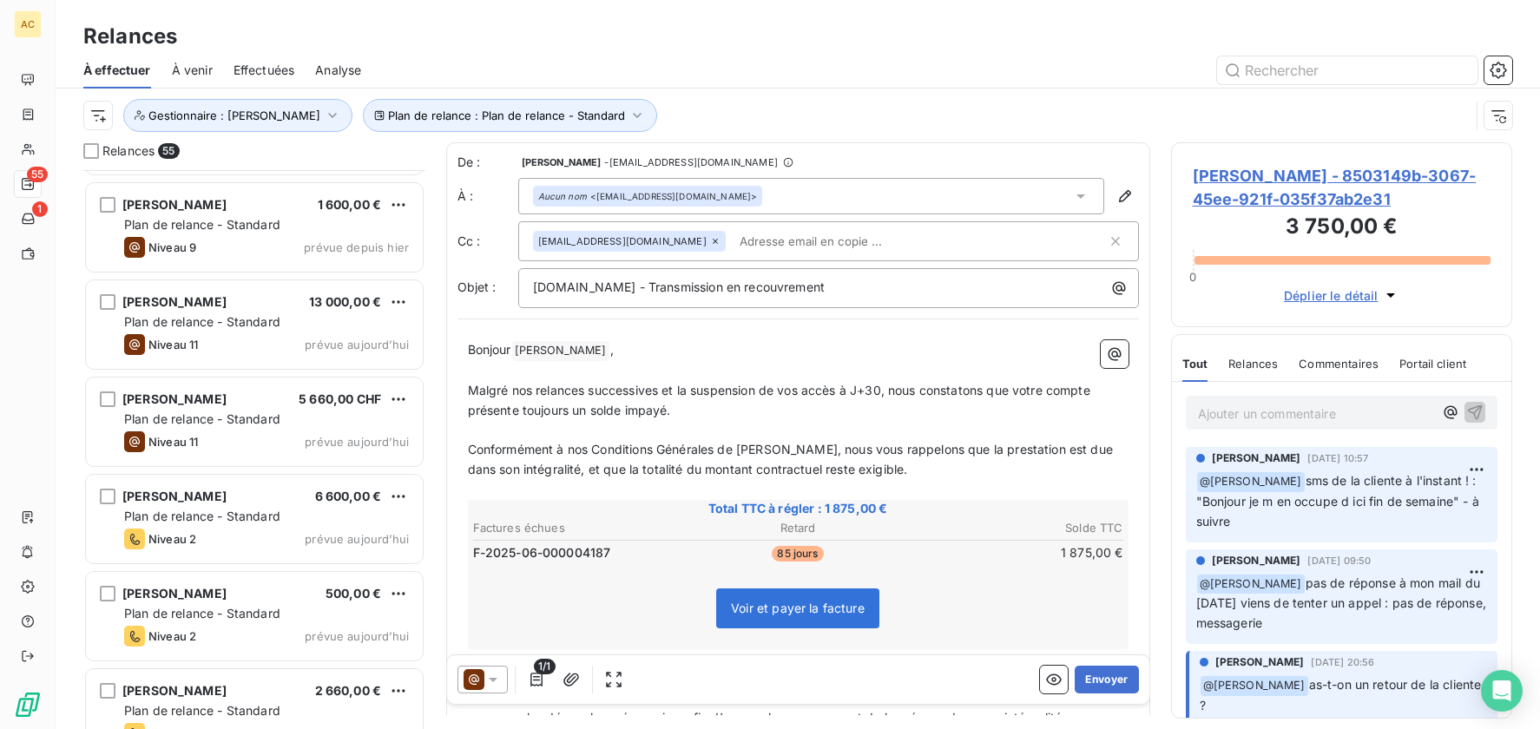
scroll to position [2044, 0]
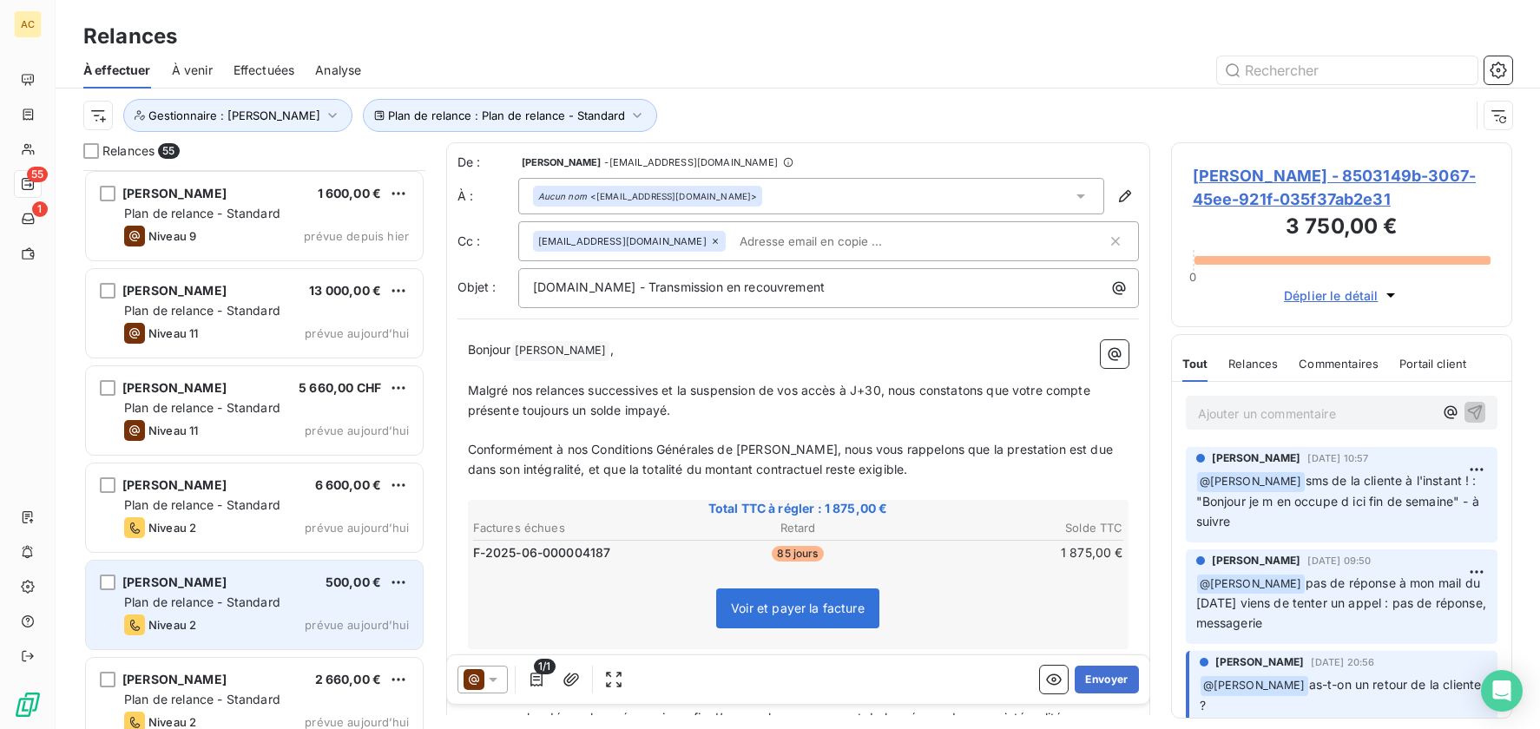
click at [318, 599] on div "Plan de relance - Standard" at bounding box center [266, 602] width 285 height 17
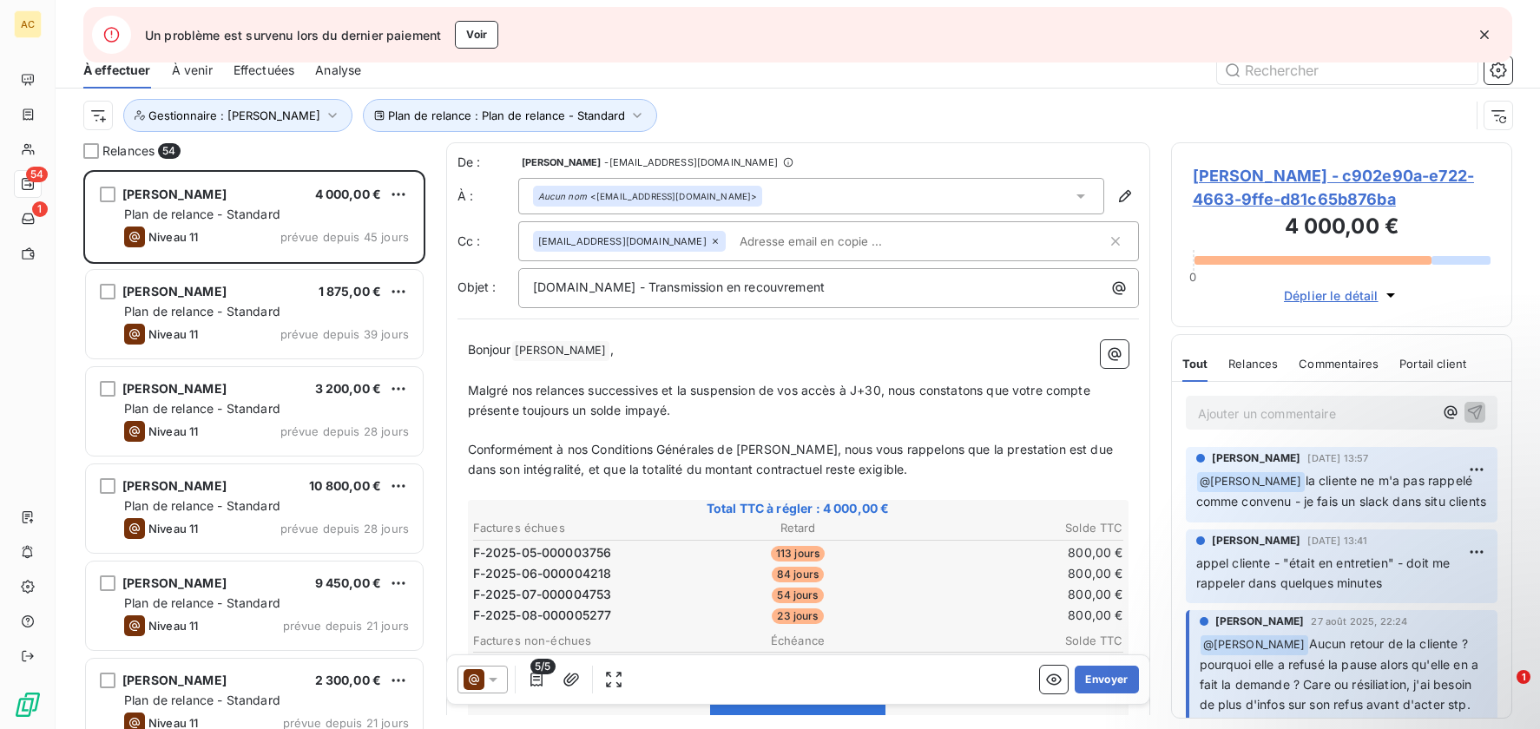
scroll to position [546, 328]
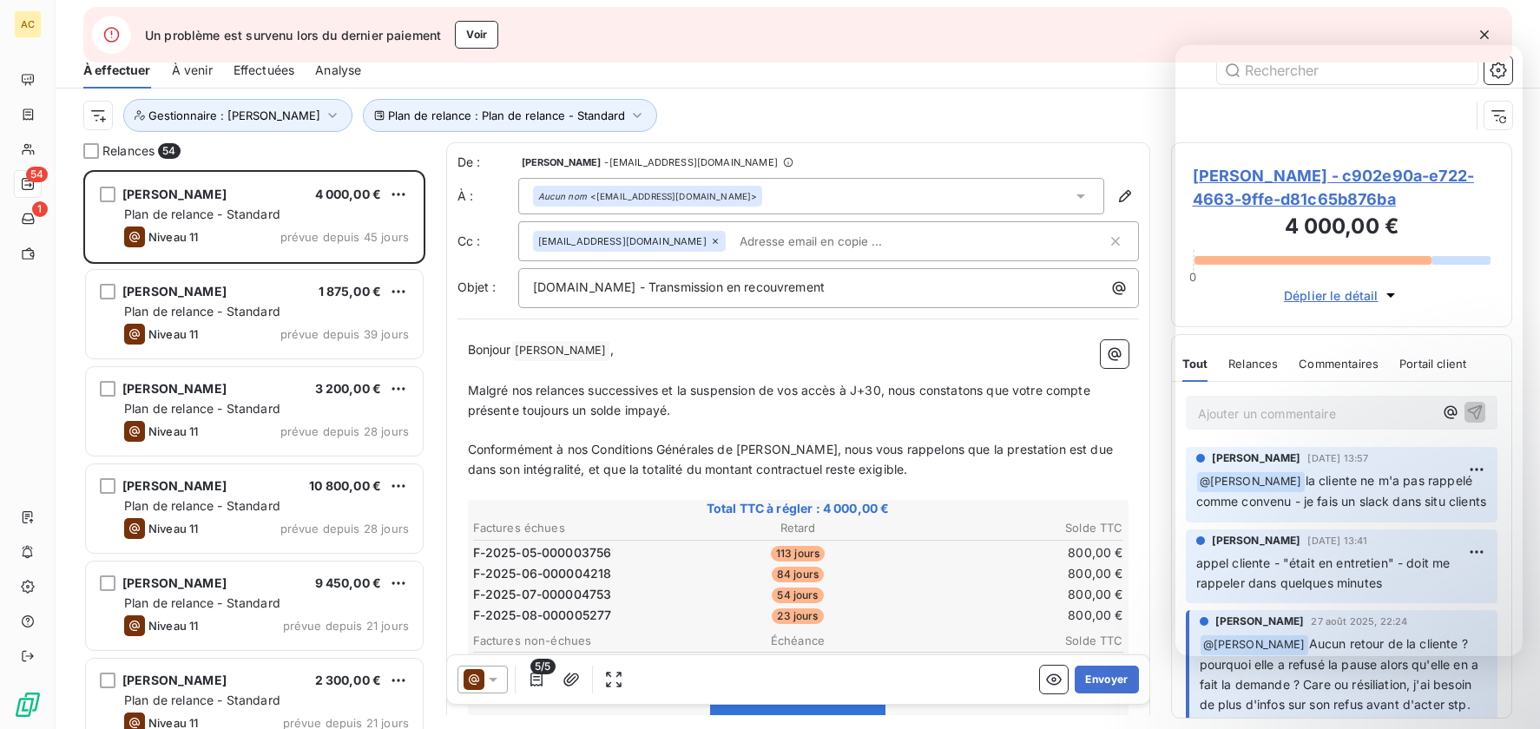
click at [1488, 36] on icon "button" at bounding box center [1484, 34] width 17 height 17
